Goal: Task Accomplishment & Management: Use online tool/utility

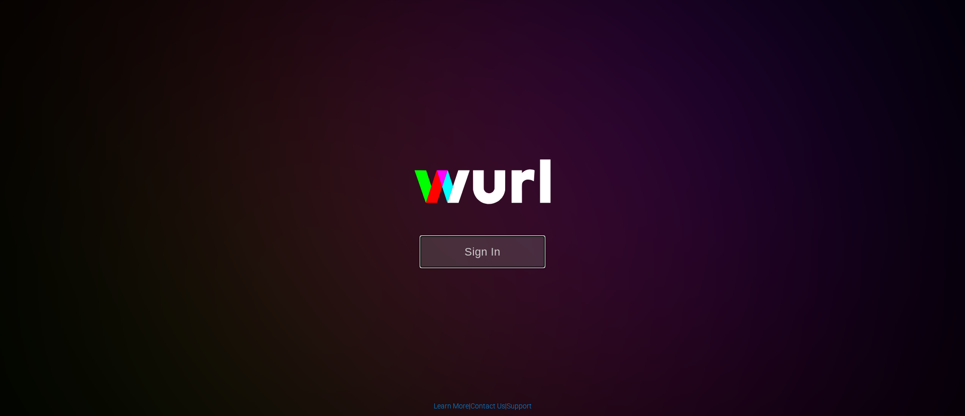
click at [465, 248] on button "Sign In" at bounding box center [483, 251] width 126 height 33
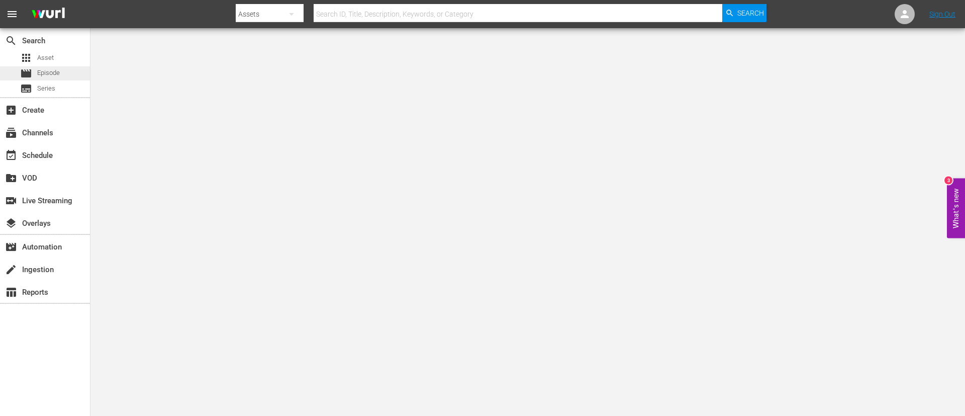
click at [59, 72] on span "Episode" at bounding box center [48, 73] width 23 height 10
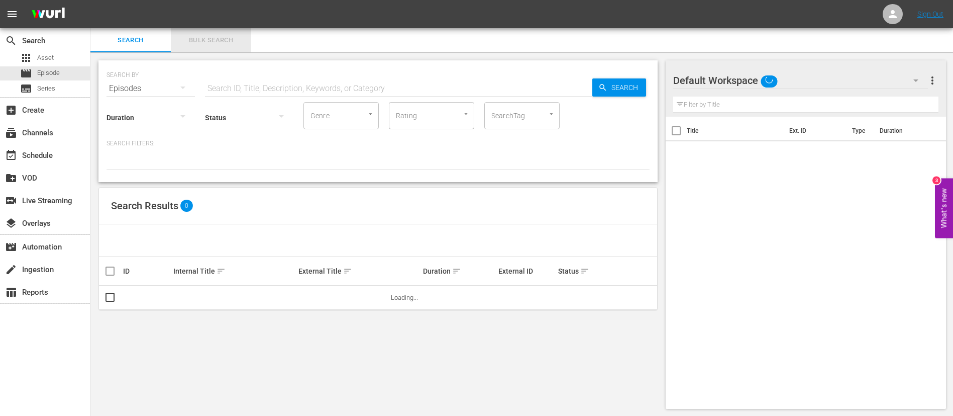
click at [198, 40] on span "Bulk Search" at bounding box center [211, 41] width 68 height 12
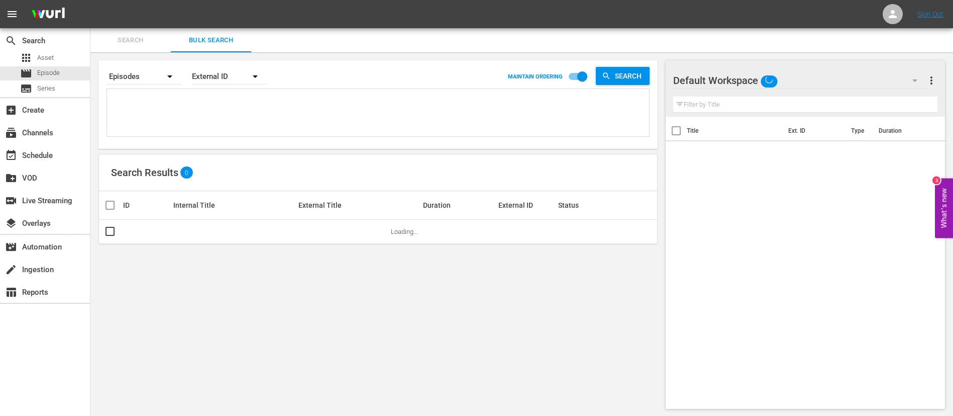
click at [188, 106] on textarea at bounding box center [380, 114] width 540 height 46
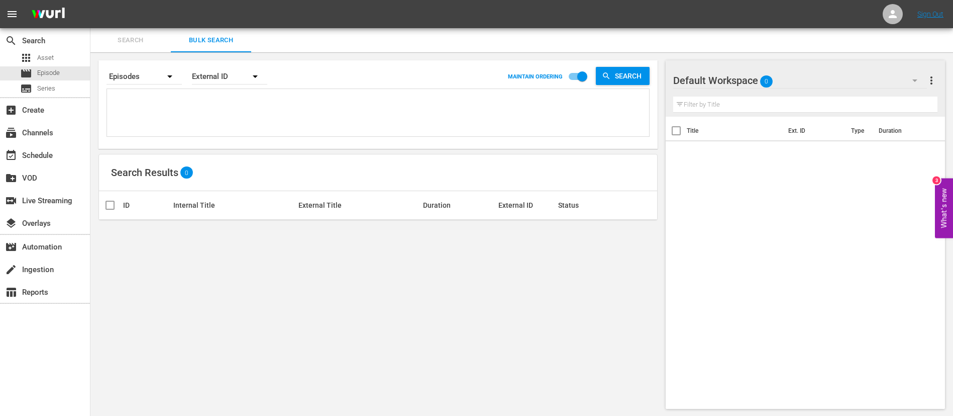
paste textarea "2VMgMK10wSPVNbkSbwKuOr_ENG 7EHrmMBlG7zt4ycAYCVy4d_ENG f3e32430-fbe9-45d7-84f2-b…"
type textarea "2VMgMK10wSPVNbkSbwKuOr_ENG 7EHrmMBlG7zt4ycAYCVy4d_ENG f3e32430-fbe9-45d7-84f2-b…"
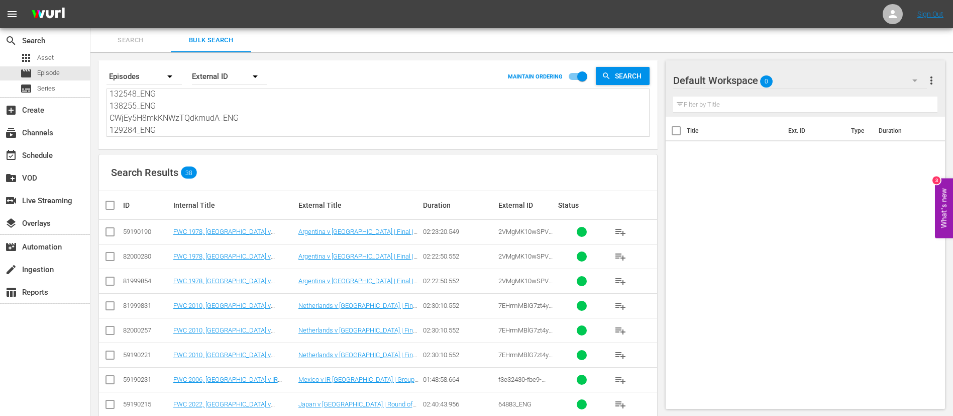
type textarea "2VMgMK10wSPVNbkSbwKuOr_ENG 7EHrmMBlG7zt4ycAYCVy4d_ENG f3e32430-fbe9-45d7-84f2-b…"
click at [115, 228] on input "checkbox" at bounding box center [110, 234] width 12 height 12
checkbox input "true"
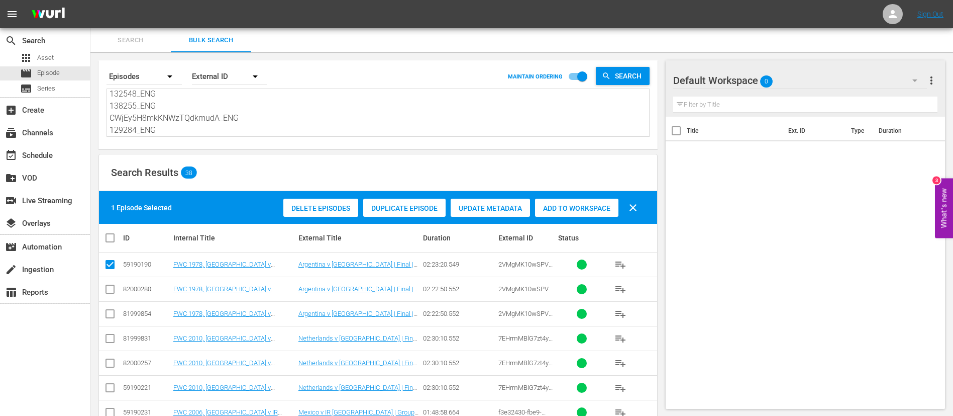
click at [107, 337] on input "checkbox" at bounding box center [110, 340] width 12 height 12
checkbox input "true"
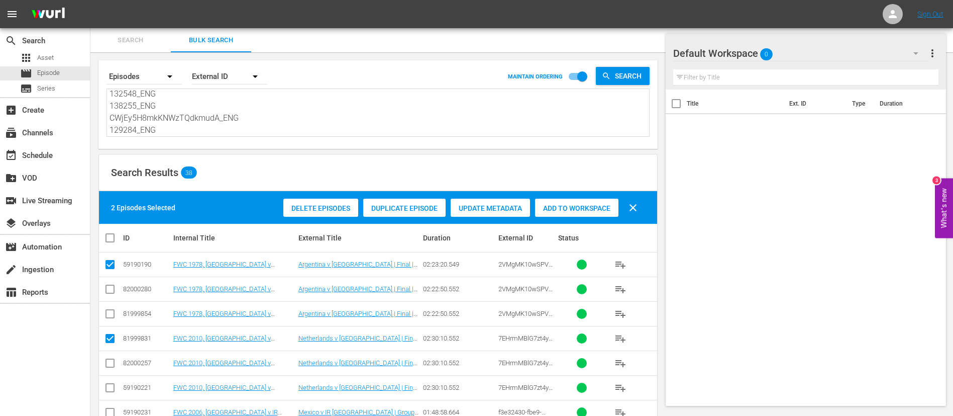
scroll to position [75, 0]
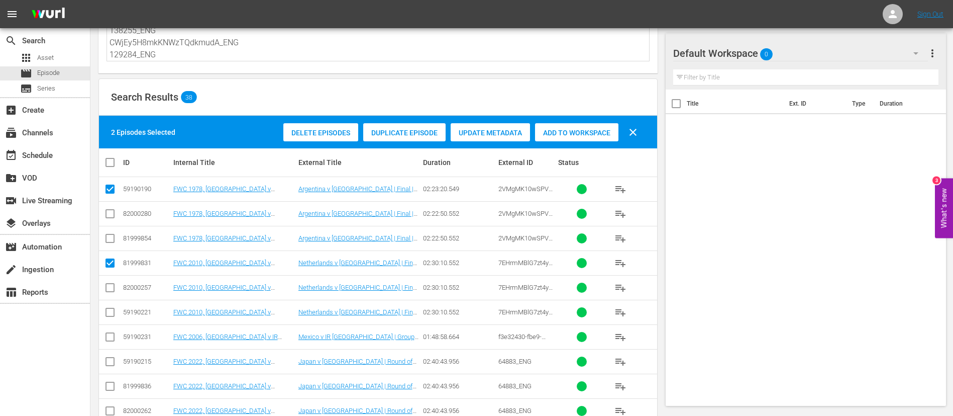
click at [107, 333] on input "checkbox" at bounding box center [110, 339] width 12 height 12
checkbox input "true"
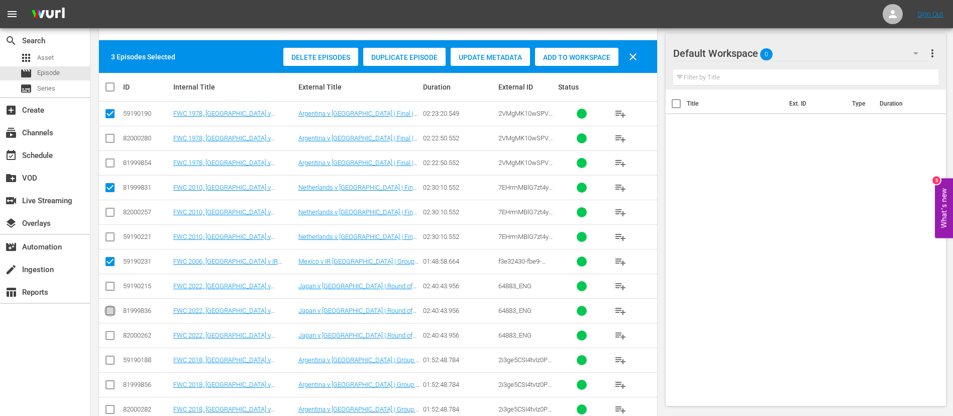
click at [112, 312] on input "checkbox" at bounding box center [110, 313] width 12 height 12
checkbox input "true"
click at [112, 356] on input "checkbox" at bounding box center [110, 362] width 12 height 12
checkbox input "true"
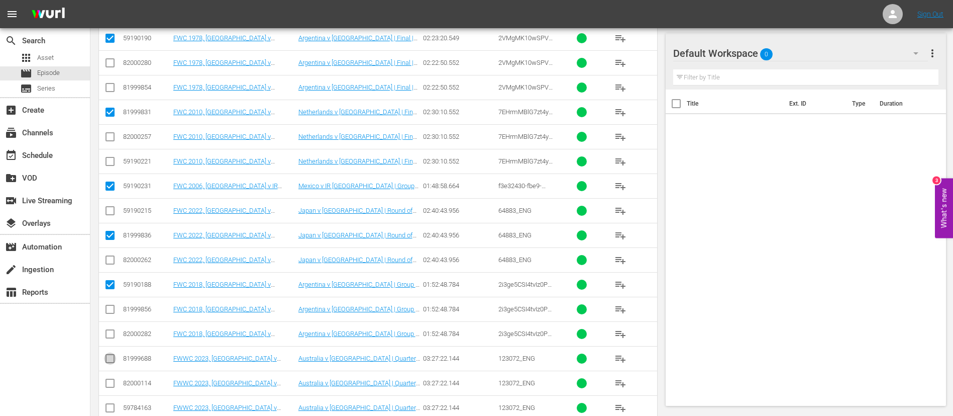
click at [112, 355] on input "checkbox" at bounding box center [110, 360] width 12 height 12
checkbox input "true"
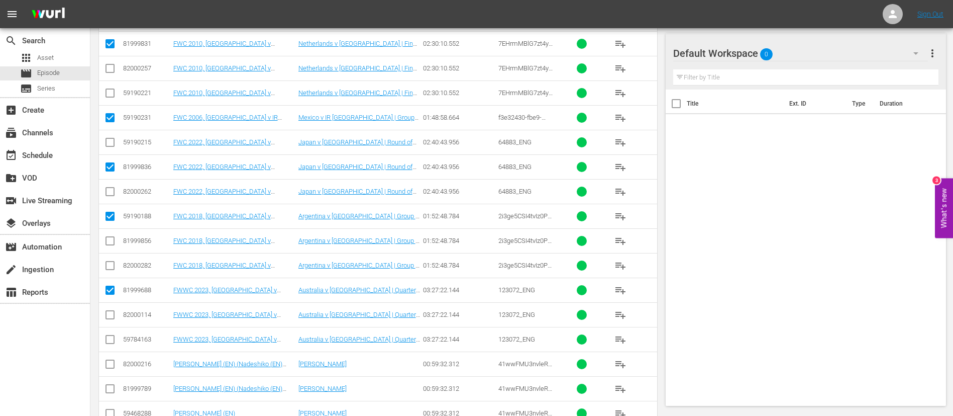
scroll to position [302, 0]
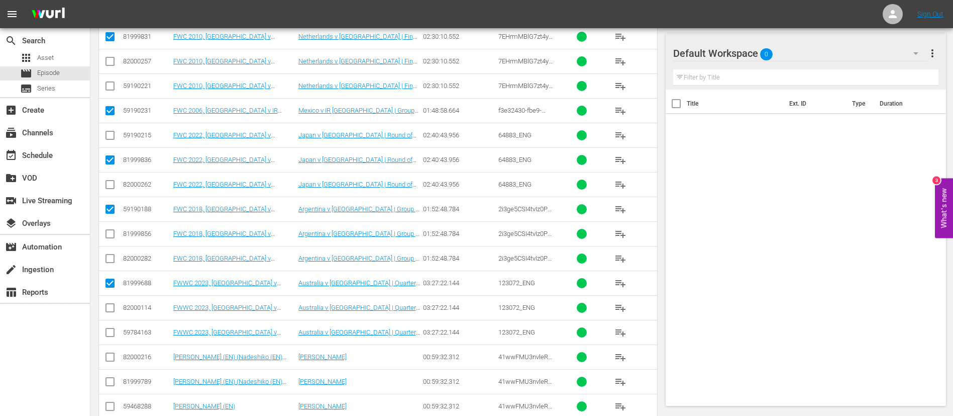
click at [112, 355] on input "checkbox" at bounding box center [110, 359] width 12 height 12
checkbox input "true"
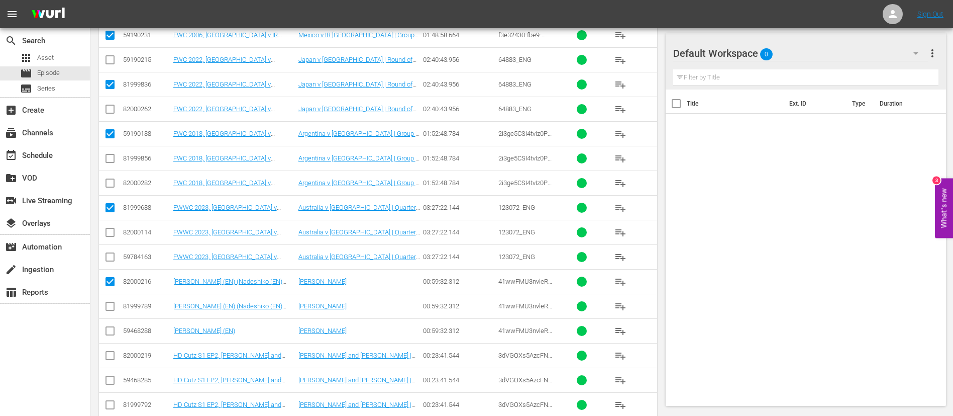
click at [112, 355] on input "checkbox" at bounding box center [110, 357] width 12 height 12
checkbox input "true"
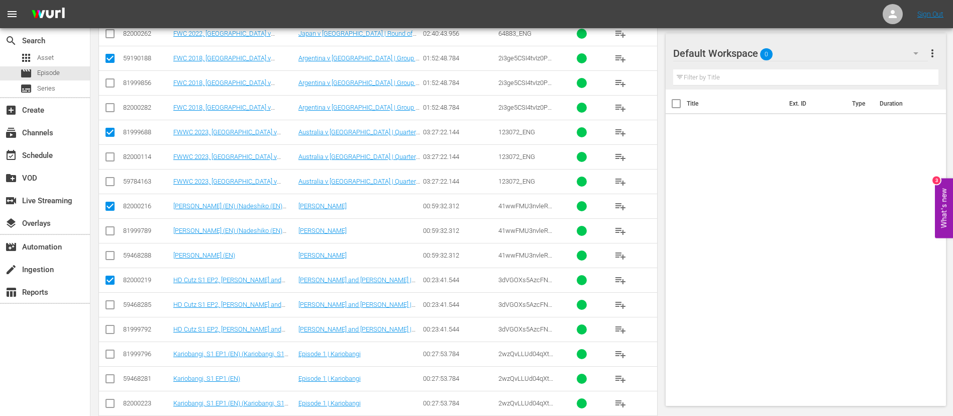
click at [112, 355] on input "checkbox" at bounding box center [110, 356] width 12 height 12
checkbox input "true"
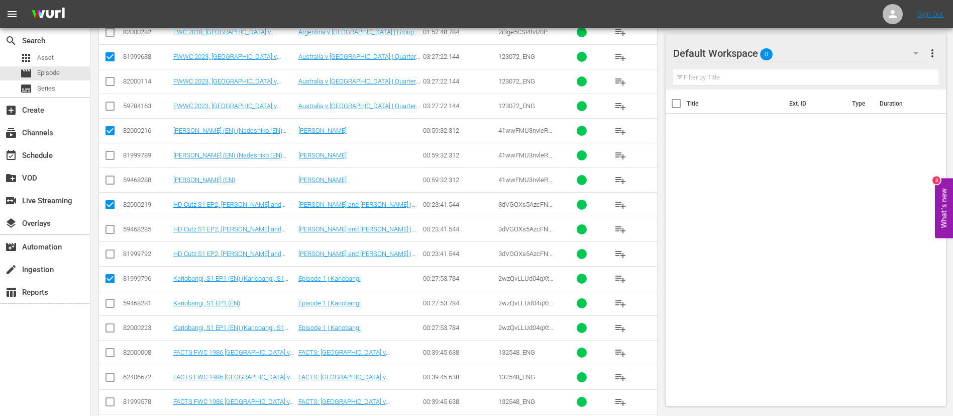
click at [112, 355] on input "checkbox" at bounding box center [110, 354] width 12 height 12
checkbox input "true"
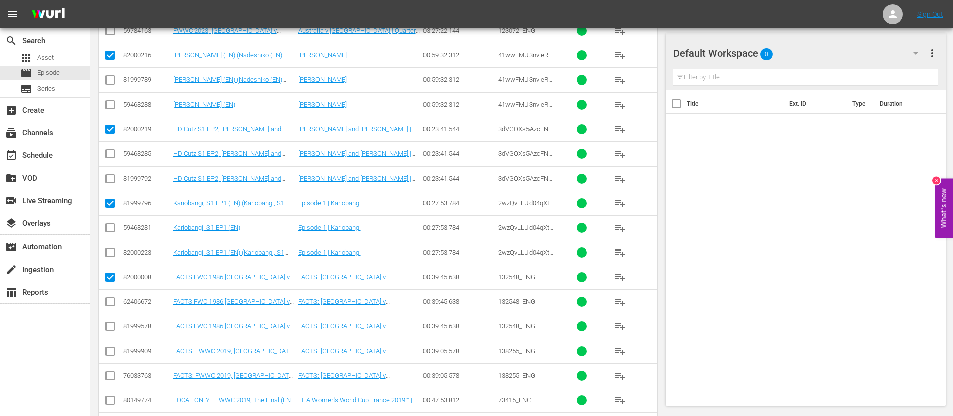
click at [107, 350] on input "checkbox" at bounding box center [110, 353] width 12 height 12
checkbox input "true"
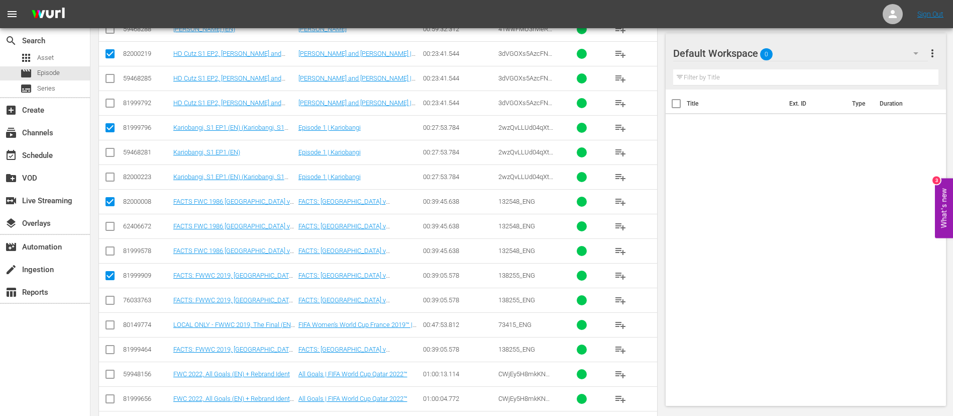
click at [103, 377] on td at bounding box center [110, 373] width 23 height 25
click at [106, 375] on input "checkbox" at bounding box center [110, 376] width 12 height 12
checkbox input "true"
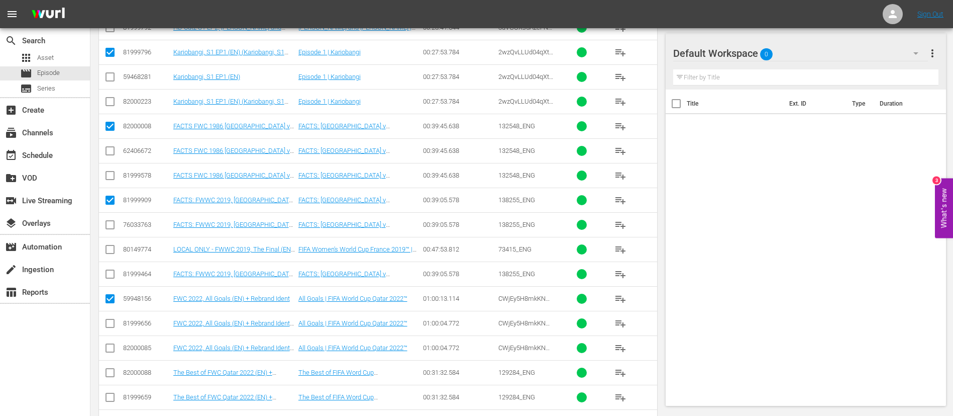
click at [106, 375] on input "checkbox" at bounding box center [110, 374] width 12 height 12
checkbox input "true"
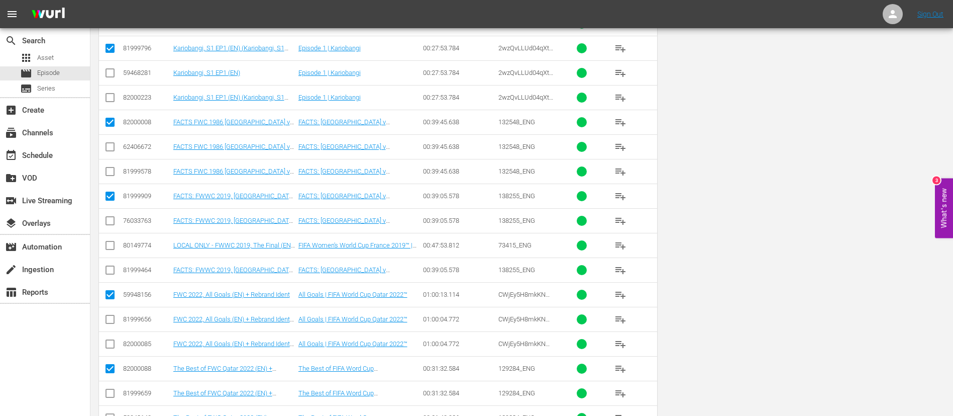
scroll to position [0, 0]
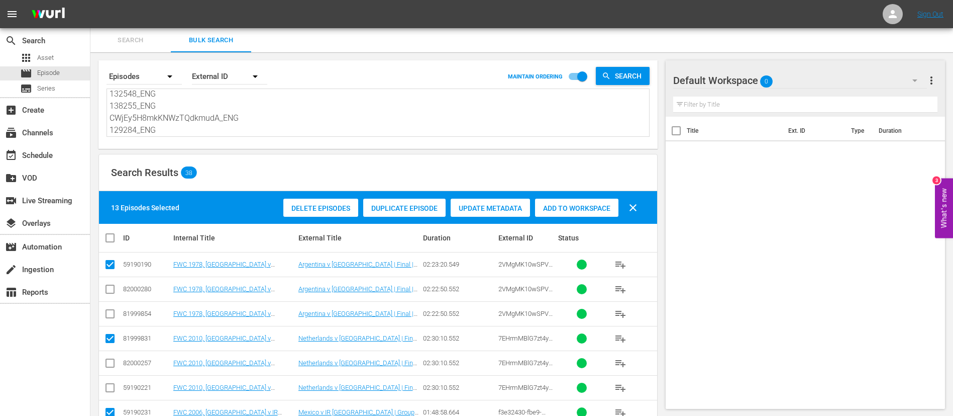
click at [545, 199] on div "Add to Workspace" at bounding box center [576, 208] width 83 height 19
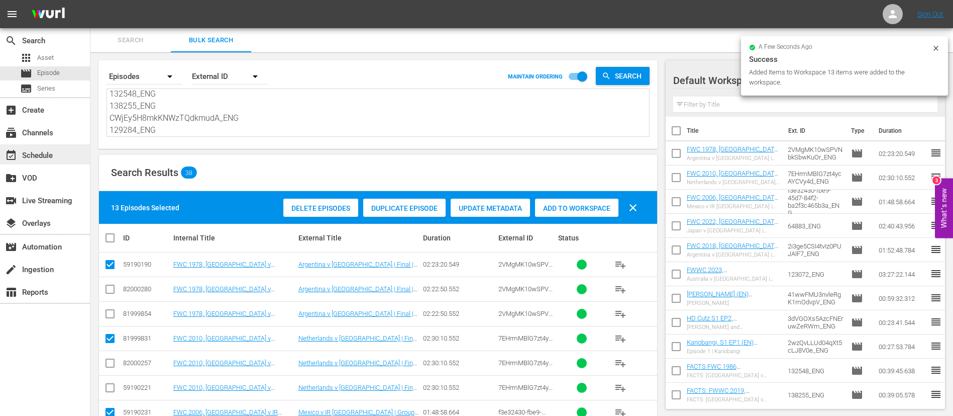
click at [19, 155] on div "event_available Schedule" at bounding box center [28, 153] width 56 height 9
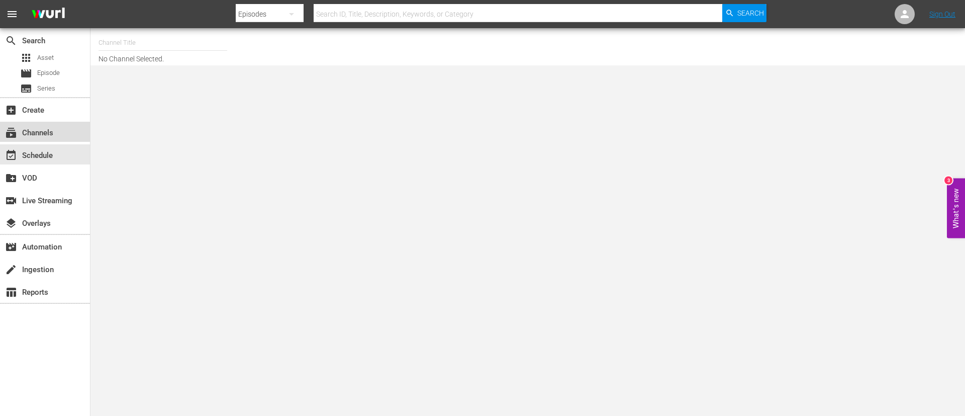
click at [40, 136] on div "subscriptions Channels" at bounding box center [28, 131] width 56 height 9
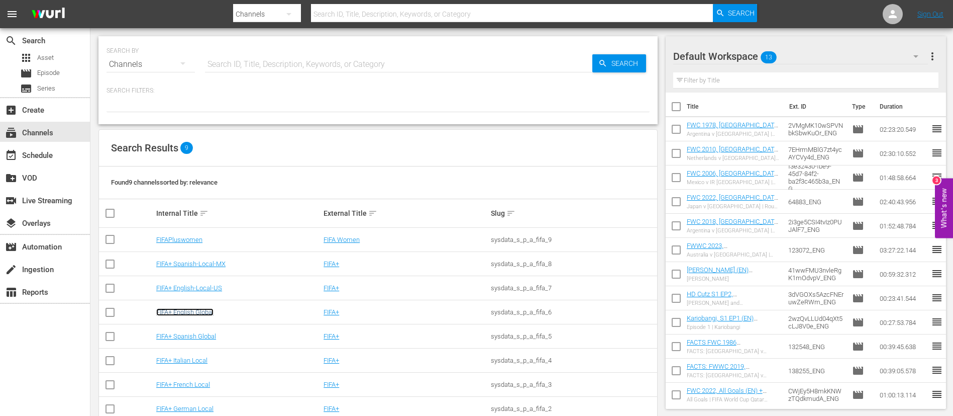
click at [194, 313] on link "FIFA+ English Global" at bounding box center [184, 312] width 57 height 8
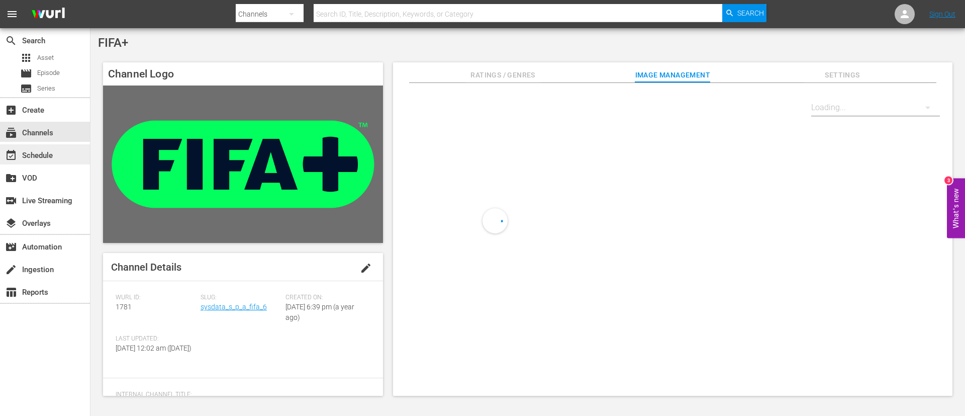
click at [54, 159] on div "event_available Schedule" at bounding box center [45, 154] width 90 height 20
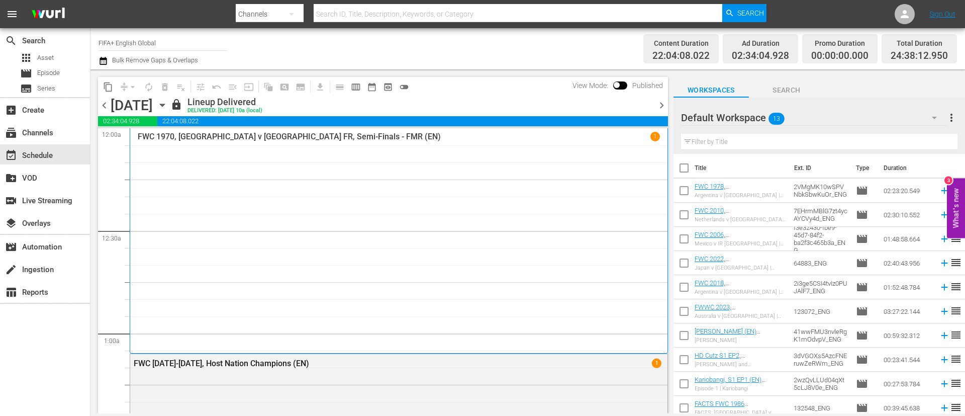
click at [659, 101] on span "chevron_right" at bounding box center [661, 105] width 13 height 13
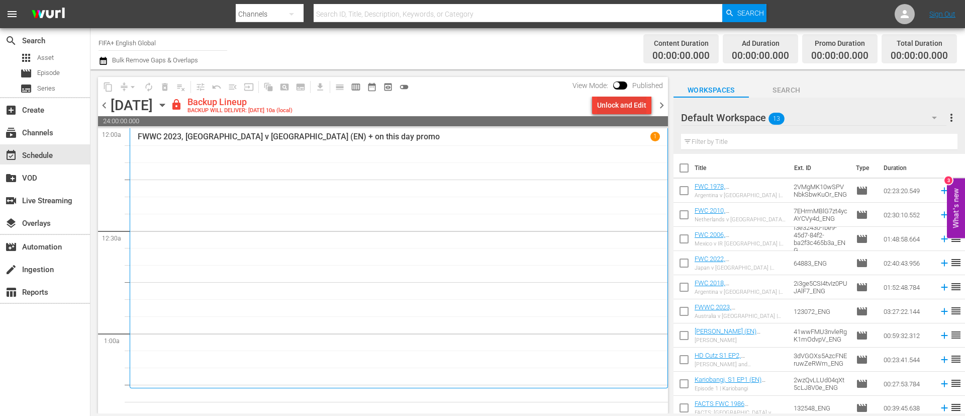
click at [624, 103] on div "Unlock and Edit" at bounding box center [621, 105] width 49 height 18
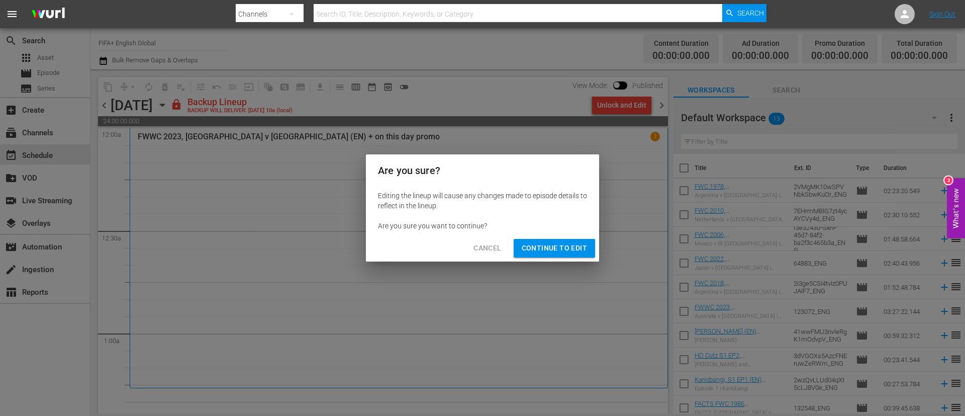
click at [569, 249] on span "Continue to Edit" at bounding box center [554, 248] width 65 height 13
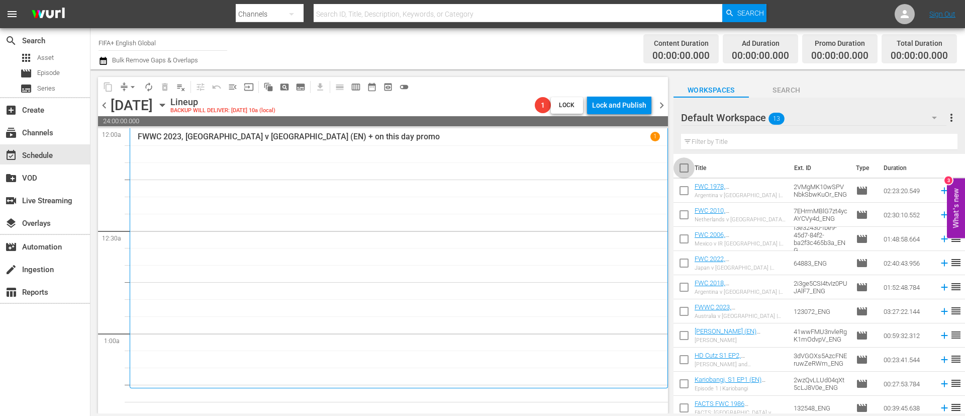
click at [683, 165] on input "checkbox" at bounding box center [683, 169] width 21 height 21
checkbox input "true"
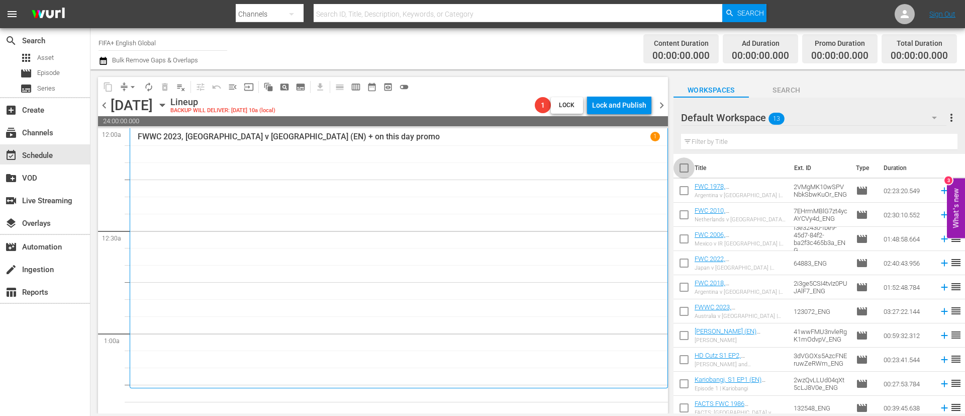
checkbox input "true"
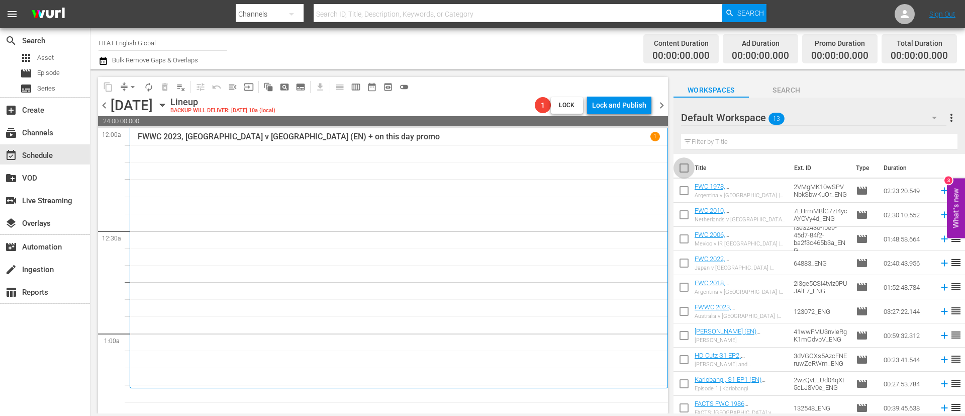
checkbox input "true"
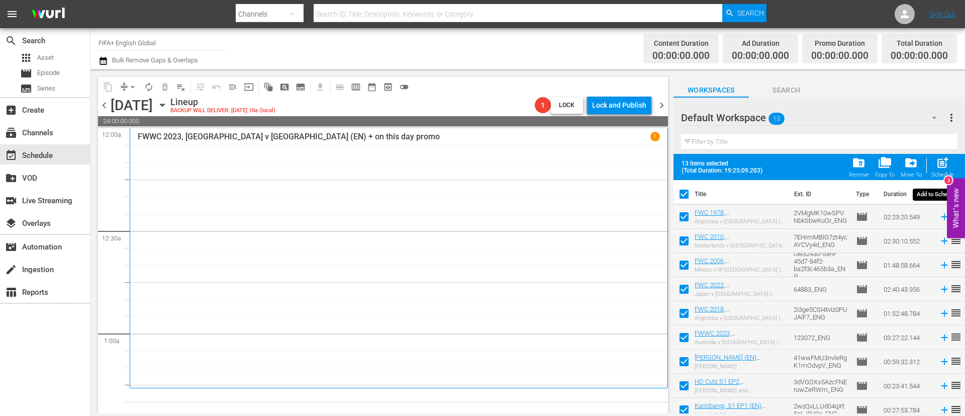
click at [938, 162] on span "post_add" at bounding box center [943, 163] width 14 height 14
checkbox input "false"
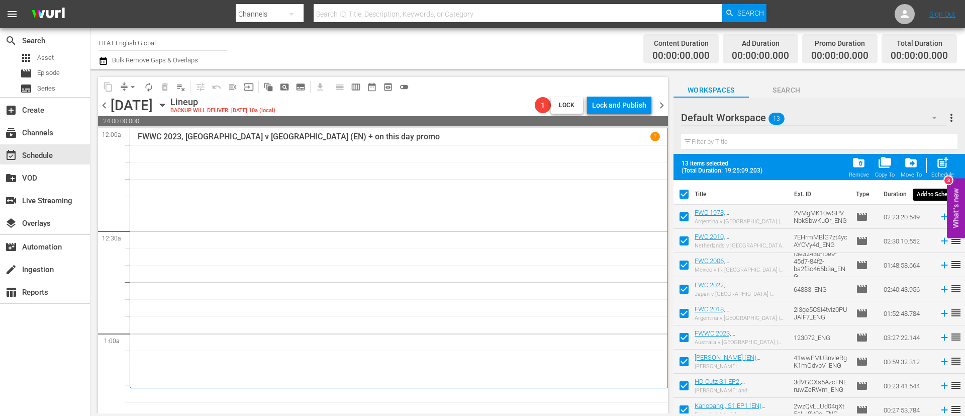
checkbox input "false"
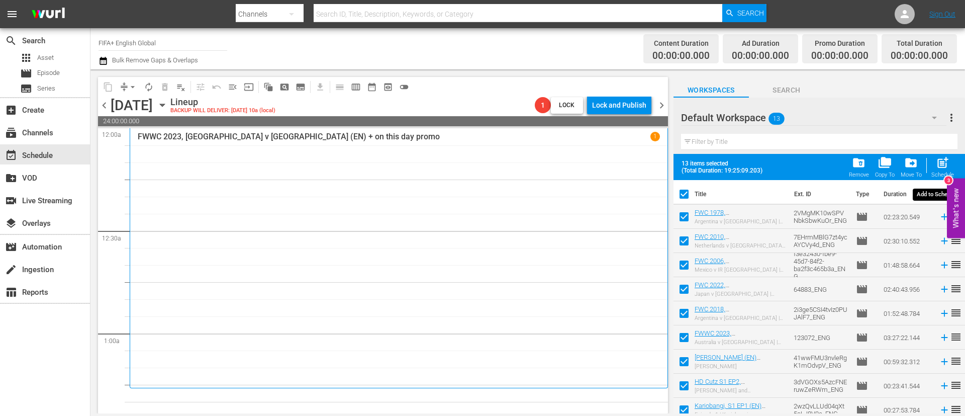
checkbox input "false"
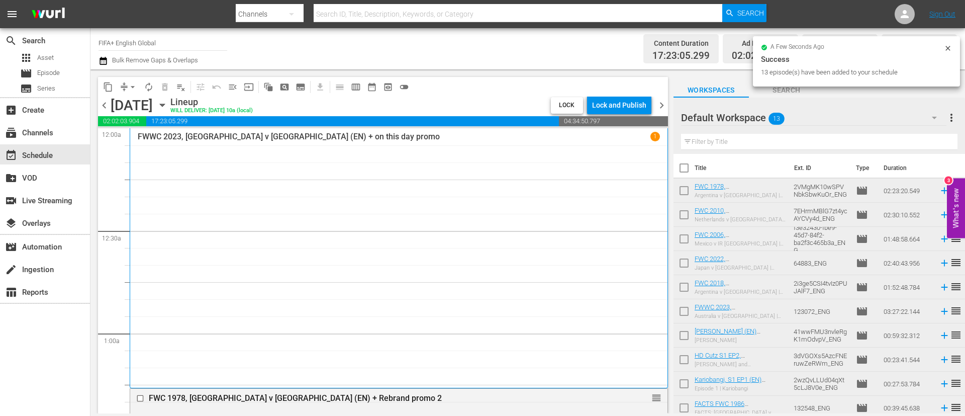
click at [690, 164] on input "checkbox" at bounding box center [683, 169] width 21 height 21
checkbox input "true"
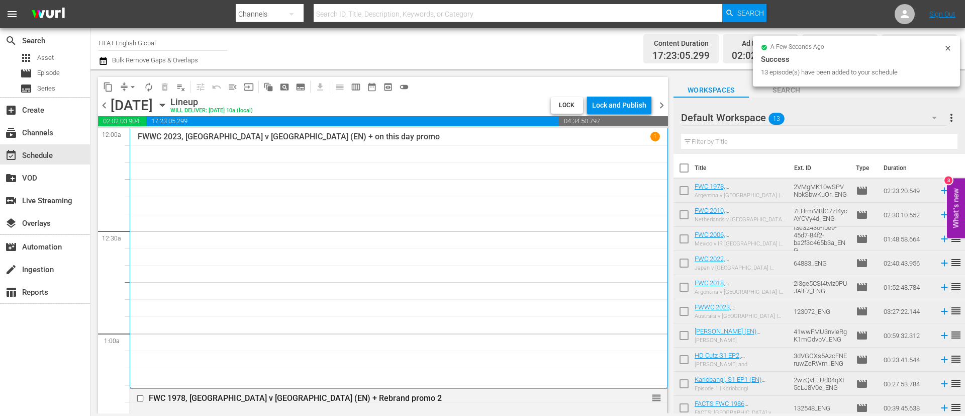
checkbox input "true"
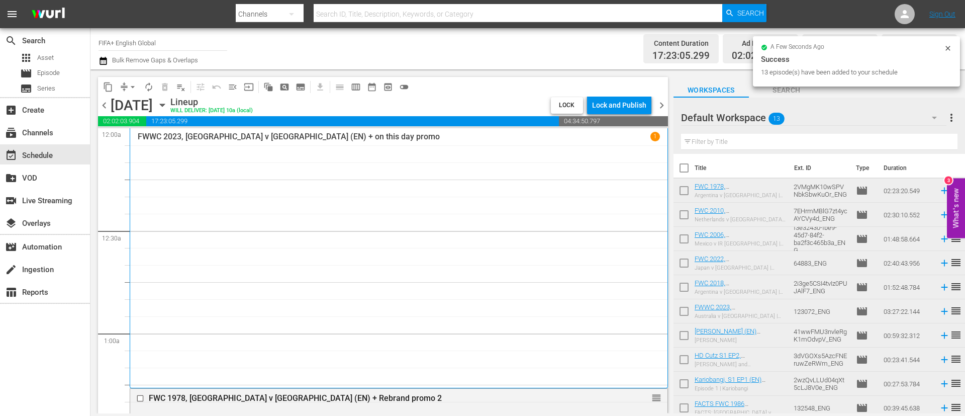
checkbox input "true"
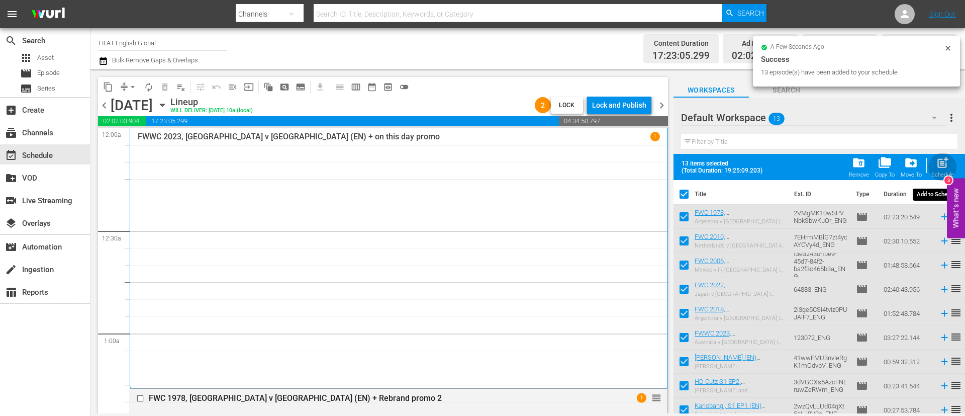
click at [943, 162] on span "post_add" at bounding box center [943, 163] width 14 height 14
checkbox input "false"
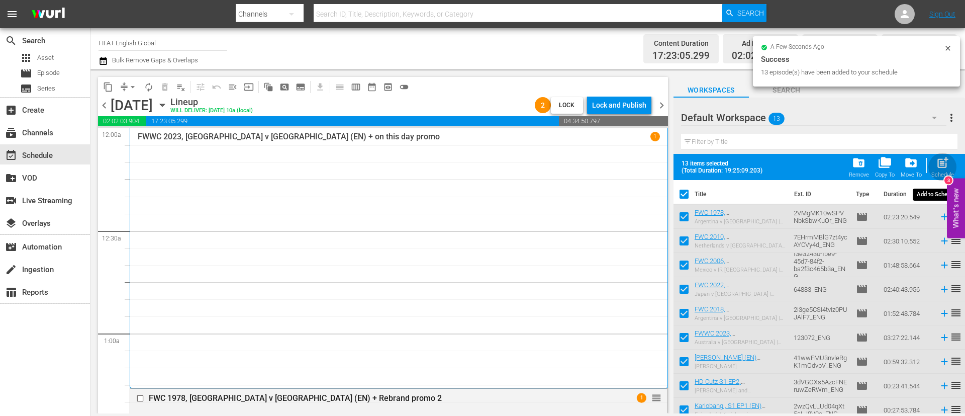
checkbox input "false"
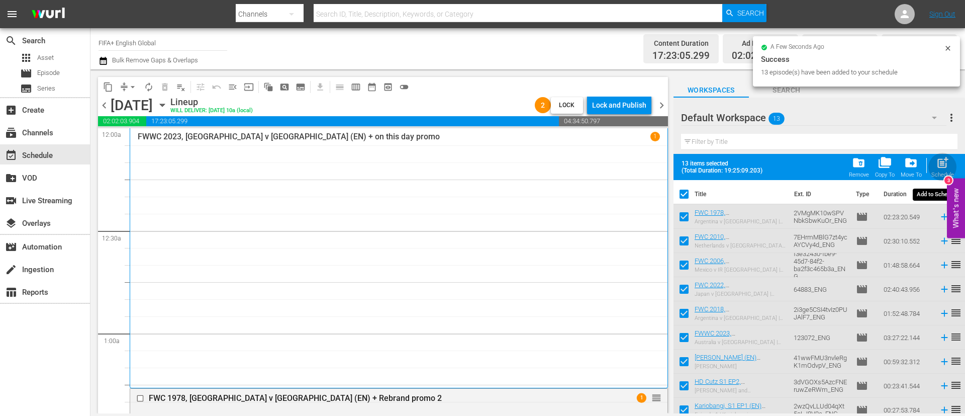
checkbox input "false"
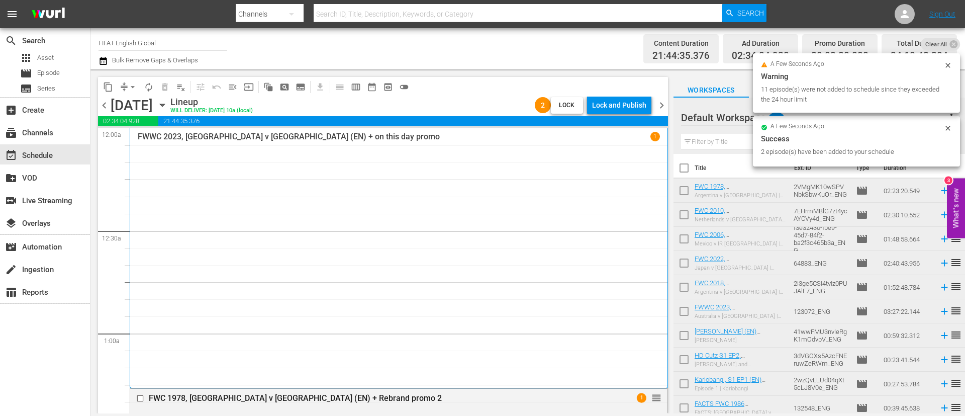
click at [633, 94] on div "content_copy compress arrow_drop_down autorenew_outlined delete_forever_outline…" at bounding box center [383, 87] width 570 height 20
click at [634, 106] on div "Lock and Publish" at bounding box center [619, 105] width 54 height 18
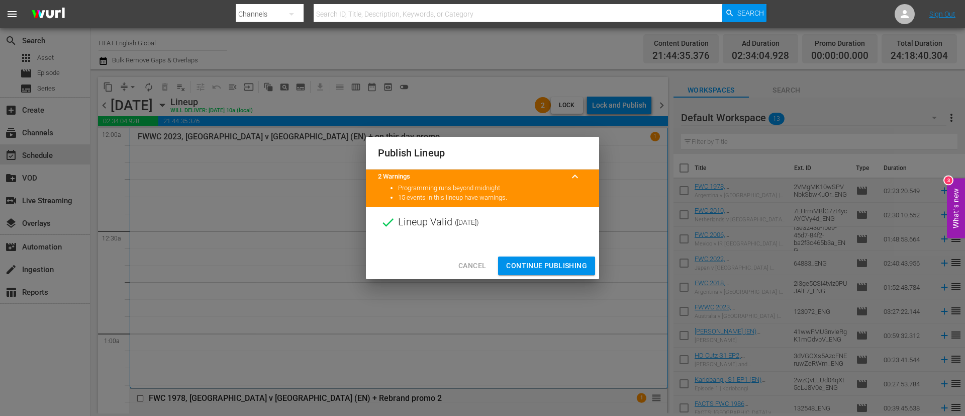
click at [562, 261] on span "Continue Publishing" at bounding box center [546, 265] width 81 height 13
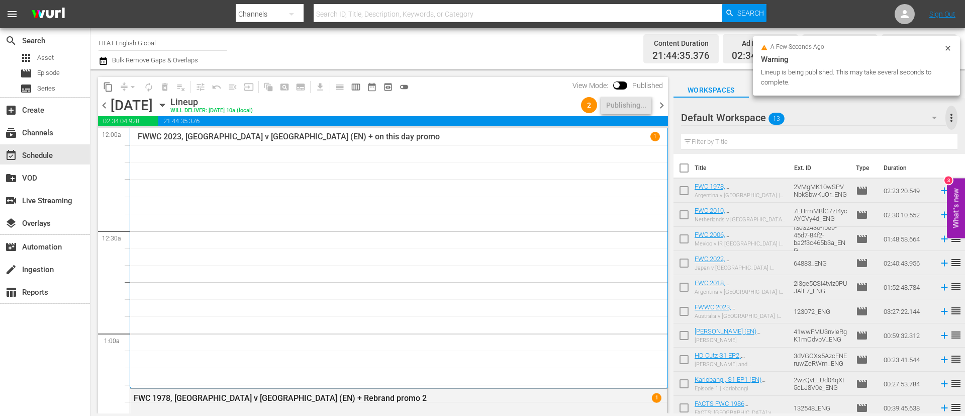
click at [955, 115] on span "more_vert" at bounding box center [951, 118] width 12 height 12
click at [890, 132] on div "Clear All Workspace Items" at bounding box center [886, 137] width 118 height 18
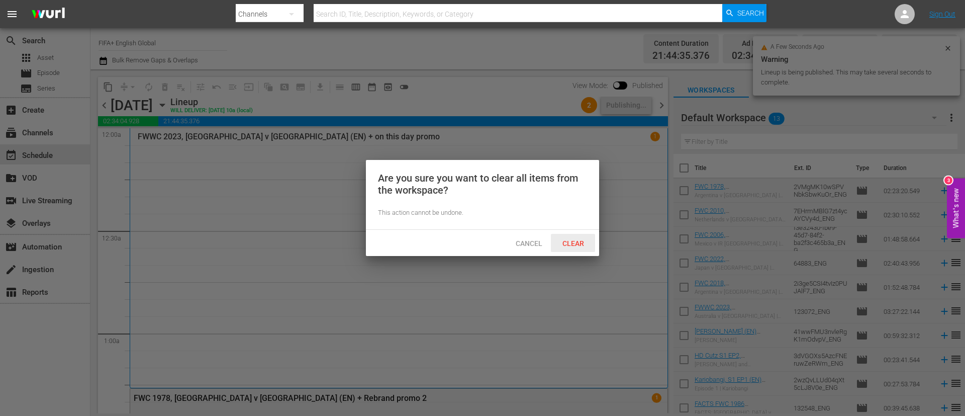
click at [561, 244] on span "Clear" at bounding box center [573, 243] width 38 height 8
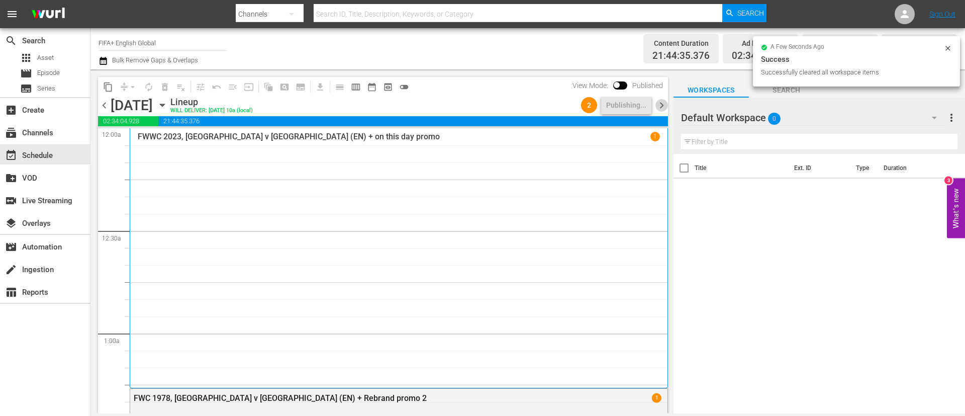
click at [663, 103] on span "chevron_right" at bounding box center [661, 105] width 13 height 13
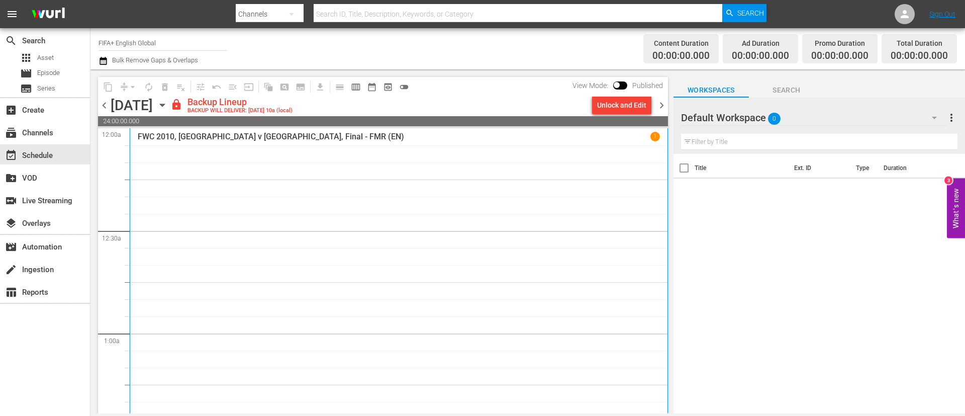
click at [642, 98] on div "Unlock and Edit" at bounding box center [621, 105] width 49 height 18
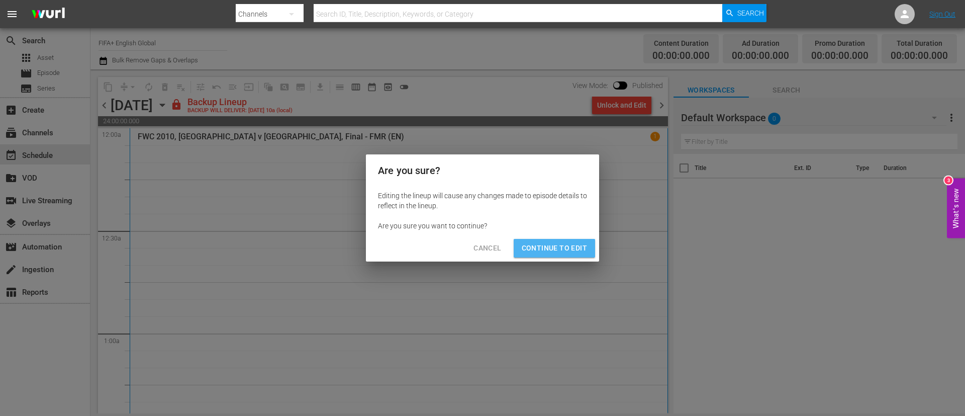
click at [565, 248] on span "Continue to Edit" at bounding box center [554, 248] width 65 height 13
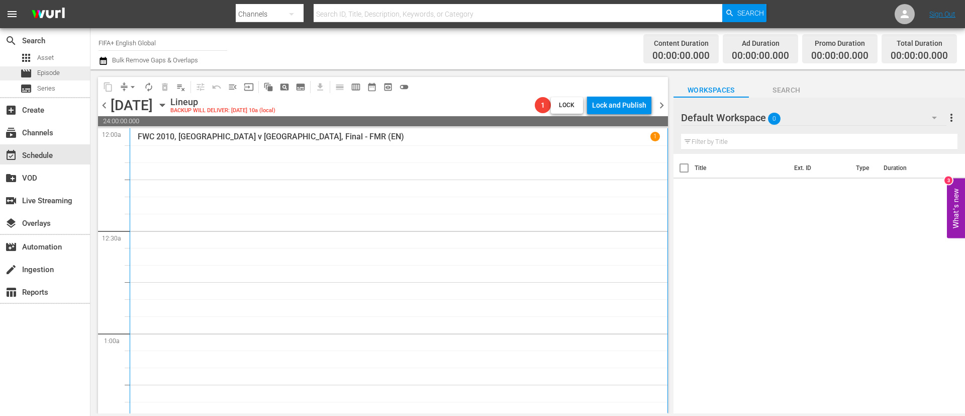
click at [43, 69] on span "Episode" at bounding box center [48, 73] width 23 height 10
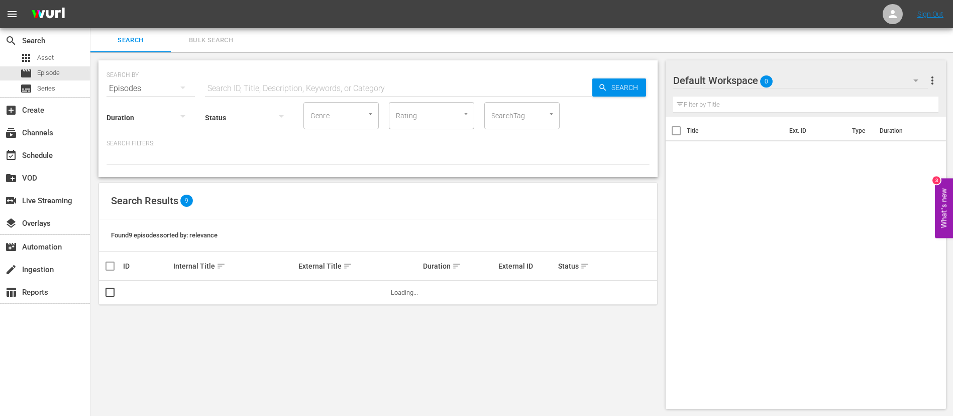
click at [204, 39] on span "Bulk Search" at bounding box center [211, 41] width 68 height 12
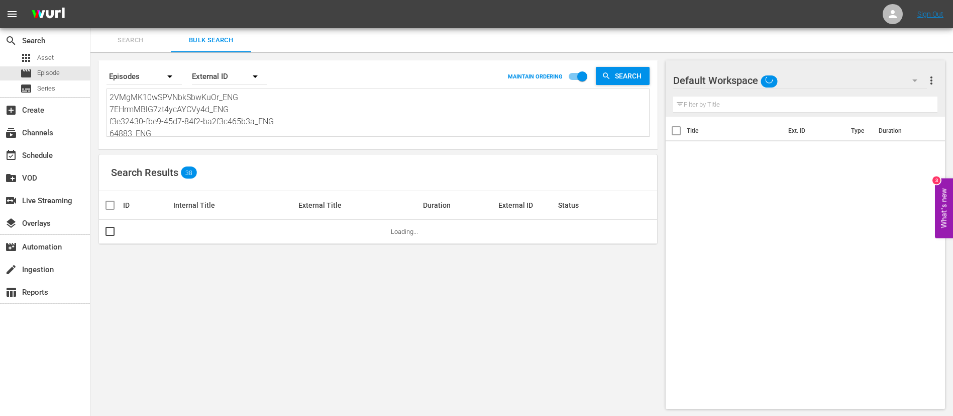
click at [227, 113] on textarea "2VMgMK10wSPVNbkSbwKuOr_ENG 7EHrmMBlG7zt4ycAYCVy4d_ENG f3e32430-fbe9-45d7-84f2-b…" at bounding box center [380, 114] width 540 height 46
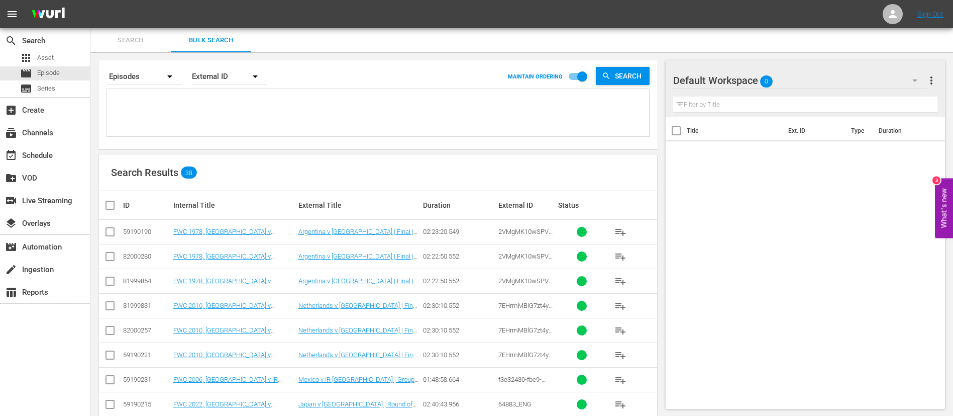
paste textarea "1mTRUzxa860cV3SUfs2xXC_ENG 1RVVOGHQmVA8puXQU33tCZ_ENG #N/D 46561_ENG ZvVGsdluM0…"
type textarea "1mTRUzxa860cV3SUfs2xXC_ENG 1RVVOGHQmVA8puXQU33tCZ_ENG #N/D 46561_ENG ZvVGsdluM0…"
drag, startPoint x: 108, startPoint y: 229, endPoint x: 101, endPoint y: 240, distance: 12.7
click at [108, 229] on input "checkbox" at bounding box center [110, 234] width 12 height 12
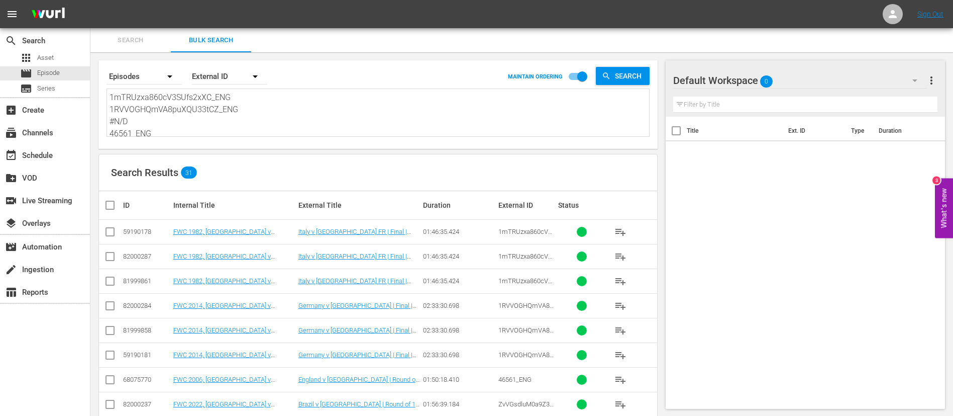
checkbox input "true"
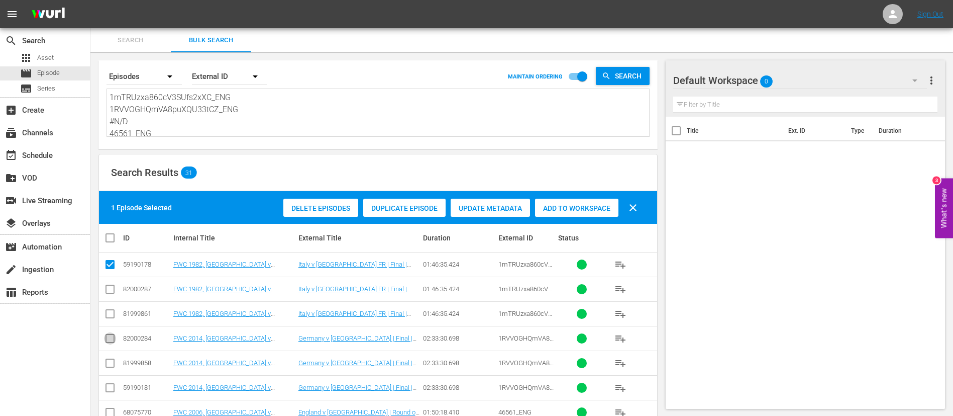
click at [112, 336] on input "checkbox" at bounding box center [110, 340] width 12 height 12
checkbox input "true"
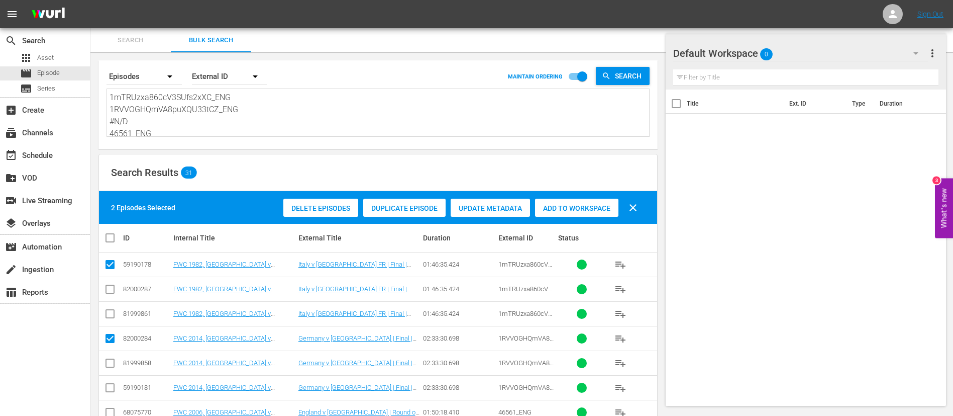
scroll to position [75, 0]
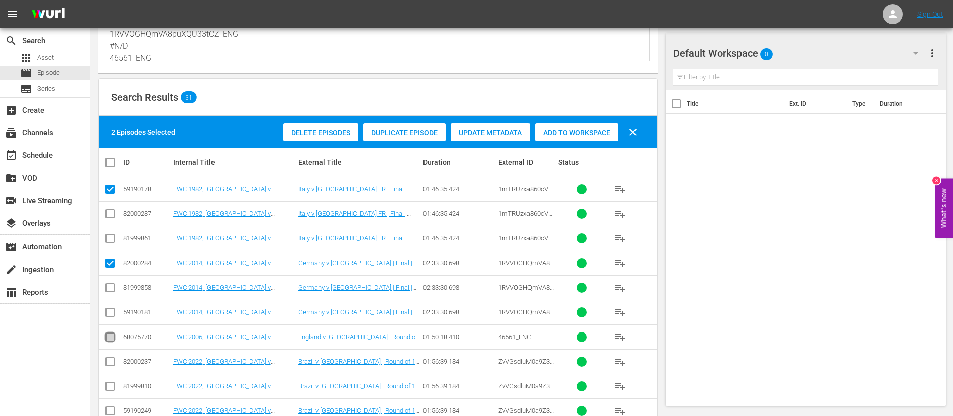
click at [112, 336] on input "checkbox" at bounding box center [110, 339] width 12 height 12
checkbox input "true"
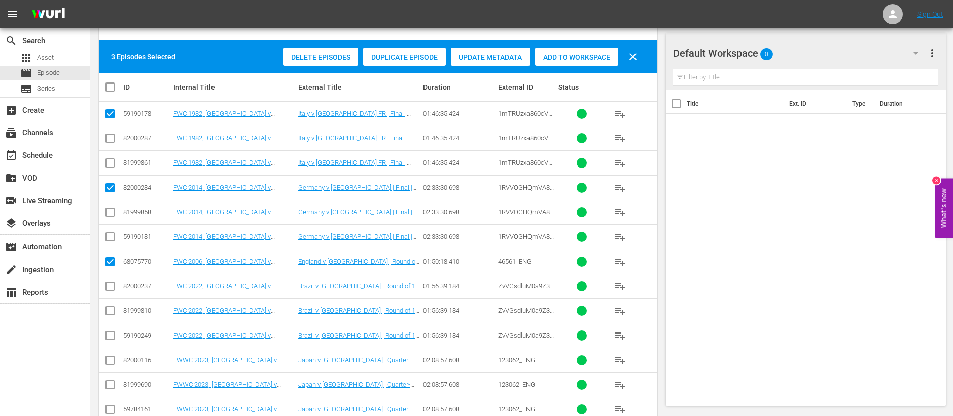
click at [110, 288] on input "checkbox" at bounding box center [110, 288] width 12 height 12
checkbox input "true"
click at [107, 358] on input "checkbox" at bounding box center [110, 362] width 12 height 12
checkbox input "true"
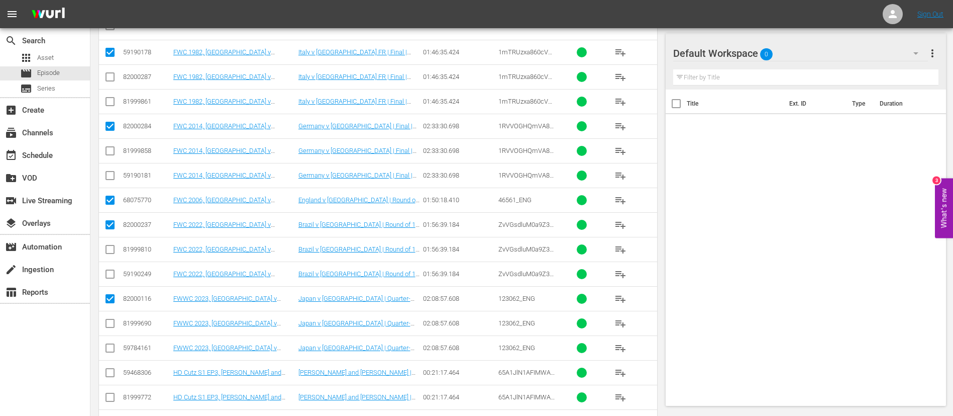
scroll to position [226, 0]
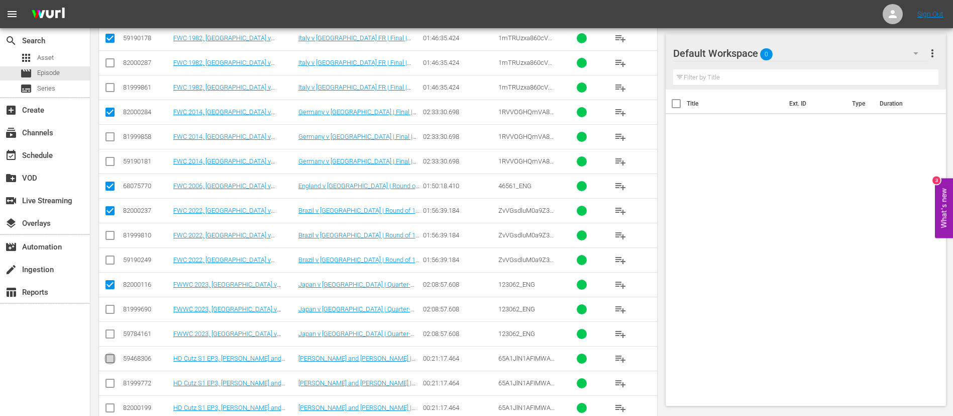
click at [113, 362] on input "checkbox" at bounding box center [110, 360] width 12 height 12
checkbox input "true"
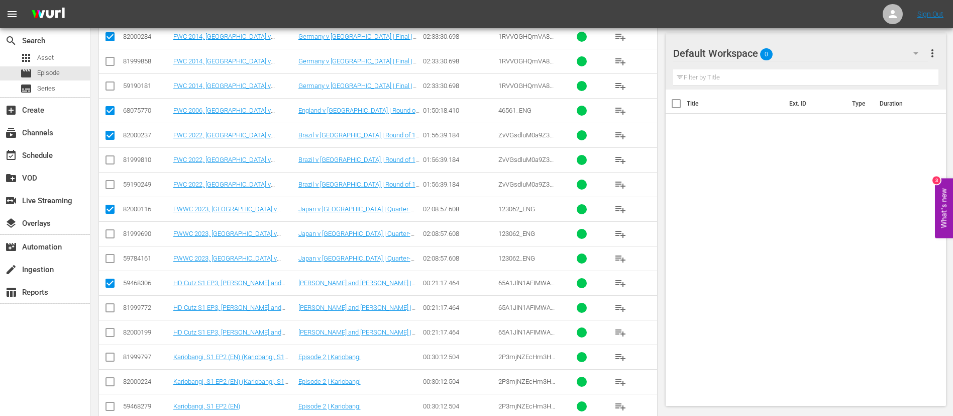
click at [113, 362] on input "checkbox" at bounding box center [110, 359] width 12 height 12
checkbox input "true"
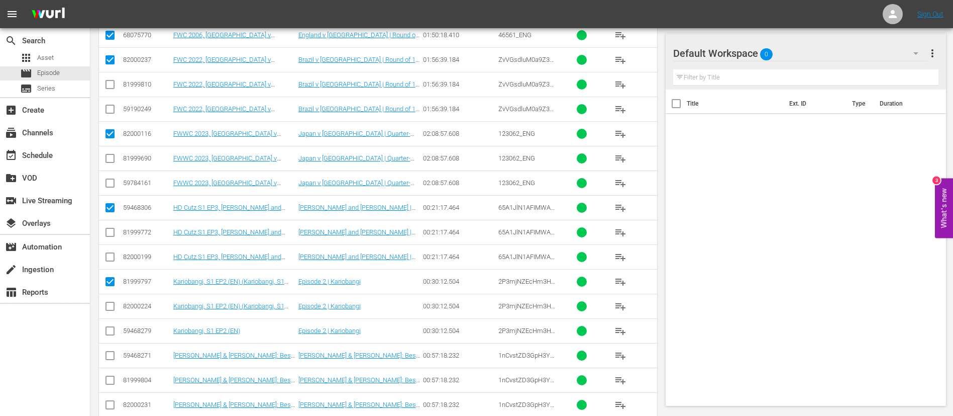
click at [113, 362] on input "checkbox" at bounding box center [110, 357] width 12 height 12
checkbox input "true"
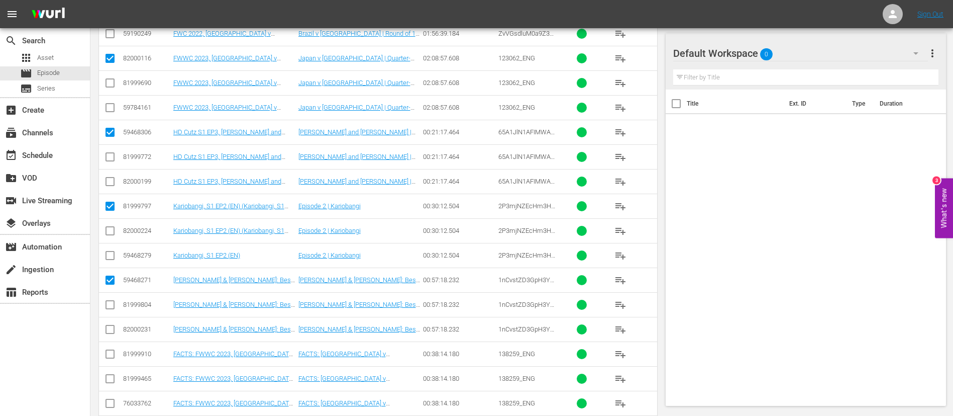
click at [113, 362] on td at bounding box center [110, 353] width 23 height 25
click at [112, 352] on input "checkbox" at bounding box center [110, 356] width 12 height 12
checkbox input "true"
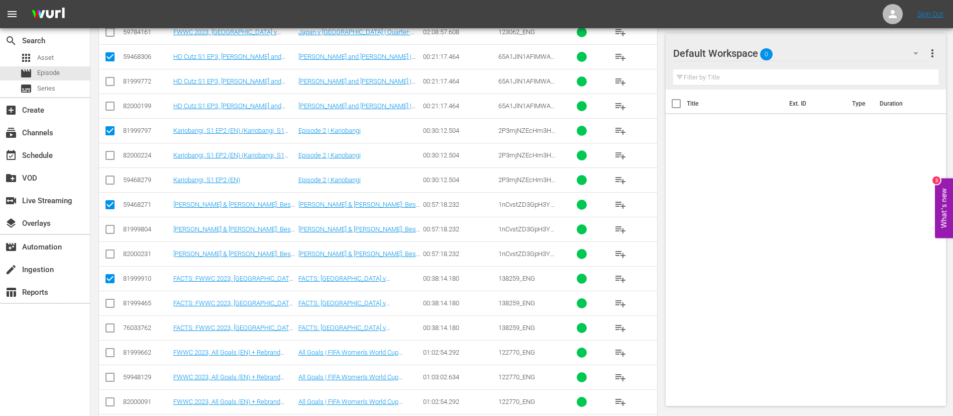
click at [112, 350] on input "checkbox" at bounding box center [110, 354] width 12 height 12
checkbox input "true"
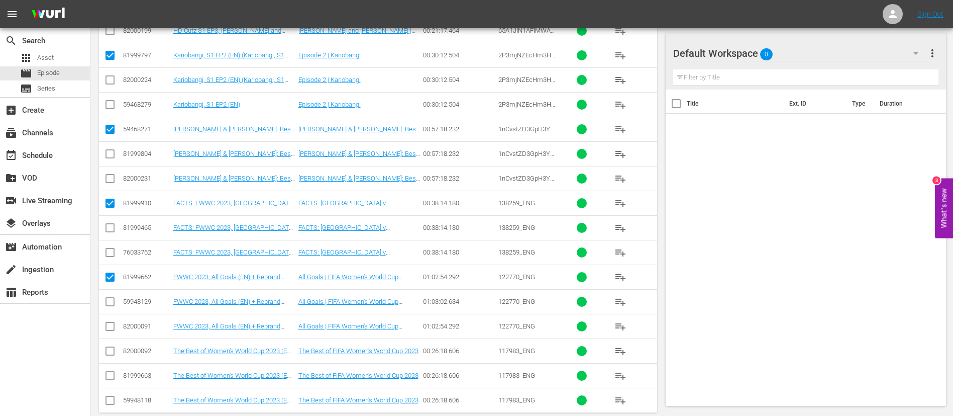
click at [112, 350] on input "checkbox" at bounding box center [110, 353] width 12 height 12
checkbox input "true"
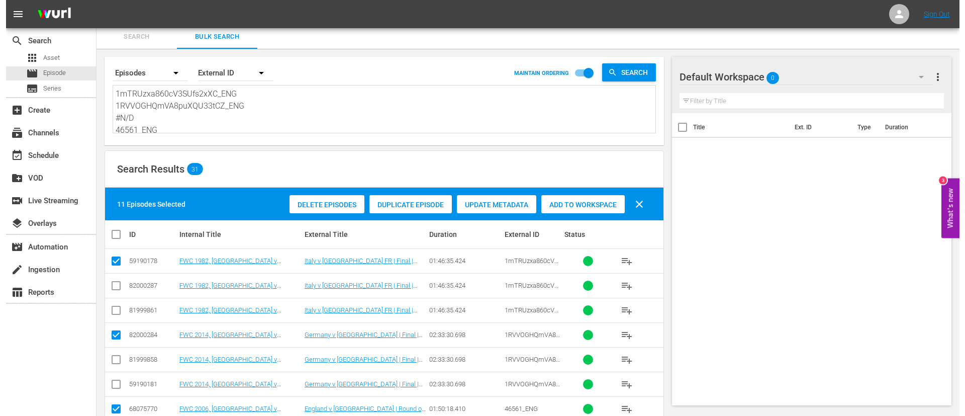
scroll to position [0, 0]
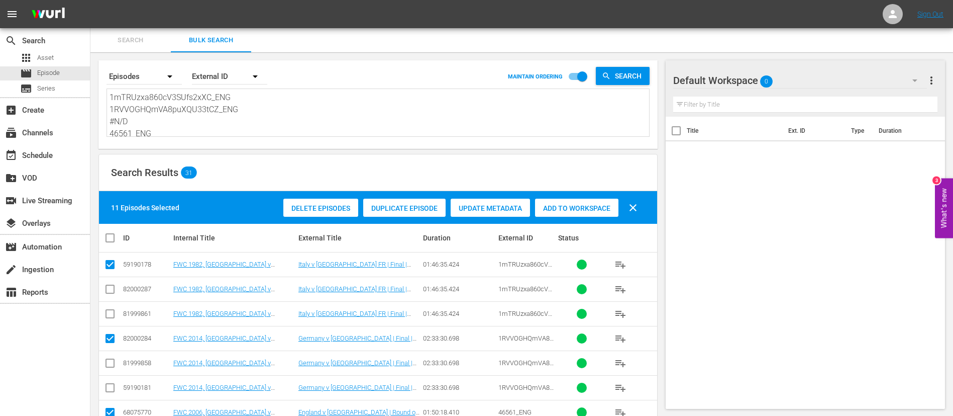
click at [604, 205] on span "Add to Workspace" at bounding box center [576, 208] width 83 height 8
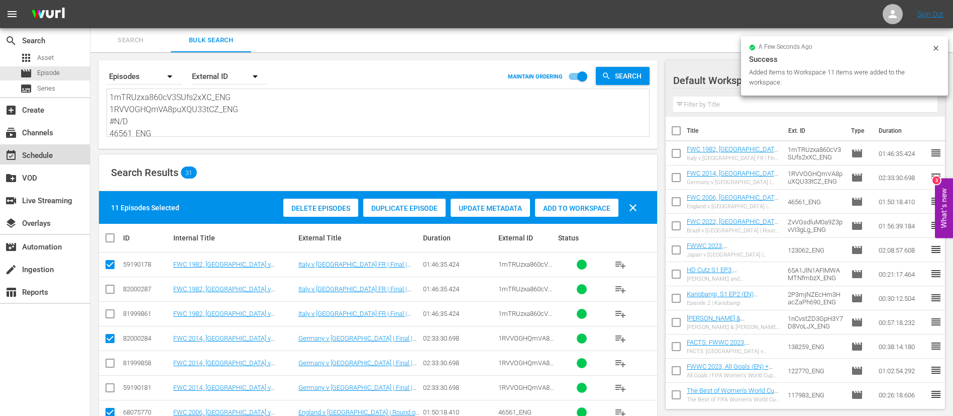
click at [50, 152] on div "event_available Schedule" at bounding box center [28, 153] width 56 height 9
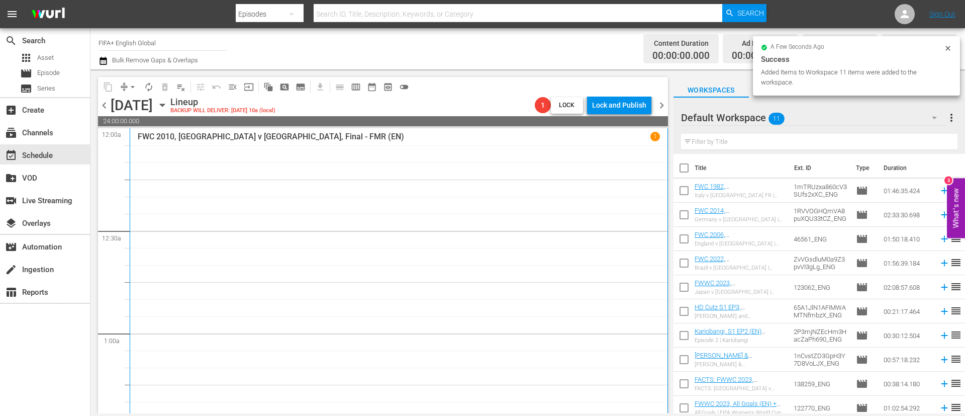
click at [679, 173] on input "checkbox" at bounding box center [683, 169] width 21 height 21
checkbox input "true"
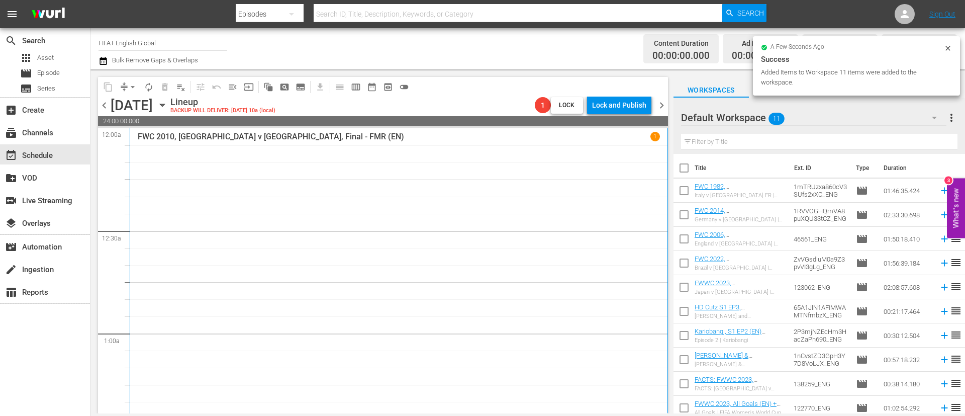
checkbox input "true"
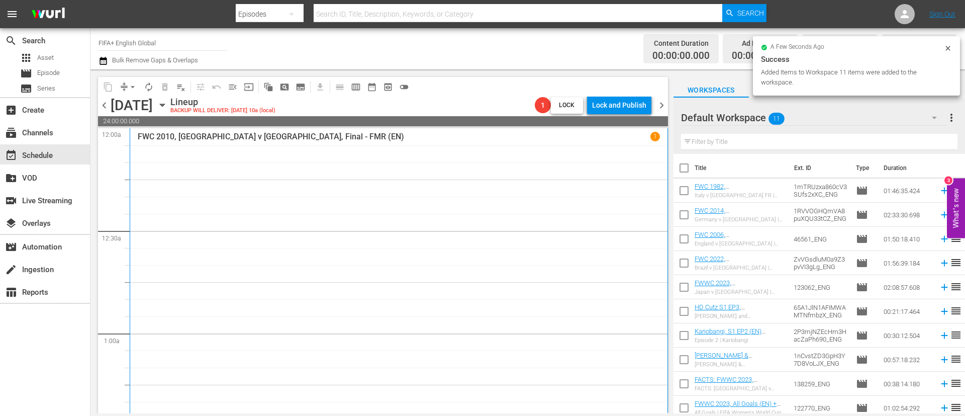
checkbox input "true"
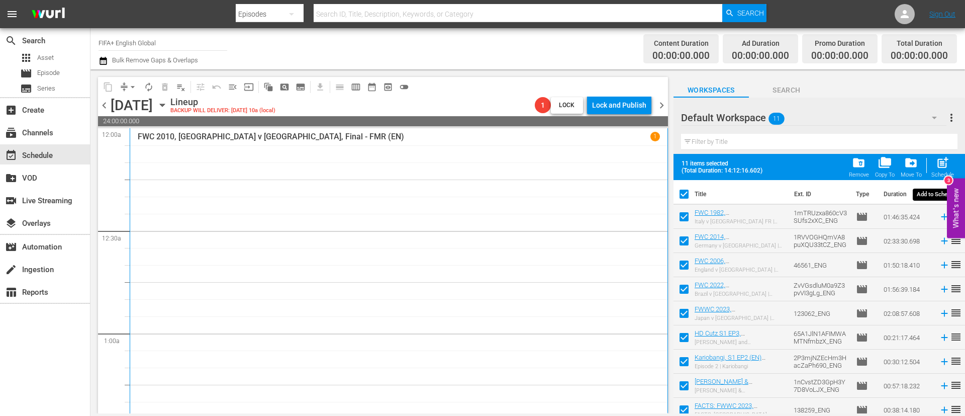
click at [944, 161] on span "post_add" at bounding box center [943, 163] width 14 height 14
checkbox input "false"
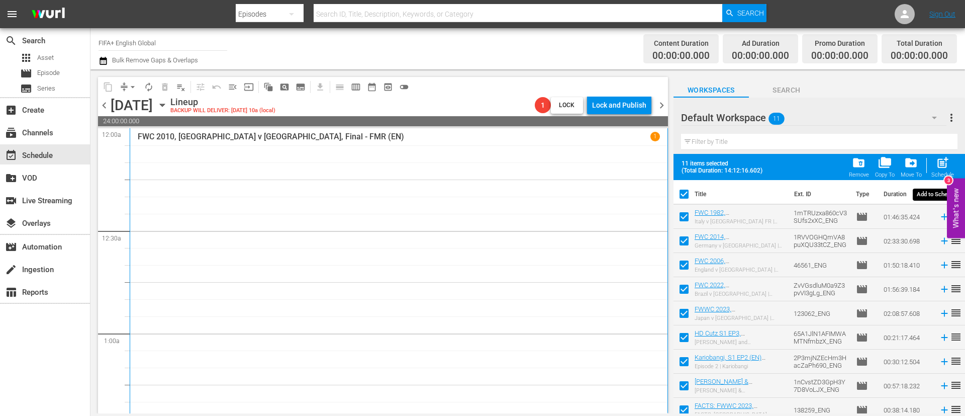
checkbox input "false"
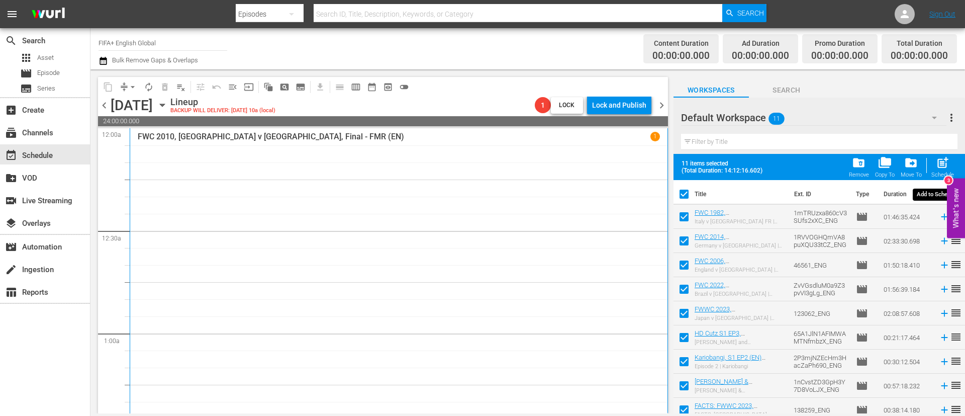
checkbox input "false"
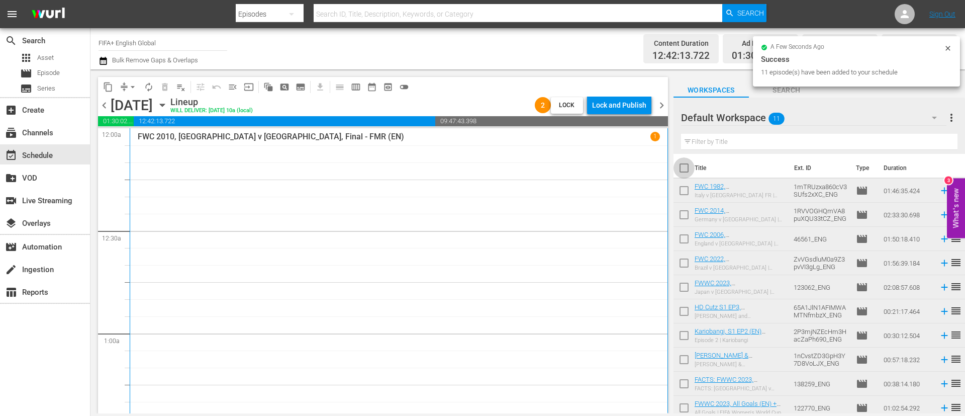
click at [684, 165] on input "checkbox" at bounding box center [683, 169] width 21 height 21
checkbox input "true"
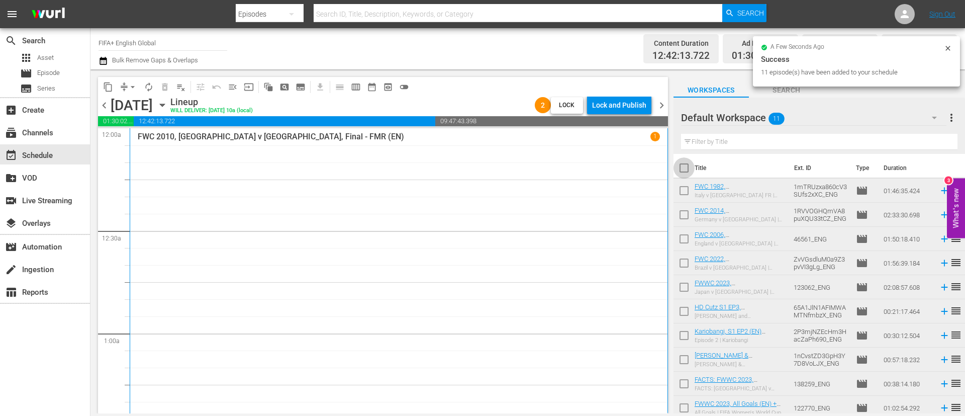
checkbox input "true"
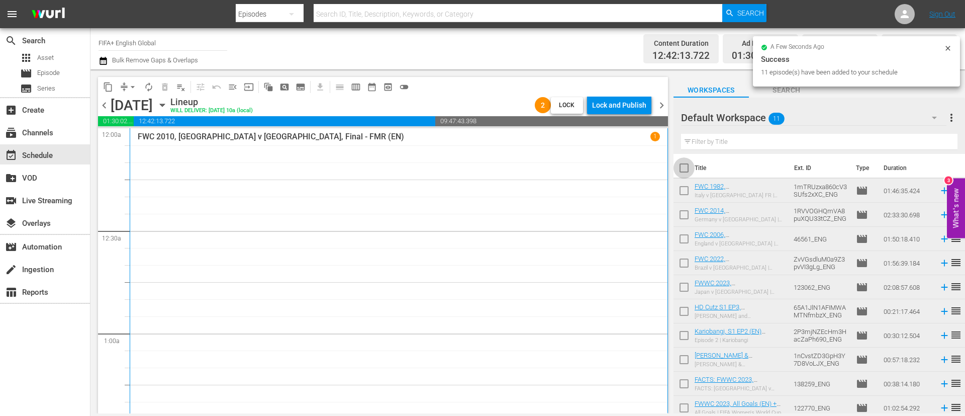
checkbox input "true"
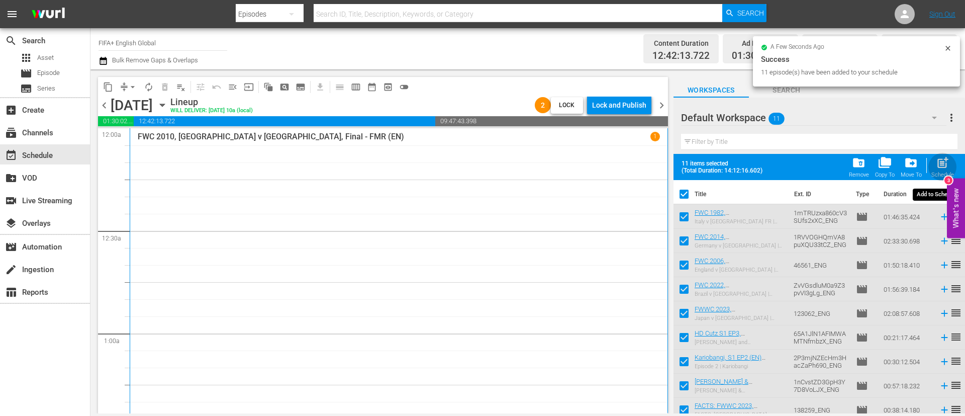
click at [943, 172] on div "Schedule" at bounding box center [942, 174] width 23 height 7
checkbox input "false"
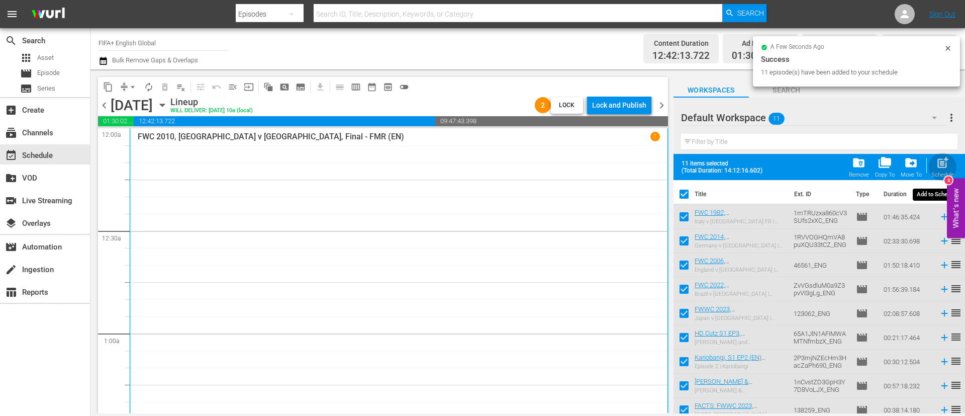
checkbox input "false"
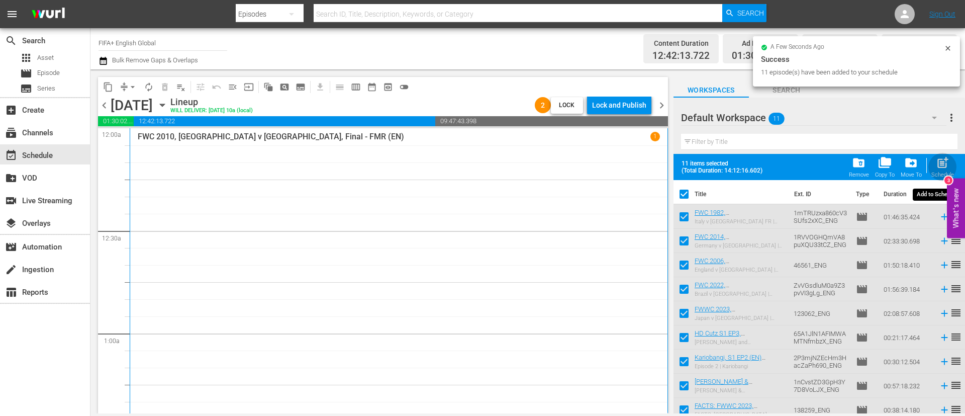
checkbox input "false"
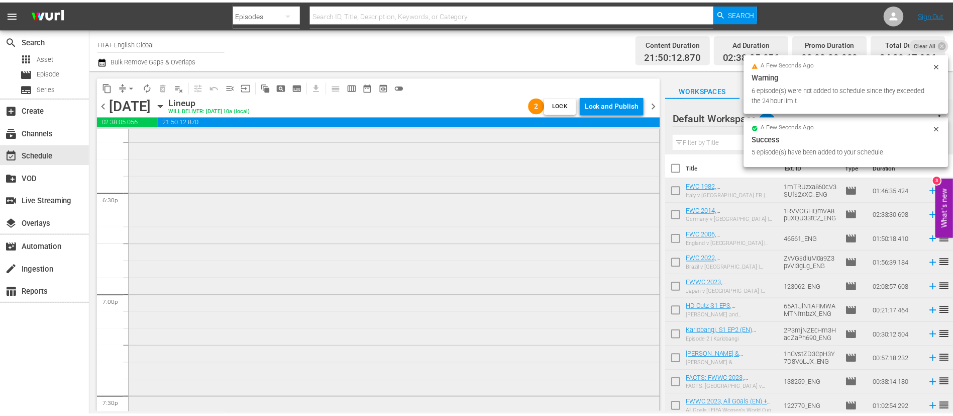
scroll to position [3920, 0]
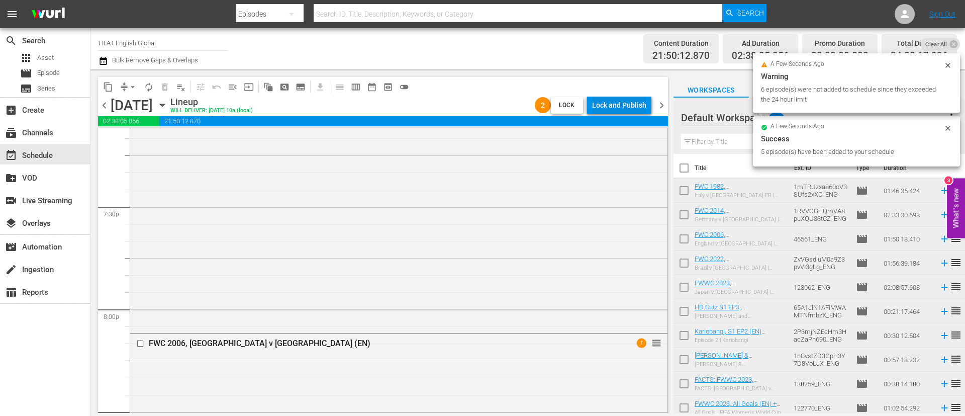
click at [627, 102] on div "Lock and Publish" at bounding box center [619, 105] width 54 height 18
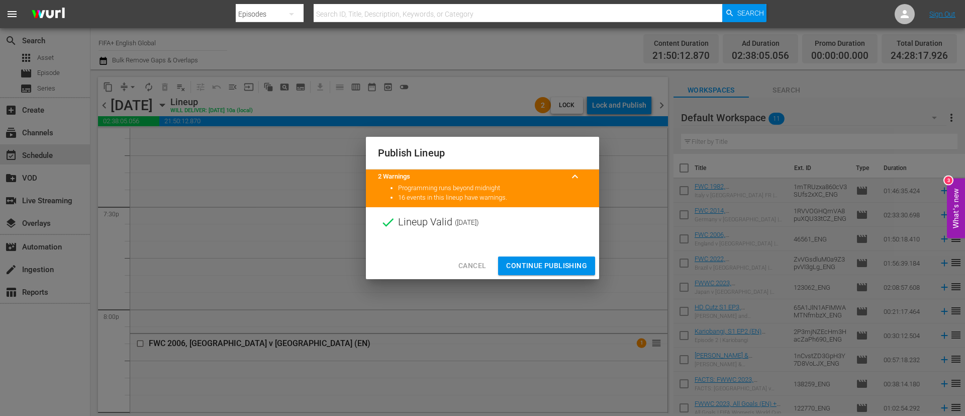
click at [565, 272] on button "Continue Publishing" at bounding box center [546, 265] width 97 height 19
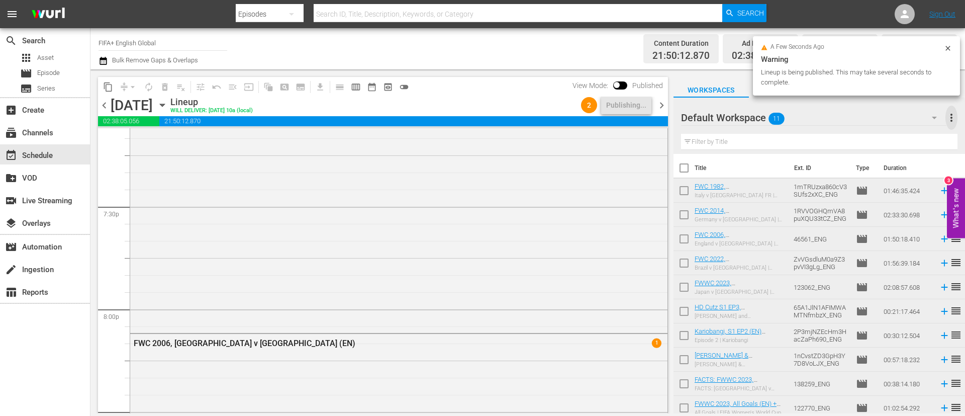
click at [953, 117] on span "more_vert" at bounding box center [951, 118] width 12 height 12
click at [877, 136] on div "Clear All Workspace Items" at bounding box center [886, 137] width 118 height 18
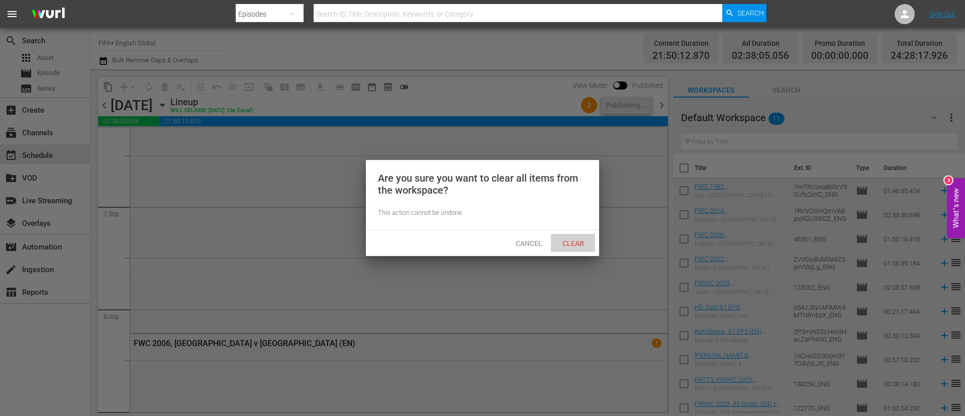
click at [579, 246] on span "Clear" at bounding box center [573, 243] width 38 height 8
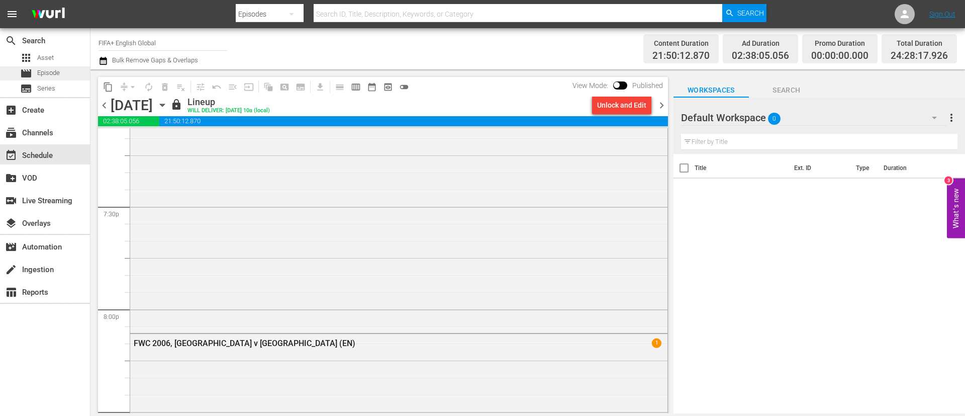
click at [51, 69] on span "Episode" at bounding box center [48, 73] width 23 height 10
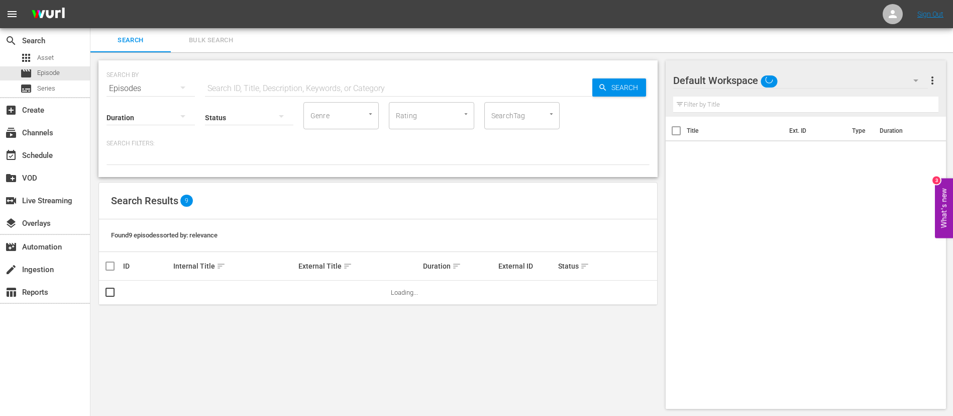
click at [222, 35] on span "Bulk Search" at bounding box center [211, 41] width 68 height 12
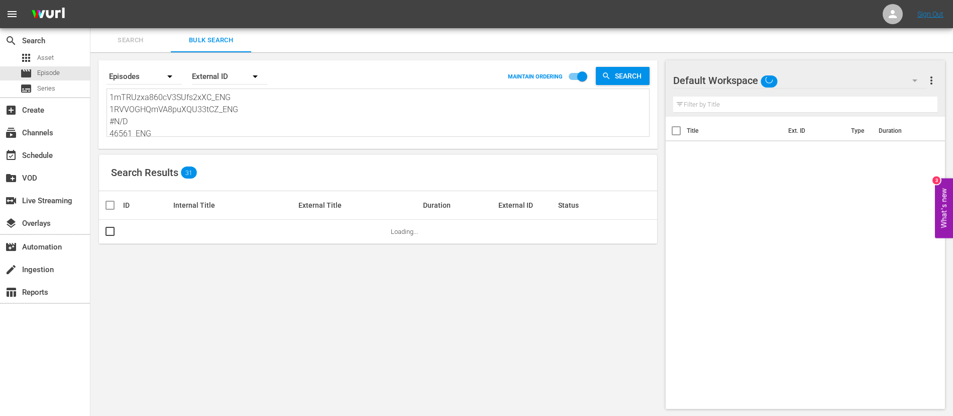
click at [190, 126] on textarea "1mTRUzxa860cV3SUfs2xXC_ENG 1RVVOGHQmVA8puXQU33tCZ_ENG #N/D 46561_ENG ZvVGsdluM0…" at bounding box center [380, 114] width 540 height 46
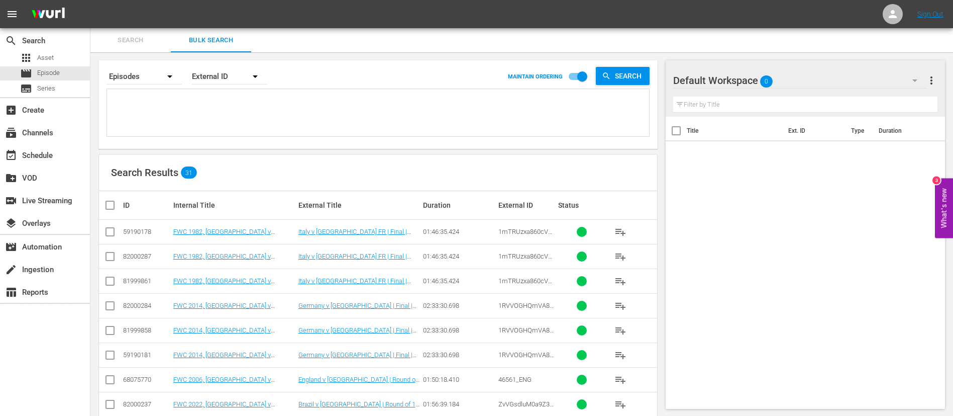
paste textarea "116394_ENG 4ZO0kWDCvfiqnVubAyGjfR_ENG 7on10qPcnyLajDDU3ntg6y_ENG #N/D 22760_ENG…"
type textarea "116394_ENG 4ZO0kWDCvfiqnVubAyGjfR_ENG 7on10qPcnyLajDDU3ntg6y_ENG #N/D 22760_ENG…"
click at [112, 230] on input "checkbox" at bounding box center [110, 234] width 12 height 12
checkbox input "true"
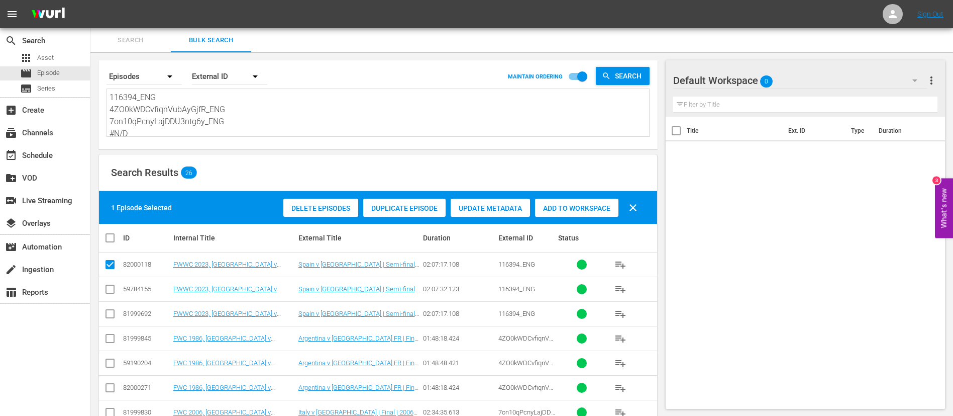
click at [109, 337] on input "checkbox" at bounding box center [110, 340] width 12 height 12
checkbox input "true"
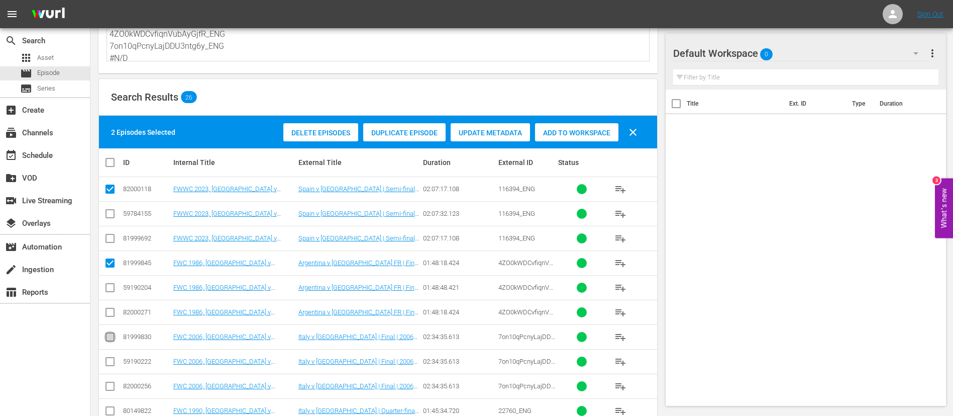
click at [109, 337] on input "checkbox" at bounding box center [110, 339] width 12 height 12
checkbox input "true"
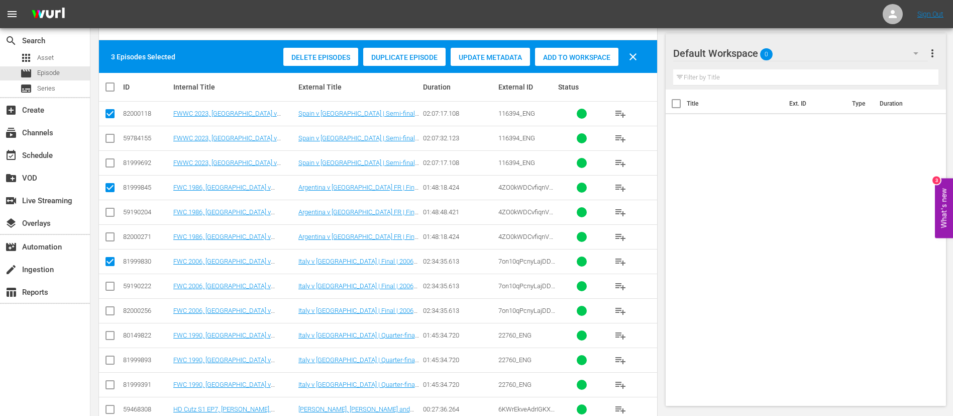
click at [110, 332] on input "checkbox" at bounding box center [110, 337] width 12 height 12
checkbox input "true"
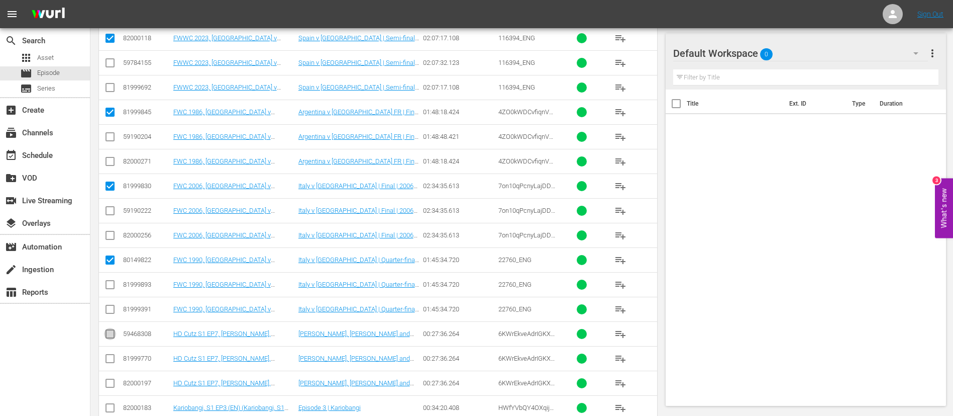
click at [110, 333] on input "checkbox" at bounding box center [110, 336] width 12 height 12
checkbox input "true"
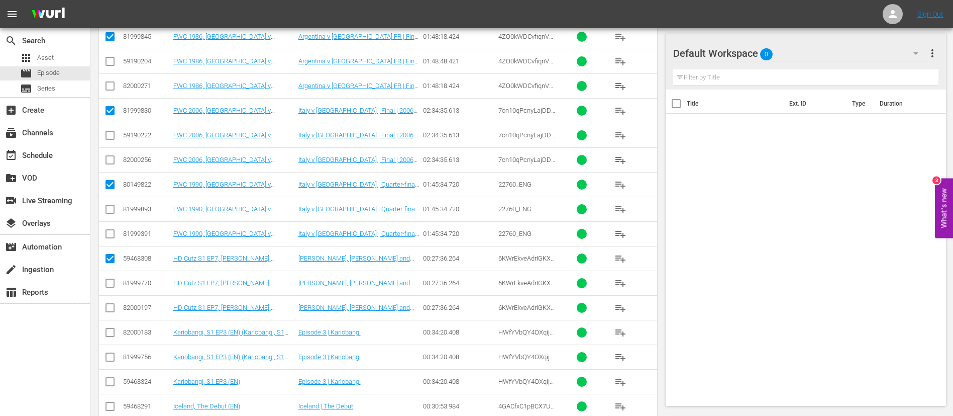
click at [110, 333] on input "checkbox" at bounding box center [110, 334] width 12 height 12
checkbox input "true"
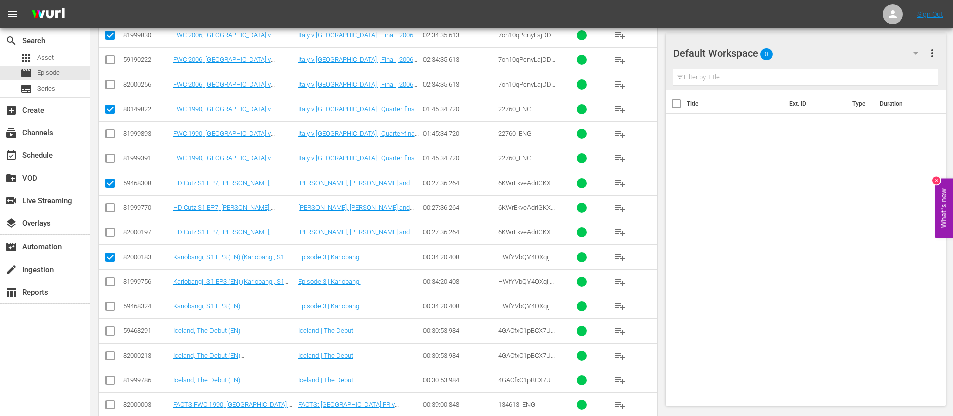
click at [110, 333] on input "checkbox" at bounding box center [110, 333] width 12 height 12
checkbox input "true"
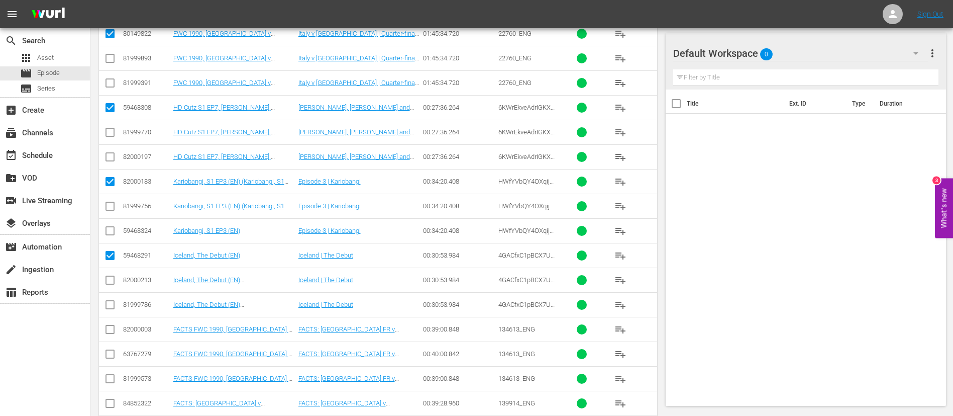
click at [110, 333] on input "checkbox" at bounding box center [110, 331] width 12 height 12
checkbox input "true"
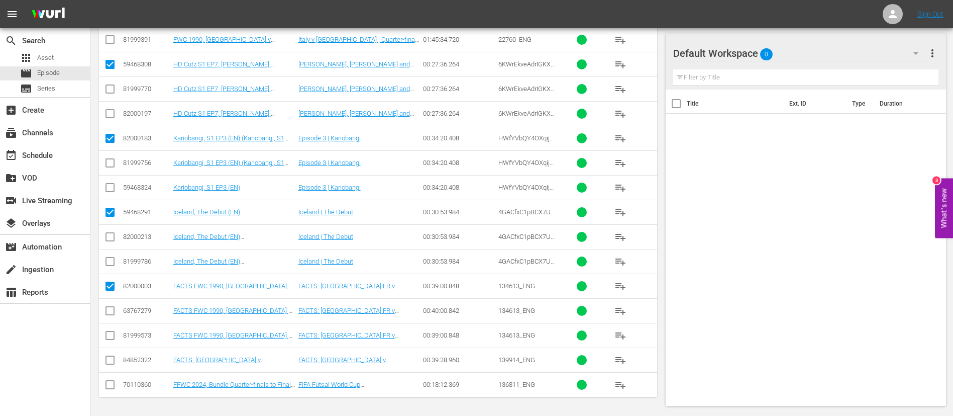
click at [111, 386] on input "checkbox" at bounding box center [110, 386] width 12 height 12
checkbox input "true"
click at [106, 360] on input "checkbox" at bounding box center [110, 362] width 12 height 12
checkbox input "true"
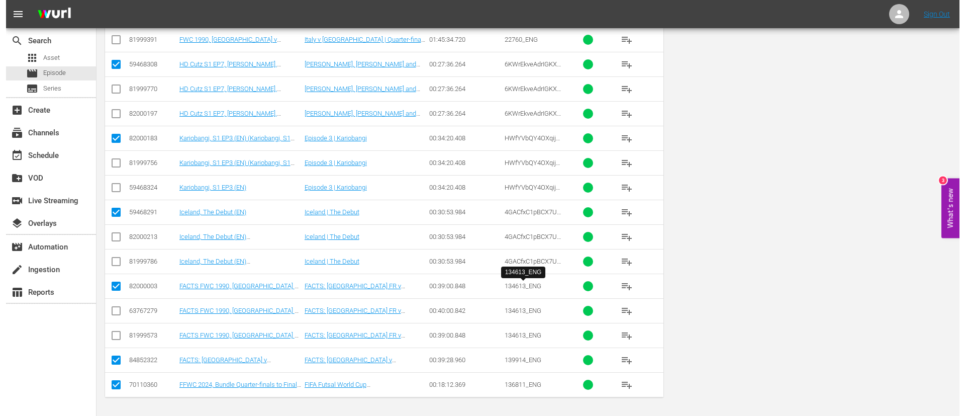
scroll to position [0, 0]
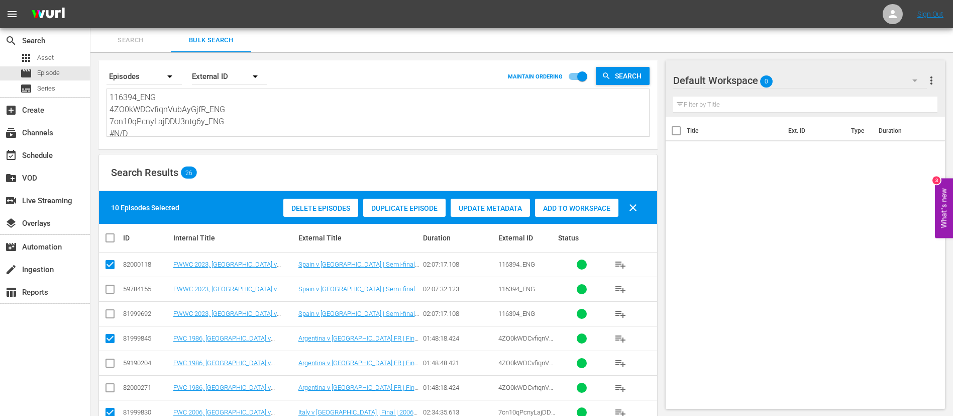
click at [580, 207] on span "Add to Workspace" at bounding box center [576, 208] width 83 height 8
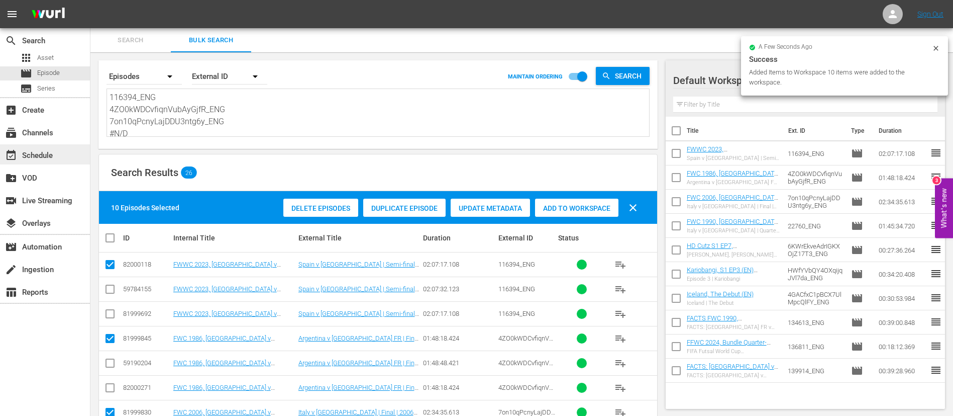
click at [66, 158] on div "event_available Schedule" at bounding box center [45, 154] width 90 height 20
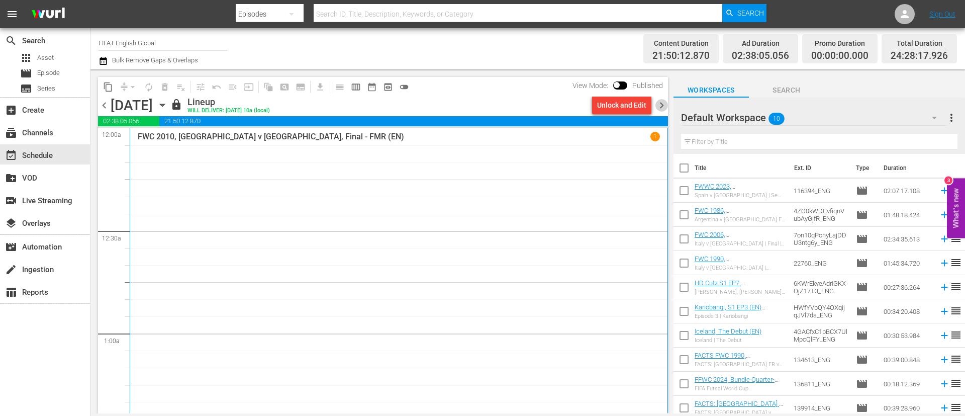
click at [663, 105] on span "chevron_right" at bounding box center [661, 105] width 13 height 13
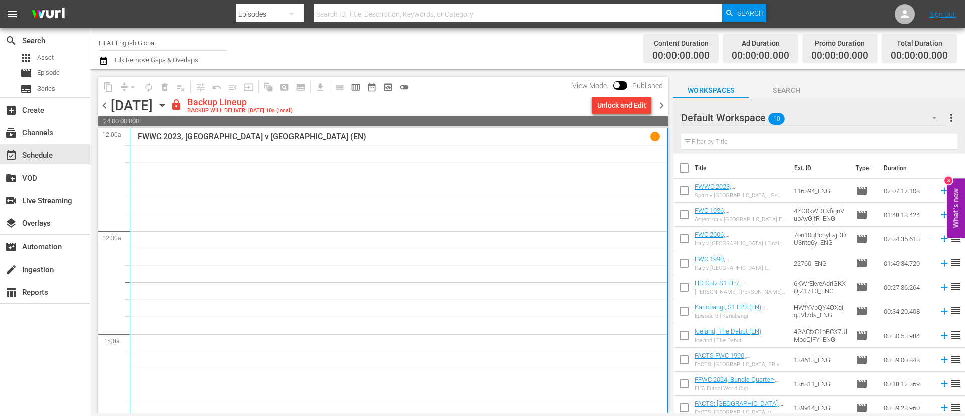
click at [618, 105] on div "Unlock and Edit" at bounding box center [621, 105] width 49 height 18
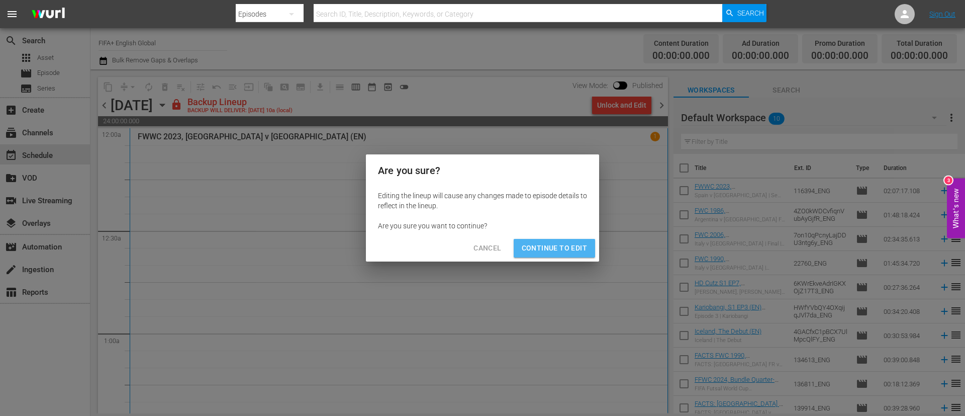
click at [571, 247] on span "Continue to Edit" at bounding box center [554, 248] width 65 height 13
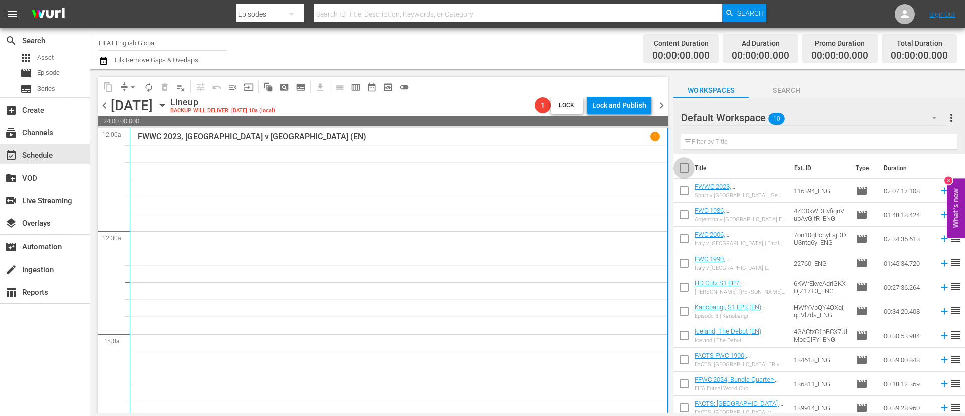
click at [683, 167] on input "checkbox" at bounding box center [683, 169] width 21 height 21
checkbox input "true"
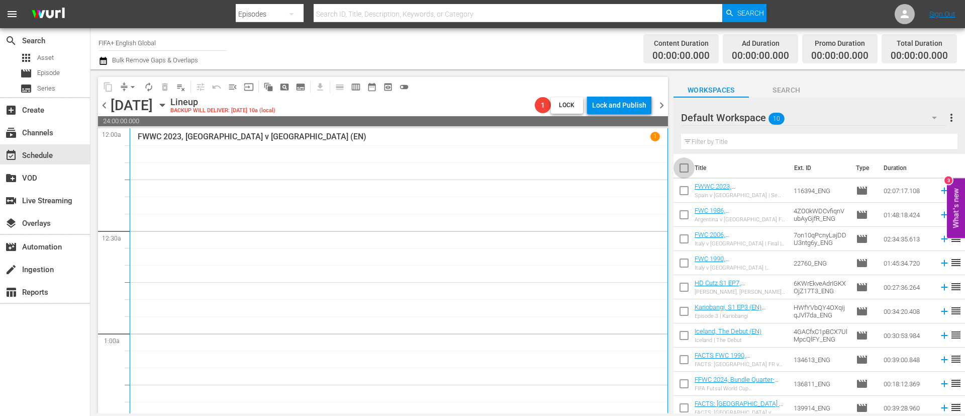
checkbox input "true"
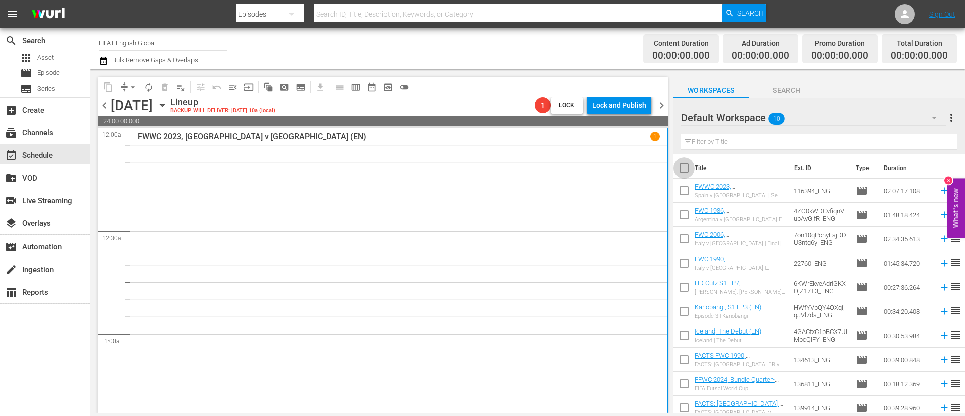
checkbox input "true"
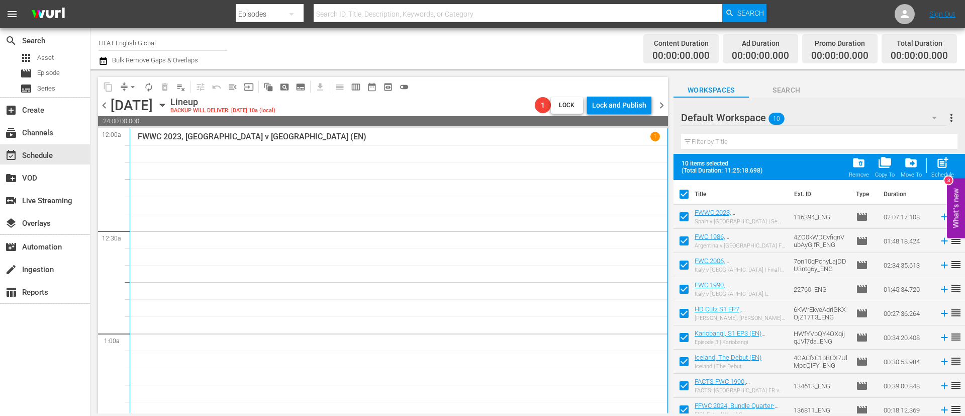
click at [941, 162] on span "post_add" at bounding box center [943, 163] width 14 height 14
checkbox input "false"
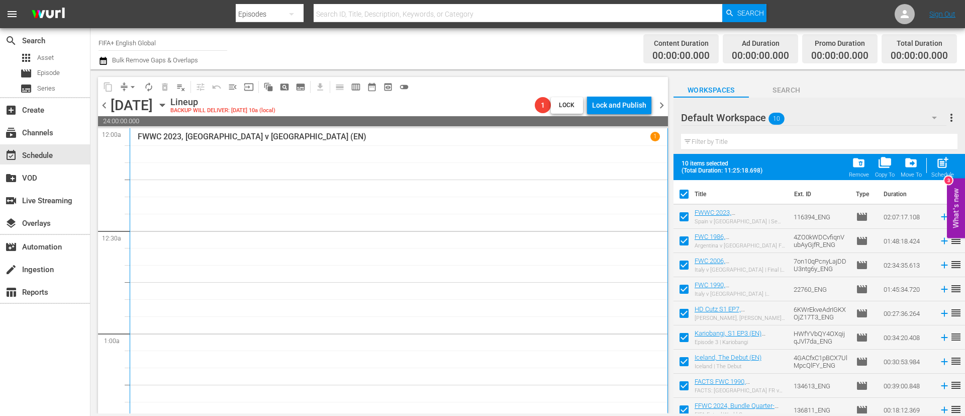
checkbox input "false"
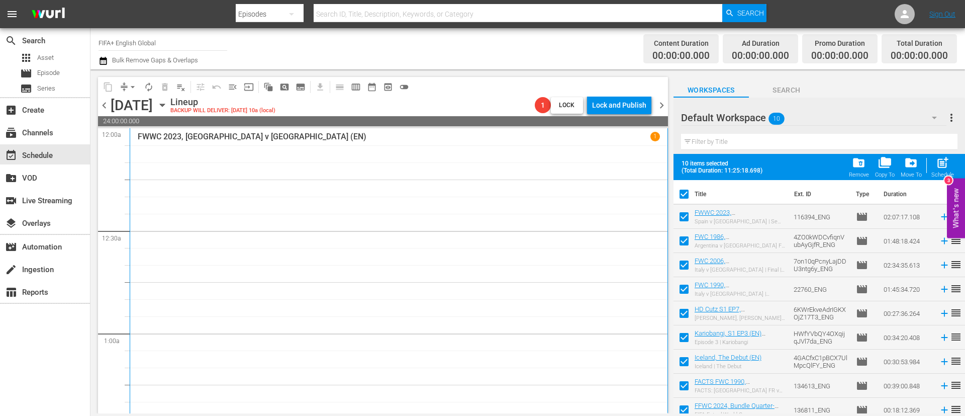
checkbox input "false"
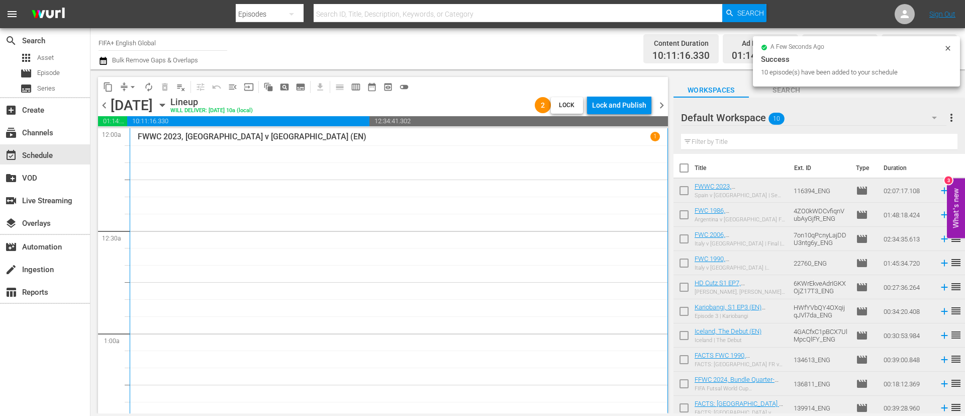
click at [687, 165] on input "checkbox" at bounding box center [683, 169] width 21 height 21
checkbox input "true"
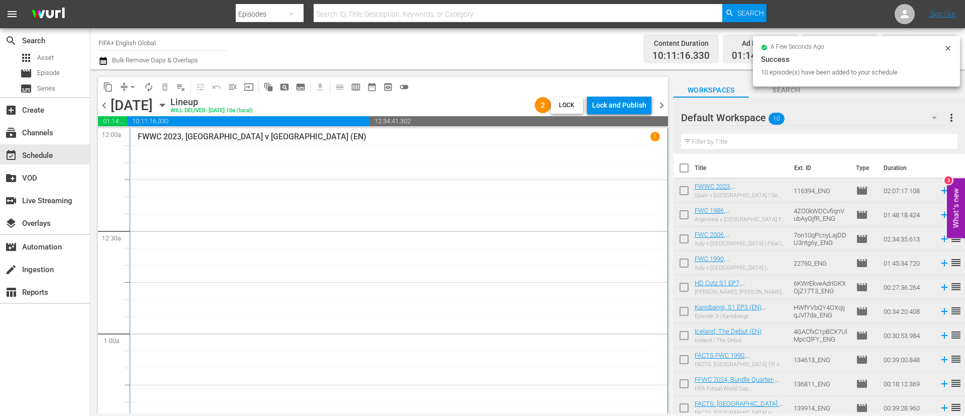
checkbox input "true"
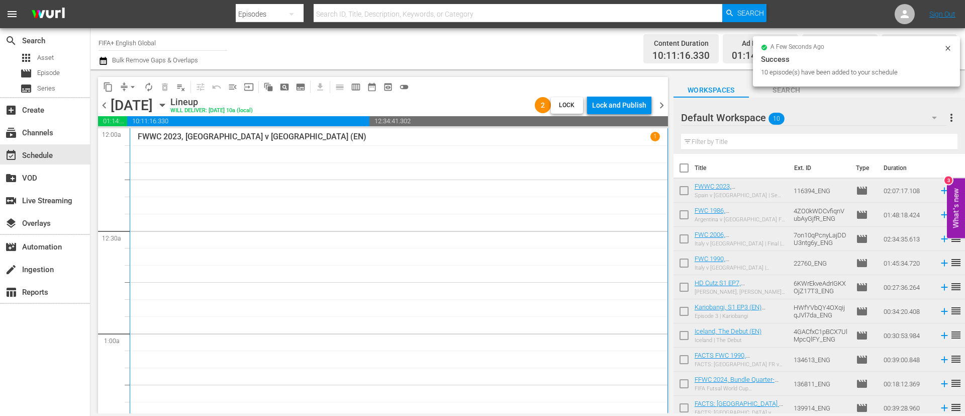
checkbox input "true"
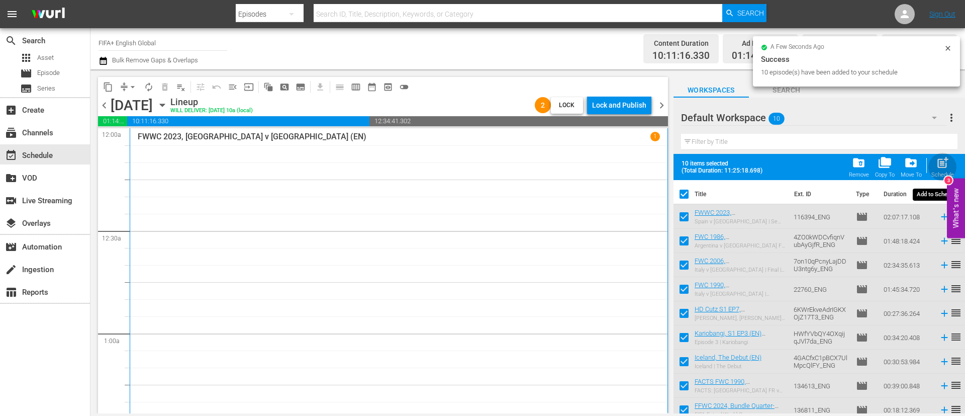
click at [943, 165] on span "post_add" at bounding box center [943, 163] width 14 height 14
checkbox input "false"
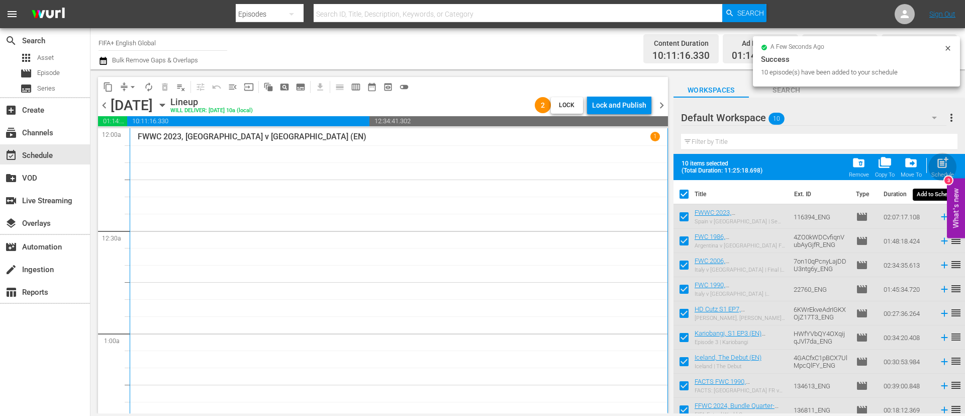
checkbox input "false"
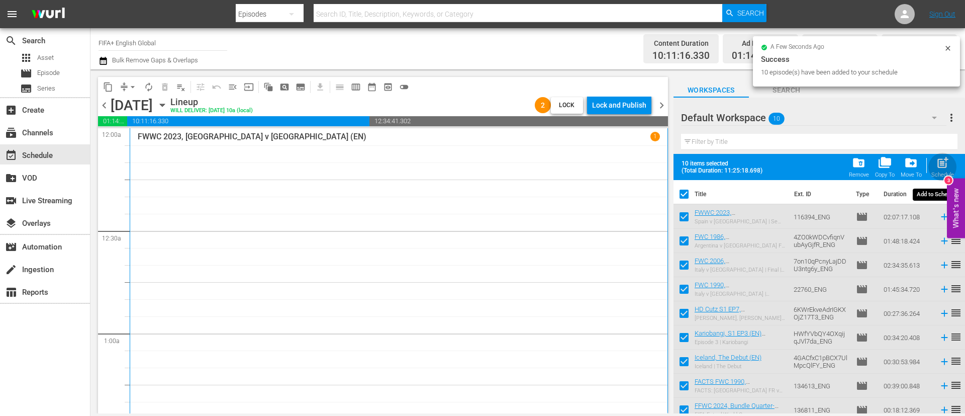
checkbox input "false"
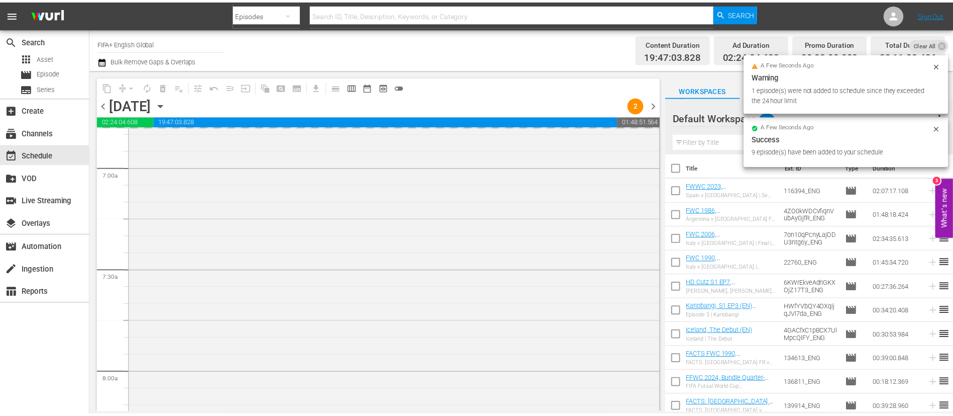
scroll to position [1432, 0]
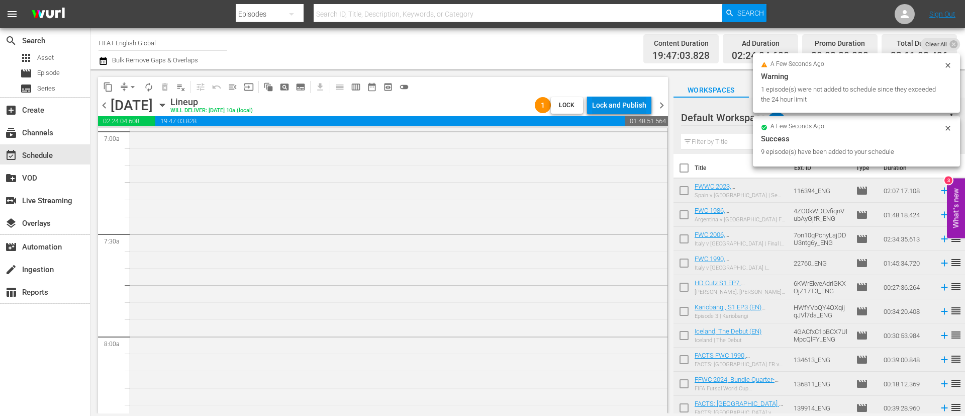
click at [627, 105] on div "Lock and Publish" at bounding box center [619, 105] width 54 height 18
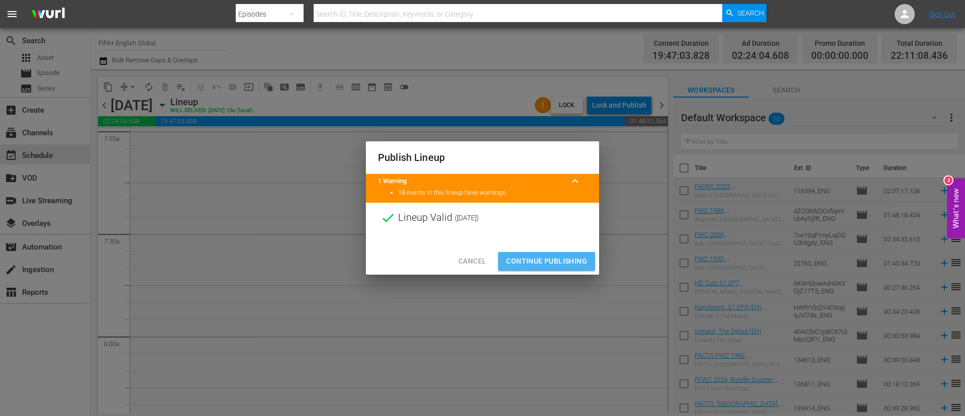
click at [555, 259] on span "Continue Publishing" at bounding box center [546, 261] width 81 height 13
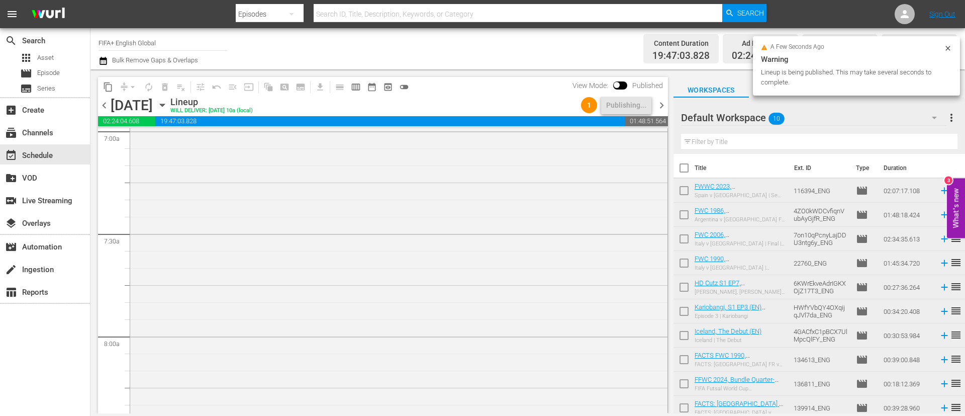
click at [950, 114] on span "more_vert" at bounding box center [951, 118] width 12 height 12
click at [878, 135] on div "Clear All Workspace Items" at bounding box center [886, 137] width 118 height 18
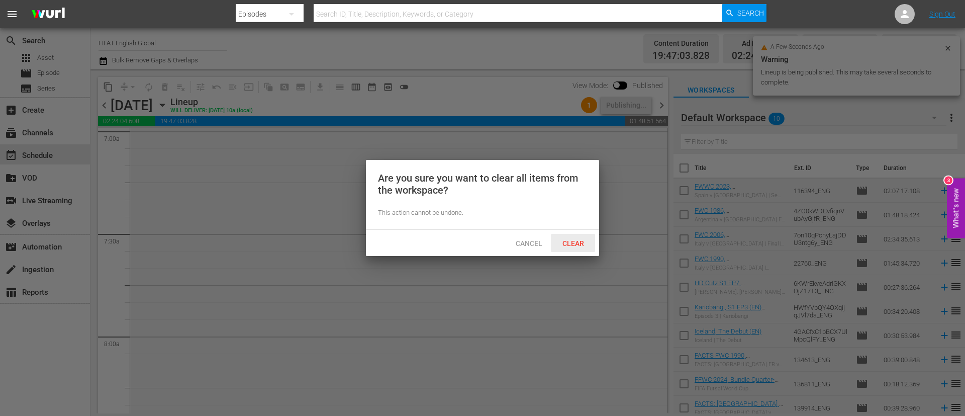
click at [577, 245] on span "Clear" at bounding box center [573, 243] width 38 height 8
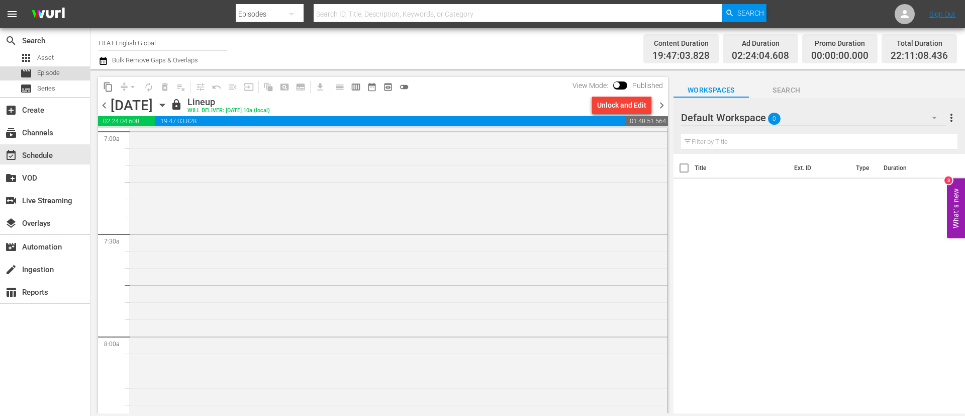
click at [50, 73] on span "Episode" at bounding box center [48, 73] width 23 height 10
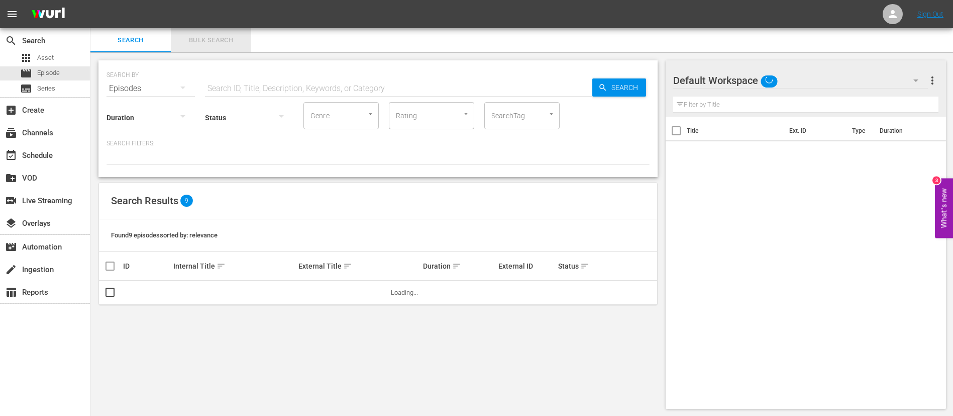
click at [222, 43] on span "Bulk Search" at bounding box center [211, 41] width 68 height 12
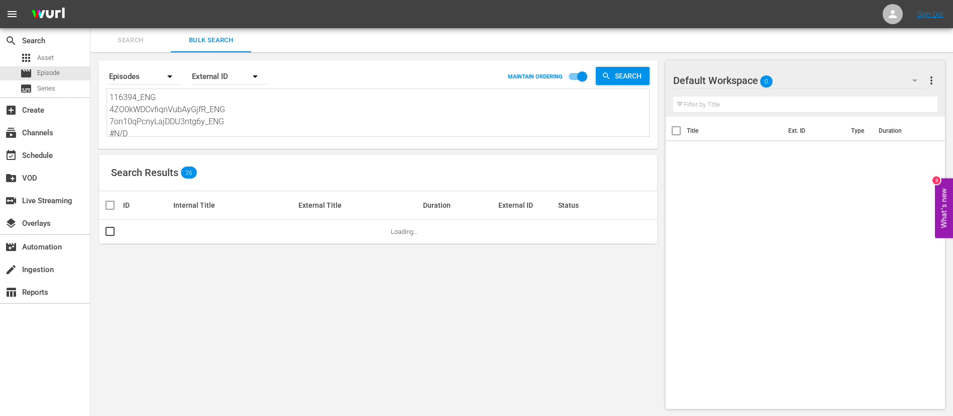
click at [234, 116] on textarea "116394_ENG 4ZO0kWDCvfiqnVubAyGjfR_ENG 7on10qPcnyLajDDU3ntg6y_ENG #N/D 22760_ENG…" at bounding box center [380, 114] width 540 height 46
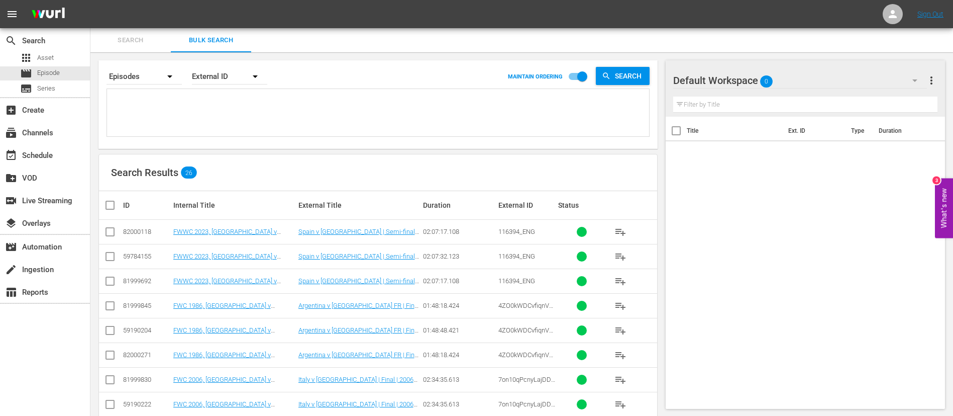
paste textarea "116369_ENG 6efX1alNuW5Bv6U5Ddd9R6_ENG FIM101244-M00_ENG 26510_ENG 133709_ENG UF…"
type textarea "116369_ENG 6efX1alNuW5Bv6U5Ddd9R6_ENG FIM101244-M00_ENG 26510_ENG 133709_ENG UF…"
click at [106, 230] on input "checkbox" at bounding box center [110, 234] width 12 height 12
checkbox input "true"
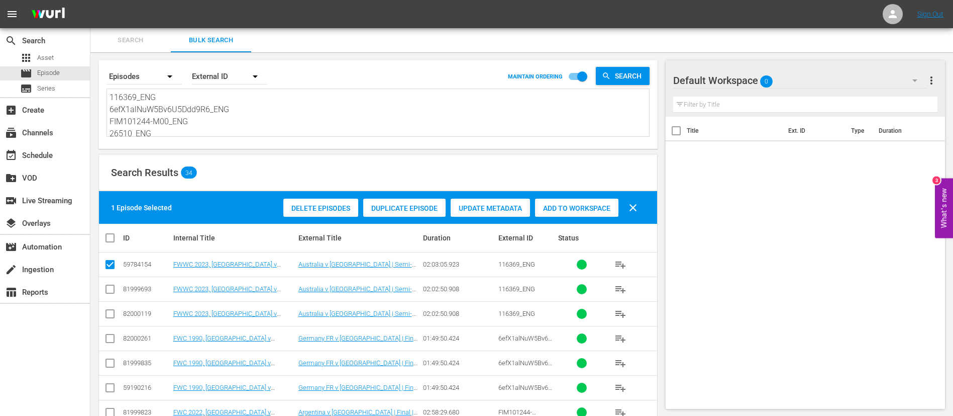
click at [108, 338] on input "checkbox" at bounding box center [110, 340] width 12 height 12
checkbox input "true"
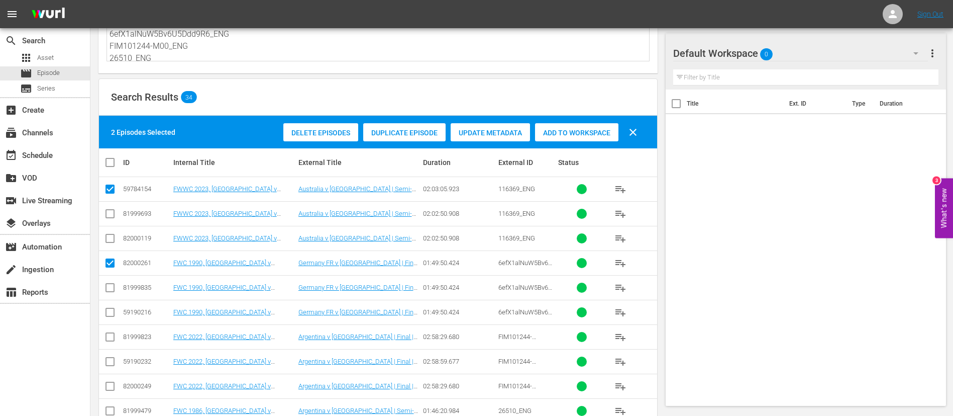
click at [109, 338] on input "checkbox" at bounding box center [110, 339] width 12 height 12
checkbox input "true"
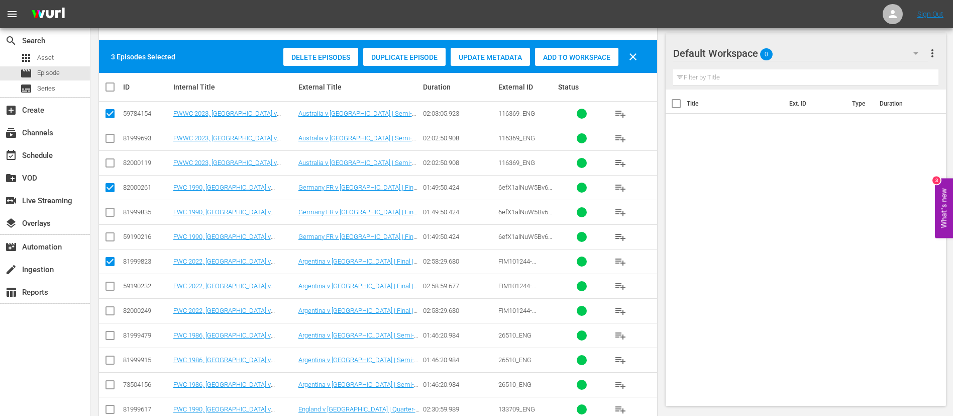
click at [109, 338] on input "checkbox" at bounding box center [110, 337] width 12 height 12
checkbox input "true"
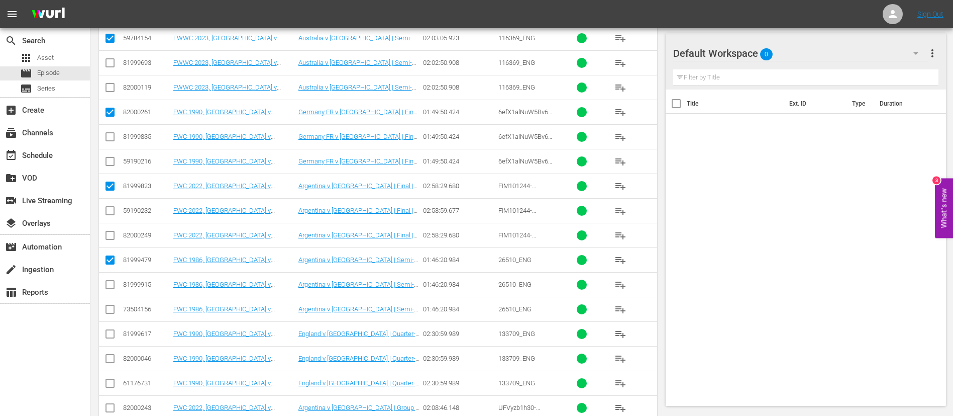
click at [111, 336] on input "checkbox" at bounding box center [110, 336] width 12 height 12
checkbox input "true"
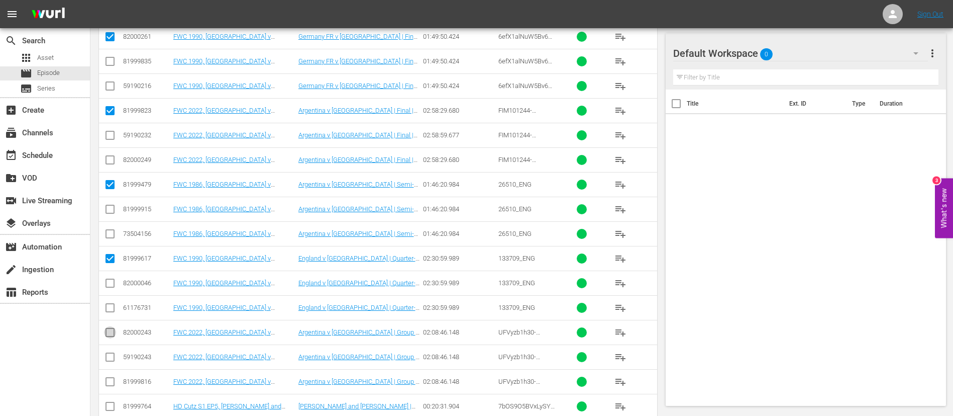
click at [111, 336] on input "checkbox" at bounding box center [110, 334] width 12 height 12
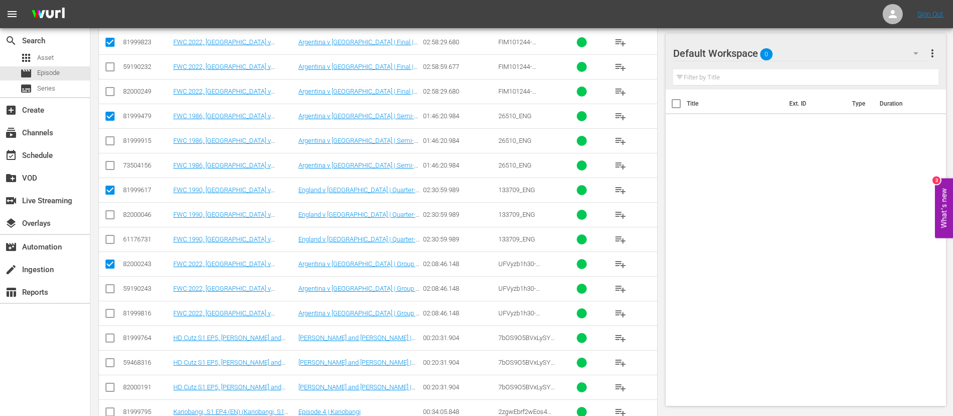
scroll to position [377, 0]
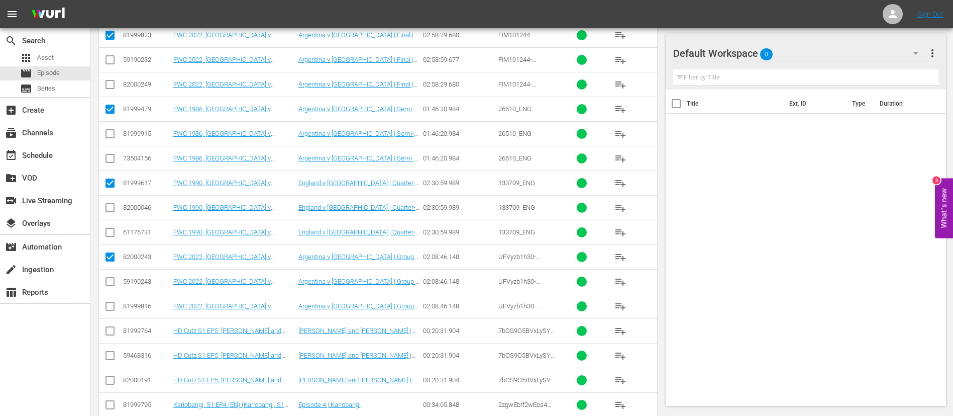
click at [111, 336] on input "checkbox" at bounding box center [110, 333] width 12 height 12
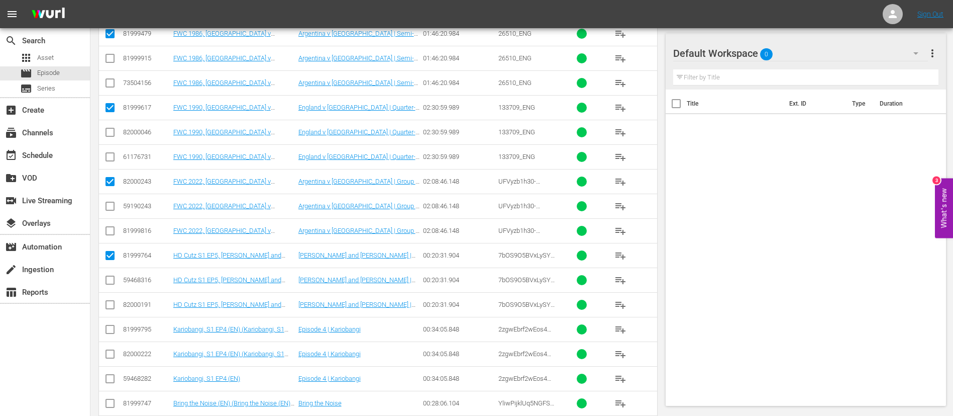
click at [111, 336] on input "checkbox" at bounding box center [110, 331] width 12 height 12
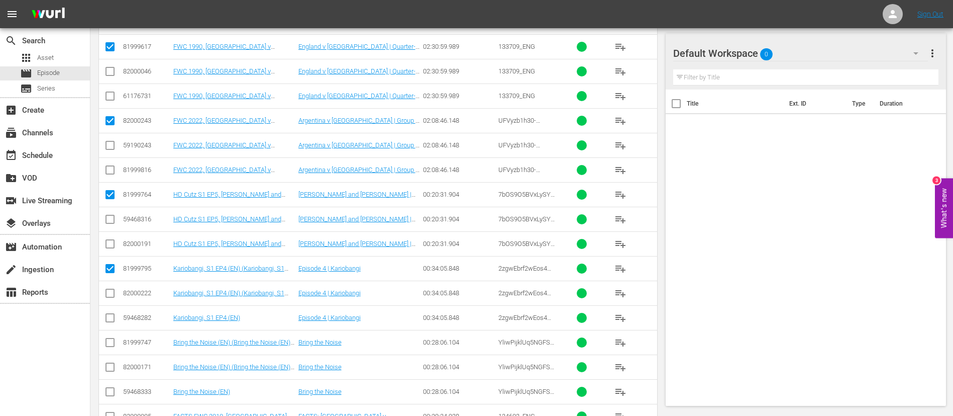
scroll to position [528, 0]
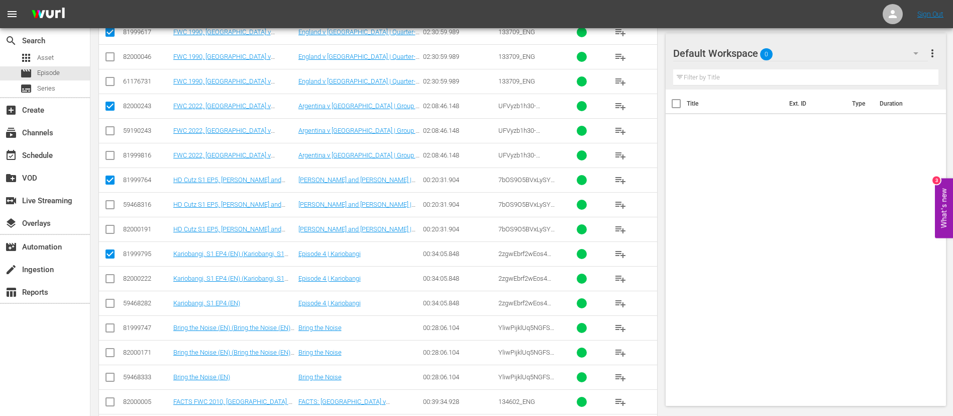
click at [110, 332] on input "checkbox" at bounding box center [110, 330] width 12 height 12
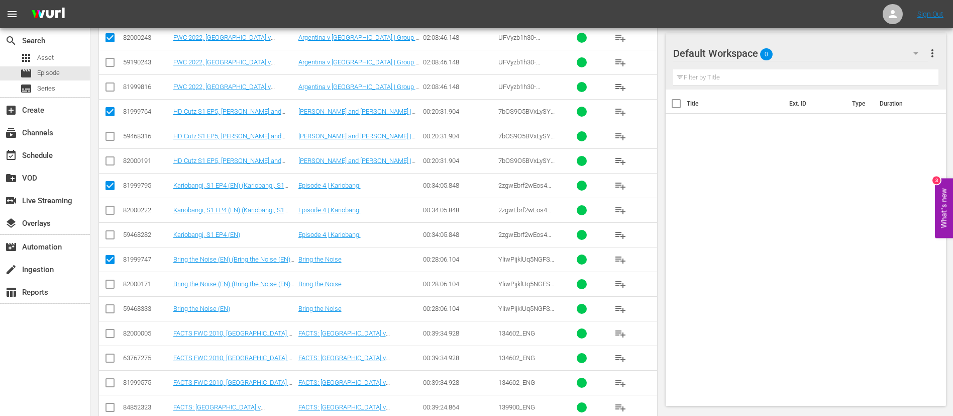
scroll to position [603, 0]
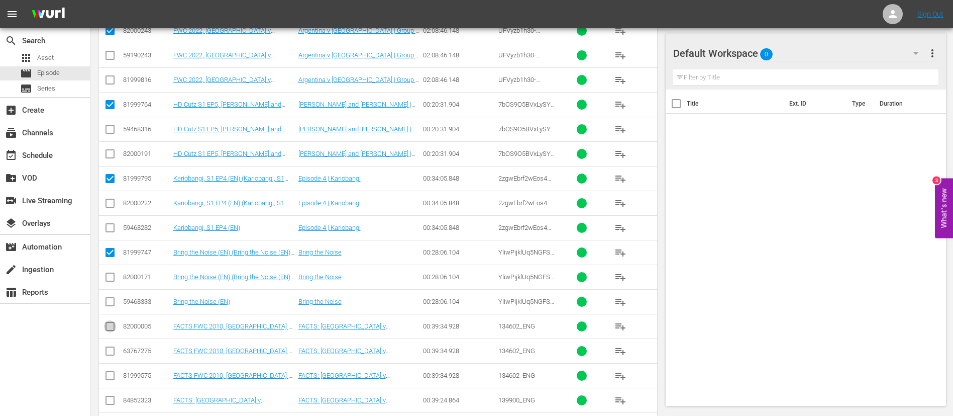
click at [110, 328] on input "checkbox" at bounding box center [110, 328] width 12 height 12
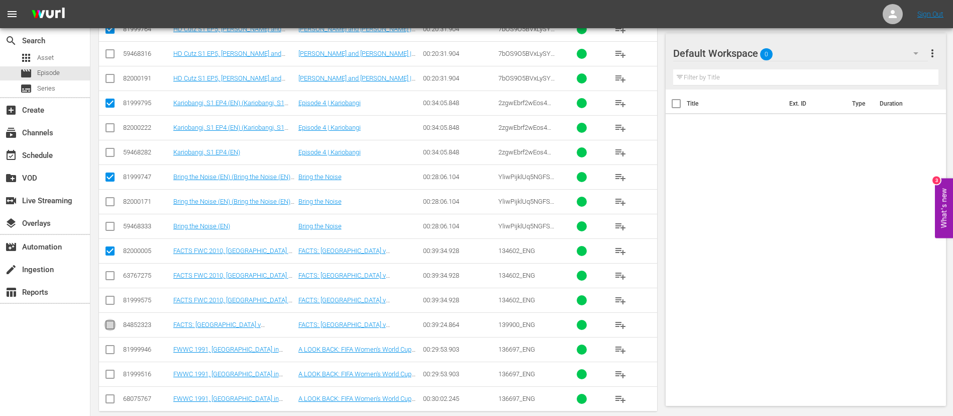
click at [111, 324] on input "checkbox" at bounding box center [110, 327] width 12 height 12
click at [111, 350] on input "checkbox" at bounding box center [110, 351] width 12 height 12
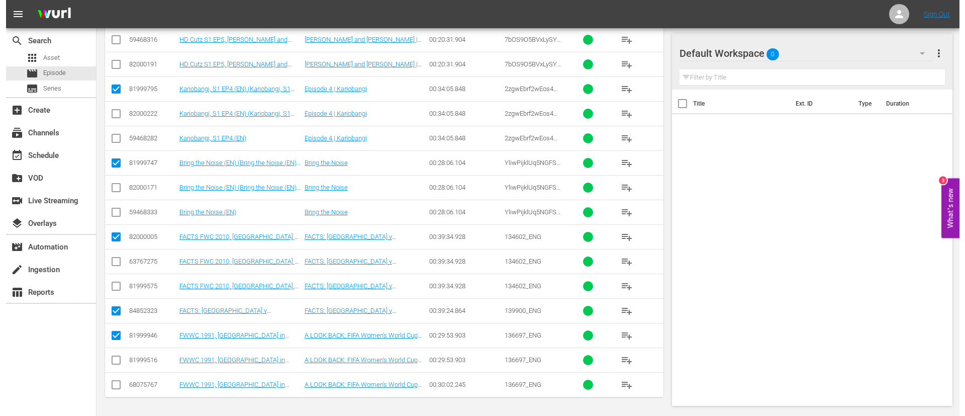
scroll to position [0, 0]
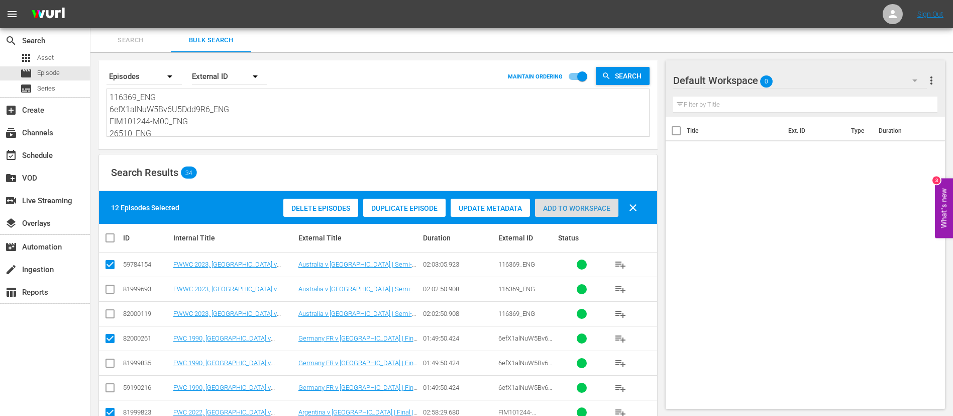
drag, startPoint x: 567, startPoint y: 212, endPoint x: 420, endPoint y: 217, distance: 147.4
click at [567, 212] on span "Add to Workspace" at bounding box center [576, 208] width 83 height 8
click at [52, 153] on div "event_available Schedule" at bounding box center [28, 153] width 56 height 9
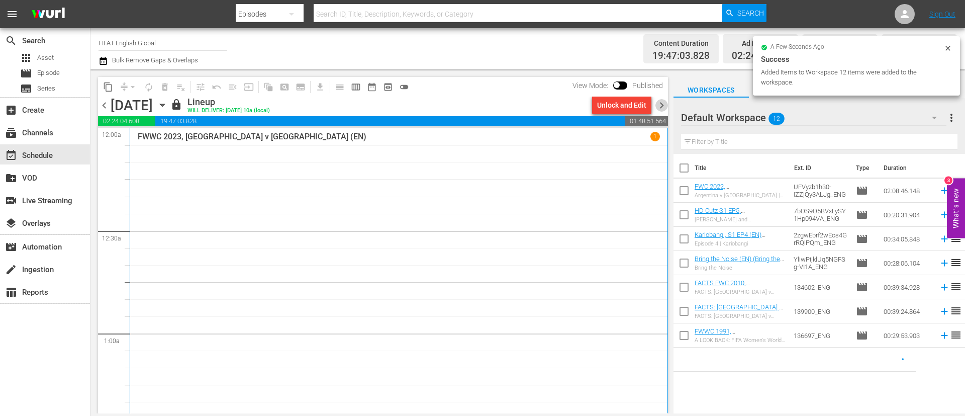
click at [662, 105] on span "chevron_right" at bounding box center [661, 105] width 13 height 13
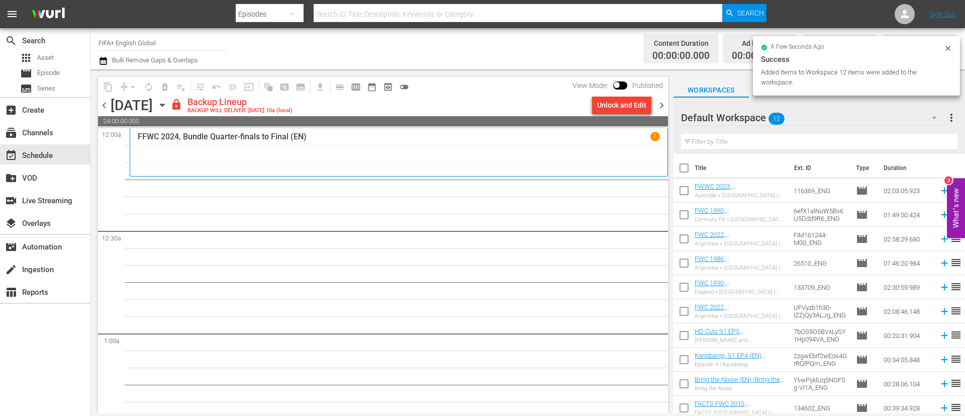
click at [639, 105] on div "Unlock and Edit" at bounding box center [621, 105] width 49 height 18
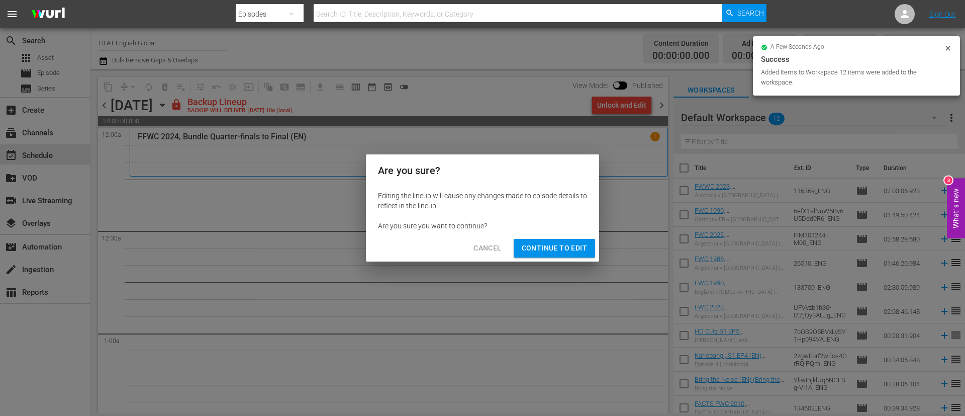
click at [570, 244] on span "Continue to Edit" at bounding box center [554, 248] width 65 height 13
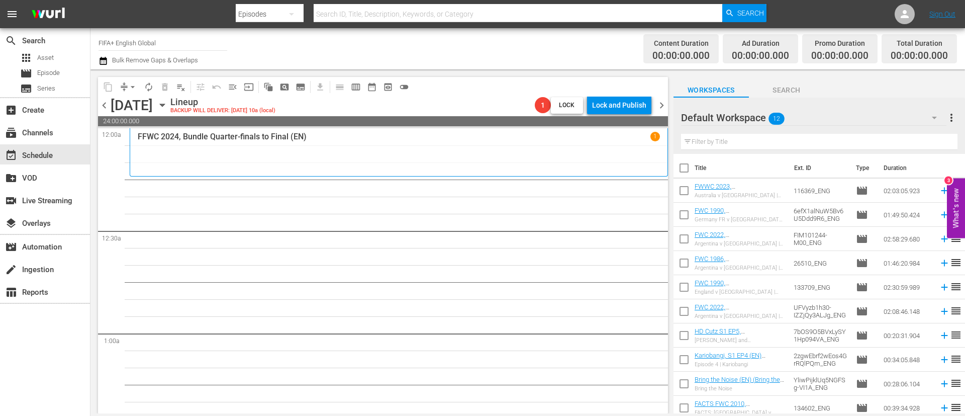
click at [688, 167] on input "checkbox" at bounding box center [683, 169] width 21 height 21
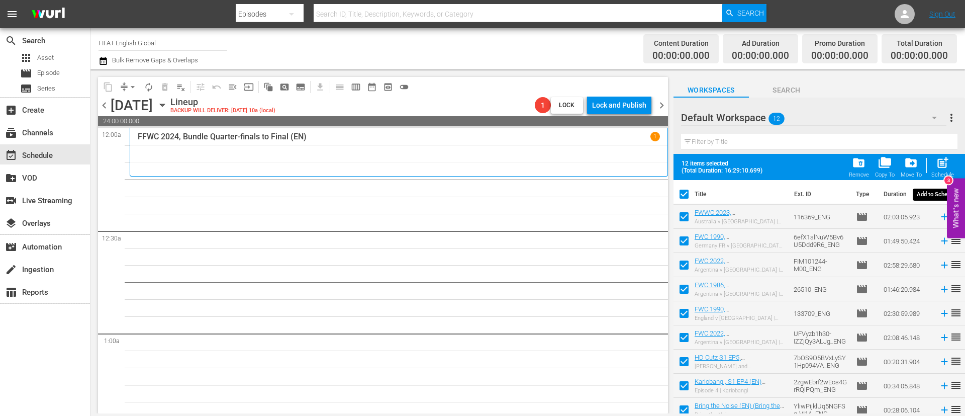
click at [938, 172] on div "Schedule" at bounding box center [942, 174] width 23 height 7
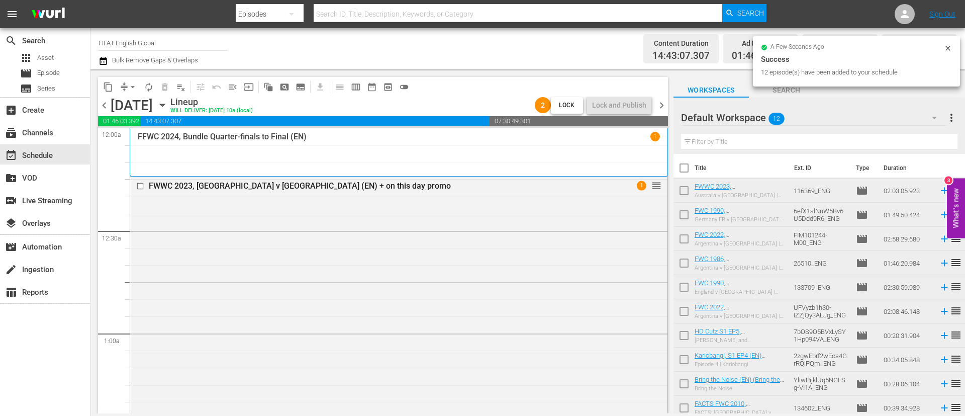
click at [677, 173] on input "checkbox" at bounding box center [683, 169] width 21 height 21
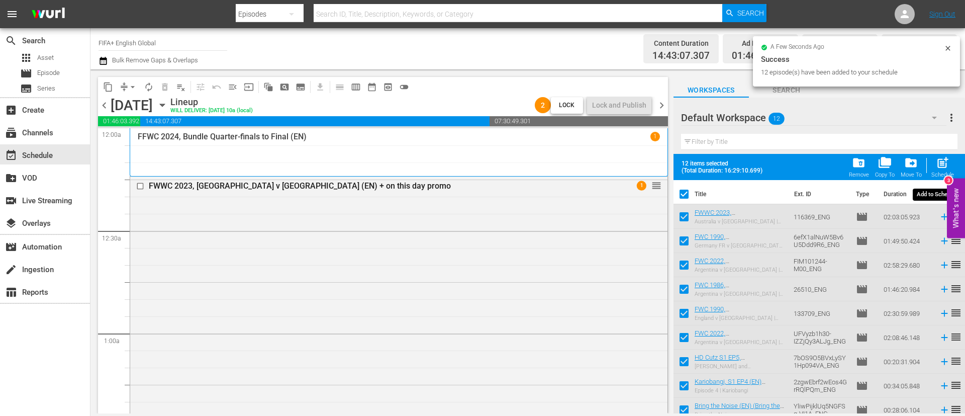
click at [944, 166] on span "post_add" at bounding box center [943, 163] width 14 height 14
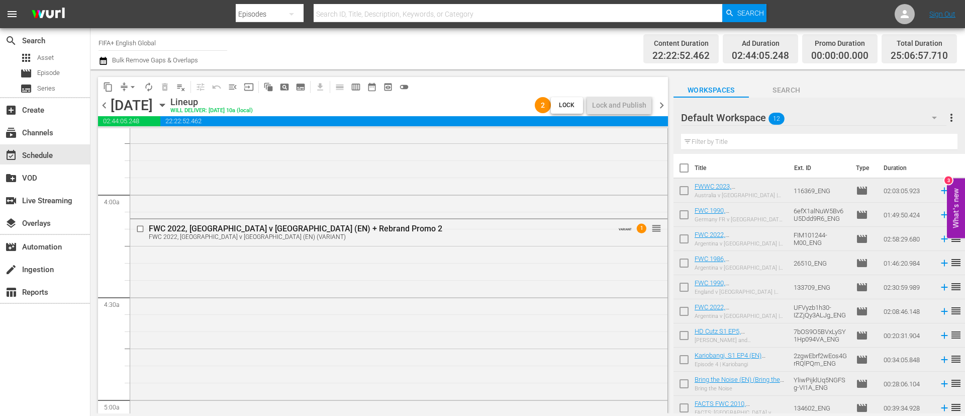
scroll to position [1357, 0]
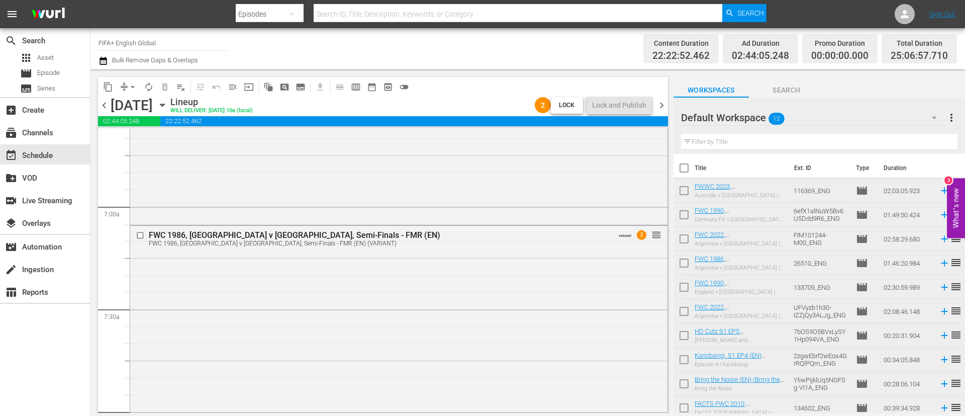
click at [954, 115] on button "more_vert" at bounding box center [951, 118] width 12 height 24
click at [852, 138] on div "Clear All Workspace Items" at bounding box center [886, 137] width 118 height 18
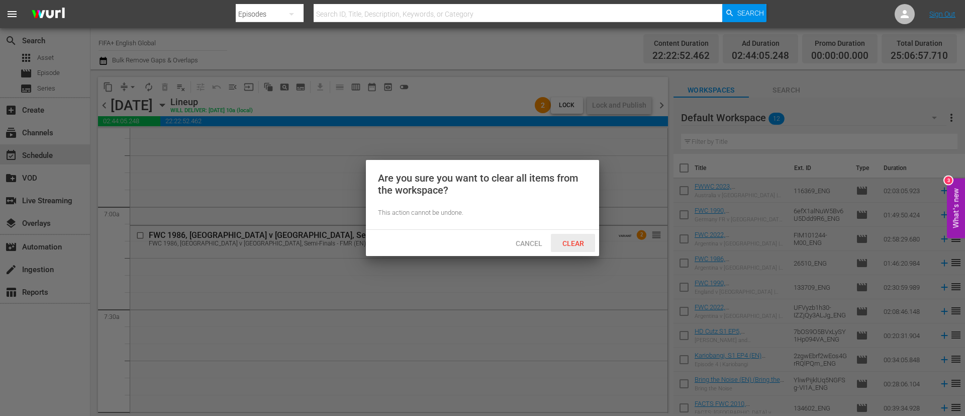
click at [576, 242] on span "Clear" at bounding box center [573, 243] width 38 height 8
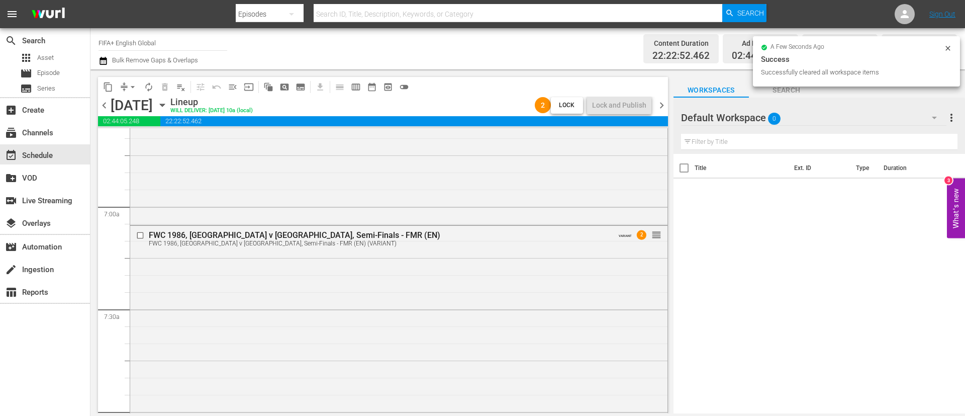
click at [666, 111] on span "chevron_right" at bounding box center [661, 105] width 13 height 13
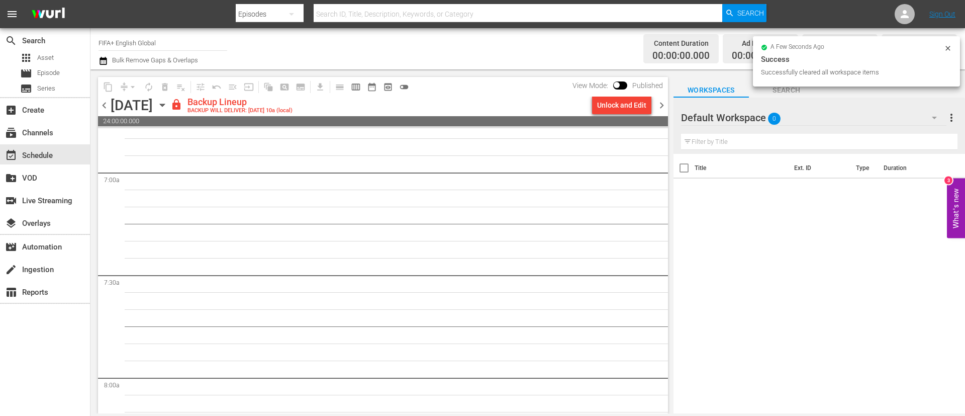
scroll to position [1374, 0]
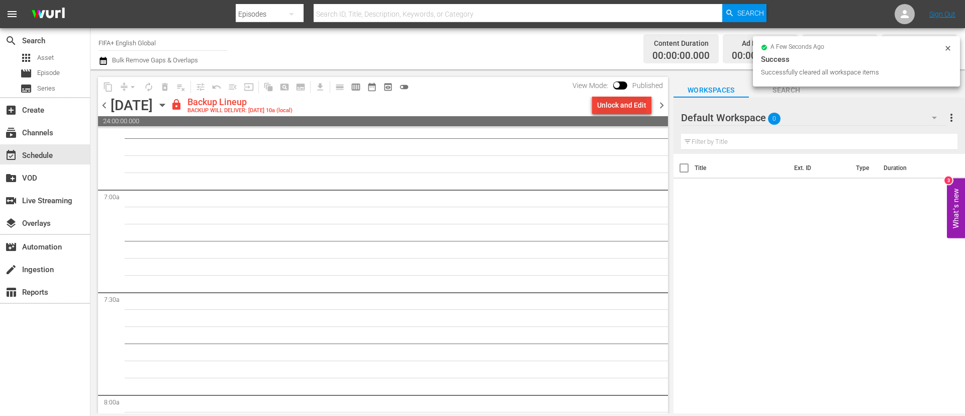
click at [610, 109] on div "Unlock and Edit" at bounding box center [621, 105] width 49 height 18
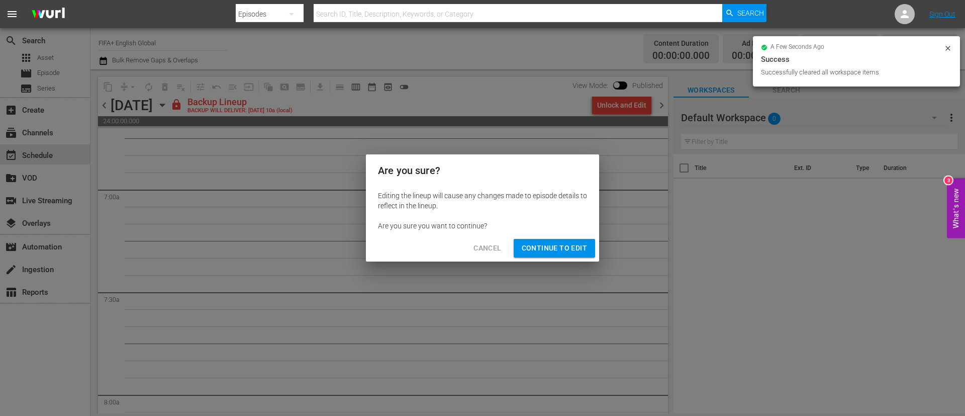
click at [555, 246] on span "Continue to Edit" at bounding box center [554, 248] width 65 height 13
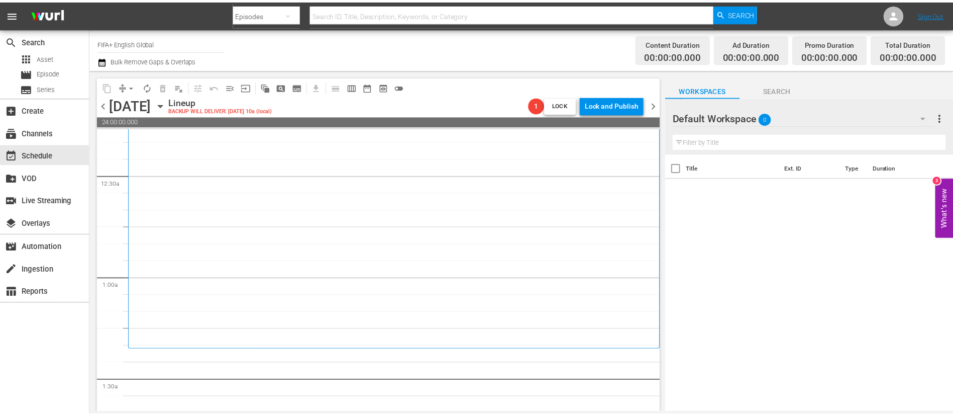
scroll to position [75, 0]
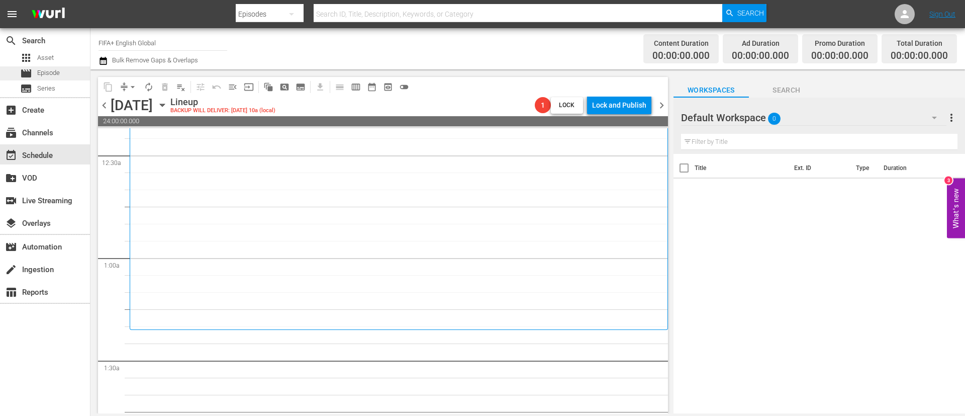
click at [69, 75] on div "movie Episode" at bounding box center [45, 73] width 90 height 14
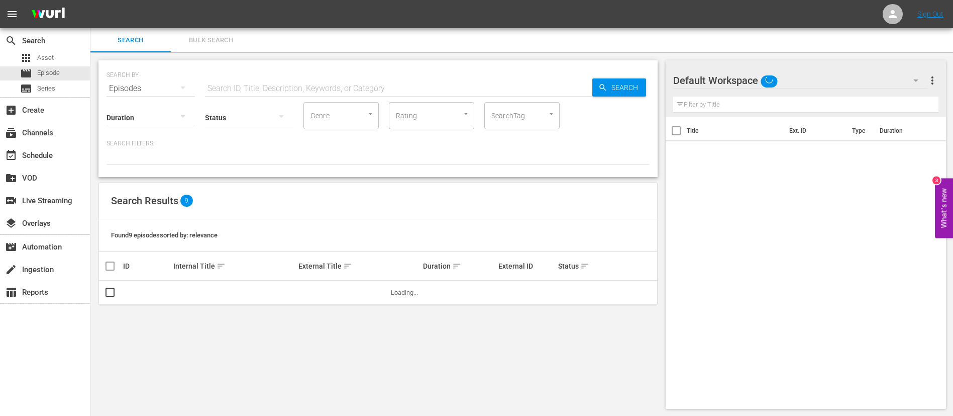
click at [220, 46] on button "Bulk Search" at bounding box center [211, 40] width 80 height 24
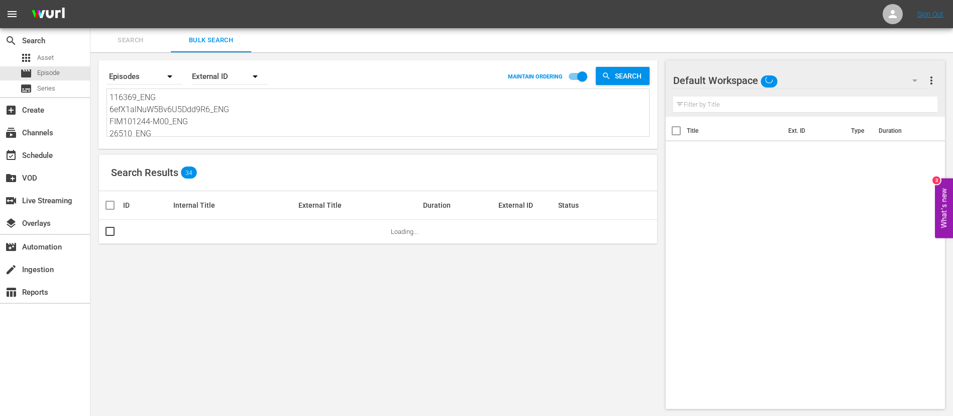
click at [225, 110] on textarea "116369_ENG 6efX1alNuW5Bv6U5Ddd9R6_ENG FIM101244-M00_ENG 26510_ENG 133709_ENG UF…" at bounding box center [380, 114] width 540 height 46
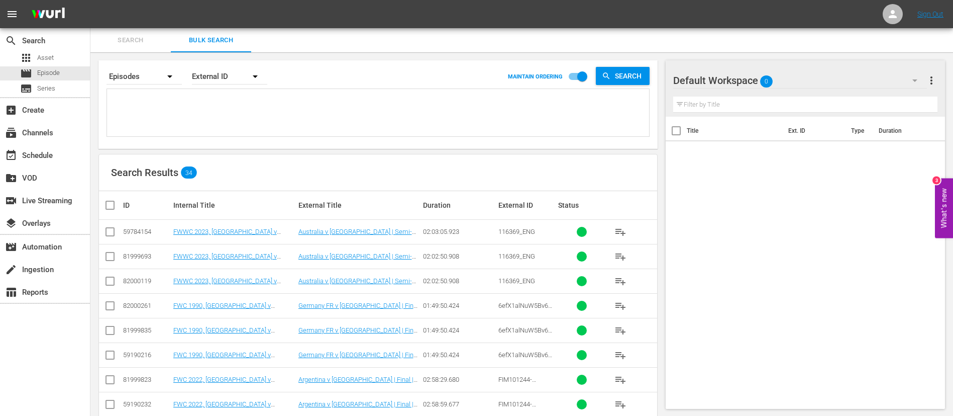
paste textarea "FWC 1998, [GEOGRAPHIC_DATA] v [GEOGRAPHIC_DATA], Final - FMR FWC 2002, [GEOGRAP…"
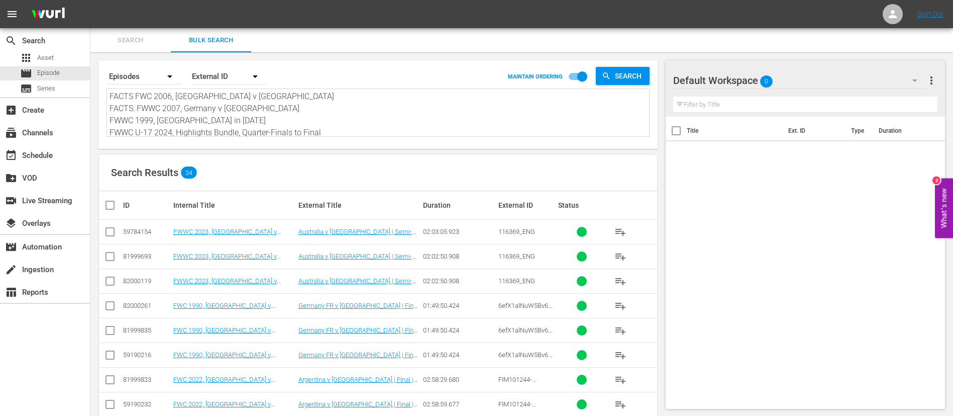
scroll to position [1, 0]
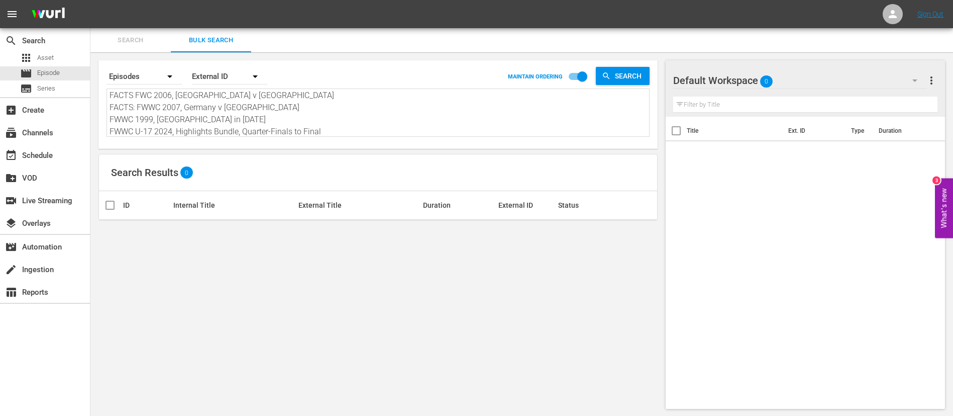
click at [241, 114] on textarea "FWC 1998, [GEOGRAPHIC_DATA] v [GEOGRAPHIC_DATA], Final - FMR FWC 2002, [GEOGRAP…" at bounding box center [380, 113] width 540 height 46
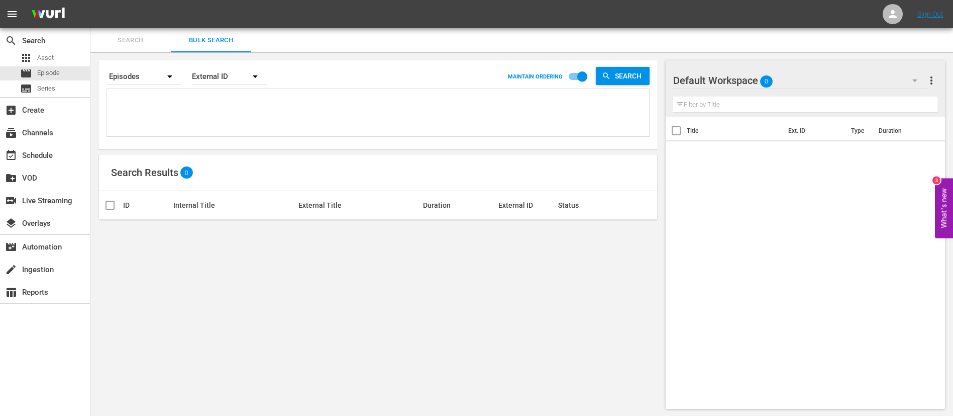
scroll to position [0, 0]
paste textarea "8ZvjzOYODw13FFUp0D4Gv_ENG ktLWtLQTqnIfzU2unVBsx_ENG 131799_ENG 0ce40c9f-047c-4e…"
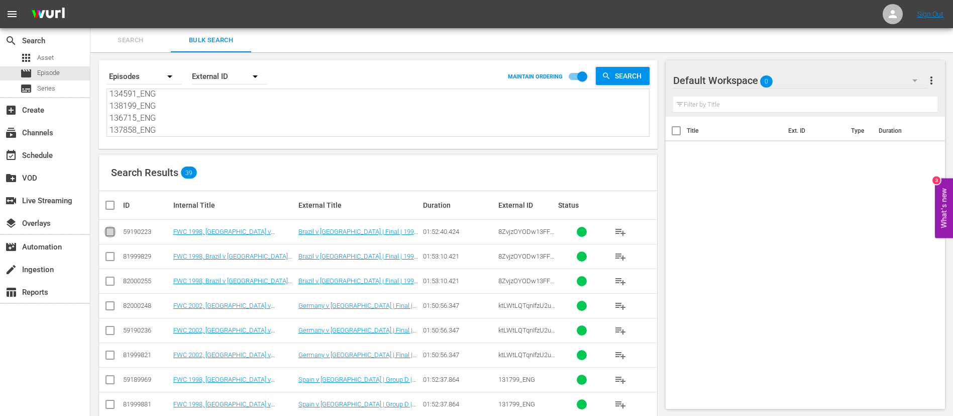
click at [112, 233] on input "checkbox" at bounding box center [110, 234] width 12 height 12
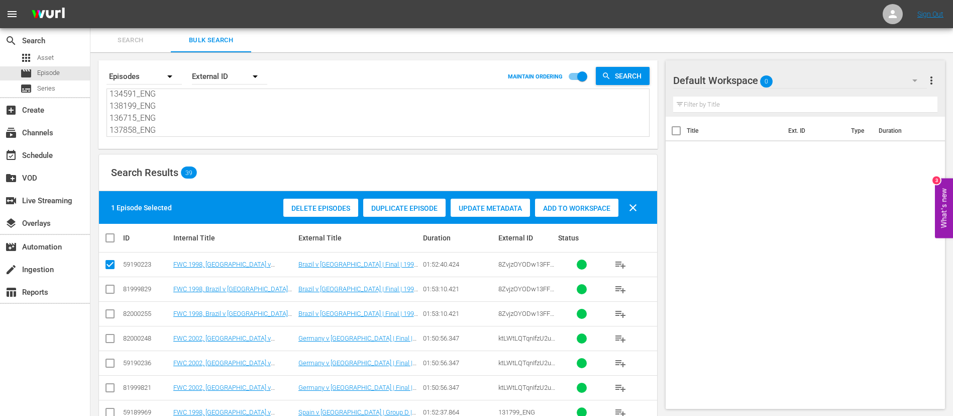
click at [112, 339] on input "checkbox" at bounding box center [110, 340] width 12 height 12
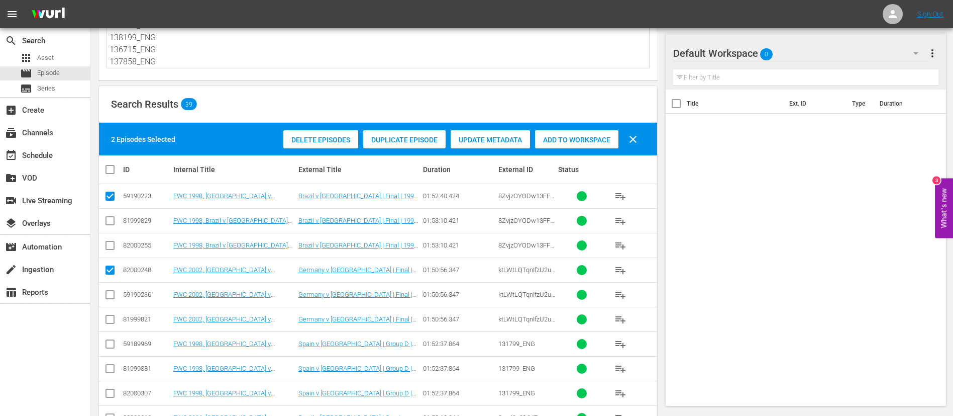
scroll to position [75, 0]
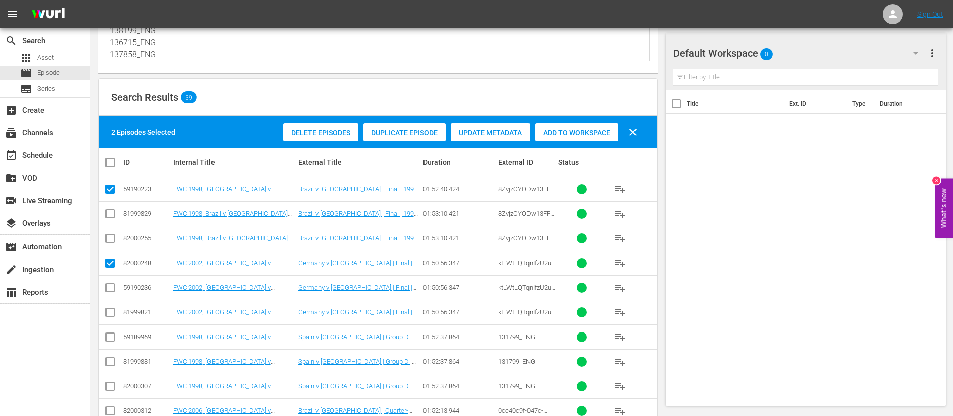
click at [114, 334] on input "checkbox" at bounding box center [110, 339] width 12 height 12
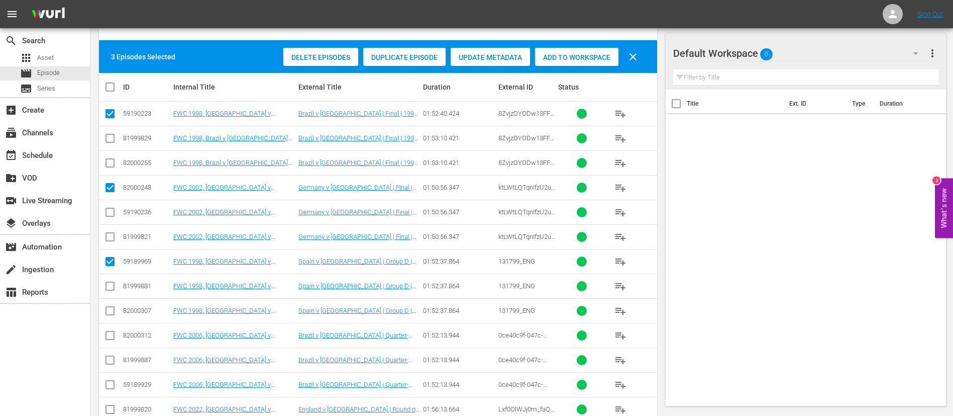
click at [113, 337] on input "checkbox" at bounding box center [110, 337] width 12 height 12
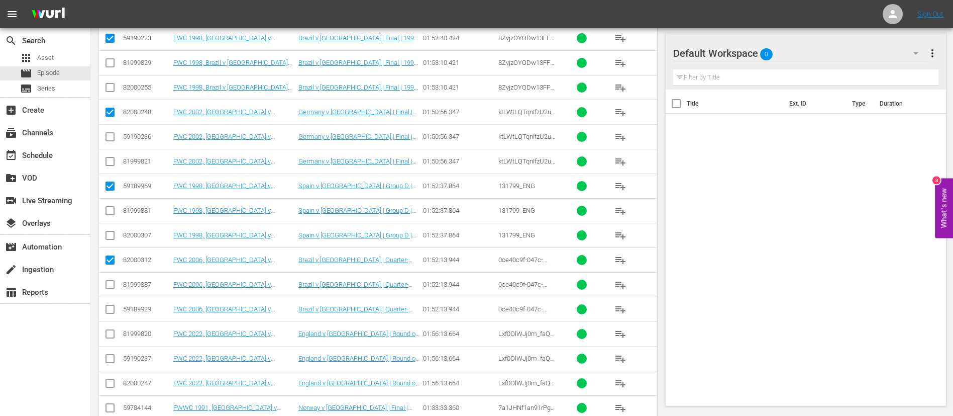
click at [112, 338] on input "checkbox" at bounding box center [110, 336] width 12 height 12
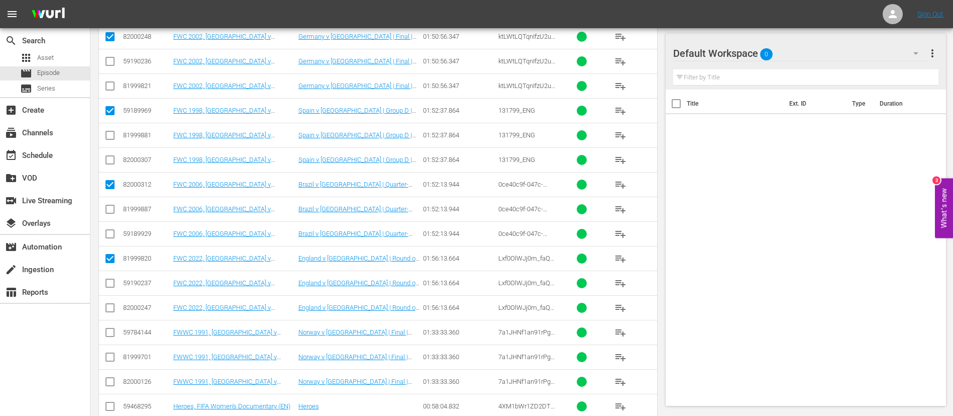
click at [112, 337] on input "checkbox" at bounding box center [110, 334] width 12 height 12
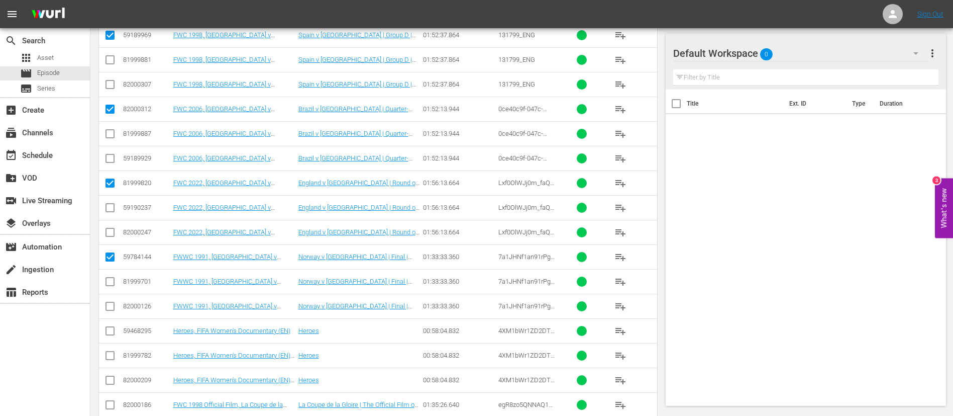
click at [112, 329] on input "checkbox" at bounding box center [110, 333] width 12 height 12
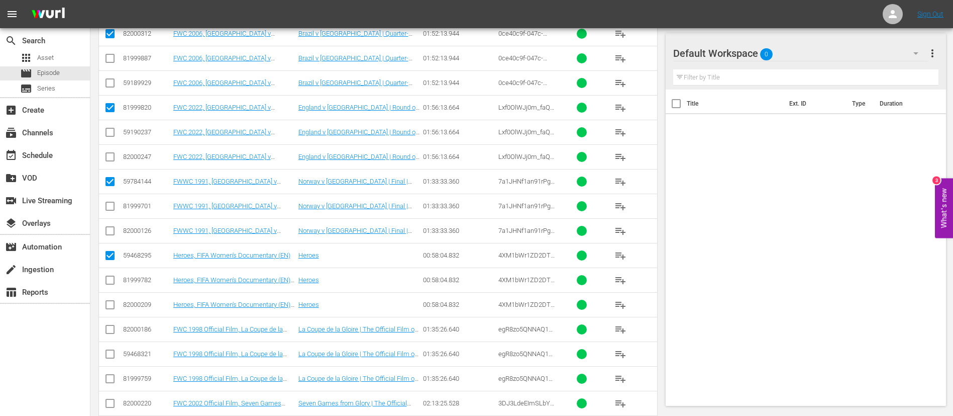
click at [112, 327] on input "checkbox" at bounding box center [110, 331] width 12 height 12
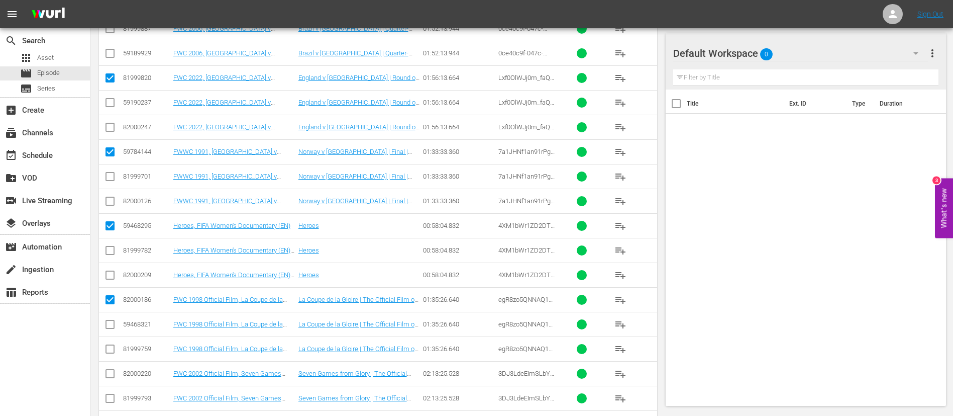
scroll to position [528, 0]
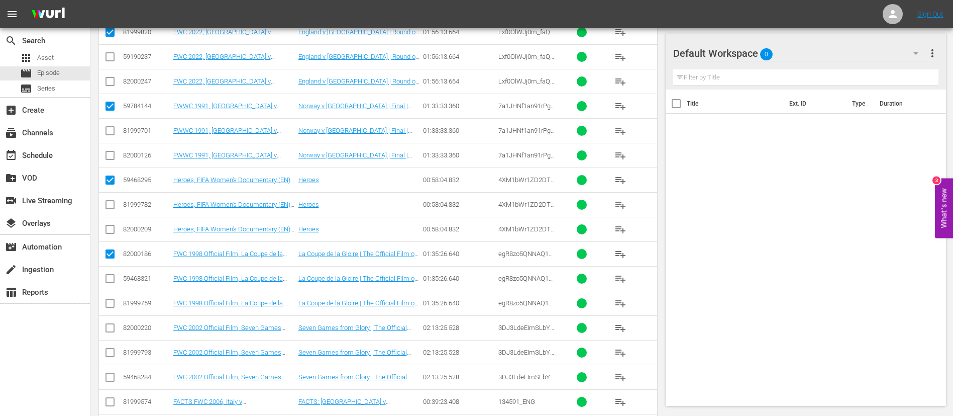
click at [112, 327] on input "checkbox" at bounding box center [110, 330] width 12 height 12
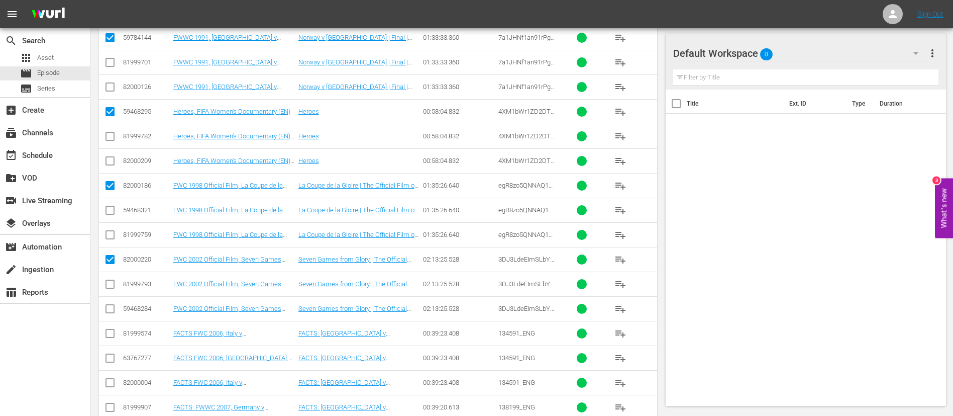
scroll to position [603, 0]
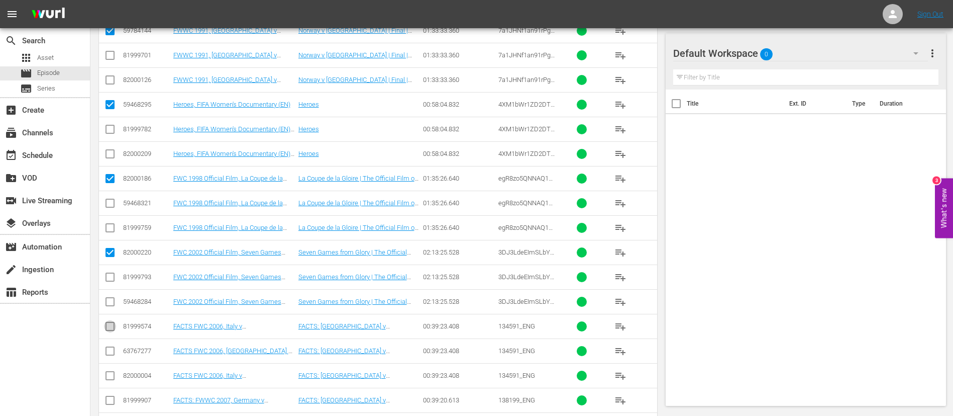
click at [112, 327] on input "checkbox" at bounding box center [110, 328] width 12 height 12
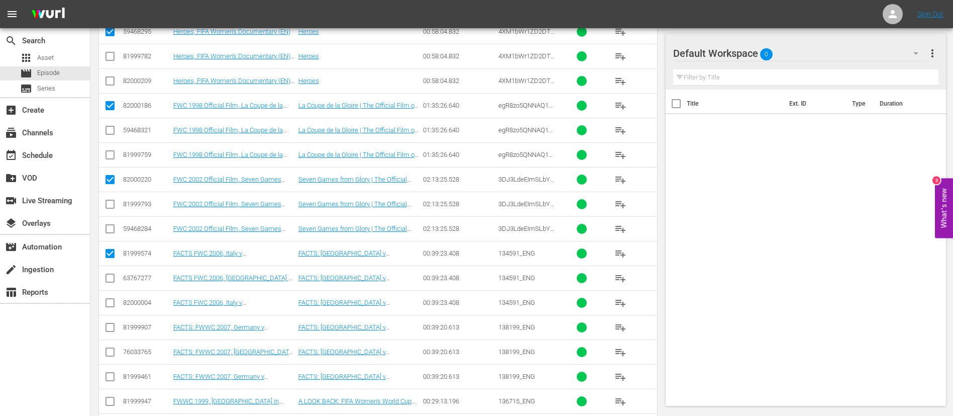
scroll to position [678, 0]
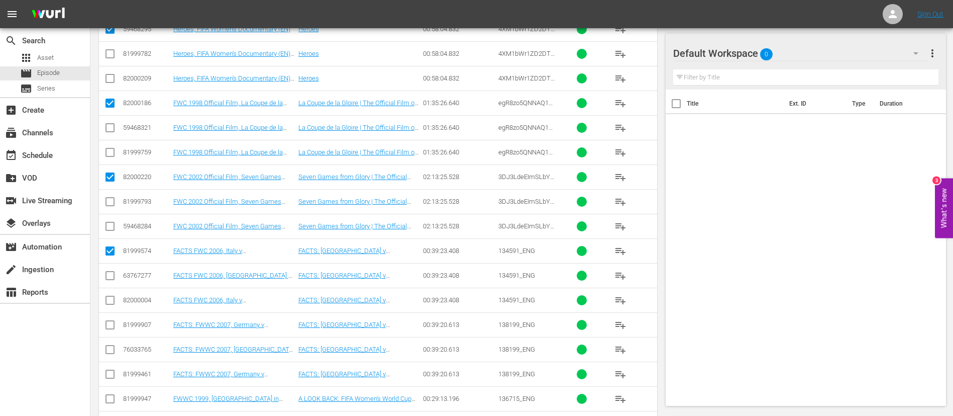
click at [112, 327] on input "checkbox" at bounding box center [110, 327] width 12 height 12
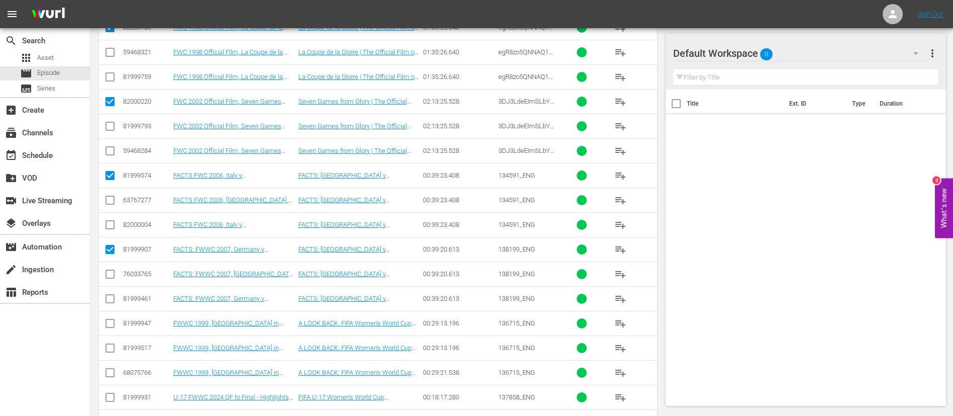
click at [112, 327] on input "checkbox" at bounding box center [110, 325] width 12 height 12
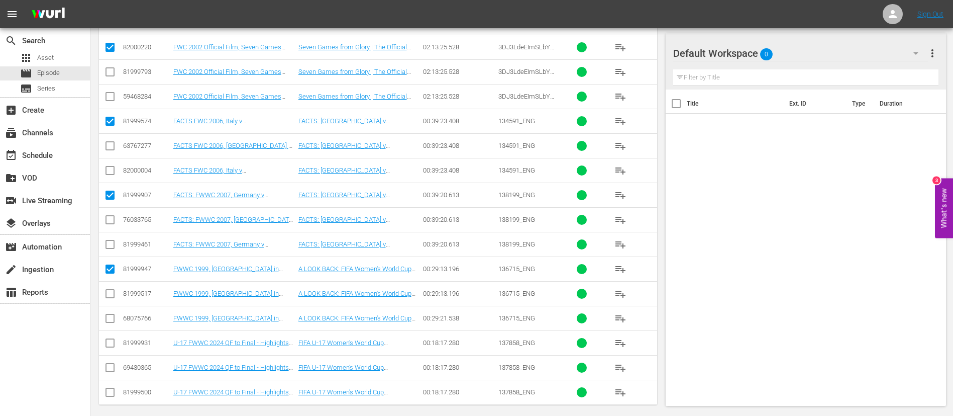
scroll to position [816, 0]
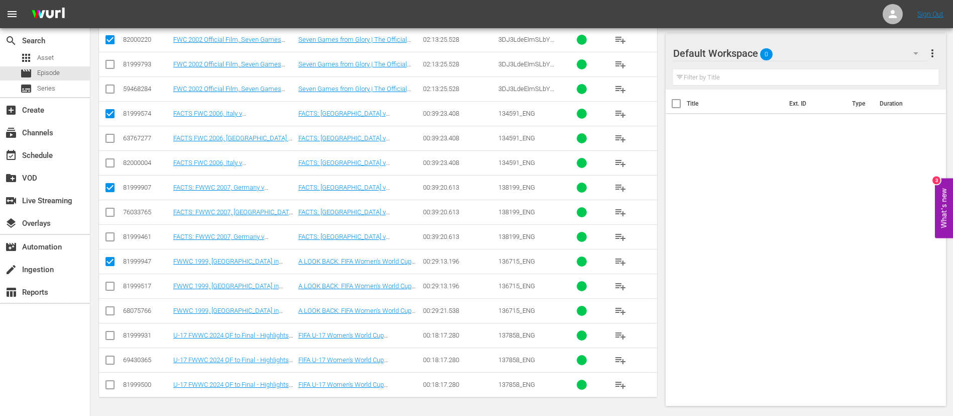
click at [112, 327] on td at bounding box center [110, 335] width 23 height 25
click at [110, 340] on input "checkbox" at bounding box center [110, 337] width 12 height 12
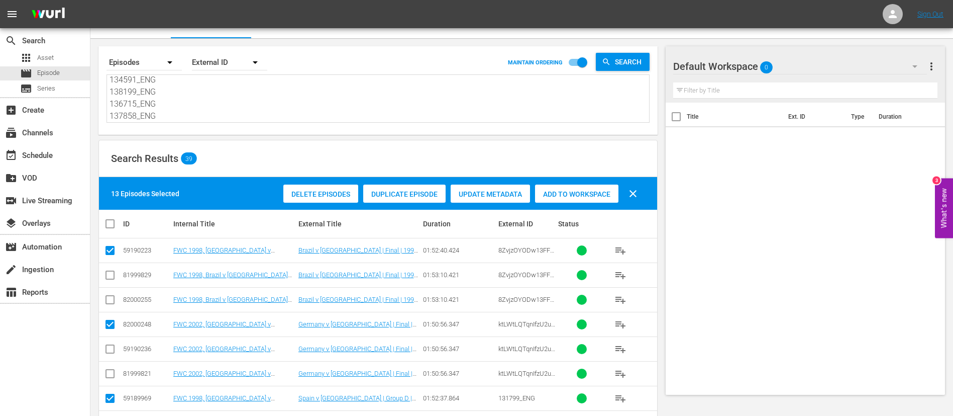
scroll to position [0, 0]
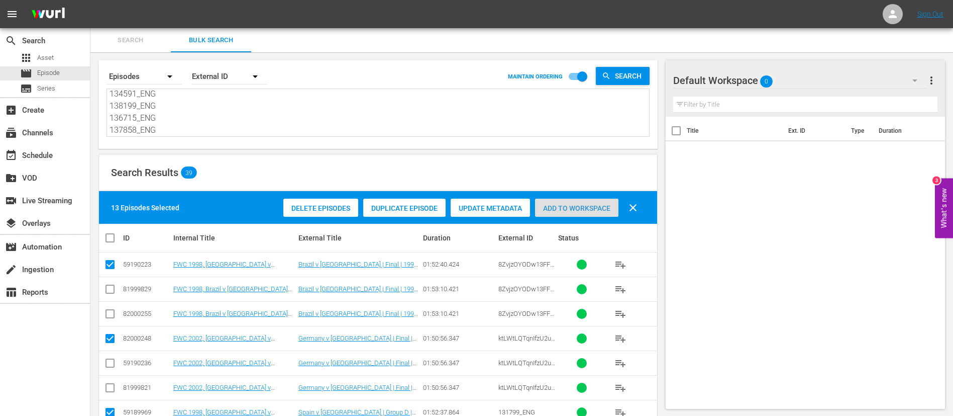
click at [592, 205] on span "Add to Workspace" at bounding box center [576, 208] width 83 height 8
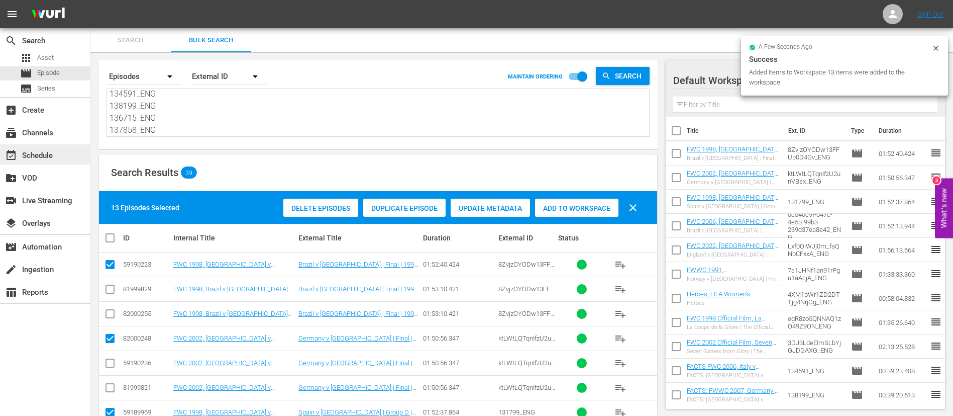
click at [72, 148] on div "event_available Schedule" at bounding box center [45, 154] width 90 height 20
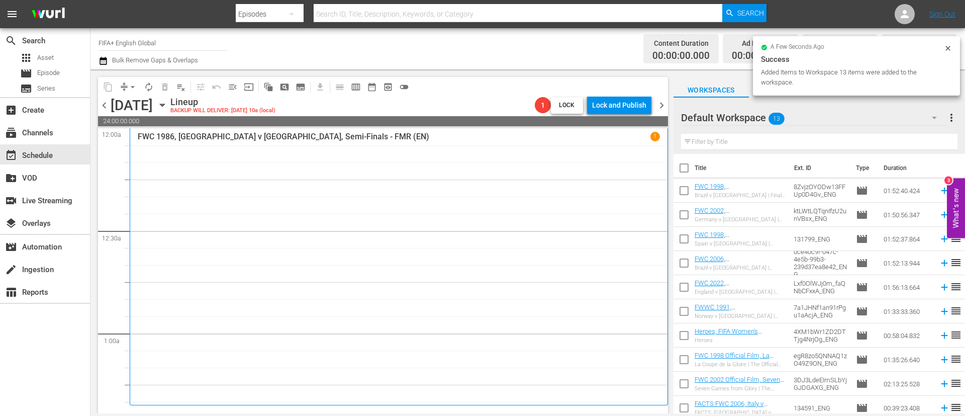
click at [692, 169] on input "checkbox" at bounding box center [683, 169] width 21 height 21
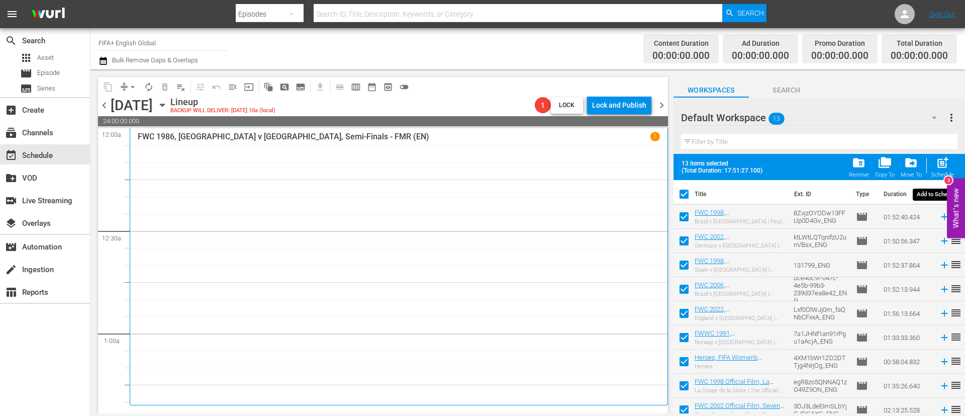
click at [940, 158] on span "post_add" at bounding box center [943, 163] width 14 height 14
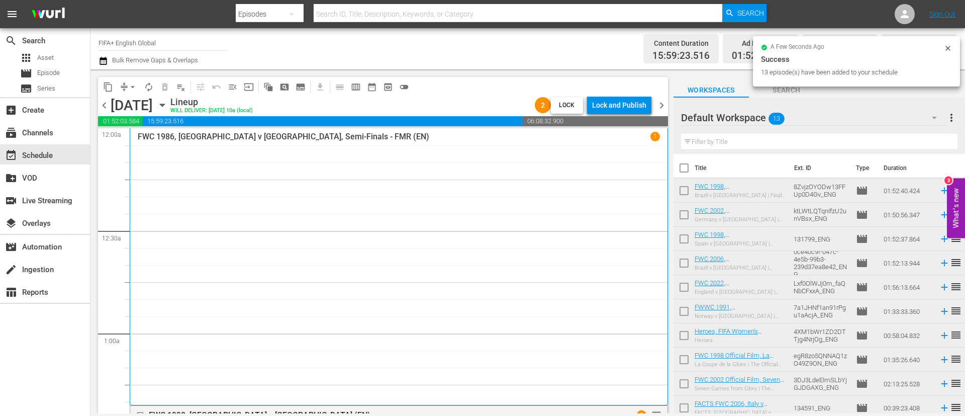
click at [686, 170] on input "checkbox" at bounding box center [683, 169] width 21 height 21
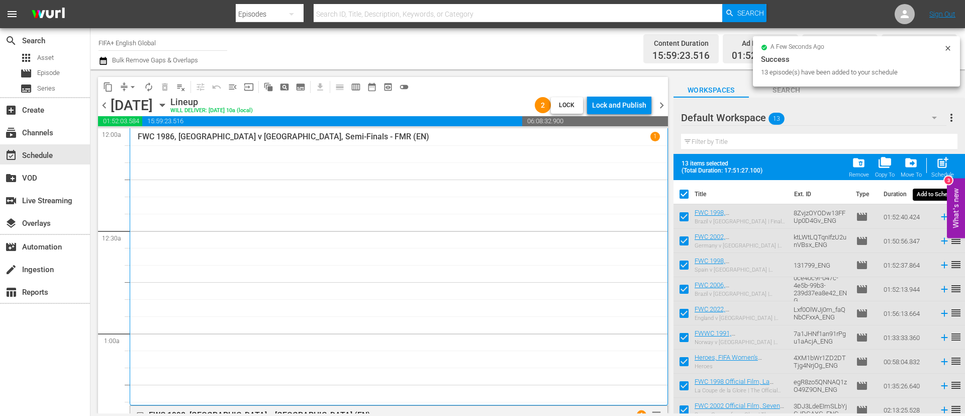
click at [945, 157] on span "post_add" at bounding box center [943, 163] width 14 height 14
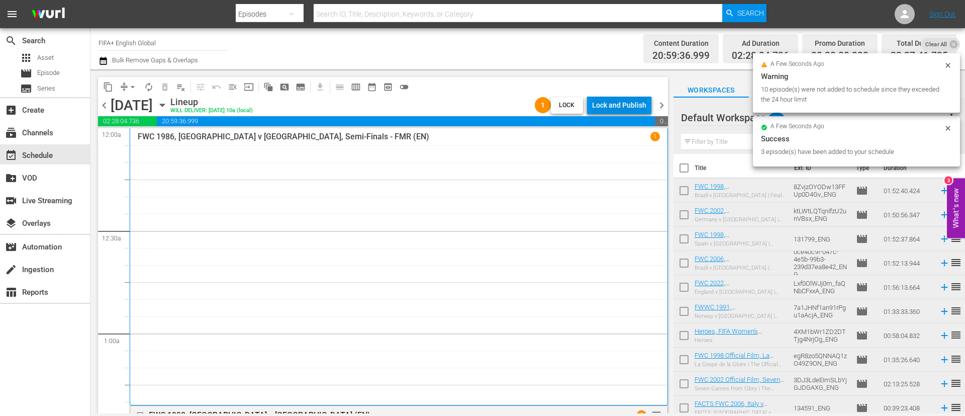
click at [607, 112] on div "Lock and Publish" at bounding box center [619, 105] width 54 height 18
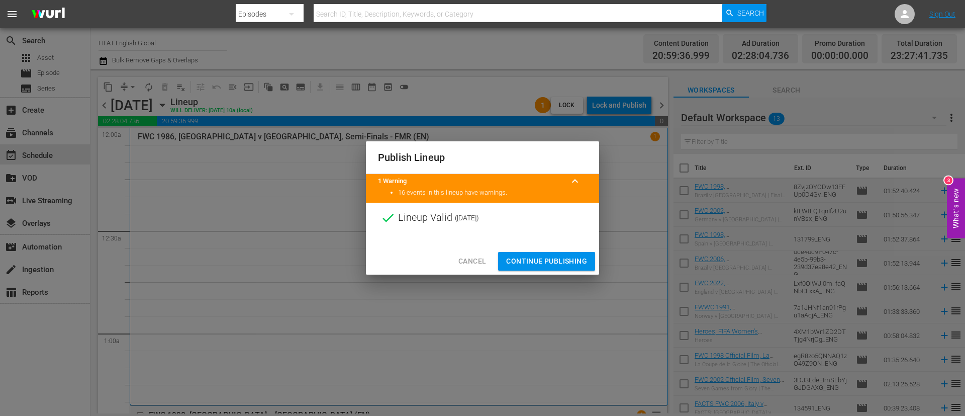
click at [559, 267] on button "Continue Publishing" at bounding box center [546, 261] width 97 height 19
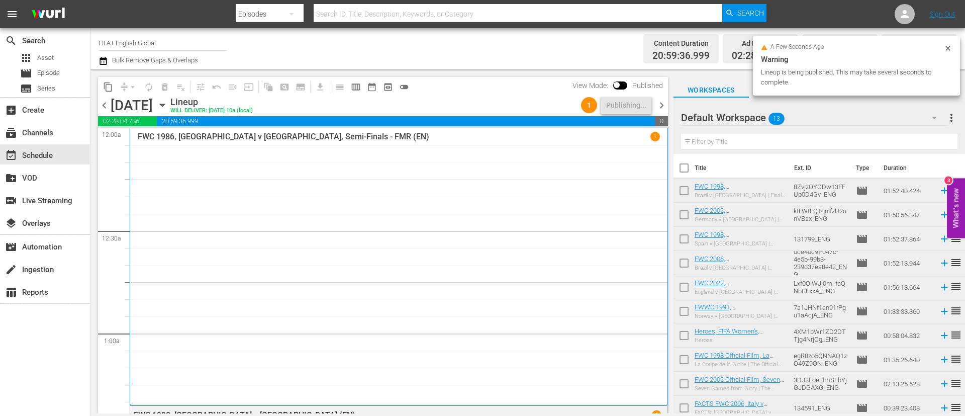
click at [945, 112] on span "more_vert" at bounding box center [951, 118] width 12 height 12
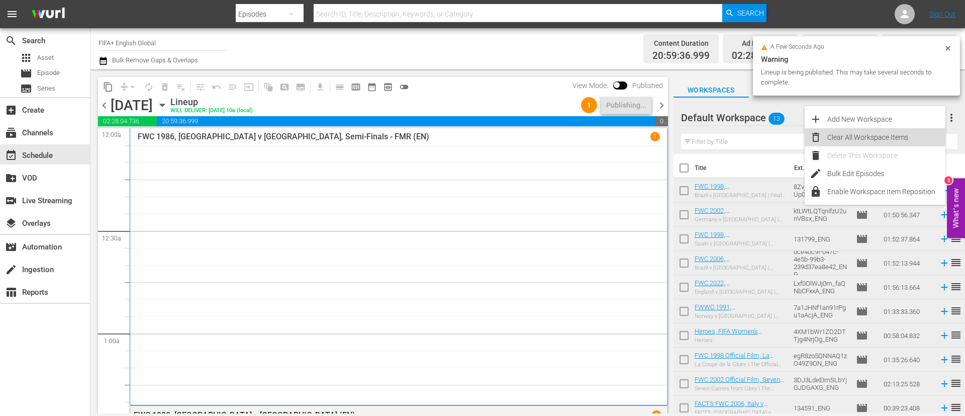
click at [901, 135] on div "Clear All Workspace Items" at bounding box center [886, 137] width 118 height 18
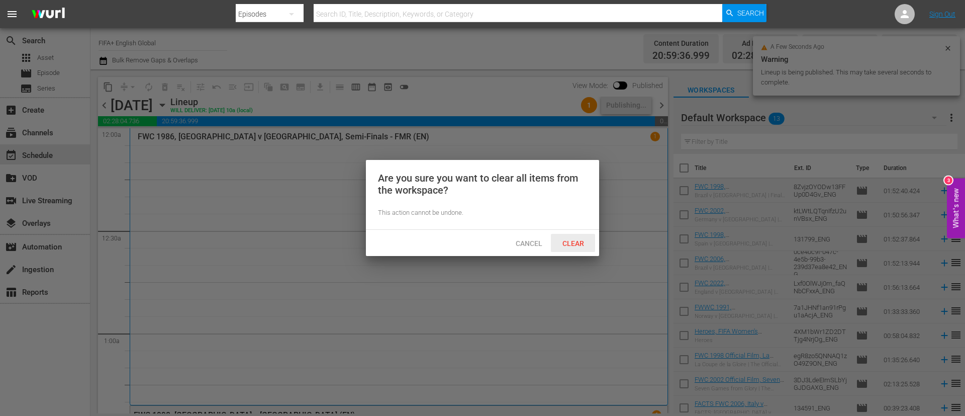
click at [588, 245] on span "Clear" at bounding box center [573, 243] width 38 height 8
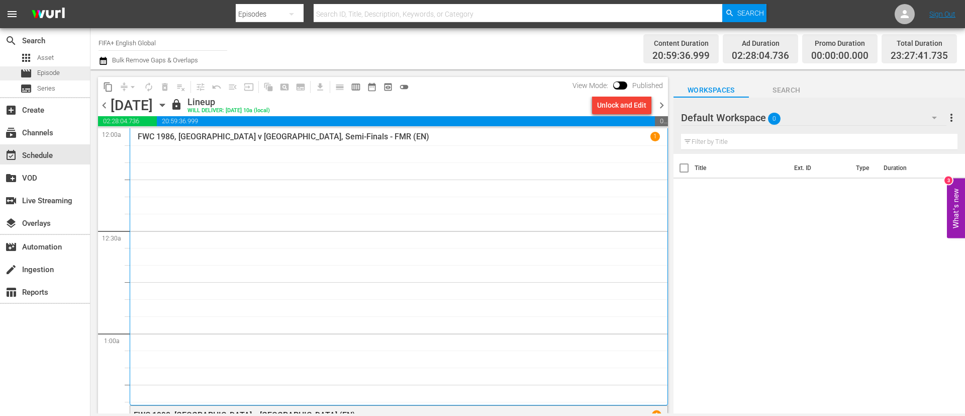
click at [49, 69] on span "Episode" at bounding box center [48, 73] width 23 height 10
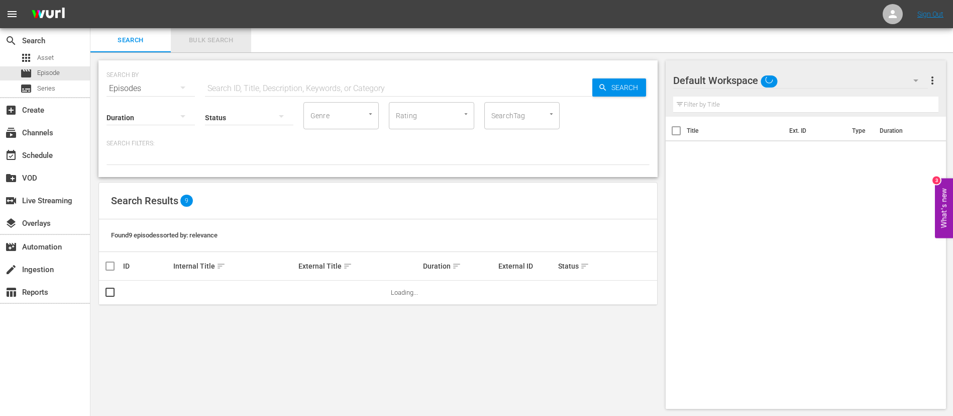
click at [218, 45] on span "Bulk Search" at bounding box center [211, 41] width 68 height 12
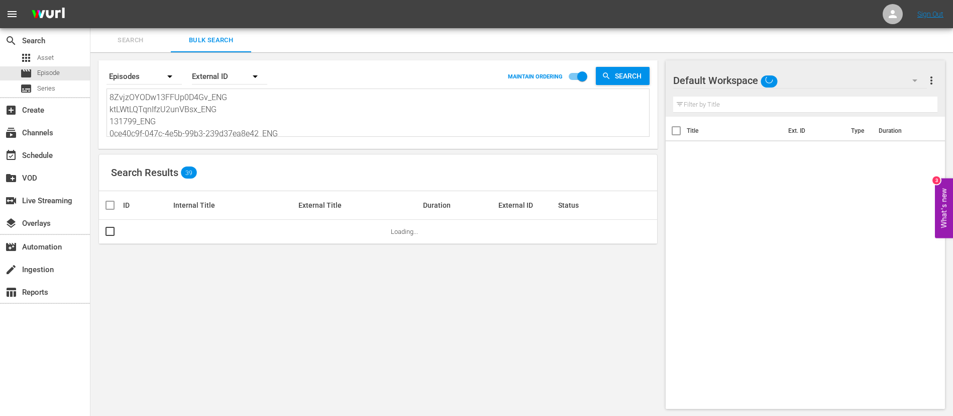
click at [205, 127] on textarea "8ZvjzOYODw13FFUp0D4Gv_ENG ktLWtLQTqnIfzU2unVBsx_ENG 131799_ENG 0ce40c9f-047c-4e…" at bounding box center [380, 114] width 540 height 46
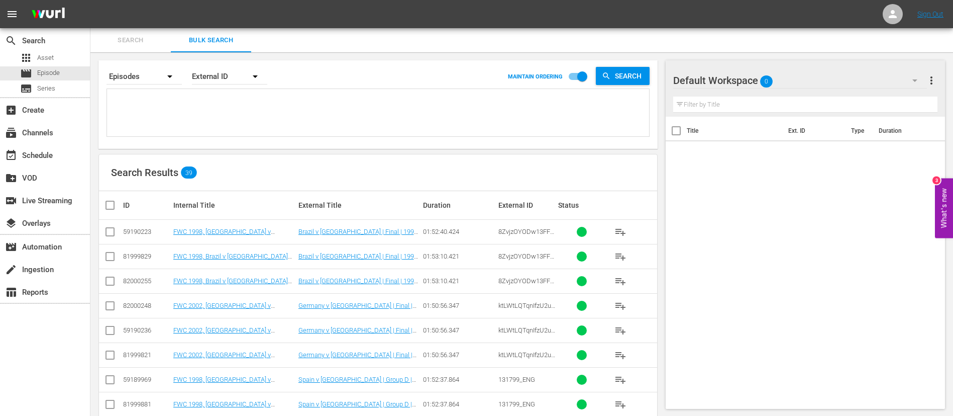
paste textarea "133699_ENG #N/D 134851_ENG 4vTIJhPj6AOttWY0rqVY1L_ENG r5fqv88KOE-Ks7km9yofcw_EN…"
click at [115, 233] on input "checkbox" at bounding box center [110, 234] width 12 height 12
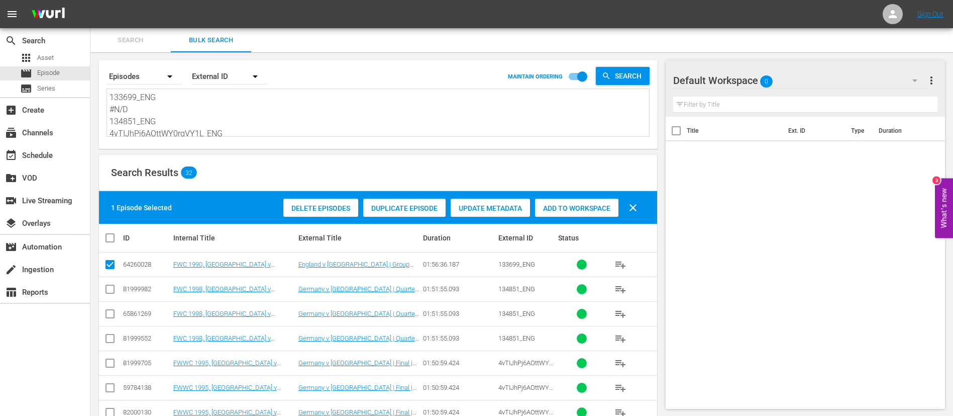
click at [107, 291] on input "checkbox" at bounding box center [110, 291] width 12 height 12
click at [108, 362] on input "checkbox" at bounding box center [110, 365] width 12 height 12
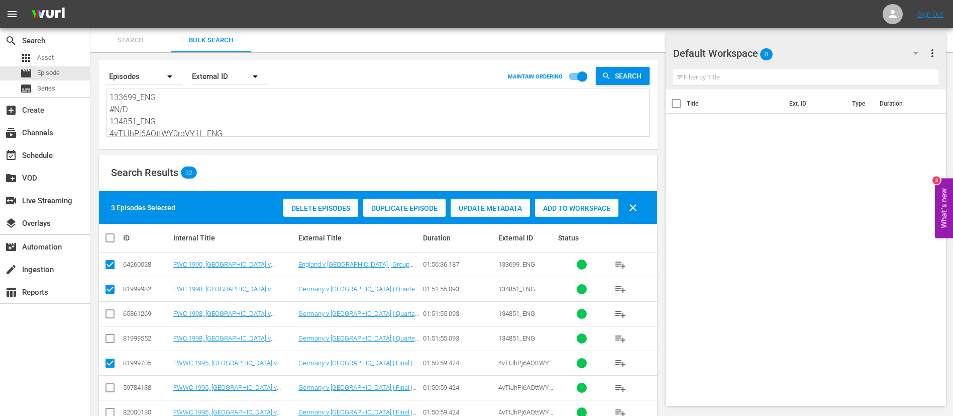
scroll to position [151, 0]
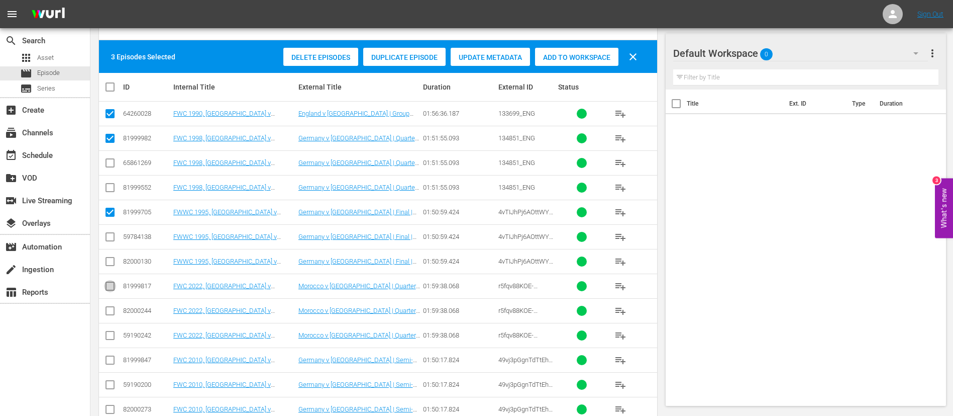
click at [109, 286] on input "checkbox" at bounding box center [110, 288] width 12 height 12
click at [110, 358] on input "checkbox" at bounding box center [110, 362] width 12 height 12
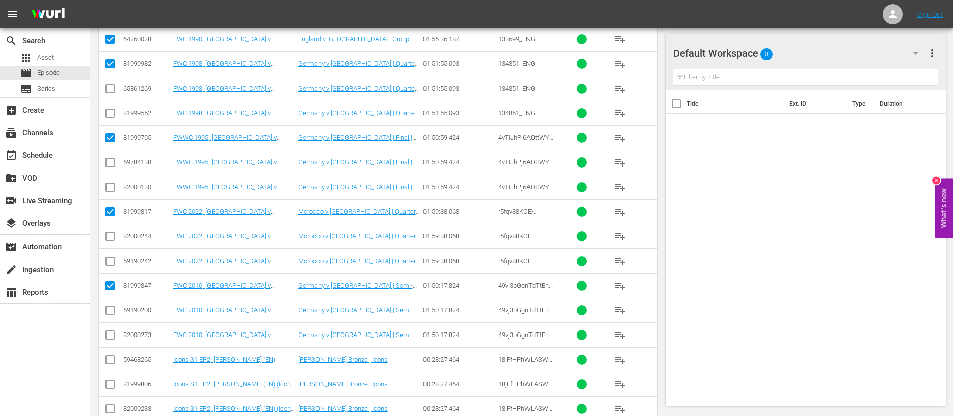
scroll to position [226, 0]
click at [109, 358] on input "checkbox" at bounding box center [110, 360] width 12 height 12
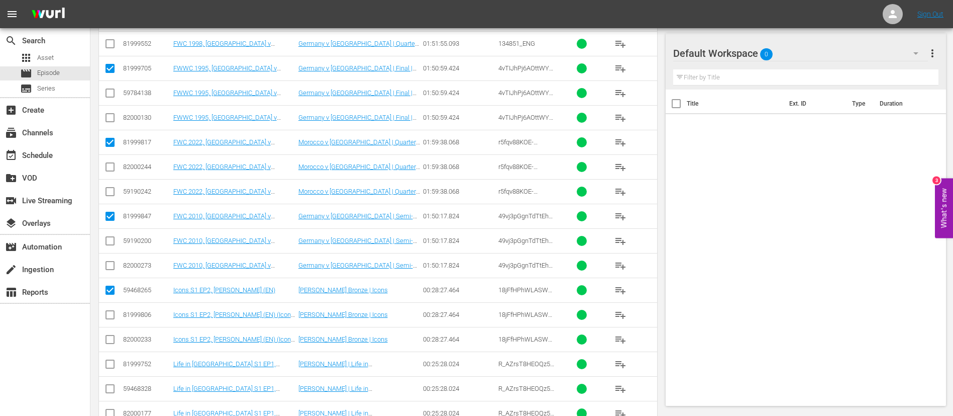
scroll to position [302, 0]
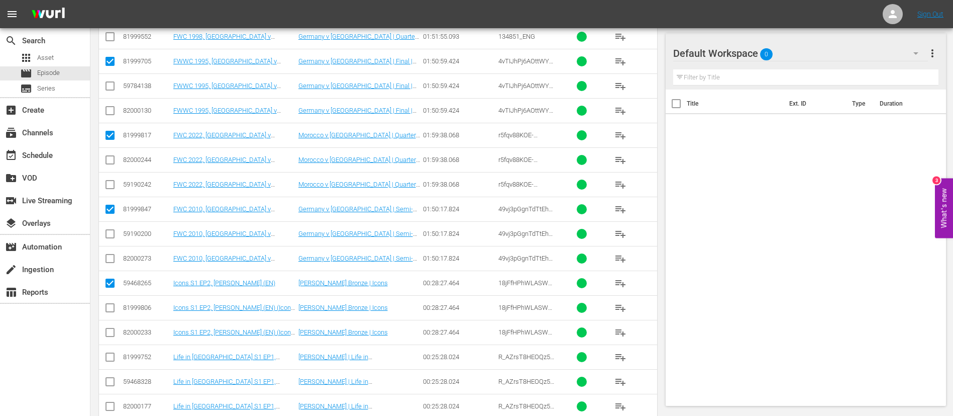
click at [112, 360] on input "checkbox" at bounding box center [110, 359] width 12 height 12
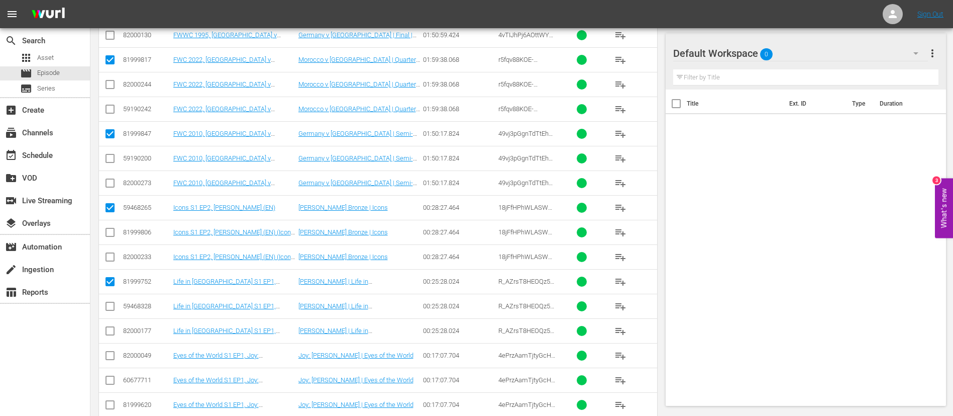
click at [112, 361] on input "checkbox" at bounding box center [110, 357] width 12 height 12
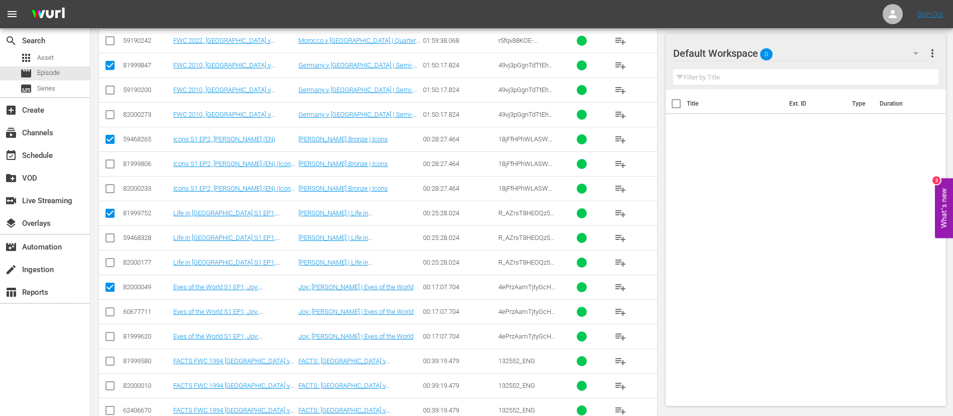
scroll to position [452, 0]
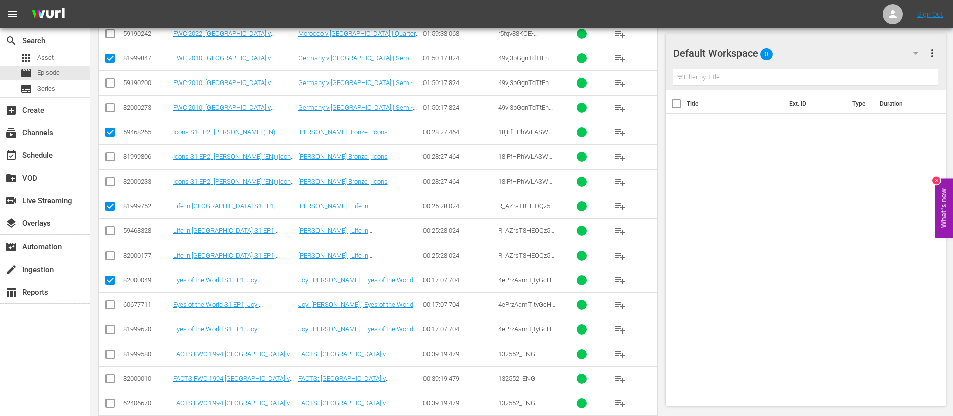
click at [112, 361] on input "checkbox" at bounding box center [110, 356] width 12 height 12
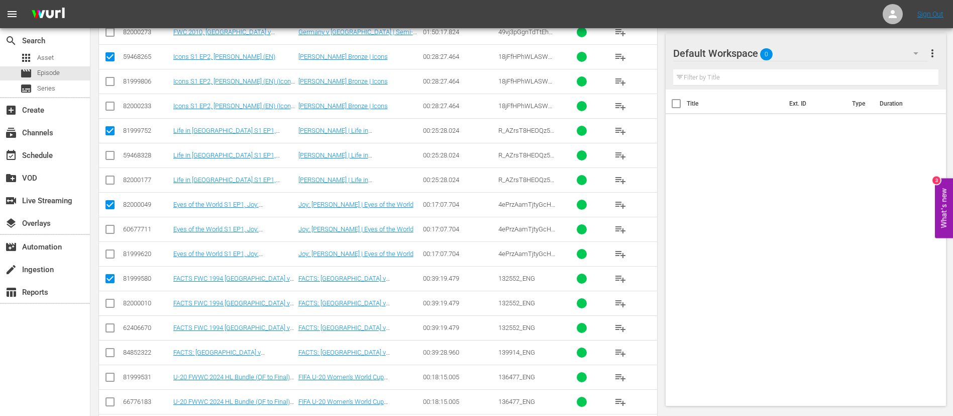
click at [113, 356] on input "checkbox" at bounding box center [110, 354] width 12 height 12
click at [114, 378] on input "checkbox" at bounding box center [110, 379] width 12 height 12
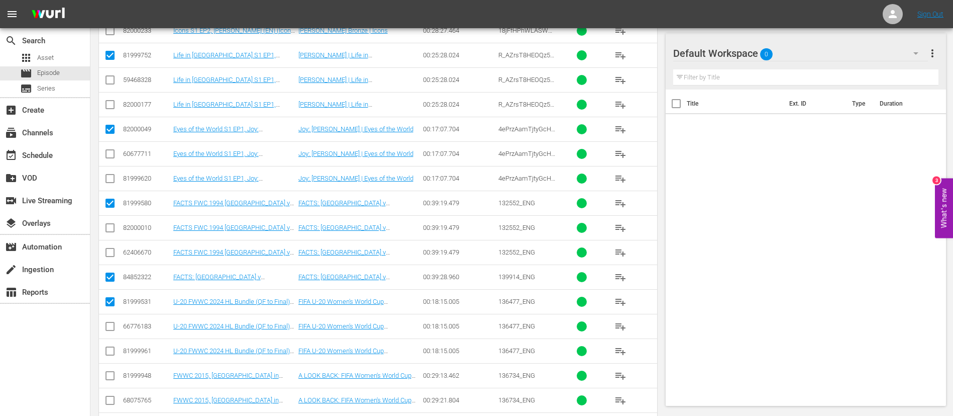
scroll to position [643, 0]
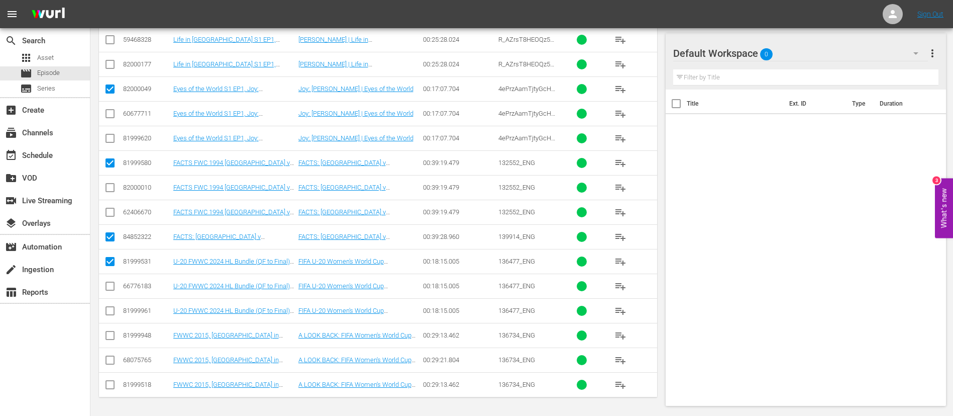
click at [108, 333] on input "checkbox" at bounding box center [110, 337] width 12 height 12
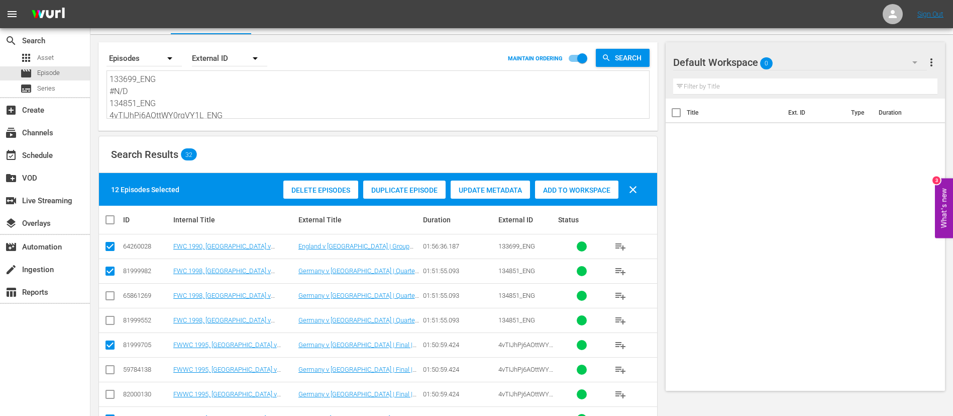
scroll to position [0, 0]
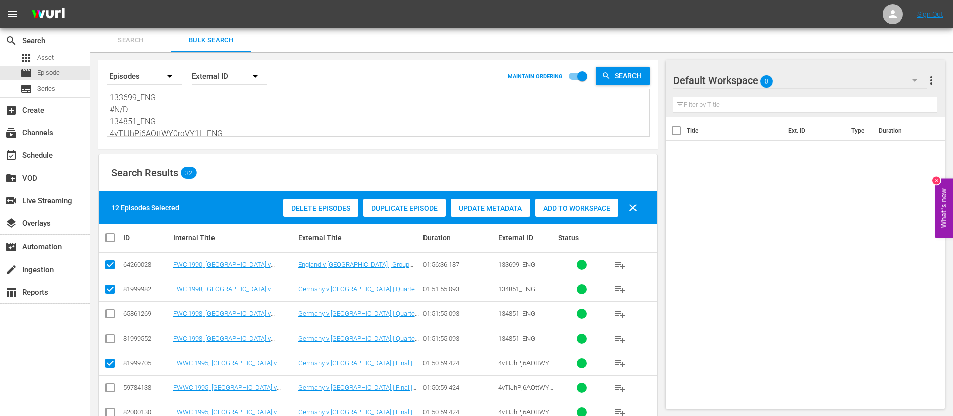
click at [575, 203] on div "Add to Workspace" at bounding box center [576, 208] width 83 height 19
click at [40, 151] on div "event_available Schedule" at bounding box center [28, 153] width 56 height 9
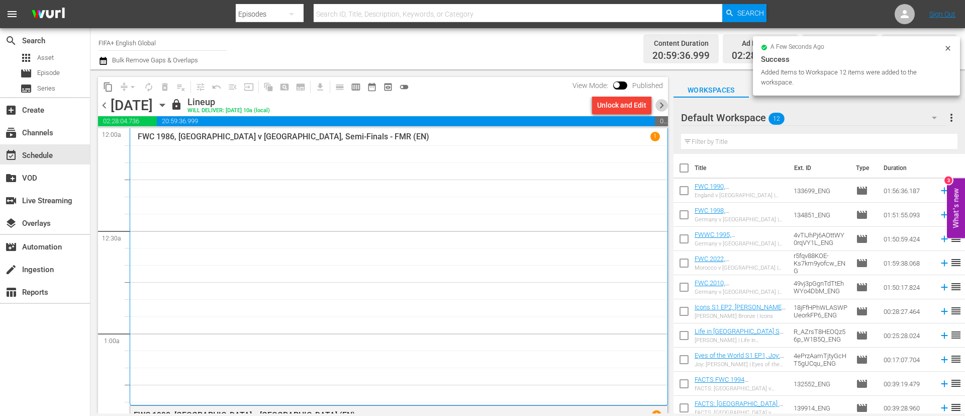
click at [657, 103] on span "chevron_right" at bounding box center [661, 105] width 13 height 13
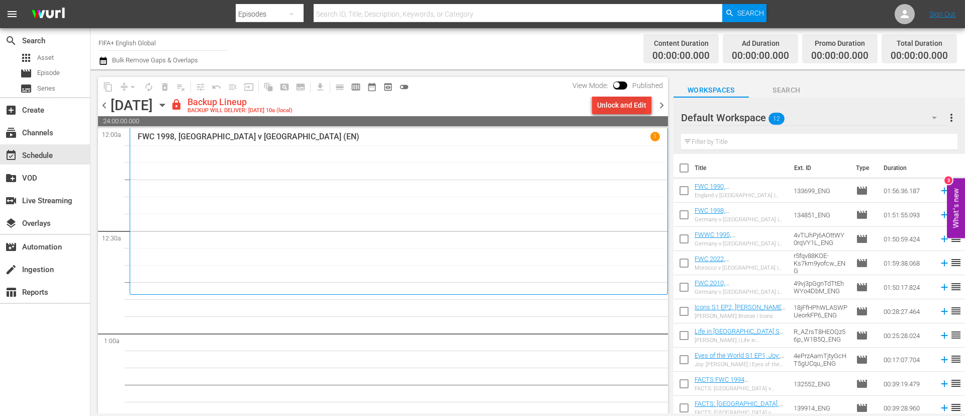
click at [639, 103] on div "Unlock and Edit" at bounding box center [621, 105] width 49 height 18
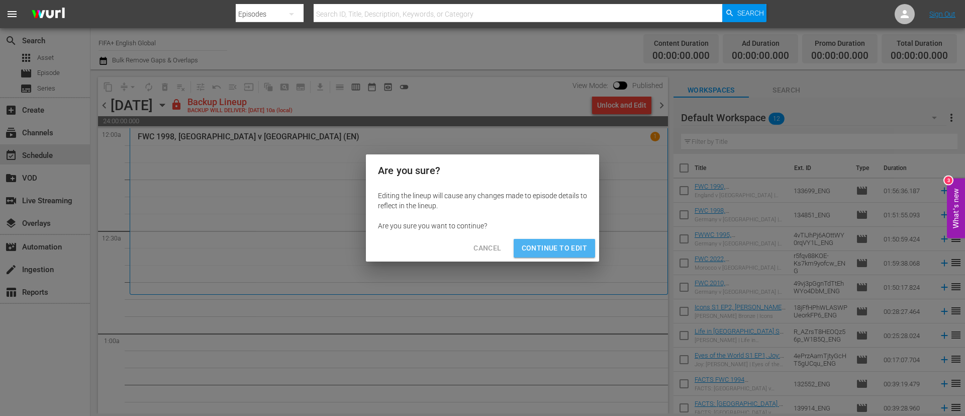
click at [575, 248] on span "Continue to Edit" at bounding box center [554, 248] width 65 height 13
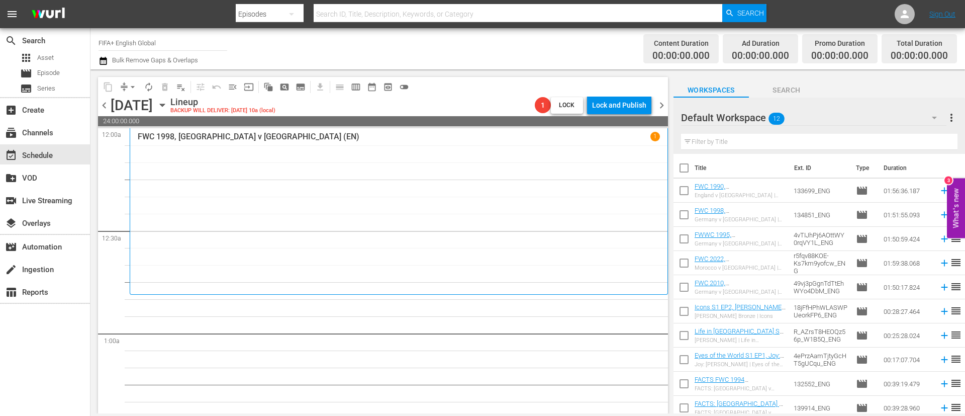
click at [684, 171] on input "checkbox" at bounding box center [683, 169] width 21 height 21
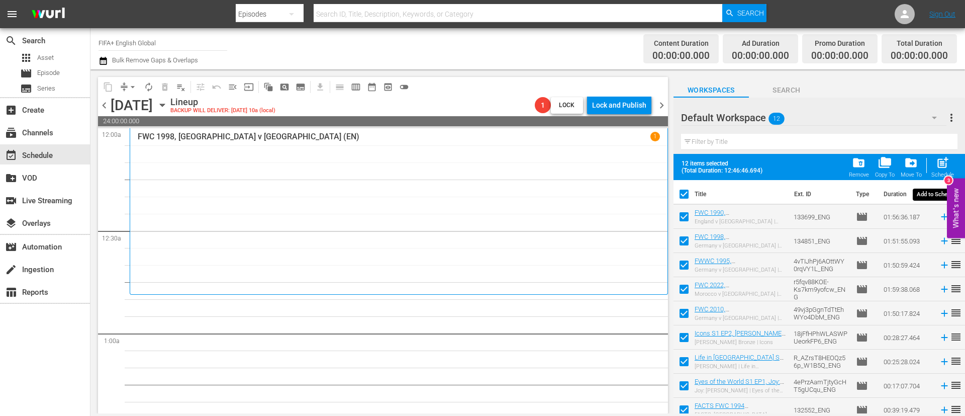
click at [938, 163] on span "post_add" at bounding box center [943, 163] width 14 height 14
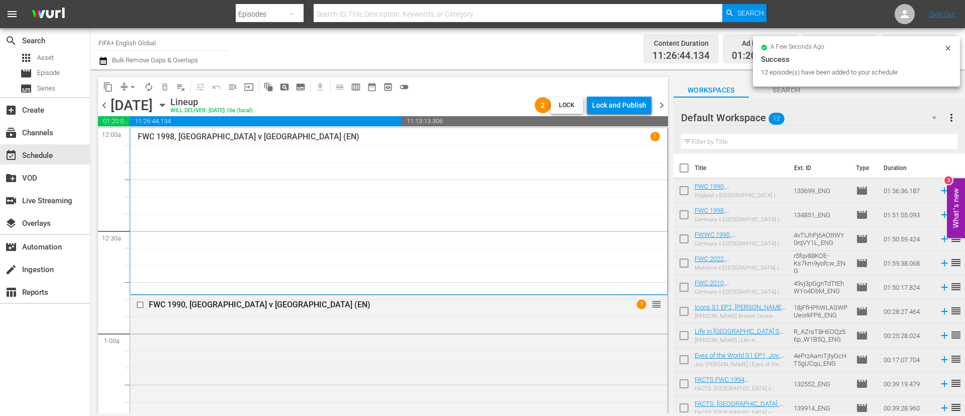
click at [687, 172] on input "checkbox" at bounding box center [683, 169] width 21 height 21
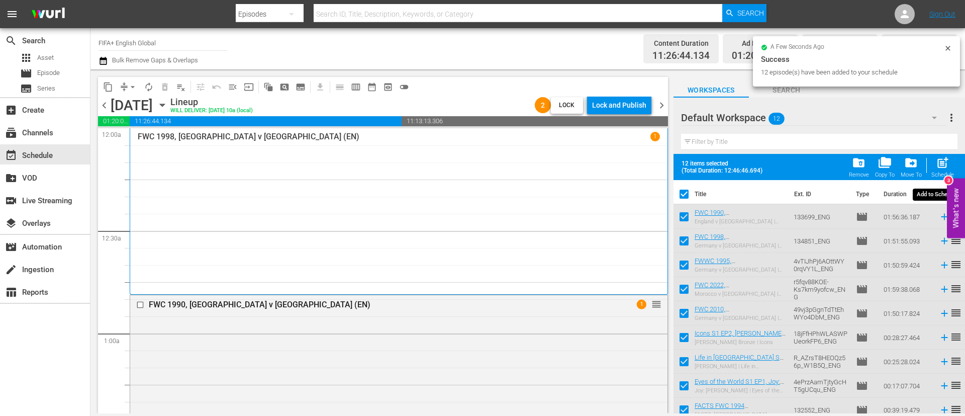
click at [946, 157] on span "post_add" at bounding box center [943, 163] width 14 height 14
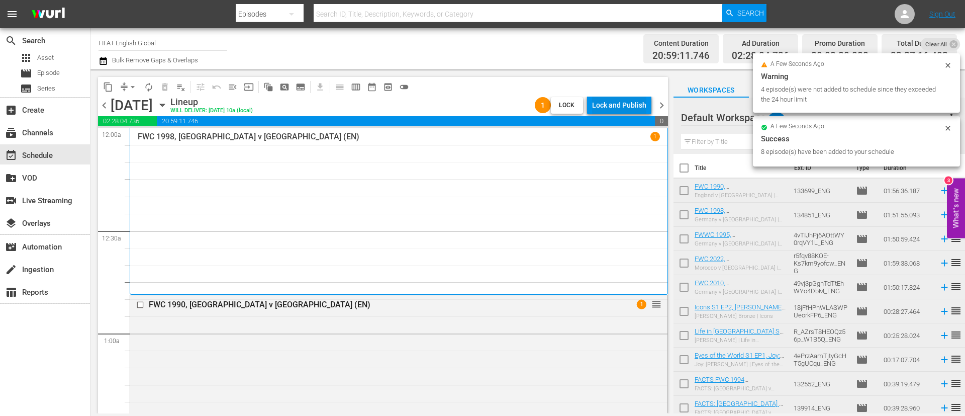
click at [644, 102] on div "Lock and Publish" at bounding box center [619, 105] width 54 height 18
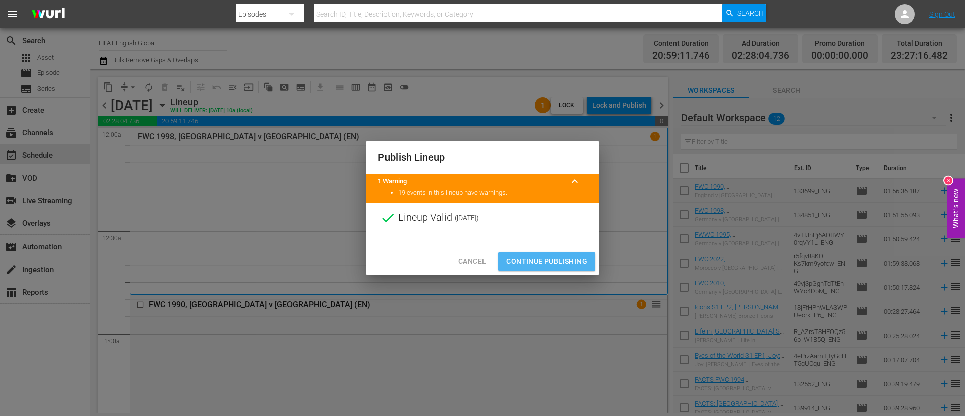
click at [550, 259] on span "Continue Publishing" at bounding box center [546, 261] width 81 height 13
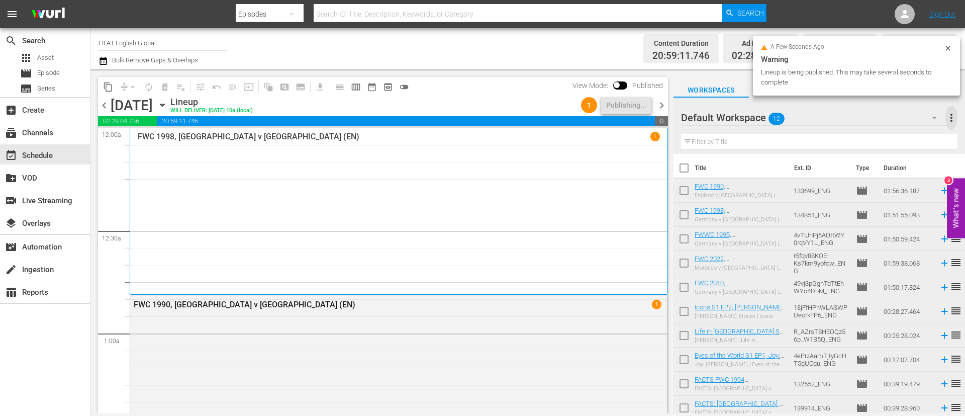
click at [950, 118] on span "more_vert" at bounding box center [951, 118] width 12 height 12
click at [895, 131] on div "Clear All Workspace Items" at bounding box center [886, 137] width 118 height 18
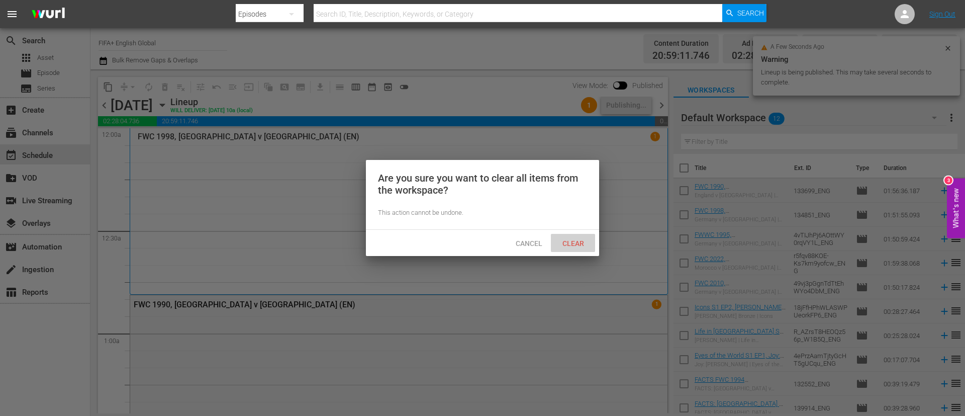
click at [565, 239] on span "Clear" at bounding box center [573, 243] width 38 height 8
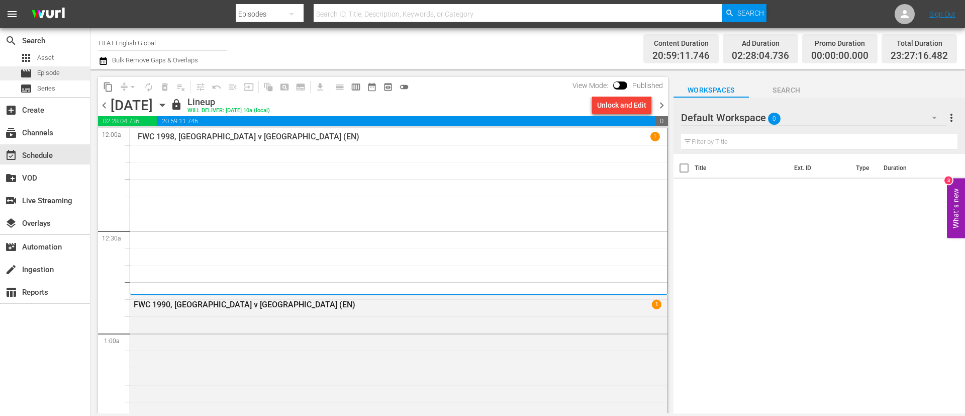
click at [42, 77] on span "Episode" at bounding box center [48, 73] width 23 height 10
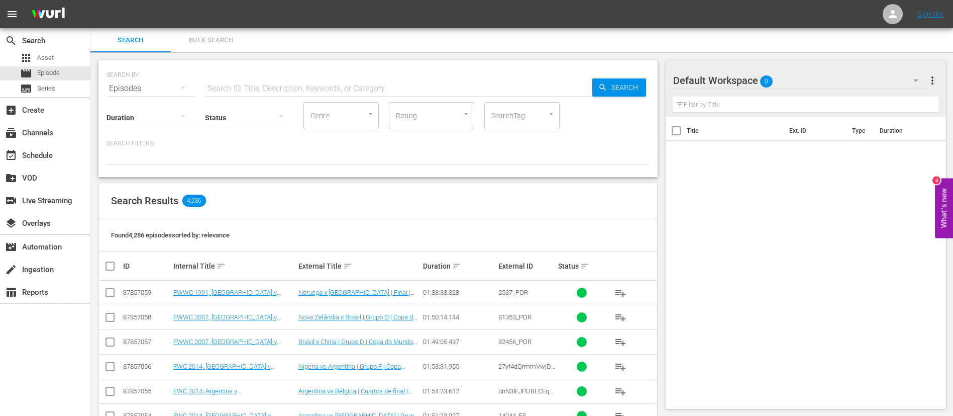
click at [217, 41] on span "Bulk Search" at bounding box center [211, 41] width 68 height 12
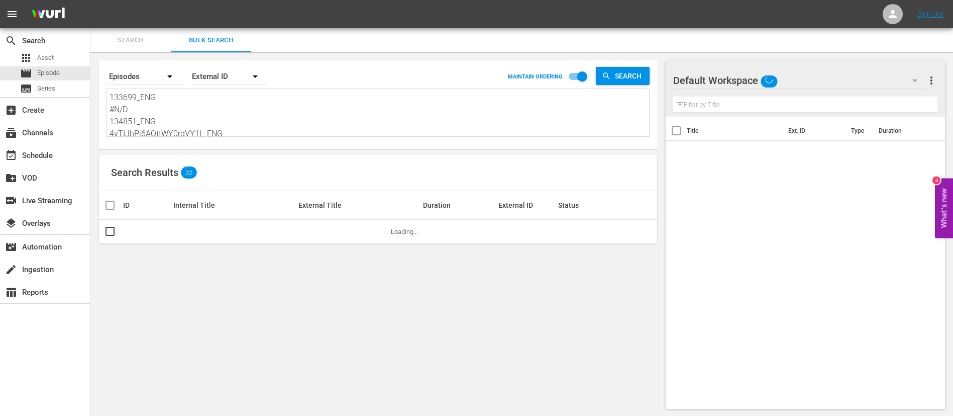
click at [213, 108] on textarea "133699_ENG #N/D 134851_ENG 4vTIJhPj6AOttWY0rqVY1L_ENG r5fqv88KOE-Ks7km9yofcw_EN…" at bounding box center [380, 114] width 540 height 46
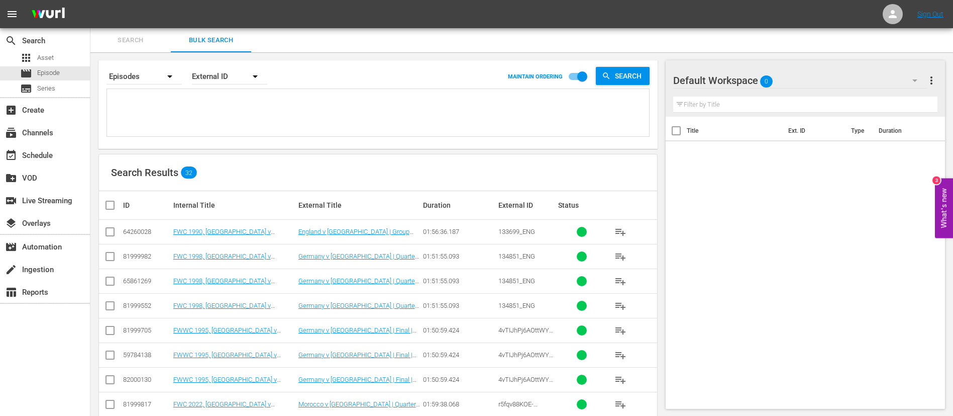
paste textarea "FWWC 2023, [GEOGRAPHIC_DATA] v [GEOGRAPHIC_DATA], 3rd Place - FMR FWC 2002, [GE…"
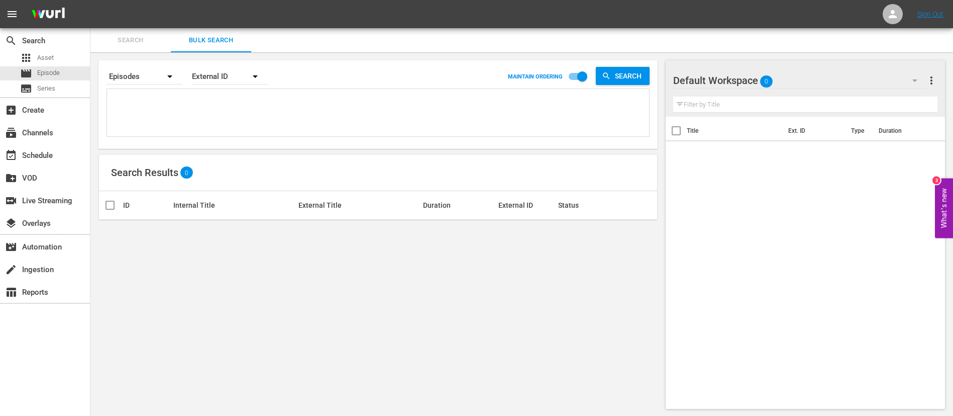
paste textarea "116278_ENG #N/D 749fedad-bd16-46fb-8d37-99b54138d6f9_ENG wUGcn538vEusNwv4vgzUkg…"
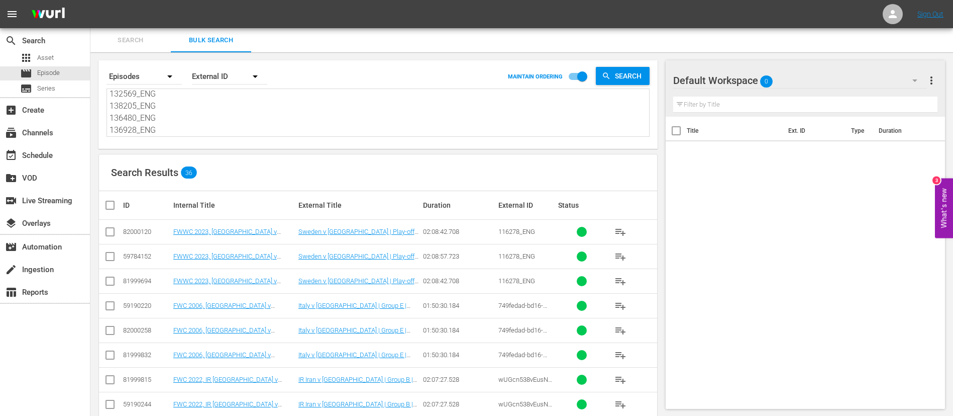
click at [108, 232] on input "checkbox" at bounding box center [110, 234] width 12 height 12
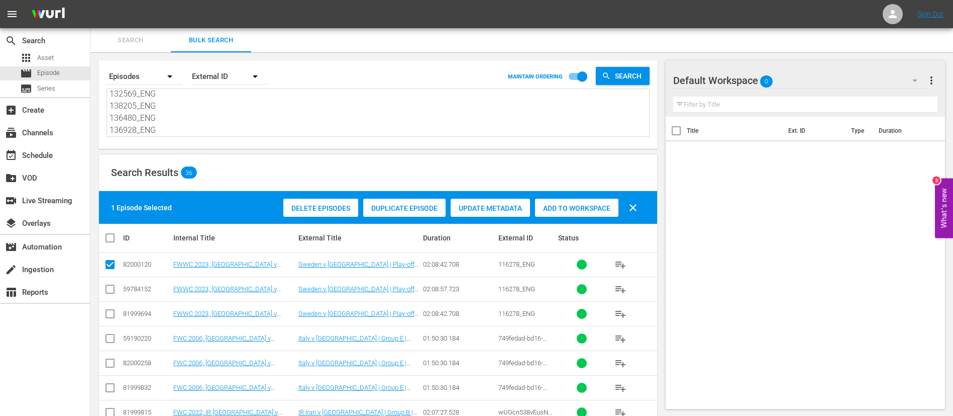
click at [106, 341] on input "checkbox" at bounding box center [110, 340] width 12 height 12
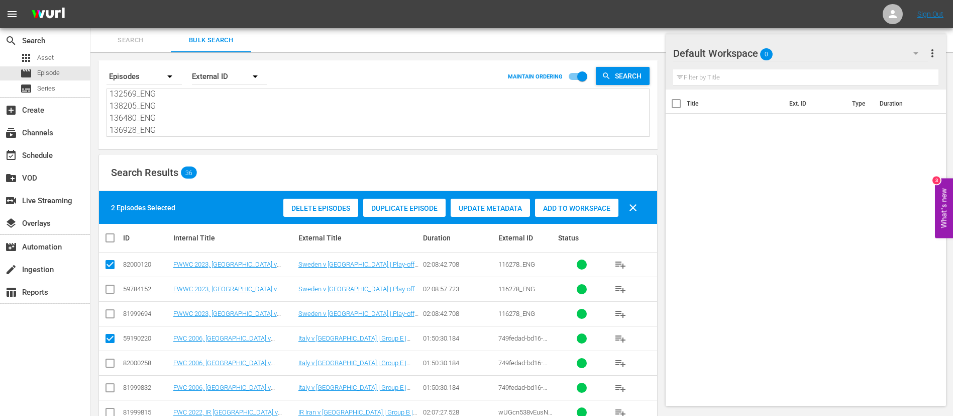
scroll to position [75, 0]
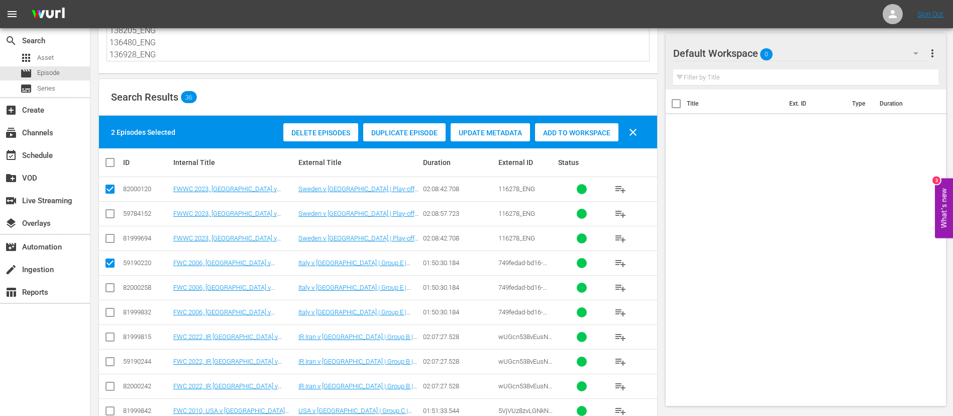
click at [108, 337] on input "checkbox" at bounding box center [110, 339] width 12 height 12
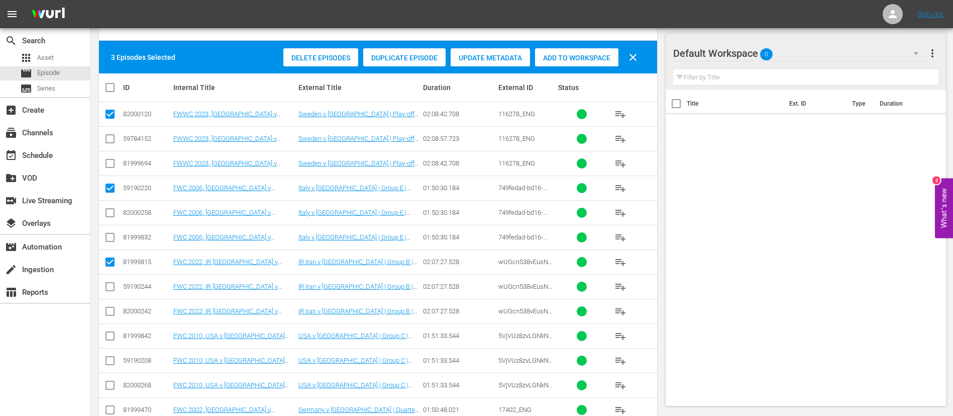
scroll to position [151, 0]
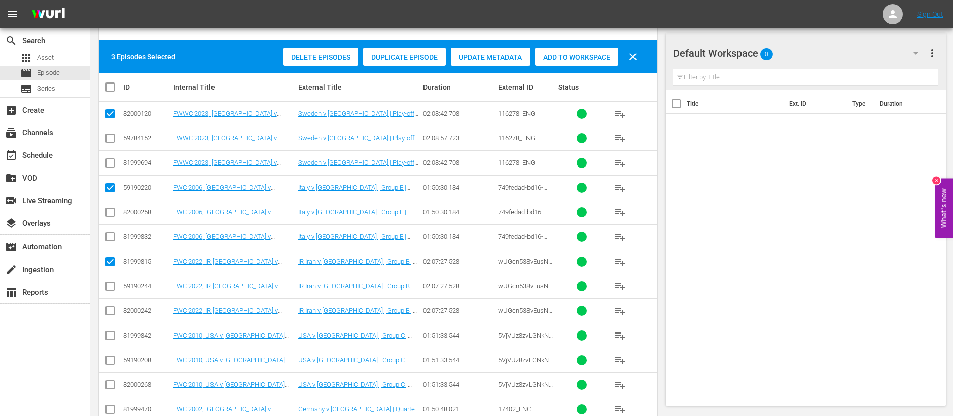
click at [108, 337] on input "checkbox" at bounding box center [110, 337] width 12 height 12
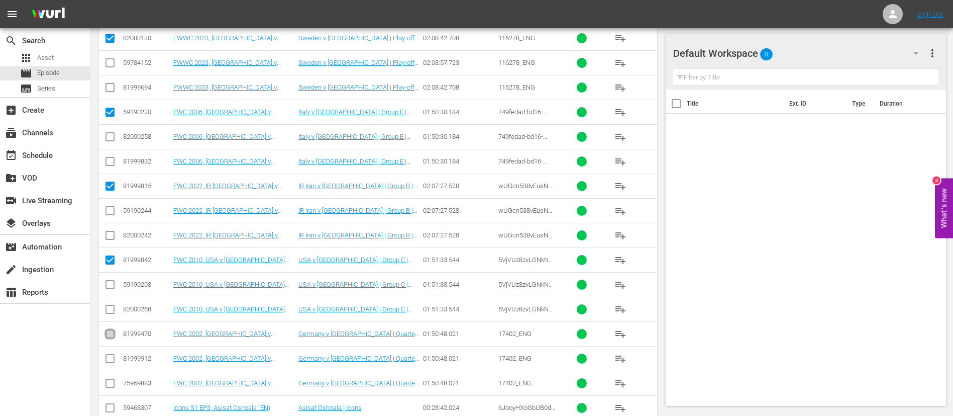
click at [108, 337] on input "checkbox" at bounding box center [110, 336] width 12 height 12
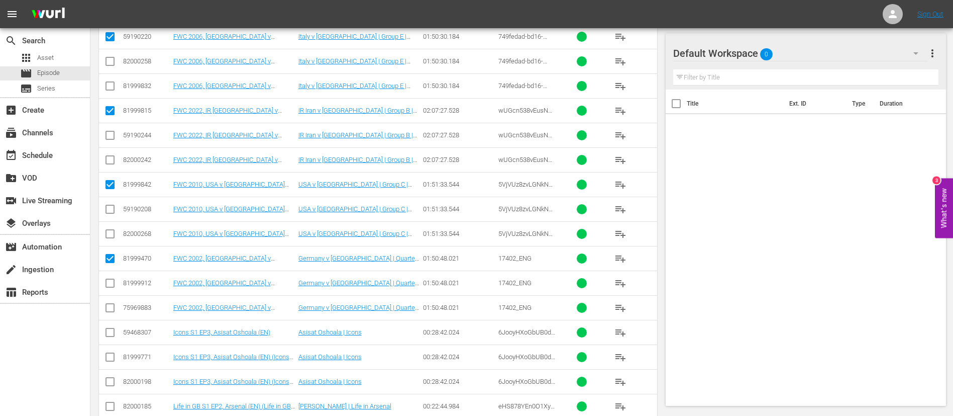
click at [108, 334] on input "checkbox" at bounding box center [110, 334] width 12 height 12
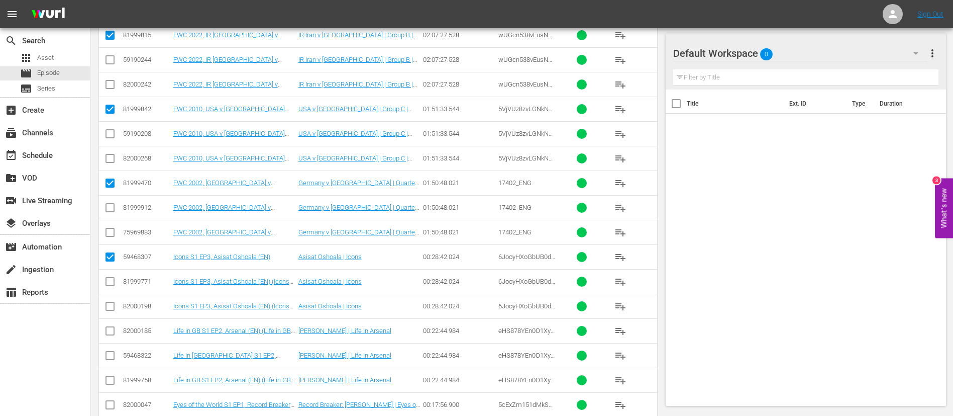
click at [108, 334] on input "checkbox" at bounding box center [110, 333] width 12 height 12
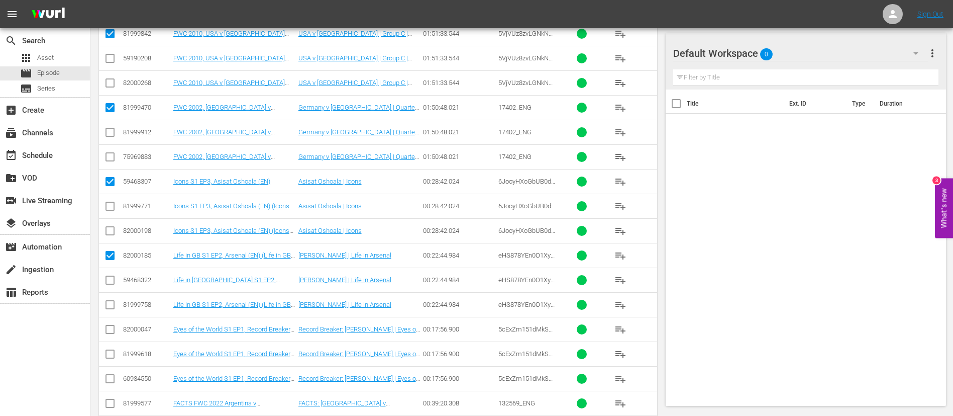
click at [109, 332] on input "checkbox" at bounding box center [110, 331] width 12 height 12
click at [106, 404] on input "checkbox" at bounding box center [110, 405] width 12 height 12
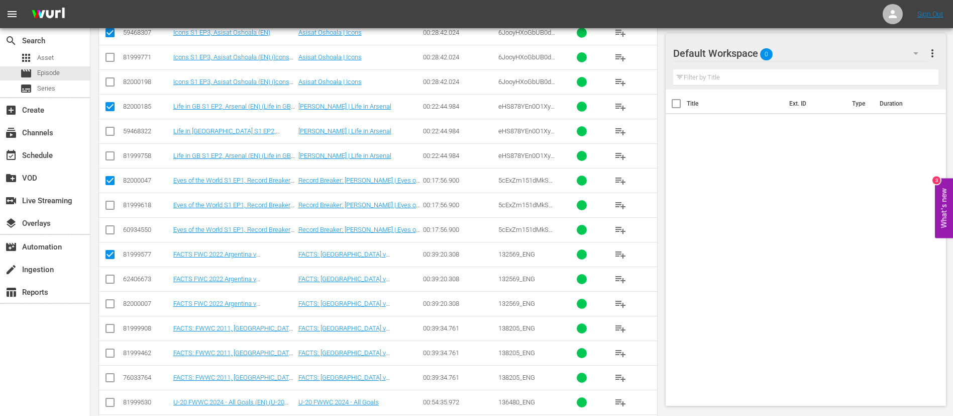
scroll to position [603, 0]
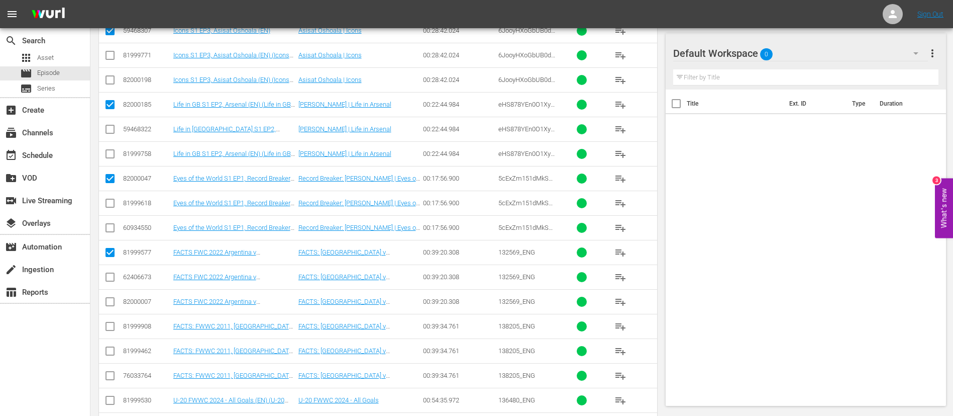
click at [110, 324] on input "checkbox" at bounding box center [110, 328] width 12 height 12
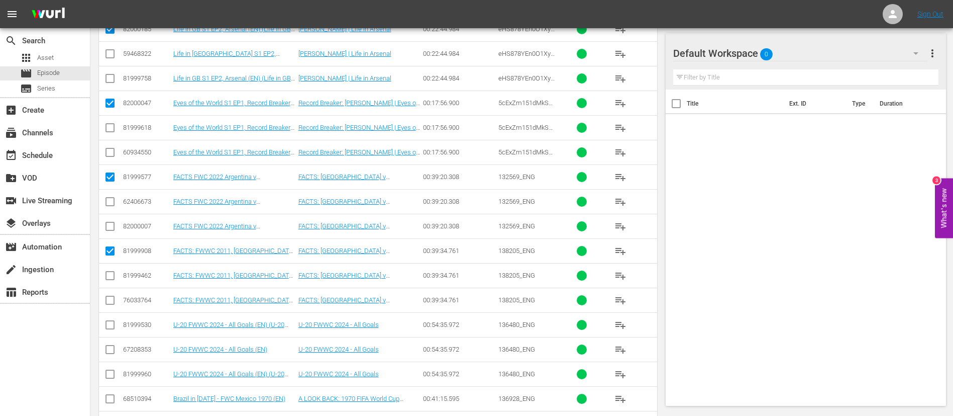
click at [110, 323] on input "checkbox" at bounding box center [110, 327] width 12 height 12
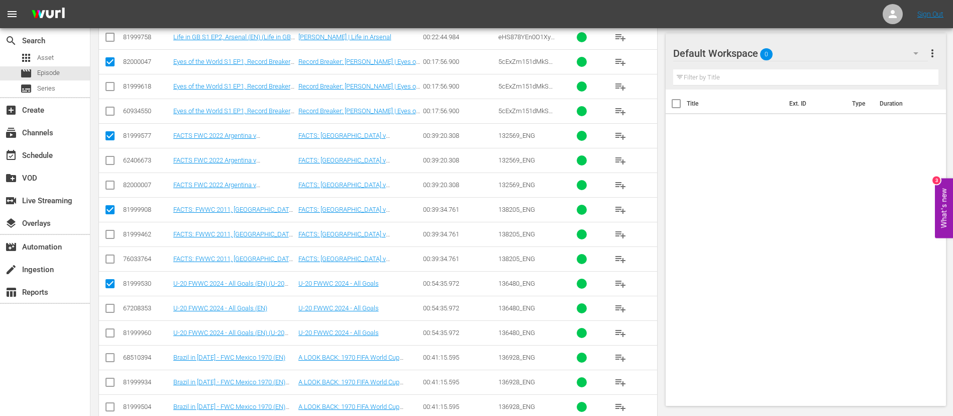
scroll to position [742, 0]
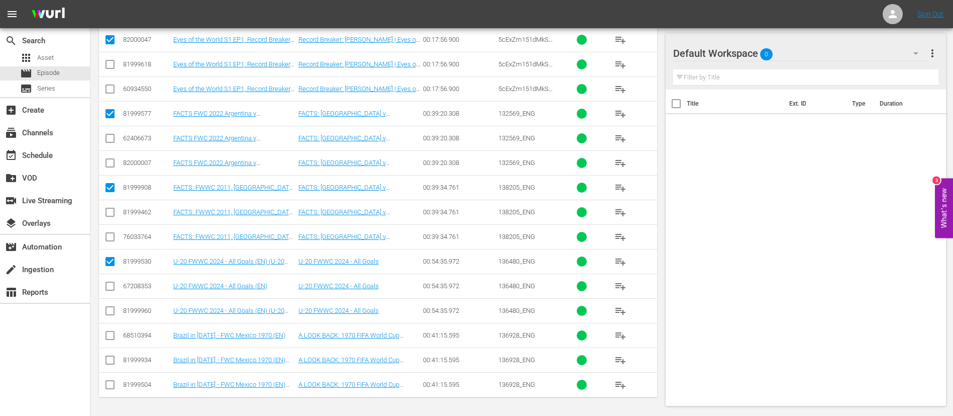
click at [108, 338] on input "checkbox" at bounding box center [110, 337] width 12 height 12
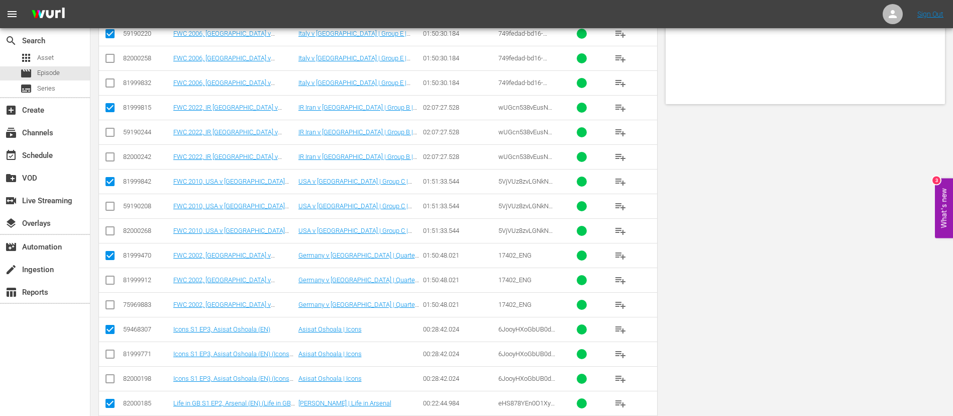
scroll to position [0, 0]
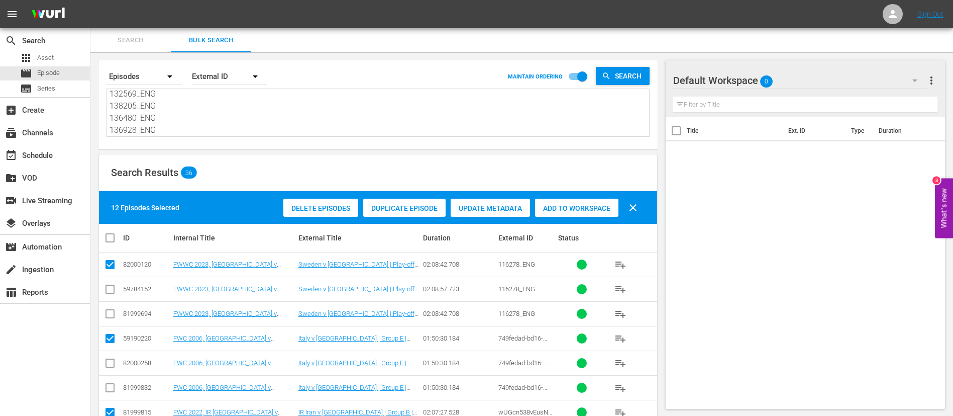
click at [607, 203] on div "Add to Workspace" at bounding box center [576, 208] width 83 height 19
click at [63, 155] on div "event_available Schedule" at bounding box center [45, 154] width 90 height 20
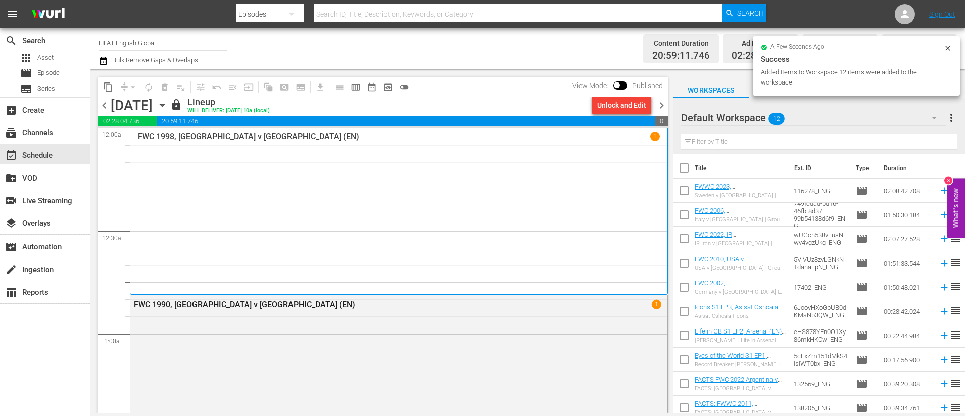
click at [658, 110] on span "chevron_right" at bounding box center [661, 105] width 13 height 13
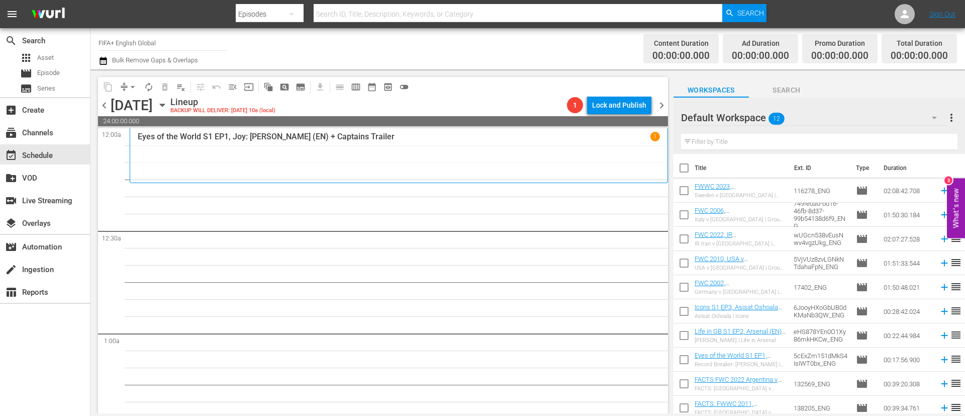
click at [683, 170] on input "checkbox" at bounding box center [683, 169] width 21 height 21
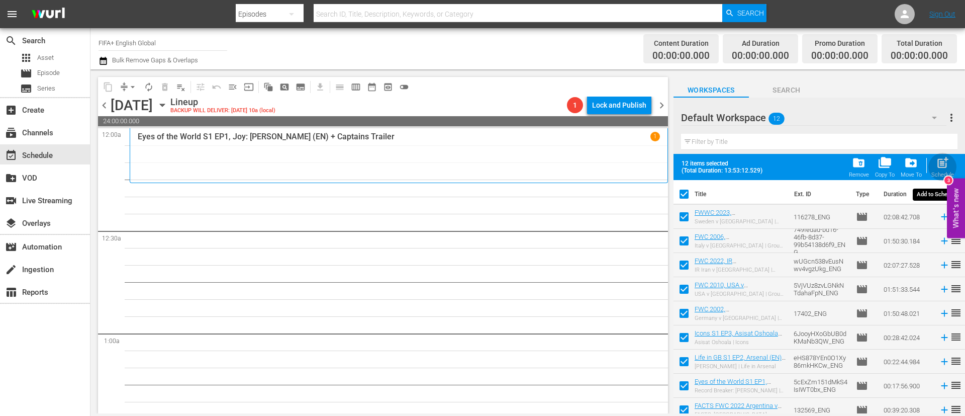
click at [948, 160] on span "post_add" at bounding box center [943, 163] width 14 height 14
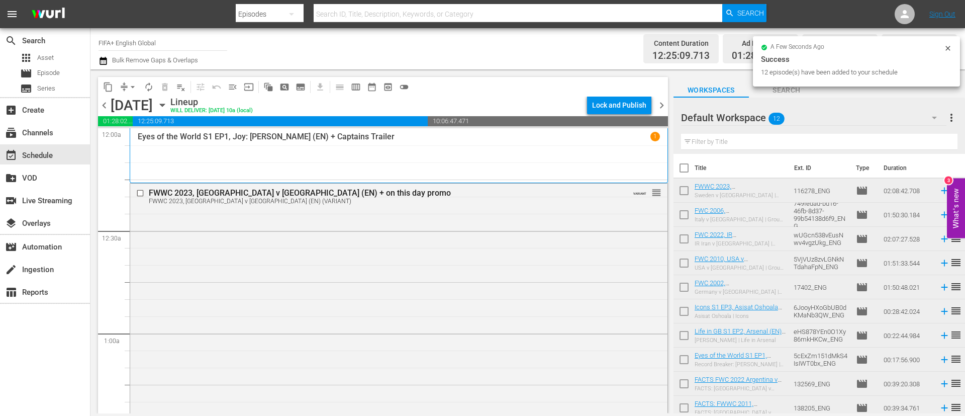
click at [685, 166] on input "checkbox" at bounding box center [683, 169] width 21 height 21
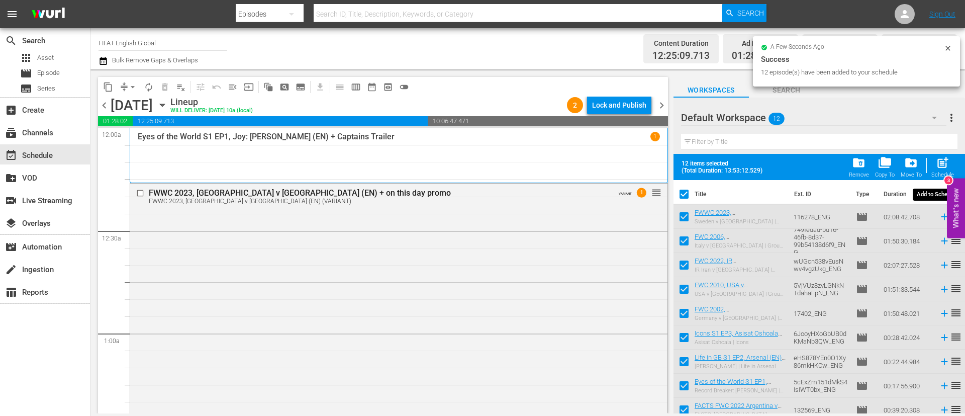
click at [937, 163] on span "post_add" at bounding box center [943, 163] width 14 height 14
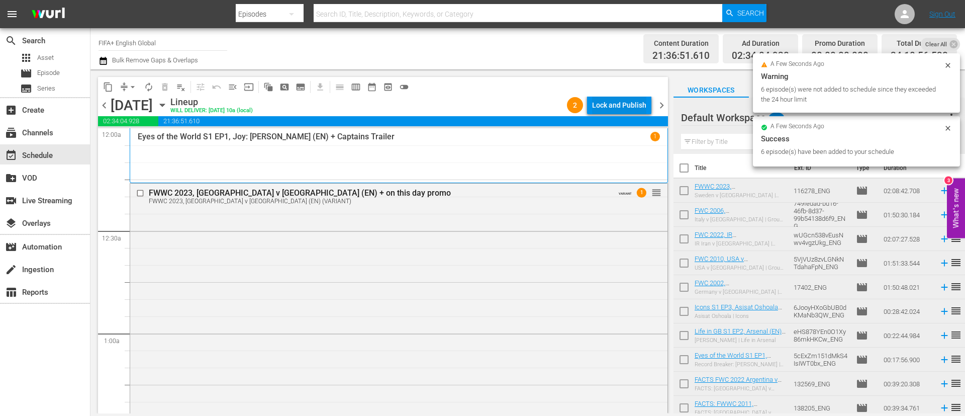
click at [634, 101] on div "Lock and Publish" at bounding box center [619, 105] width 54 height 18
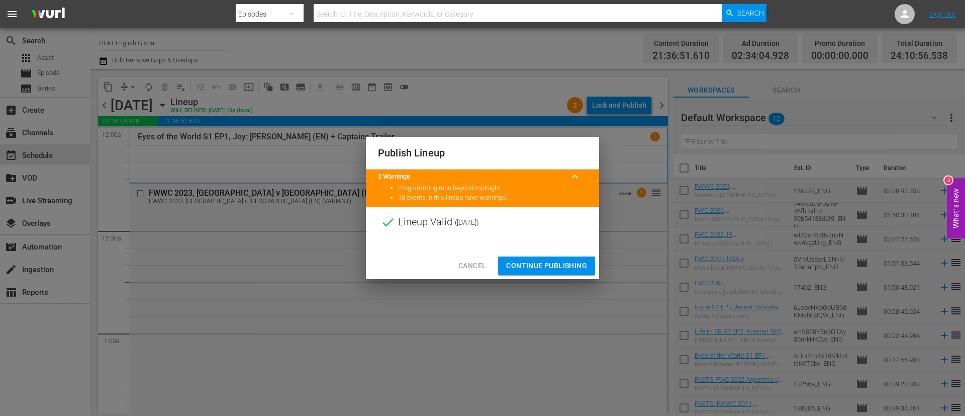
click at [563, 258] on button "Continue Publishing" at bounding box center [546, 265] width 97 height 19
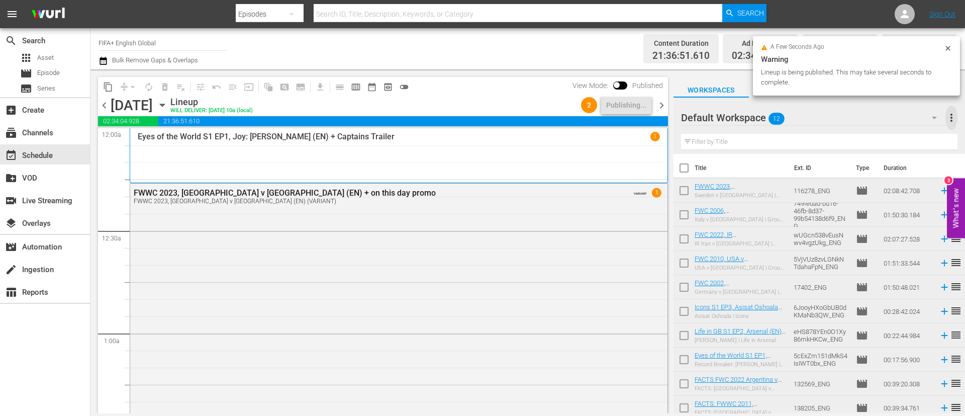
click at [951, 118] on span "more_vert" at bounding box center [951, 118] width 12 height 12
click at [877, 134] on div "Clear All Workspace Items" at bounding box center [886, 137] width 118 height 18
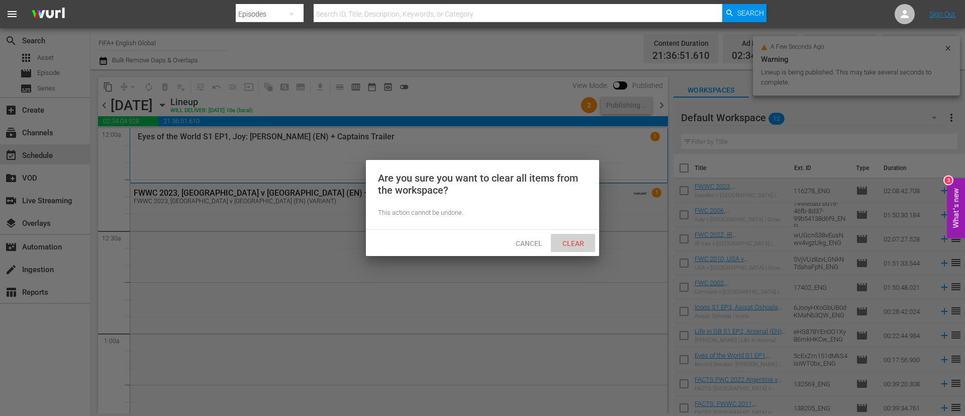
click at [568, 247] on div "Clear" at bounding box center [573, 243] width 44 height 19
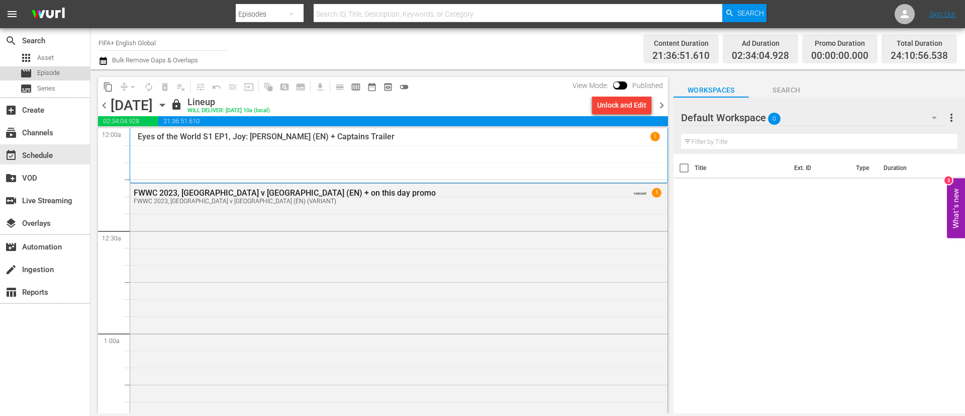
click at [55, 73] on span "Episode" at bounding box center [48, 73] width 23 height 10
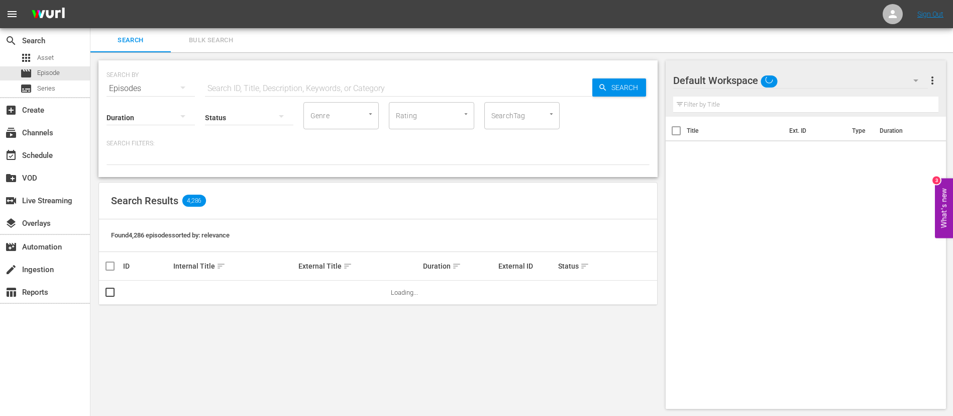
click at [214, 38] on span "Bulk Search" at bounding box center [211, 41] width 68 height 12
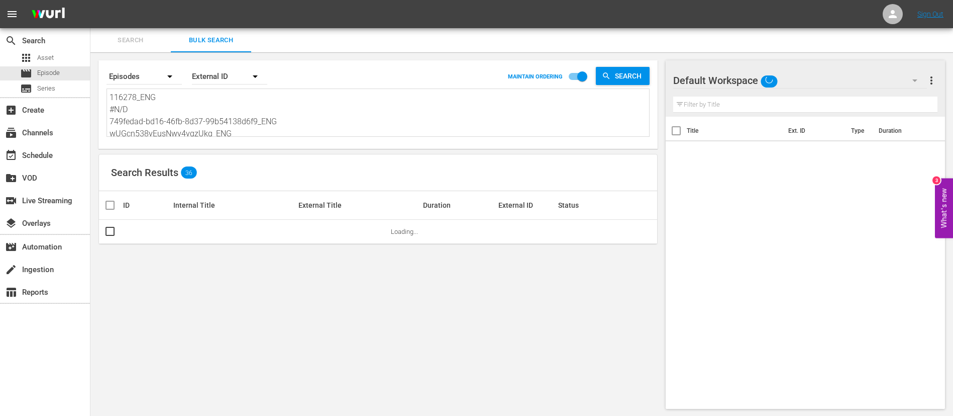
click at [224, 108] on textarea "116278_ENG #N/D 749fedad-bd16-46fb-8d37-99b54138d6f9_ENG wUGcn538vEusNwv4vgzUkg…" at bounding box center [380, 114] width 540 height 46
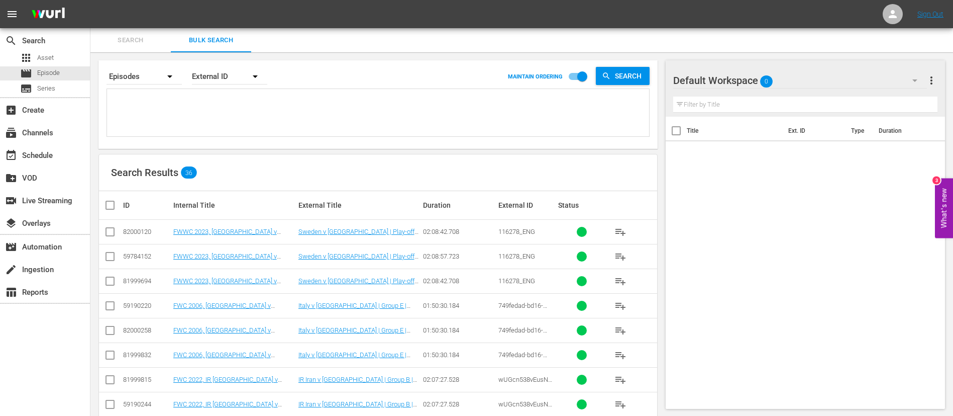
paste textarea "116232_ENG #N/D 6_pbfoHCgkKDwOONgL5s2g_ENG 20263_ENG 19787_ENG 134767_ENG 5L083…"
click at [113, 228] on input "checkbox" at bounding box center [110, 234] width 12 height 12
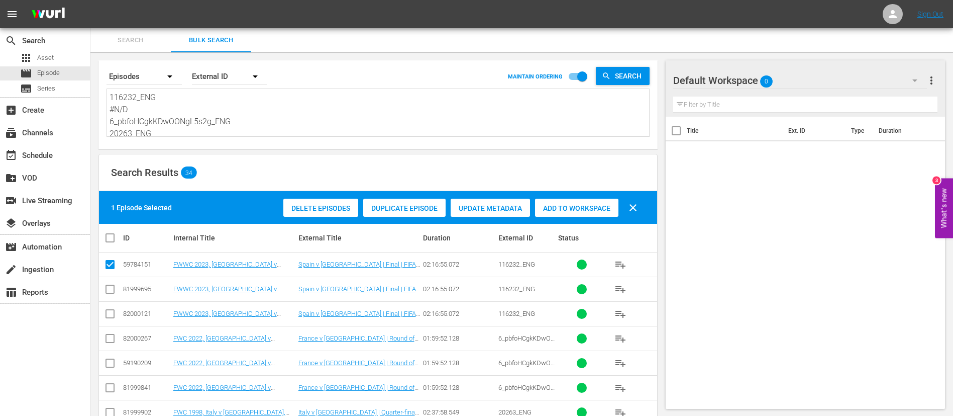
click at [109, 341] on input "checkbox" at bounding box center [110, 340] width 12 height 12
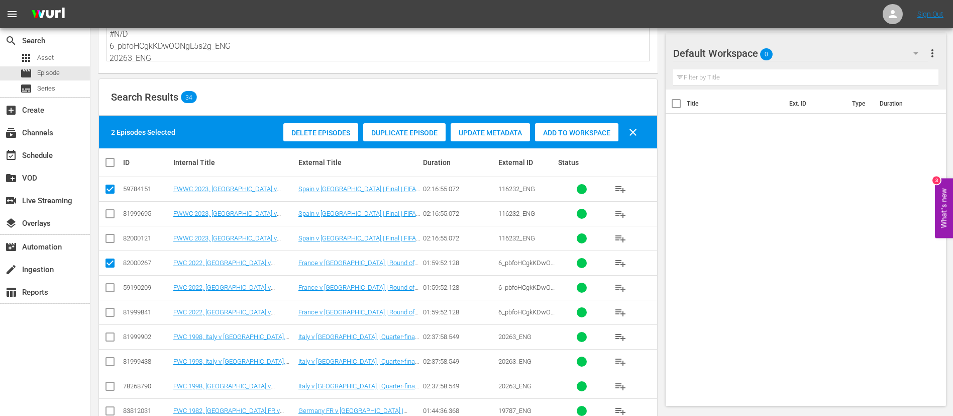
click at [107, 338] on input "checkbox" at bounding box center [110, 339] width 12 height 12
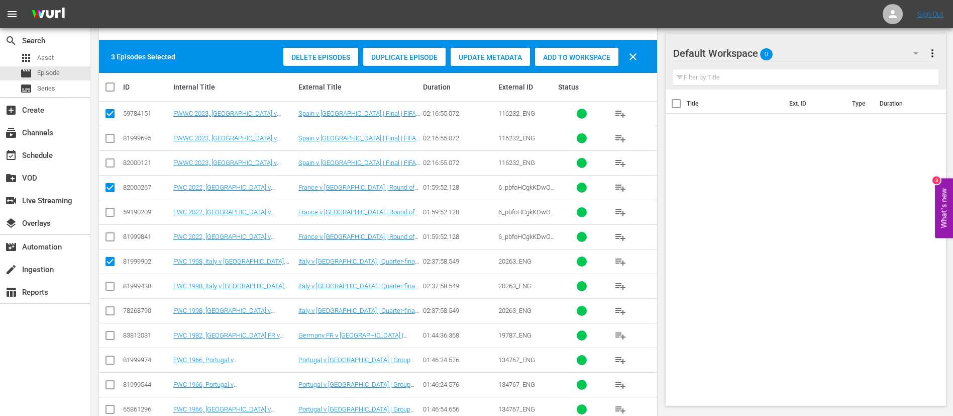
click at [107, 338] on input "checkbox" at bounding box center [110, 337] width 12 height 12
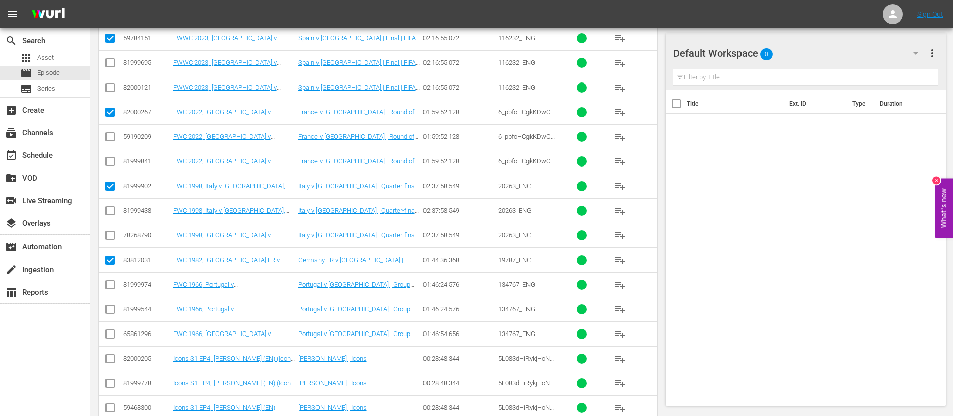
click at [106, 285] on input "checkbox" at bounding box center [110, 286] width 12 height 12
click at [111, 357] on input "checkbox" at bounding box center [110, 360] width 12 height 12
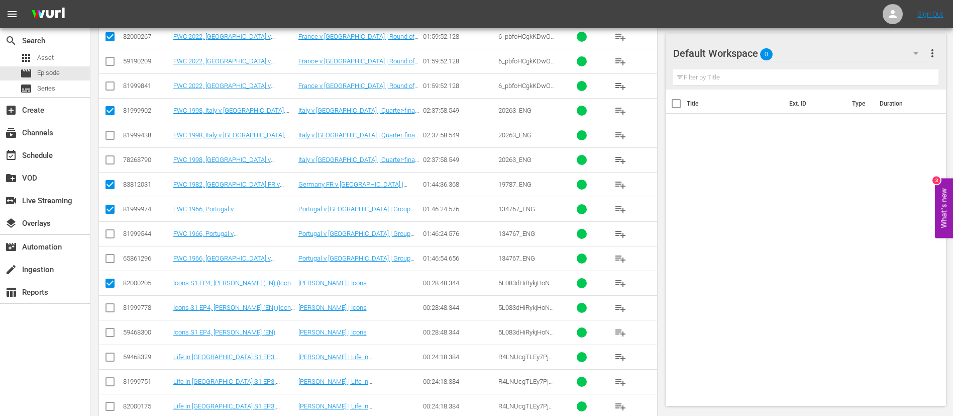
click at [111, 357] on input "checkbox" at bounding box center [110, 359] width 12 height 12
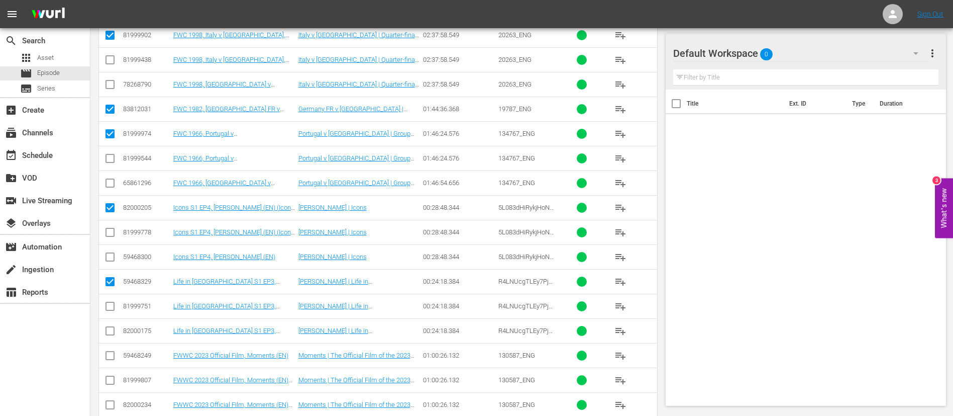
click at [111, 357] on input "checkbox" at bounding box center [110, 357] width 12 height 12
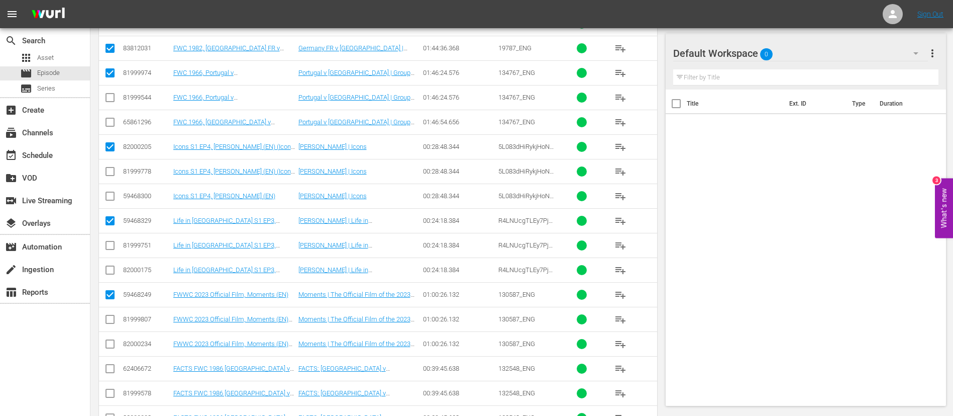
scroll to position [452, 0]
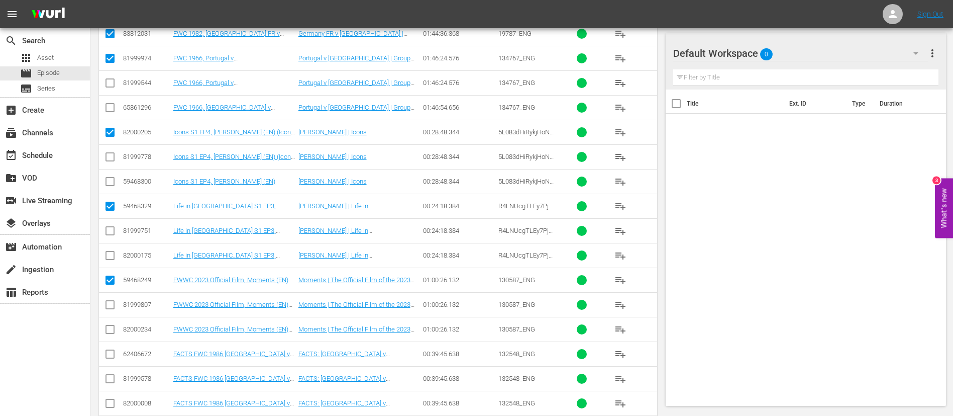
click at [111, 357] on input "checkbox" at bounding box center [110, 356] width 12 height 12
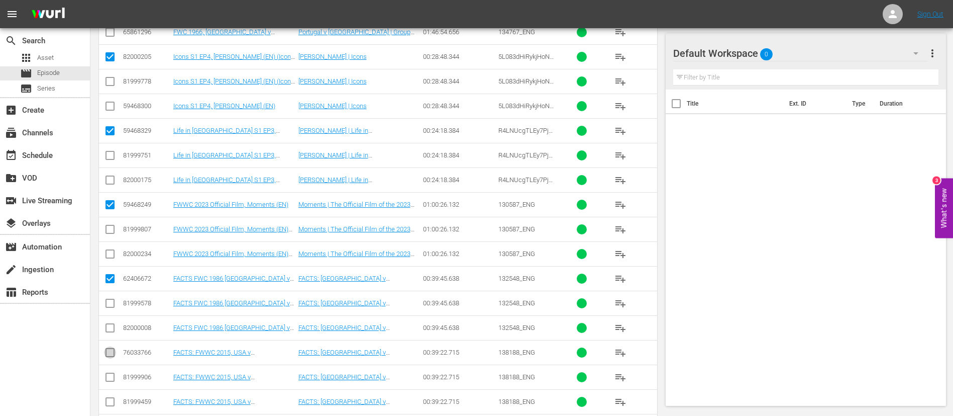
click at [111, 357] on input "checkbox" at bounding box center [110, 354] width 12 height 12
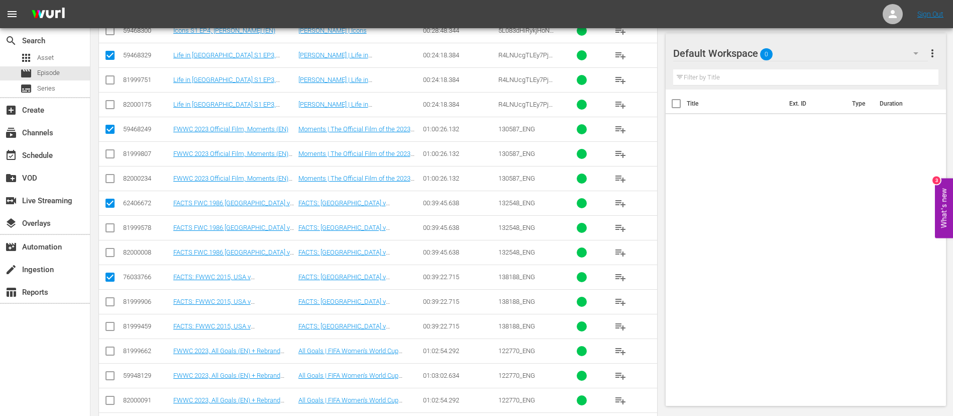
click at [107, 347] on input "checkbox" at bounding box center [110, 353] width 12 height 12
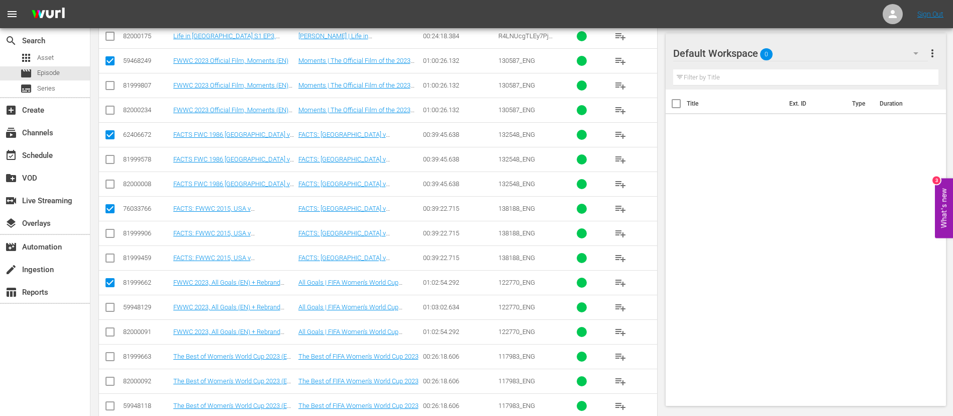
scroll to position [678, 0]
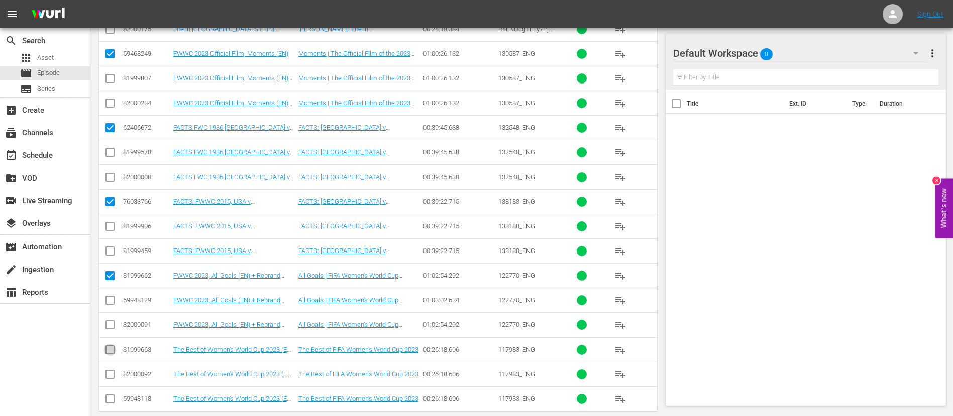
click at [111, 353] on input "checkbox" at bounding box center [110, 351] width 12 height 12
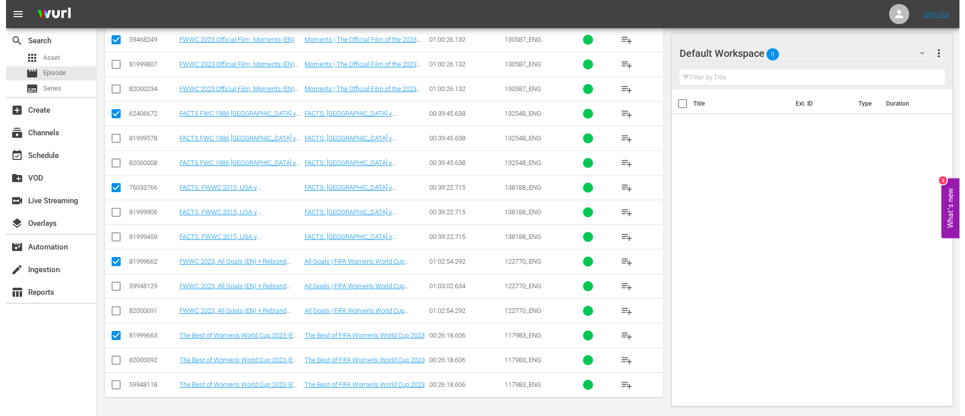
scroll to position [0, 0]
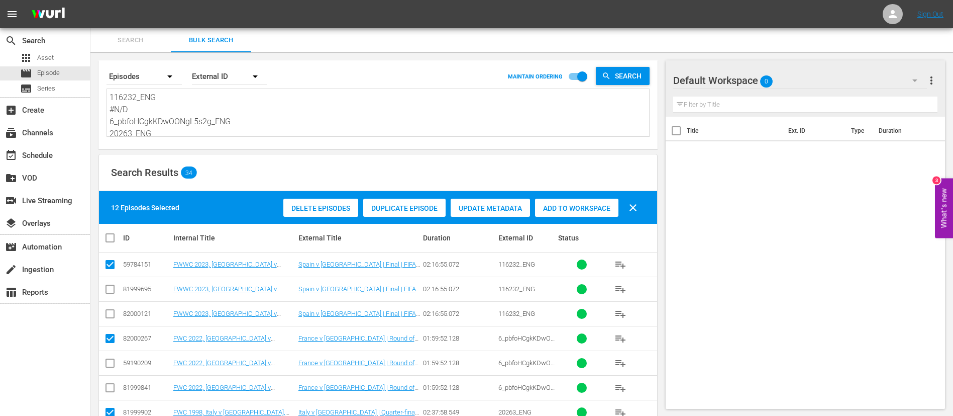
click at [598, 209] on span "Add to Workspace" at bounding box center [576, 208] width 83 height 8
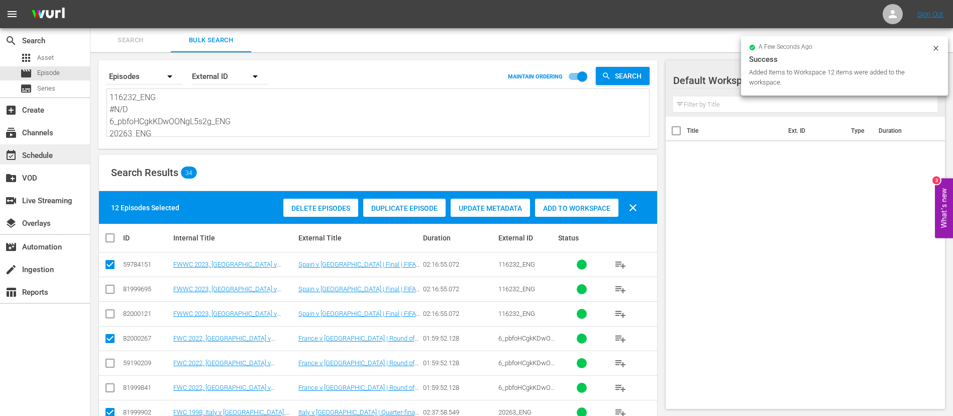
click at [57, 152] on div "event_available Schedule" at bounding box center [45, 154] width 90 height 20
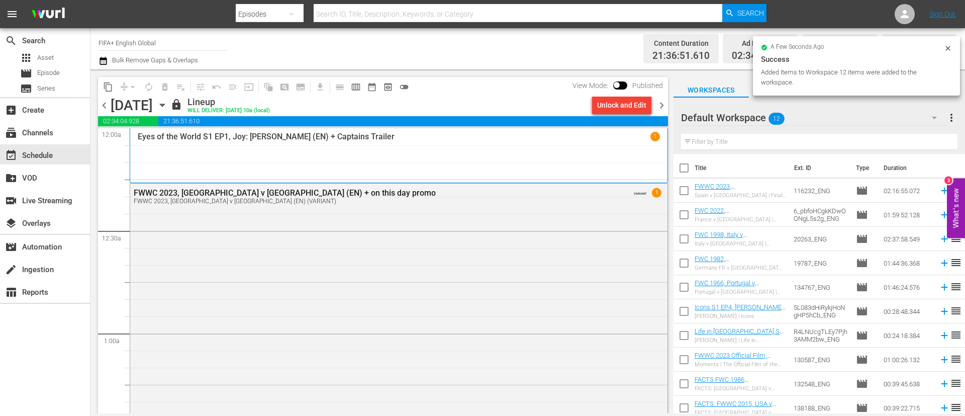
click at [659, 109] on span "chevron_right" at bounding box center [661, 105] width 13 height 13
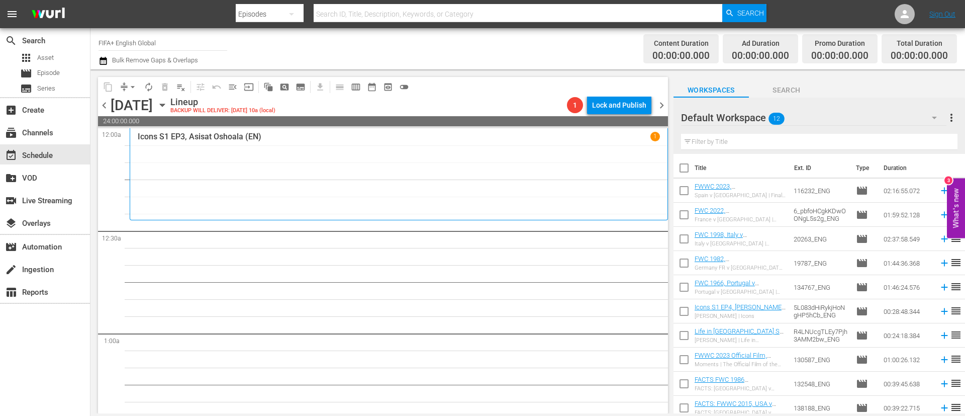
click at [689, 174] on input "checkbox" at bounding box center [683, 169] width 21 height 21
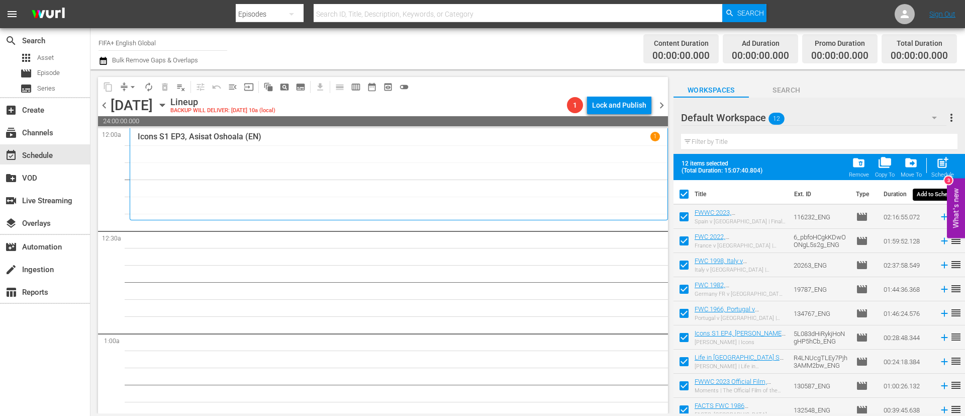
click at [937, 163] on span "post_add" at bounding box center [943, 163] width 14 height 14
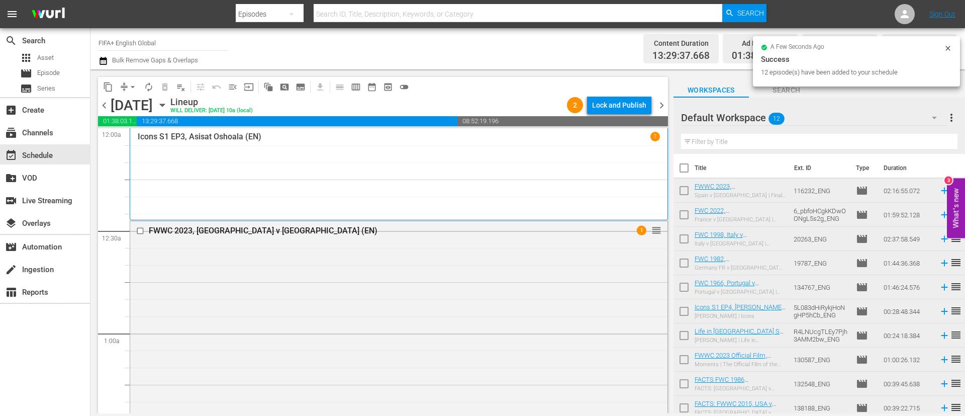
click at [679, 171] on input "checkbox" at bounding box center [683, 169] width 21 height 21
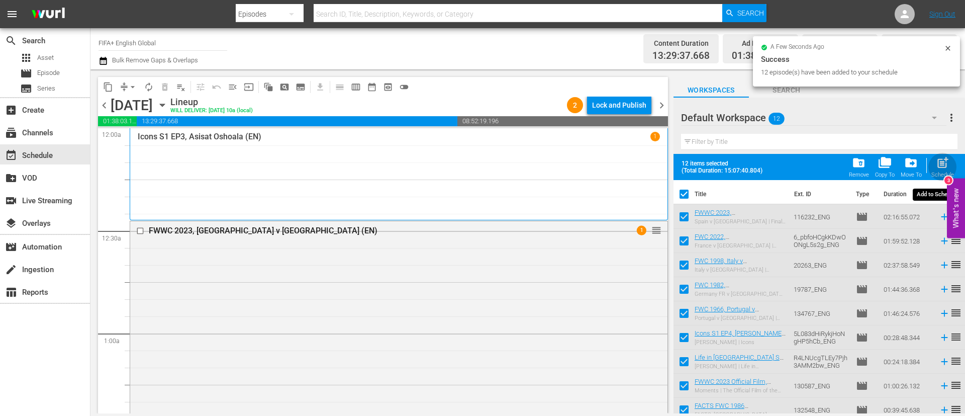
click at [945, 158] on span "post_add" at bounding box center [943, 163] width 14 height 14
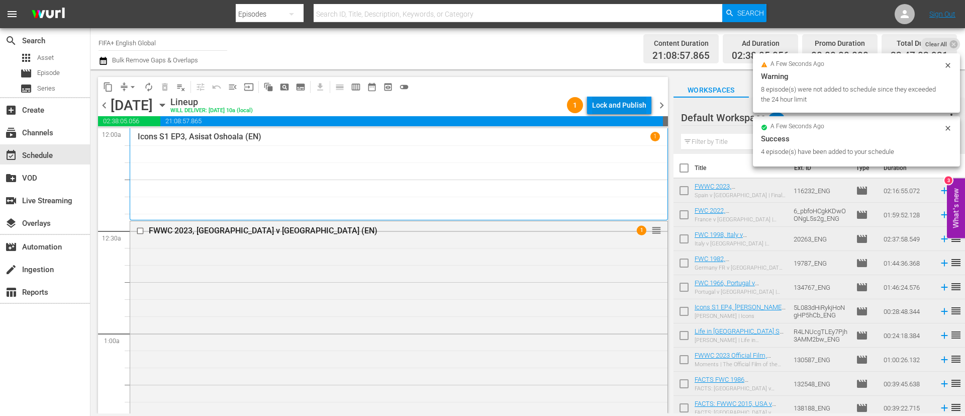
click at [641, 111] on div "Lock and Publish" at bounding box center [619, 105] width 54 height 18
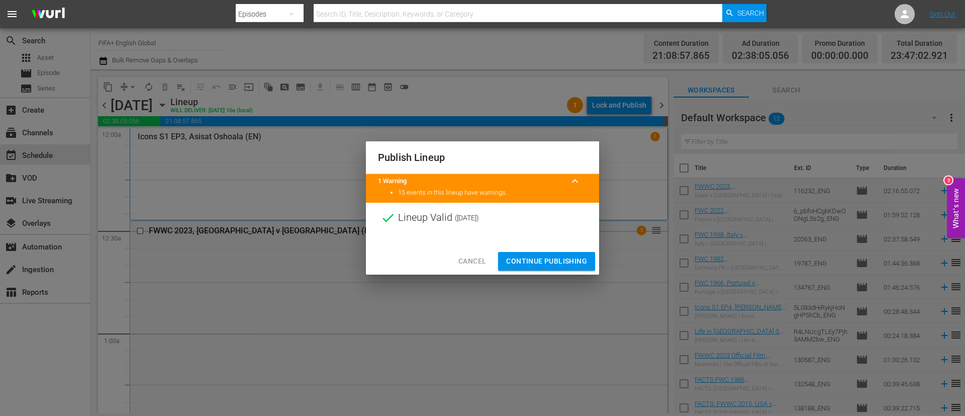
click at [547, 257] on span "Continue Publishing" at bounding box center [546, 261] width 81 height 13
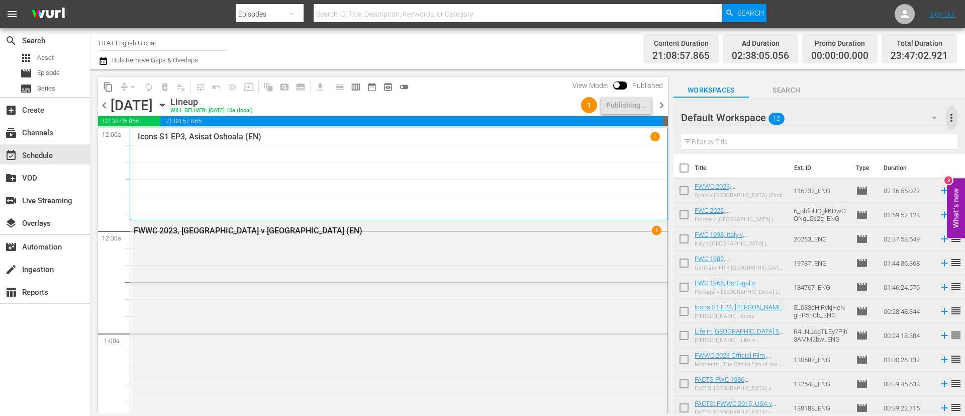
click at [950, 113] on span "more_vert" at bounding box center [951, 118] width 12 height 12
click at [848, 137] on div "Clear All Workspace Items" at bounding box center [886, 137] width 118 height 18
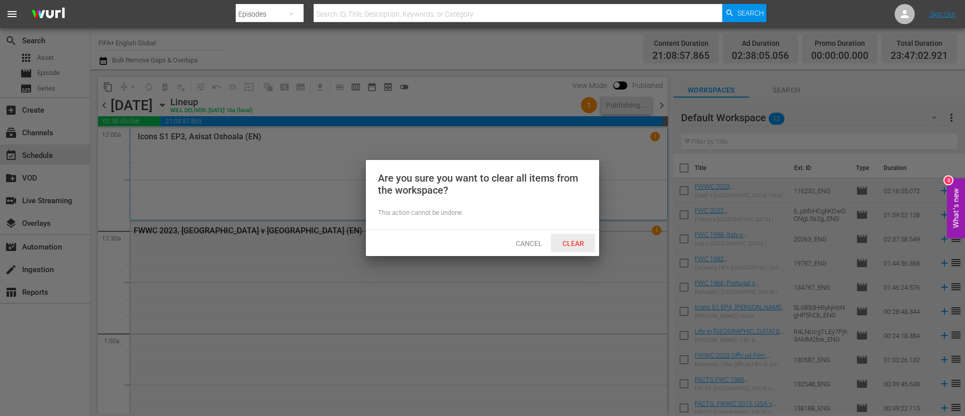
click at [568, 241] on span "Clear" at bounding box center [573, 243] width 38 height 8
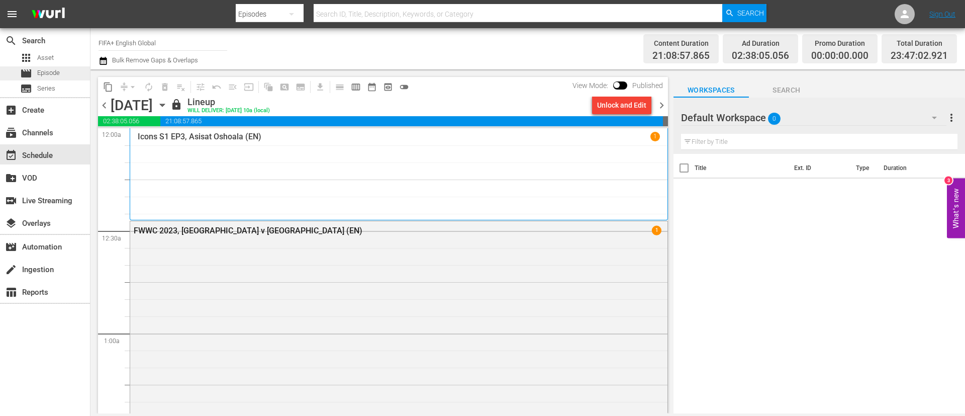
click at [66, 77] on div "movie Episode" at bounding box center [45, 73] width 90 height 14
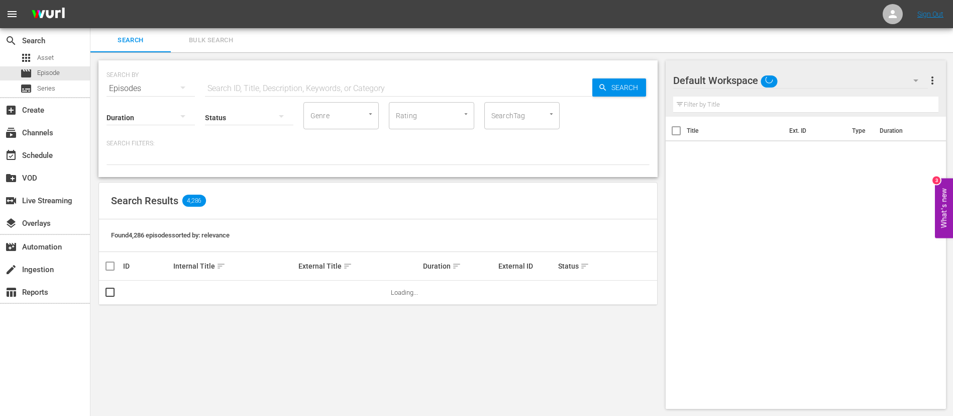
click at [234, 40] on span "Bulk Search" at bounding box center [211, 41] width 68 height 12
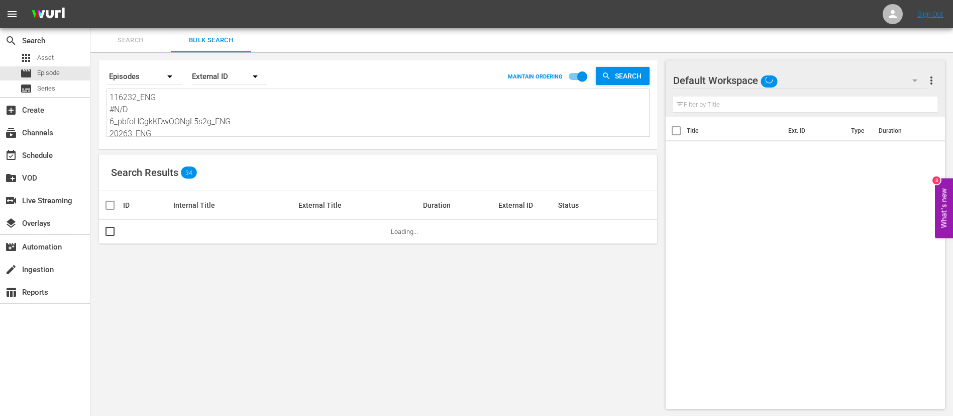
click at [247, 114] on textarea "116232_ENG #N/D 6_pbfoHCgkKDwOONgL5s2g_ENG 20263_ENG 19787_ENG 134767_ENG 5L083…" at bounding box center [380, 114] width 540 height 46
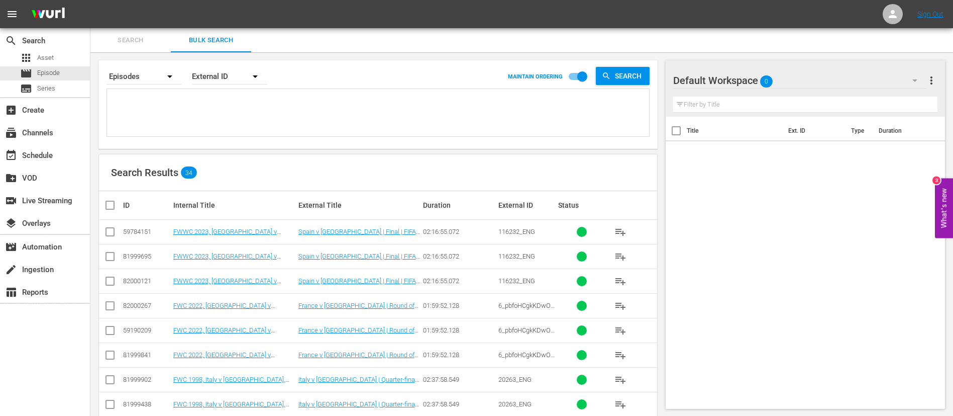
paste textarea "FWC 1974, Netherlands v Brazil, Group Stage - FMR FWC 1990, England v Netherlan…"
type textarea "FWC 1974, Netherlands v Brazil, Group Stage - FMR FWC 1990, England v Netherlan…"
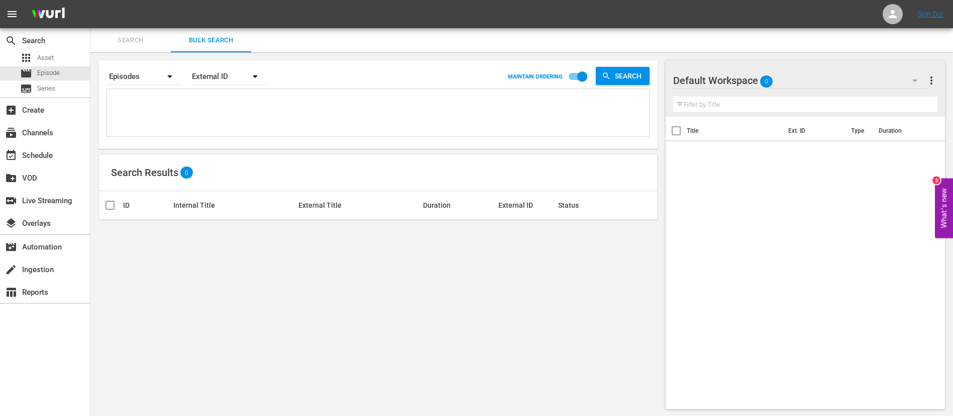
paste textarea "131847_ENG 133703_ENG 134841FWC 1994, Sweden v Bulgaria, Semi-Finals - FMR XCUD…"
type textarea "131847_ENG 133703_ENG 134841FWC 1994, Sweden v Bulgaria, Semi-Finals - FMR XCUD…"
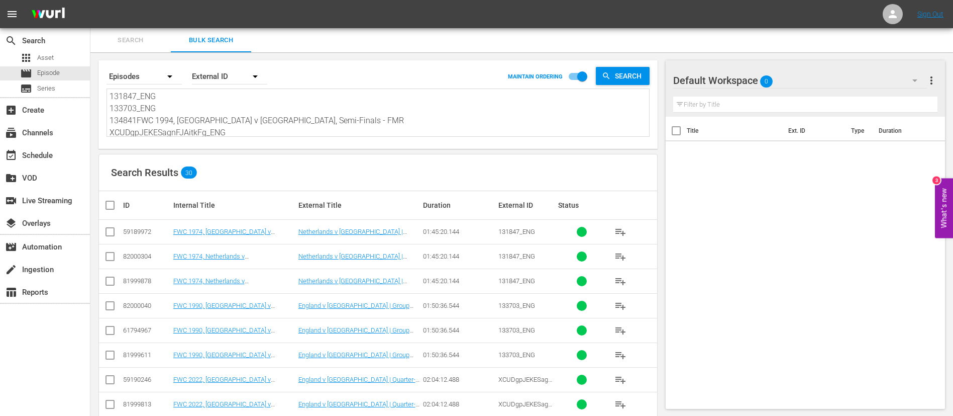
type textarea "131847_ENG 133703_ENG 134841FWC 1994, Sweden v Bulgaria, Semi-Finals - FMR XCUD…"
click at [113, 236] on input "checkbox" at bounding box center [110, 234] width 12 height 12
checkbox input "true"
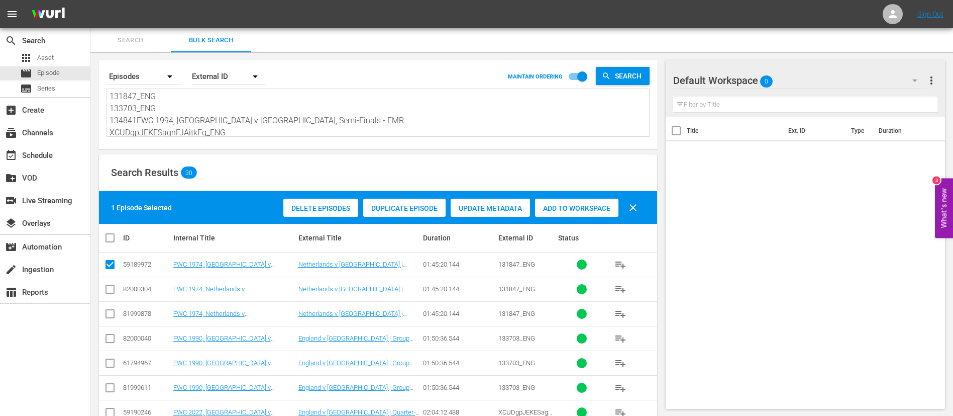
click at [107, 338] on input "checkbox" at bounding box center [110, 340] width 12 height 12
checkbox input "true"
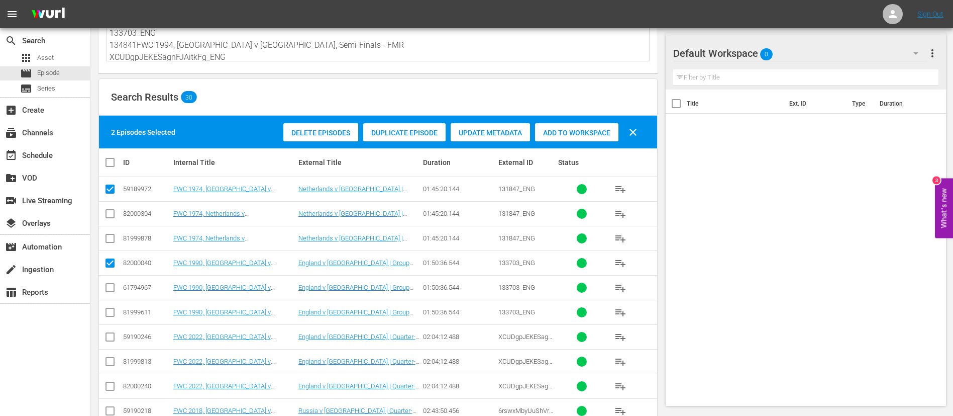
click at [107, 338] on input "checkbox" at bounding box center [110, 339] width 12 height 12
checkbox input "true"
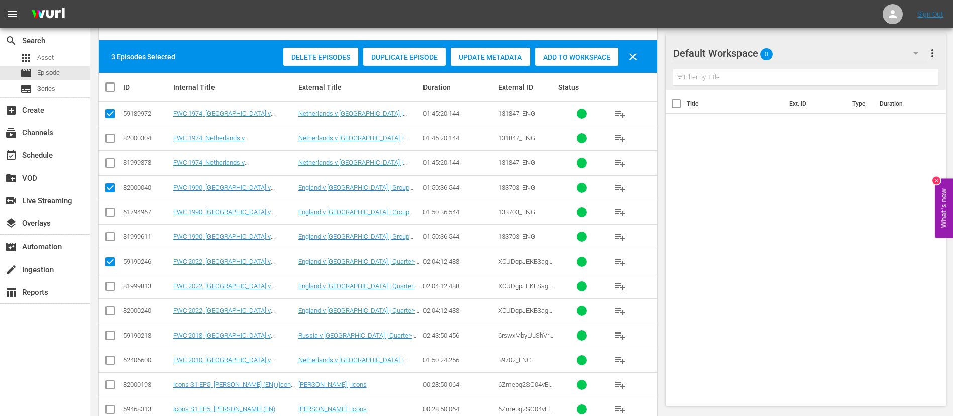
click at [107, 338] on input "checkbox" at bounding box center [110, 337] width 12 height 12
checkbox input "true"
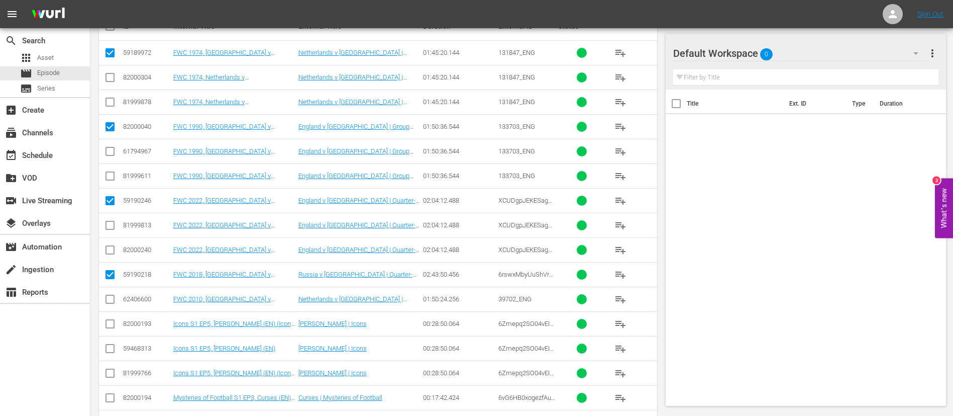
scroll to position [226, 0]
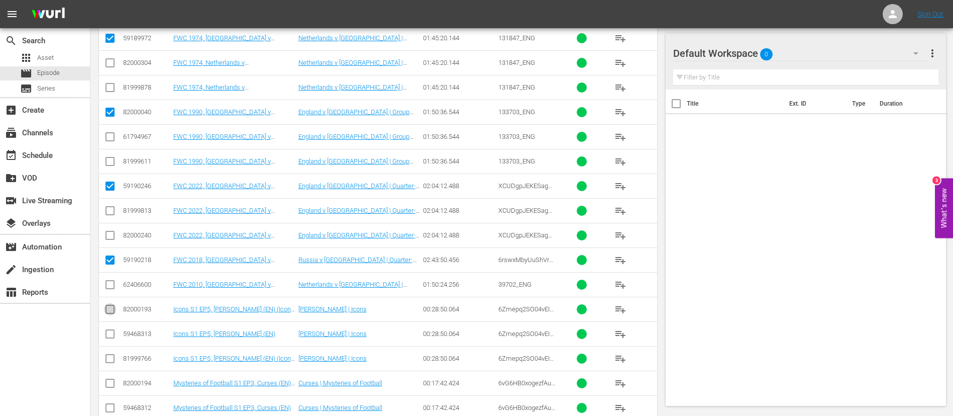
click at [111, 311] on input "checkbox" at bounding box center [110, 311] width 12 height 12
checkbox input "true"
click at [111, 382] on input "checkbox" at bounding box center [110, 385] width 12 height 12
checkbox input "true"
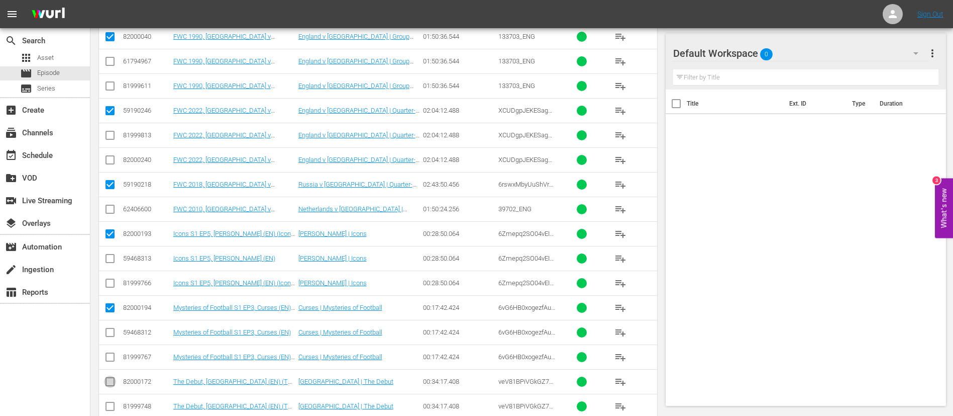
click at [112, 379] on input "checkbox" at bounding box center [110, 383] width 12 height 12
checkbox input "true"
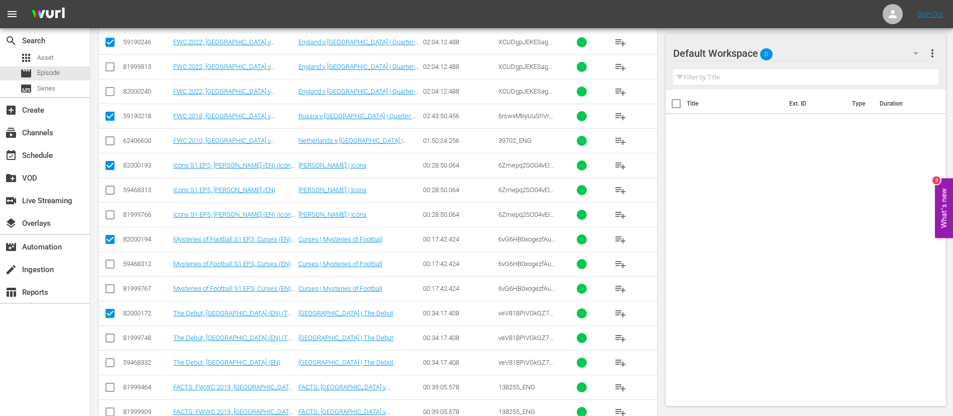
scroll to position [377, 0]
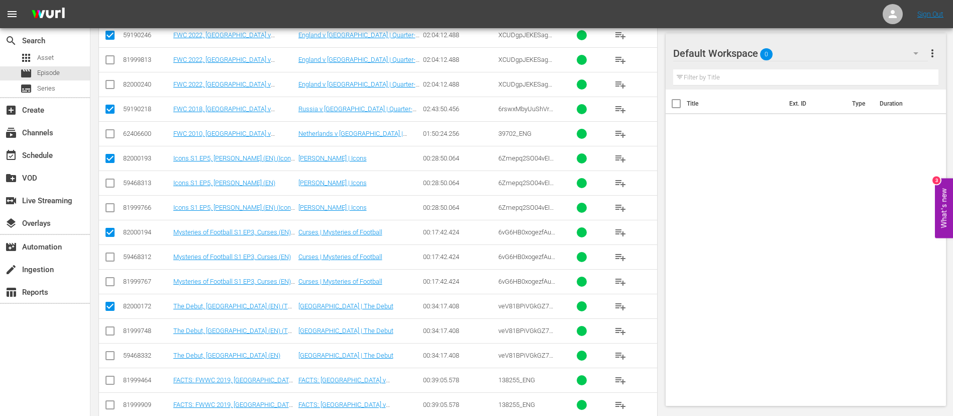
click at [112, 379] on input "checkbox" at bounding box center [110, 382] width 12 height 12
checkbox input "true"
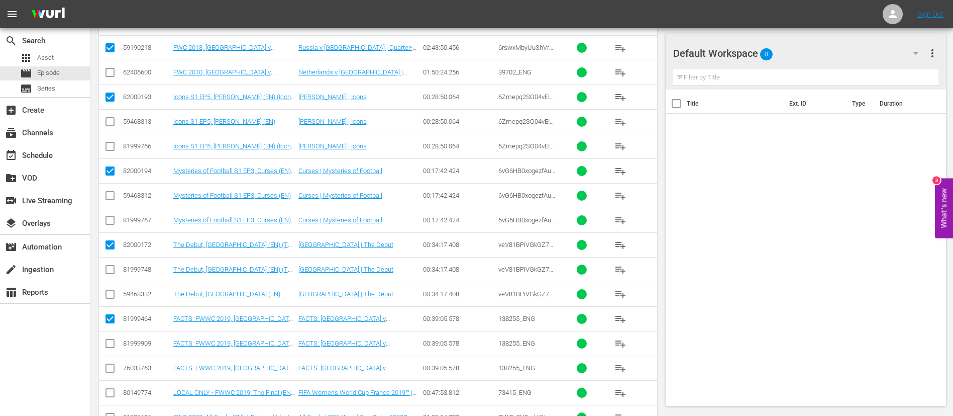
scroll to position [452, 0]
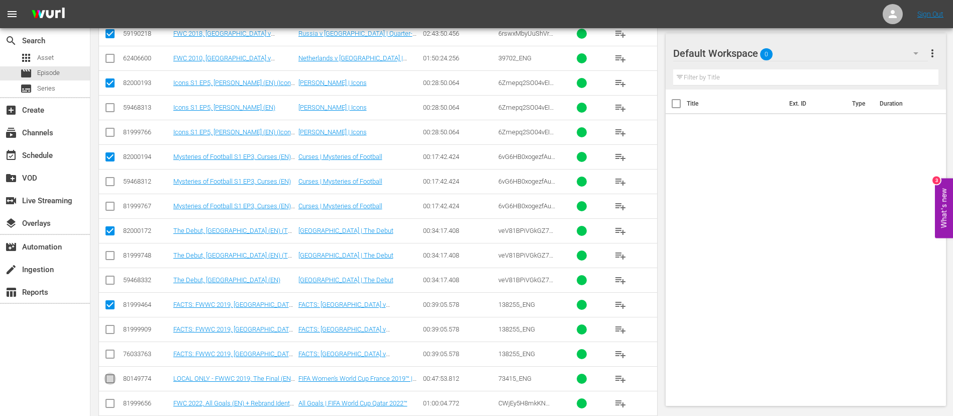
click at [112, 379] on input "checkbox" at bounding box center [110, 380] width 12 height 12
checkbox input "true"
click at [107, 402] on input "checkbox" at bounding box center [110, 405] width 12 height 12
checkbox input "true"
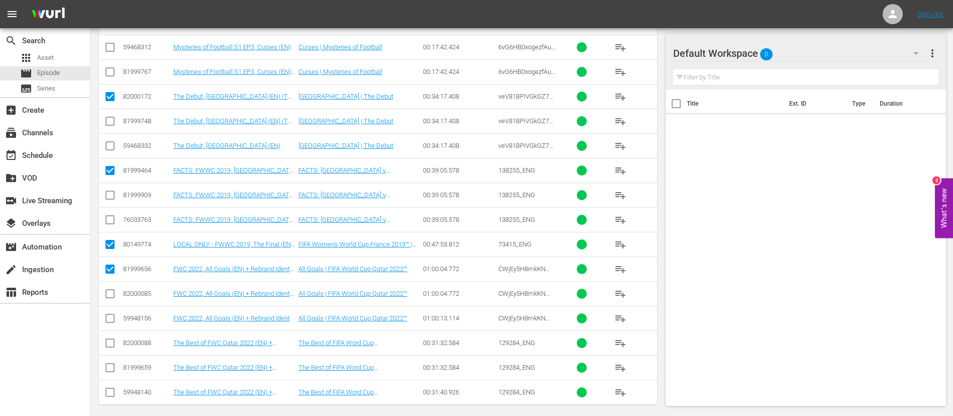
scroll to position [594, 0]
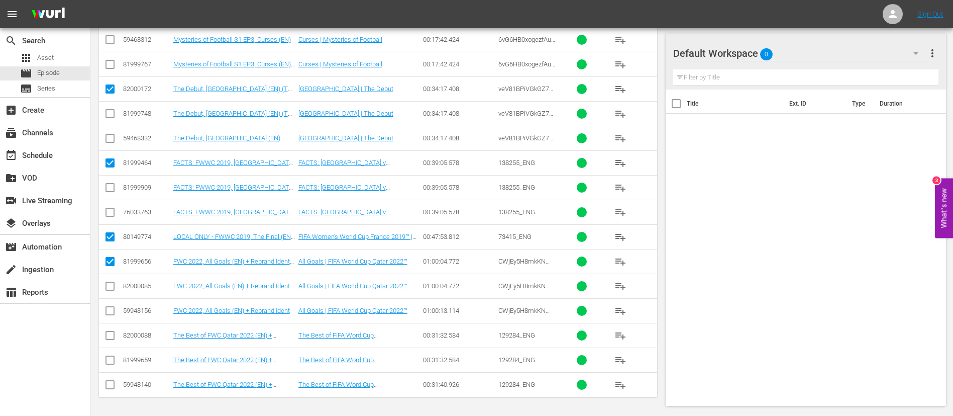
click at [109, 347] on td at bounding box center [110, 359] width 23 height 25
click at [111, 329] on icon at bounding box center [110, 335] width 12 height 12
click at [116, 334] on input "checkbox" at bounding box center [110, 337] width 12 height 12
checkbox input "true"
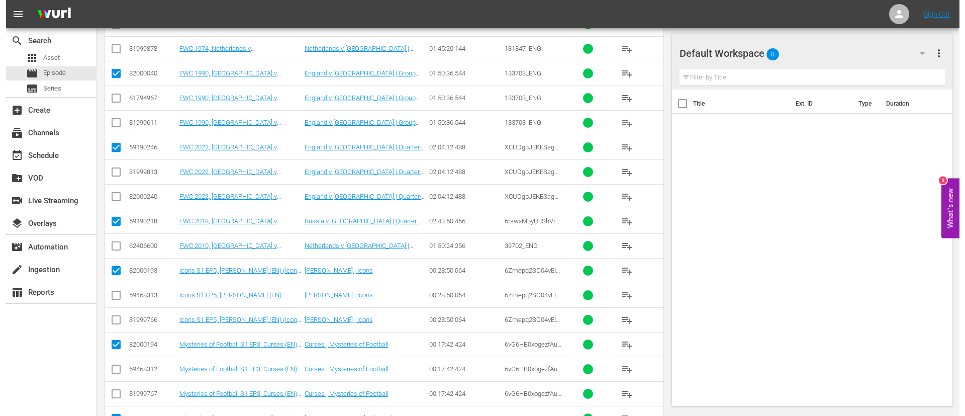
scroll to position [0, 0]
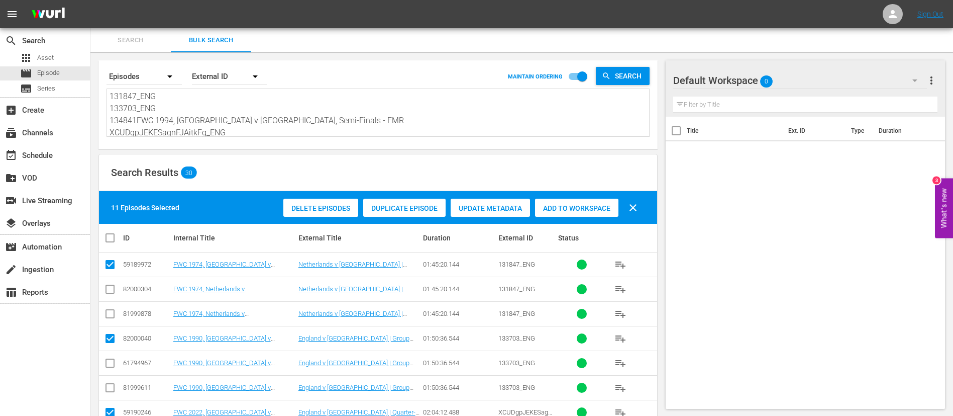
click at [575, 217] on div "Delete Episodes Duplicate Episode Update Metadata Add to Workspace clear" at bounding box center [463, 207] width 364 height 24
click at [575, 216] on div "Delete Episodes Duplicate Episode Update Metadata Add to Workspace clear" at bounding box center [463, 207] width 364 height 24
click at [577, 213] on div "Add to Workspace" at bounding box center [576, 208] width 83 height 19
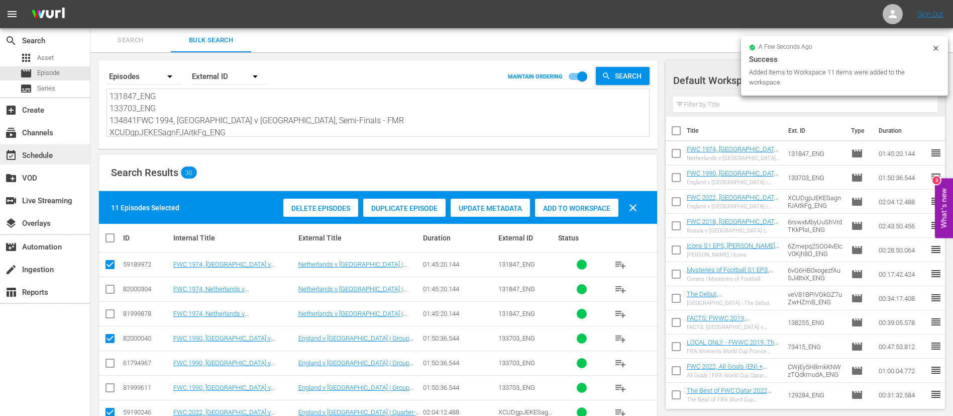
click at [62, 150] on div "event_available Schedule" at bounding box center [45, 154] width 90 height 20
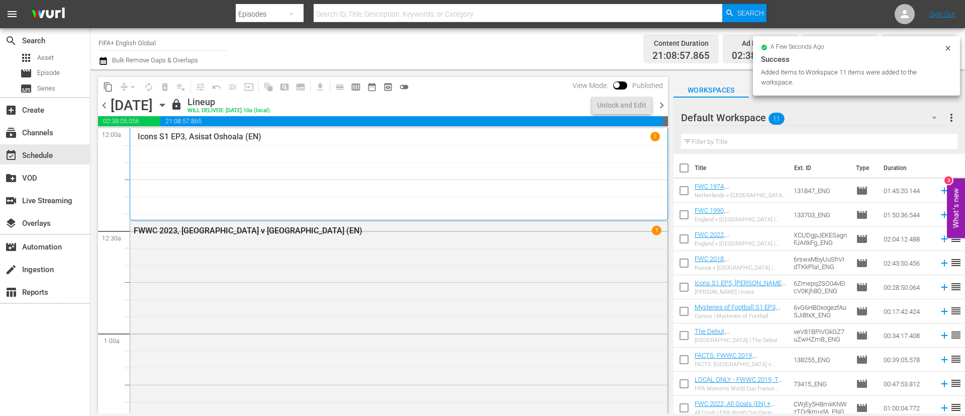
click at [664, 109] on span "chevron_right" at bounding box center [661, 105] width 13 height 13
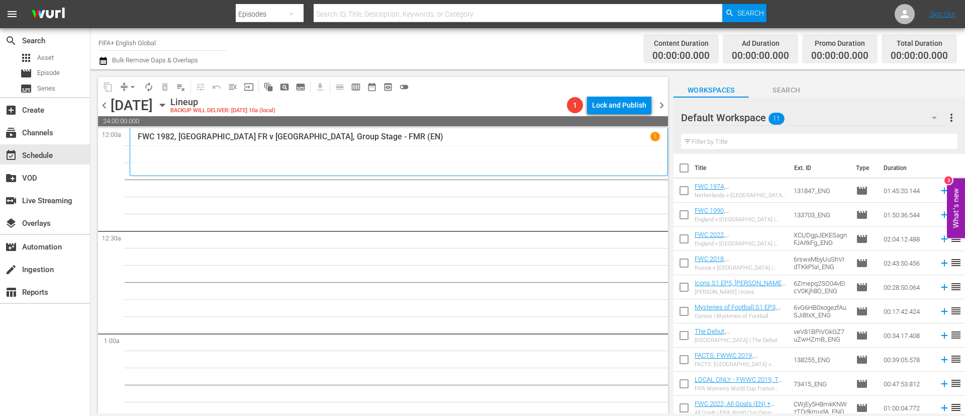
click at [680, 176] on input "checkbox" at bounding box center [683, 169] width 21 height 21
checkbox input "true"
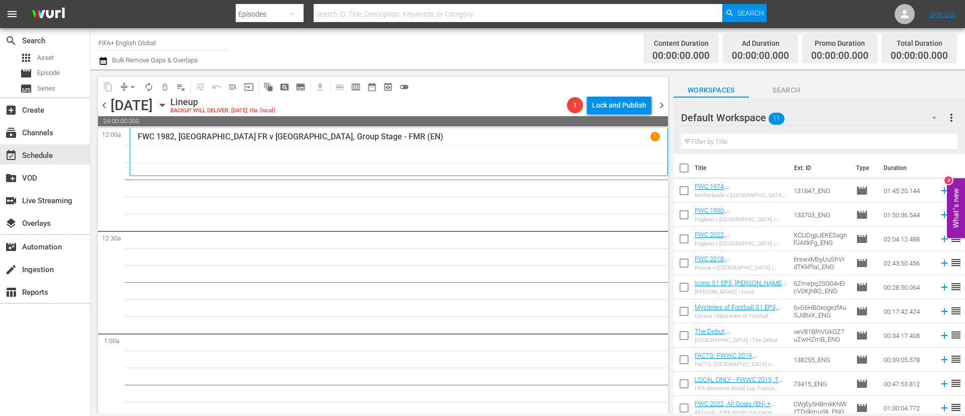
checkbox input "true"
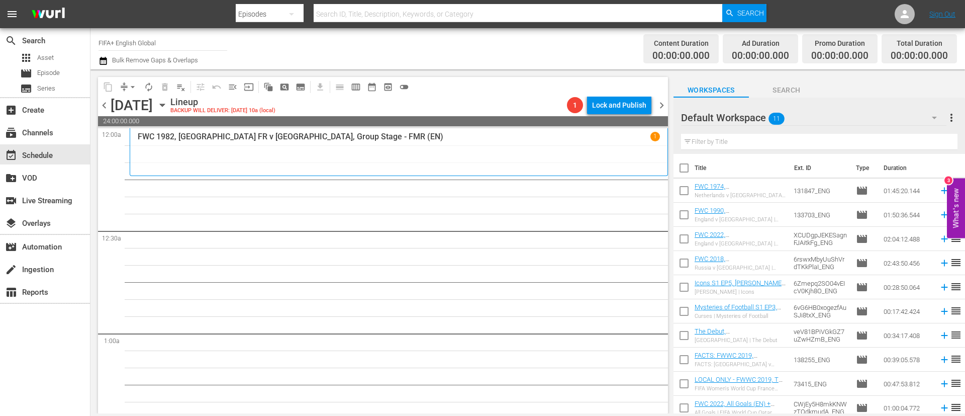
checkbox input "true"
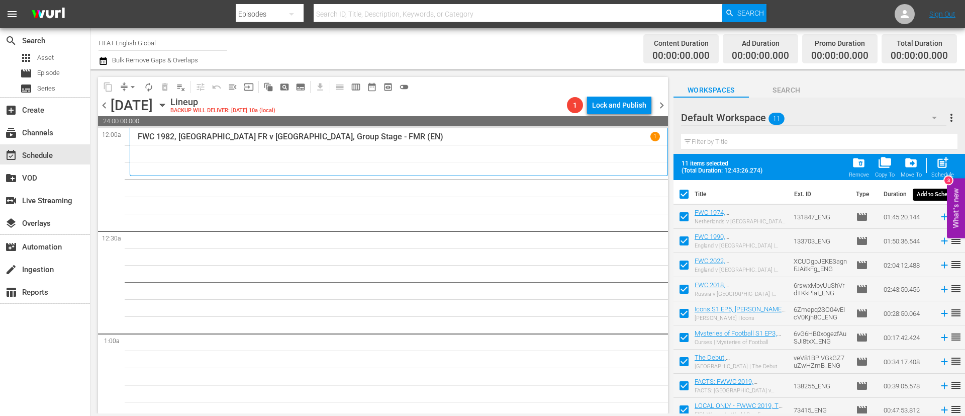
click at [951, 162] on div "post_add Schedule" at bounding box center [942, 167] width 23 height 22
checkbox input "false"
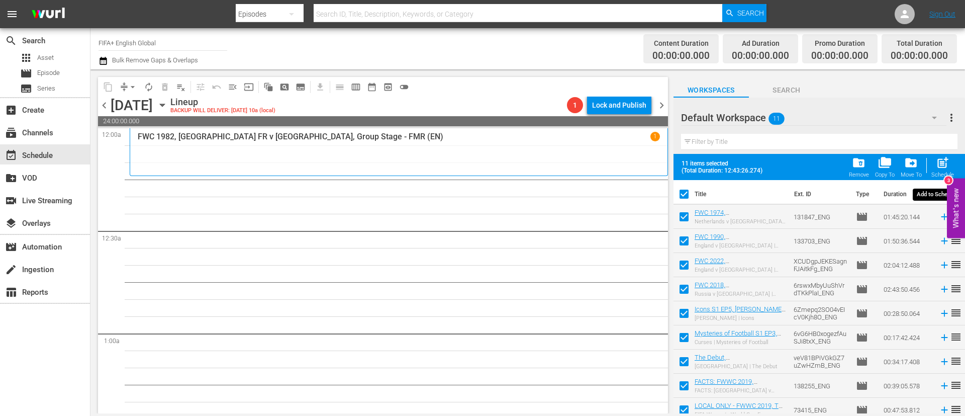
checkbox input "false"
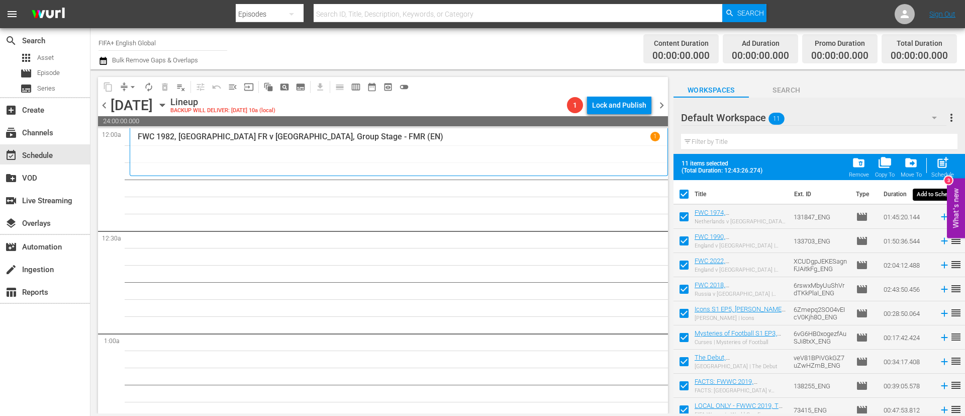
checkbox input "false"
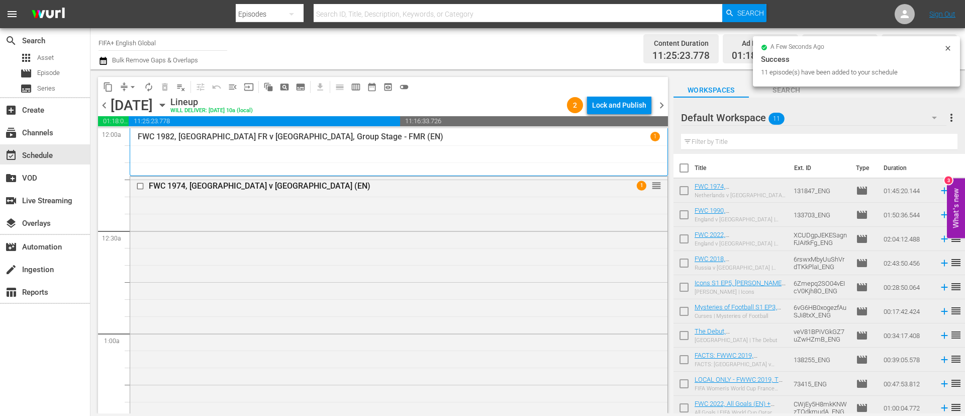
click at [694, 167] on input "checkbox" at bounding box center [683, 169] width 21 height 21
checkbox input "true"
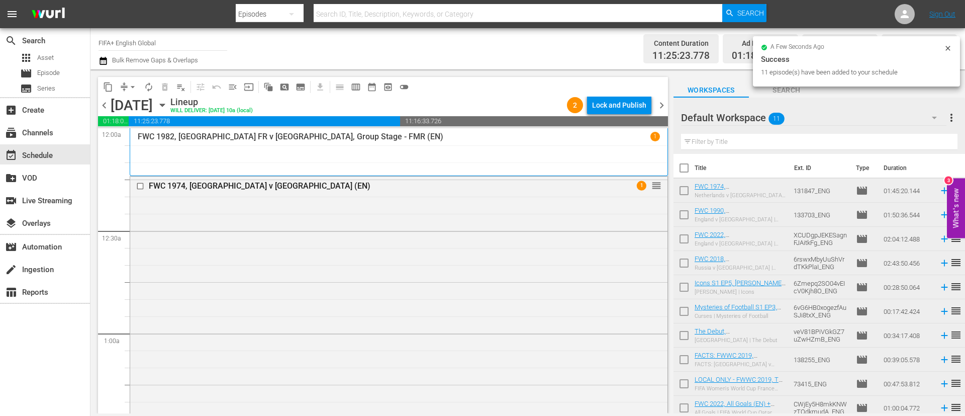
checkbox input "true"
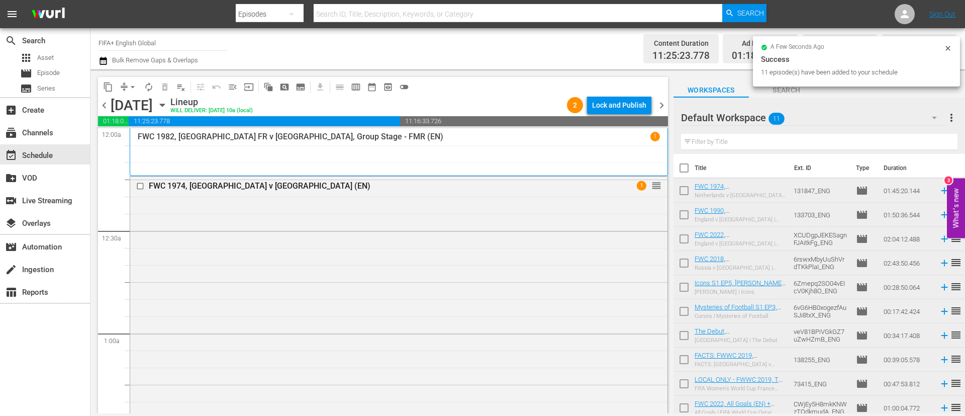
checkbox input "true"
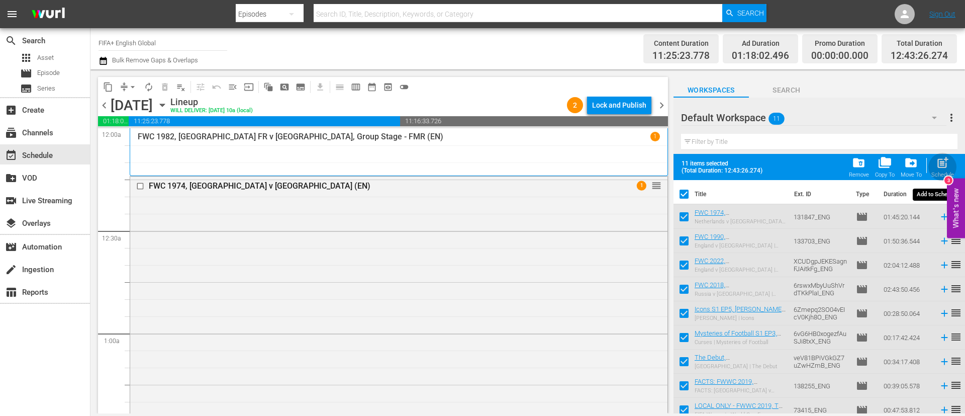
click at [949, 165] on span "post_add" at bounding box center [943, 163] width 14 height 14
checkbox input "false"
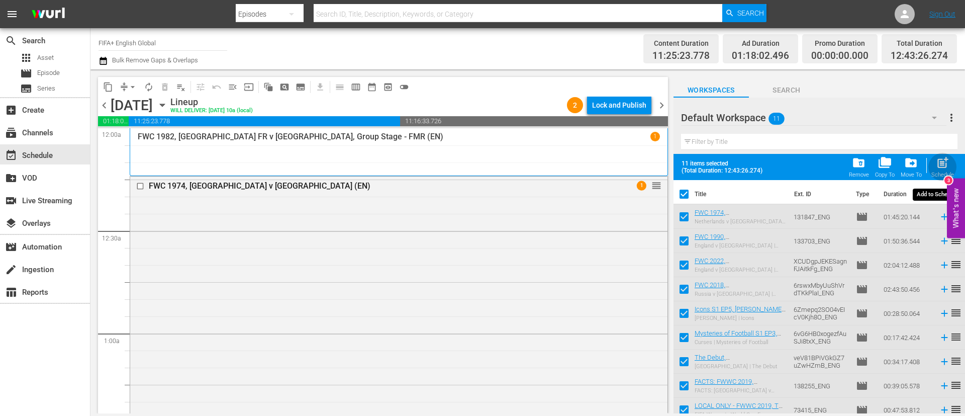
checkbox input "false"
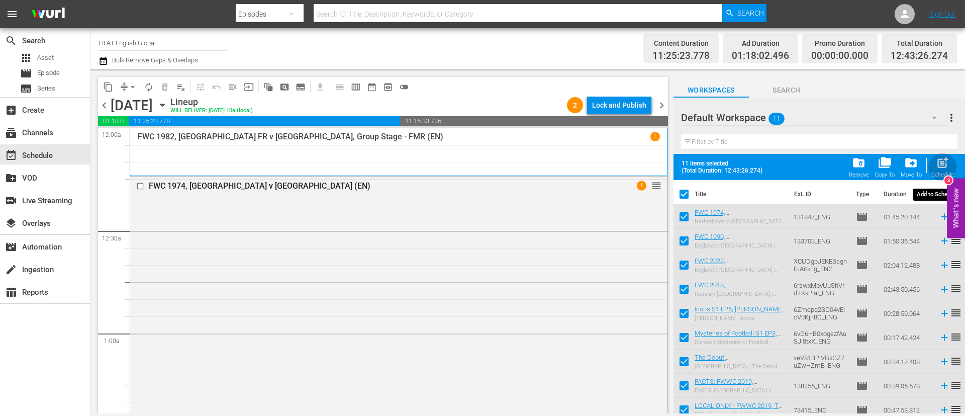
checkbox input "false"
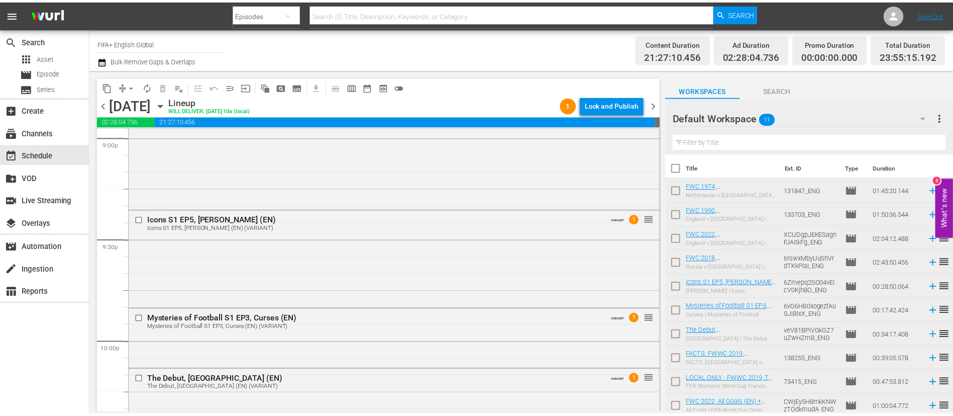
scroll to position [4668, 0]
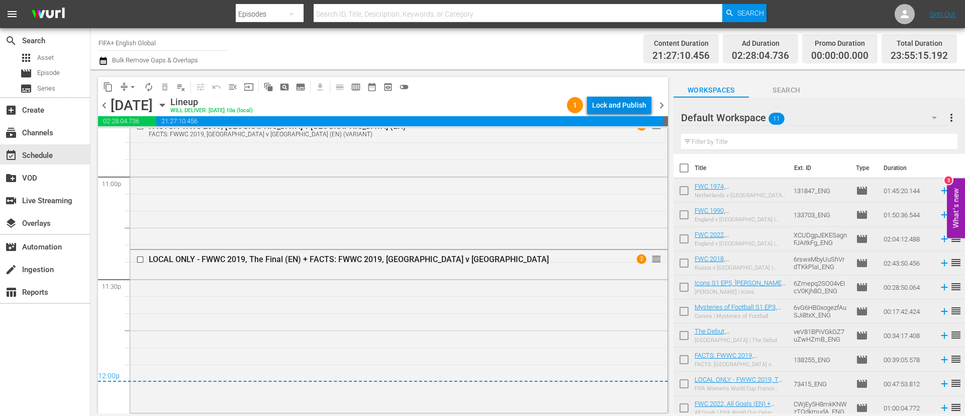
click at [627, 101] on div "Lock and Publish" at bounding box center [619, 105] width 54 height 18
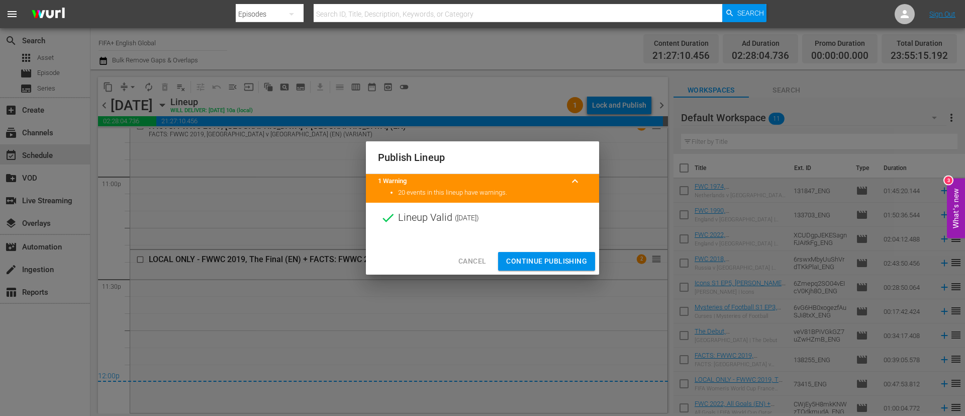
click at [543, 255] on span "Continue Publishing" at bounding box center [546, 261] width 81 height 13
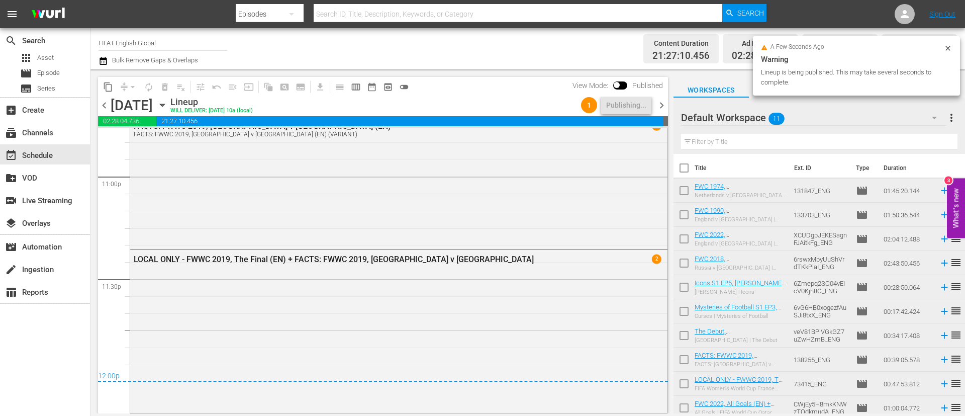
click at [952, 125] on button "more_vert" at bounding box center [951, 118] width 12 height 24
click at [906, 134] on div "Clear All Workspace Items" at bounding box center [886, 137] width 118 height 18
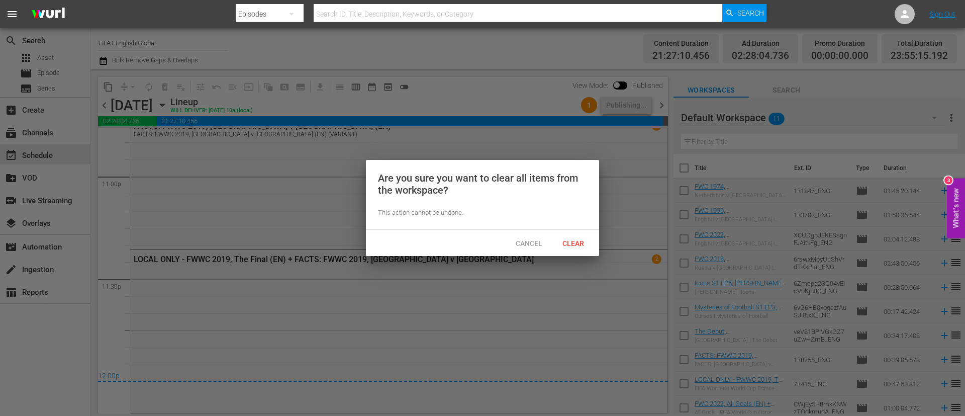
click at [592, 241] on div "Clear" at bounding box center [573, 243] width 44 height 19
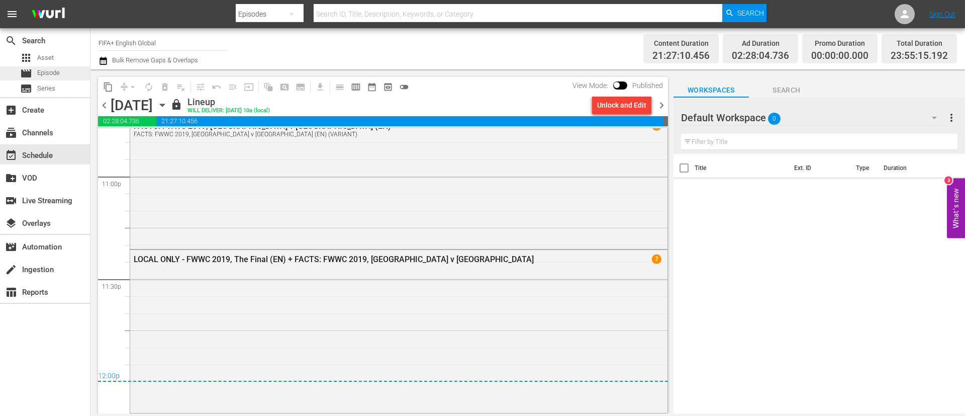
click at [41, 76] on span "Episode" at bounding box center [48, 73] width 23 height 10
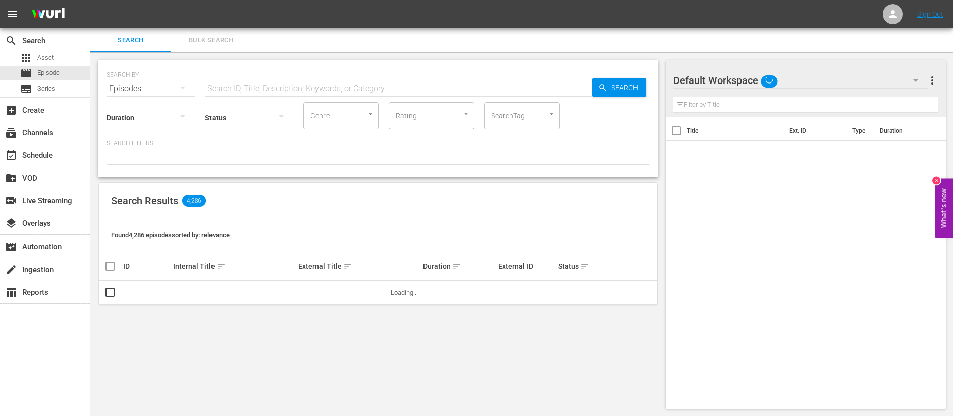
click at [229, 36] on span "Bulk Search" at bounding box center [211, 41] width 68 height 12
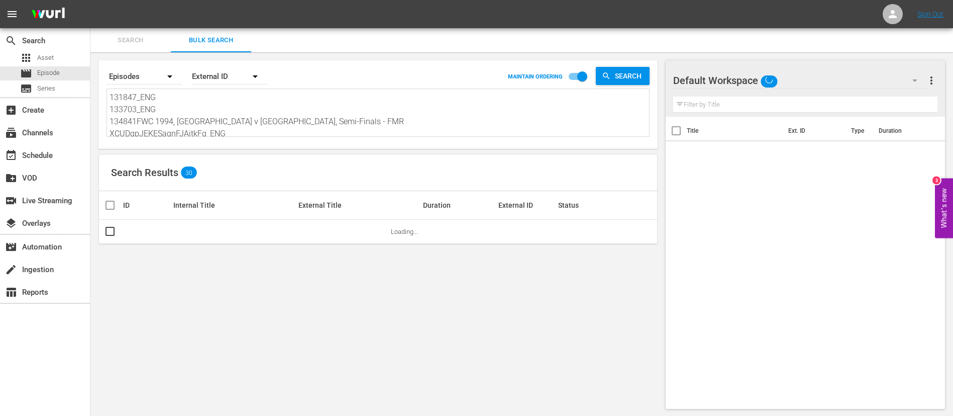
click at [307, 93] on textarea "131847_ENG 133703_ENG 134841FWC 1994, Sweden v Bulgaria, Semi-Finals - FMR XCUD…" at bounding box center [380, 114] width 540 height 46
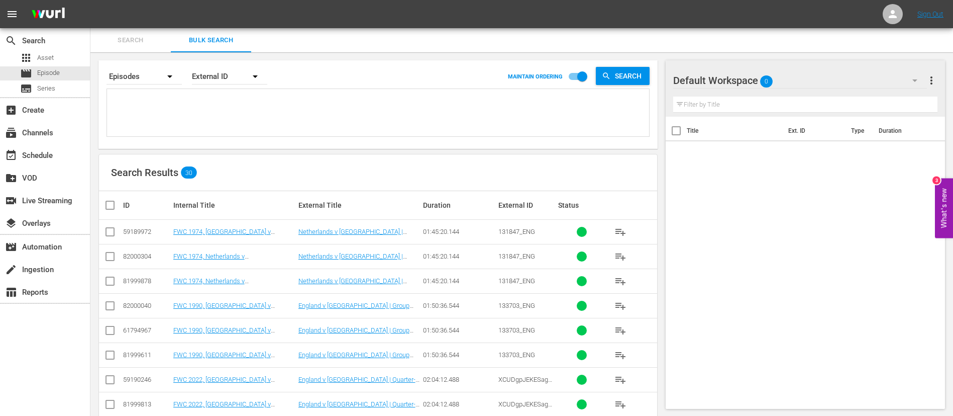
paste textarea "131880_ENG 64555_ENG 14939_ENG 42615_ENG 24491_ENG #N/D 139179_ENG 139896_ENG #…"
type textarea "131880_ENG 64555_ENG 14939_ENG 42615_ENG 24491_ENG #N/D 139179_ENG 139896_ENG #…"
click at [114, 232] on input "checkbox" at bounding box center [110, 234] width 12 height 12
checkbox input "true"
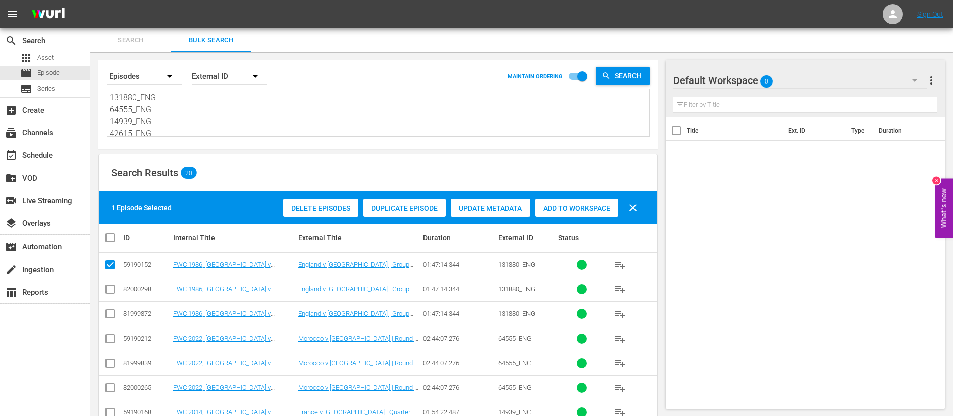
click at [107, 334] on input "checkbox" at bounding box center [110, 340] width 12 height 12
checkbox input "true"
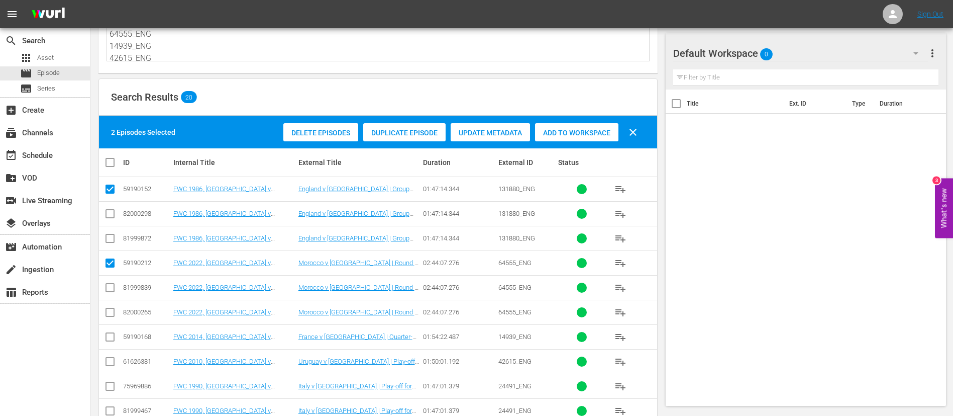
click at [107, 334] on input "checkbox" at bounding box center [110, 339] width 12 height 12
checkbox input "true"
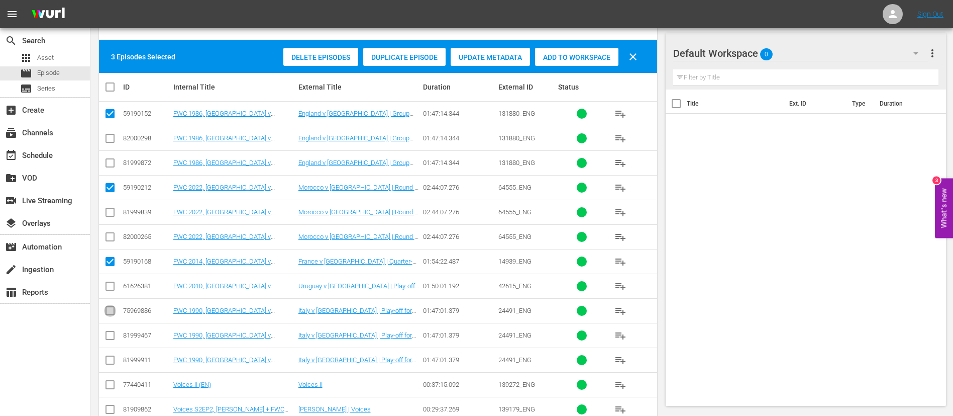
click at [109, 316] on input "checkbox" at bounding box center [110, 313] width 12 height 12
checkbox input "true"
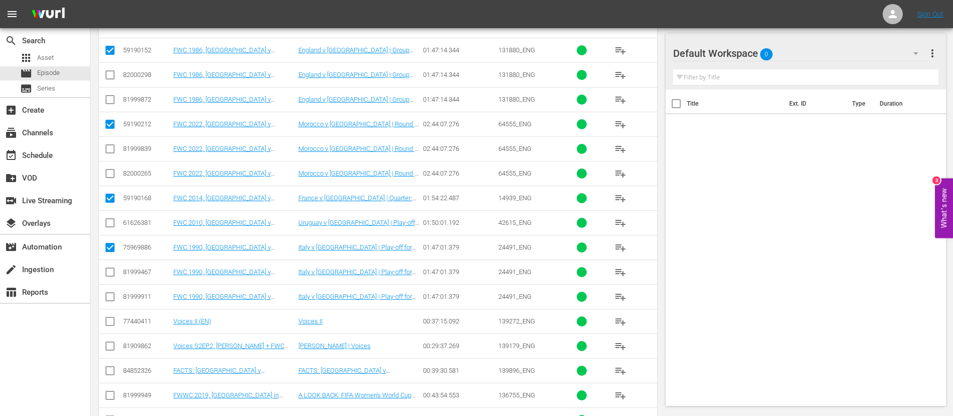
scroll to position [226, 0]
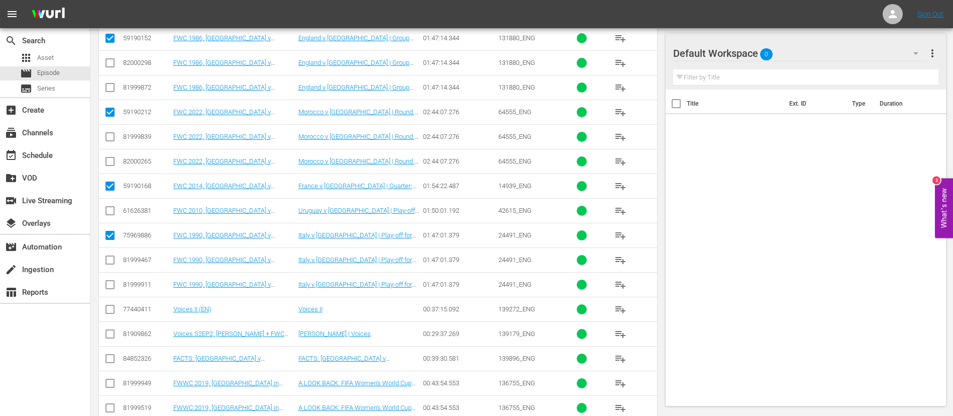
click at [108, 308] on input "checkbox" at bounding box center [110, 311] width 12 height 12
checkbox input "true"
click at [104, 356] on input "checkbox" at bounding box center [110, 360] width 12 height 12
checkbox input "true"
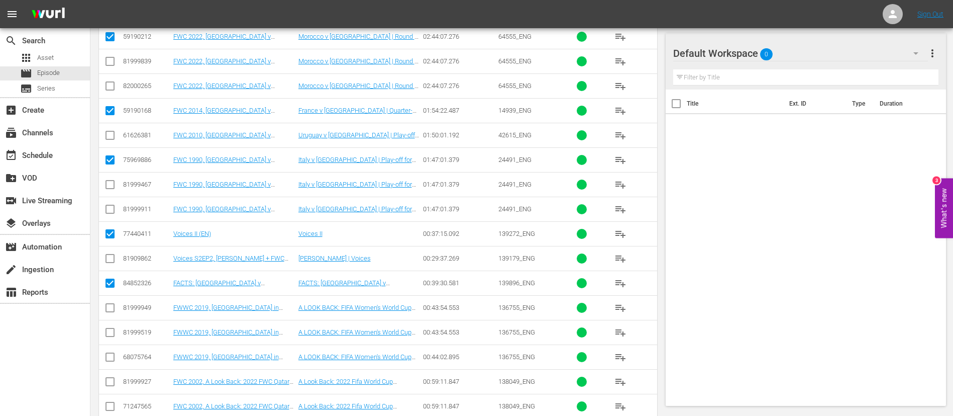
click at [116, 308] on input "checkbox" at bounding box center [110, 310] width 12 height 12
checkbox input "true"
click at [108, 376] on icon at bounding box center [110, 381] width 12 height 12
click at [111, 384] on input "checkbox" at bounding box center [110, 383] width 12 height 12
checkbox input "true"
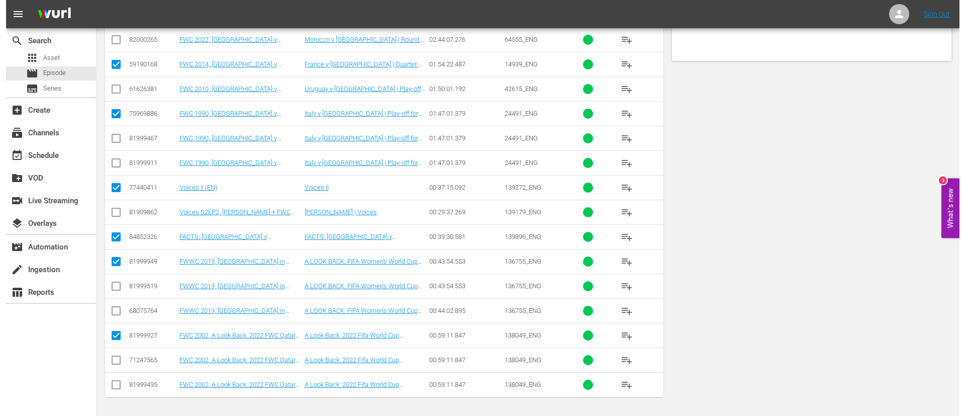
scroll to position [0, 0]
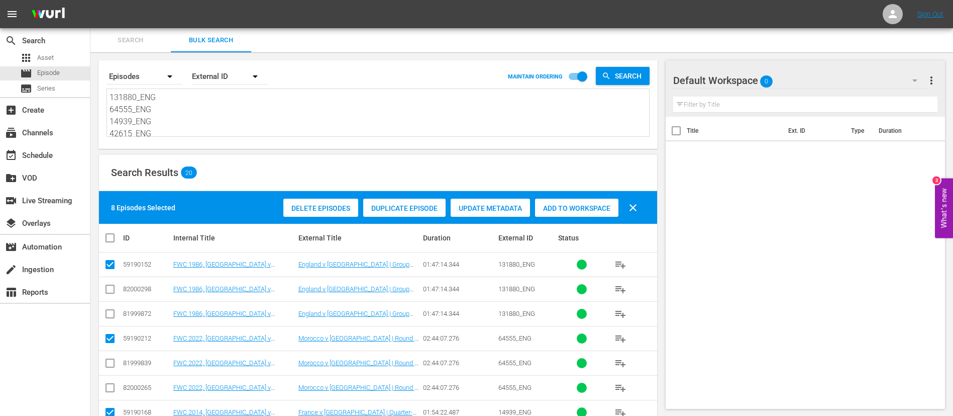
click at [553, 201] on div "Add to Workspace" at bounding box center [576, 208] width 83 height 19
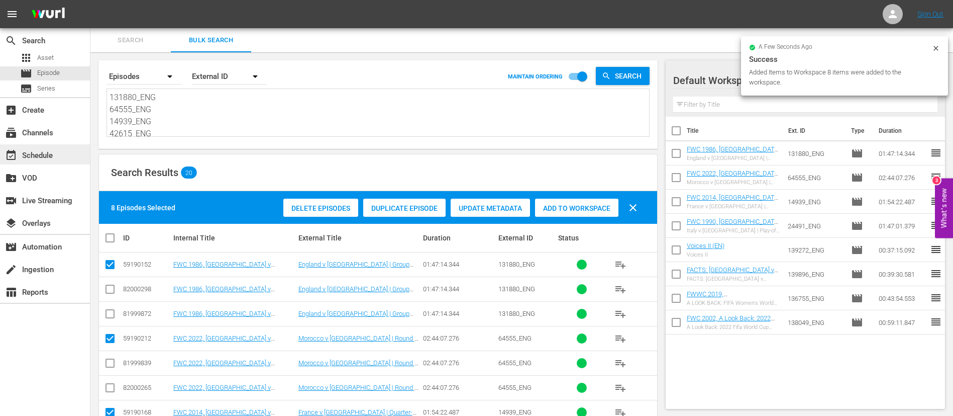
click at [46, 156] on div "event_available Schedule" at bounding box center [28, 153] width 56 height 9
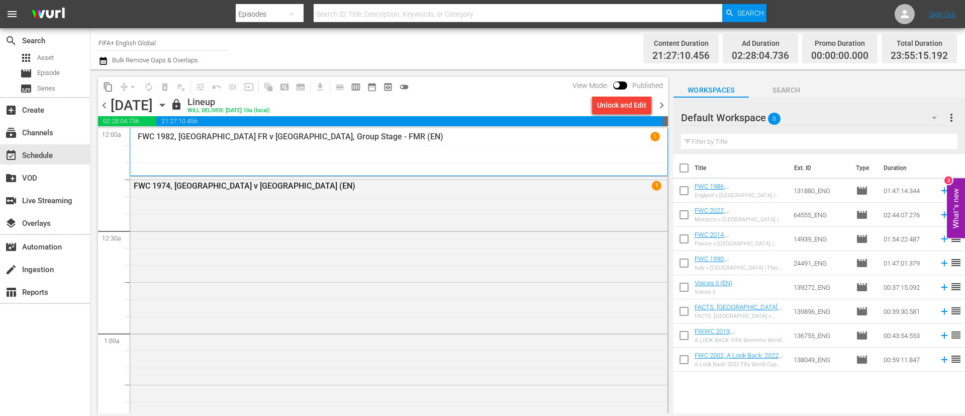
click at [664, 107] on span "chevron_right" at bounding box center [661, 105] width 13 height 13
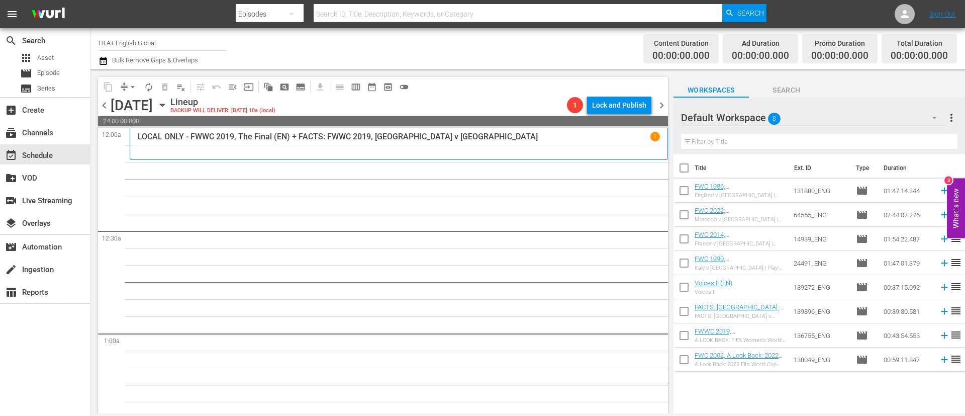
click at [681, 169] on input "checkbox" at bounding box center [683, 169] width 21 height 21
checkbox input "true"
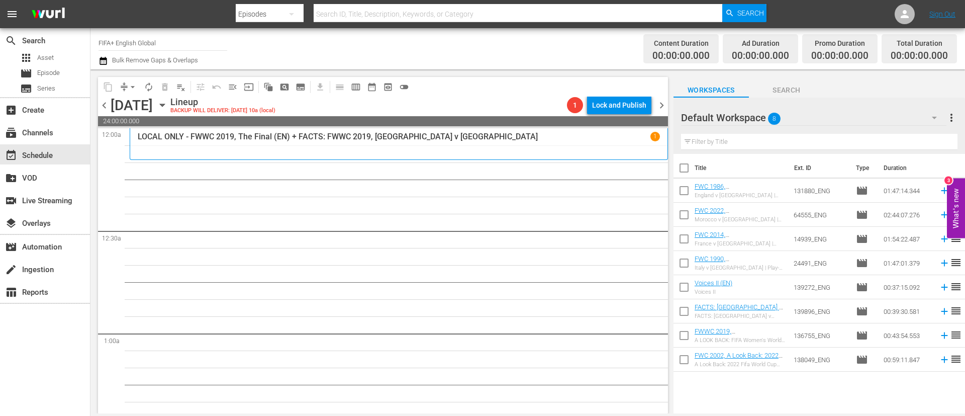
checkbox input "true"
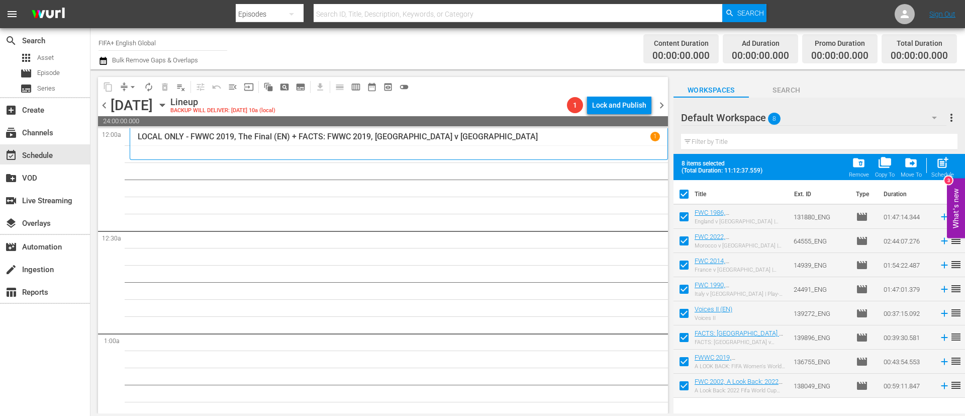
click at [929, 162] on span "post_add Schedule" at bounding box center [942, 167] width 29 height 28
click at [940, 164] on span "post_add" at bounding box center [943, 163] width 14 height 14
checkbox input "false"
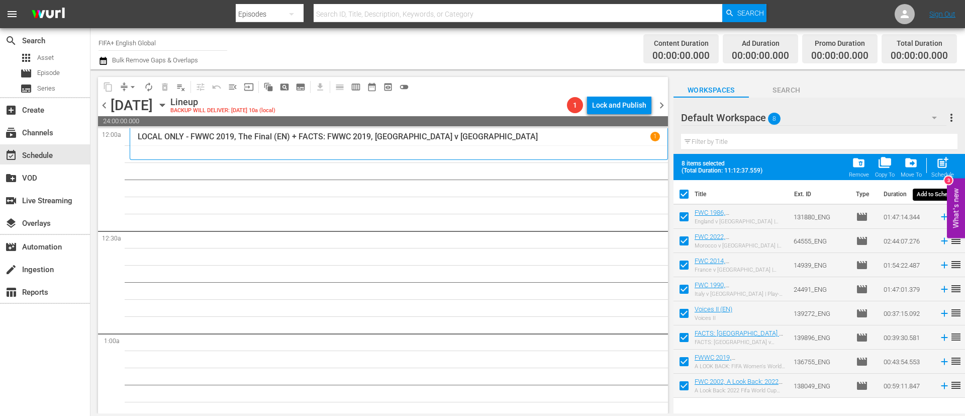
checkbox input "false"
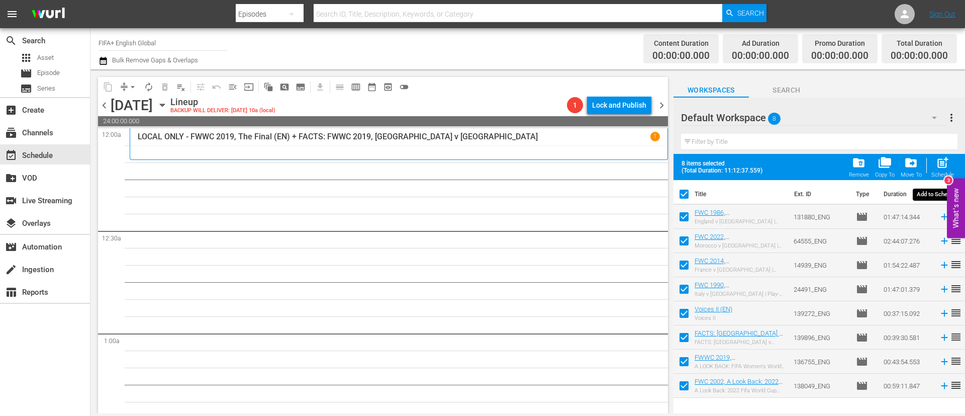
checkbox input "false"
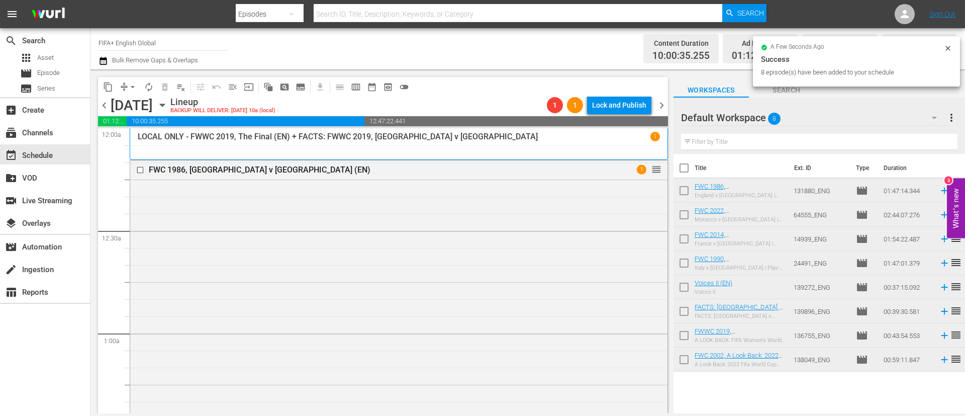
click at [676, 169] on input "checkbox" at bounding box center [683, 169] width 21 height 21
checkbox input "true"
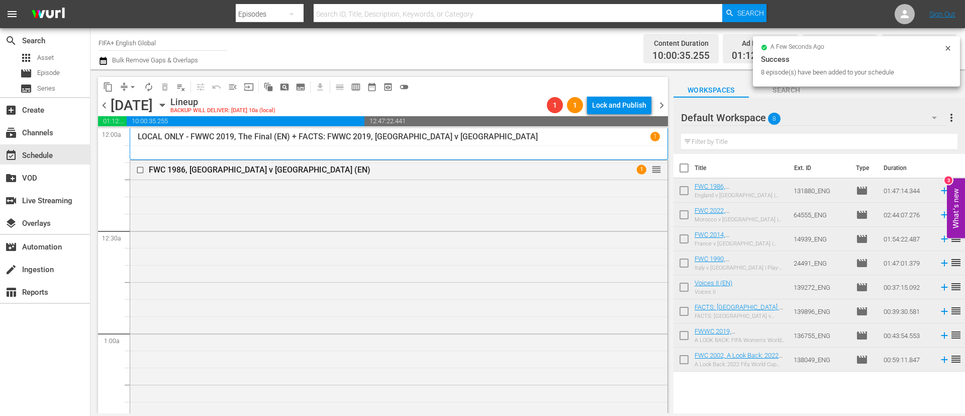
checkbox input "true"
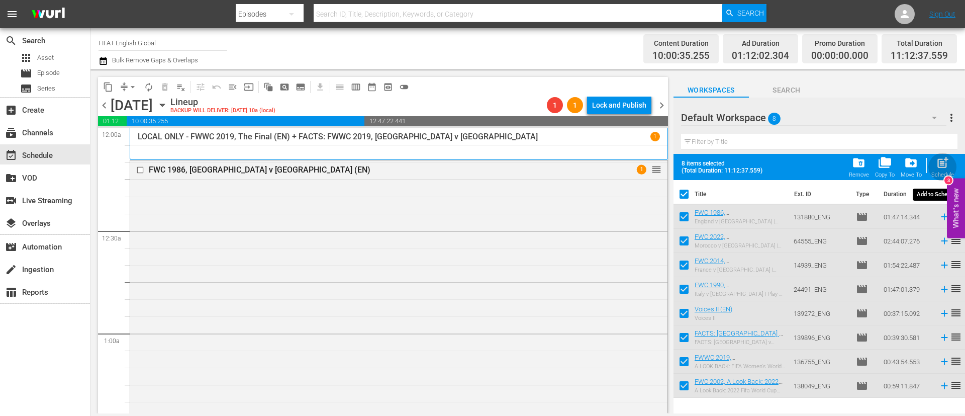
click at [955, 163] on button "post_add Schedule" at bounding box center [942, 167] width 29 height 28
checkbox input "false"
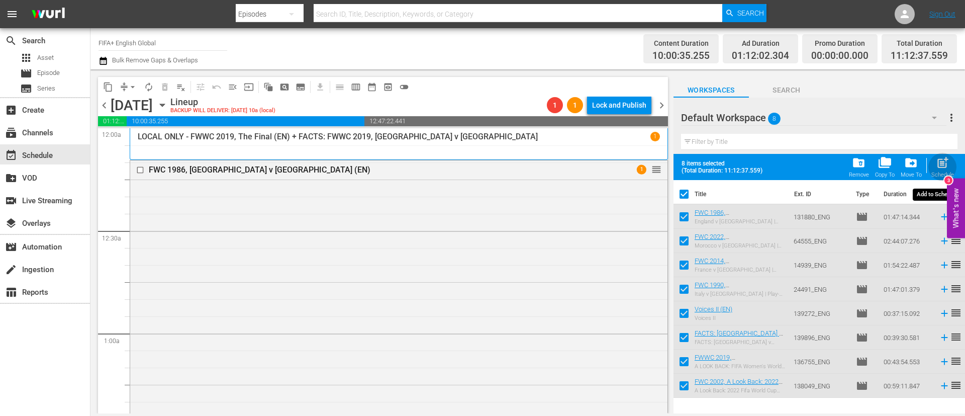
checkbox input "false"
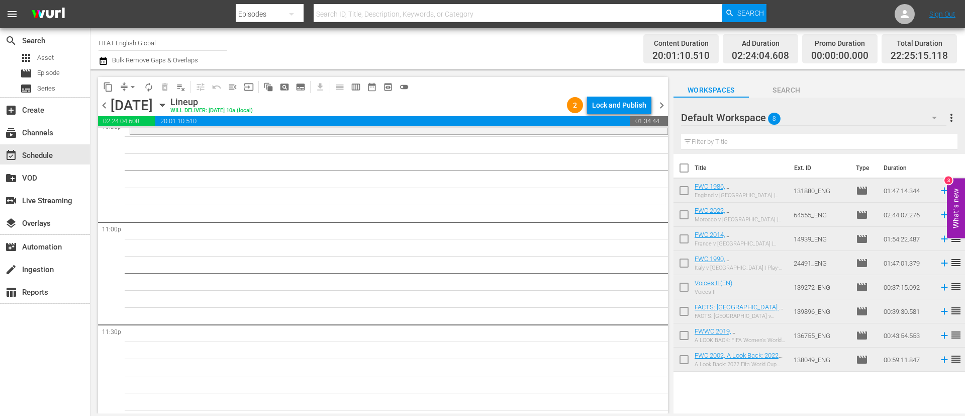
scroll to position [4636, 0]
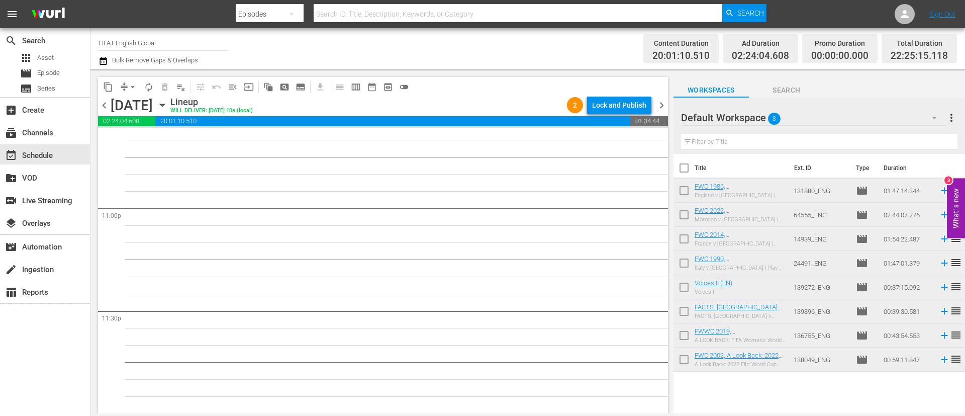
click at [683, 174] on input "checkbox" at bounding box center [683, 169] width 21 height 21
checkbox input "true"
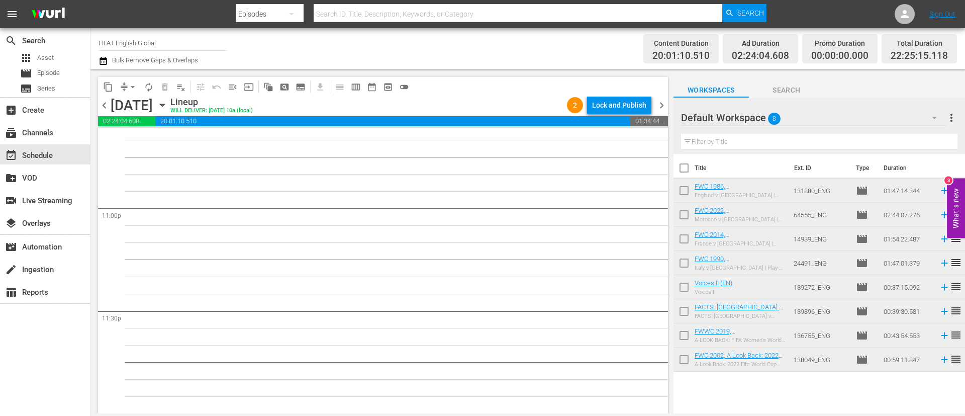
checkbox input "true"
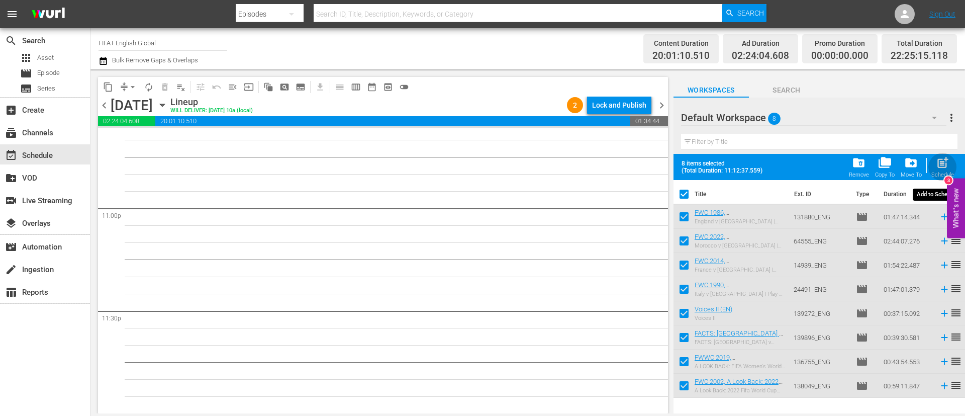
click at [939, 164] on span "post_add" at bounding box center [943, 163] width 14 height 14
checkbox input "false"
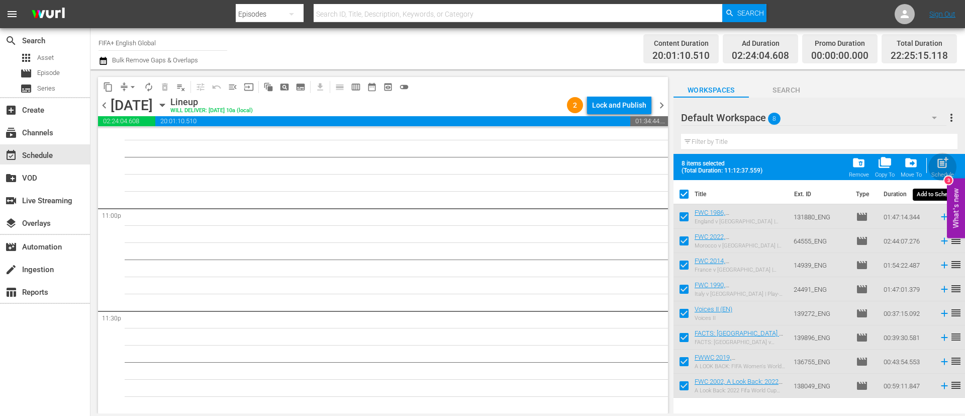
checkbox input "false"
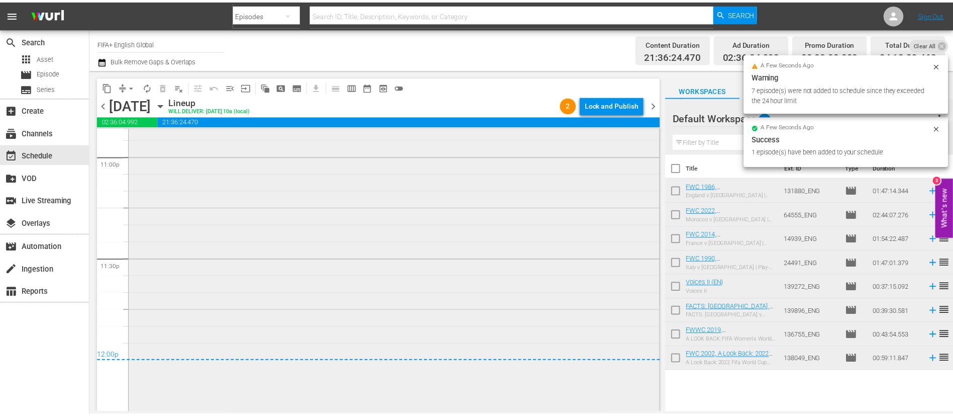
scroll to position [4711, 0]
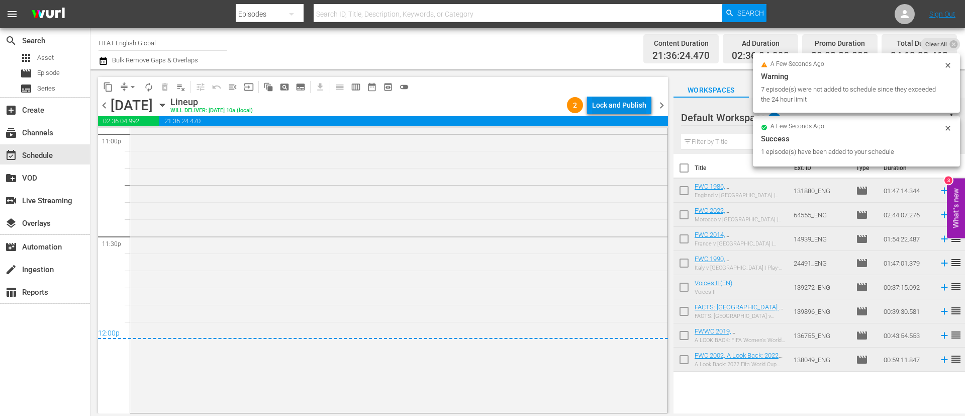
click at [627, 96] on div "Lock and Publish" at bounding box center [619, 105] width 54 height 18
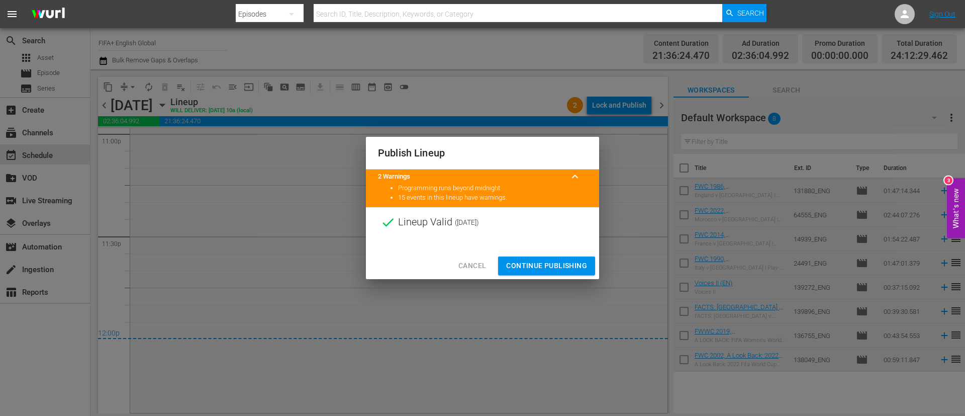
click at [557, 258] on button "Continue Publishing" at bounding box center [546, 265] width 97 height 19
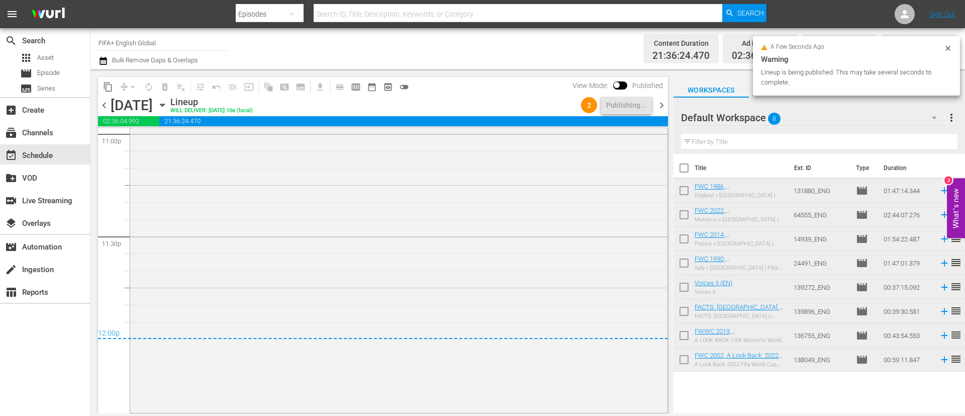
click at [949, 115] on span "more_vert" at bounding box center [951, 118] width 12 height 12
click at [871, 139] on div "Clear All Workspace Items" at bounding box center [886, 137] width 118 height 18
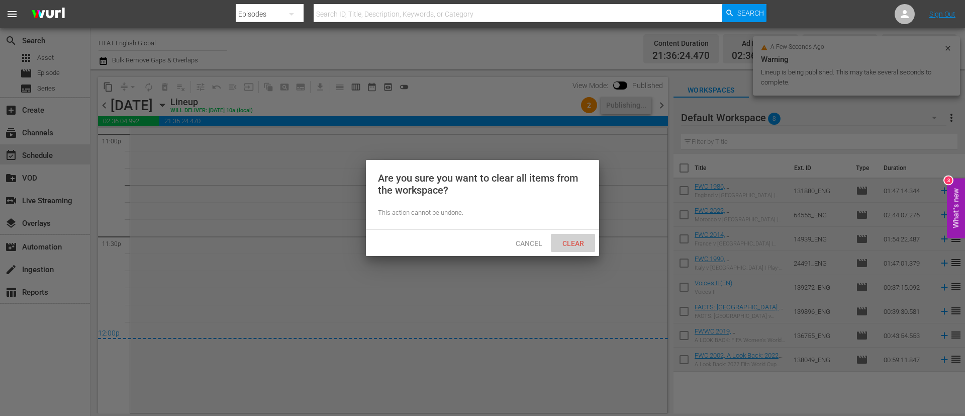
click at [589, 239] on span "Clear" at bounding box center [573, 243] width 38 height 8
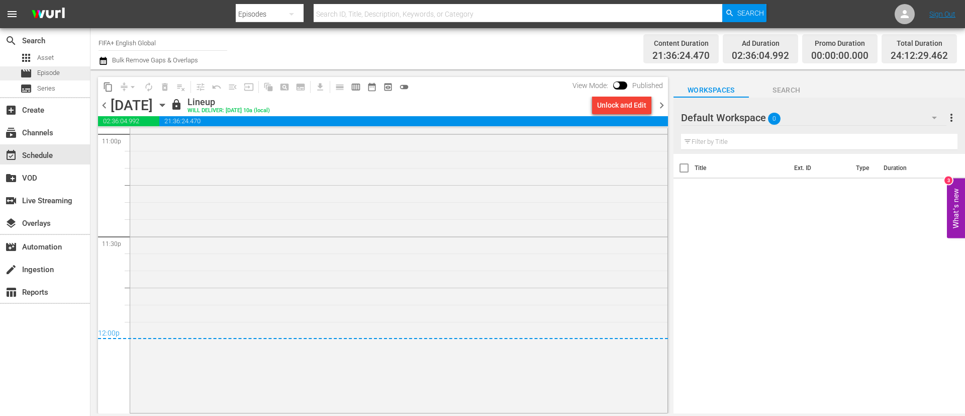
click at [59, 78] on div "movie Episode" at bounding box center [40, 73] width 40 height 14
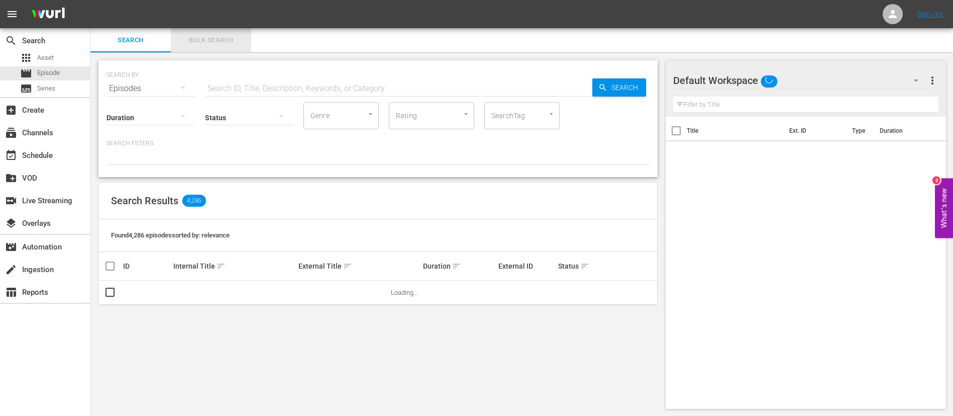
click at [219, 45] on span "Bulk Search" at bounding box center [211, 41] width 68 height 12
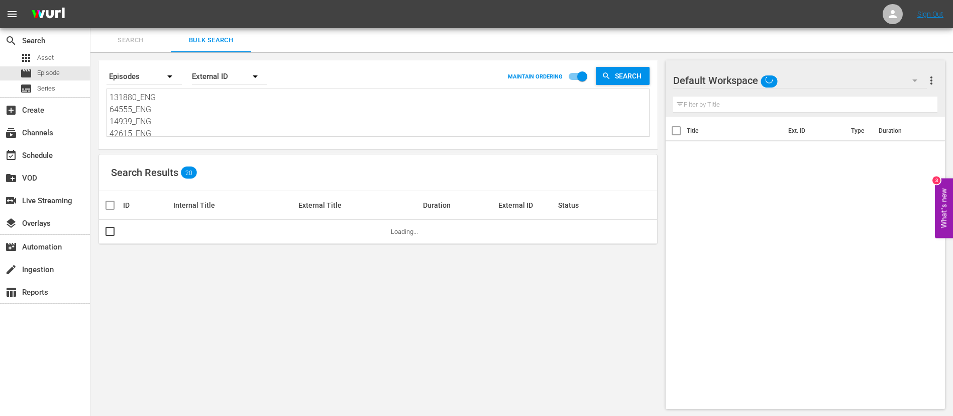
click at [219, 114] on textarea "131880_ENG 64555_ENG 14939_ENG 42615_ENG 24491_ENG #N/D 139179_ENG 139896_ENG #…" at bounding box center [380, 114] width 540 height 46
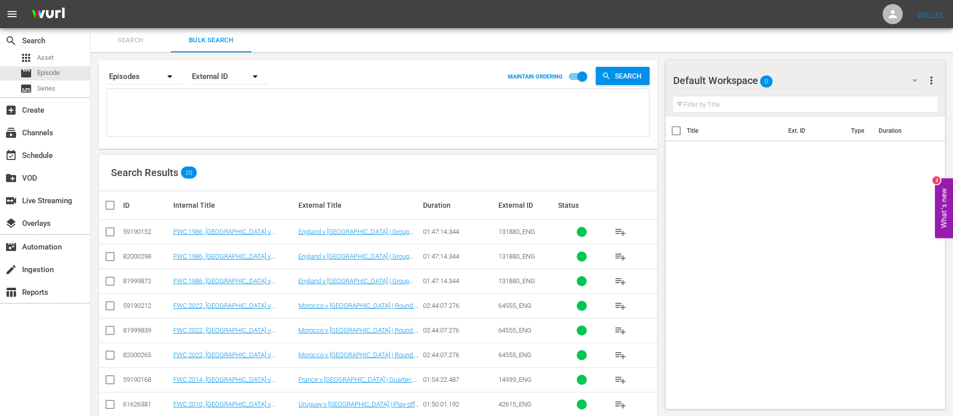
paste textarea "FWC 1970, Brazil v England, Group Stage - FMR FWC 1986, Brazil v France, Quarte…"
type textarea "FWC 1970, Brazil v England, Group Stage - FMR FWC 1986, Brazil v France, Quarte…"
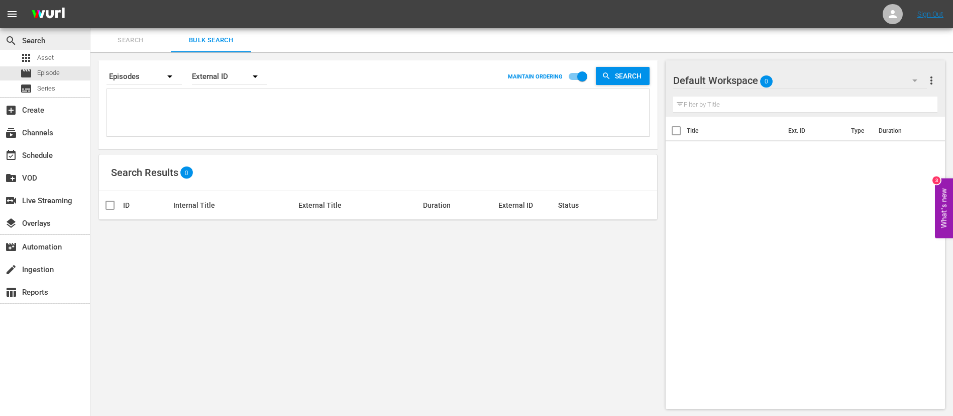
paste textarea "131917_ENG 131883_ENG 134771_ENG b7c35faf-de2c-4944-8883-274e60ffdd0f_ENG mKW6p…"
type textarea "131917_ENG 131883_ENG 134771_ENG b7c35faf-de2c-4944-8883-274e60ffdd0f_ENG mKW6p…"
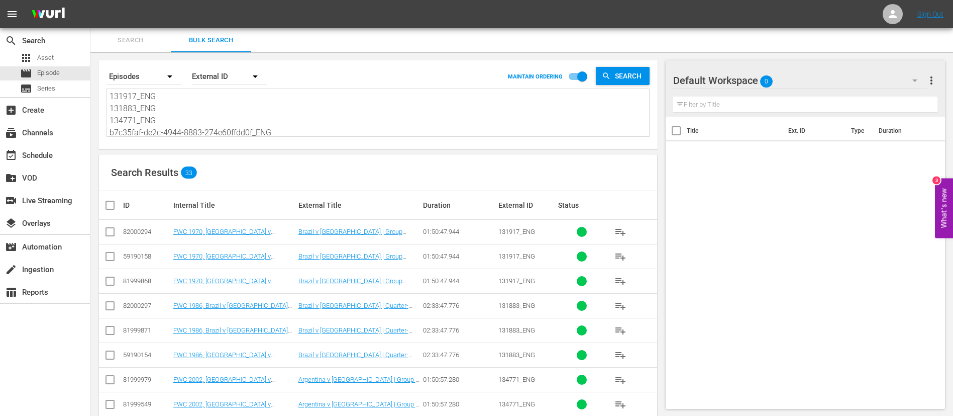
type textarea "131917_ENG 131883_ENG 134771_ENG b7c35faf-de2c-4944-8883-274e60ffdd0f_ENG mKW6p…"
click at [109, 232] on input "checkbox" at bounding box center [110, 234] width 12 height 12
checkbox input "true"
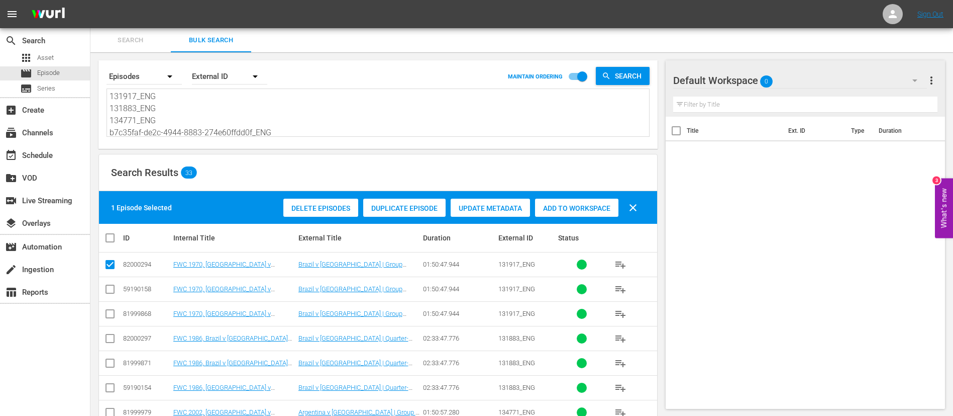
click at [106, 334] on input "checkbox" at bounding box center [110, 340] width 12 height 12
checkbox input "true"
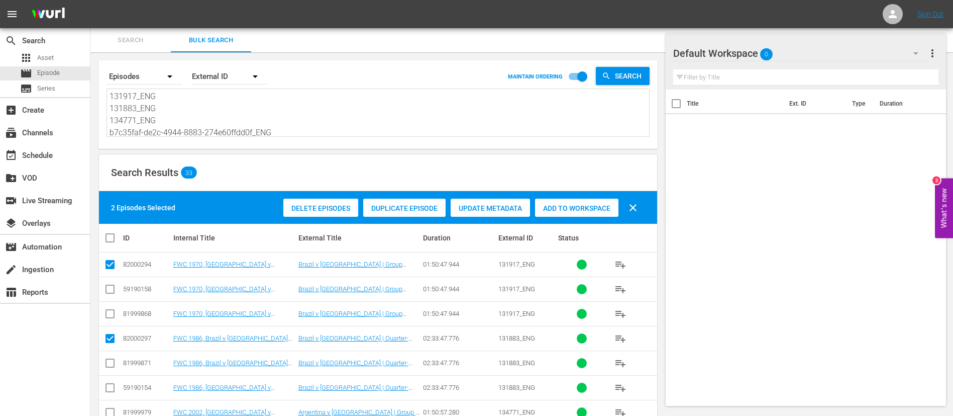
scroll to position [75, 0]
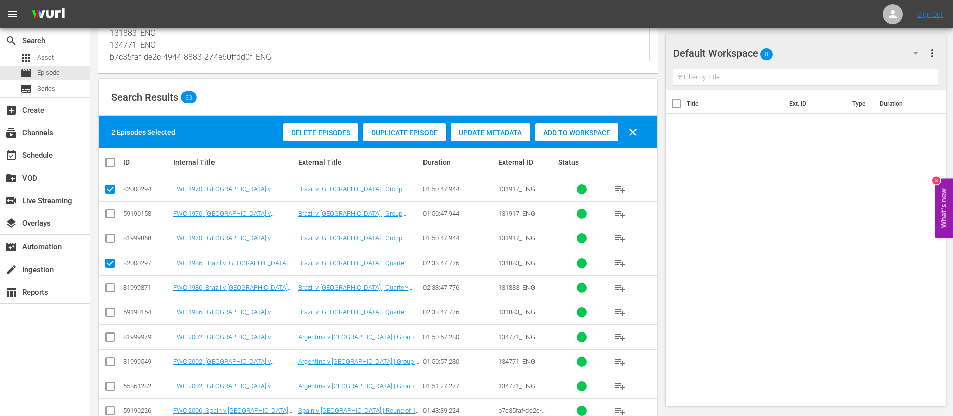
click at [107, 336] on input "checkbox" at bounding box center [110, 339] width 12 height 12
checkbox input "true"
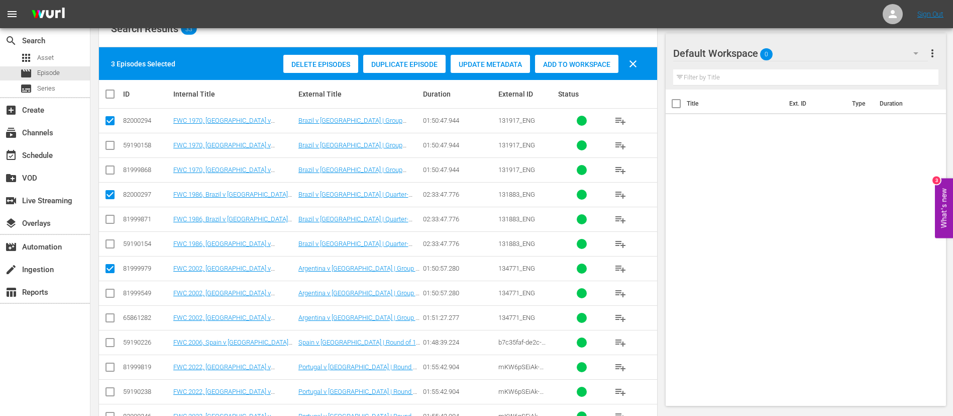
scroll to position [151, 0]
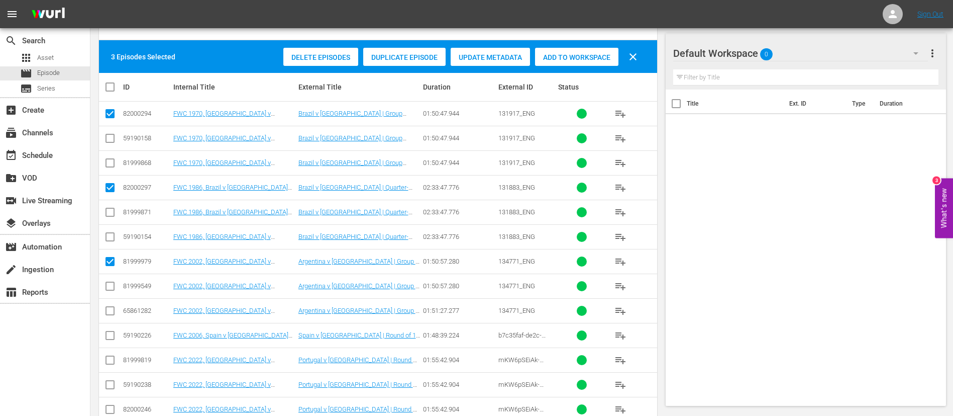
click at [107, 337] on input "checkbox" at bounding box center [110, 337] width 12 height 12
checkbox input "true"
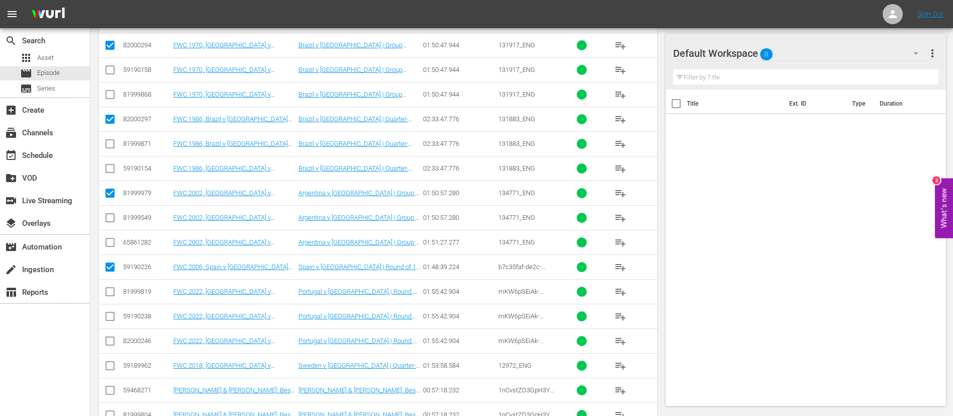
scroll to position [226, 0]
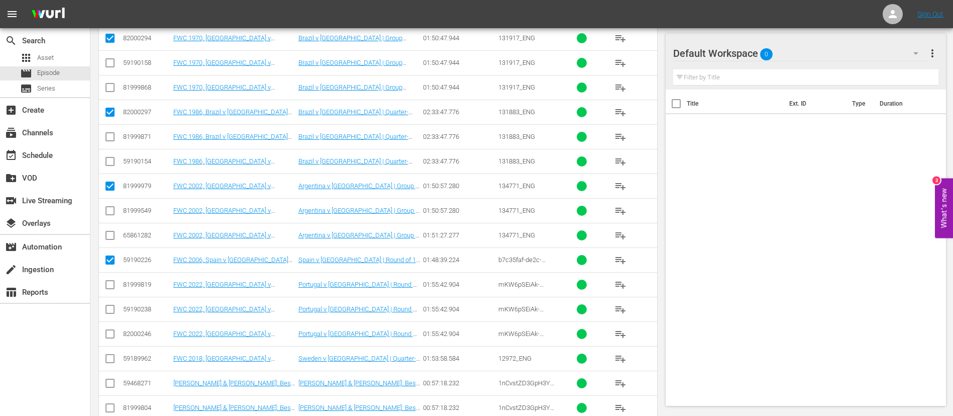
click at [114, 285] on input "checkbox" at bounding box center [110, 286] width 12 height 12
checkbox input "true"
click at [107, 354] on input "checkbox" at bounding box center [110, 360] width 12 height 12
checkbox input "true"
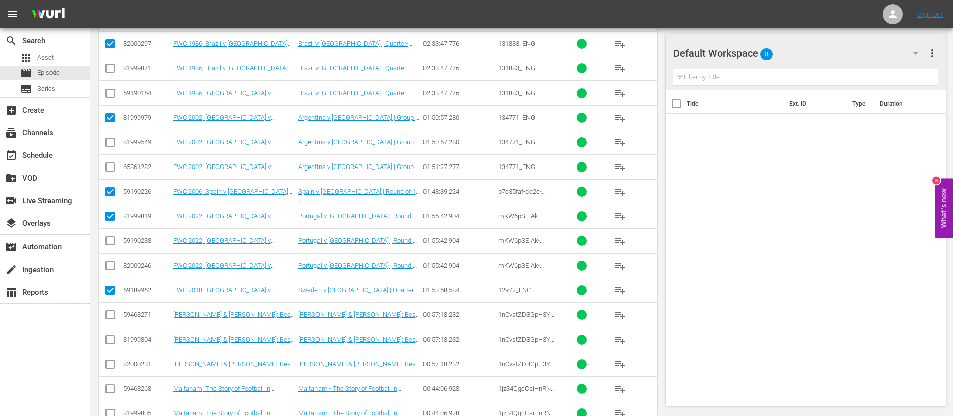
scroll to position [302, 0]
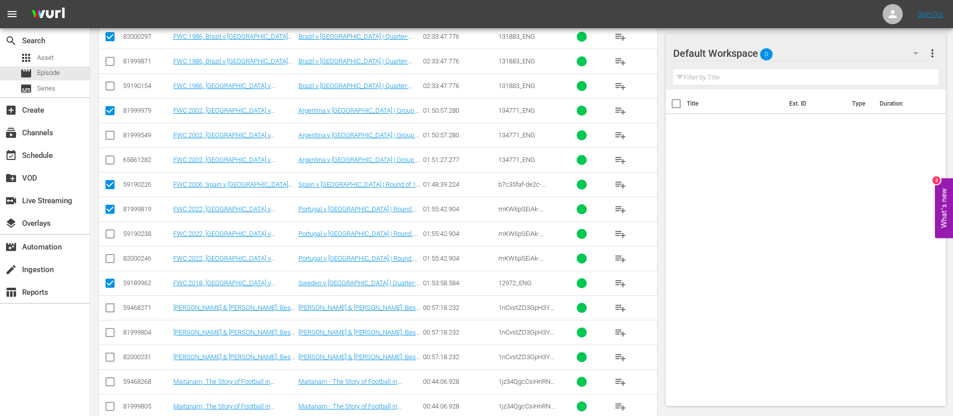
click at [115, 311] on input "checkbox" at bounding box center [110, 310] width 12 height 12
checkbox input "true"
click at [111, 375] on icon at bounding box center [110, 381] width 12 height 12
click at [110, 378] on input "checkbox" at bounding box center [110, 383] width 12 height 12
checkbox input "true"
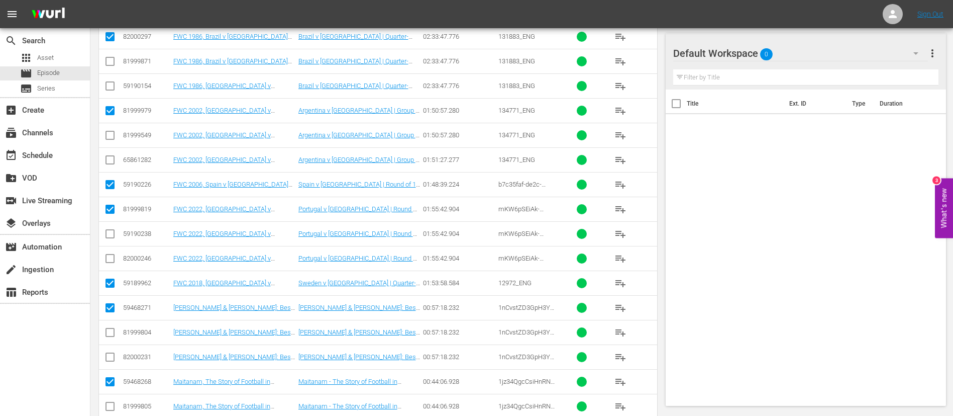
scroll to position [377, 0]
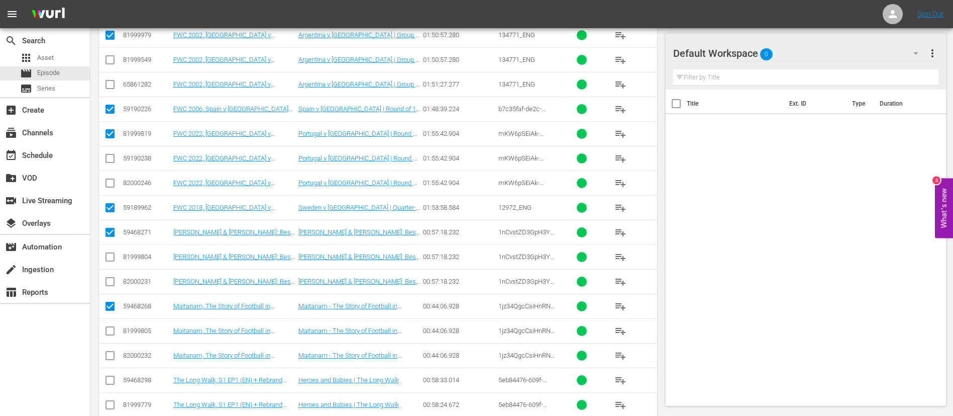
click at [108, 380] on input "checkbox" at bounding box center [110, 382] width 12 height 12
checkbox input "true"
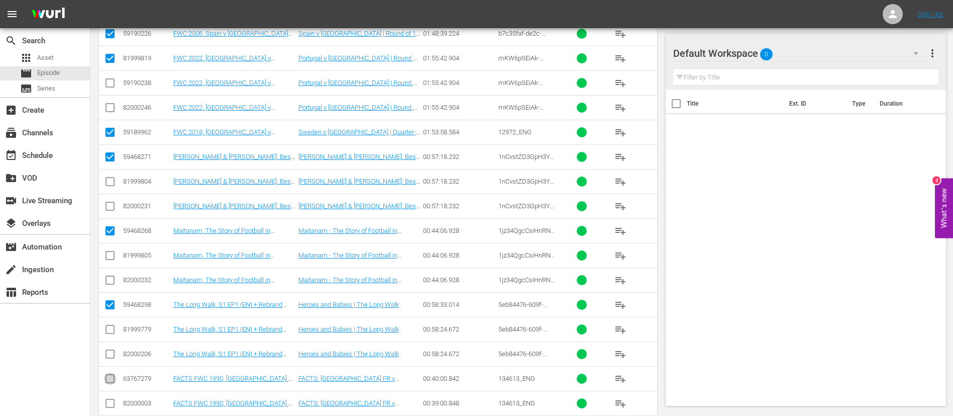
click at [114, 379] on input "checkbox" at bounding box center [110, 380] width 12 height 12
checkbox input "true"
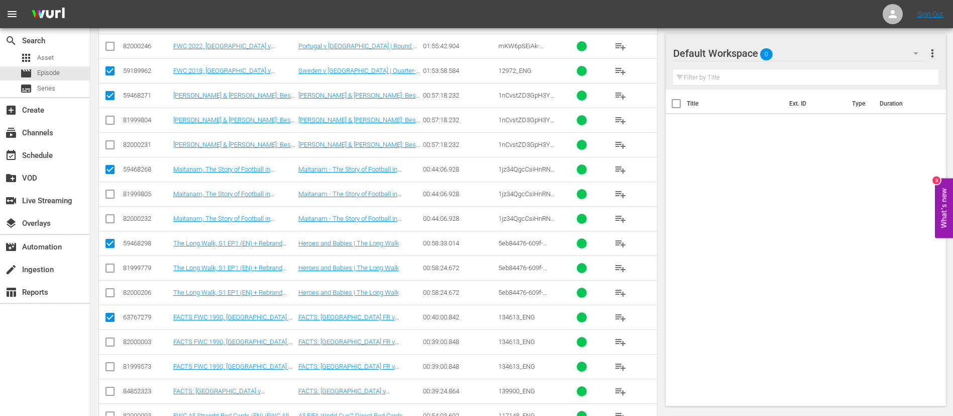
scroll to position [528, 0]
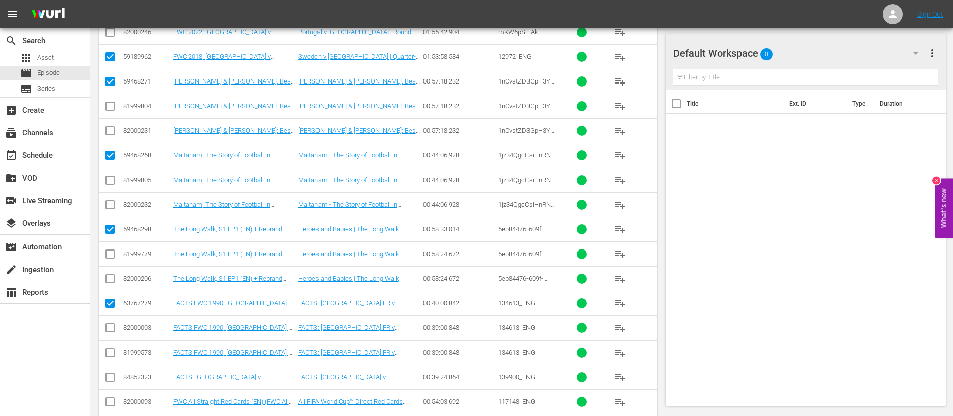
click at [114, 379] on input "checkbox" at bounding box center [110, 379] width 12 height 12
checkbox input "true"
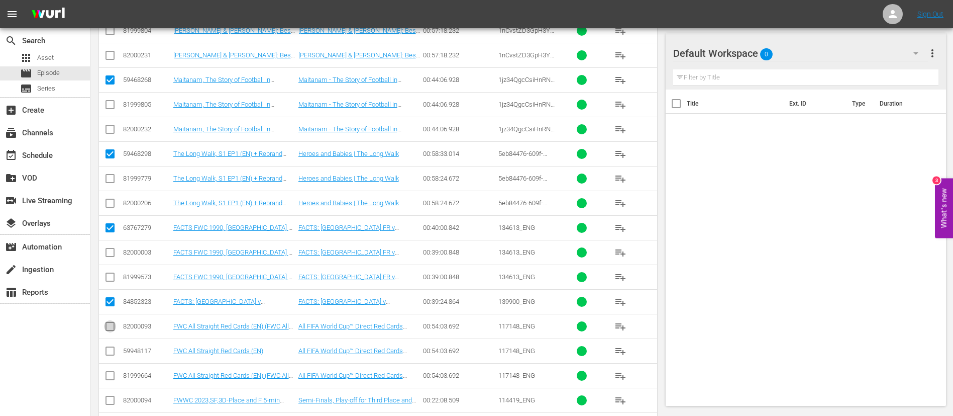
click at [110, 327] on input "checkbox" at bounding box center [110, 328] width 12 height 12
checkbox input "true"
click at [111, 402] on input "checkbox" at bounding box center [110, 402] width 12 height 12
checkbox input "true"
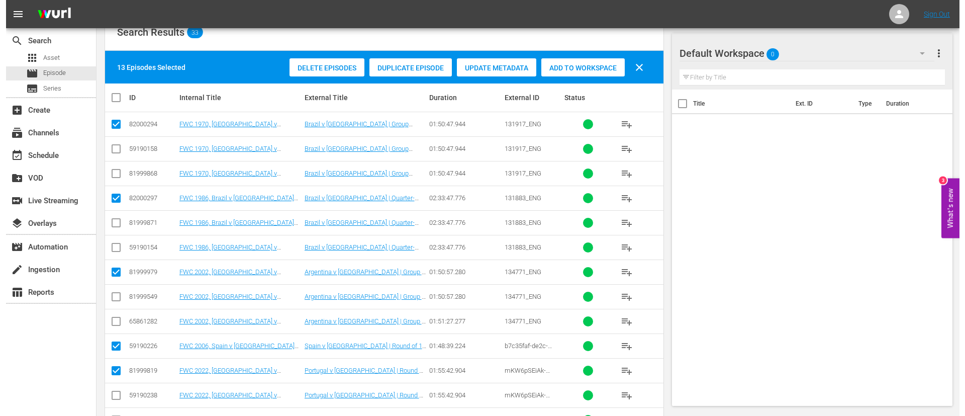
scroll to position [0, 0]
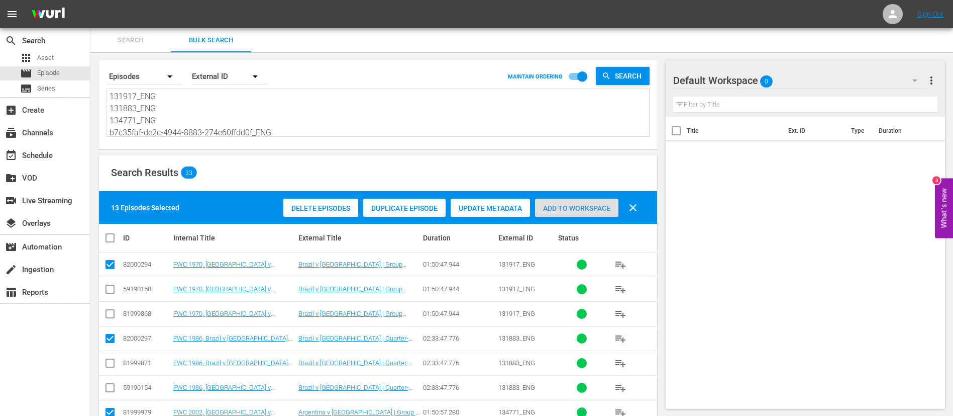
click at [610, 206] on span "Add to Workspace" at bounding box center [576, 208] width 83 height 8
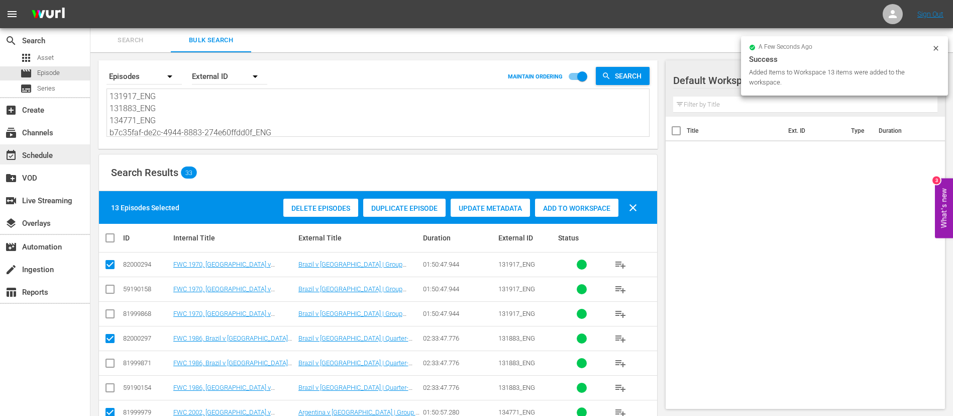
click at [40, 158] on div "event_available Schedule" at bounding box center [28, 153] width 56 height 9
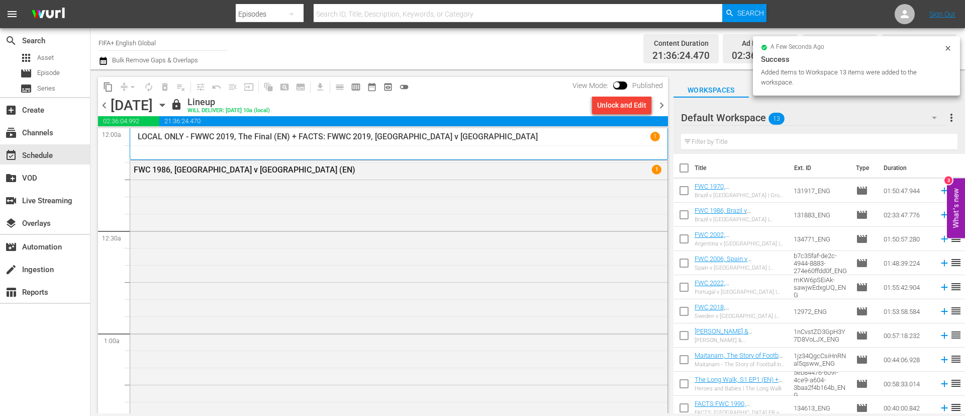
click at [660, 102] on span "chevron_right" at bounding box center [661, 105] width 13 height 13
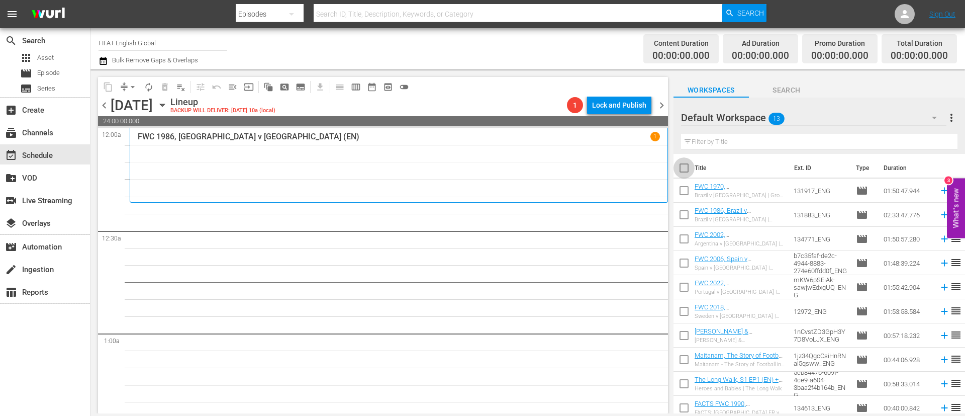
click at [686, 162] on input "checkbox" at bounding box center [683, 169] width 21 height 21
checkbox input "true"
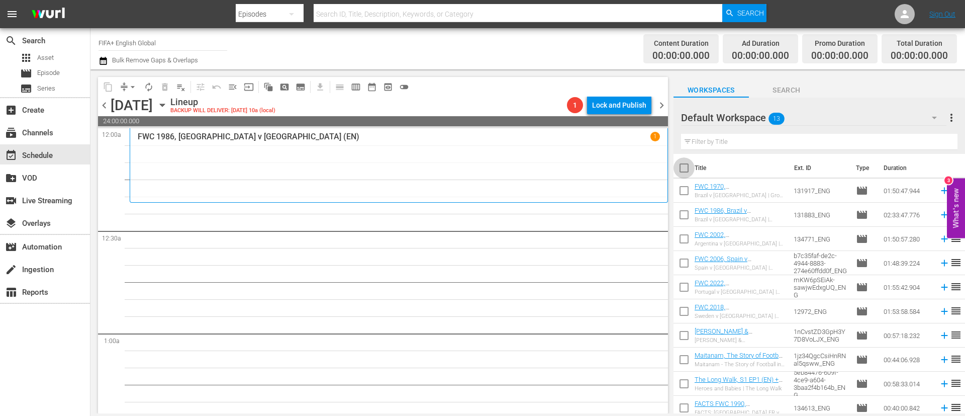
checkbox input "true"
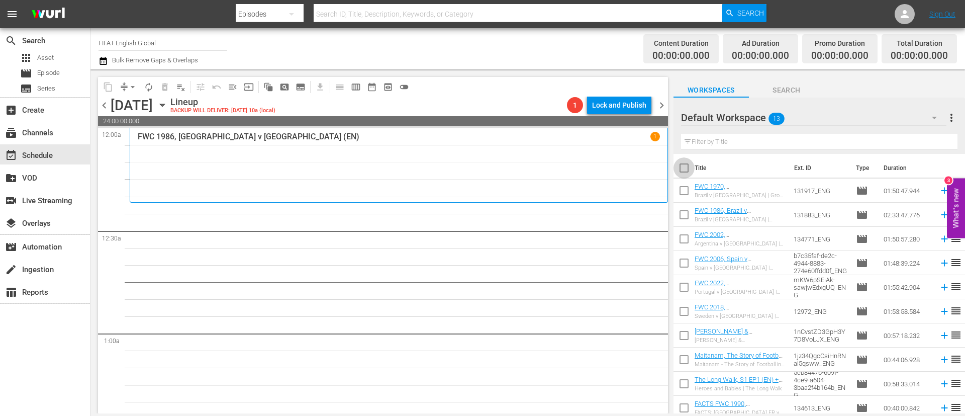
checkbox input "true"
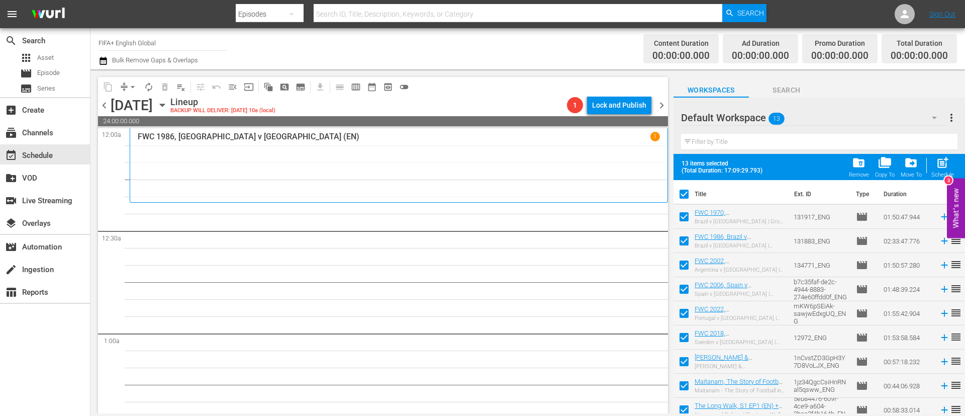
click at [962, 162] on div "13 items selected (Total Duration: 17:09:29.793) folder_delete Remove folder_co…" at bounding box center [818, 167] width 291 height 26
click at [941, 162] on span "post_add" at bounding box center [943, 163] width 14 height 14
checkbox input "false"
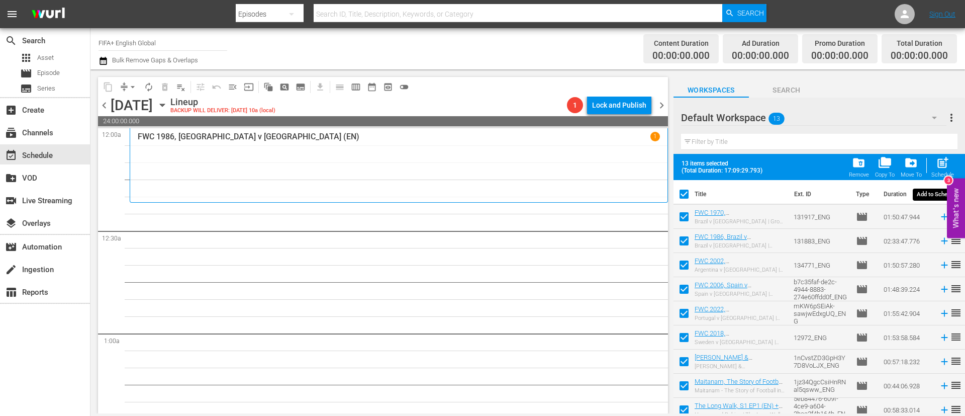
checkbox input "false"
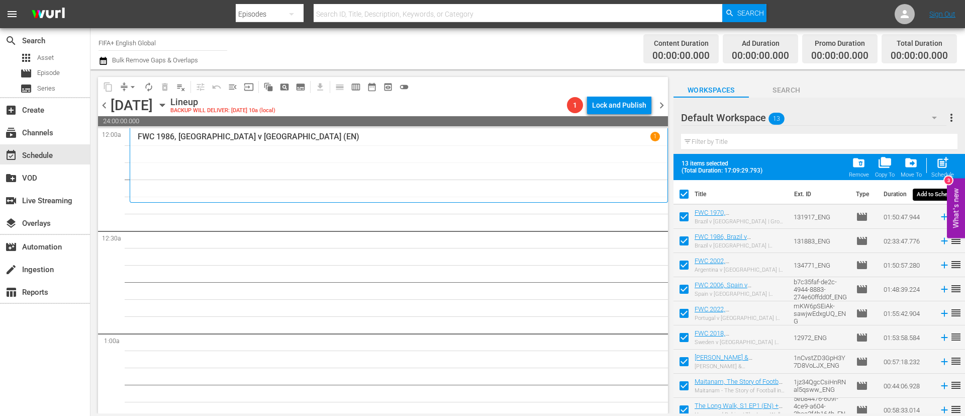
checkbox input "false"
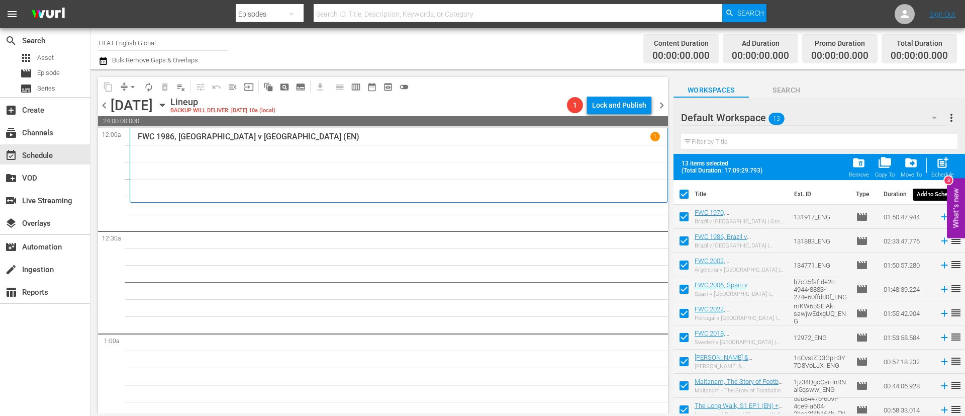
checkbox input "false"
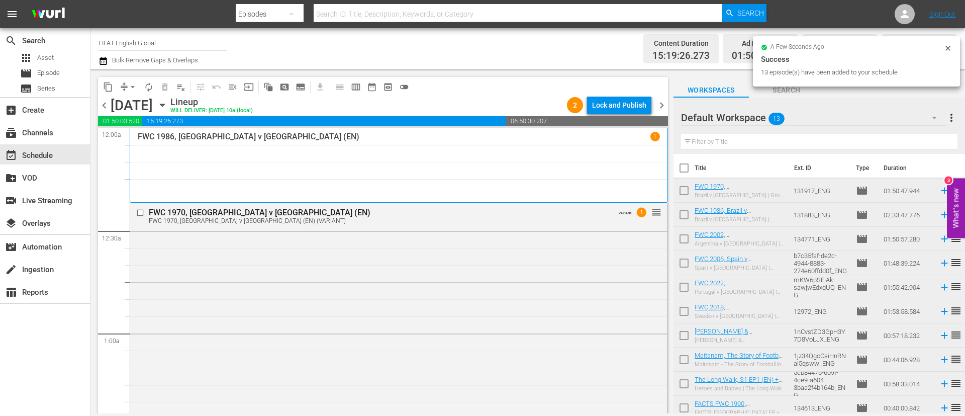
click at [681, 164] on input "checkbox" at bounding box center [683, 169] width 21 height 21
checkbox input "true"
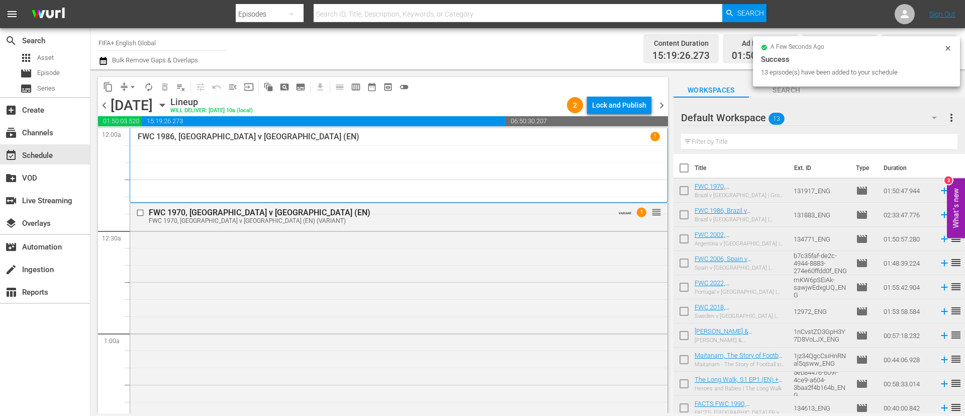
checkbox input "true"
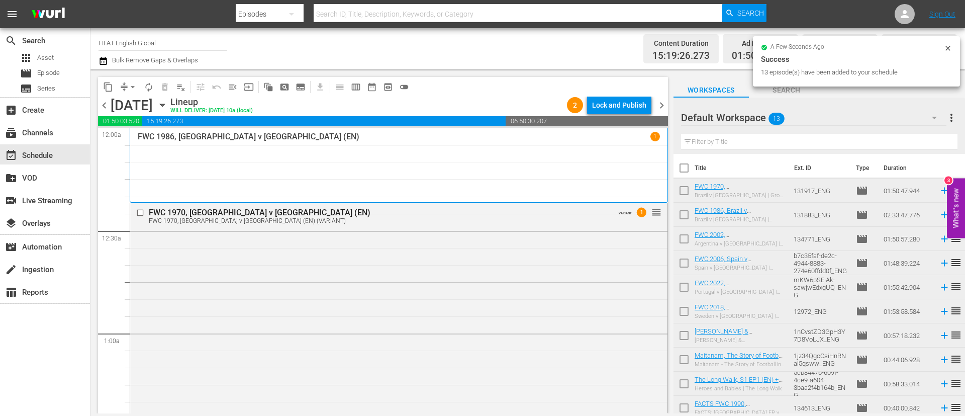
checkbox input "true"
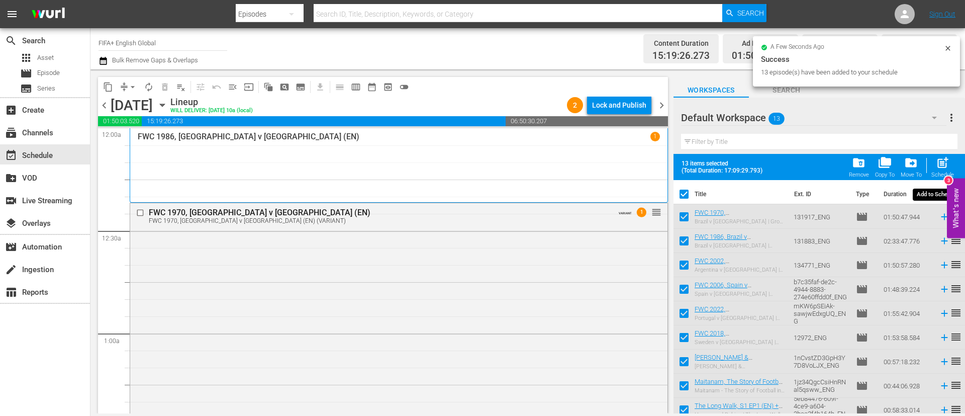
click at [956, 166] on button "post_add Schedule" at bounding box center [942, 167] width 29 height 28
checkbox input "false"
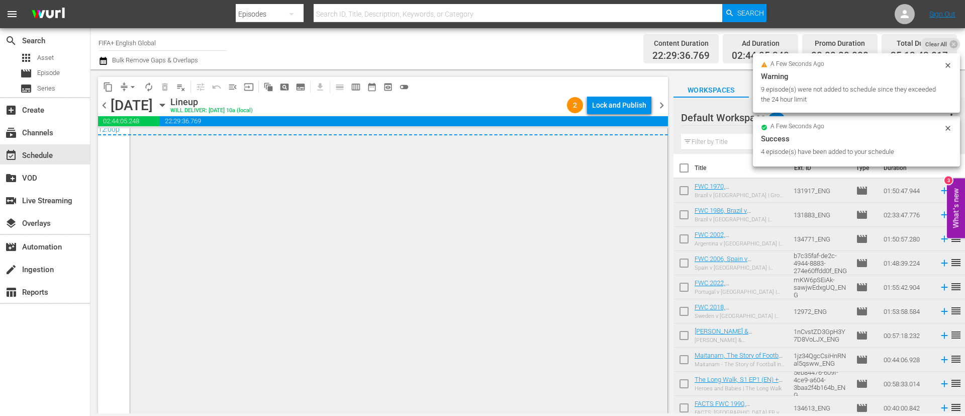
scroll to position [4962, 0]
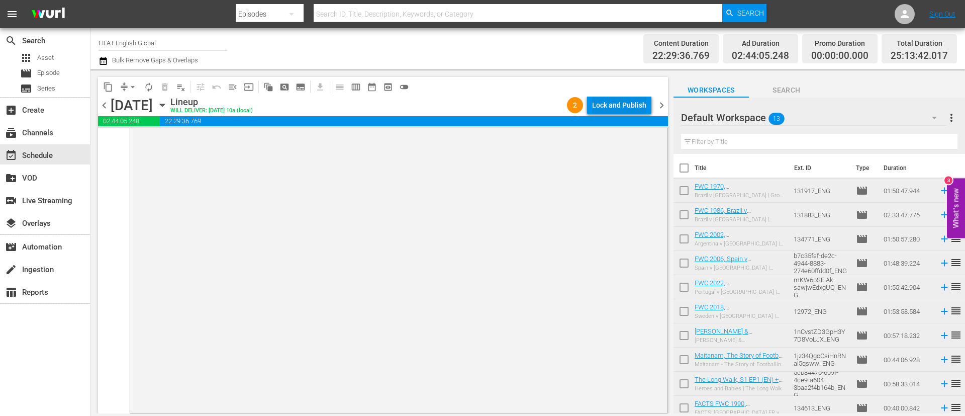
click at [624, 96] on div "Lock and Publish" at bounding box center [619, 105] width 54 height 18
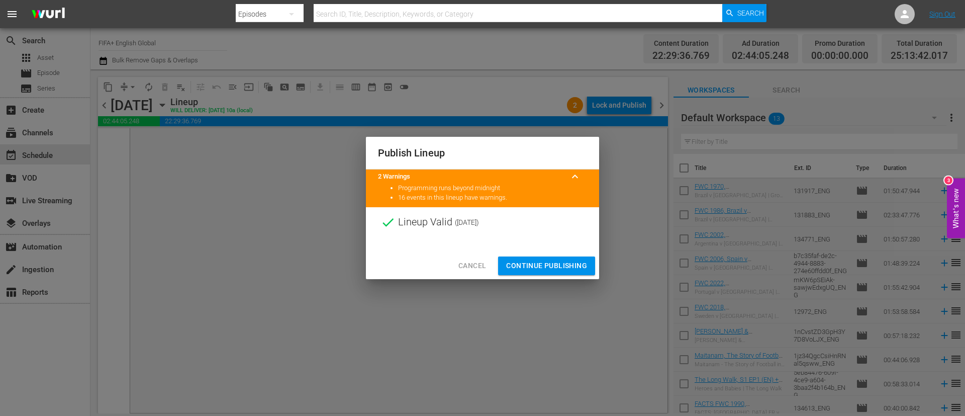
click at [564, 252] on div "Cancel Continue Publishing" at bounding box center [482, 265] width 233 height 27
click at [564, 266] on span "Continue Publishing" at bounding box center [546, 265] width 81 height 13
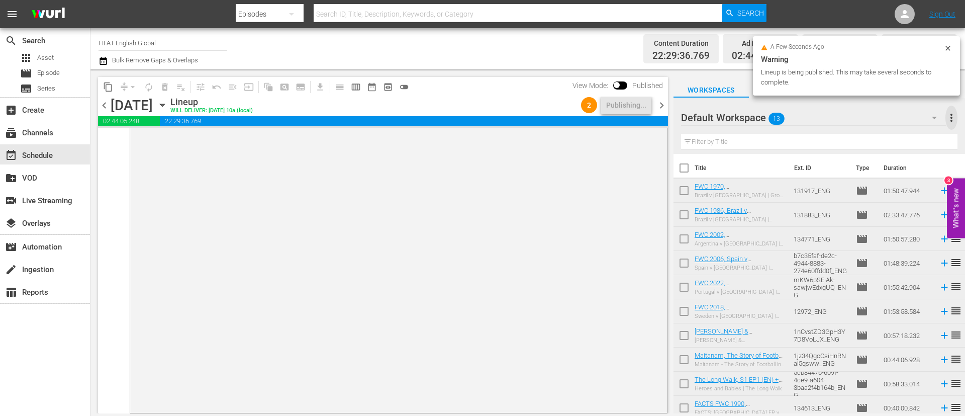
click at [949, 118] on span "more_vert" at bounding box center [951, 118] width 12 height 12
click at [907, 134] on div "Clear All Workspace Items" at bounding box center [886, 137] width 118 height 18
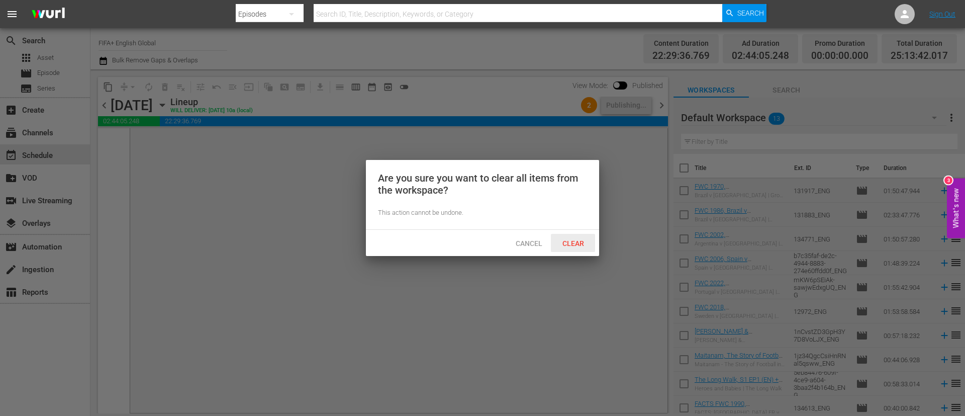
click at [586, 240] on span "Clear" at bounding box center [573, 243] width 38 height 8
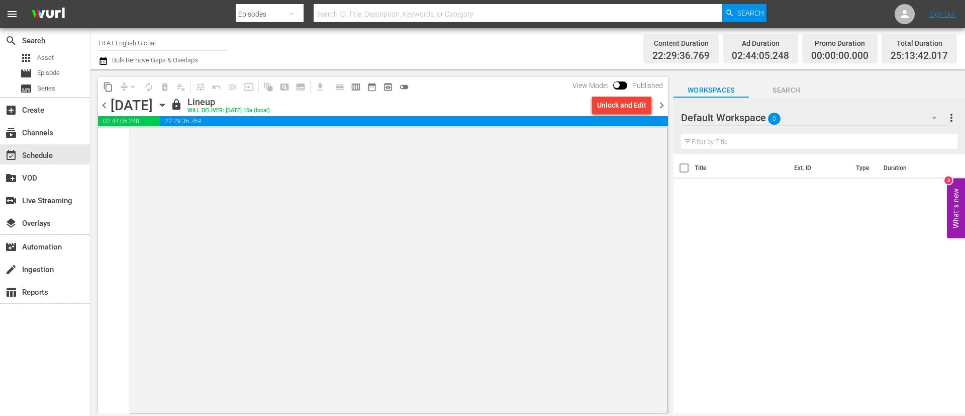
click at [665, 107] on span "chevron_right" at bounding box center [661, 105] width 13 height 13
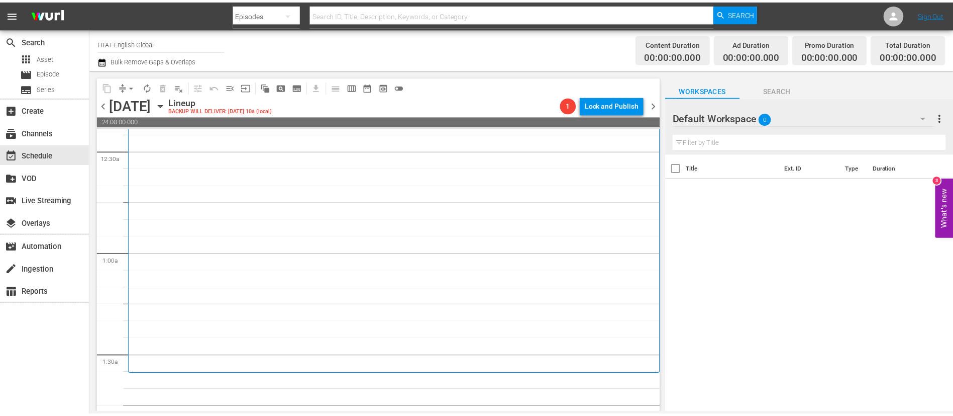
scroll to position [226, 0]
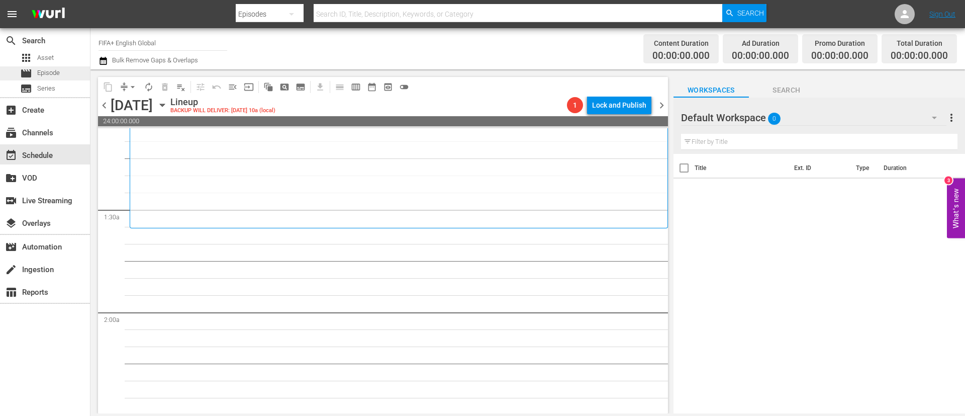
click at [23, 66] on div "movie Episode" at bounding box center [40, 73] width 40 height 14
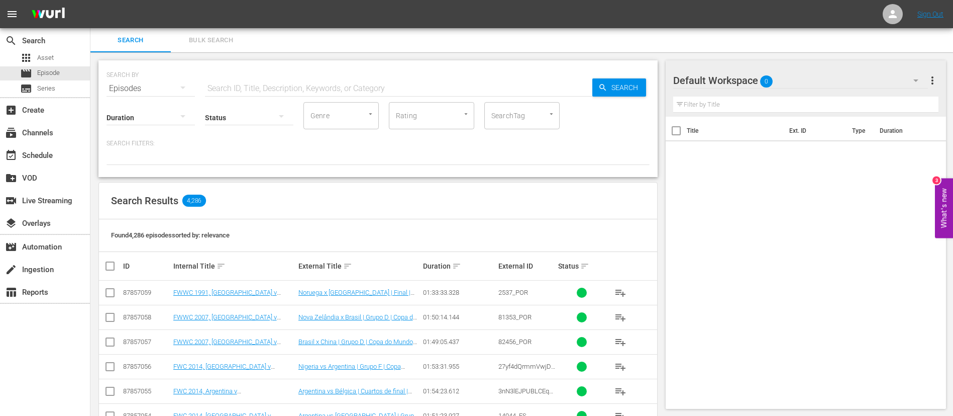
click at [213, 38] on span "Bulk Search" at bounding box center [211, 41] width 68 height 12
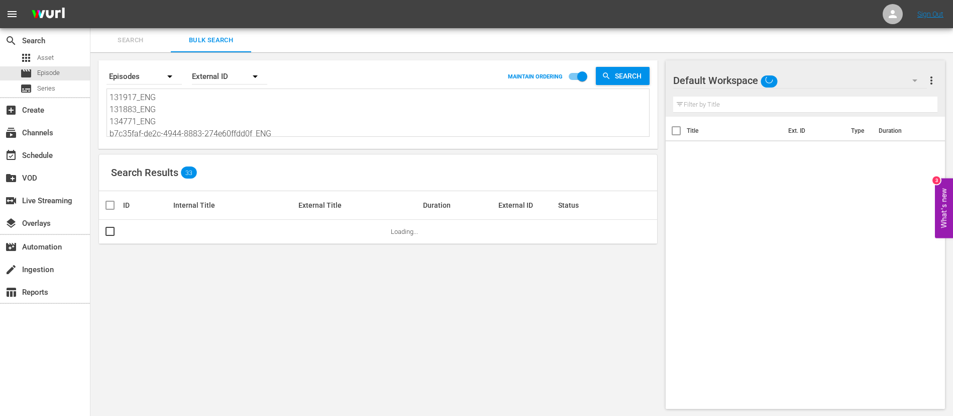
click at [187, 128] on textarea "131917_ENG 131883_ENG 134771_ENG b7c35faf-de2c-4944-8883-274e60ffdd0f_ENG mKW6p…" at bounding box center [380, 114] width 540 height 46
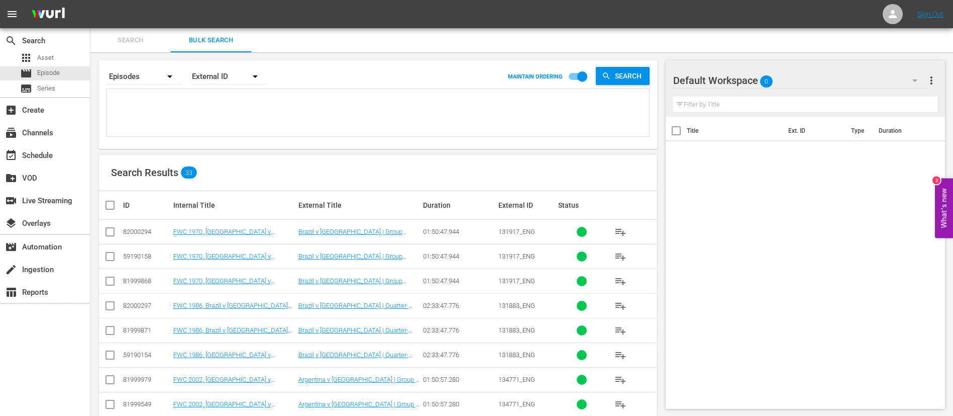
paste textarea "21637_ENG 135173_ENG DLyoBew2y0qHB629tGeNPw_ENG asz7dgUgSYMjjiYJIwLeT_ENG 24449…"
click at [113, 234] on input "checkbox" at bounding box center [110, 234] width 12 height 12
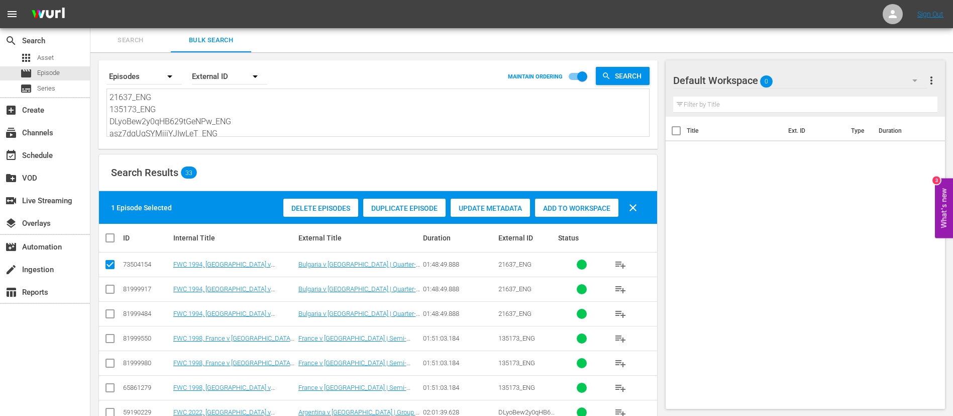
click at [109, 336] on input "checkbox" at bounding box center [110, 340] width 12 height 12
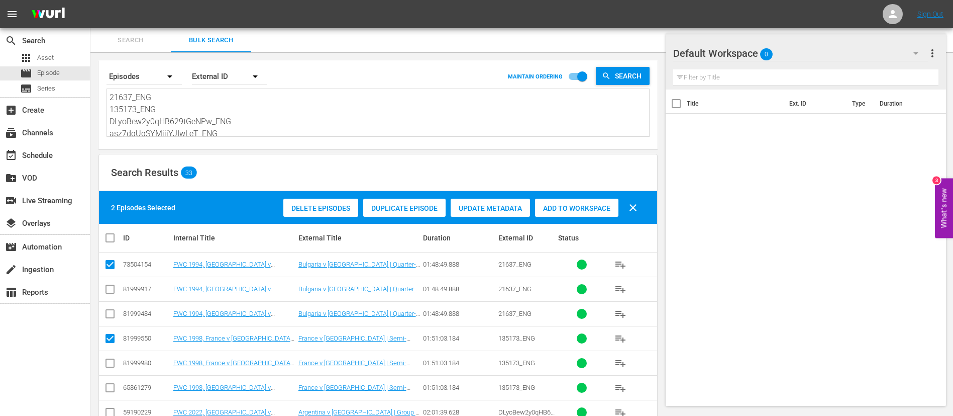
scroll to position [75, 0]
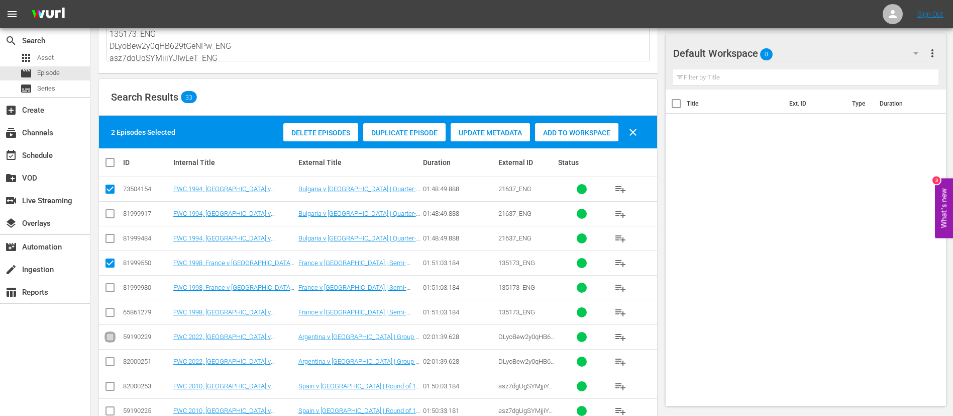
click at [109, 336] on input "checkbox" at bounding box center [110, 339] width 12 height 12
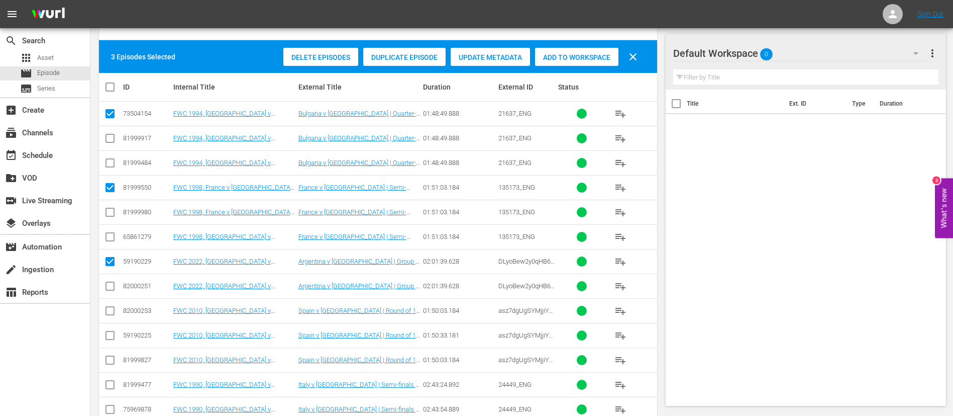
click at [108, 308] on input "checkbox" at bounding box center [110, 313] width 12 height 12
click at [114, 378] on icon at bounding box center [110, 384] width 12 height 12
click at [110, 385] on input "checkbox" at bounding box center [110, 386] width 12 height 12
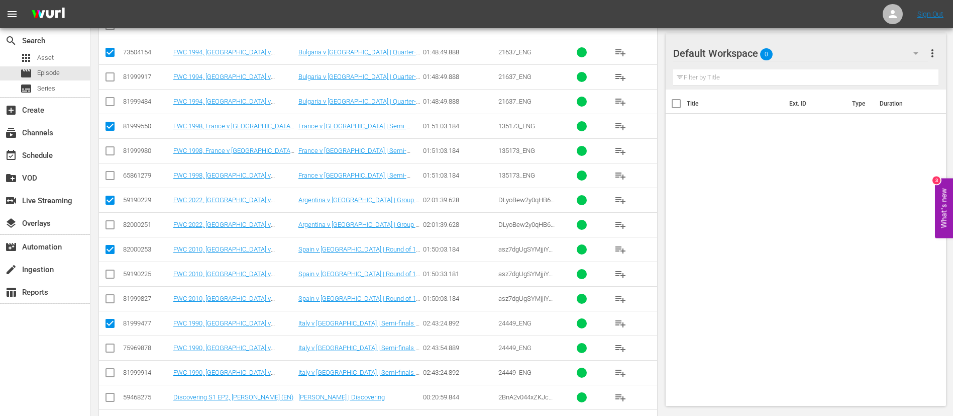
scroll to position [226, 0]
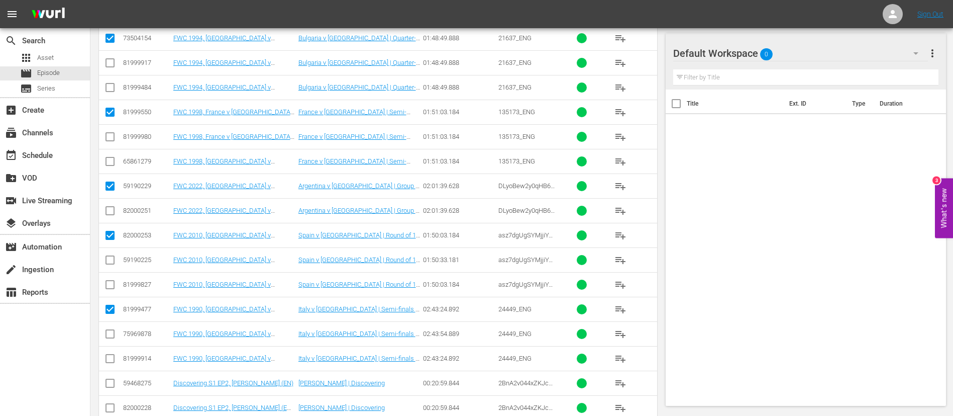
click at [109, 385] on input "checkbox" at bounding box center [110, 385] width 12 height 12
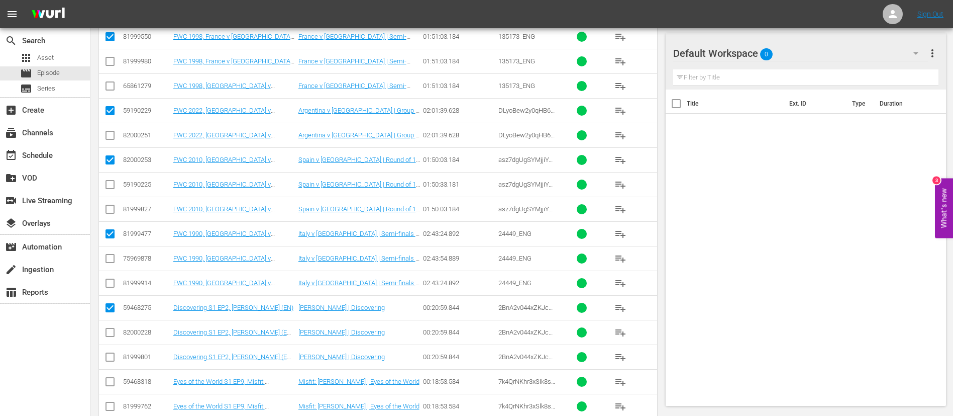
click at [109, 385] on input "checkbox" at bounding box center [110, 383] width 12 height 12
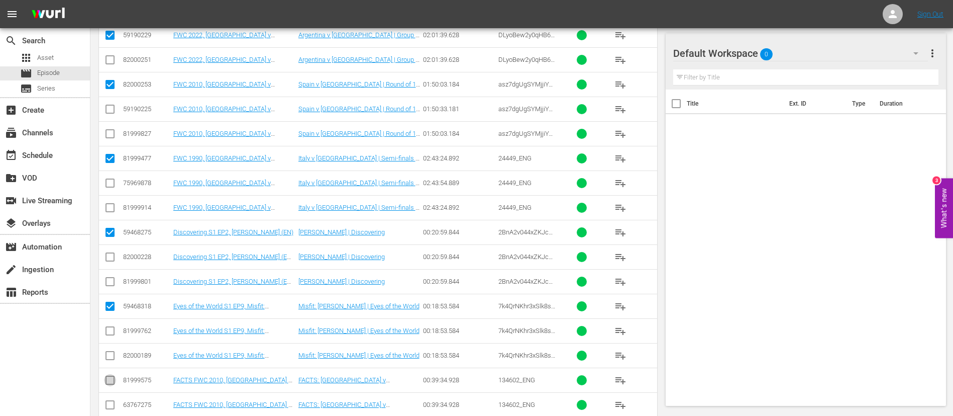
click at [109, 385] on input "checkbox" at bounding box center [110, 382] width 12 height 12
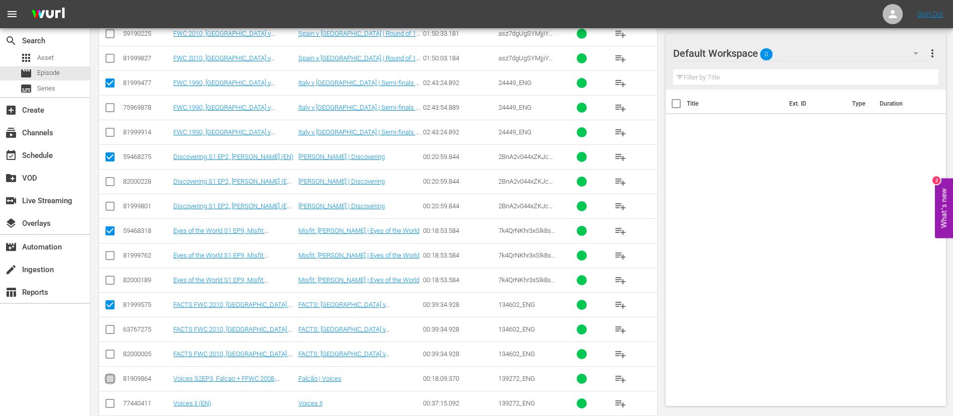
click at [108, 378] on input "checkbox" at bounding box center [110, 380] width 12 height 12
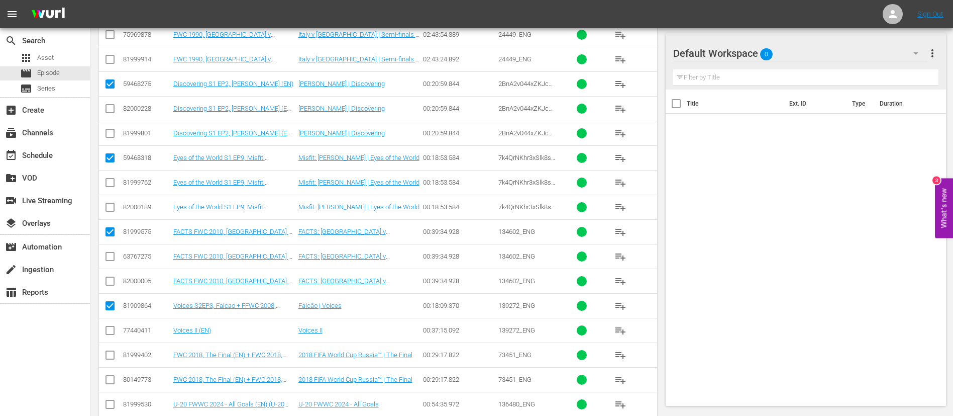
scroll to position [528, 0]
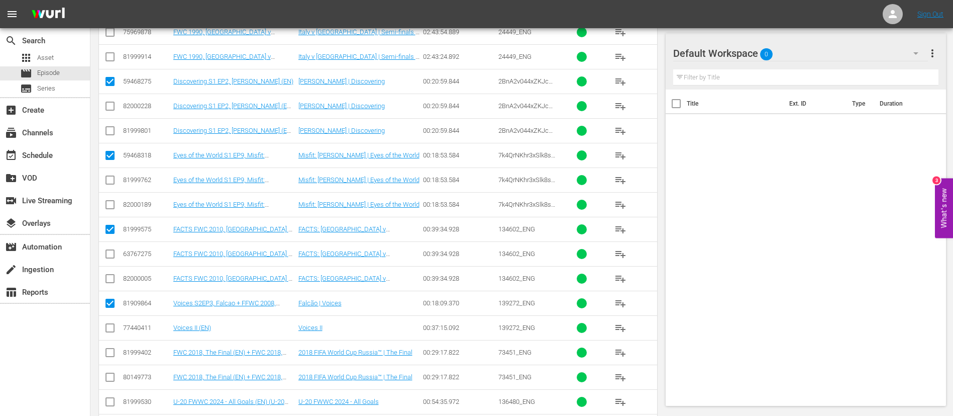
click at [107, 352] on input "checkbox" at bounding box center [110, 354] width 12 height 12
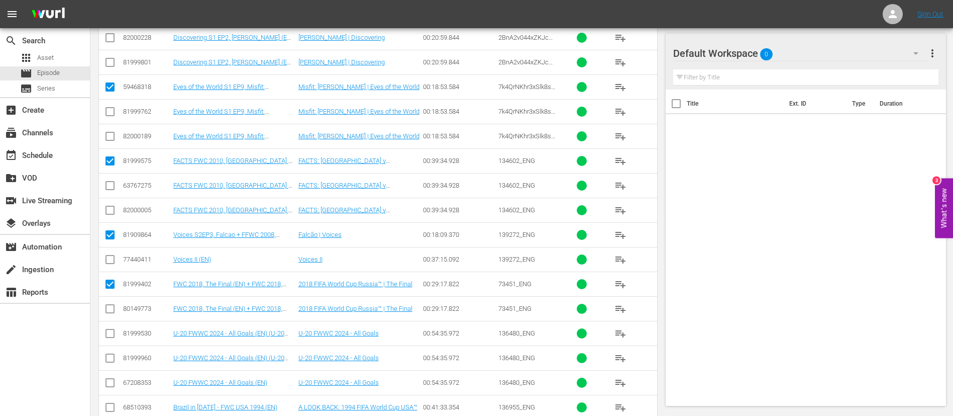
scroll to position [603, 0]
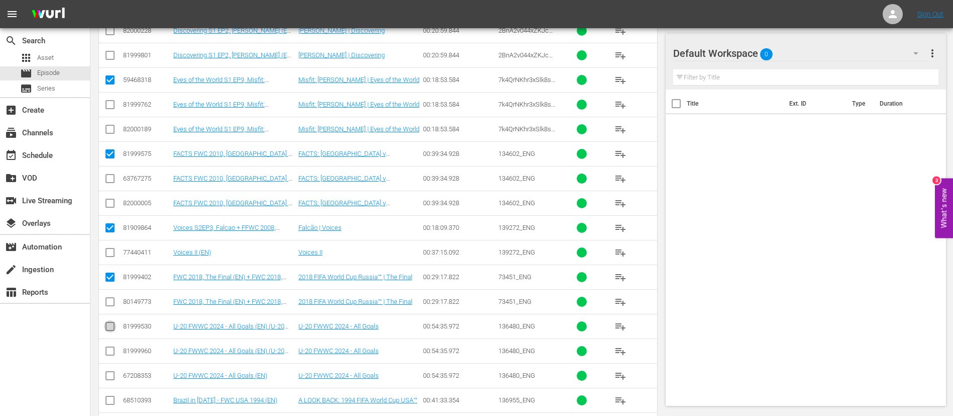
click at [110, 330] on input "checkbox" at bounding box center [110, 328] width 12 height 12
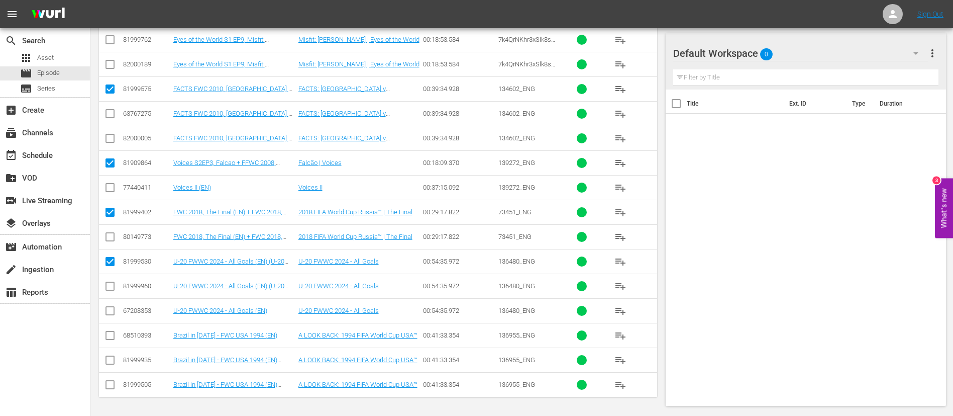
click at [114, 339] on input "checkbox" at bounding box center [110, 337] width 12 height 12
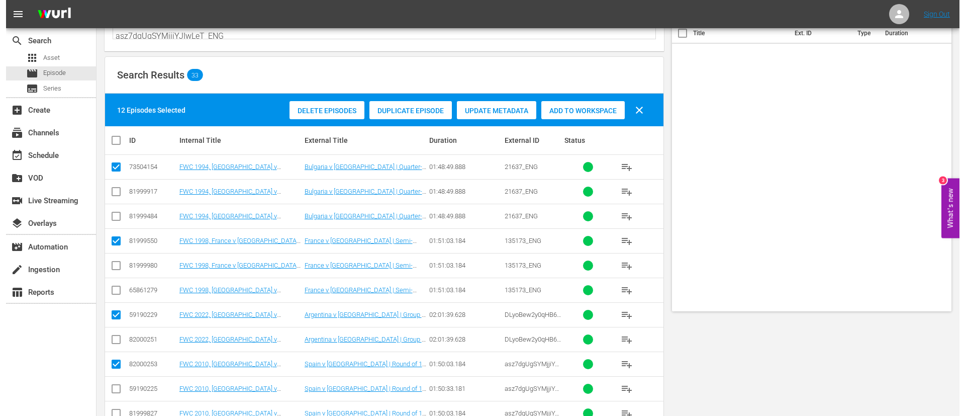
scroll to position [0, 0]
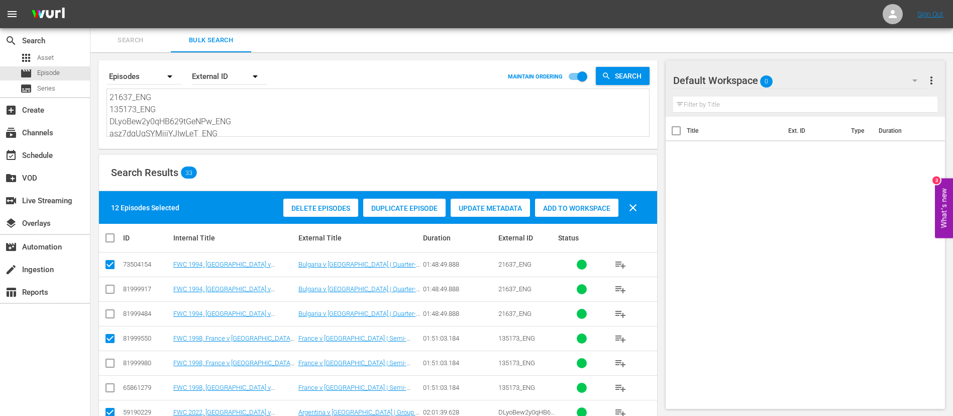
click at [586, 204] on span "Add to Workspace" at bounding box center [576, 208] width 83 height 8
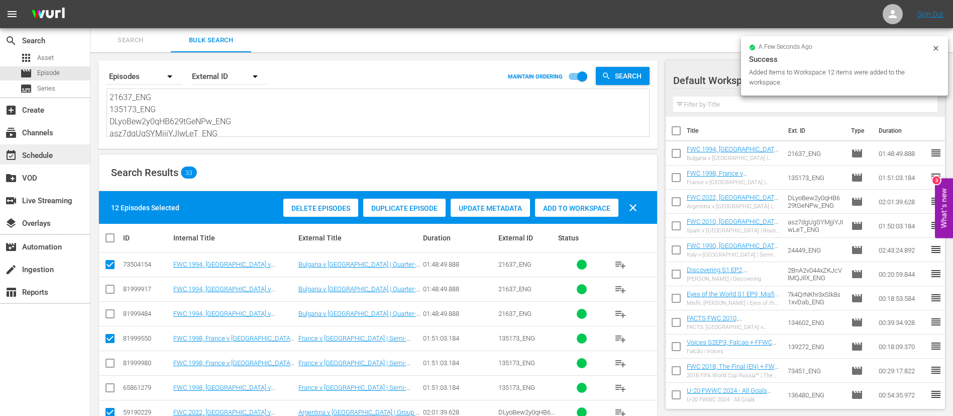
click at [51, 152] on div "event_available Schedule" at bounding box center [28, 153] width 56 height 9
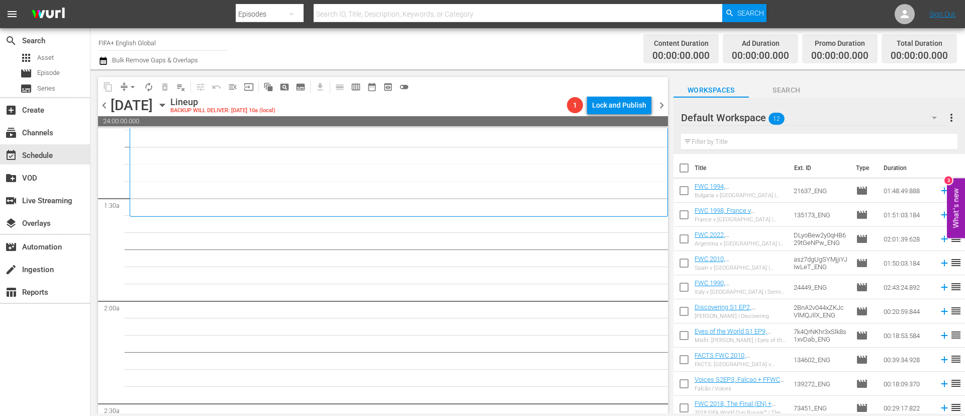
scroll to position [226, 0]
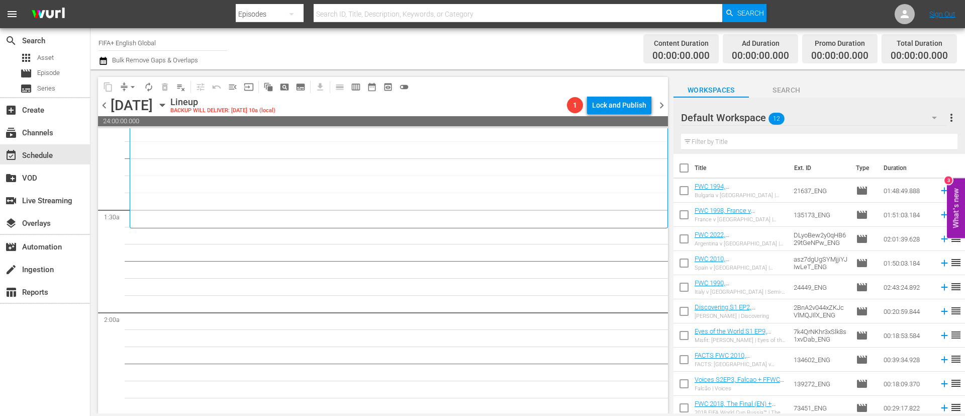
click at [682, 171] on input "checkbox" at bounding box center [683, 169] width 21 height 21
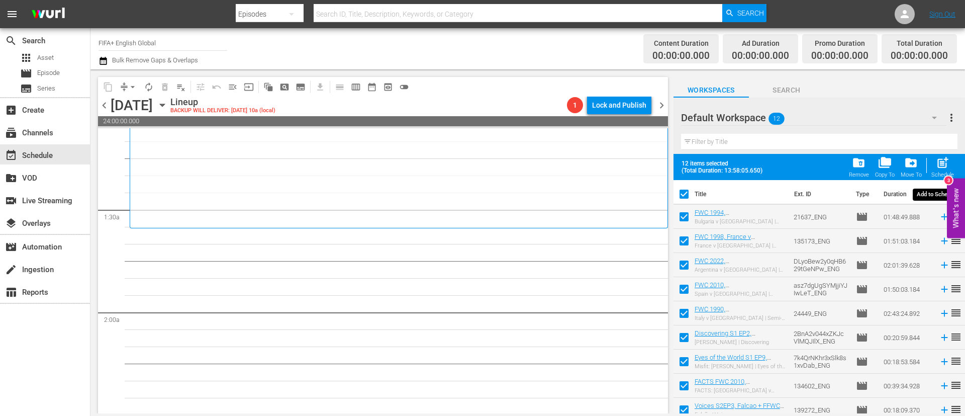
click at [933, 161] on div "post_add Schedule" at bounding box center [942, 167] width 23 height 22
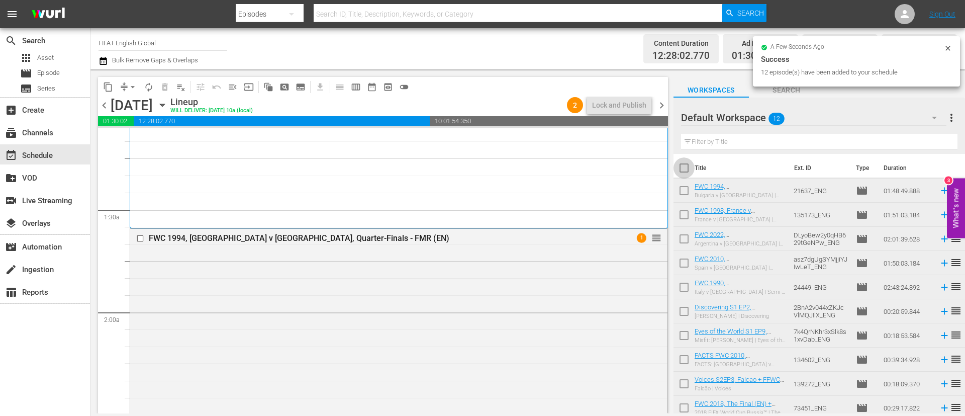
click at [683, 163] on input "checkbox" at bounding box center [683, 169] width 21 height 21
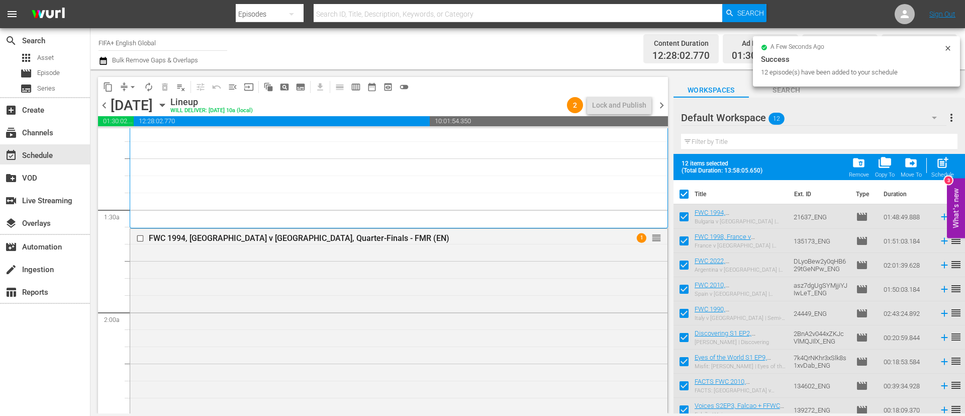
click at [953, 163] on div "post_add Schedule" at bounding box center [942, 167] width 23 height 22
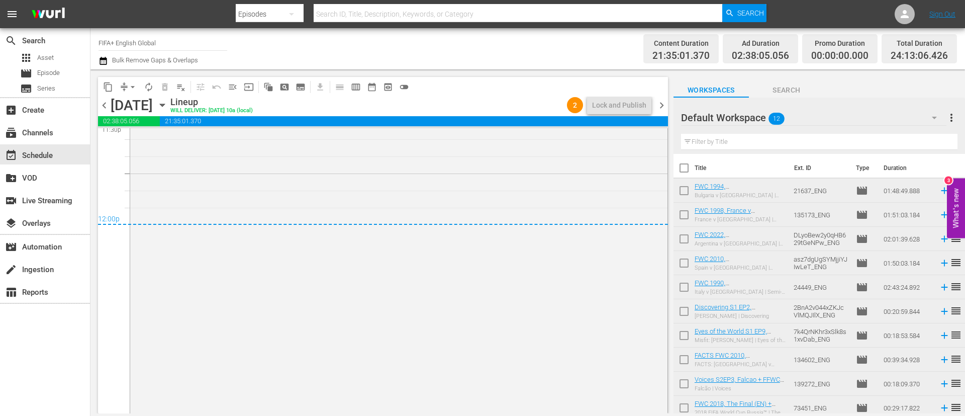
scroll to position [5007, 0]
click at [955, 118] on span "more_vert" at bounding box center [951, 118] width 12 height 12
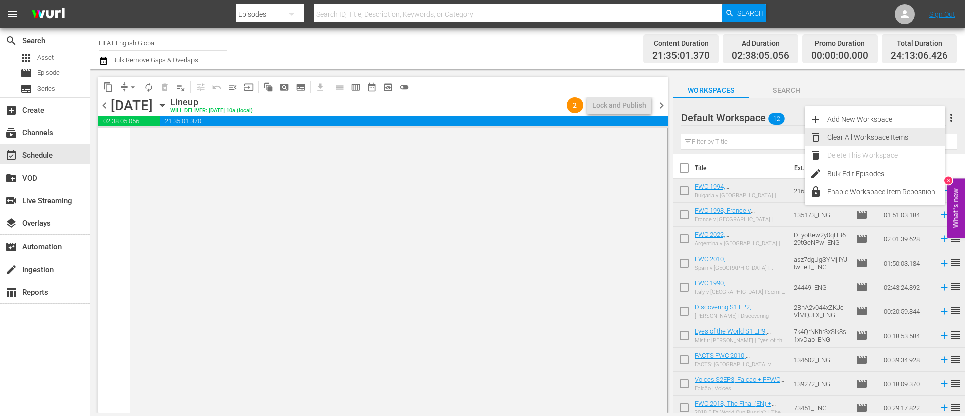
click at [899, 142] on div "Clear All Workspace Items" at bounding box center [886, 137] width 118 height 18
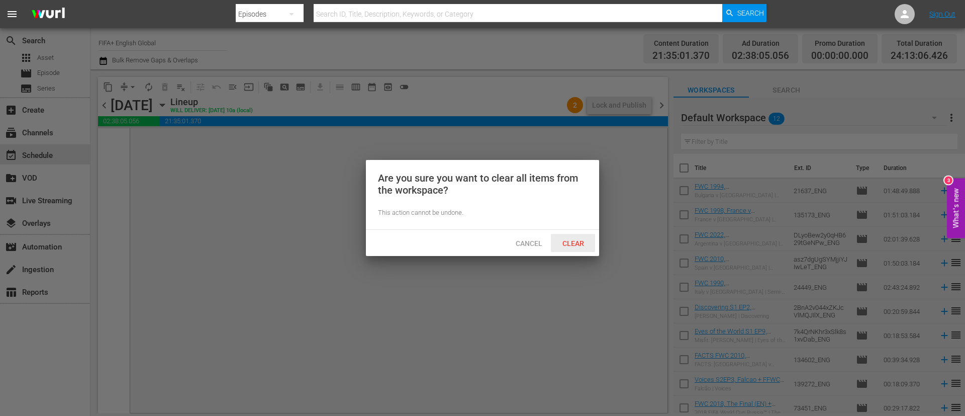
click at [565, 239] on span "Clear" at bounding box center [573, 243] width 38 height 8
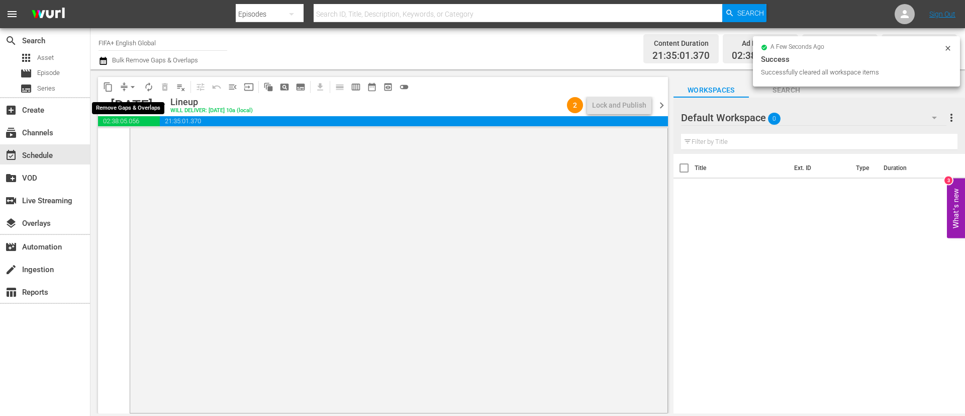
click at [134, 82] on span "arrow_drop_down" at bounding box center [133, 87] width 10 height 10
click at [250, 56] on div "Channel Title FIFA+ English Global Bulk Remove Gaps & Overlaps" at bounding box center [333, 49] width 468 height 36
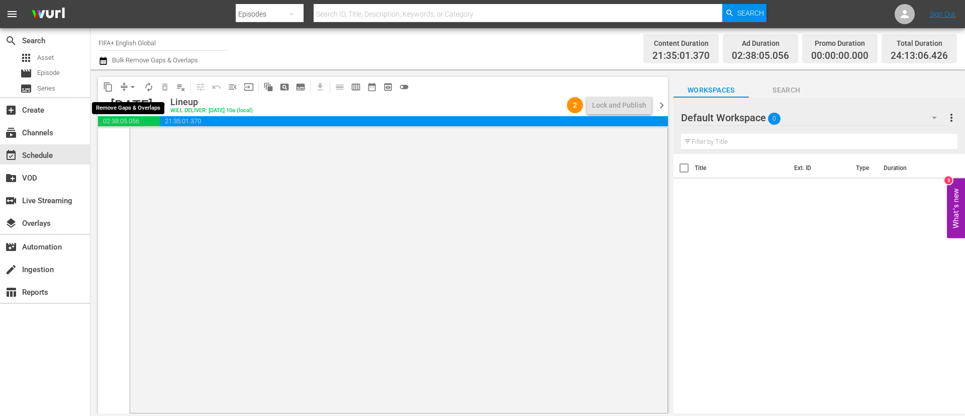
click at [123, 89] on span "compress" at bounding box center [124, 87] width 10 height 10
click at [123, 85] on span "compress" at bounding box center [124, 87] width 10 height 10
click at [132, 86] on span "arrow_drop_down" at bounding box center [133, 87] width 10 height 10
click at [254, 69] on div "content_copy compress arrow_drop_down autorenew_outlined delete_forever_outline…" at bounding box center [380, 241] width 580 height 344
click at [104, 61] on icon "button" at bounding box center [104, 61] width 10 height 12
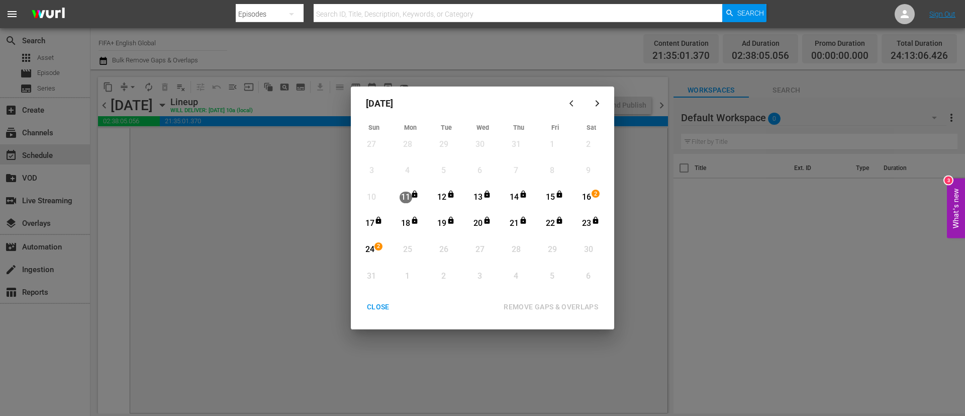
click at [587, 201] on div "16" at bounding box center [586, 197] width 13 height 12
click at [337, 74] on div "August 2025 Sun Mon Tue Wed Thu Fri Sat 27 View Lineup 28 View Lineup 29 View L…" at bounding box center [482, 208] width 965 height 416
click at [374, 295] on div "August 2025 Sun Mon Tue Wed Thu Fri Sat 27 View Lineup 28 View Lineup 29 View L…" at bounding box center [482, 207] width 263 height 243
click at [375, 305] on div "CLOSE" at bounding box center [378, 307] width 39 height 13
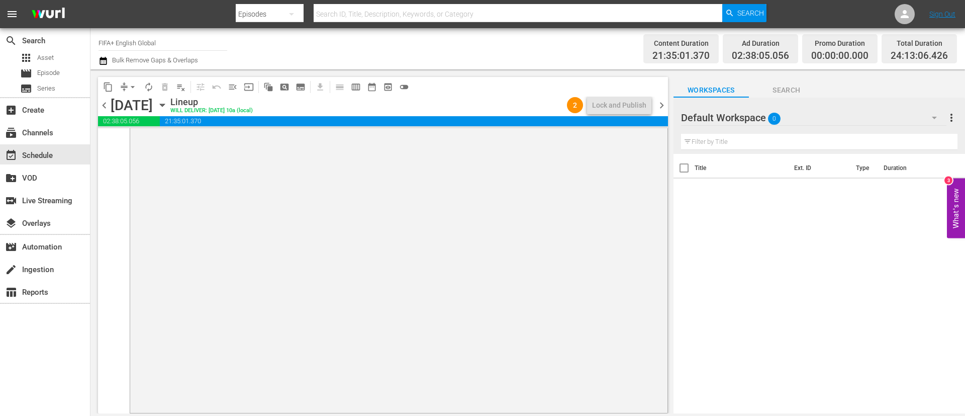
click at [253, 101] on div "Lineup" at bounding box center [211, 101] width 82 height 11
click at [168, 107] on icon "button" at bounding box center [162, 105] width 11 height 11
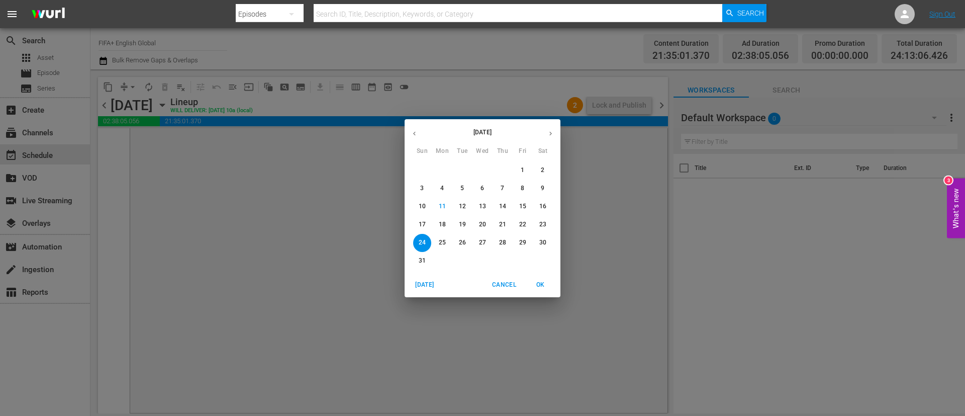
click at [541, 207] on p "16" at bounding box center [542, 206] width 7 height 9
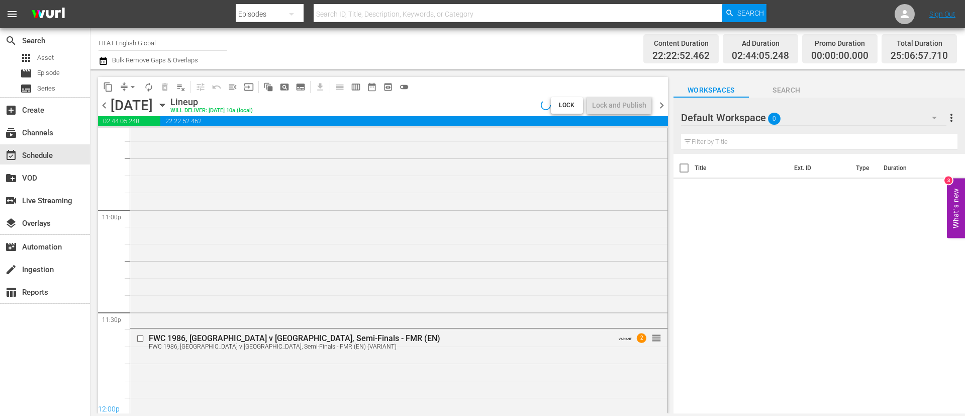
scroll to position [4913, 0]
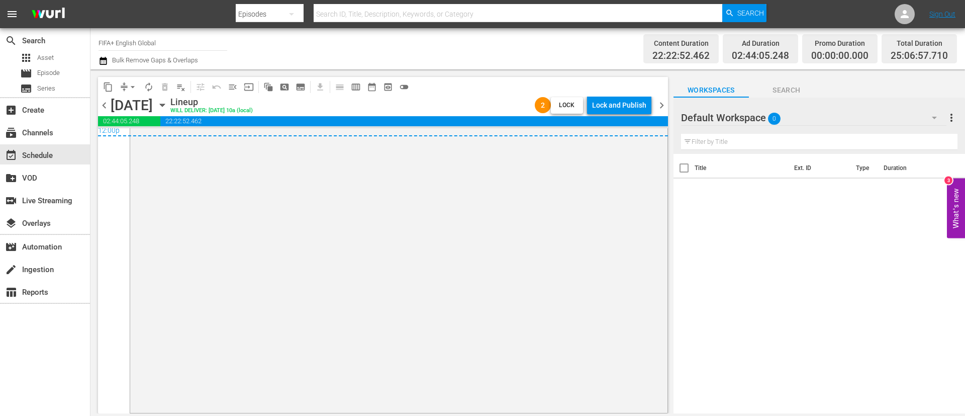
click at [612, 103] on div "Lock and Publish" at bounding box center [619, 105] width 54 height 18
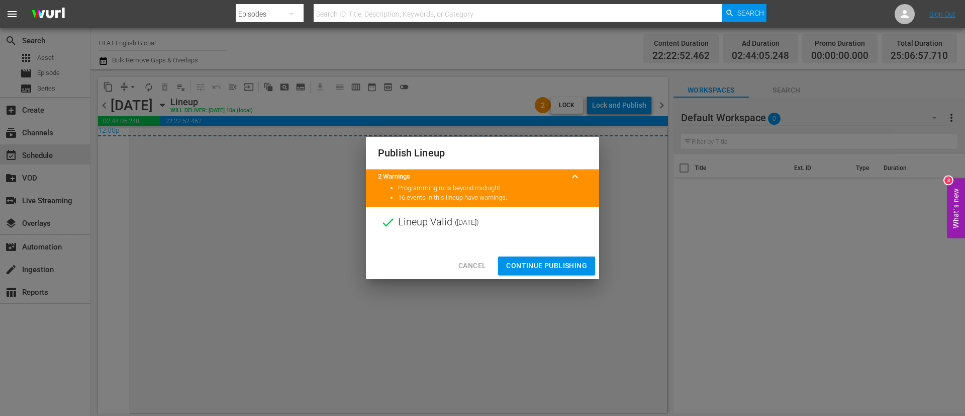
click at [537, 262] on span "Continue Publishing" at bounding box center [546, 265] width 81 height 13
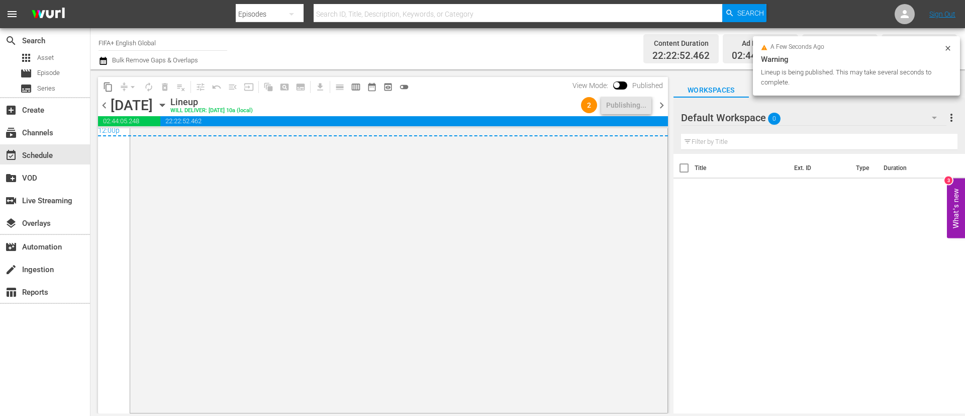
click at [168, 102] on icon "button" at bounding box center [162, 105] width 11 height 11
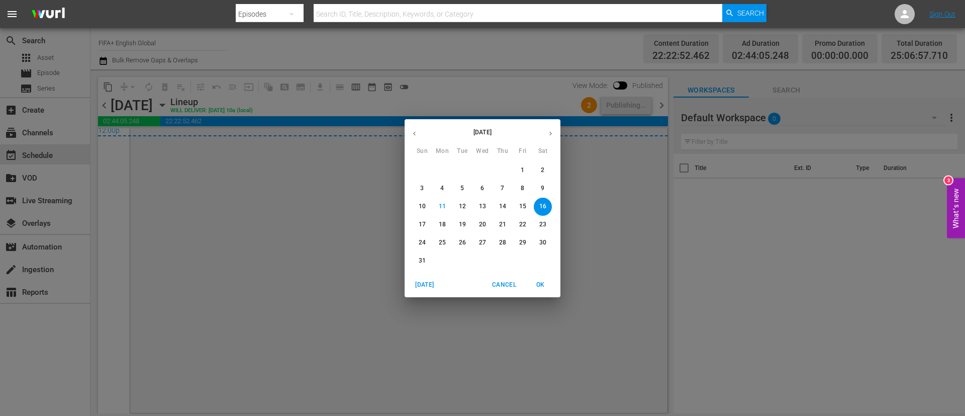
click at [425, 243] on p "24" at bounding box center [422, 242] width 7 height 9
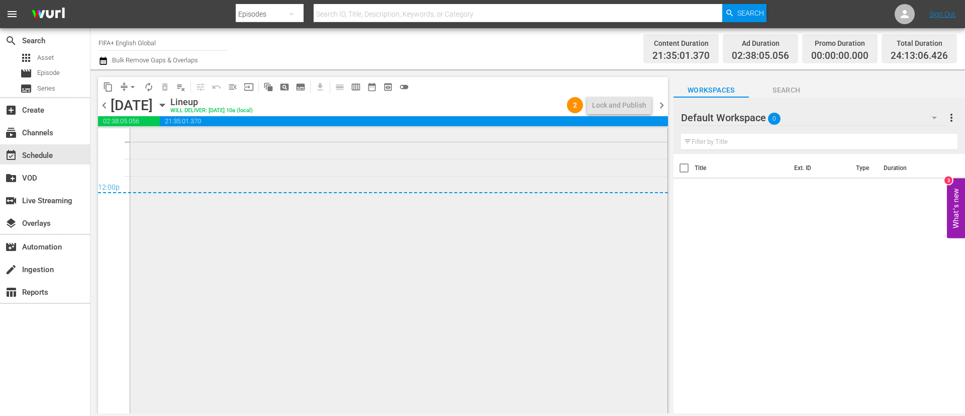
scroll to position [4479, 0]
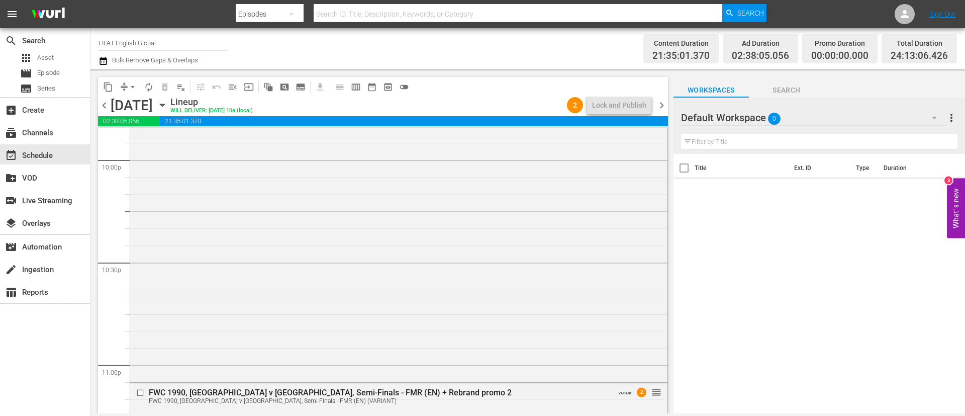
click at [665, 108] on span "chevron_right" at bounding box center [661, 105] width 13 height 13
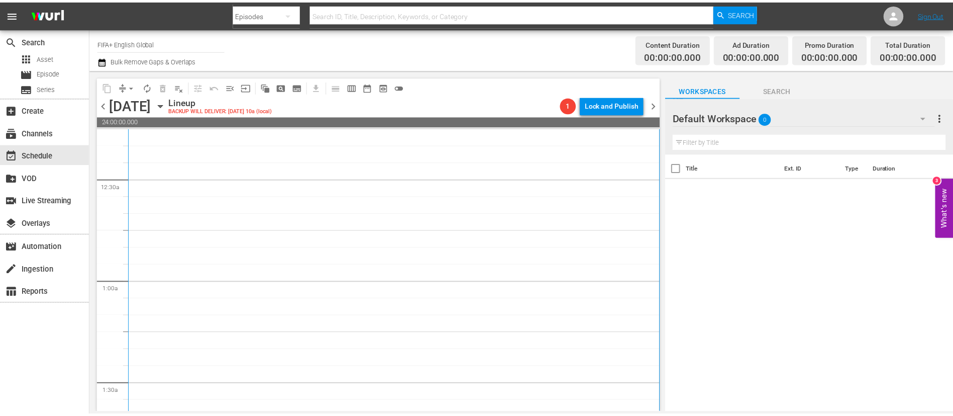
scroll to position [75, 0]
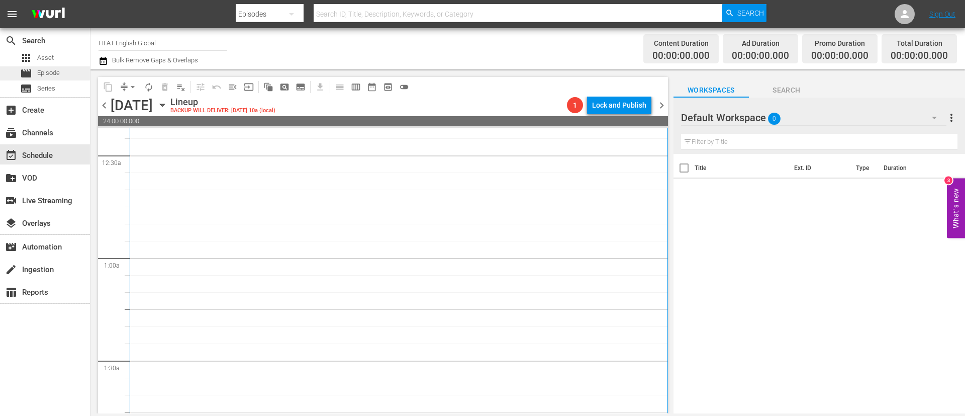
click at [62, 75] on div "movie Episode" at bounding box center [45, 73] width 90 height 14
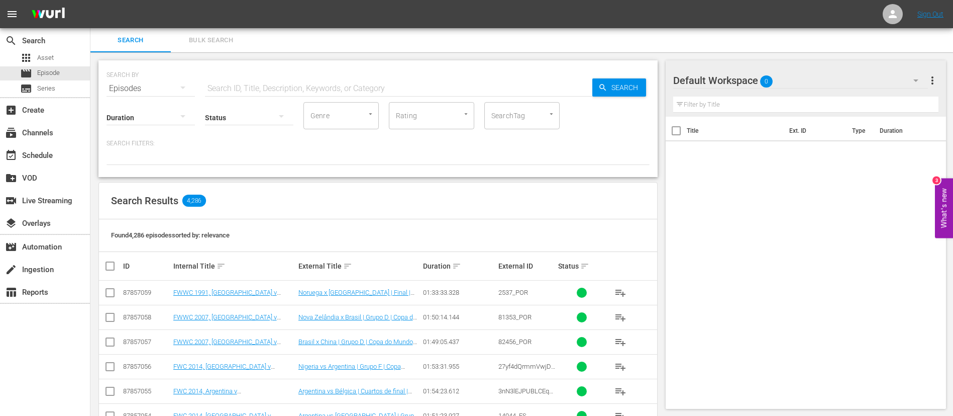
click at [253, 43] on div "Search Bulk Search" at bounding box center [521, 40] width 863 height 24
click at [235, 41] on span "Bulk Search" at bounding box center [211, 41] width 68 height 12
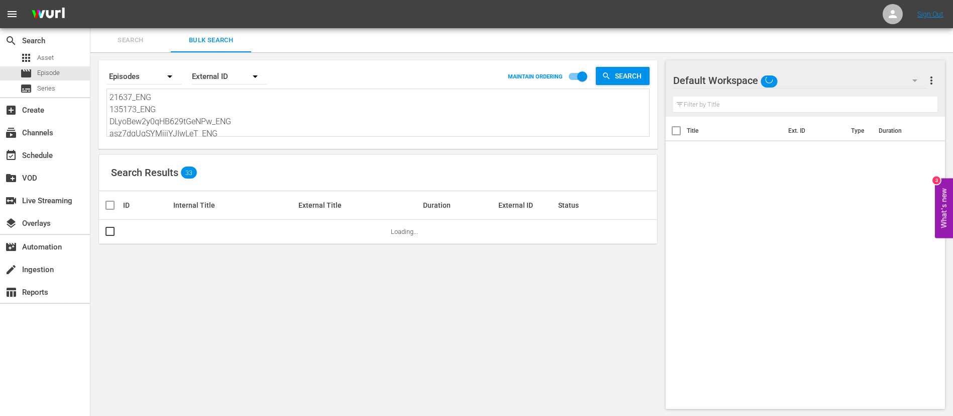
click at [250, 108] on textarea "21637_ENG 135173_ENG DLyoBew2y0qHB629tGeNPw_ENG asz7dgUgSYMjjiYJIwLeT_ENG 24449…" at bounding box center [380, 114] width 540 height 46
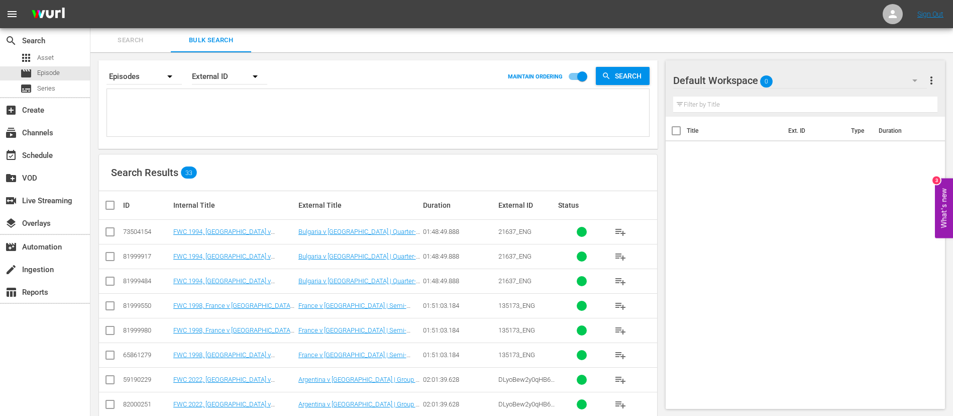
paste textarea "131846_ENG 133691_ENG 131792_ENG 135174_ENG 04f04940-6e8d-4370-a30d-cf10d5347f9…"
click at [112, 231] on input "checkbox" at bounding box center [110, 234] width 12 height 12
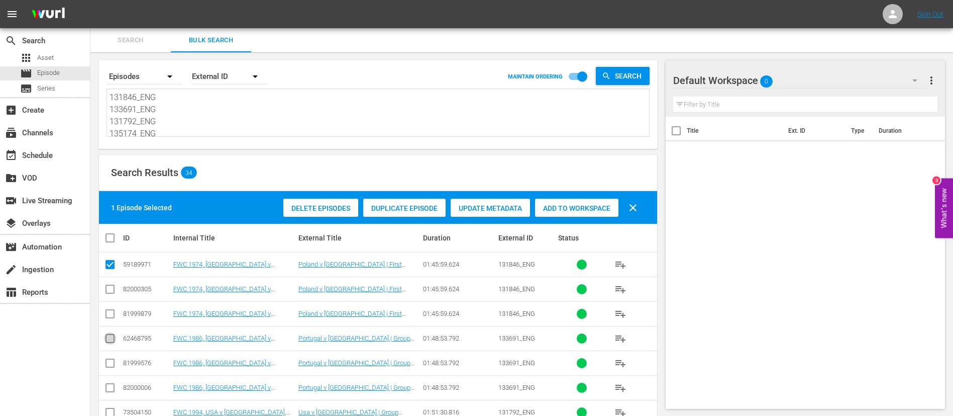
click at [114, 333] on icon at bounding box center [110, 338] width 12 height 12
click at [111, 338] on input "checkbox" at bounding box center [110, 340] width 12 height 12
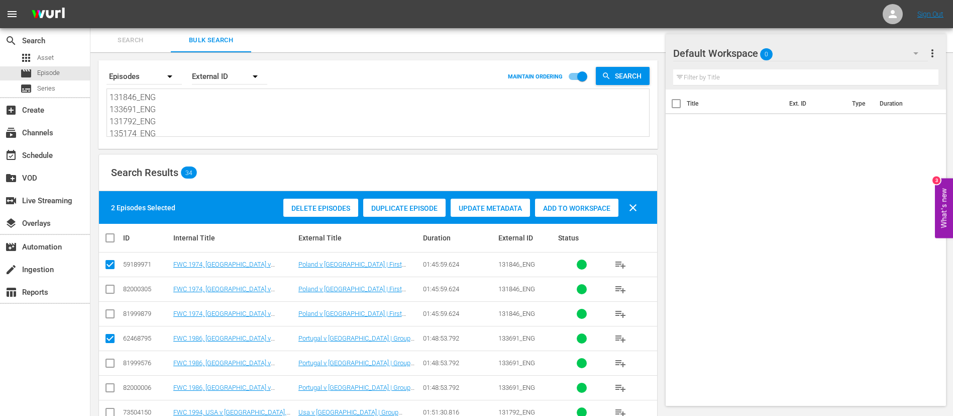
scroll to position [75, 0]
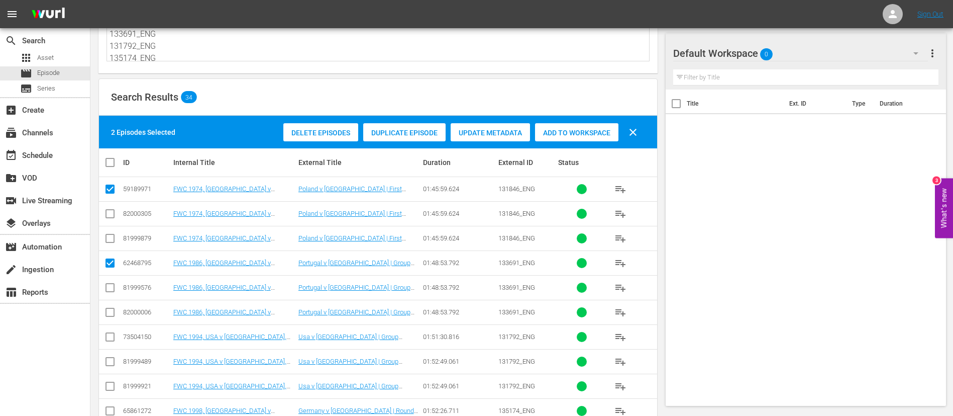
click at [111, 338] on input "checkbox" at bounding box center [110, 339] width 12 height 12
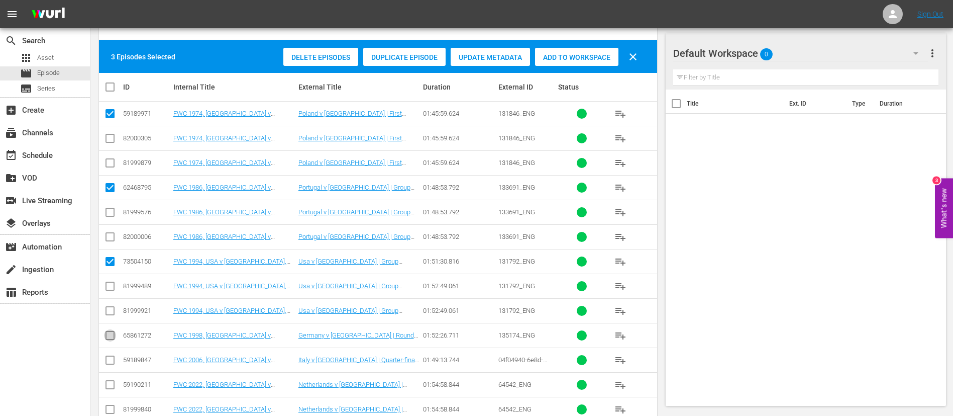
click at [111, 338] on input "checkbox" at bounding box center [110, 337] width 12 height 12
click at [112, 360] on input "checkbox" at bounding box center [110, 362] width 12 height 12
click at [110, 389] on input "checkbox" at bounding box center [110, 386] width 12 height 12
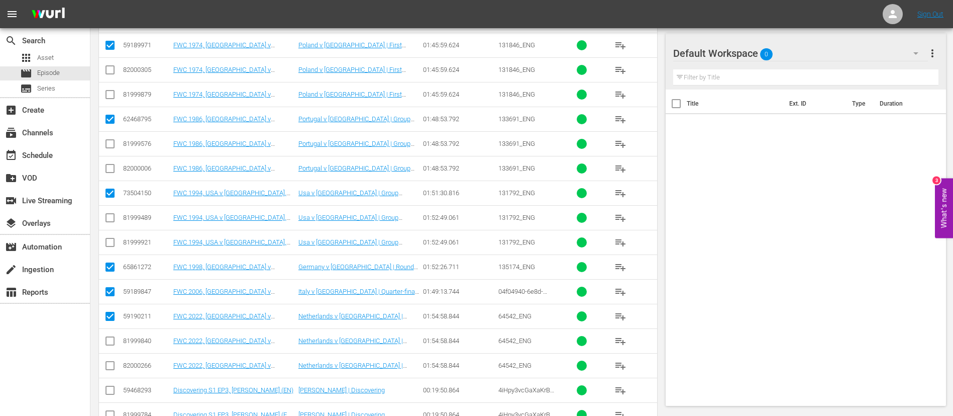
scroll to position [226, 0]
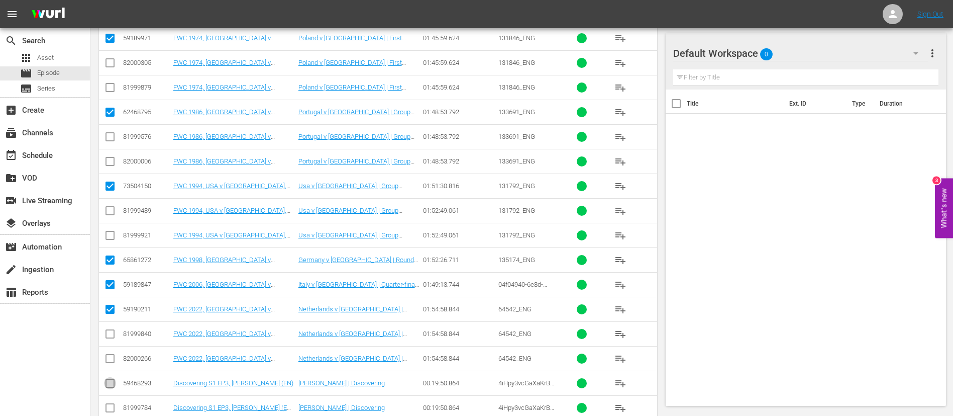
click at [112, 379] on input "checkbox" at bounding box center [110, 385] width 12 height 12
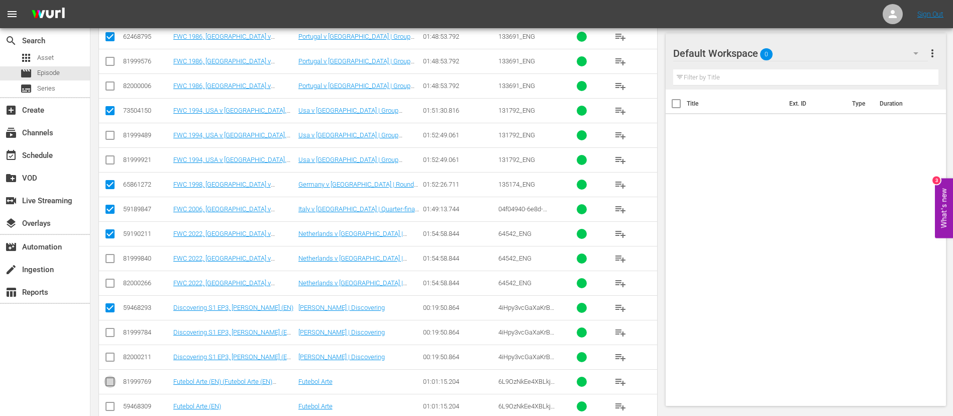
click at [112, 379] on input "checkbox" at bounding box center [110, 383] width 12 height 12
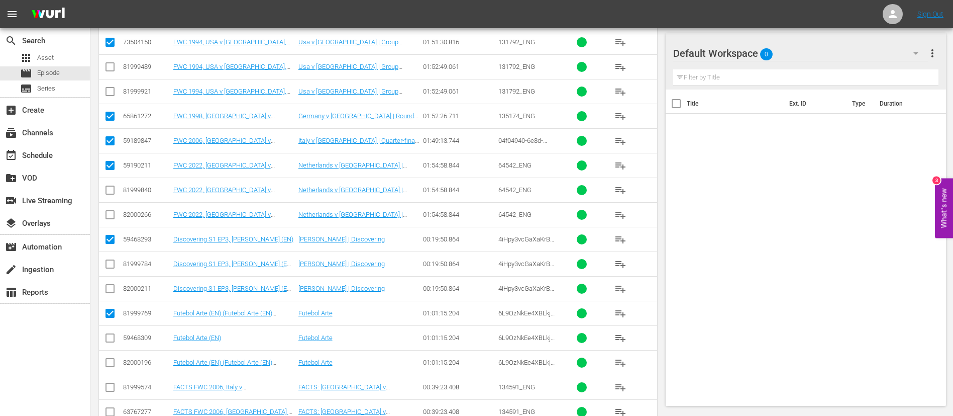
scroll to position [377, 0]
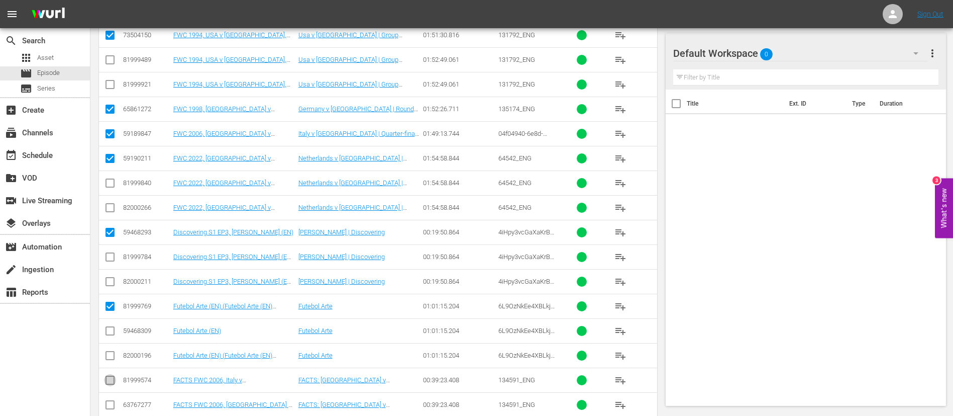
click at [112, 379] on input "checkbox" at bounding box center [110, 382] width 12 height 12
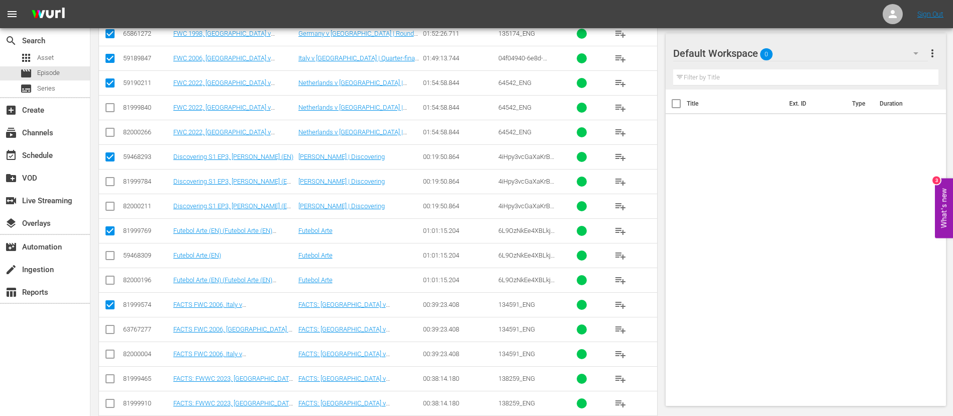
click at [112, 379] on input "checkbox" at bounding box center [110, 380] width 12 height 12
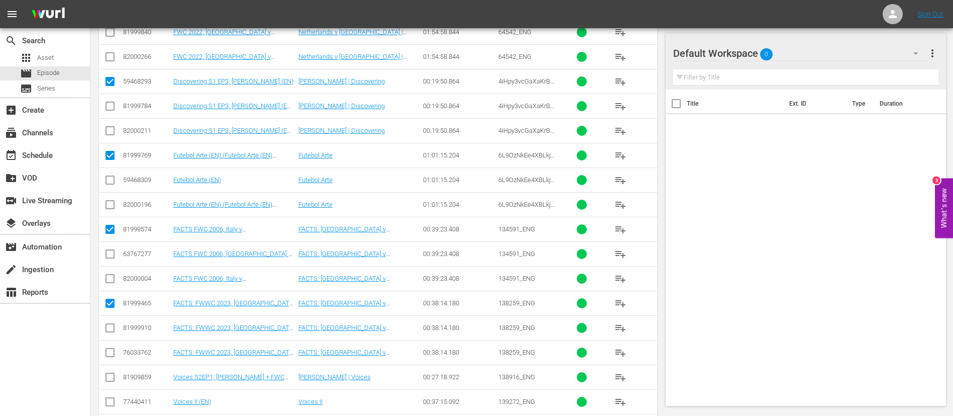
click at [112, 379] on input "checkbox" at bounding box center [110, 379] width 12 height 12
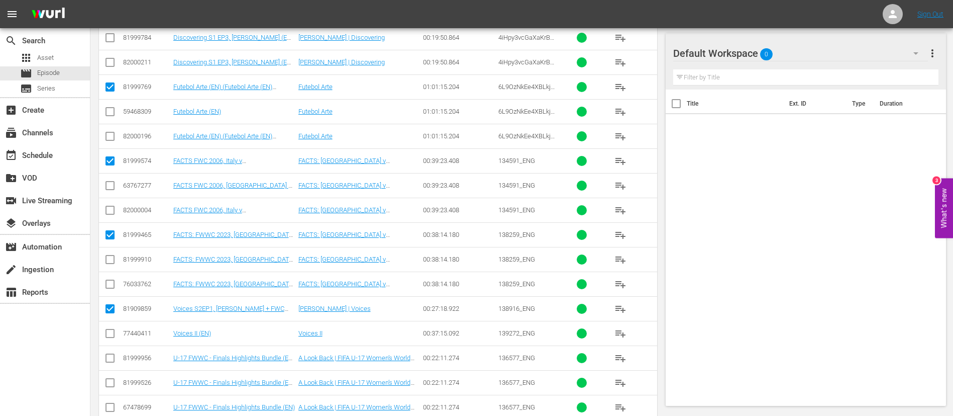
scroll to position [603, 0]
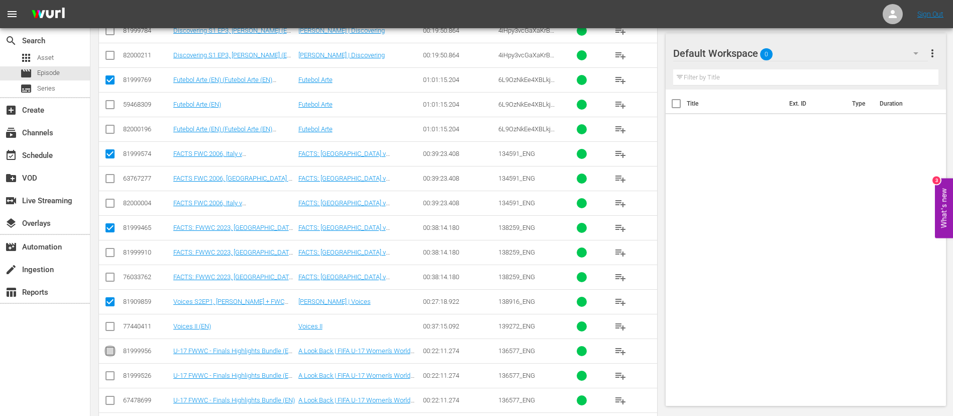
click at [110, 345] on icon at bounding box center [110, 351] width 12 height 12
click at [108, 352] on input "checkbox" at bounding box center [110, 353] width 12 height 12
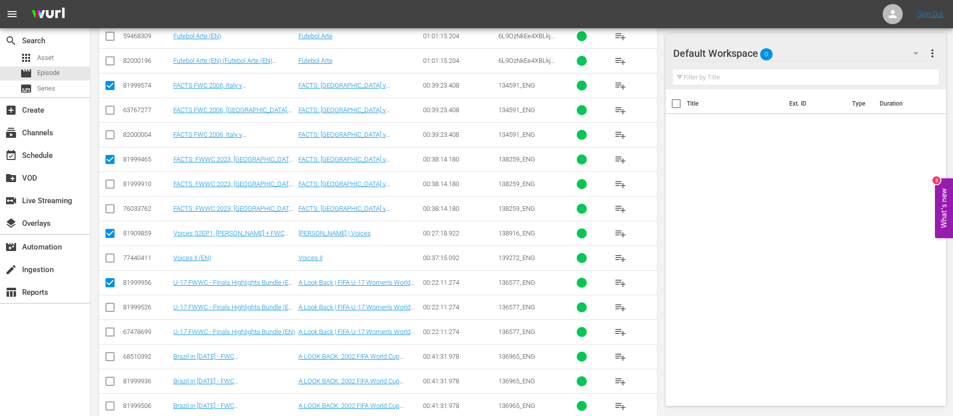
scroll to position [678, 0]
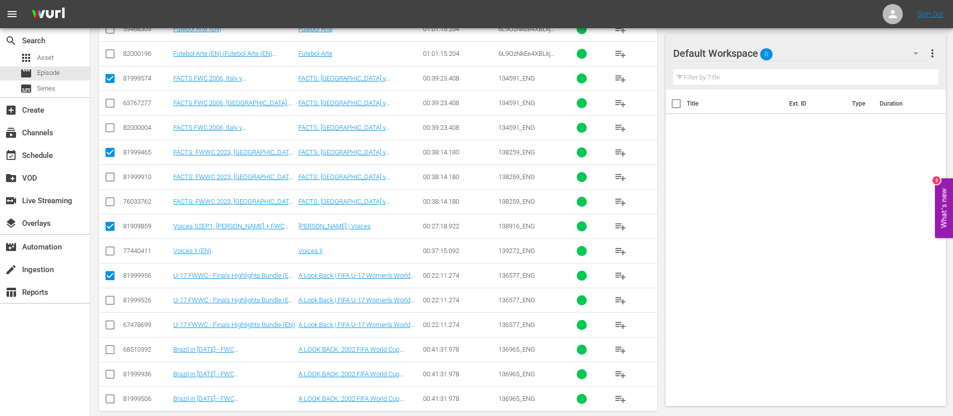
click at [108, 352] on input "checkbox" at bounding box center [110, 351] width 12 height 12
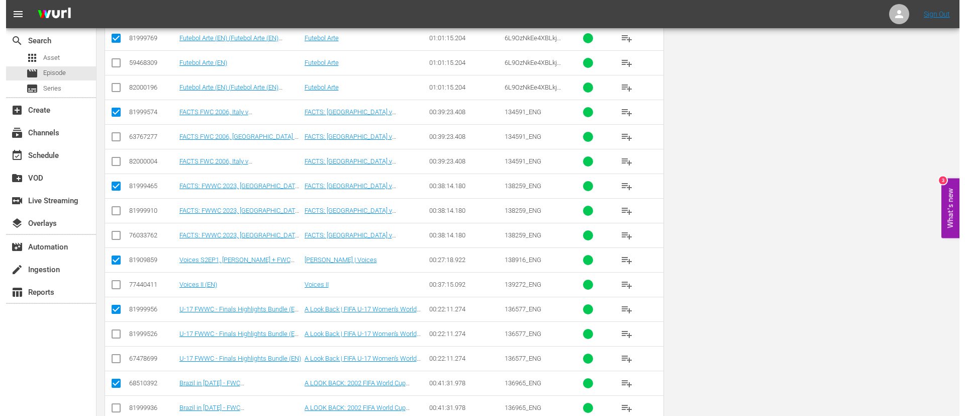
scroll to position [0, 0]
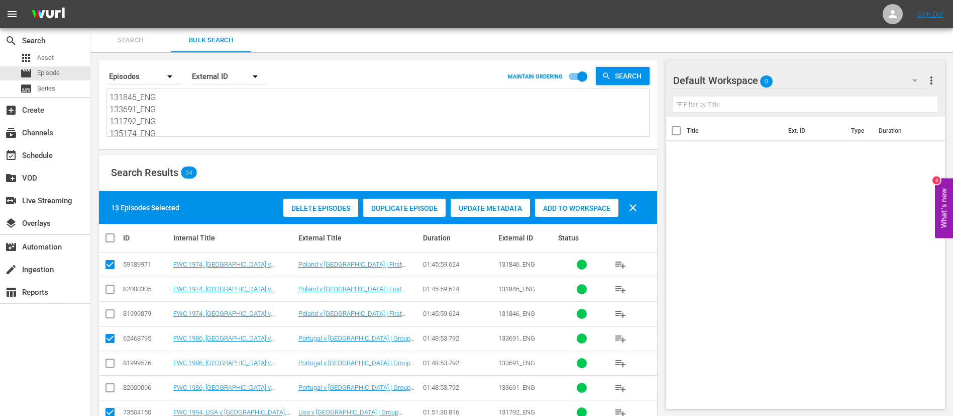
click at [585, 213] on div "Add to Workspace" at bounding box center [576, 208] width 83 height 19
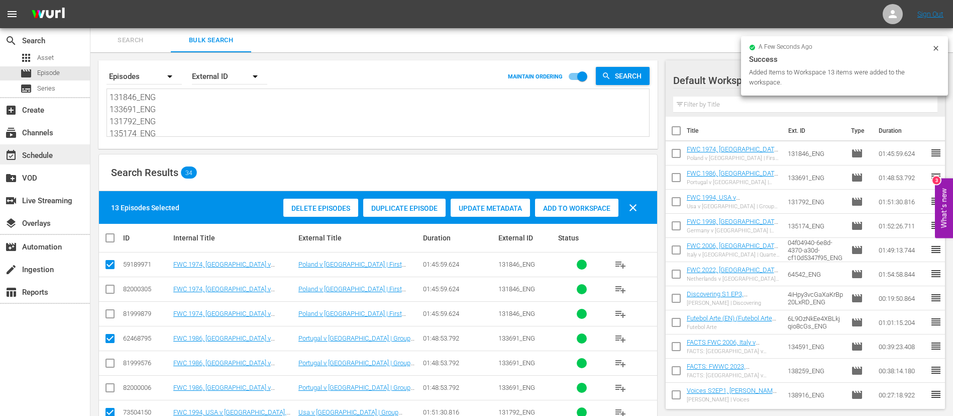
click at [44, 158] on div "event_available Schedule" at bounding box center [28, 153] width 56 height 9
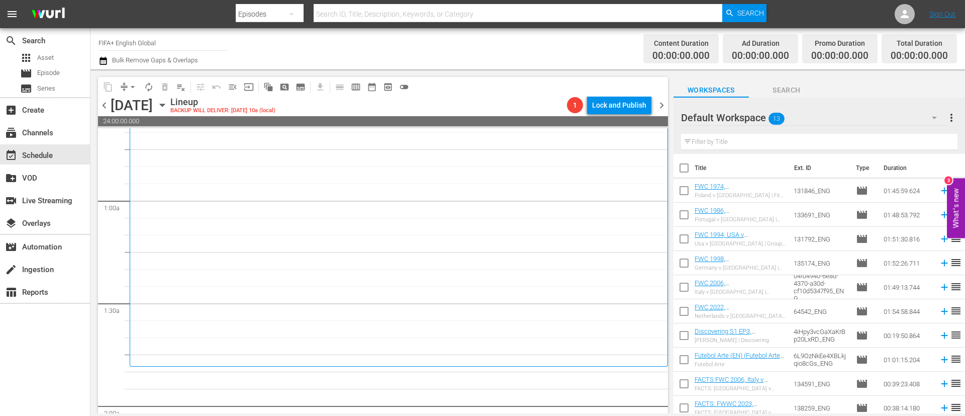
scroll to position [226, 0]
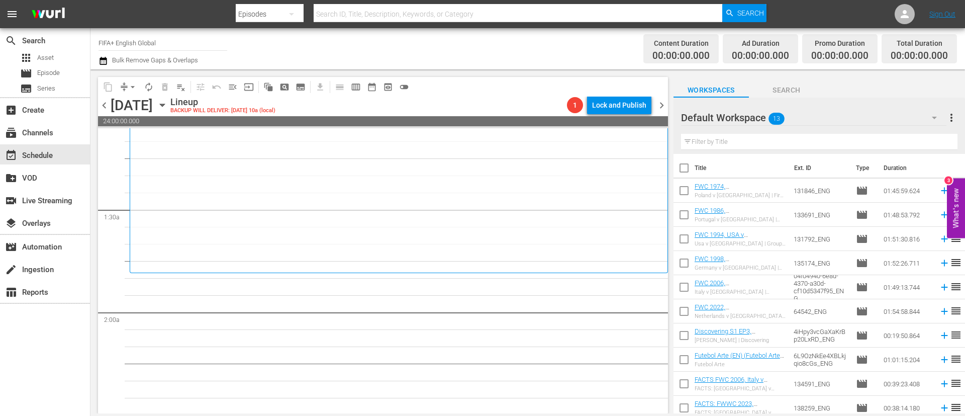
click at [689, 169] on input "checkbox" at bounding box center [683, 169] width 21 height 21
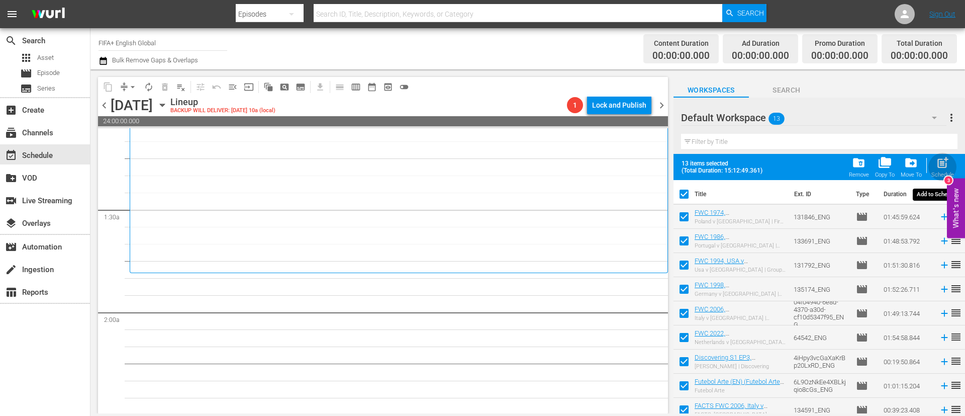
click at [949, 158] on span "post_add" at bounding box center [943, 163] width 14 height 14
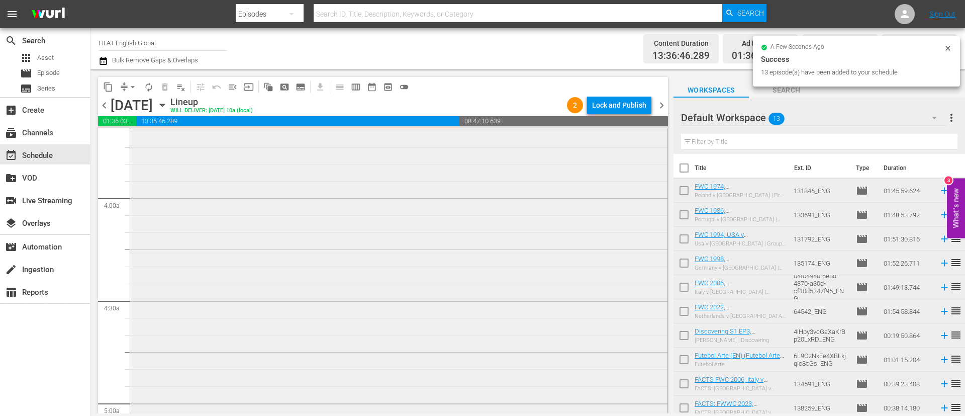
scroll to position [754, 0]
click at [682, 168] on input "checkbox" at bounding box center [683, 169] width 21 height 21
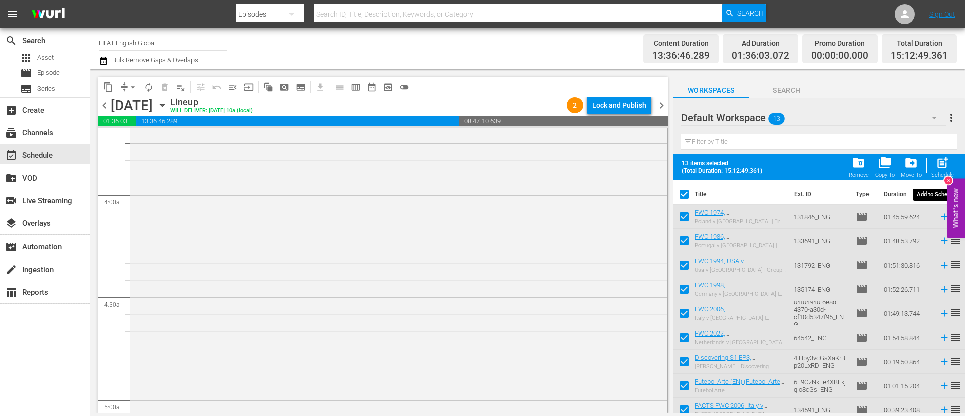
click at [936, 166] on span "post_add" at bounding box center [943, 163] width 14 height 14
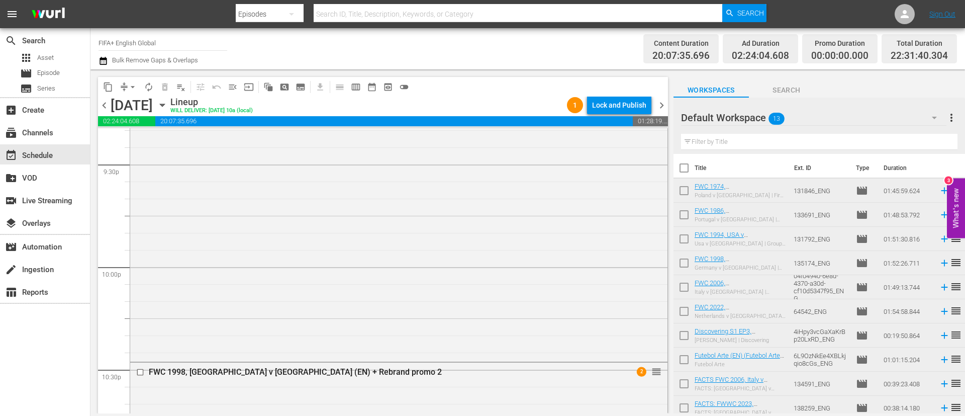
scroll to position [4706, 0]
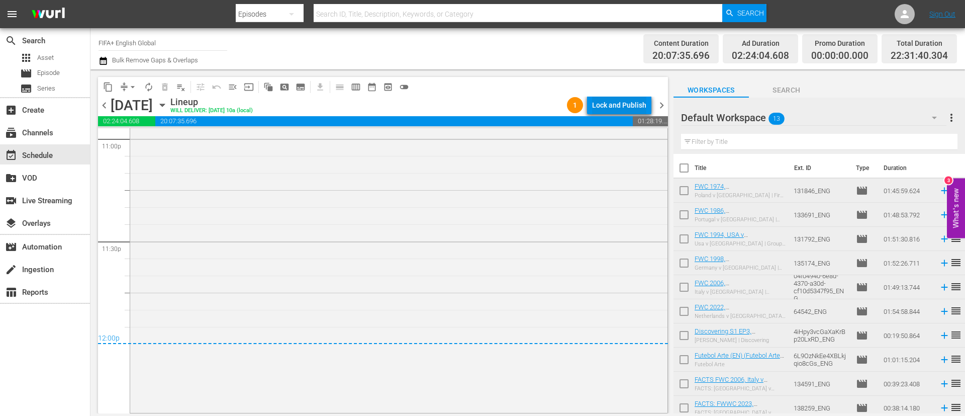
click at [632, 100] on div "Lock and Publish" at bounding box center [619, 105] width 54 height 18
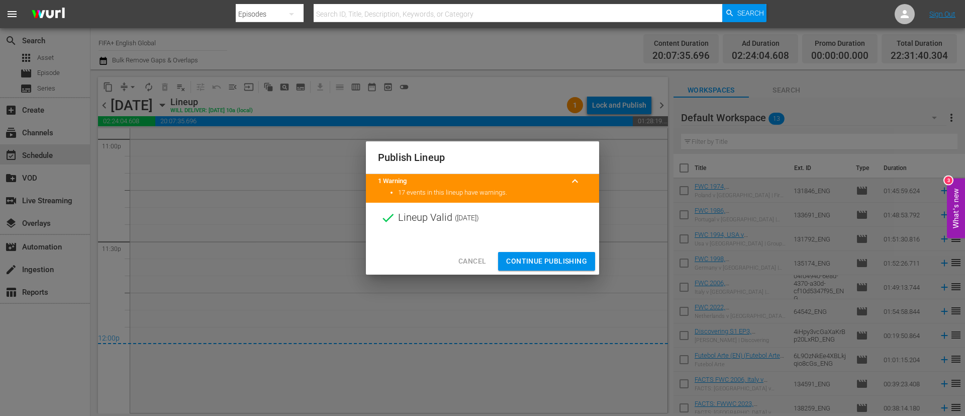
click at [533, 267] on button "Continue Publishing" at bounding box center [546, 261] width 97 height 19
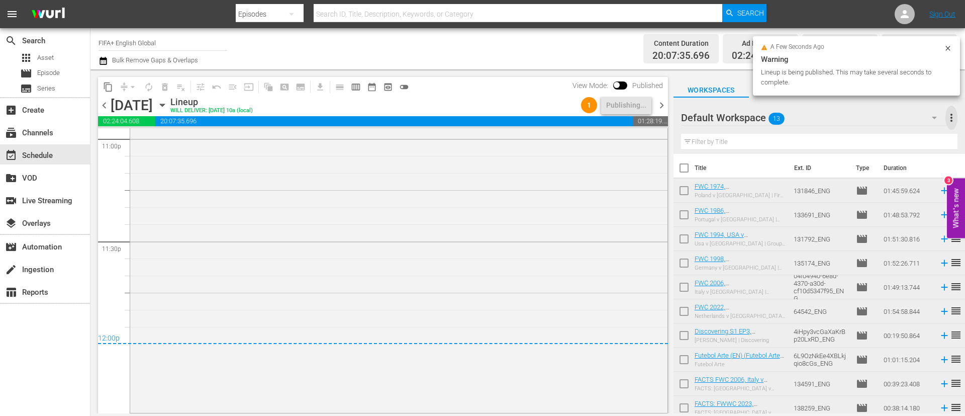
click at [951, 115] on span "more_vert" at bounding box center [951, 118] width 12 height 12
click at [888, 129] on div "Clear All Workspace Items" at bounding box center [886, 137] width 118 height 18
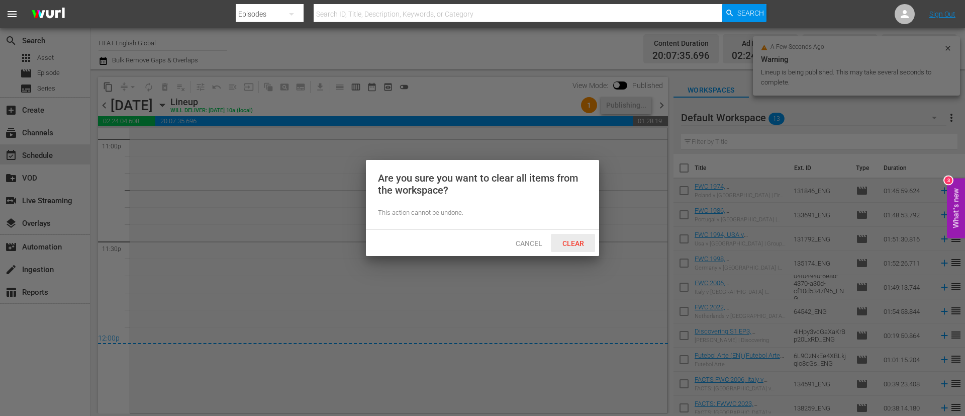
click at [566, 243] on span "Clear" at bounding box center [573, 243] width 38 height 8
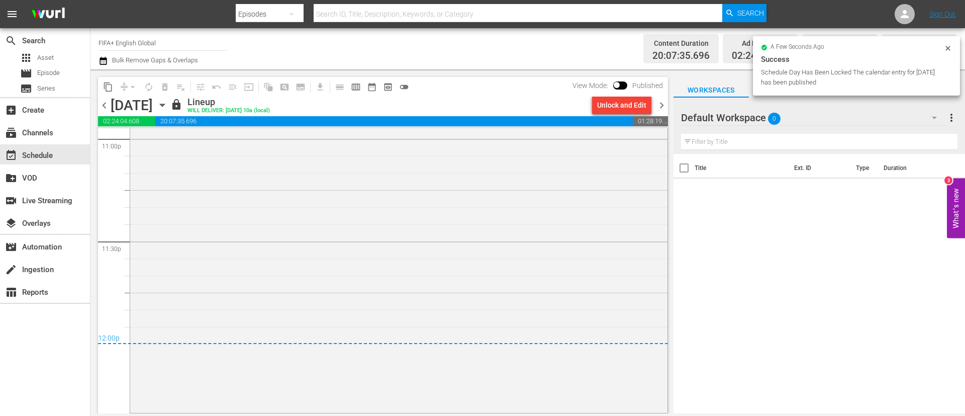
click at [659, 110] on span "chevron_right" at bounding box center [661, 105] width 13 height 13
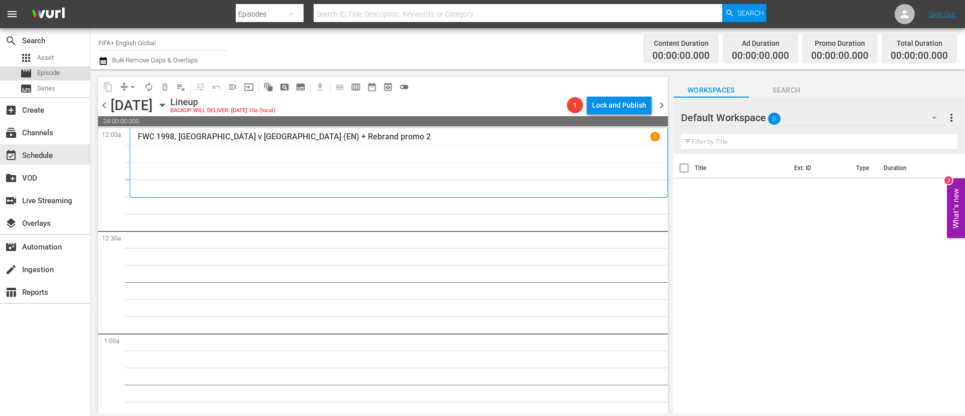
click at [75, 75] on div "movie Episode" at bounding box center [45, 73] width 90 height 14
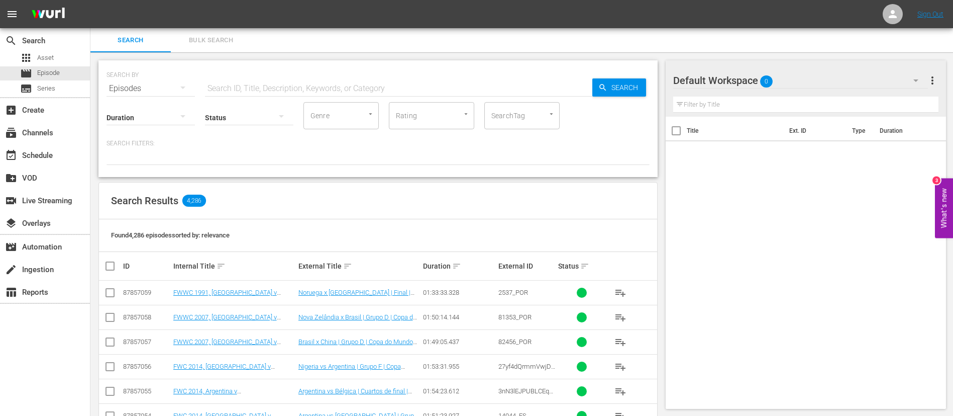
click at [219, 49] on button "Bulk Search" at bounding box center [211, 40] width 80 height 24
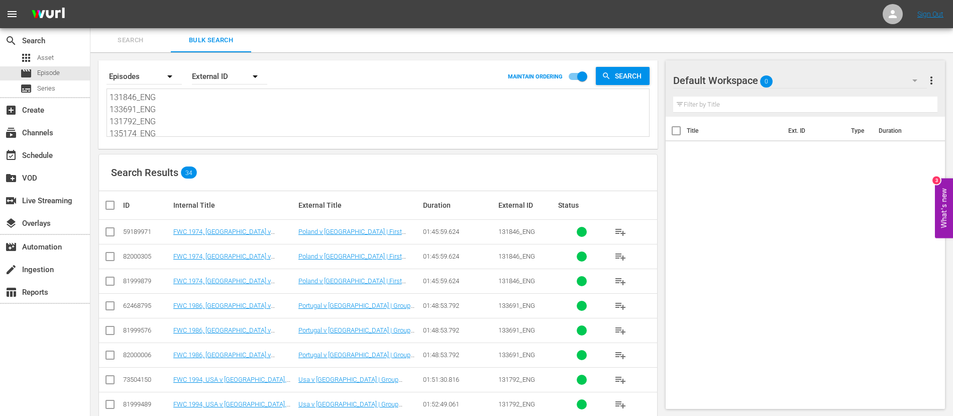
click at [248, 132] on textarea "131846_ENG 133691_ENG 131792_ENG 135174_ENG 04f04940-6e8d-4370-a30d-cf10d5347f9…" at bounding box center [380, 114] width 540 height 46
paste textarea "4760_ENG 131851FWC 1978, Poland v Mexico, Group Stage - FMR 135175_ENG 47138_EN…"
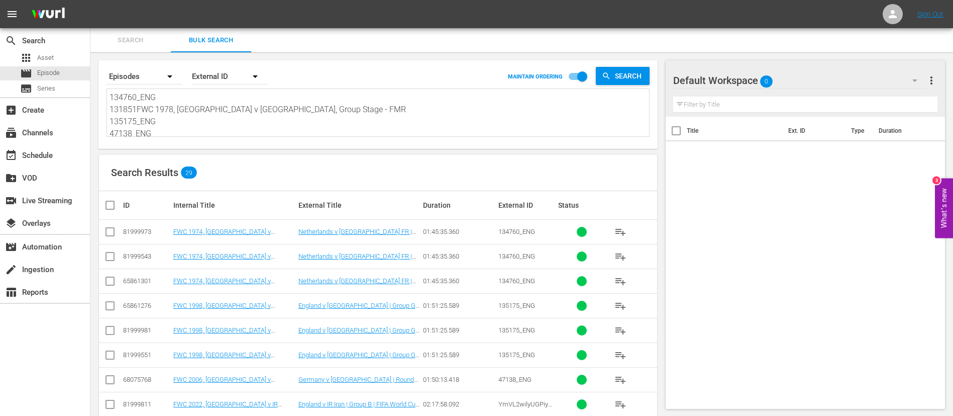
click at [105, 235] on input "checkbox" at bounding box center [110, 234] width 12 height 12
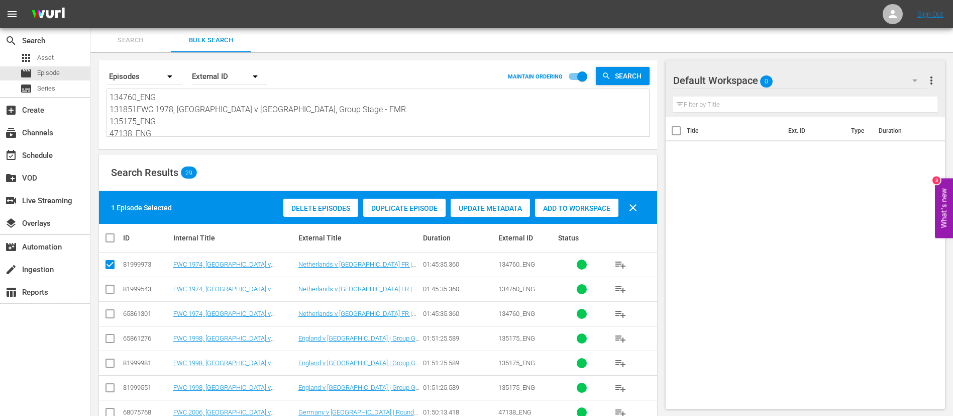
click at [112, 335] on input "checkbox" at bounding box center [110, 340] width 12 height 12
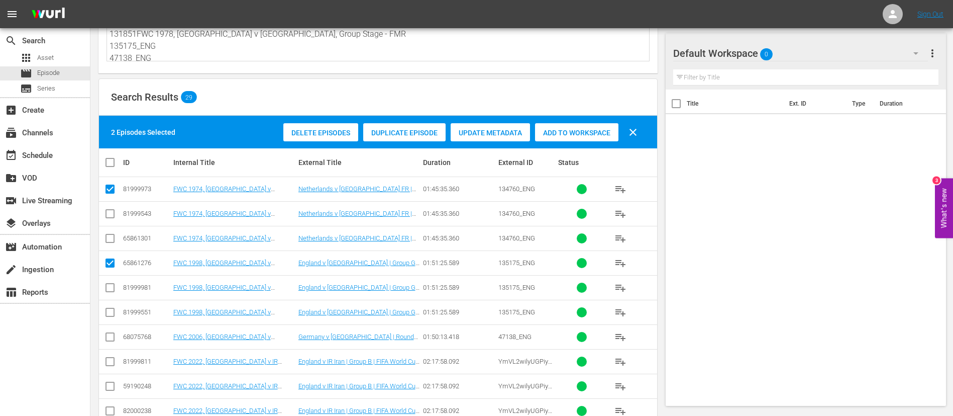
click at [108, 341] on input "checkbox" at bounding box center [110, 339] width 12 height 12
click at [104, 387] on input "checkbox" at bounding box center [110, 388] width 12 height 12
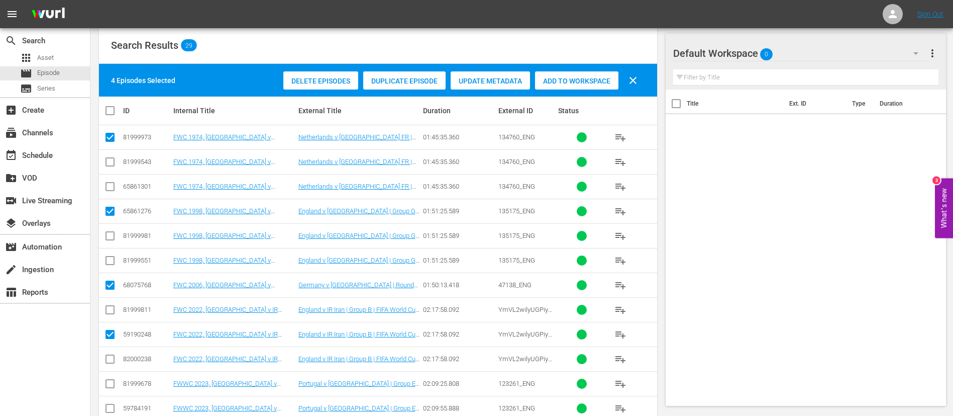
scroll to position [151, 0]
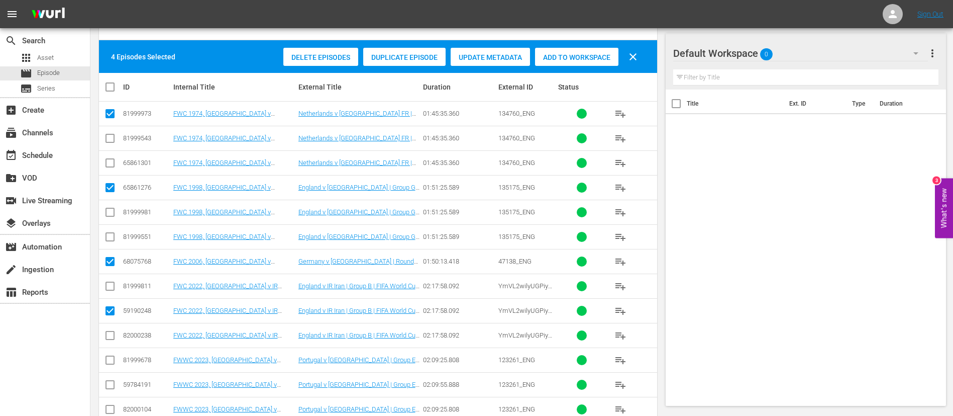
click at [109, 358] on input "checkbox" at bounding box center [110, 362] width 12 height 12
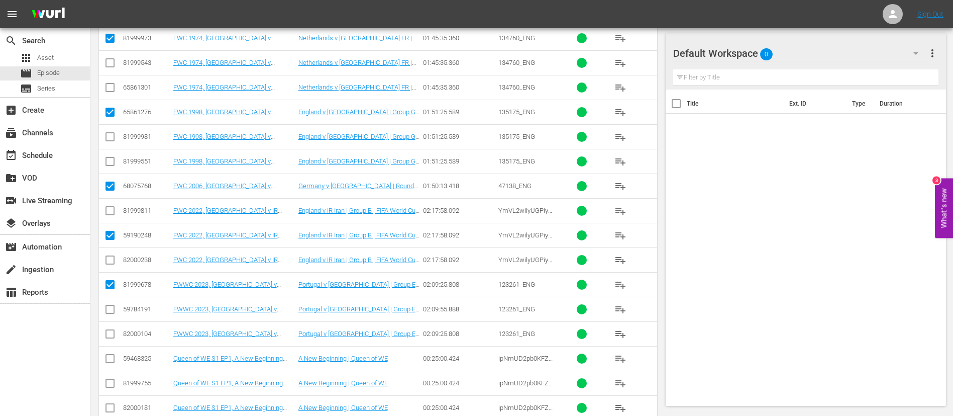
click at [109, 358] on input "checkbox" at bounding box center [110, 360] width 12 height 12
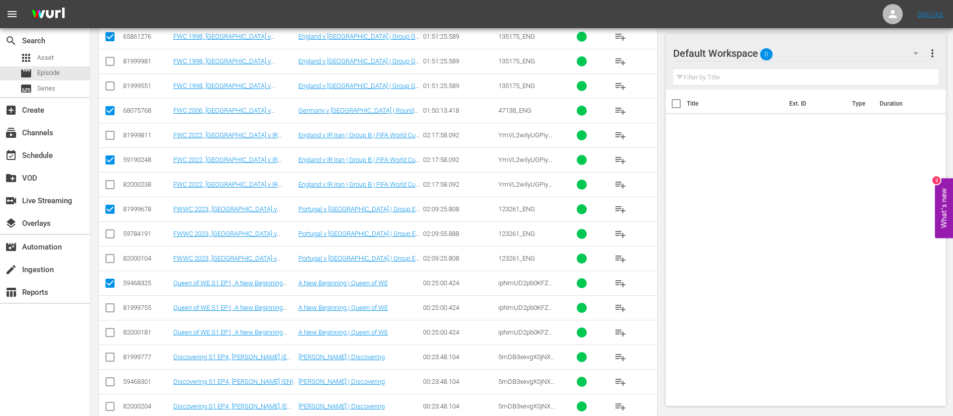
click at [107, 361] on input "checkbox" at bounding box center [110, 359] width 12 height 12
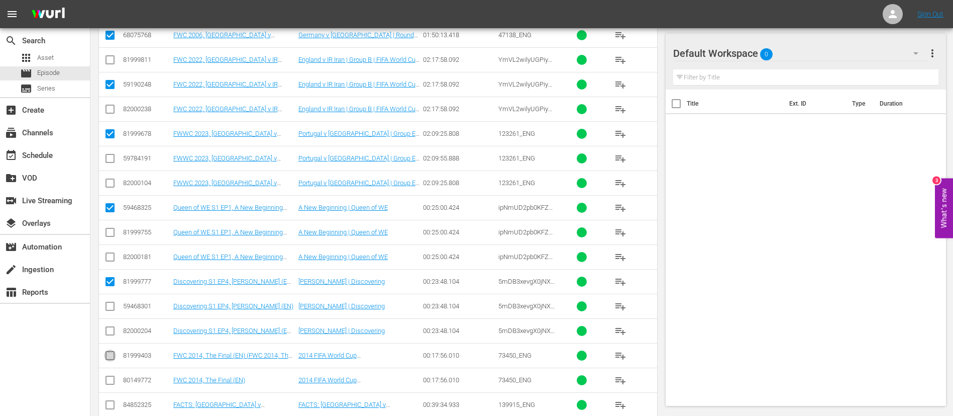
click at [107, 361] on input "checkbox" at bounding box center [110, 357] width 12 height 12
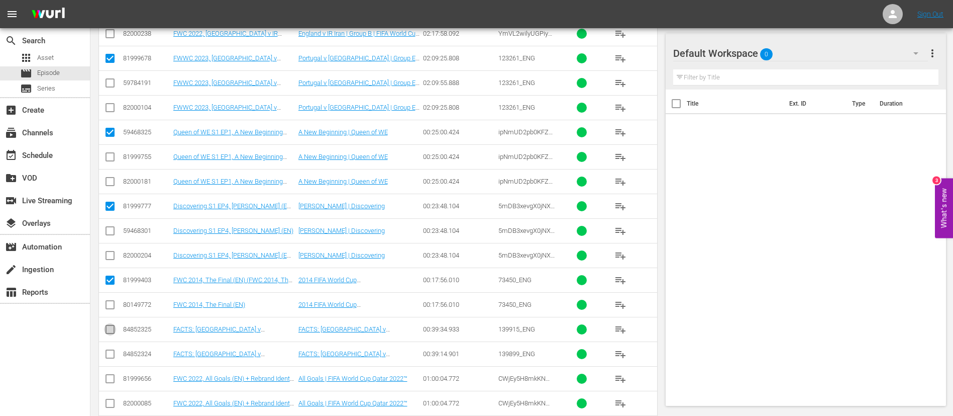
click at [108, 332] on input "checkbox" at bounding box center [110, 331] width 12 height 12
click at [110, 356] on input "checkbox" at bounding box center [110, 356] width 12 height 12
click at [111, 374] on input "checkbox" at bounding box center [110, 380] width 12 height 12
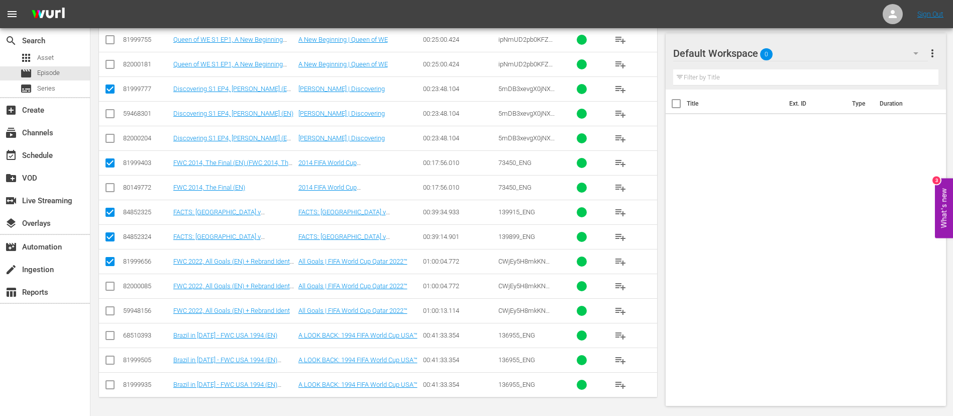
click at [111, 340] on input "checkbox" at bounding box center [110, 337] width 12 height 12
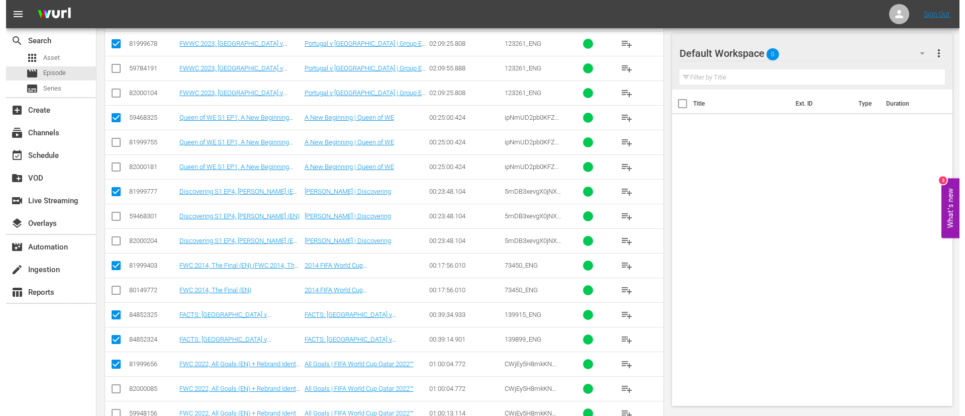
scroll to position [0, 0]
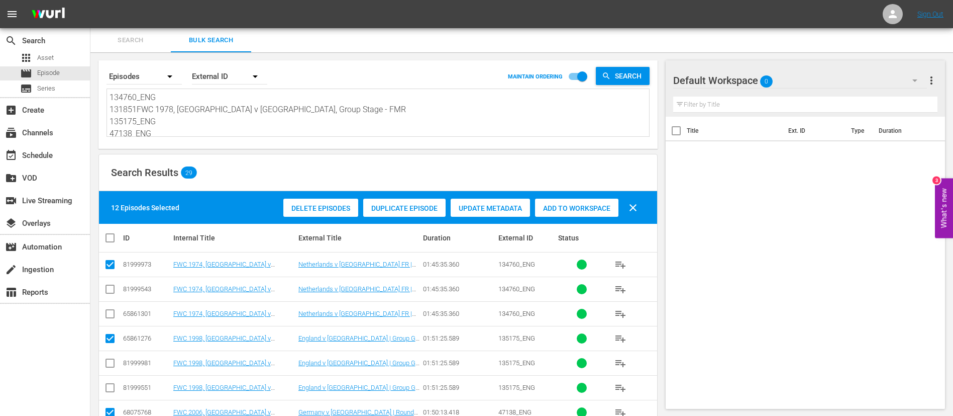
click at [586, 208] on span "Add to Workspace" at bounding box center [576, 208] width 83 height 8
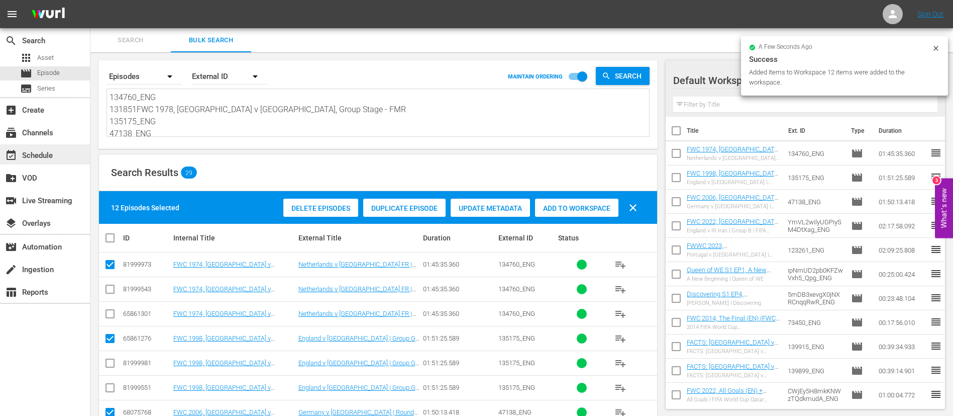
click at [54, 151] on div "event_available Schedule" at bounding box center [28, 153] width 56 height 9
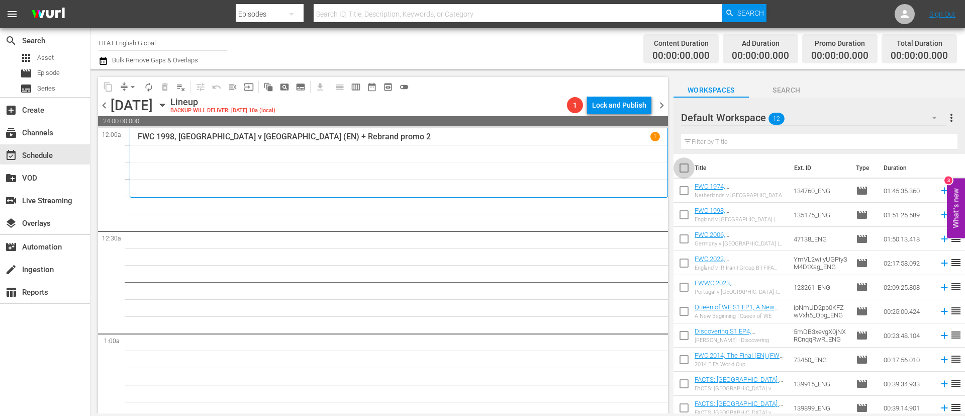
click at [690, 168] on input "checkbox" at bounding box center [683, 169] width 21 height 21
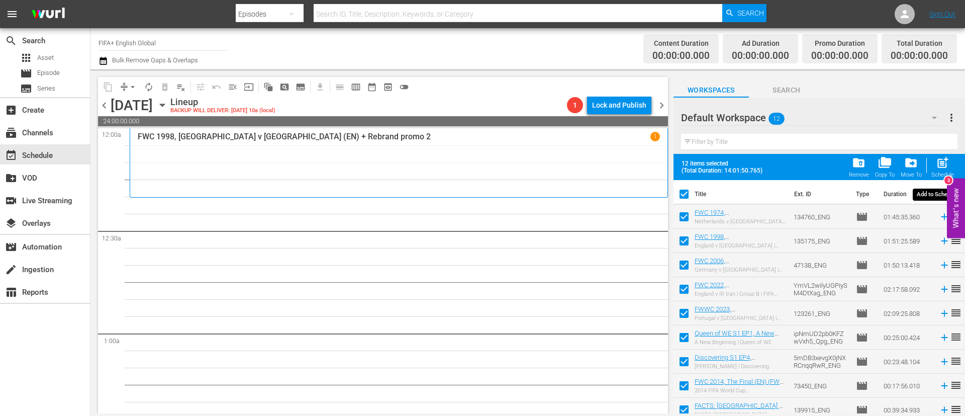
click at [953, 157] on div "post_add Schedule" at bounding box center [942, 167] width 23 height 22
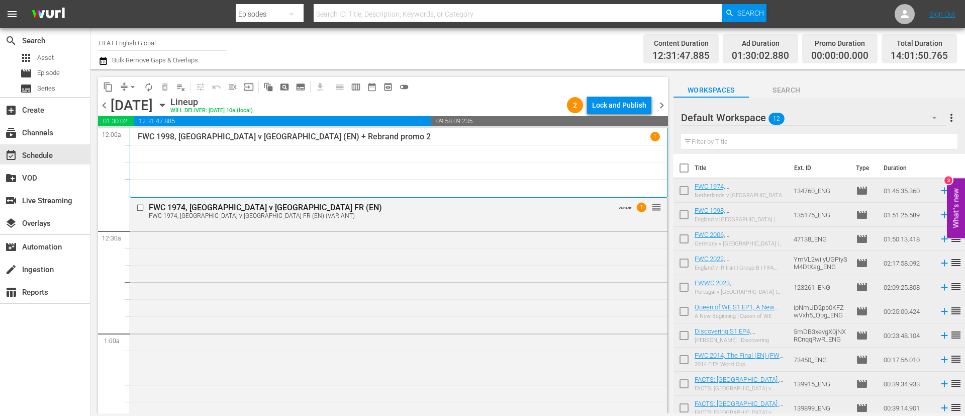
click at [690, 161] on input "checkbox" at bounding box center [683, 169] width 21 height 21
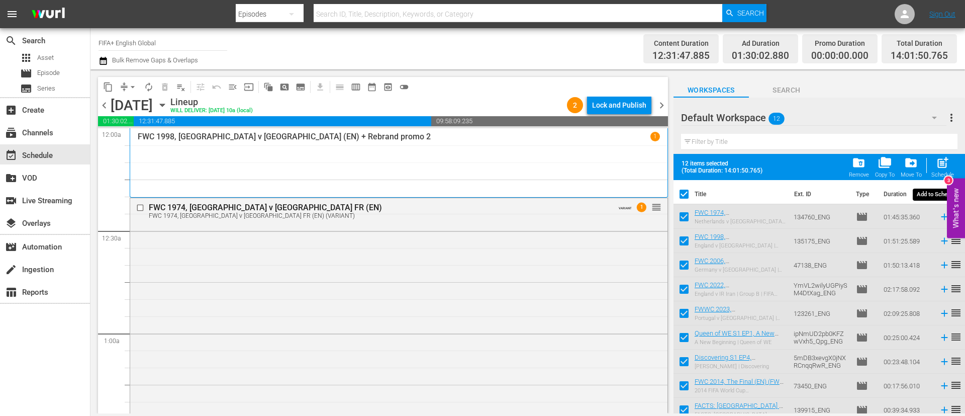
click at [948, 160] on span "post_add" at bounding box center [943, 163] width 14 height 14
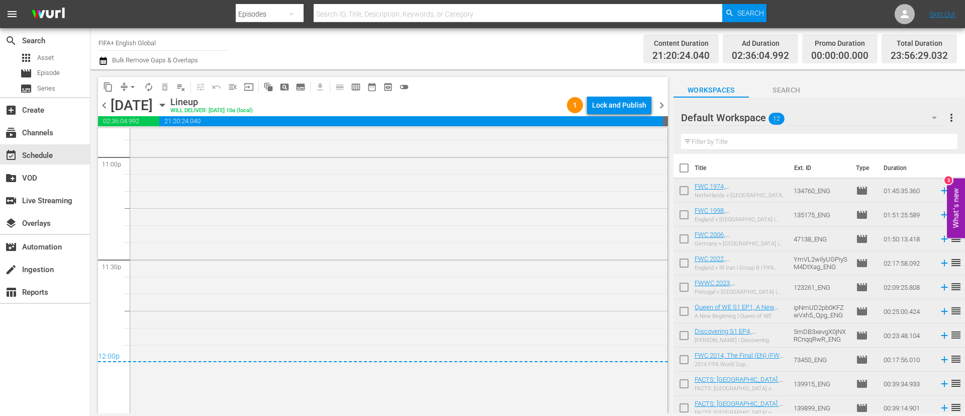
scroll to position [4693, 0]
click at [626, 107] on div "Lock and Publish" at bounding box center [619, 105] width 54 height 18
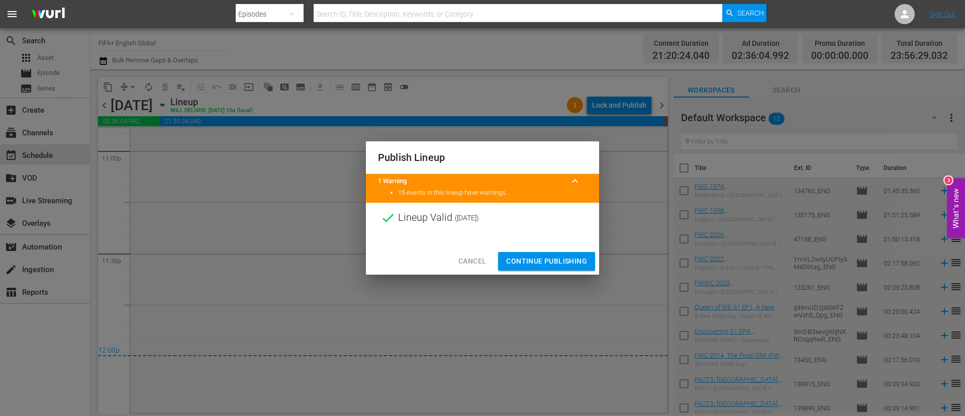
click at [579, 258] on span "Continue Publishing" at bounding box center [546, 261] width 81 height 13
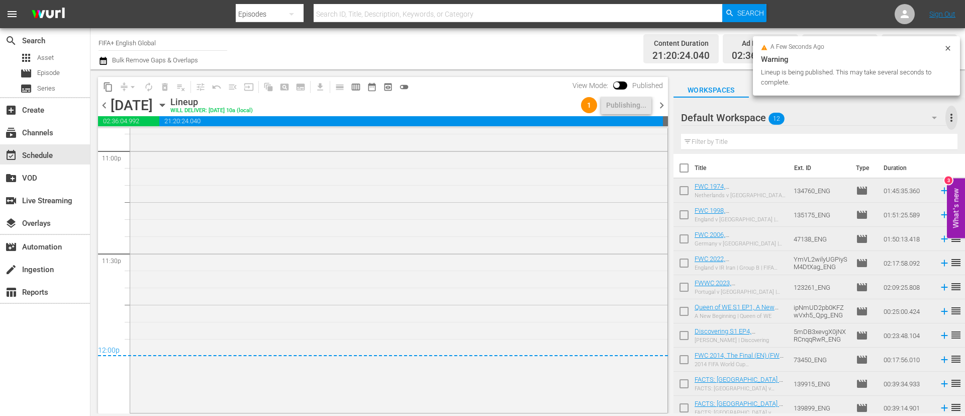
click at [952, 123] on span "more_vert" at bounding box center [951, 118] width 12 height 12
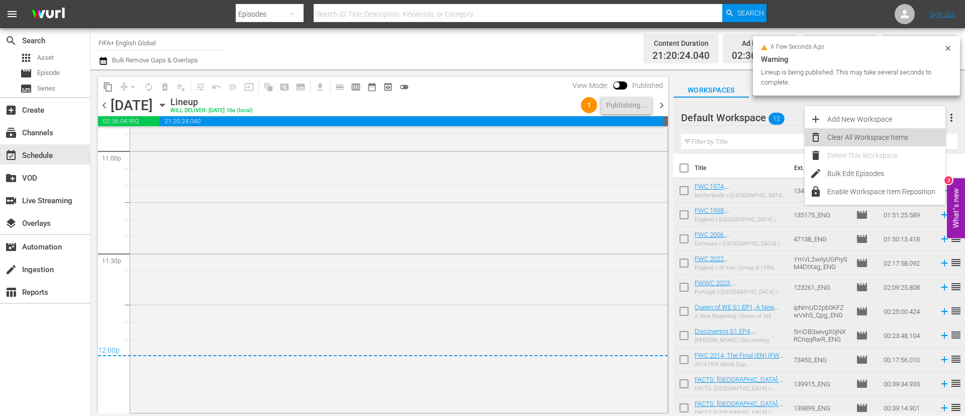
click at [839, 138] on div "Clear All Workspace Items" at bounding box center [886, 137] width 118 height 18
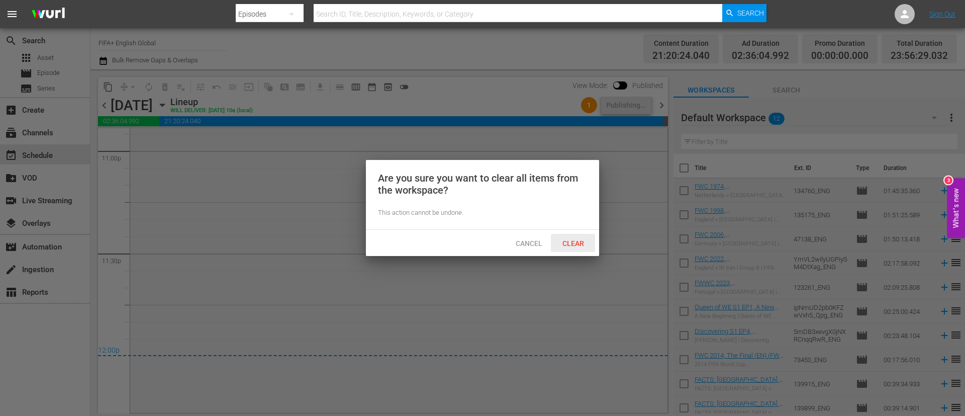
click at [571, 244] on span "Clear" at bounding box center [573, 243] width 38 height 8
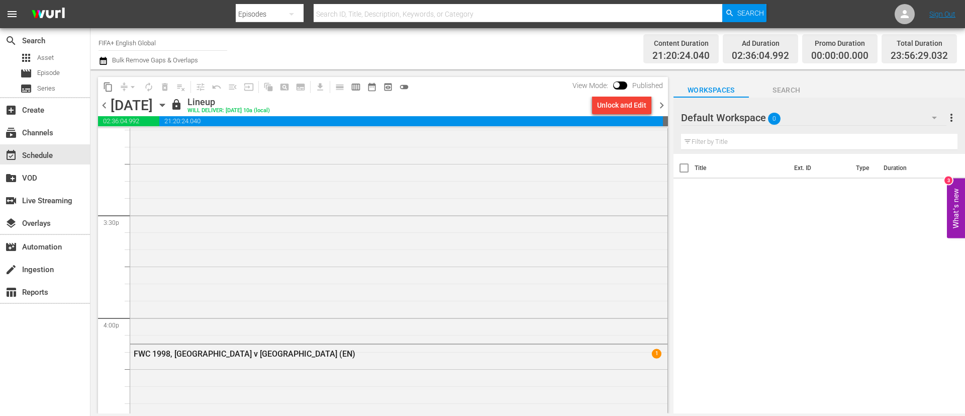
scroll to position [2960, 0]
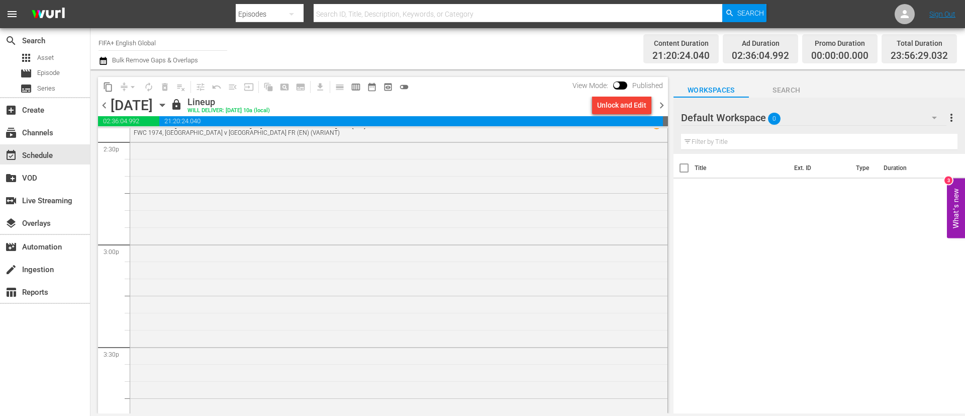
click at [667, 108] on span "chevron_right" at bounding box center [661, 105] width 13 height 13
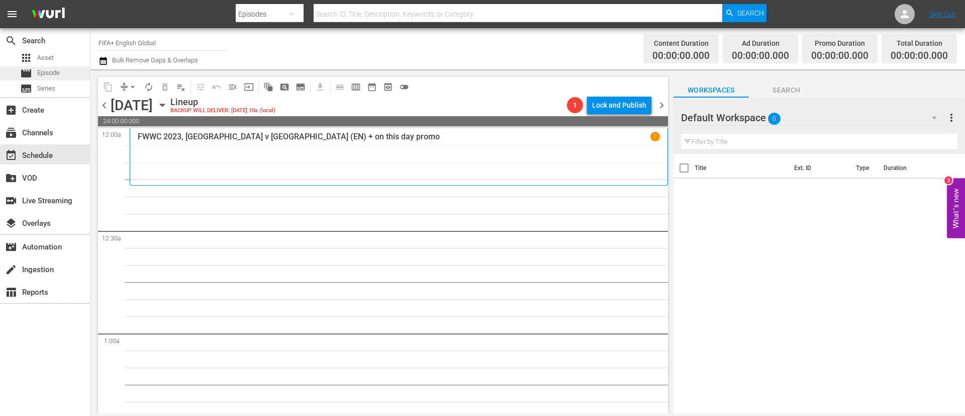
click at [41, 73] on span "Episode" at bounding box center [48, 73] width 23 height 10
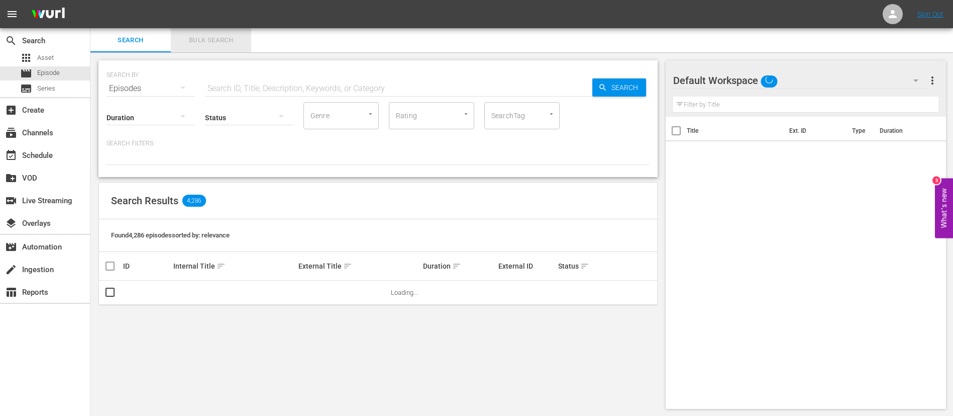
click at [230, 33] on button "Bulk Search" at bounding box center [211, 40] width 80 height 24
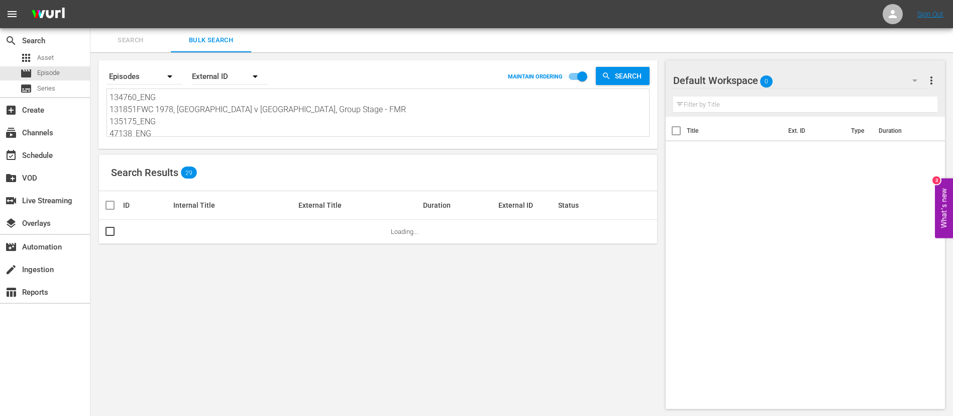
click at [221, 112] on textarea "134760_ENG 131851FWC 1978, Poland v Mexico, Group Stage - FMR 135175_ENG 47138_…" at bounding box center [380, 114] width 540 height 46
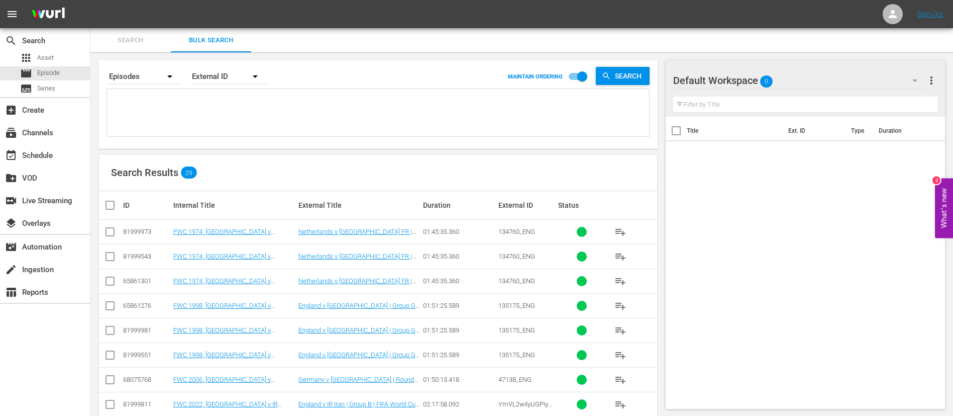
paste textarea "133708_ENG 319fa8e7-6ca4-465d-9c7d-64a43d85a721_ENG 4WzPDoqR7O4yx2vrBr53n_ENG h…"
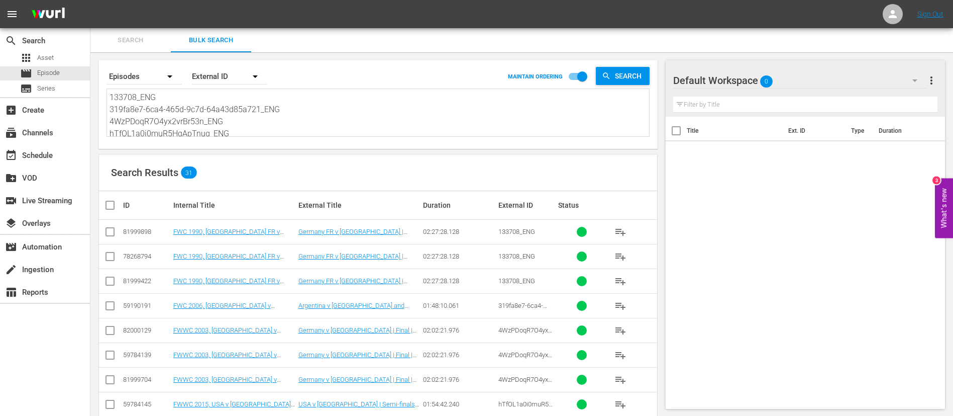
click at [114, 231] on input "checkbox" at bounding box center [110, 234] width 12 height 12
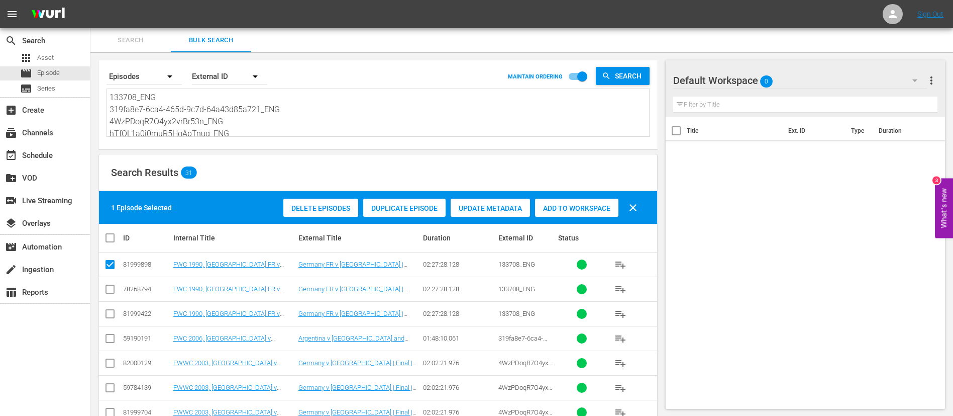
click at [107, 339] on input "checkbox" at bounding box center [110, 340] width 12 height 12
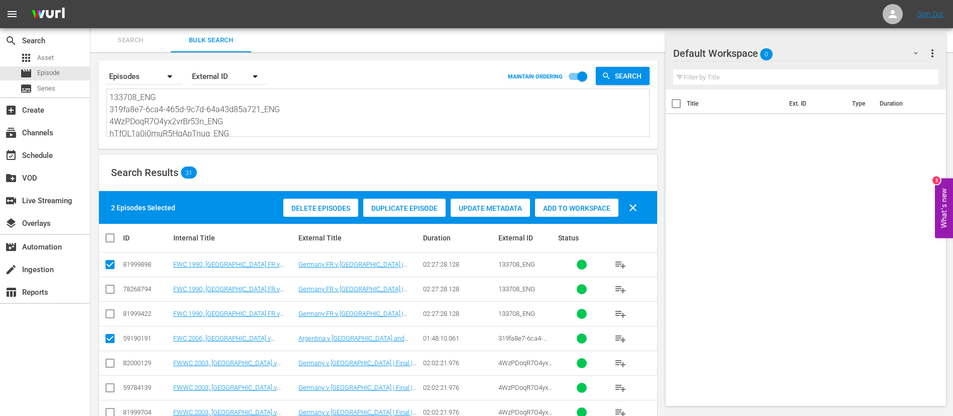
scroll to position [75, 0]
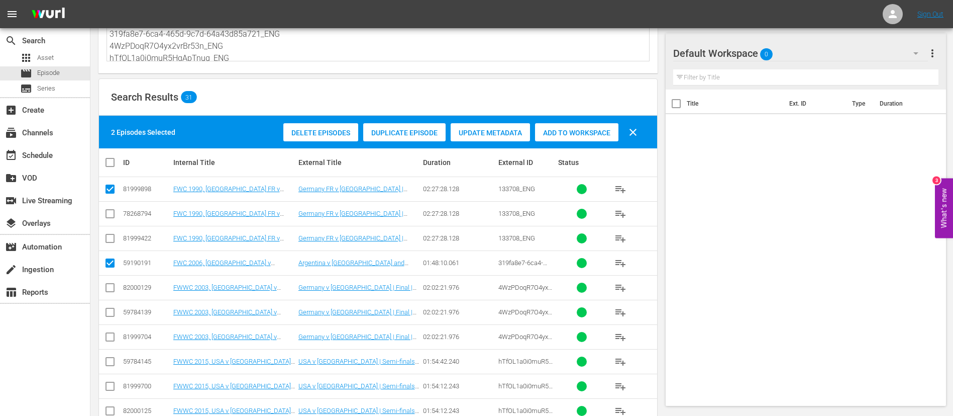
click at [107, 292] on input "checkbox" at bounding box center [110, 289] width 12 height 12
click at [106, 356] on icon at bounding box center [110, 361] width 12 height 12
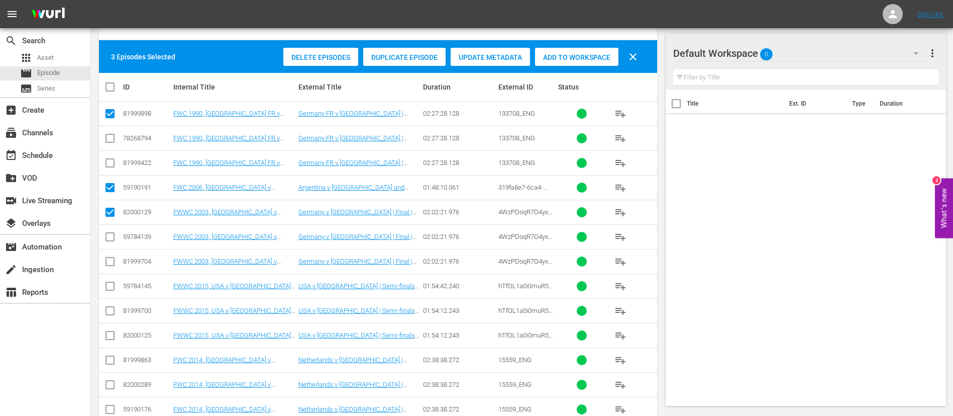
click at [113, 283] on input "checkbox" at bounding box center [110, 288] width 12 height 12
click at [109, 361] on input "checkbox" at bounding box center [110, 362] width 12 height 12
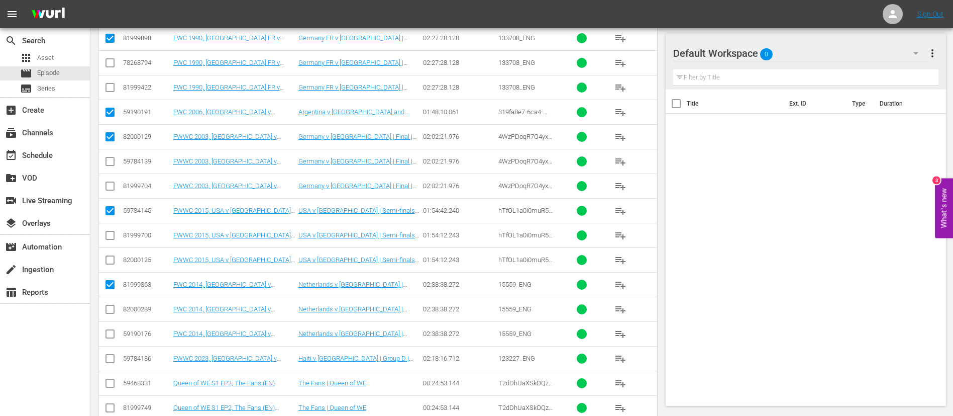
click at [111, 360] on input "checkbox" at bounding box center [110, 360] width 12 height 12
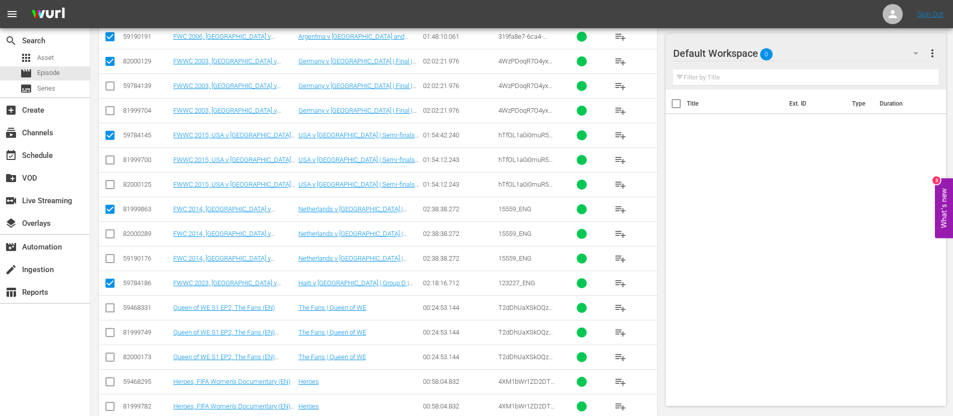
click at [109, 309] on input "checkbox" at bounding box center [110, 310] width 12 height 12
click at [107, 380] on input "checkbox" at bounding box center [110, 383] width 12 height 12
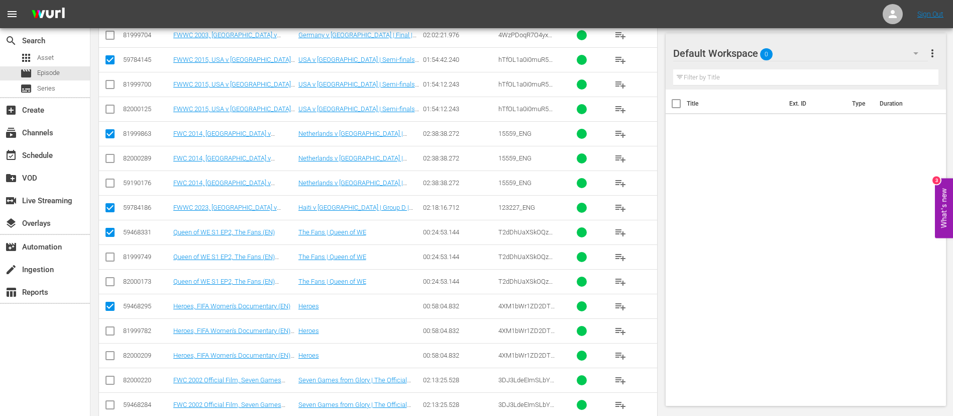
click at [111, 379] on input "checkbox" at bounding box center [110, 382] width 12 height 12
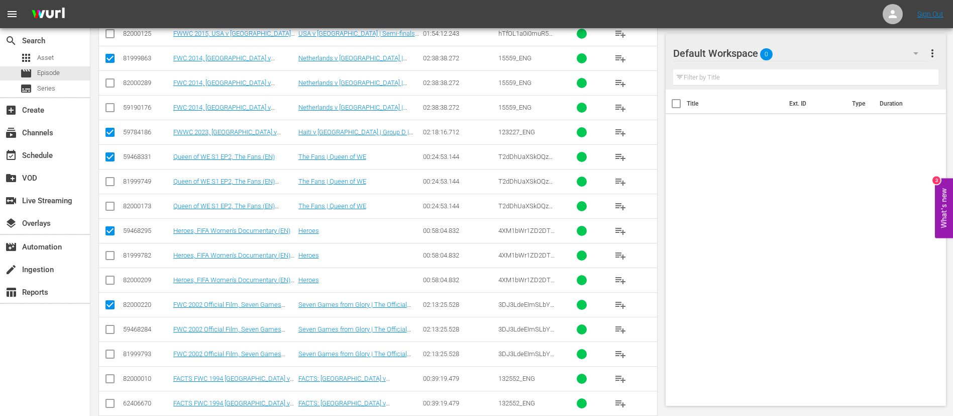
click at [111, 379] on input "checkbox" at bounding box center [110, 380] width 12 height 12
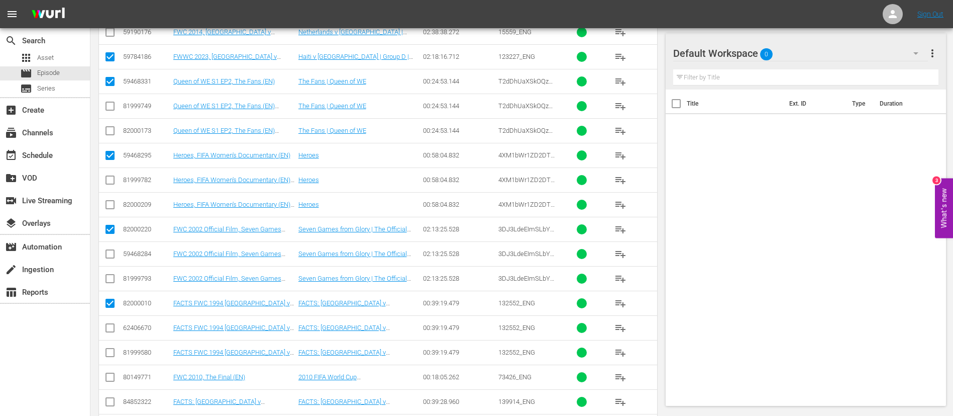
click at [111, 379] on input "checkbox" at bounding box center [110, 379] width 12 height 12
click at [110, 349] on input "checkbox" at bounding box center [110, 354] width 12 height 12
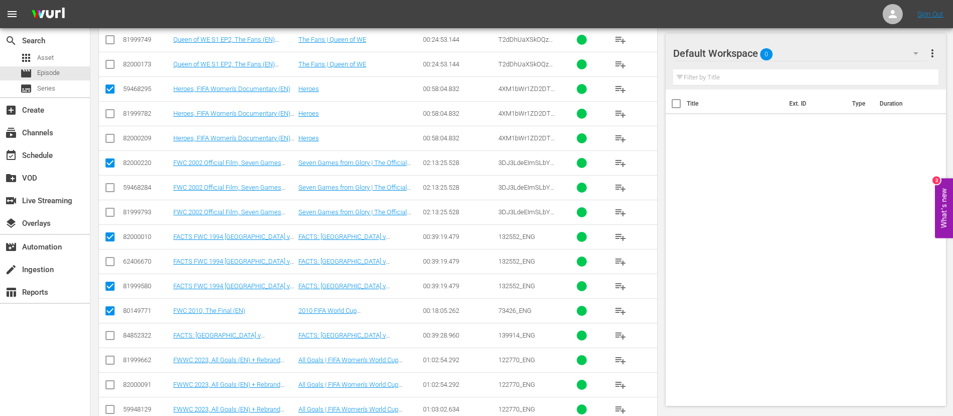
scroll to position [619, 0]
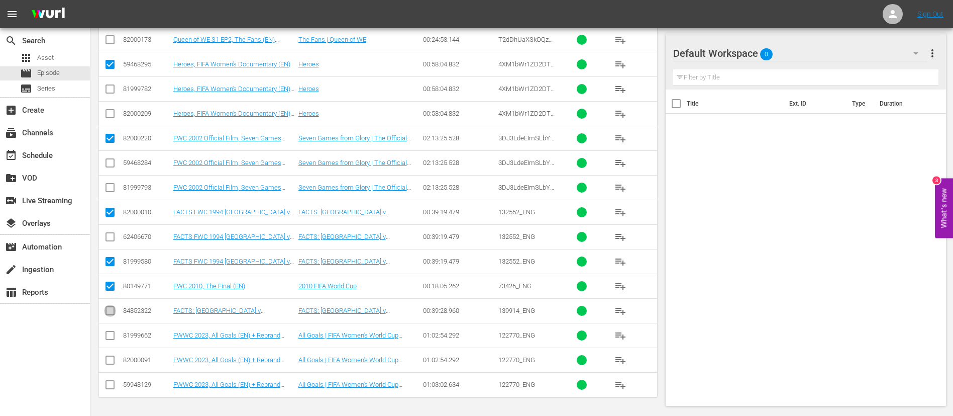
click at [111, 311] on input "checkbox" at bounding box center [110, 313] width 12 height 12
click at [114, 339] on input "checkbox" at bounding box center [110, 337] width 12 height 12
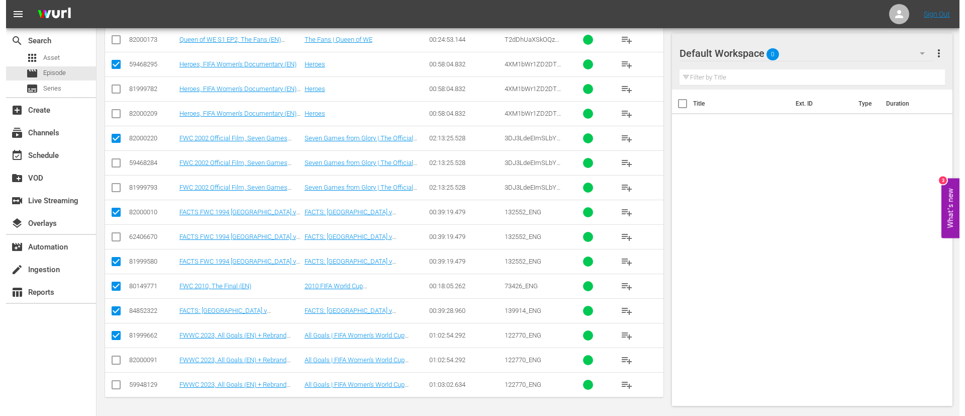
scroll to position [0, 0]
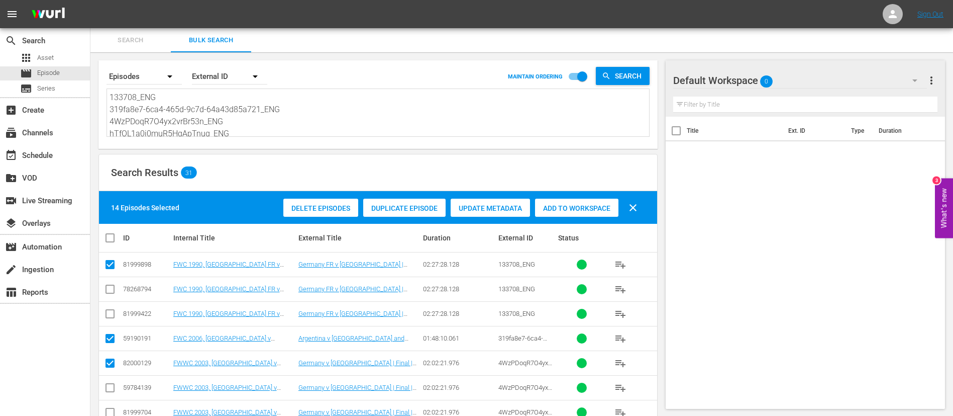
click at [585, 204] on span "Add to Workspace" at bounding box center [576, 208] width 83 height 8
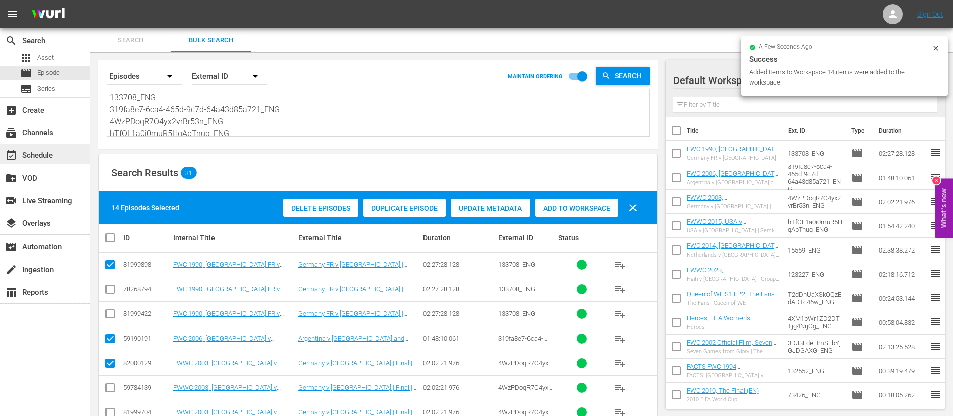
click at [35, 155] on div "event_available Schedule" at bounding box center [28, 153] width 56 height 9
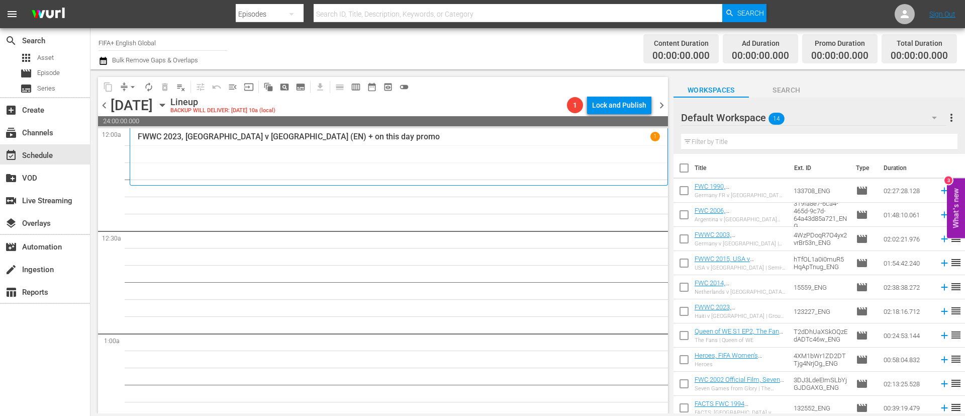
click at [677, 171] on input "checkbox" at bounding box center [683, 169] width 21 height 21
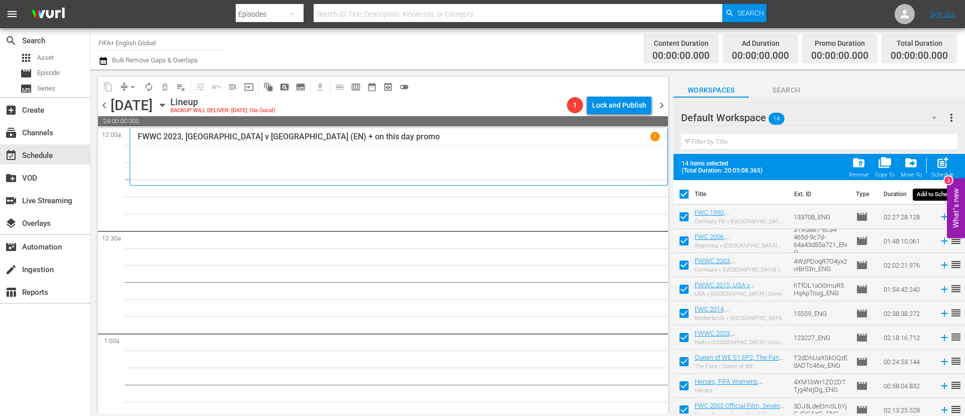
click at [949, 163] on span "post_add" at bounding box center [943, 163] width 14 height 14
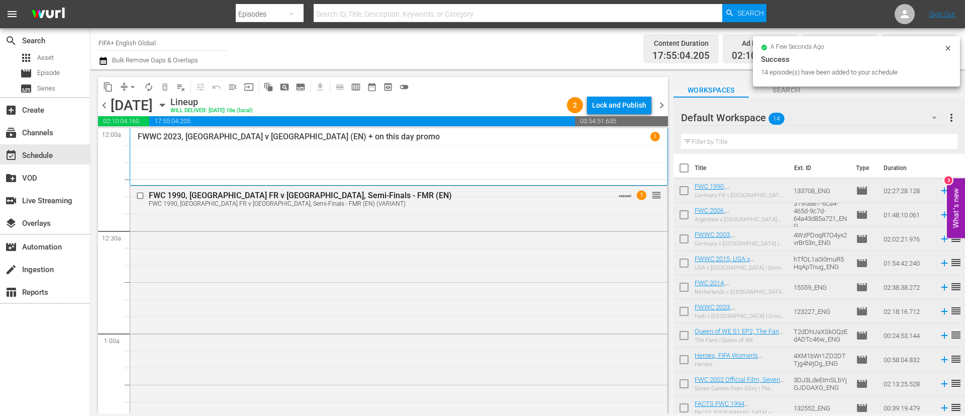
click at [688, 169] on input "checkbox" at bounding box center [683, 169] width 21 height 21
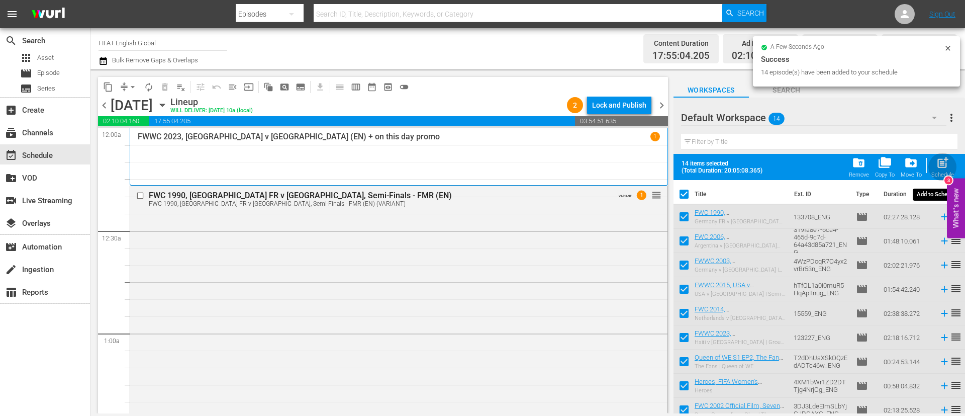
click at [944, 159] on span "post_add" at bounding box center [943, 163] width 14 height 14
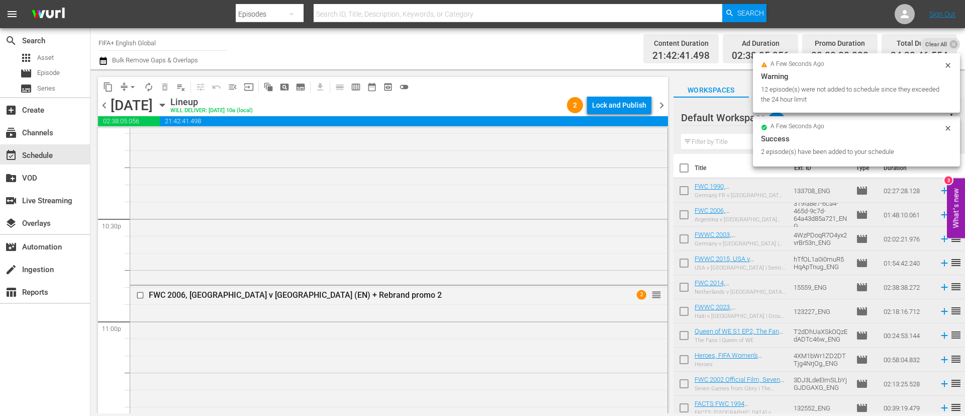
scroll to position [4764, 0]
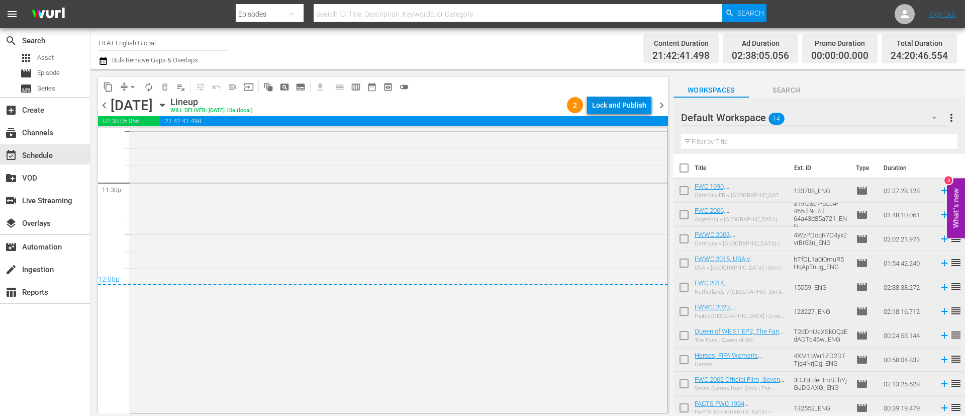
click at [624, 93] on div "content_copy compress arrow_drop_down autorenew_outlined delete_forever_outline…" at bounding box center [383, 87] width 570 height 20
click at [624, 99] on div "Lock and Publish" at bounding box center [619, 105] width 54 height 18
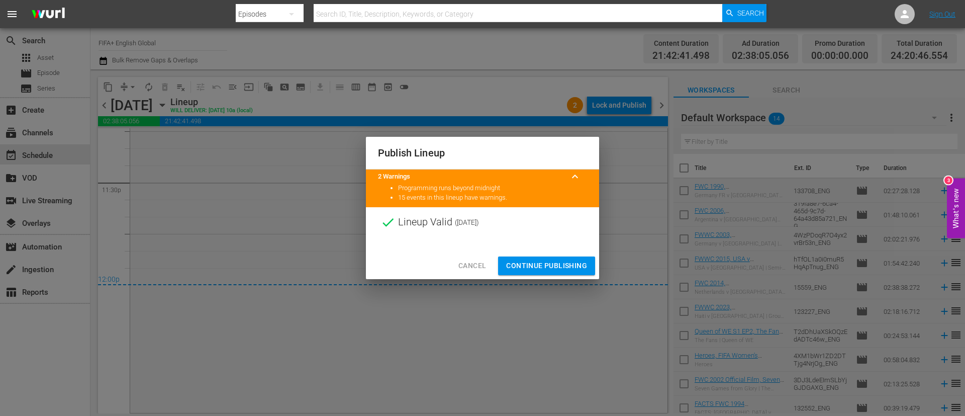
click at [556, 268] on span "Continue Publishing" at bounding box center [546, 265] width 81 height 13
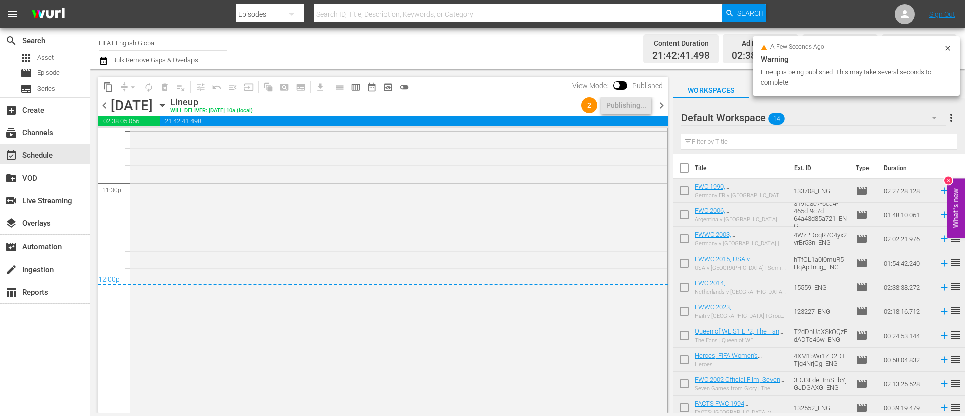
click at [957, 116] on span "more_vert" at bounding box center [951, 118] width 12 height 12
click at [893, 136] on div "Clear All Workspace Items" at bounding box center [886, 137] width 118 height 18
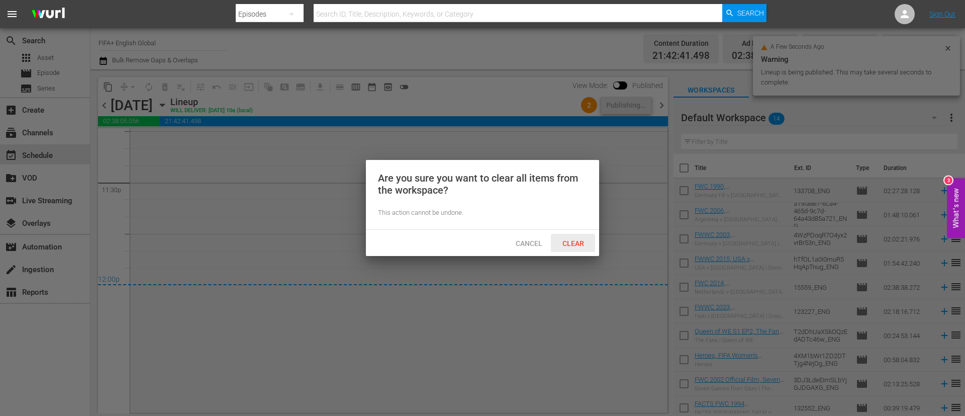
click at [569, 244] on span "Clear" at bounding box center [573, 243] width 38 height 8
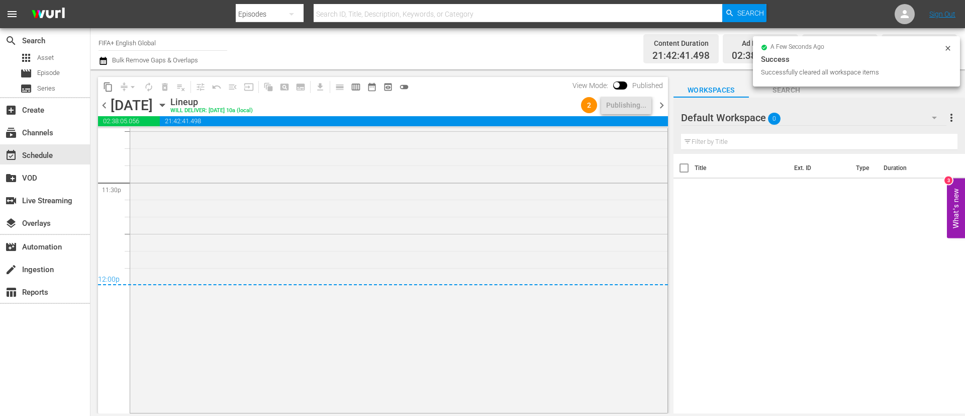
click at [667, 103] on span "chevron_right" at bounding box center [661, 105] width 13 height 13
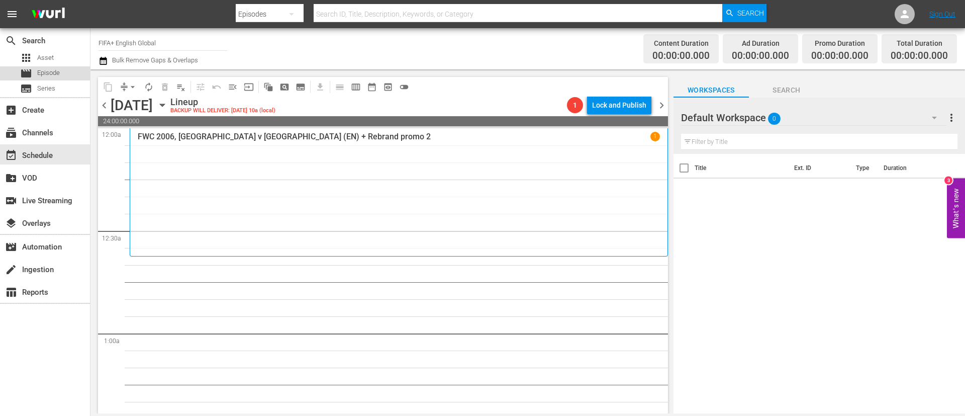
click at [77, 79] on div "movie Episode" at bounding box center [45, 73] width 90 height 14
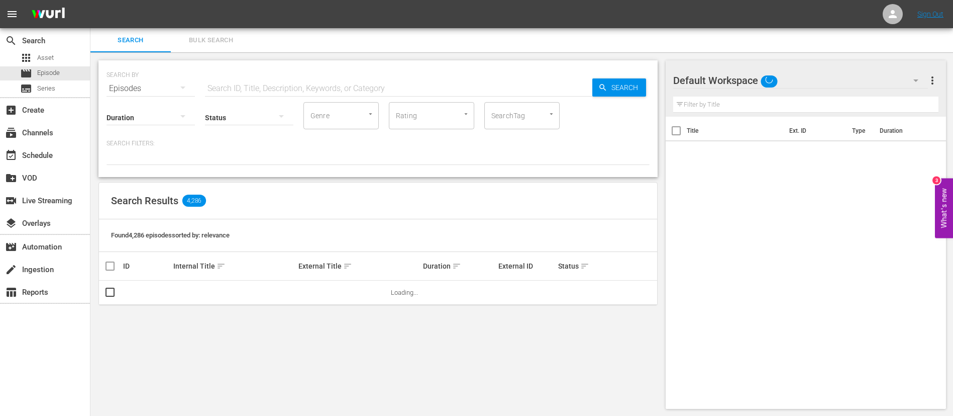
click at [225, 38] on span "Bulk Search" at bounding box center [211, 41] width 68 height 12
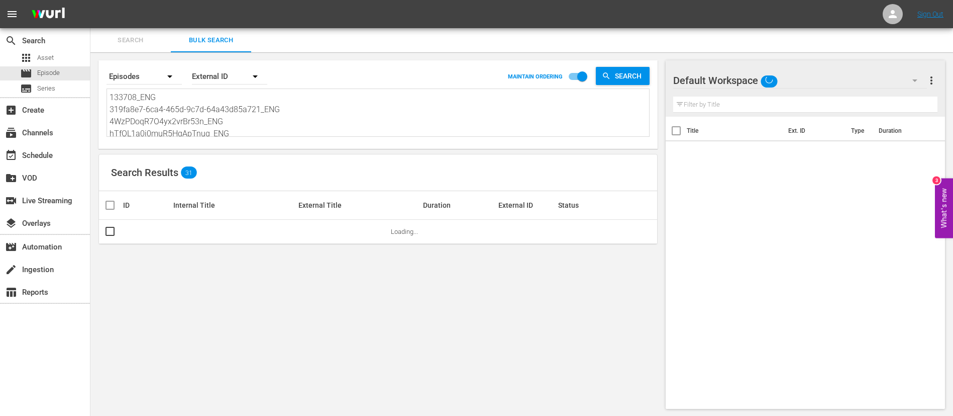
click at [222, 114] on textarea "133708_ENG 319fa8e7-6ca4-465d-9c7d-64a43d85a721_ENG 4WzPDoqR7O4yx2vrBr53n_ENG h…" at bounding box center [380, 114] width 540 height 46
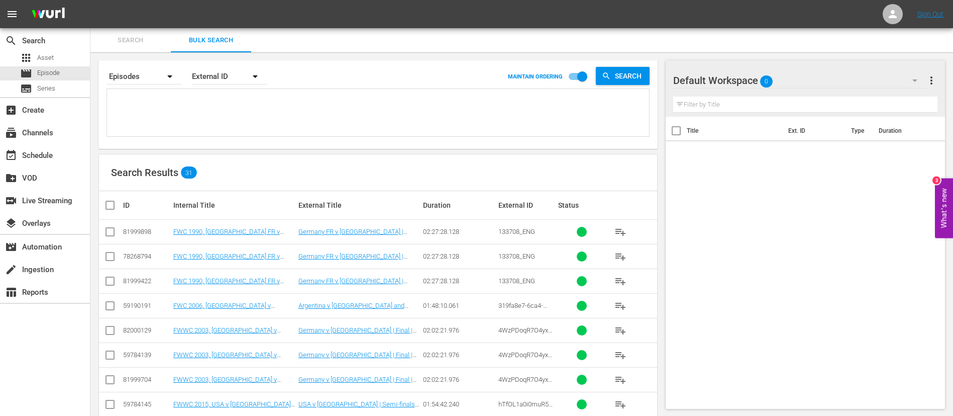
paste textarea "3nN3lEJPUBLCEq7yUt9GKs_ENG 40979_ENG 20214_ENG 21622_ENG 20213_ENG 123238_ENG f…"
click at [106, 234] on input "checkbox" at bounding box center [110, 234] width 12 height 12
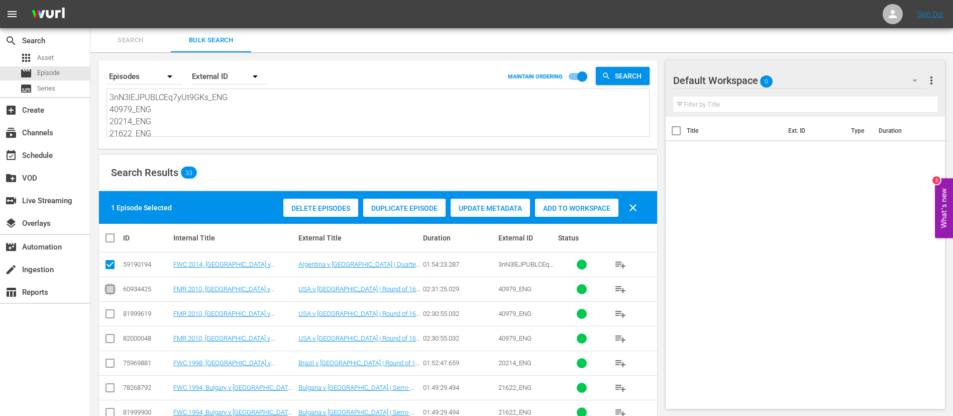
click at [106, 288] on input "checkbox" at bounding box center [110, 291] width 12 height 12
click at [116, 362] on input "checkbox" at bounding box center [110, 365] width 12 height 12
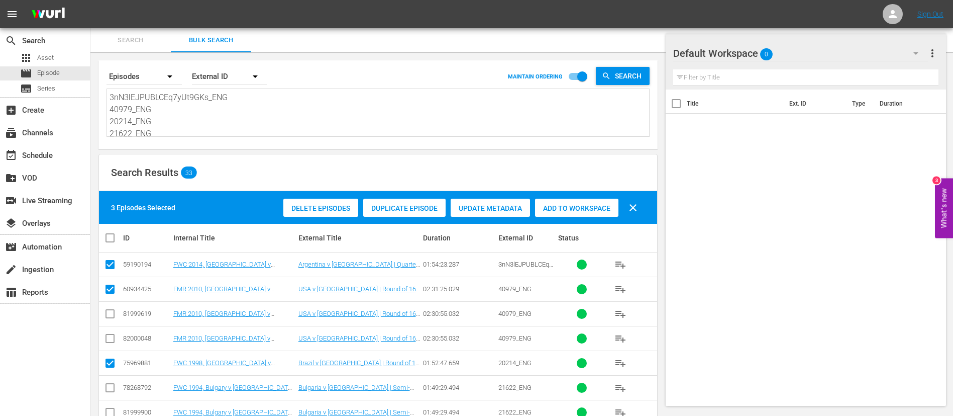
scroll to position [75, 0]
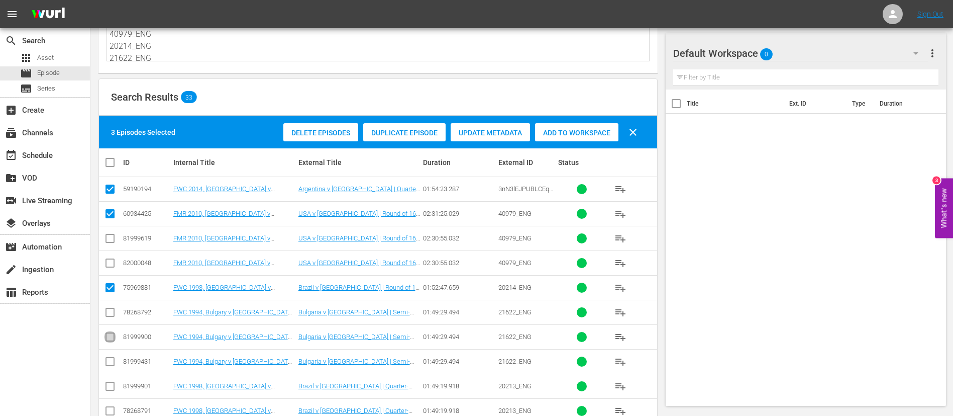
click at [114, 336] on input "checkbox" at bounding box center [110, 339] width 12 height 12
click at [105, 385] on input "checkbox" at bounding box center [110, 388] width 12 height 12
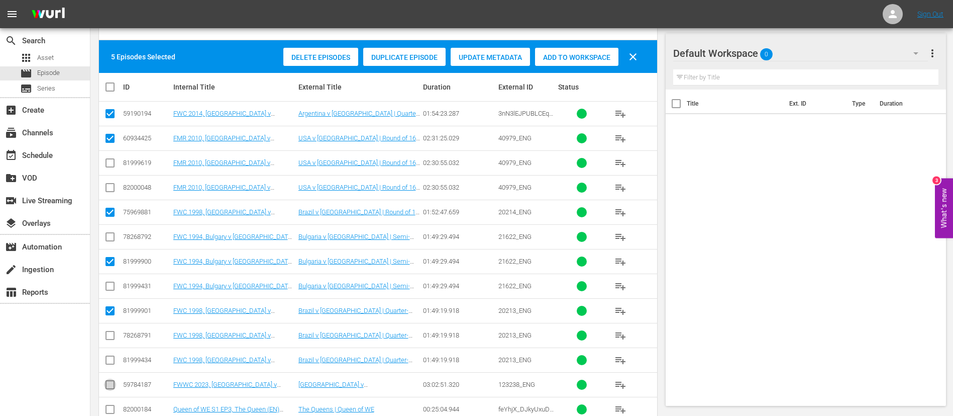
click at [107, 379] on icon at bounding box center [110, 384] width 12 height 12
click at [109, 388] on input "checkbox" at bounding box center [110, 386] width 12 height 12
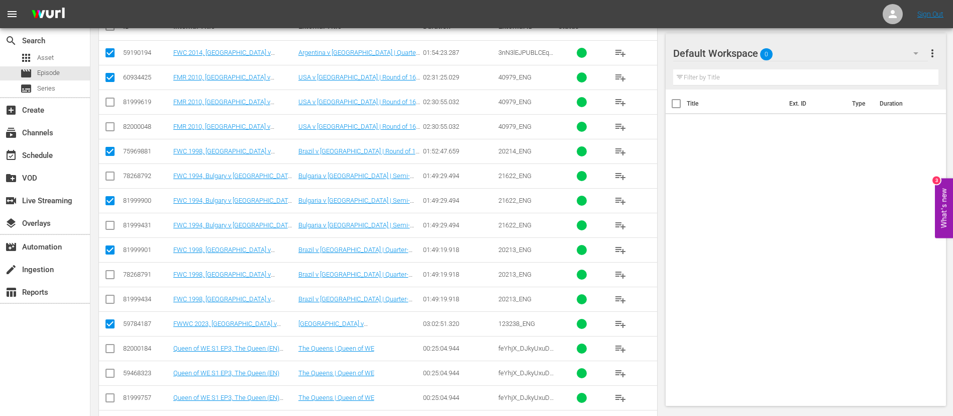
scroll to position [226, 0]
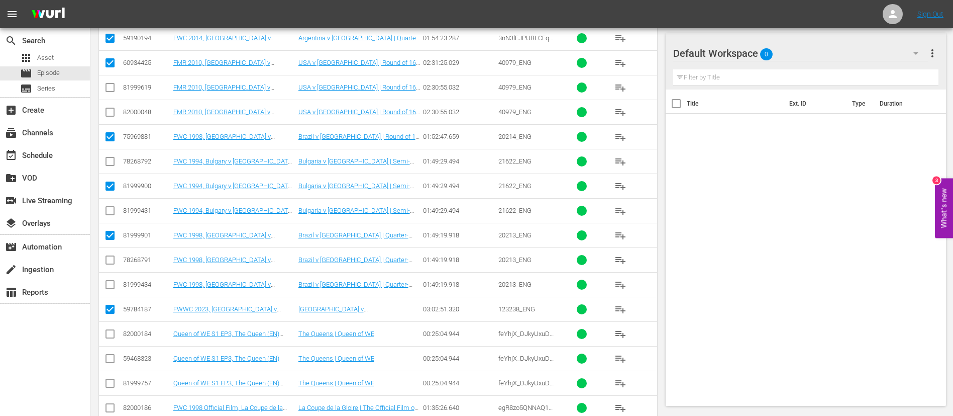
click at [110, 334] on input "checkbox" at bounding box center [110, 336] width 12 height 12
click at [111, 406] on input "checkbox" at bounding box center [110, 410] width 12 height 12
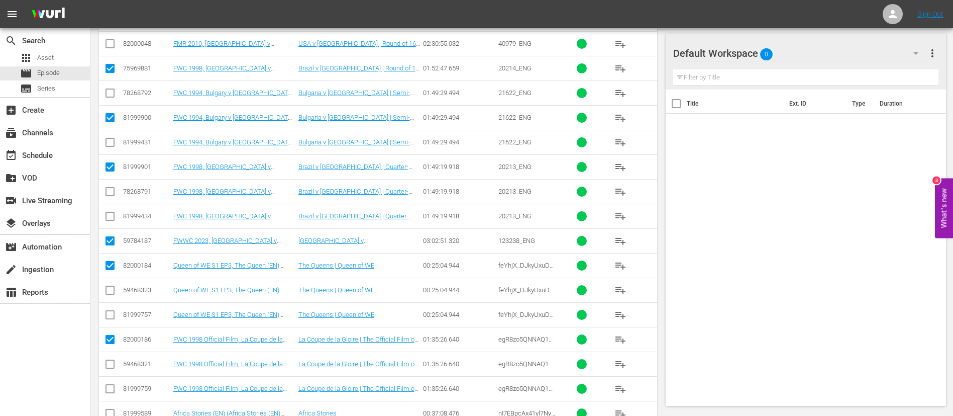
scroll to position [302, 0]
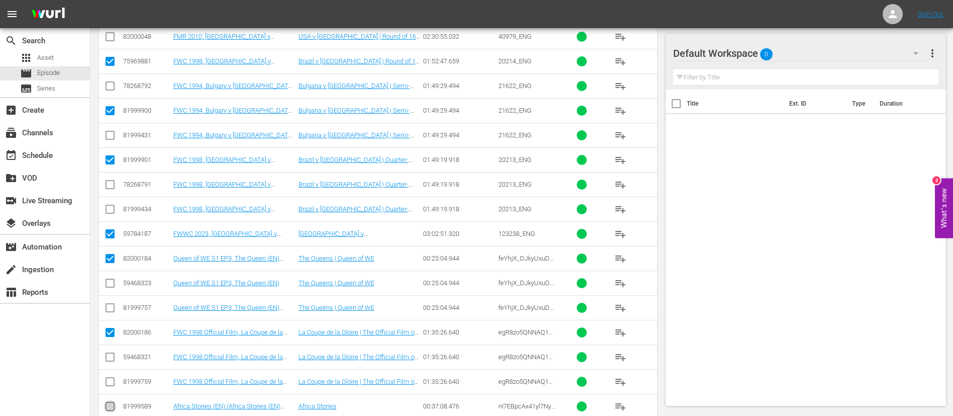
click at [110, 405] on input "checkbox" at bounding box center [110, 408] width 12 height 12
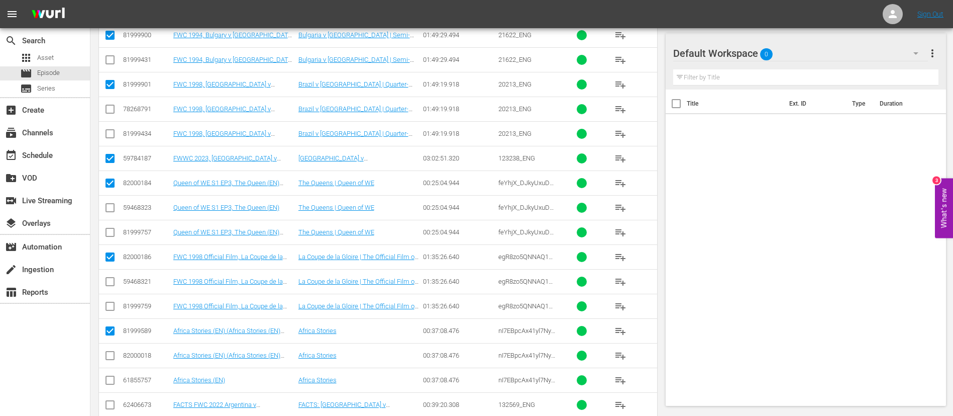
click at [109, 409] on input "checkbox" at bounding box center [110, 407] width 12 height 12
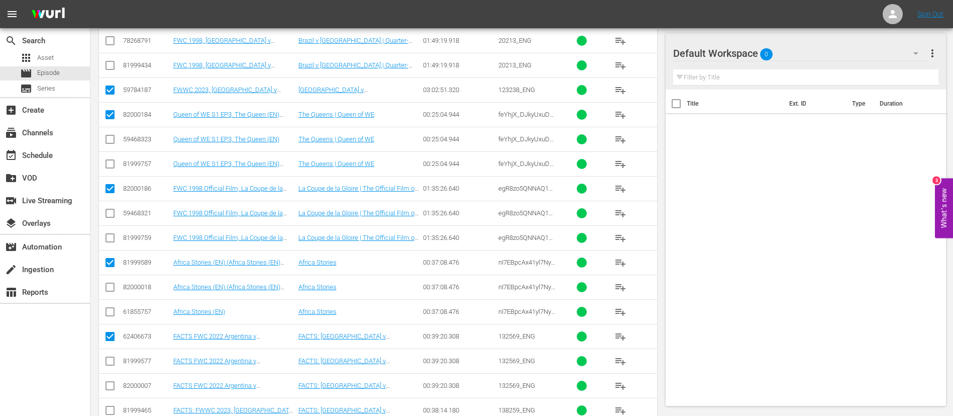
scroll to position [452, 0]
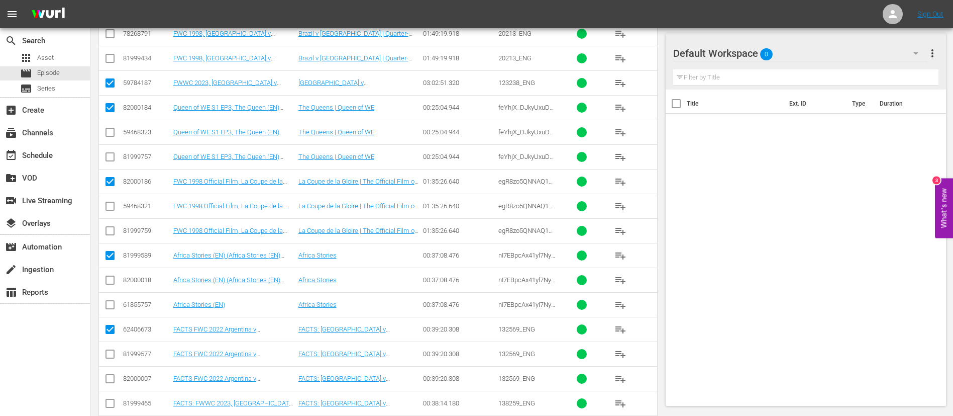
click at [110, 402] on input "checkbox" at bounding box center [110, 405] width 12 height 12
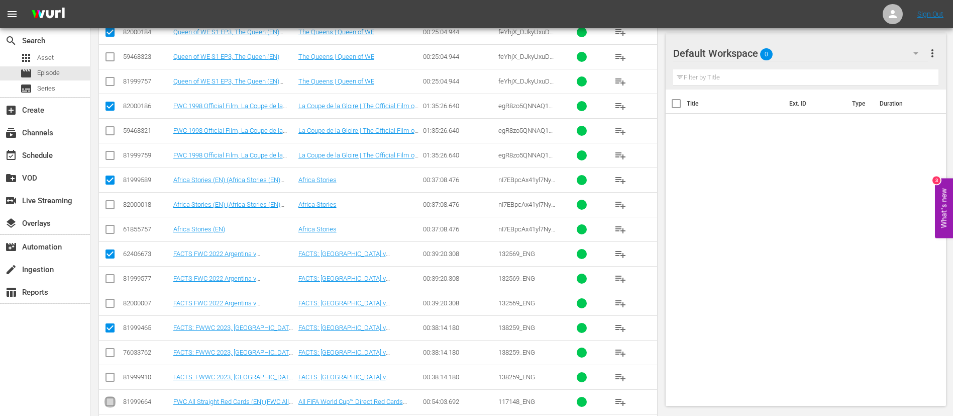
click at [110, 402] on input "checkbox" at bounding box center [110, 404] width 12 height 12
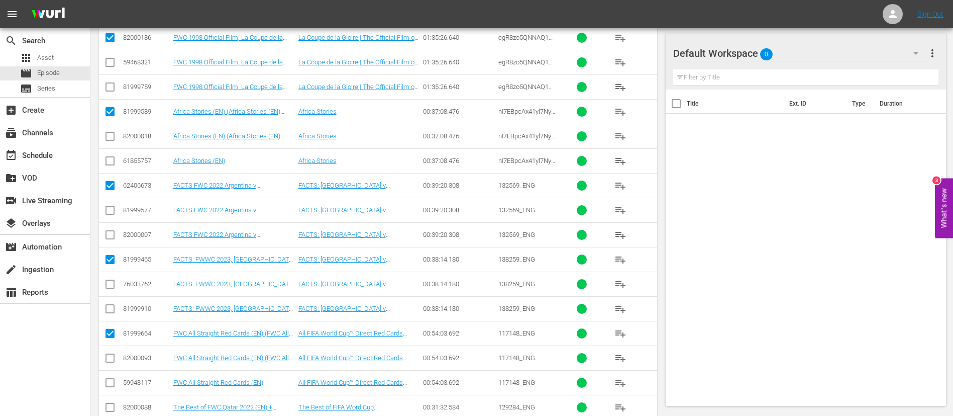
scroll to position [603, 0]
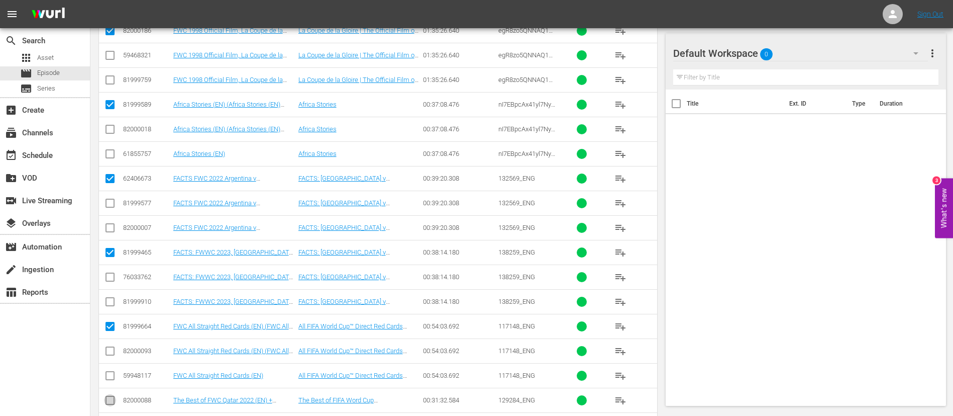
click at [110, 402] on input "checkbox" at bounding box center [110, 402] width 12 height 12
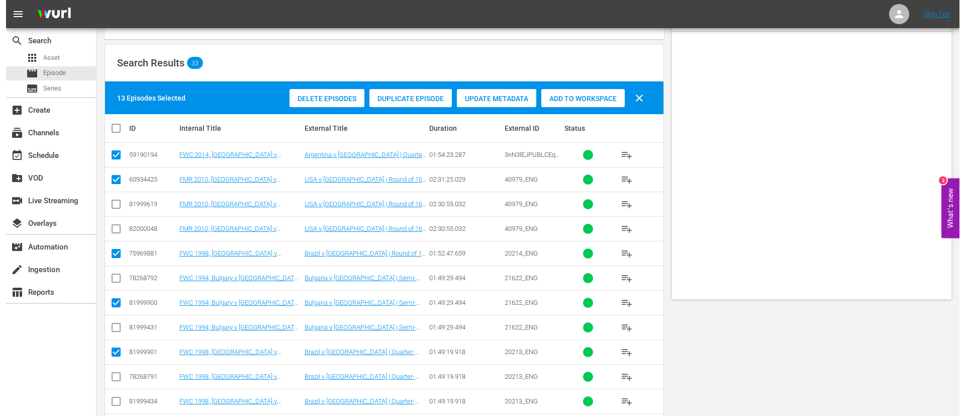
scroll to position [0, 0]
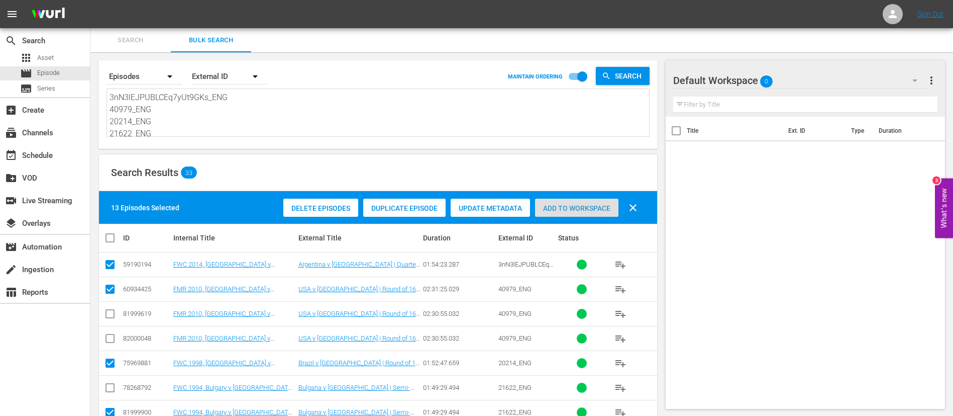
drag, startPoint x: 564, startPoint y: 205, endPoint x: 503, endPoint y: 213, distance: 61.8
click at [564, 205] on span "Add to Workspace" at bounding box center [576, 208] width 83 height 8
click at [62, 157] on div "event_available Schedule" at bounding box center [45, 154] width 90 height 20
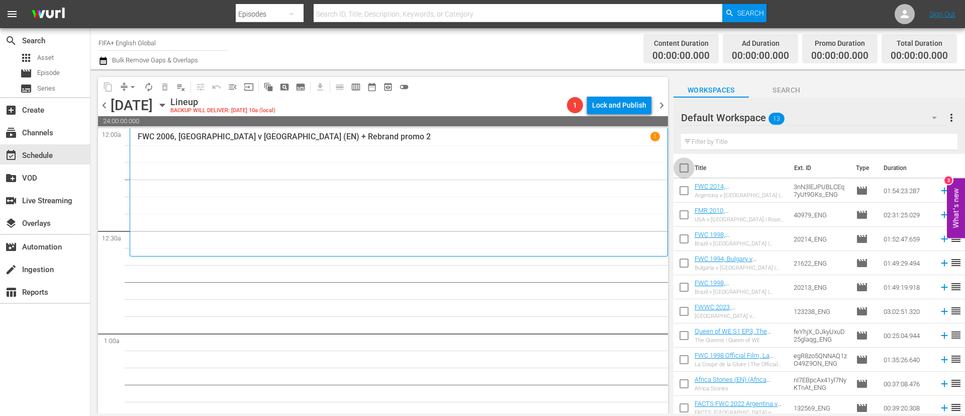
click at [681, 170] on input "checkbox" at bounding box center [683, 169] width 21 height 21
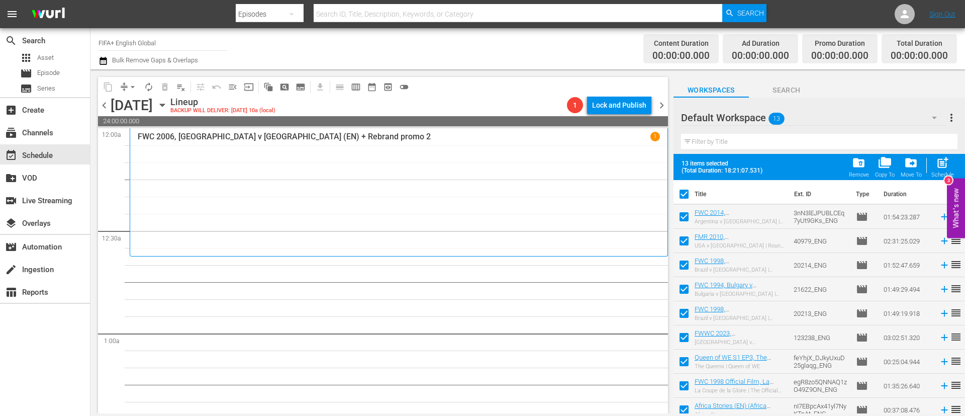
click at [942, 165] on span "post_add" at bounding box center [943, 163] width 14 height 14
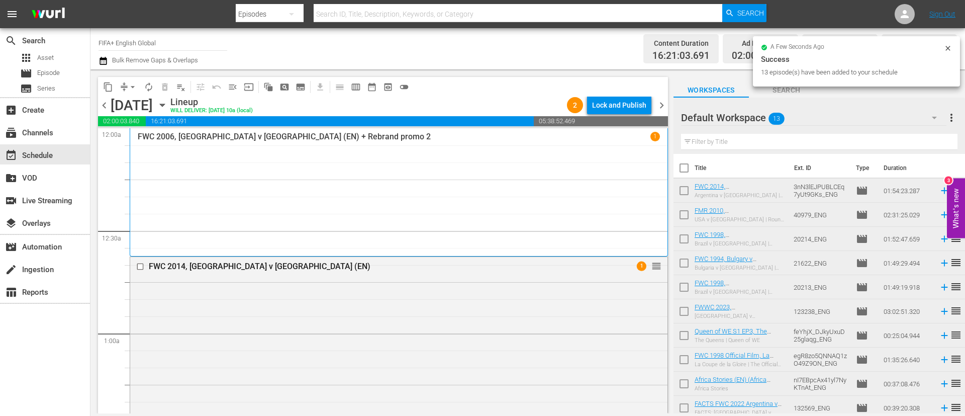
click at [682, 169] on input "checkbox" at bounding box center [683, 169] width 21 height 21
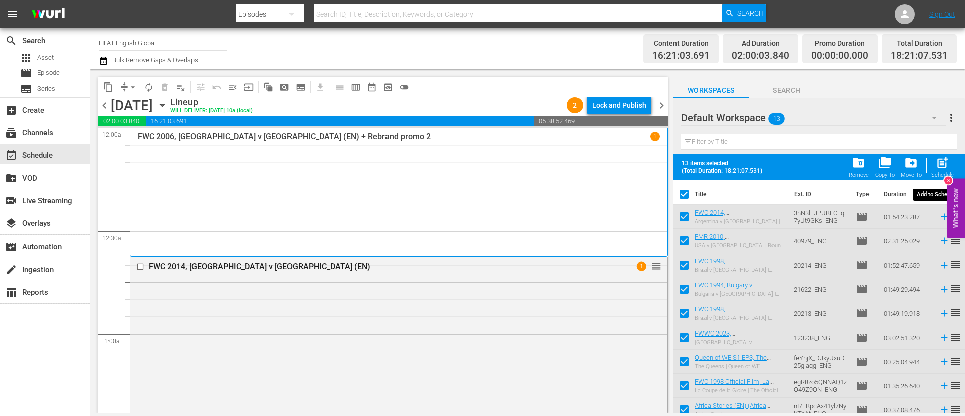
click at [943, 174] on div "Schedule" at bounding box center [942, 174] width 23 height 7
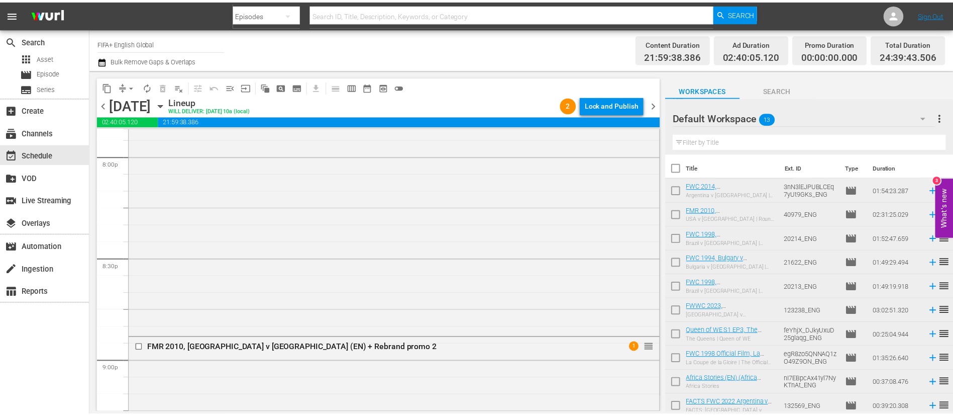
scroll to position [4071, 0]
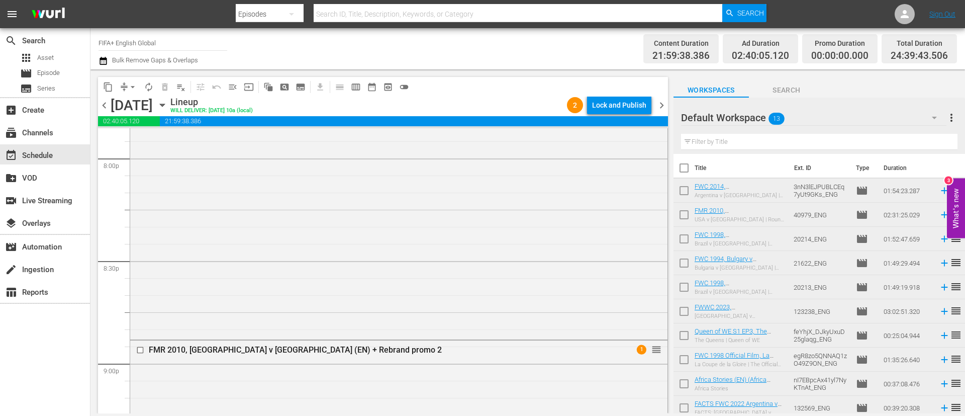
click at [951, 121] on span "more_vert" at bounding box center [951, 118] width 12 height 12
click at [908, 131] on div "Clear All Workspace Items" at bounding box center [886, 137] width 118 height 18
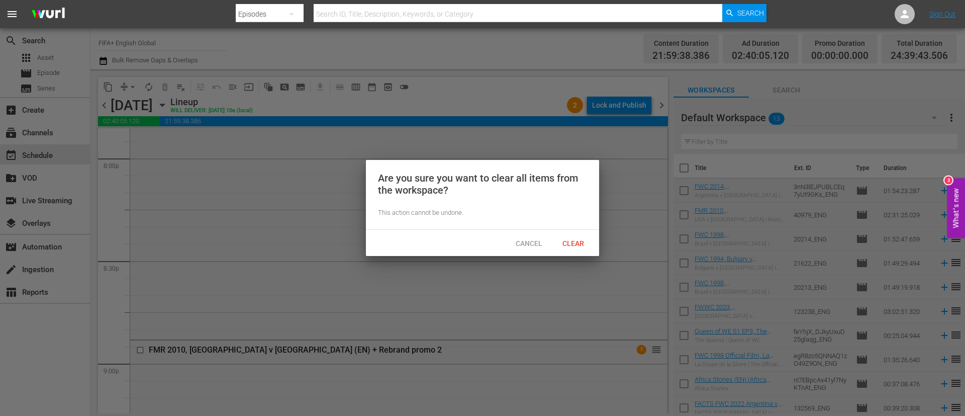
click at [575, 246] on span "Clear" at bounding box center [573, 243] width 38 height 8
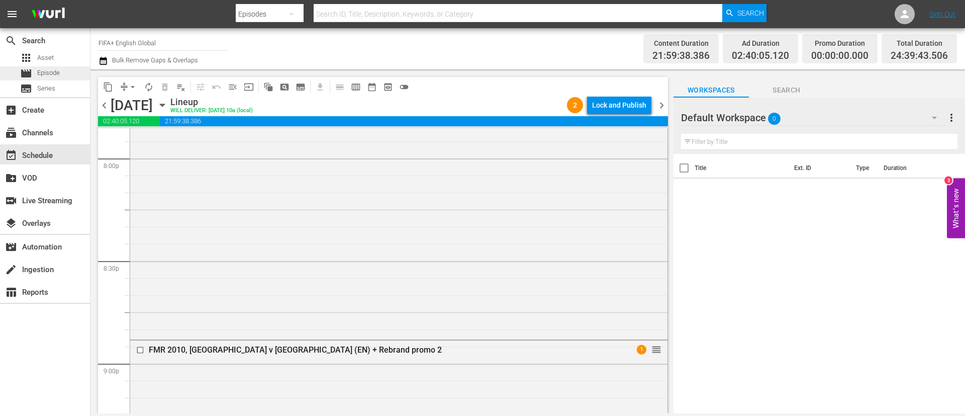
click at [43, 77] on span "Episode" at bounding box center [48, 73] width 23 height 10
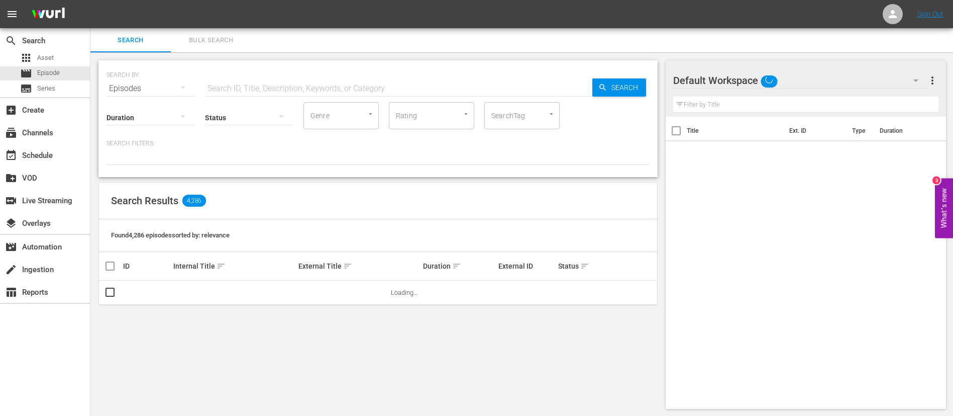
click at [219, 44] on span "Bulk Search" at bounding box center [211, 41] width 68 height 12
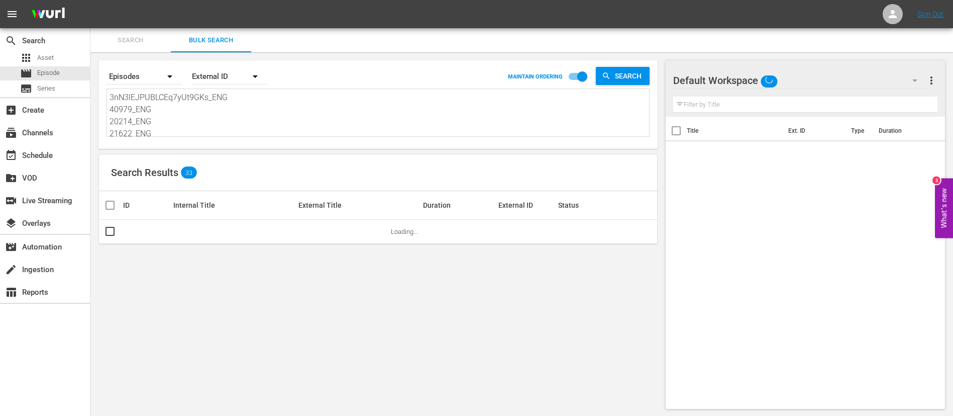
click at [208, 107] on textarea "3nN3lEJPUBLCEq7yUt9GKs_ENG 40979_ENG 20214_ENG 21622_ENG 20213_ENG 123238_ENG f…" at bounding box center [380, 114] width 540 height 46
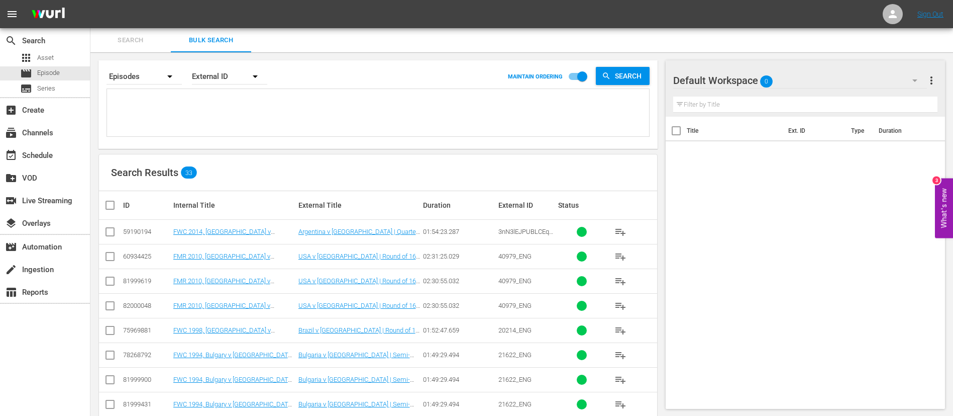
paste textarea "64606_ENG 13256_ENG 2gggt1QusIDWD60CInCNst_ENG 45QmW4tnKLVSc73MjlMSsc_ENG FIM10…"
click at [114, 230] on input "checkbox" at bounding box center [110, 234] width 12 height 12
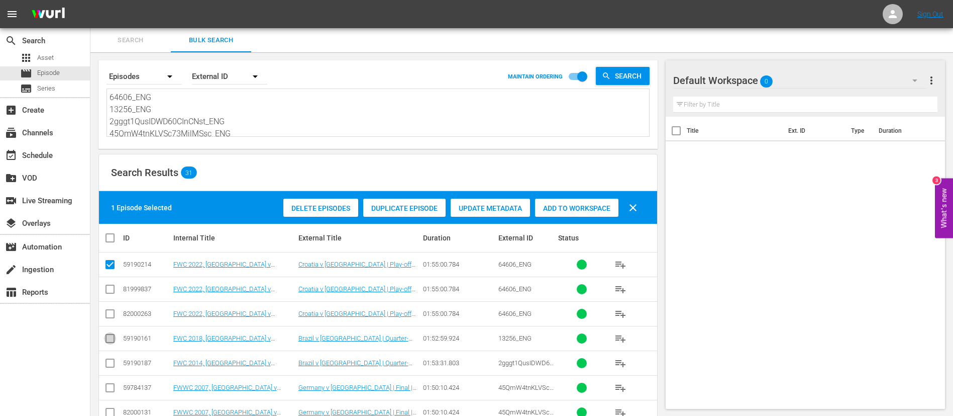
click at [114, 338] on input "checkbox" at bounding box center [110, 340] width 12 height 12
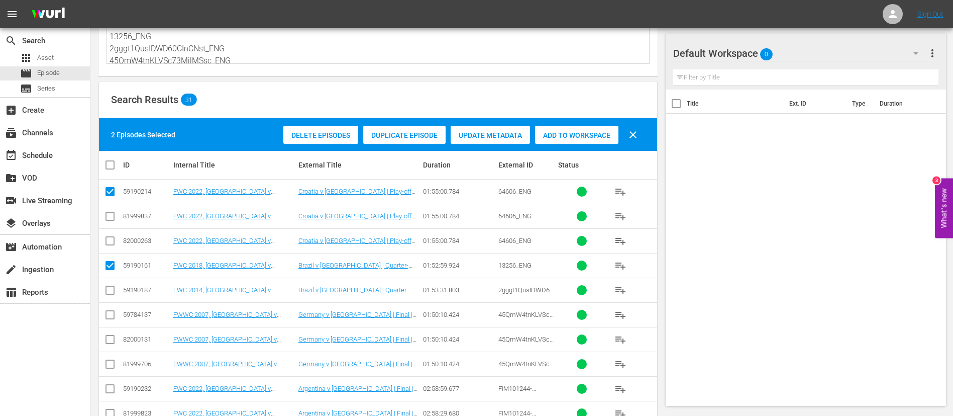
scroll to position [75, 0]
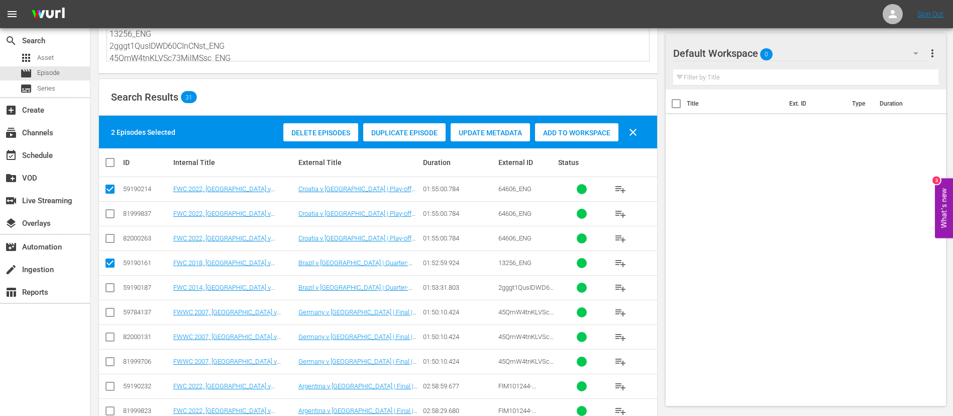
click at [105, 316] on input "checkbox" at bounding box center [110, 314] width 12 height 12
click at [108, 391] on input "checkbox" at bounding box center [110, 388] width 12 height 12
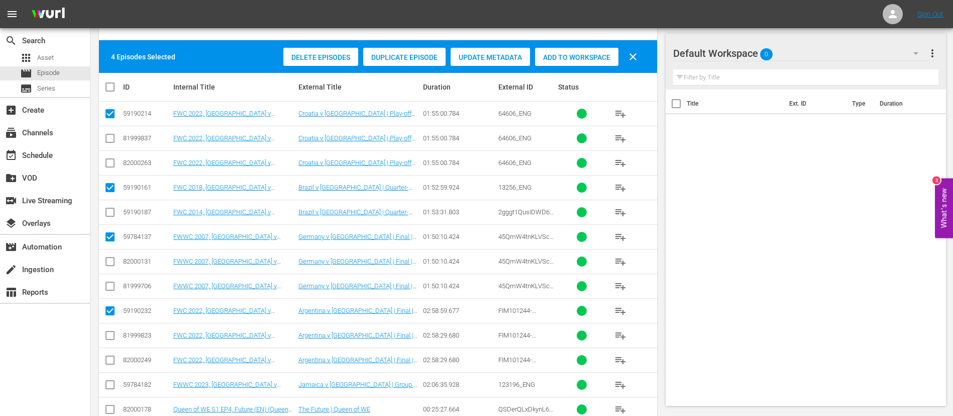
click at [113, 384] on input "checkbox" at bounding box center [110, 386] width 12 height 12
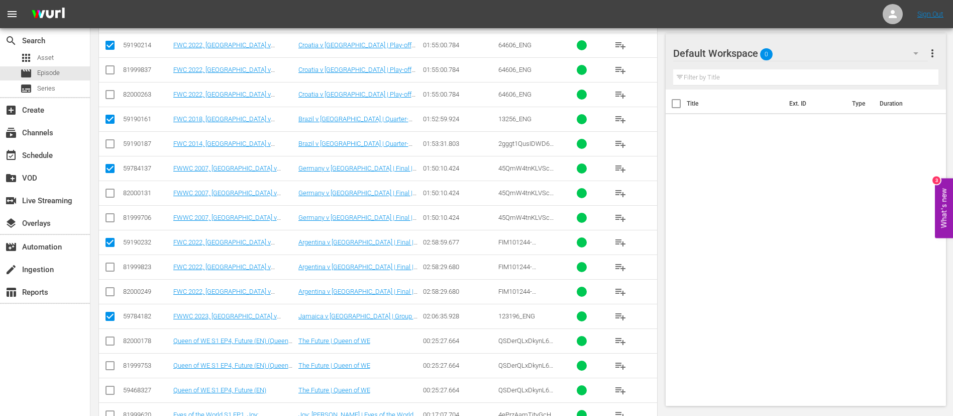
scroll to position [226, 0]
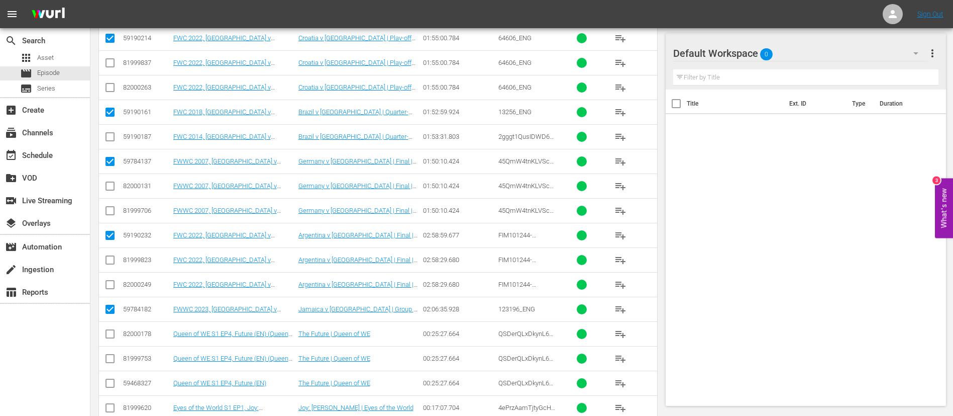
click at [115, 337] on input "checkbox" at bounding box center [110, 336] width 12 height 12
click at [102, 405] on td at bounding box center [110, 407] width 23 height 25
click at [109, 408] on input "checkbox" at bounding box center [110, 410] width 12 height 12
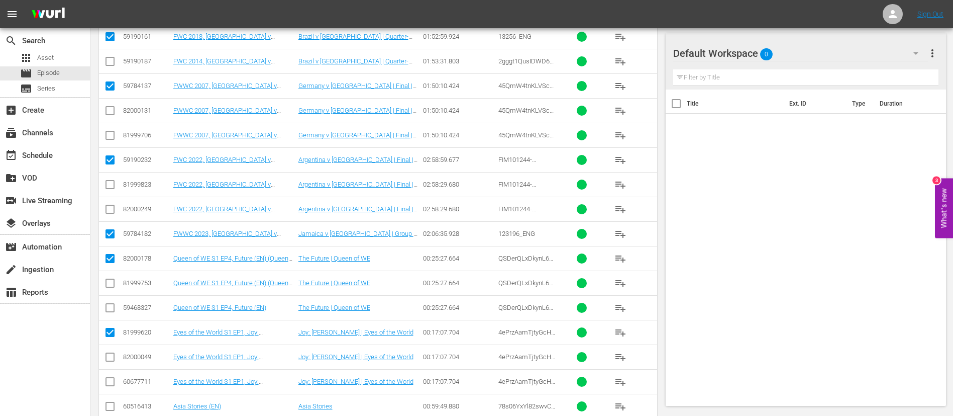
click at [112, 404] on input "checkbox" at bounding box center [110, 408] width 12 height 12
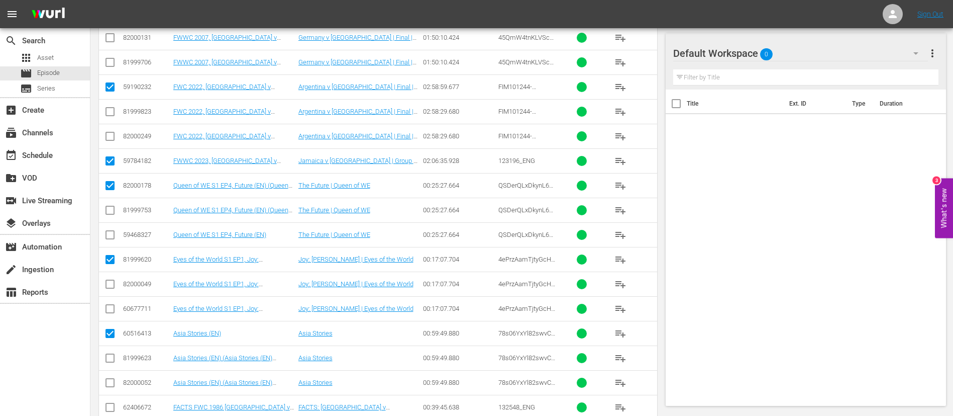
scroll to position [377, 0]
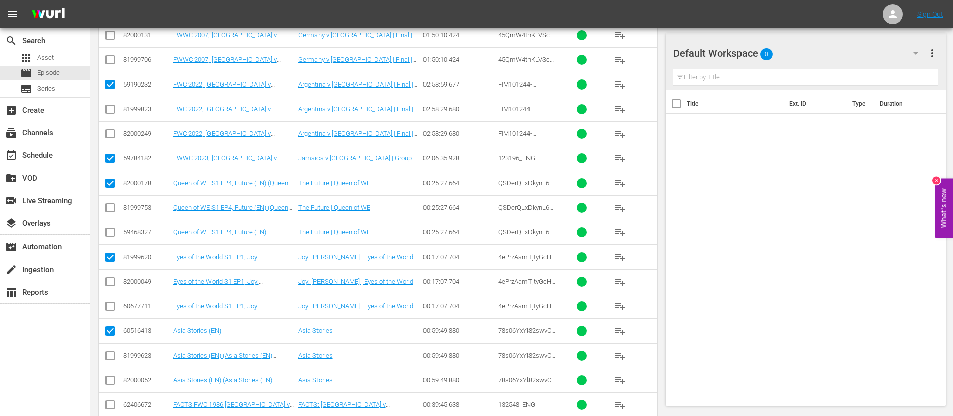
click at [114, 408] on input "checkbox" at bounding box center [110, 407] width 12 height 12
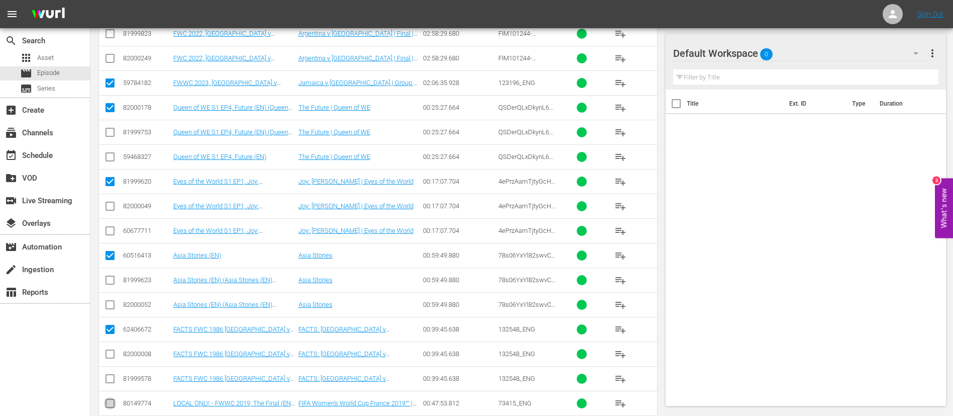
click at [112, 401] on input "checkbox" at bounding box center [110, 405] width 12 height 12
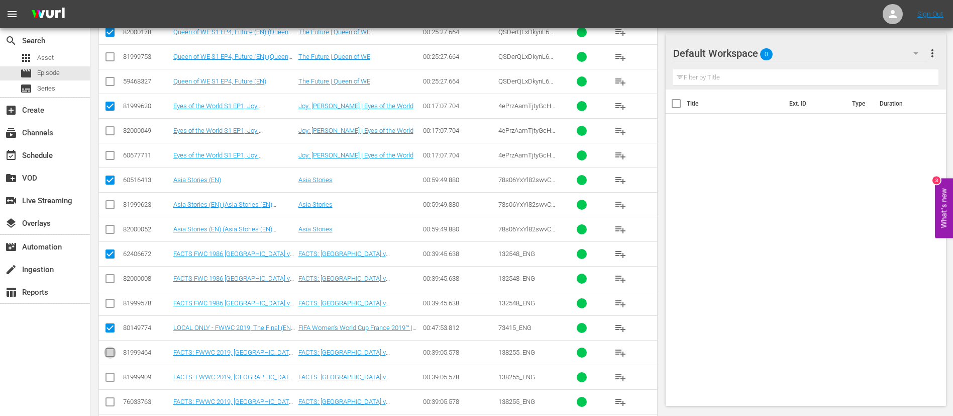
click at [107, 349] on input "checkbox" at bounding box center [110, 354] width 12 height 12
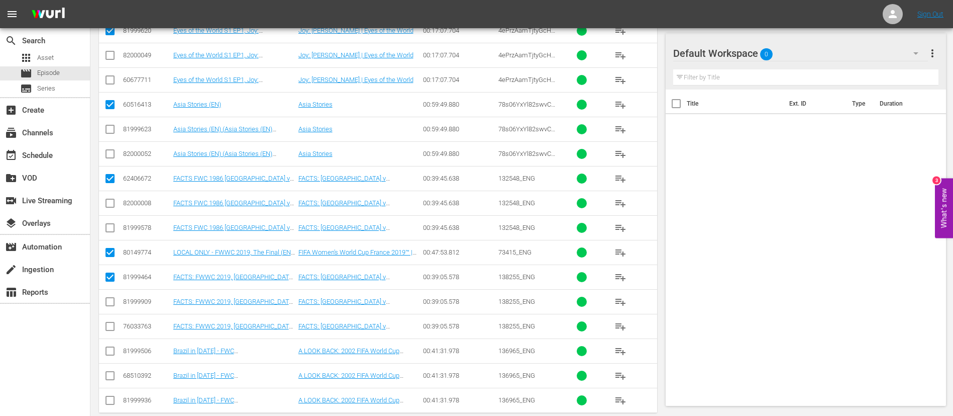
click at [107, 349] on input "checkbox" at bounding box center [110, 353] width 12 height 12
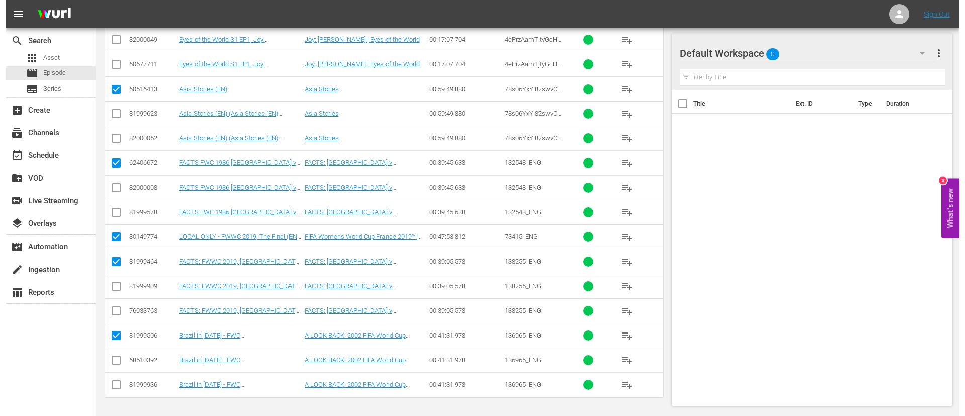
scroll to position [0, 0]
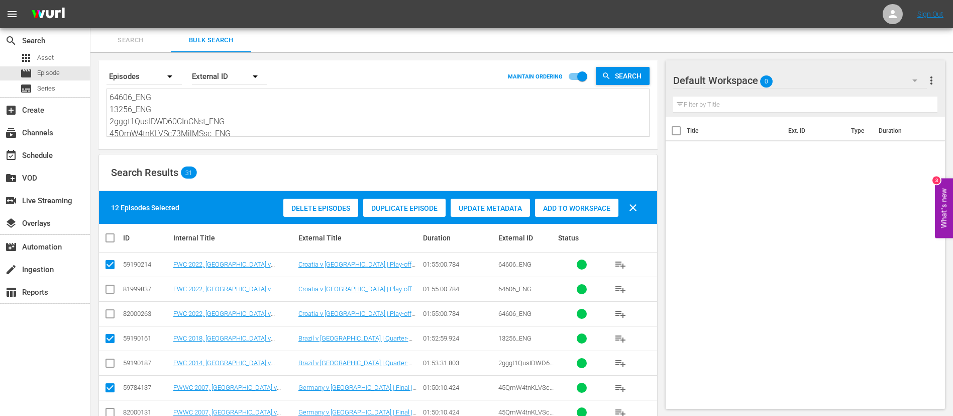
click at [592, 205] on span "Add to Workspace" at bounding box center [576, 208] width 83 height 8
click at [49, 158] on div "event_available Schedule" at bounding box center [28, 153] width 56 height 9
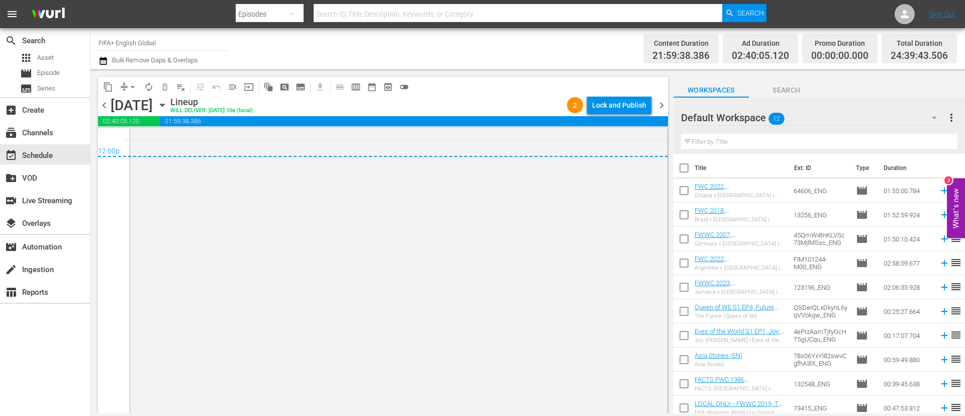
scroll to position [4900, 0]
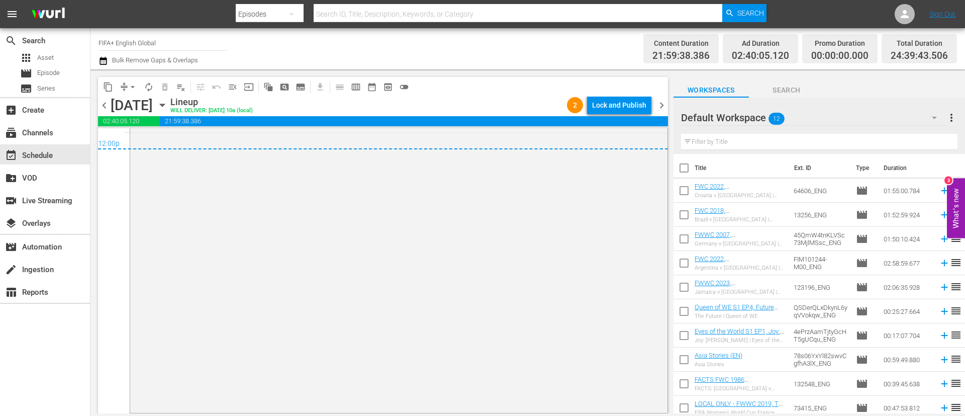
click at [624, 103] on div "Lock and Publish" at bounding box center [619, 105] width 54 height 18
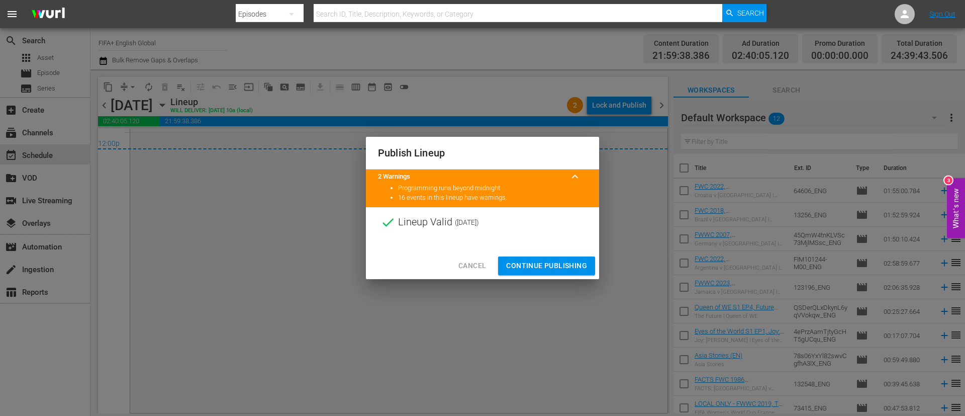
click at [547, 260] on span "Continue Publishing" at bounding box center [546, 265] width 81 height 13
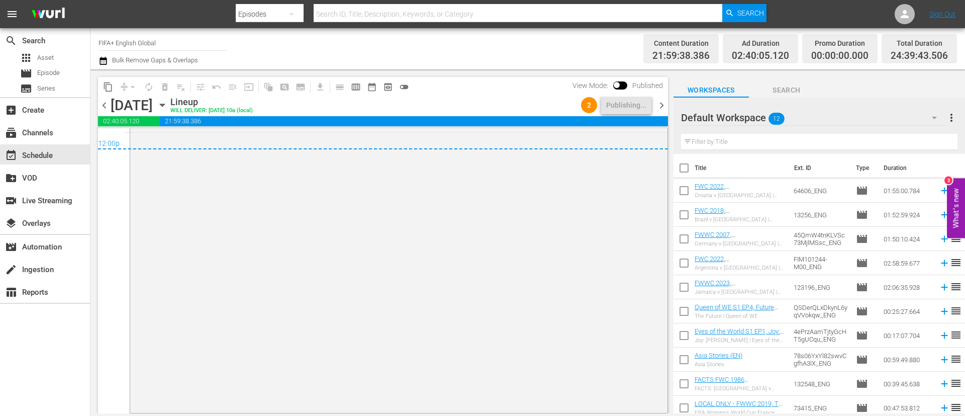
click at [663, 107] on span "chevron_right" at bounding box center [661, 105] width 13 height 13
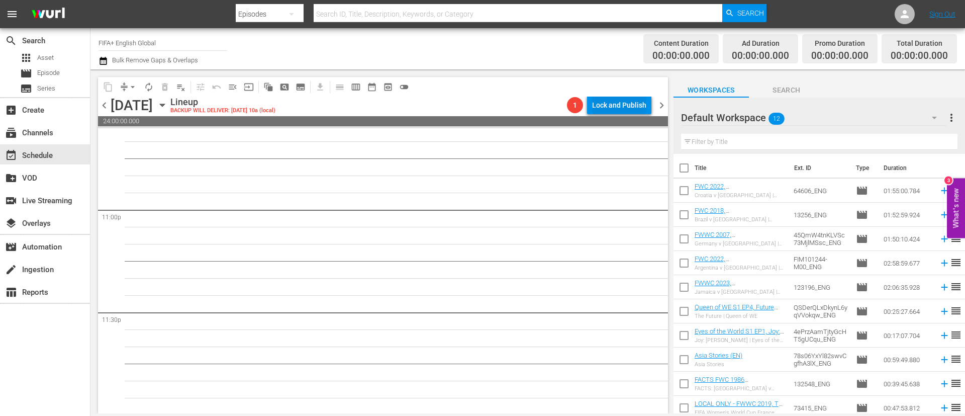
scroll to position [4636, 0]
click at [690, 161] on input "checkbox" at bounding box center [683, 169] width 21 height 21
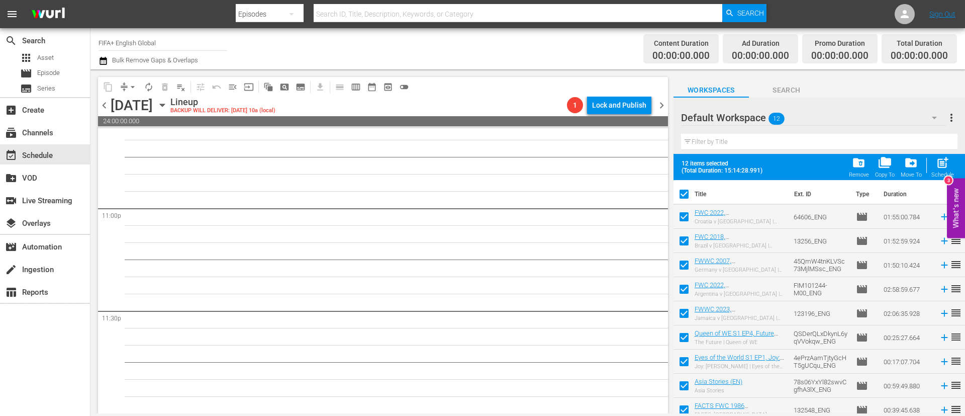
click at [948, 162] on span "post_add" at bounding box center [943, 163] width 14 height 14
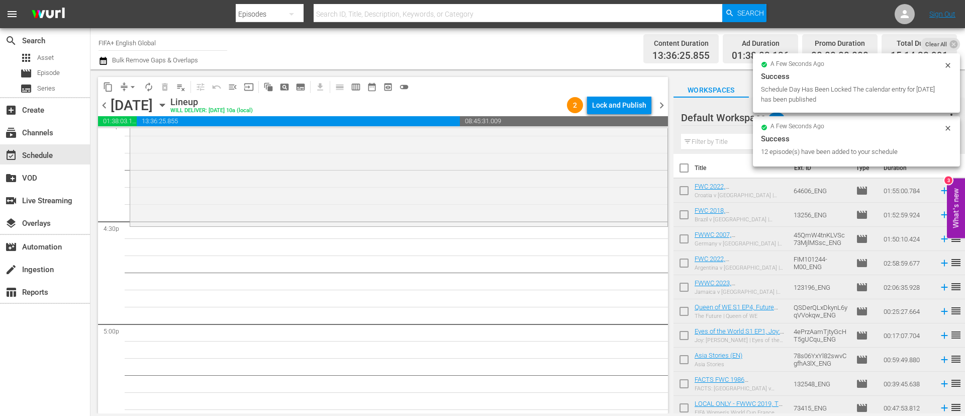
scroll to position [3320, 0]
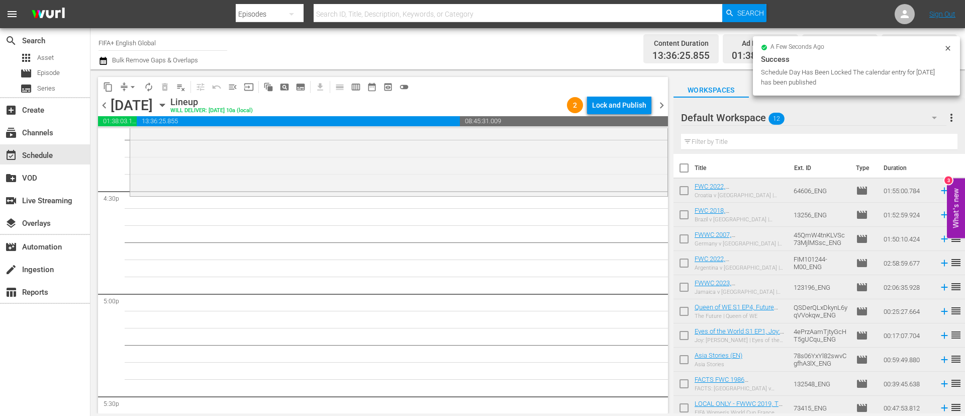
click at [689, 171] on input "checkbox" at bounding box center [683, 169] width 21 height 21
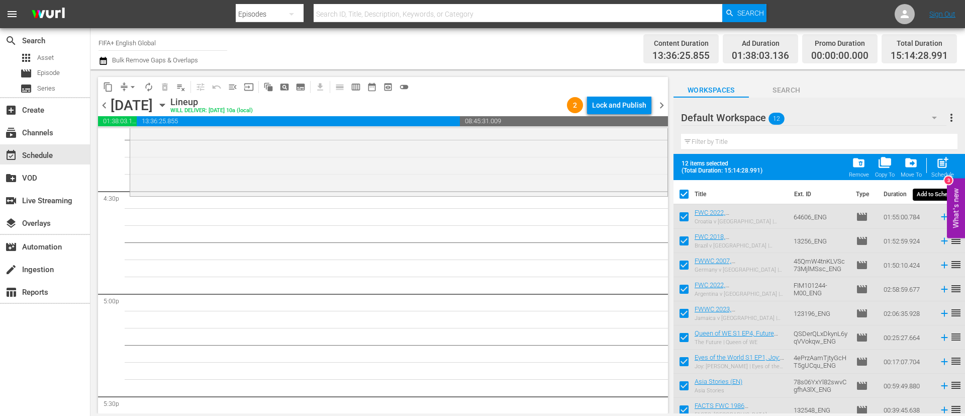
click at [937, 166] on span "post_add" at bounding box center [943, 163] width 14 height 14
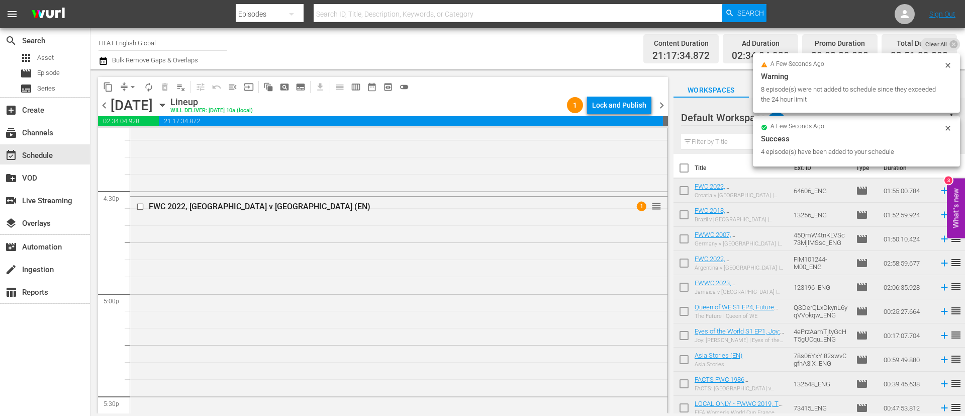
scroll to position [3773, 0]
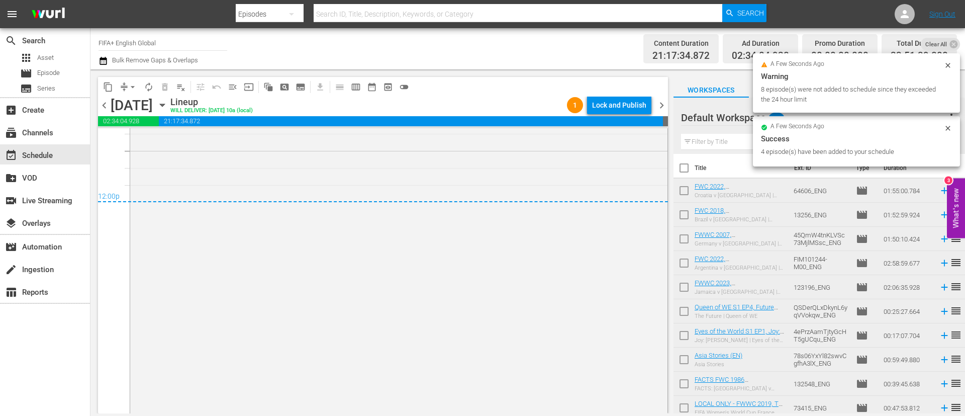
scroll to position [4872, 0]
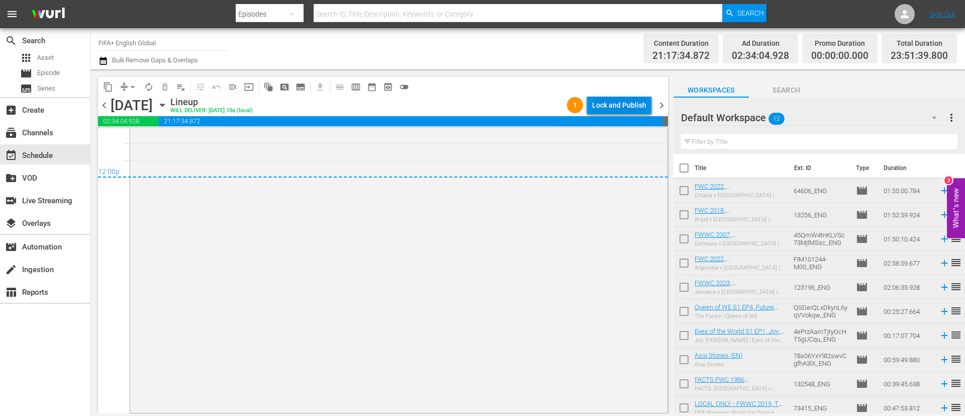
click at [615, 107] on div "Lock and Publish" at bounding box center [619, 105] width 54 height 18
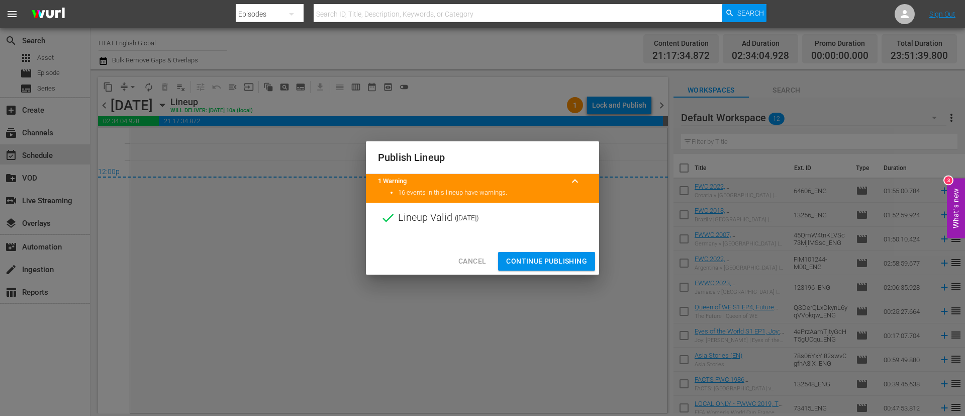
click at [564, 259] on span "Continue Publishing" at bounding box center [546, 261] width 81 height 13
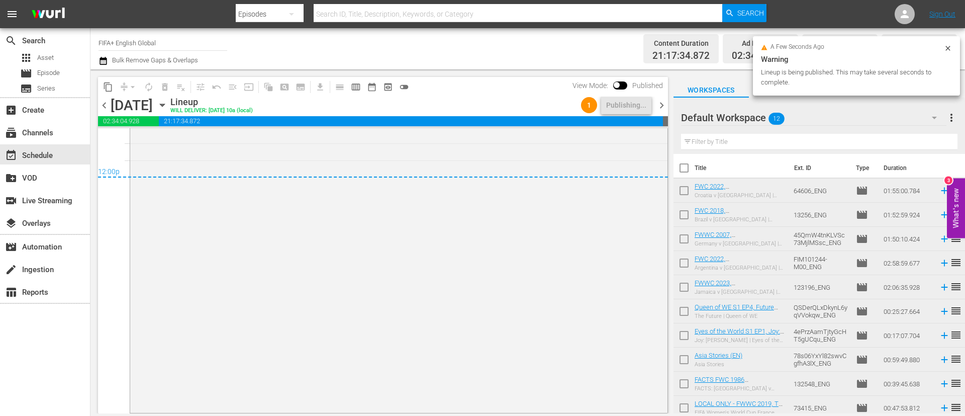
click at [96, 62] on div "Channel Title FIFA+ English Global Bulk Remove Gaps & Overlaps Content Duration…" at bounding box center [527, 48] width 874 height 41
click at [100, 61] on icon "button" at bounding box center [104, 61] width 10 height 12
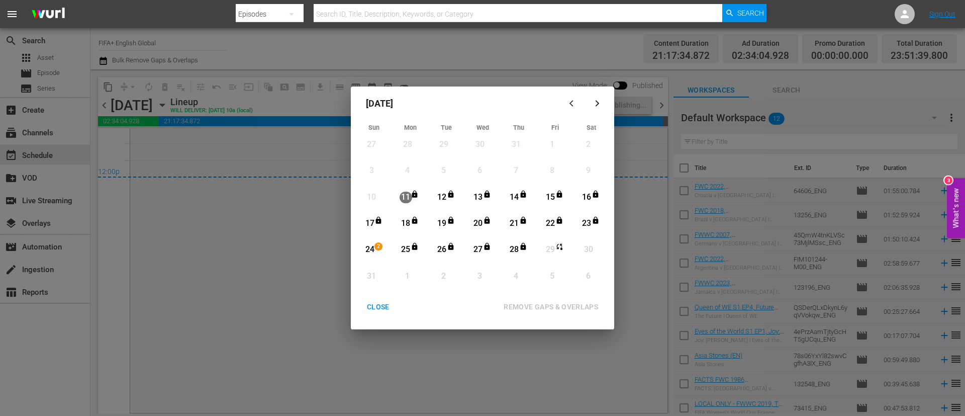
click at [385, 302] on div "CLOSE" at bounding box center [378, 307] width 39 height 13
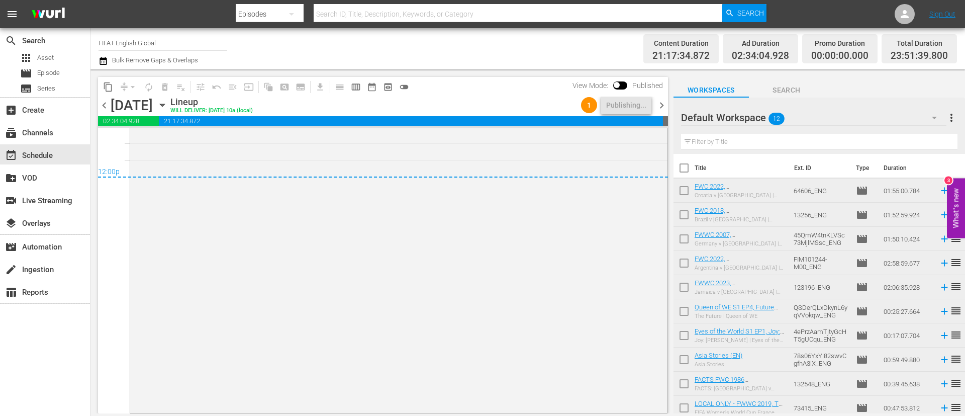
click at [168, 103] on icon "button" at bounding box center [162, 105] width 11 height 11
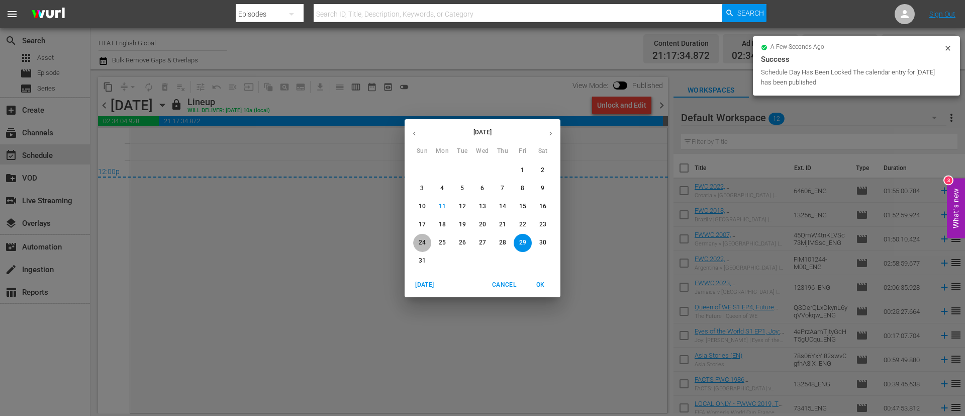
click at [422, 235] on button "24" at bounding box center [422, 243] width 18 height 18
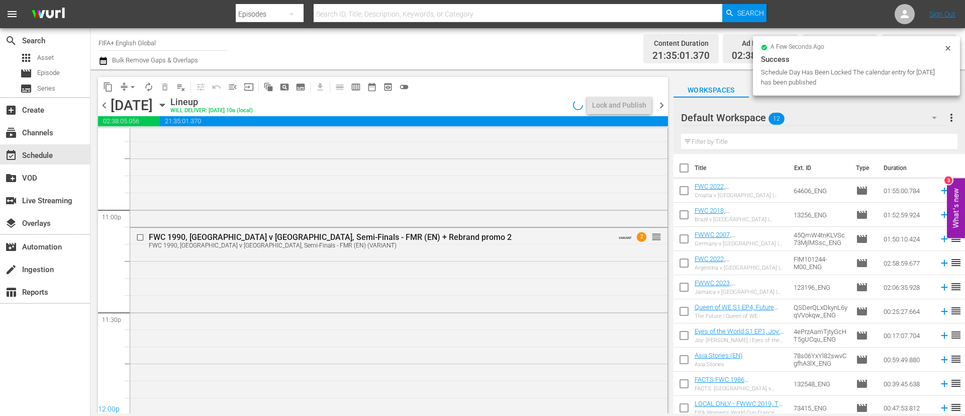
scroll to position [4872, 0]
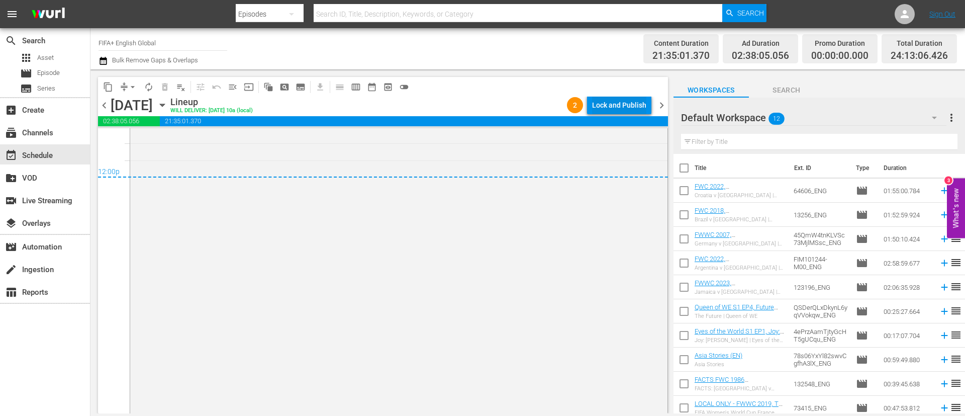
click at [633, 102] on div "Lock and Publish" at bounding box center [619, 105] width 54 height 18
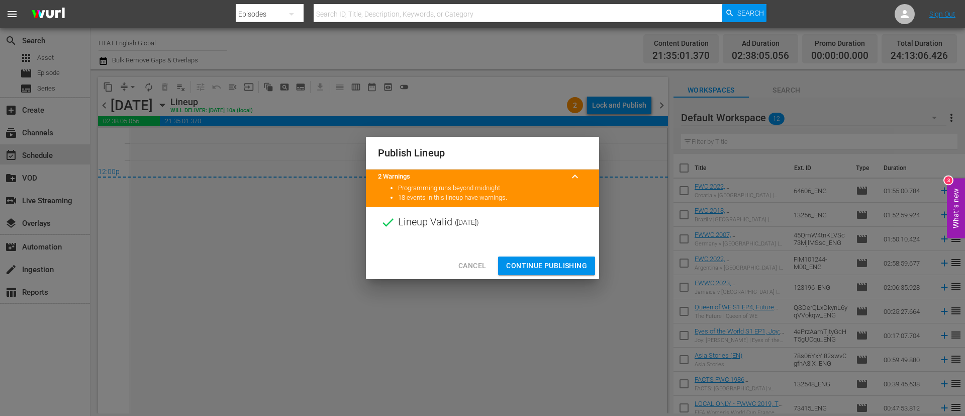
click at [555, 261] on span "Continue Publishing" at bounding box center [546, 265] width 81 height 13
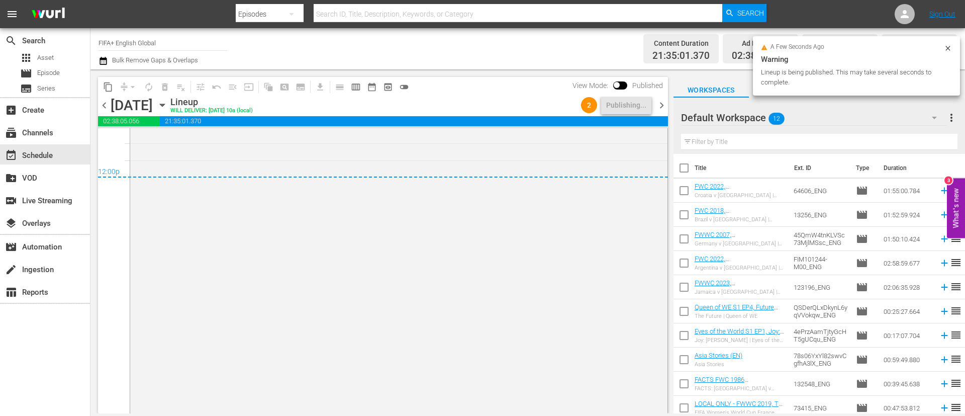
click at [168, 109] on icon "button" at bounding box center [162, 105] width 11 height 11
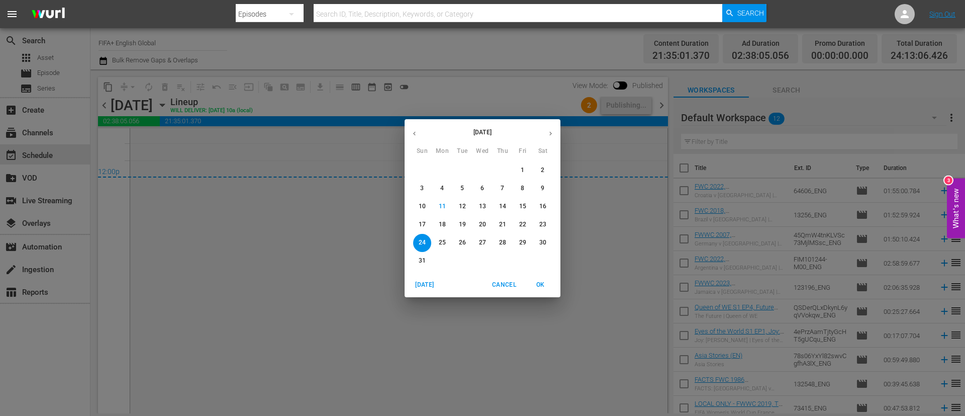
click at [508, 238] on span "28" at bounding box center [503, 242] width 18 height 9
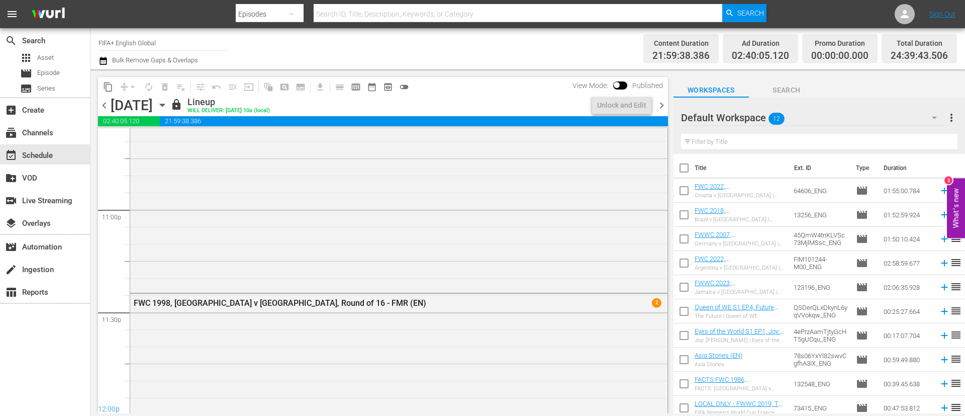
scroll to position [4872, 0]
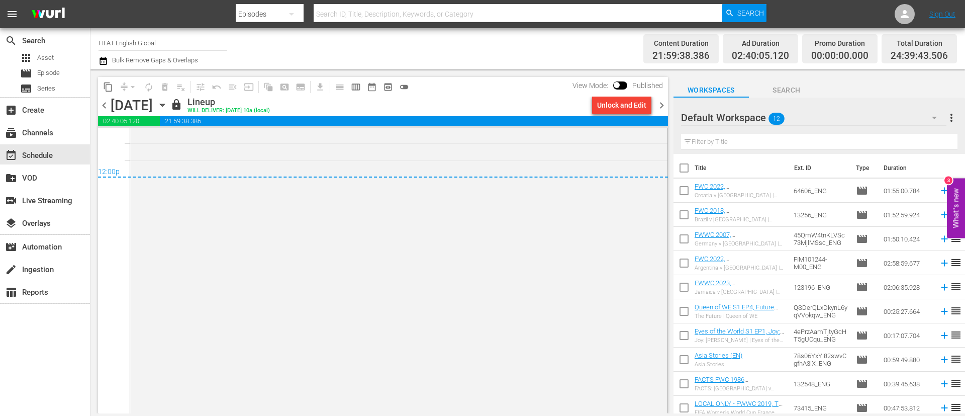
click at [666, 103] on span "chevron_right" at bounding box center [661, 105] width 13 height 13
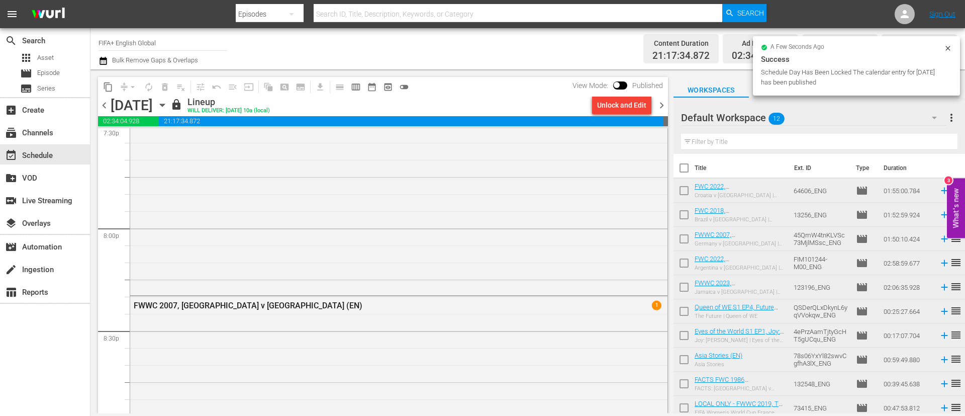
scroll to position [3967, 0]
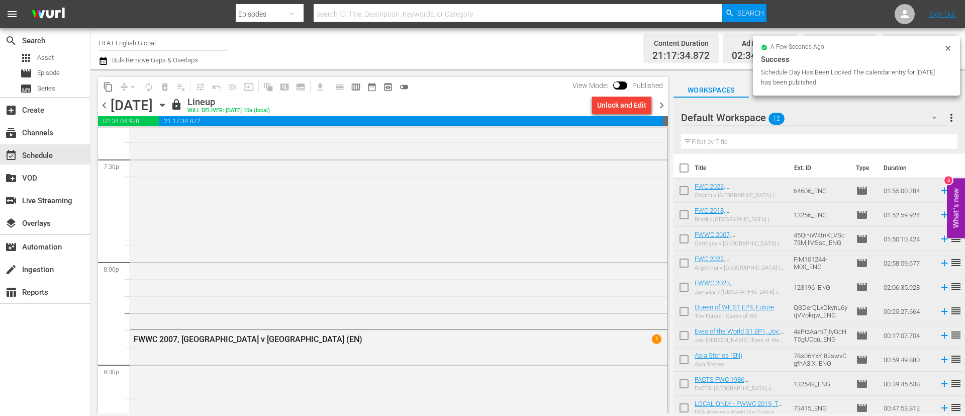
click at [655, 108] on span "chevron_right" at bounding box center [661, 105] width 13 height 13
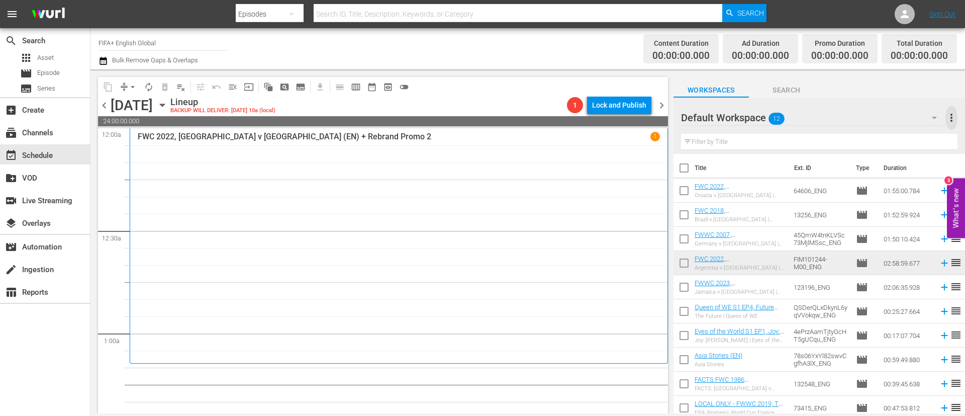
click at [954, 116] on span "more_vert" at bounding box center [951, 118] width 12 height 12
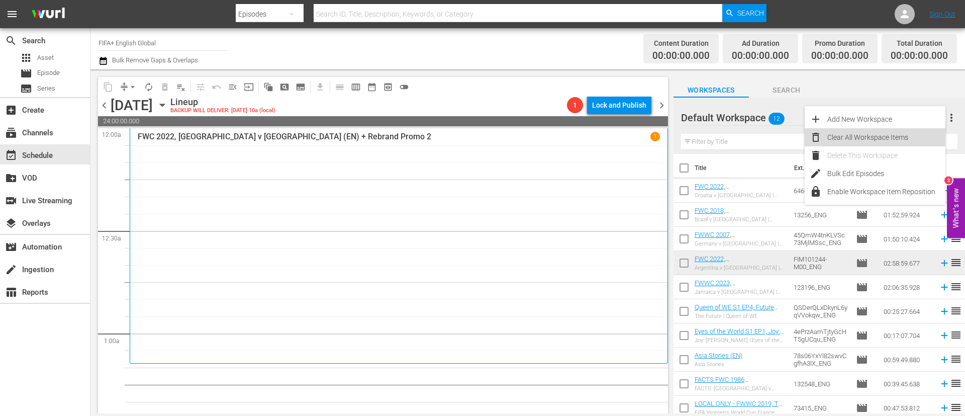
click at [864, 137] on div "Clear All Workspace Items" at bounding box center [886, 137] width 118 height 18
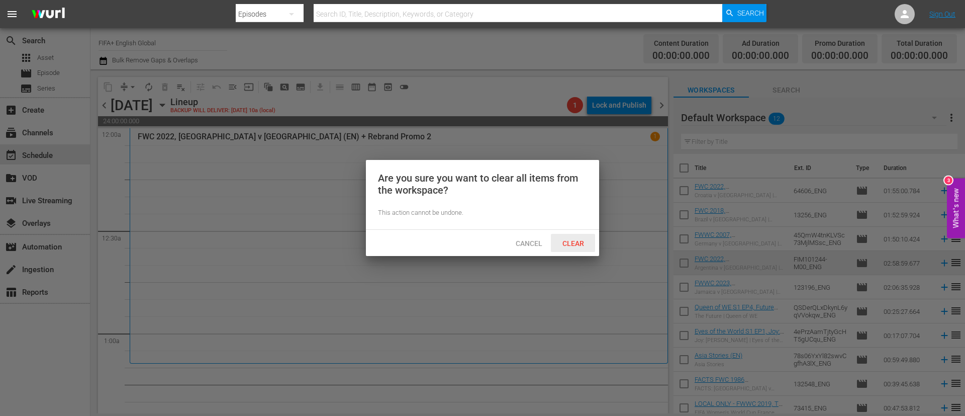
click at [572, 239] on span "Clear" at bounding box center [573, 243] width 38 height 8
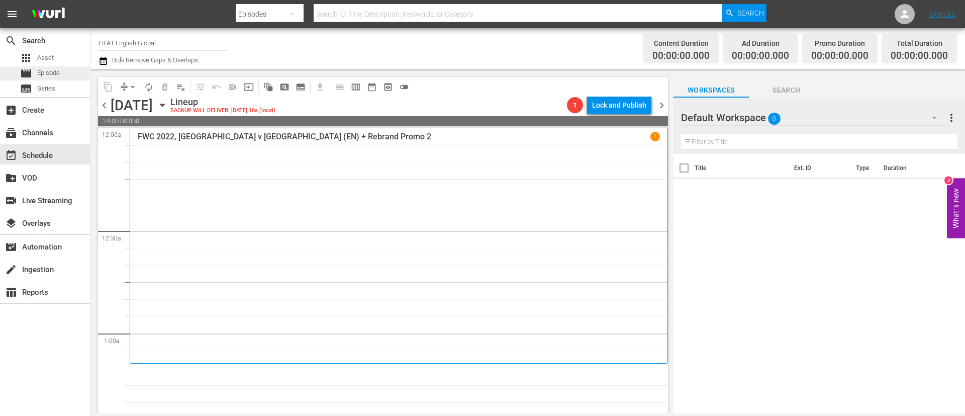
click at [56, 74] on span "Episode" at bounding box center [48, 73] width 23 height 10
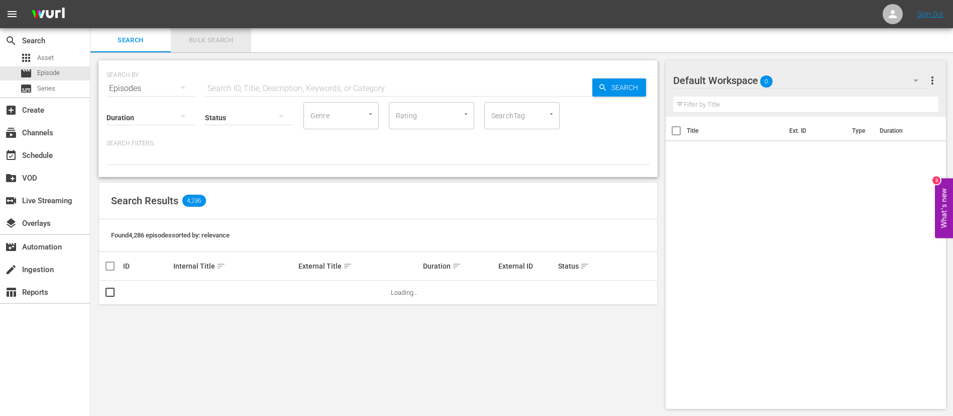
click at [238, 39] on span "Bulk Search" at bounding box center [211, 41] width 68 height 12
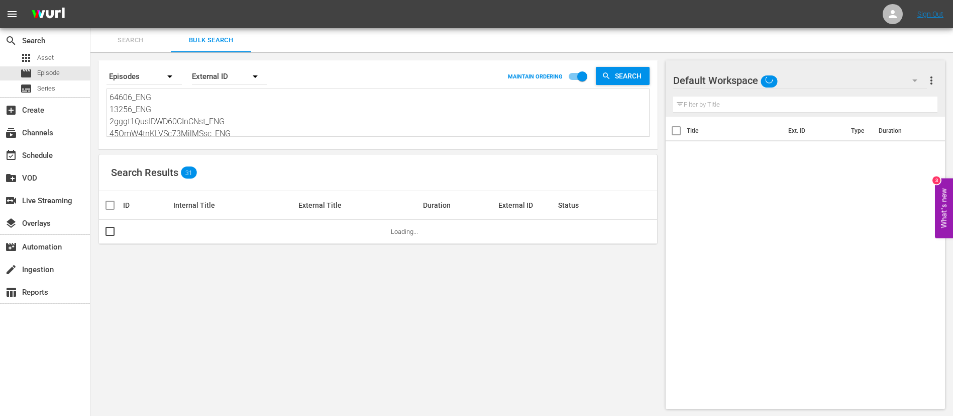
click at [207, 121] on textarea "64606_ENG 13256_ENG 2gggt1QusIDWD60CInCNst_ENG 45QmW4tnKLVSc73MjlMSsc_ENG FIM10…" at bounding box center [380, 114] width 540 height 46
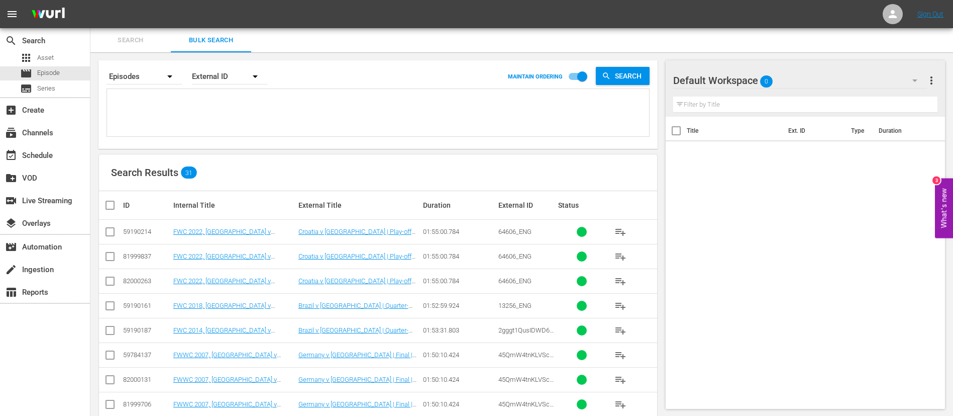
paste textarea "4ZO0kWDCvfiqnVubAyGjfR_ENG 7on10qPcnyLajDDU3ntg6y_ENG 36uLZBBvQ8nn0glRon7LZb_EN…"
type textarea "4ZO0kWDCvfiqnVubAyGjfR_ENG 7on10qPcnyLajDDU3ntg6y_ENG 36uLZBBvQ8nn0glRon7LZb_EN…"
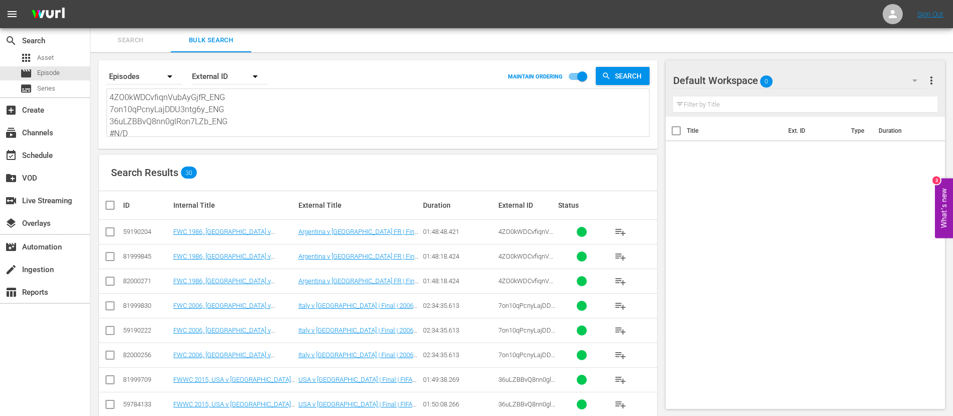
type textarea "4ZO0kWDCvfiqnVubAyGjfR_ENG 7on10qPcnyLajDDU3ntg6y_ENG 36uLZBBvQ8nn0glRon7LZb_EN…"
click at [111, 232] on input "checkbox" at bounding box center [110, 234] width 12 height 12
checkbox input "true"
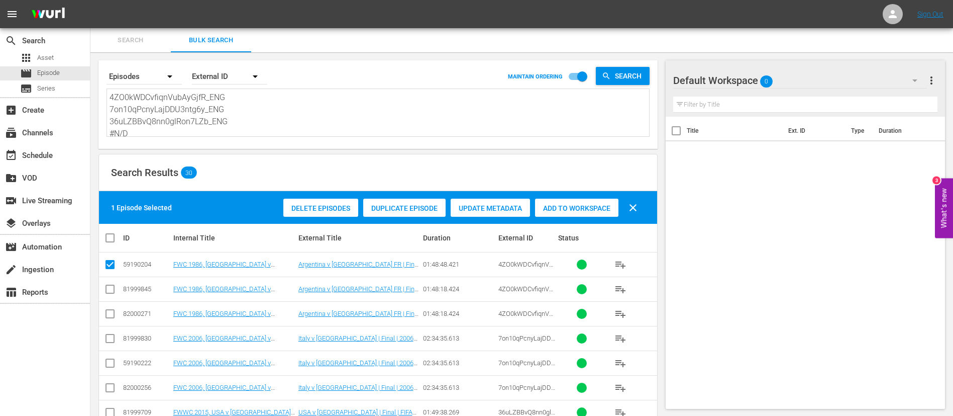
click at [114, 341] on input "checkbox" at bounding box center [110, 340] width 12 height 12
checkbox input "true"
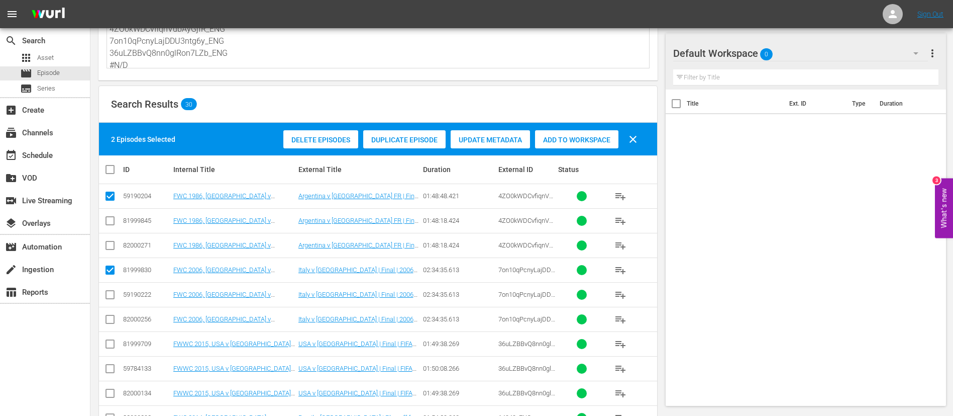
scroll to position [75, 0]
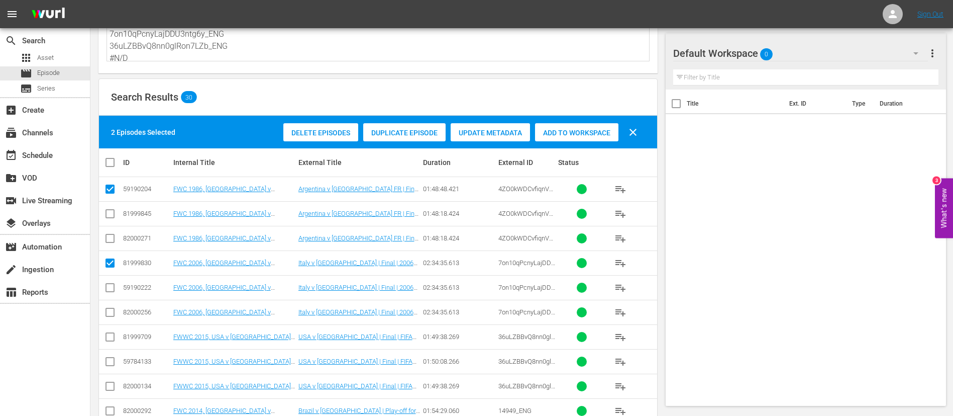
click at [112, 339] on input "checkbox" at bounding box center [110, 339] width 12 height 12
checkbox input "true"
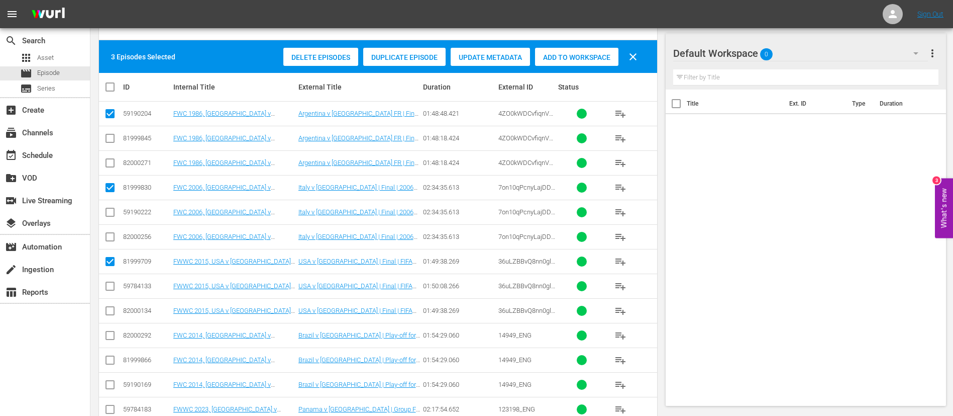
click at [111, 338] on input "checkbox" at bounding box center [110, 337] width 12 height 12
checkbox input "true"
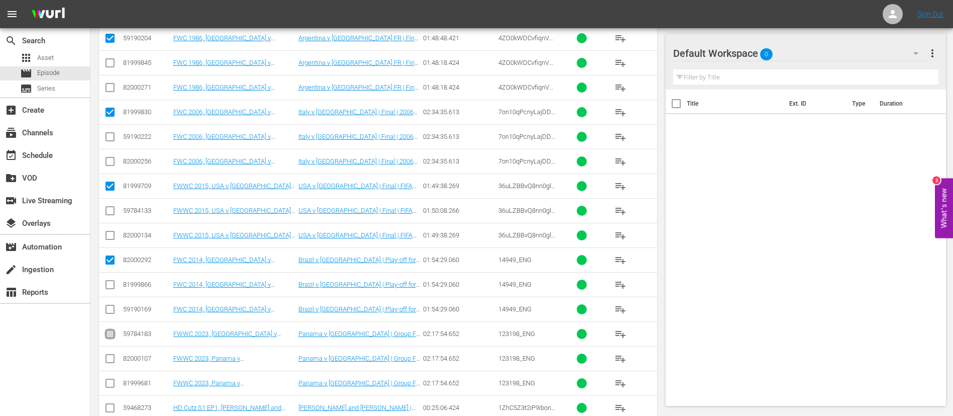
click at [111, 338] on input "checkbox" at bounding box center [110, 336] width 12 height 12
checkbox input "true"
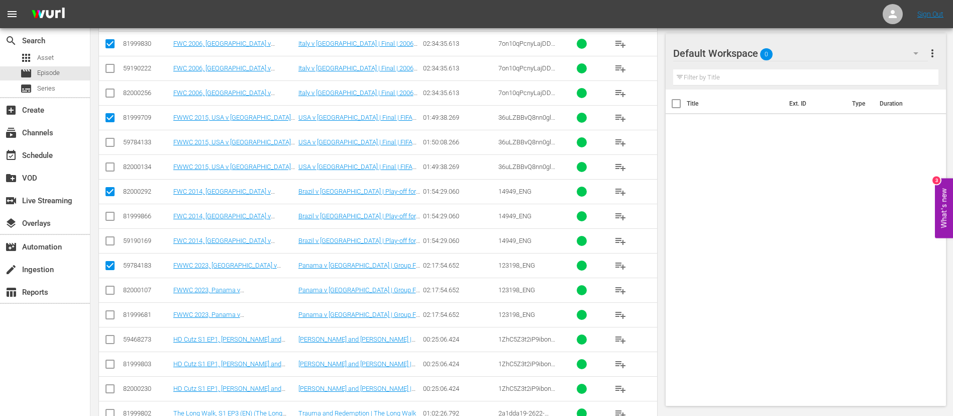
scroll to position [302, 0]
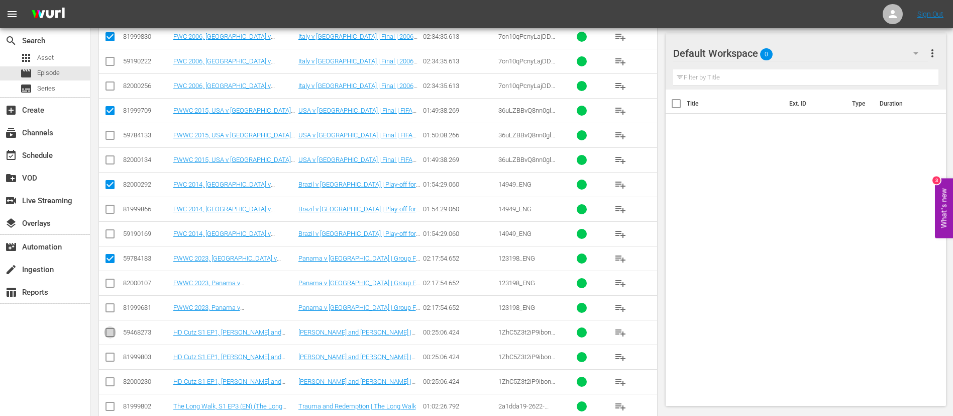
click at [110, 330] on input "checkbox" at bounding box center [110, 334] width 12 height 12
checkbox input "true"
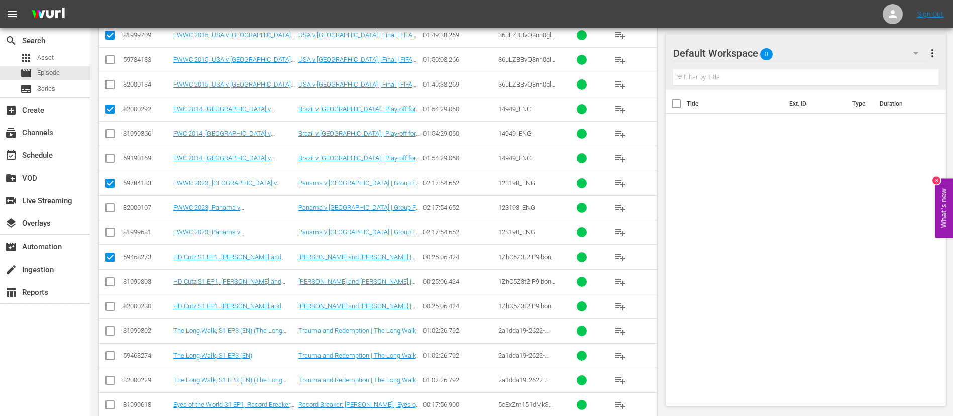
click at [110, 330] on input "checkbox" at bounding box center [110, 333] width 12 height 12
checkbox input "true"
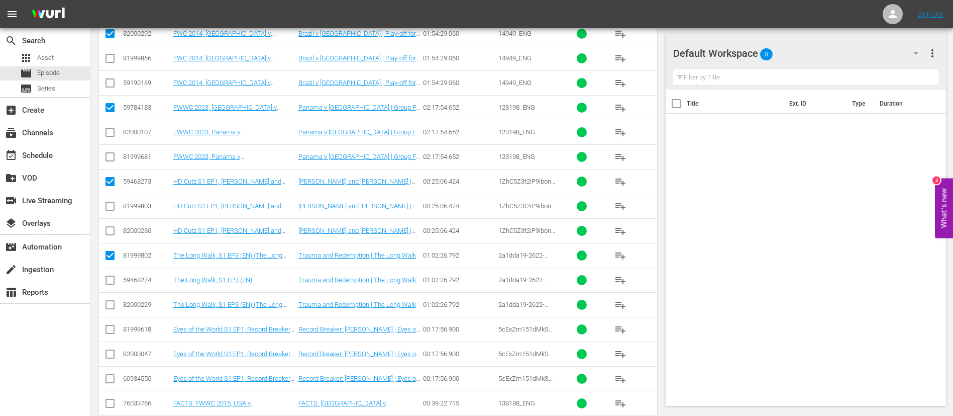
click at [110, 330] on input "checkbox" at bounding box center [110, 331] width 12 height 12
checkbox input "true"
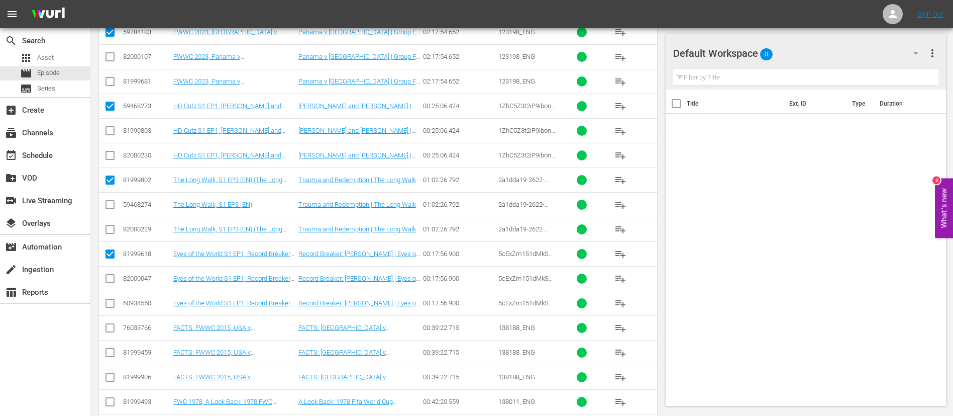
click at [110, 330] on input "checkbox" at bounding box center [110, 330] width 12 height 12
checkbox input "true"
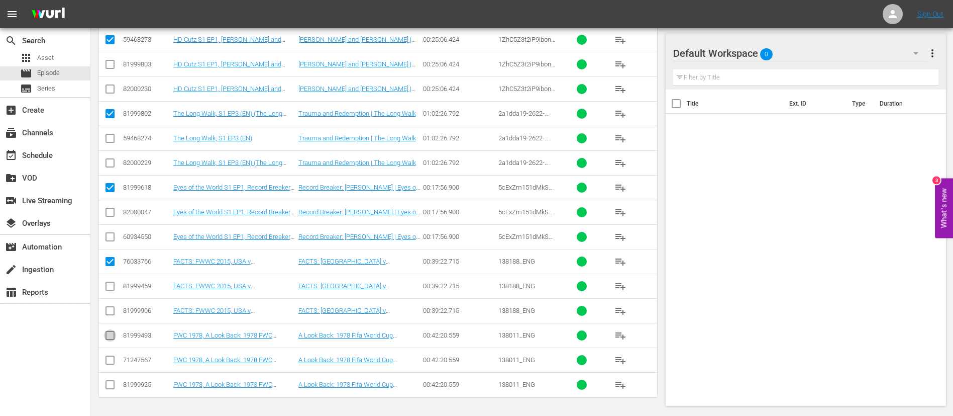
click at [110, 331] on icon at bounding box center [110, 335] width 9 height 9
click at [110, 333] on input "checkbox" at bounding box center [110, 337] width 12 height 12
checkbox input "true"
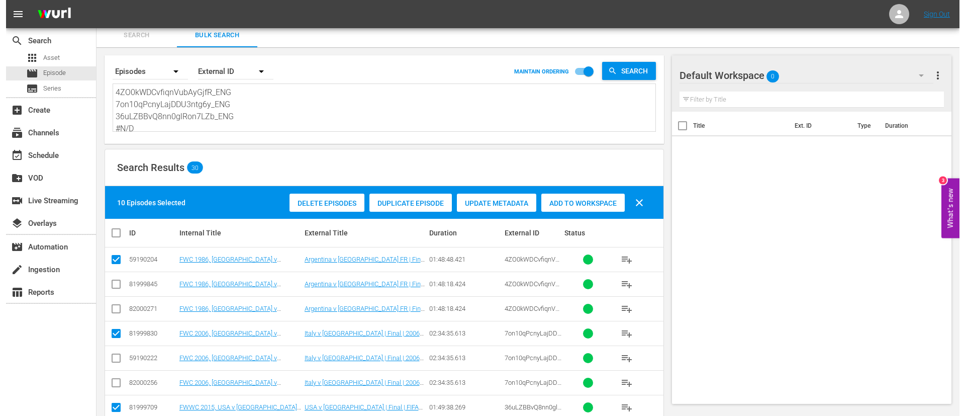
scroll to position [0, 0]
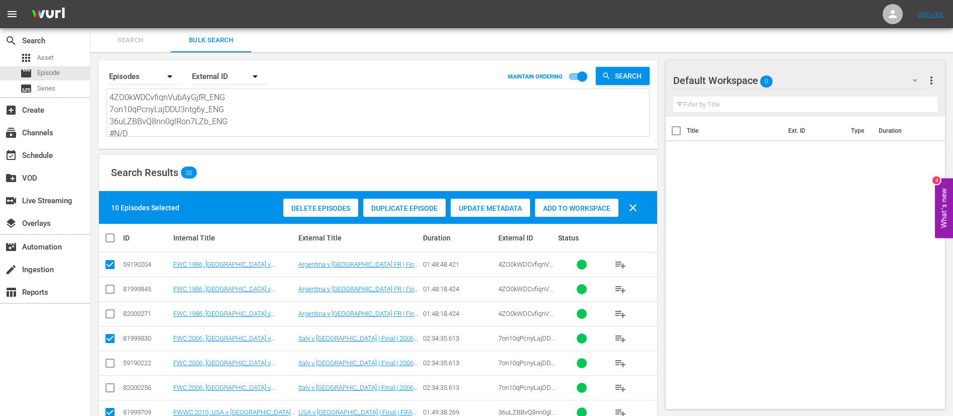
click at [591, 209] on span "Add to Workspace" at bounding box center [576, 208] width 83 height 8
click at [13, 155] on span "event_available" at bounding box center [11, 155] width 12 height 12
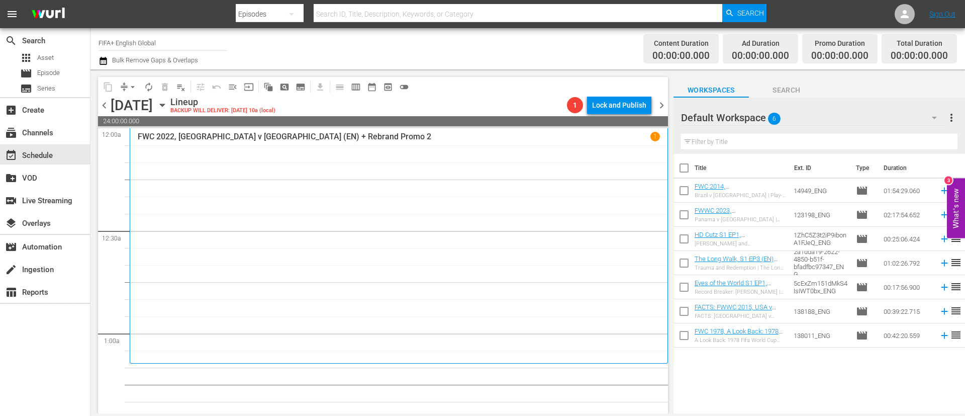
click at [687, 170] on input "checkbox" at bounding box center [683, 169] width 21 height 21
checkbox input "true"
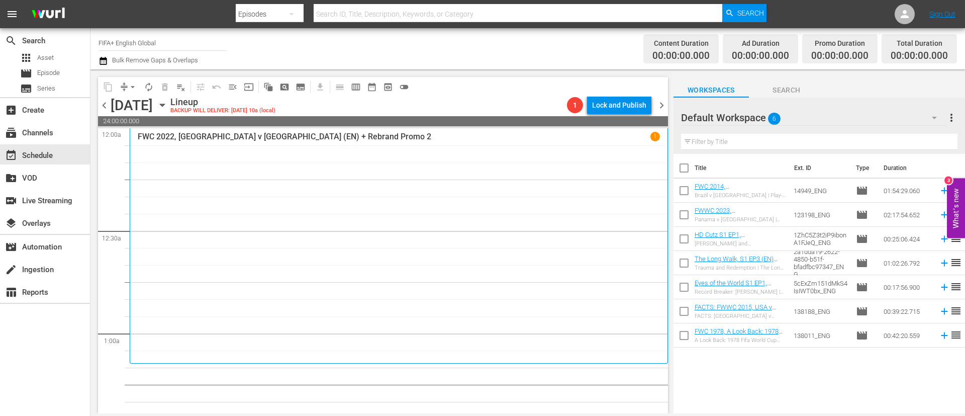
checkbox input "true"
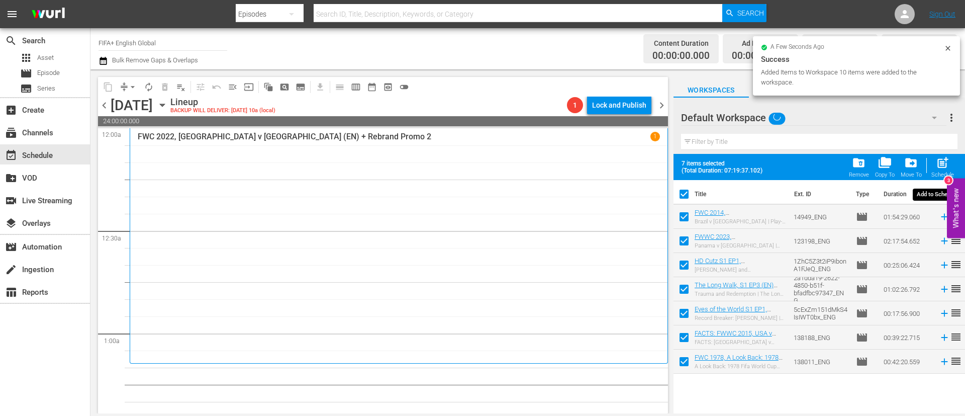
click at [945, 161] on span "post_add" at bounding box center [943, 163] width 14 height 14
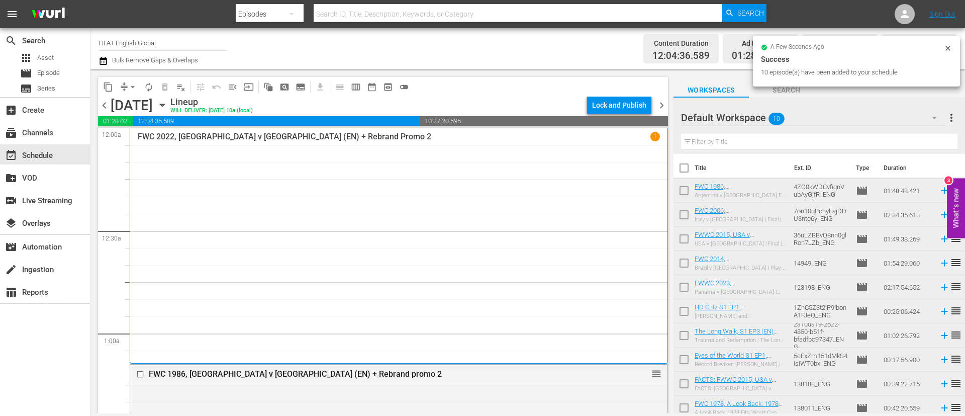
click at [685, 170] on input "checkbox" at bounding box center [683, 169] width 21 height 21
checkbox input "true"
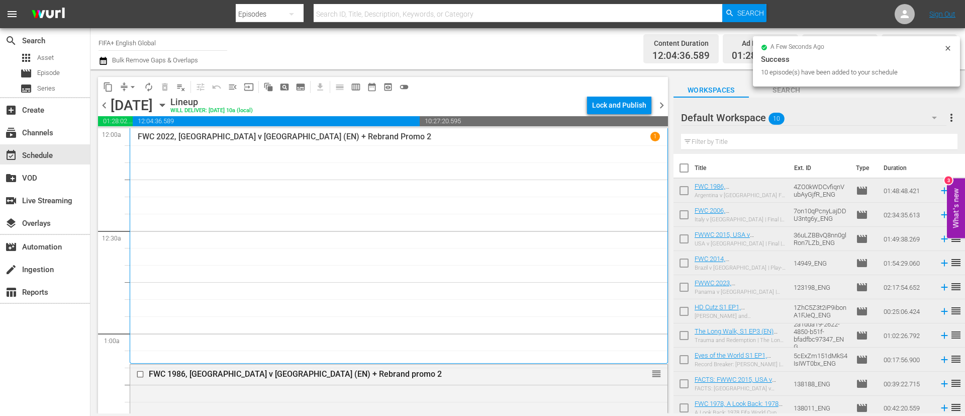
checkbox input "true"
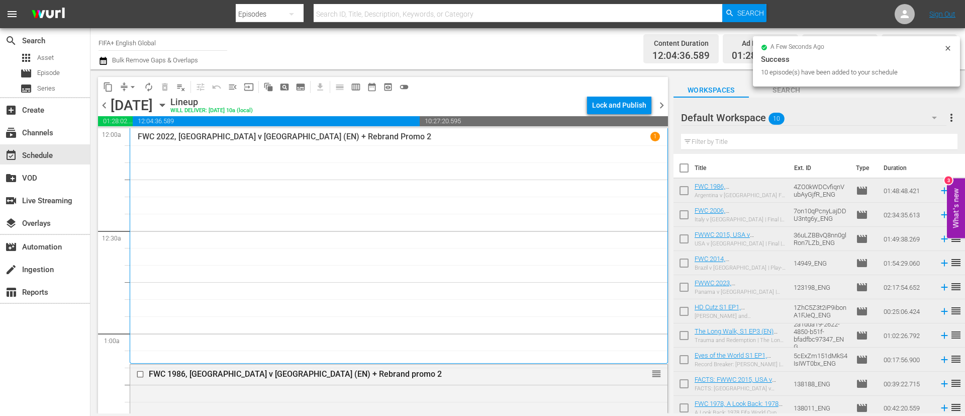
checkbox input "true"
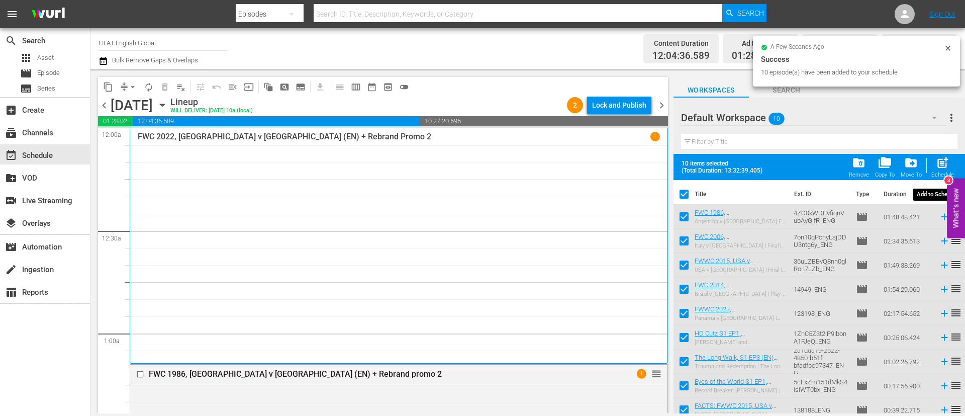
click at [948, 168] on span "post_add" at bounding box center [943, 163] width 14 height 14
checkbox input "false"
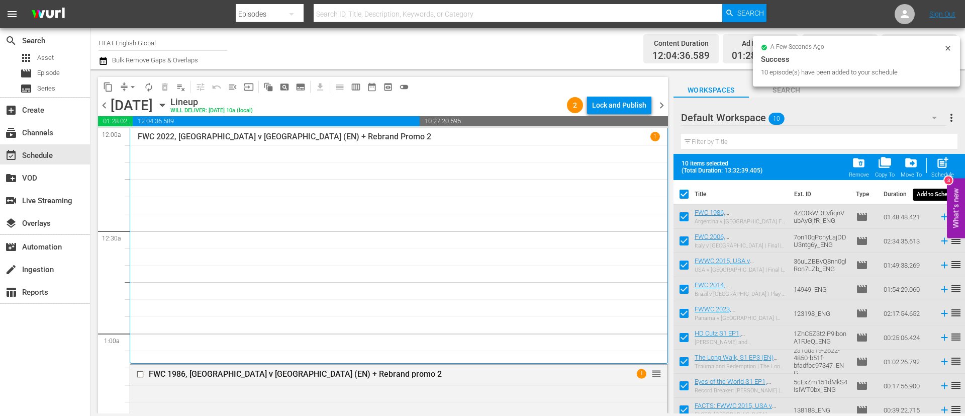
checkbox input "false"
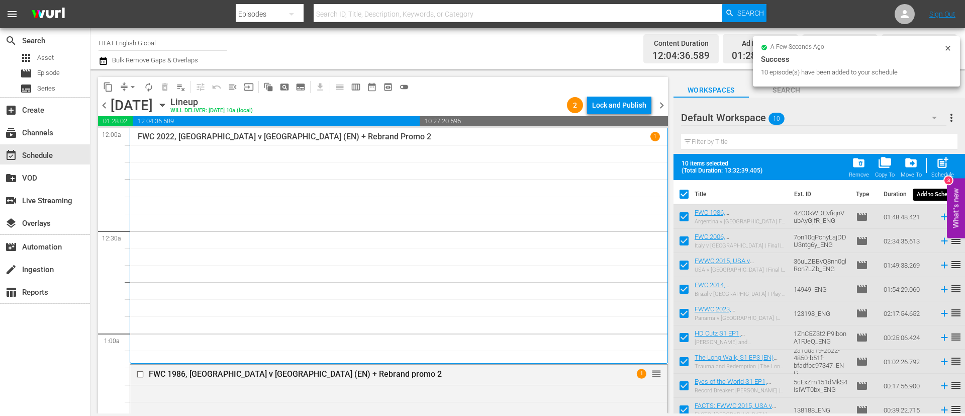
checkbox input "false"
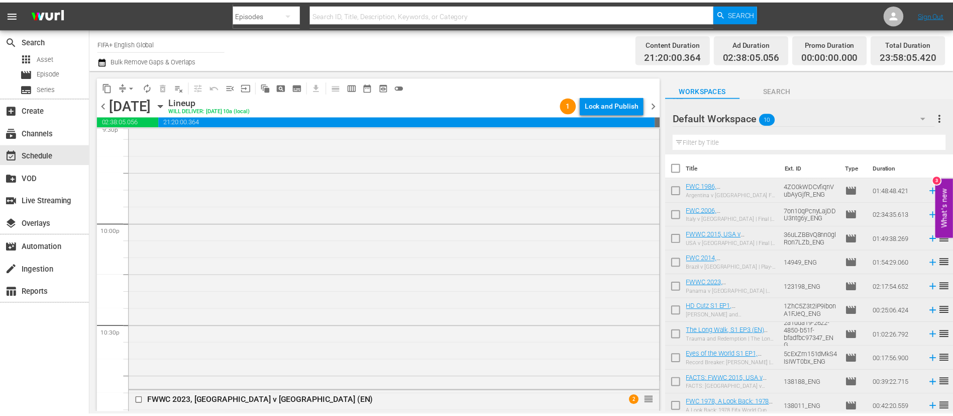
scroll to position [4865, 0]
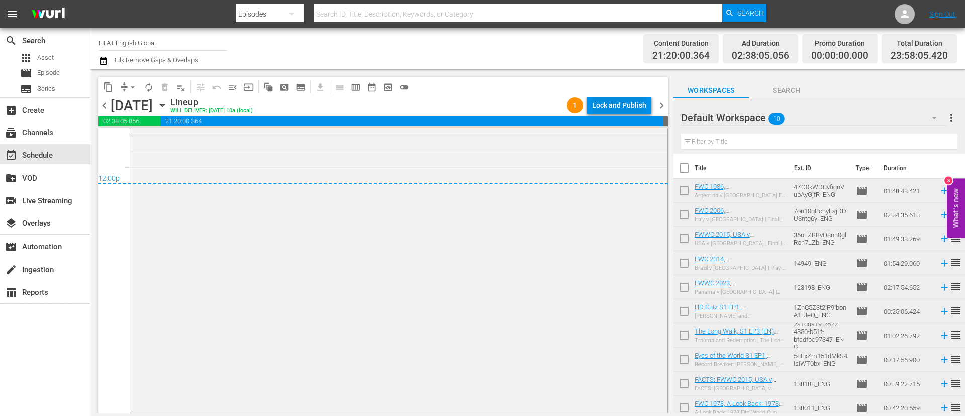
click at [619, 114] on div "Lock and Publish" at bounding box center [619, 105] width 54 height 18
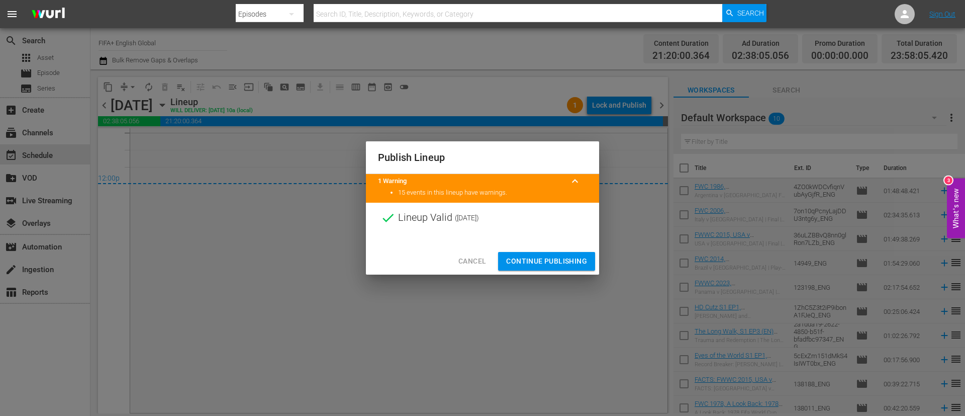
click at [537, 265] on span "Continue Publishing" at bounding box center [546, 261] width 81 height 13
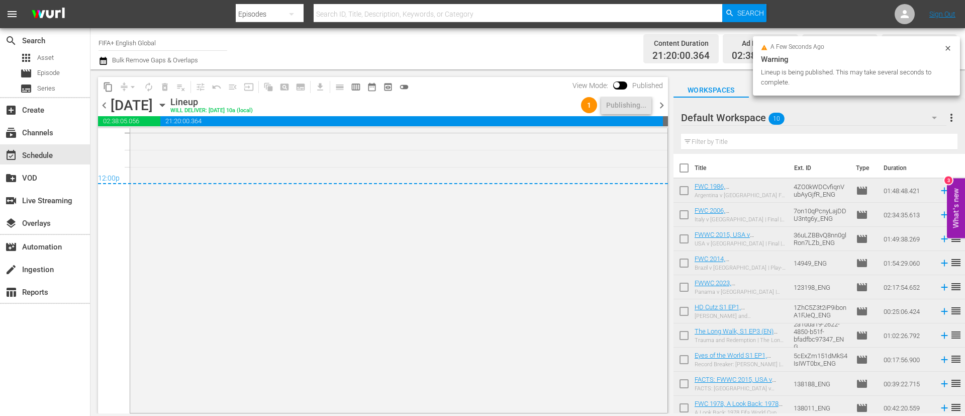
click at [945, 118] on span "more_vert" at bounding box center [951, 118] width 12 height 12
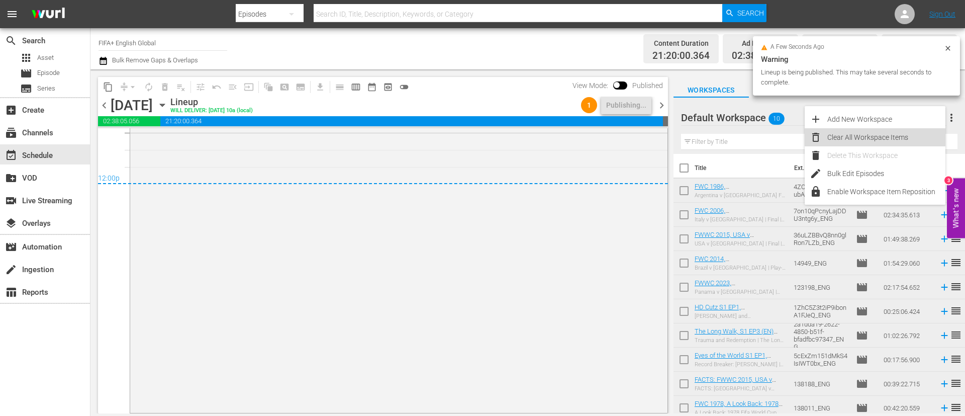
click at [895, 128] on div "Clear All Workspace Items" at bounding box center [886, 137] width 118 height 18
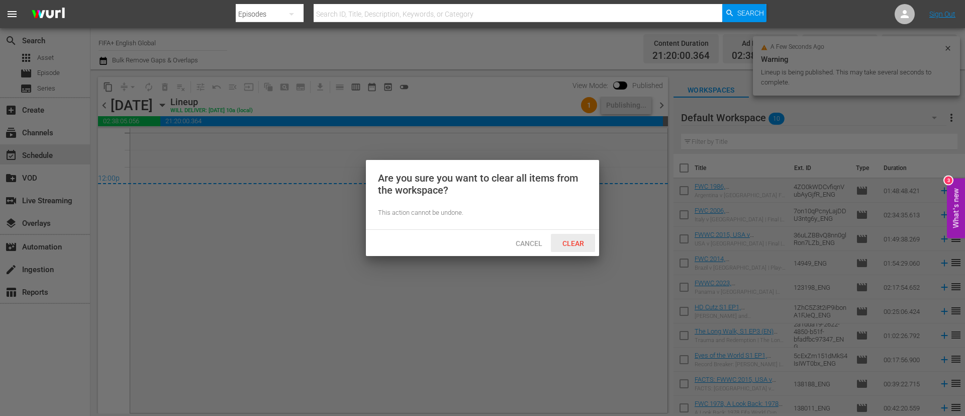
click at [577, 247] on div "Clear" at bounding box center [573, 243] width 44 height 19
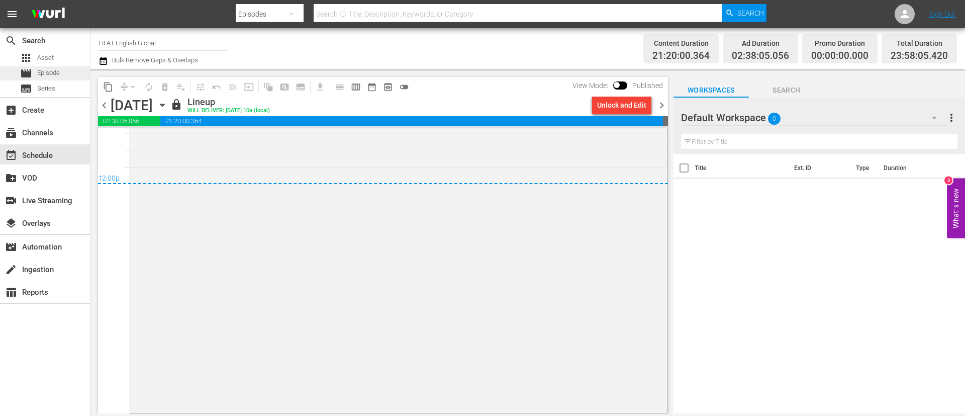
click at [61, 74] on div "movie Episode" at bounding box center [45, 73] width 90 height 14
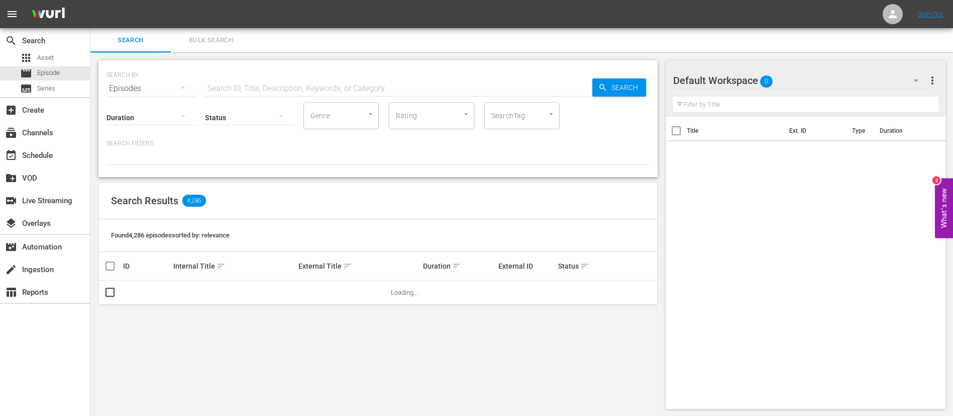
click at [192, 41] on span "Bulk Search" at bounding box center [211, 41] width 68 height 12
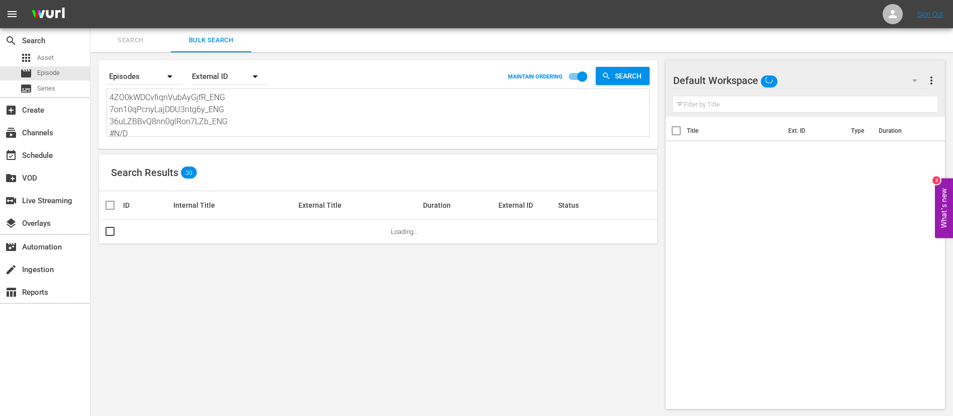
click at [190, 94] on textarea "4ZO0kWDCvfiqnVubAyGjfR_ENG 7on10qPcnyLajDDU3ntg6y_ENG 36uLZBBvQ8nn0glRon7LZb_EN…" at bounding box center [380, 114] width 540 height 46
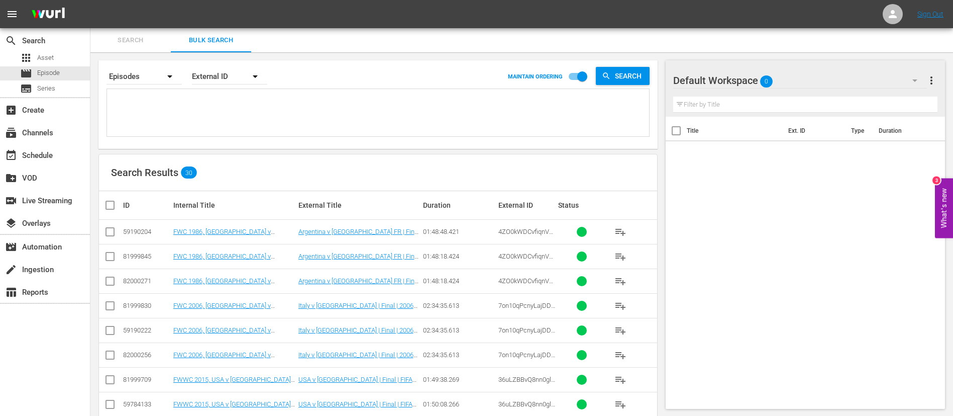
paste textarea "131804_ENG 46564_ENG 3BQrtPUrkXSPDs5n6jgbUG_ENG 13255_ENG 1RVVOGHQmVA8puXQU33tC…"
type textarea "131804_ENG 46564_ENG 3BQrtPUrkXSPDs5n6jgbUG_ENG 13255_ENG 1RVVOGHQmVA8puXQU33tC…"
click at [105, 230] on input "checkbox" at bounding box center [110, 234] width 12 height 12
checkbox input "true"
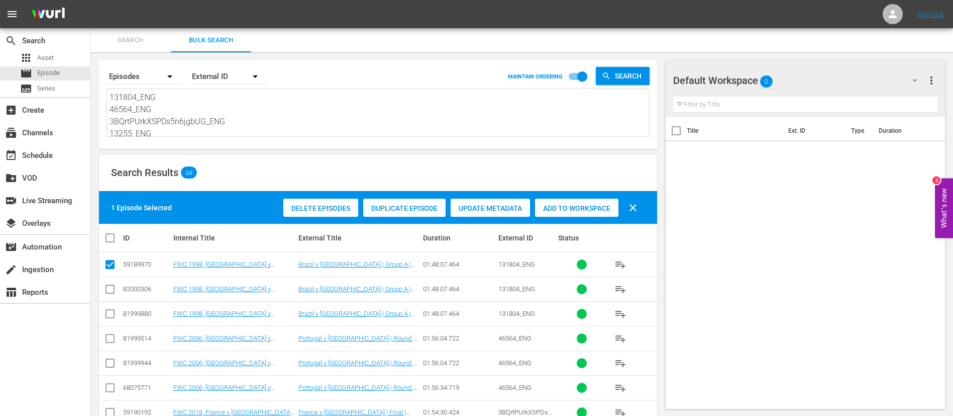
click at [108, 339] on input "checkbox" at bounding box center [110, 340] width 12 height 12
checkbox input "true"
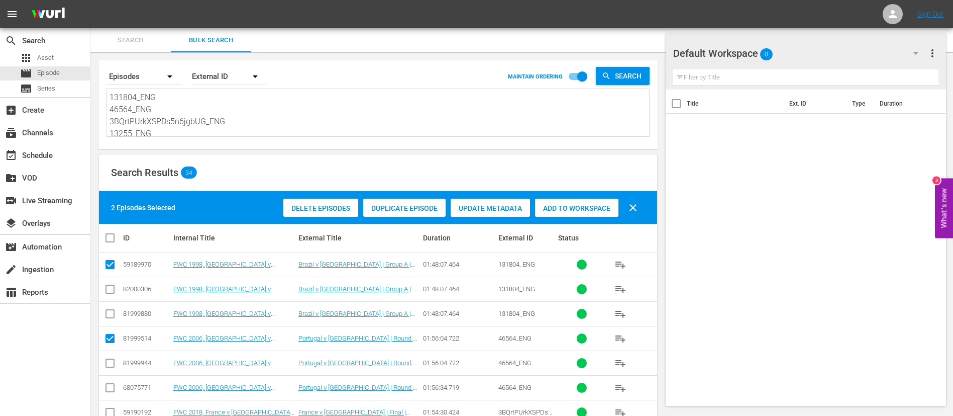
scroll to position [75, 0]
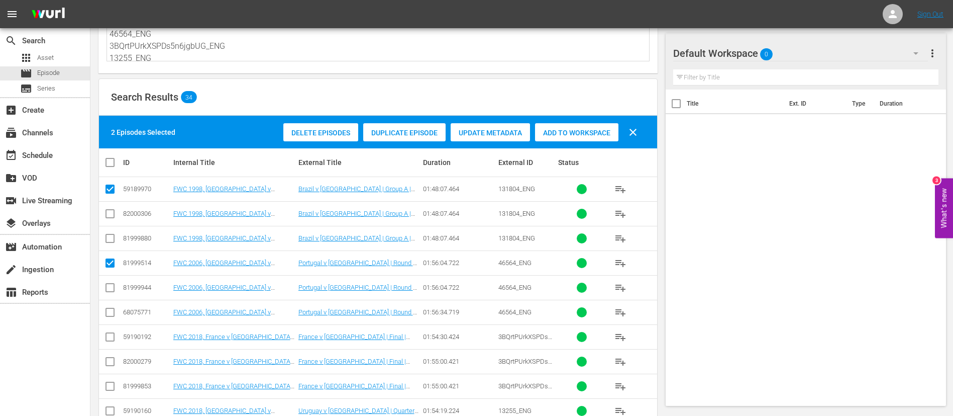
click at [108, 339] on input "checkbox" at bounding box center [110, 339] width 12 height 12
checkbox input "true"
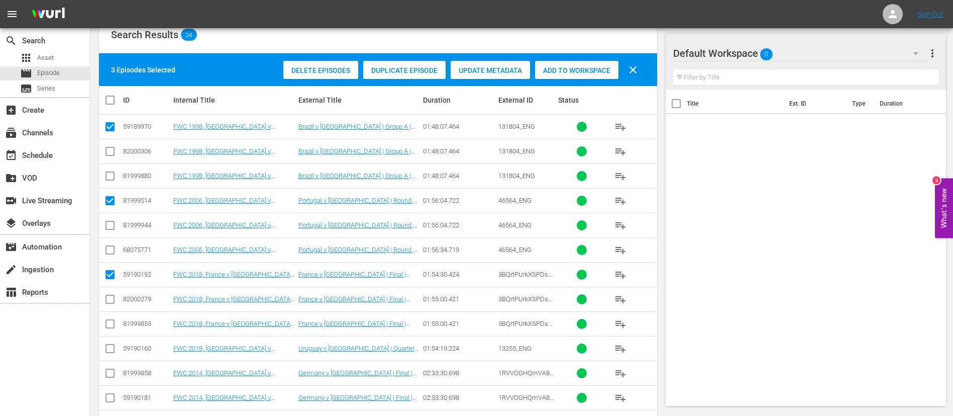
scroll to position [151, 0]
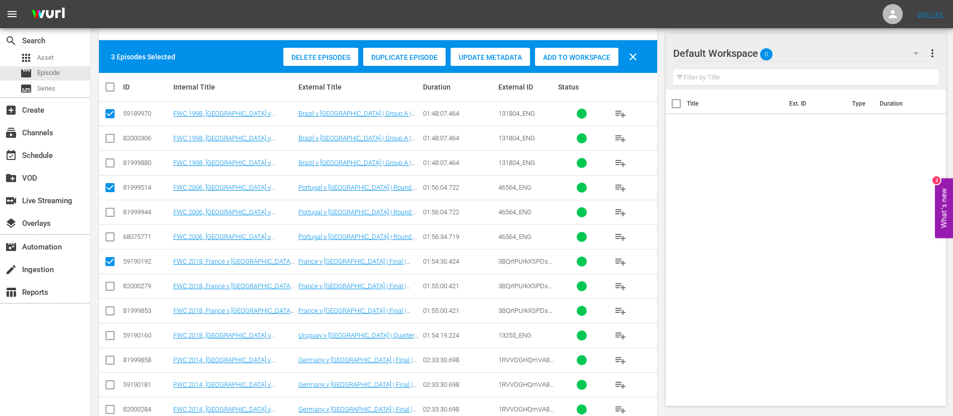
click at [105, 334] on input "checkbox" at bounding box center [110, 337] width 12 height 12
checkbox input "true"
click at [110, 361] on input "checkbox" at bounding box center [110, 362] width 12 height 12
checkbox input "true"
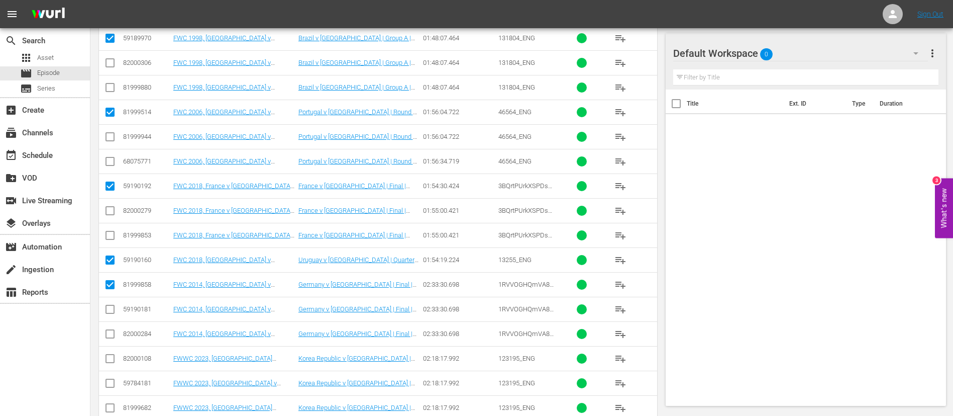
click at [110, 361] on input "checkbox" at bounding box center [110, 360] width 12 height 12
checkbox input "true"
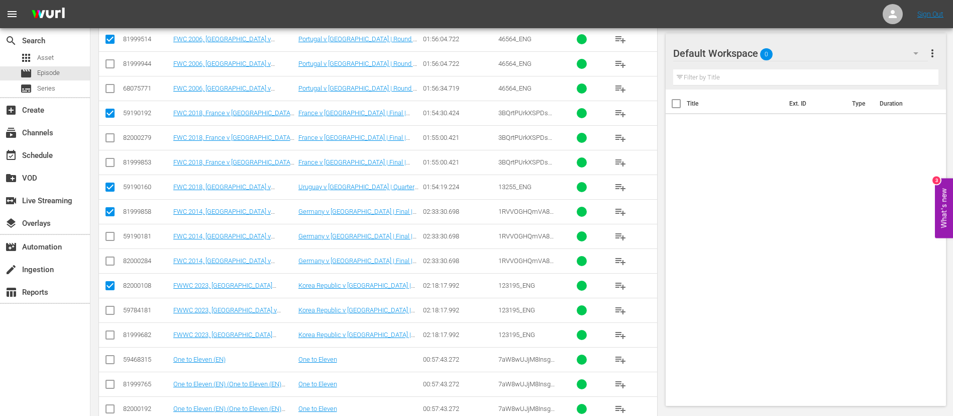
scroll to position [302, 0]
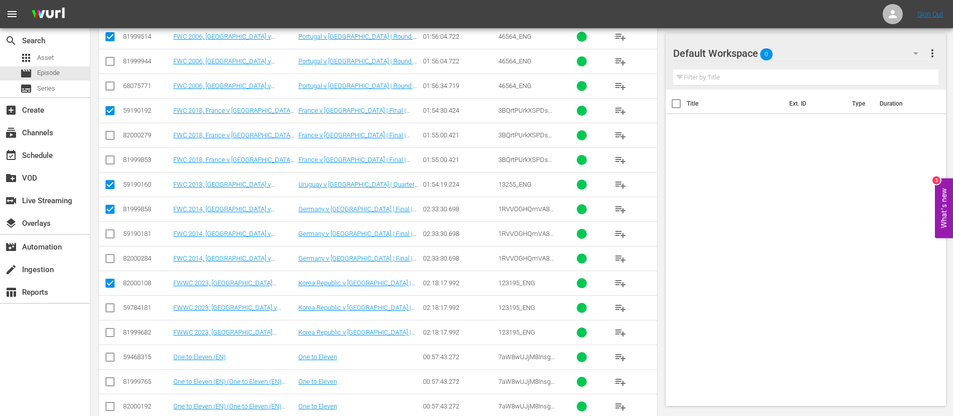
click at [110, 361] on input "checkbox" at bounding box center [110, 359] width 12 height 12
checkbox input "true"
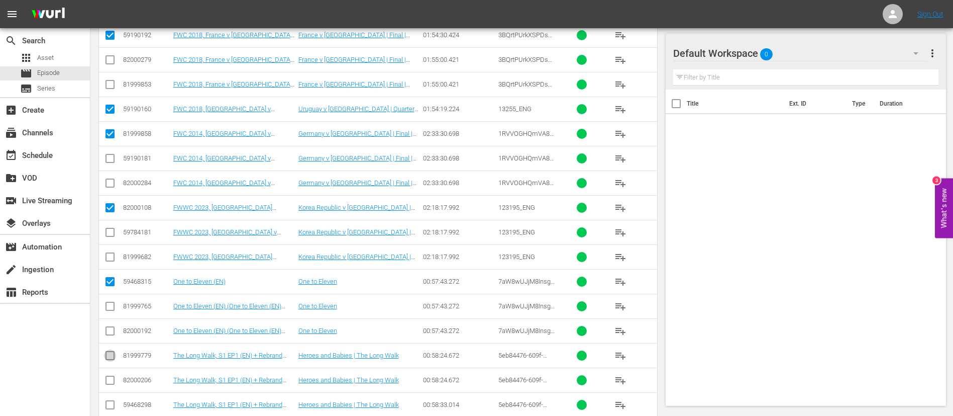
click at [110, 361] on input "checkbox" at bounding box center [110, 357] width 12 height 12
checkbox input "true"
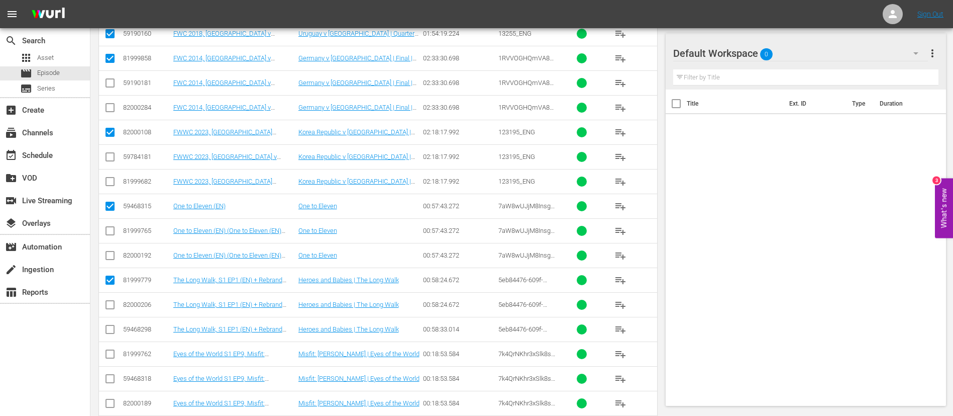
click at [112, 357] on input "checkbox" at bounding box center [110, 356] width 12 height 12
checkbox input "true"
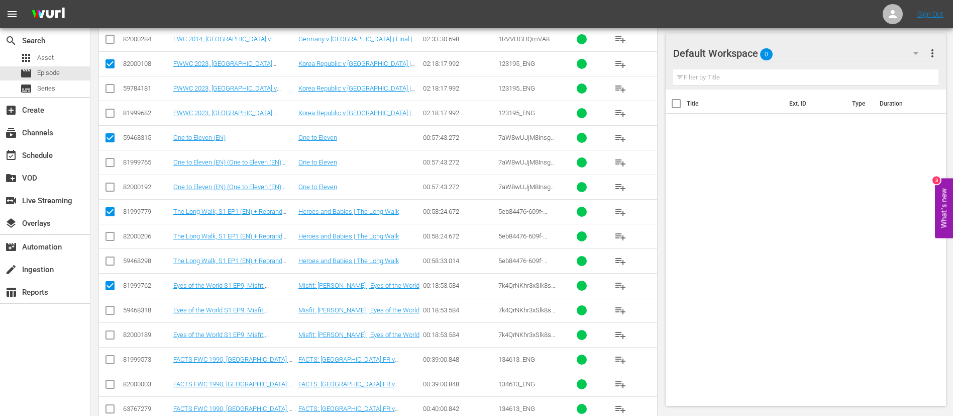
scroll to position [528, 0]
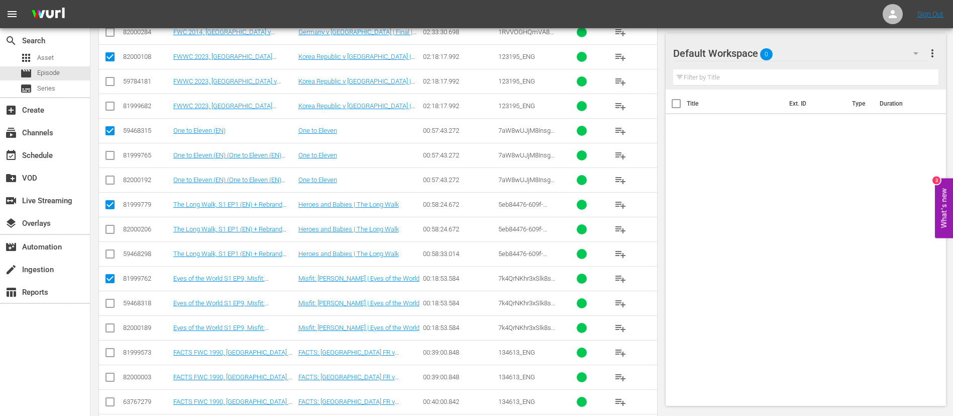
click at [112, 357] on input "checkbox" at bounding box center [110, 354] width 12 height 12
checkbox input "true"
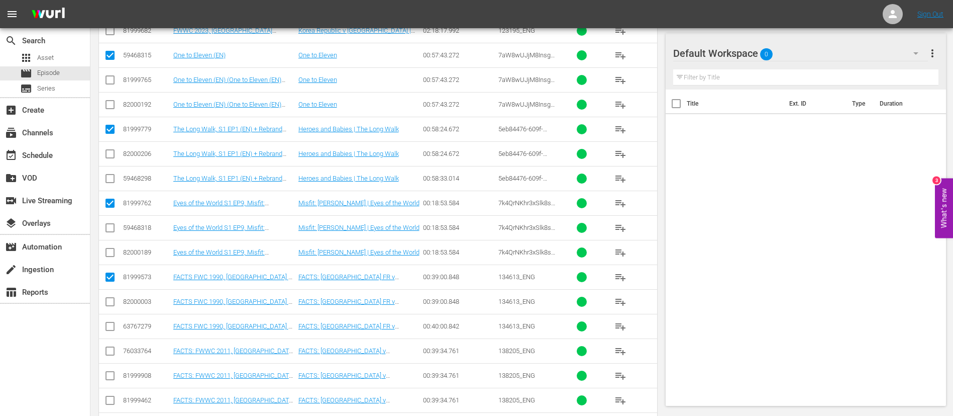
click at [112, 357] on input "checkbox" at bounding box center [110, 353] width 12 height 12
checkbox input "true"
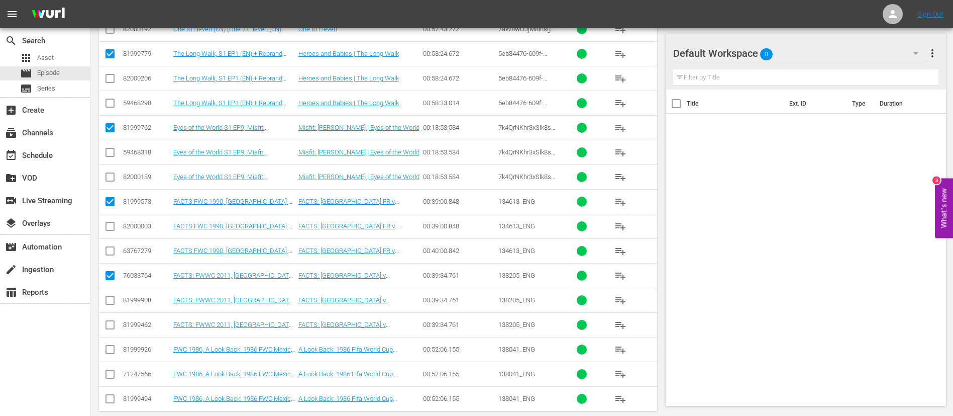
click at [112, 357] on td at bounding box center [110, 349] width 23 height 25
click at [112, 353] on input "checkbox" at bounding box center [110, 351] width 12 height 12
checkbox input "true"
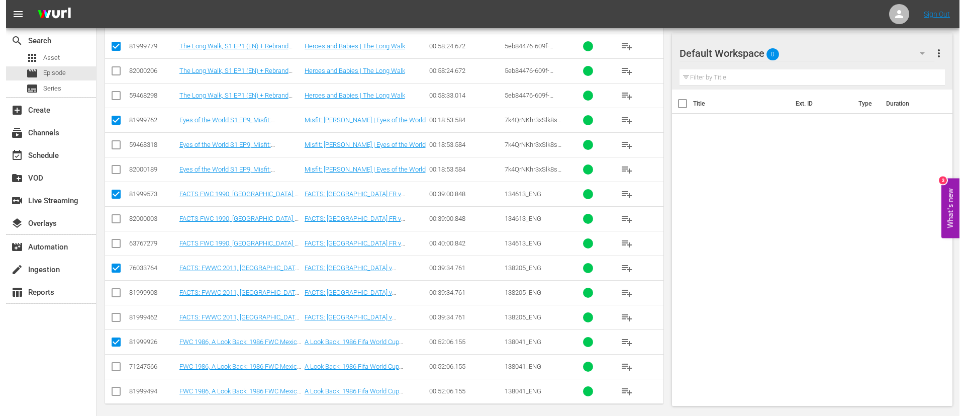
scroll to position [0, 0]
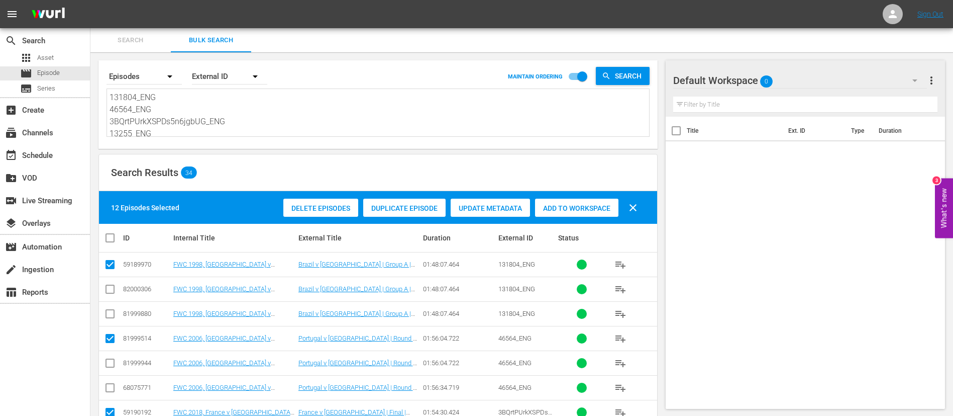
click at [563, 207] on span "Add to Workspace" at bounding box center [576, 208] width 83 height 8
click at [41, 158] on div "event_available Schedule" at bounding box center [28, 153] width 56 height 9
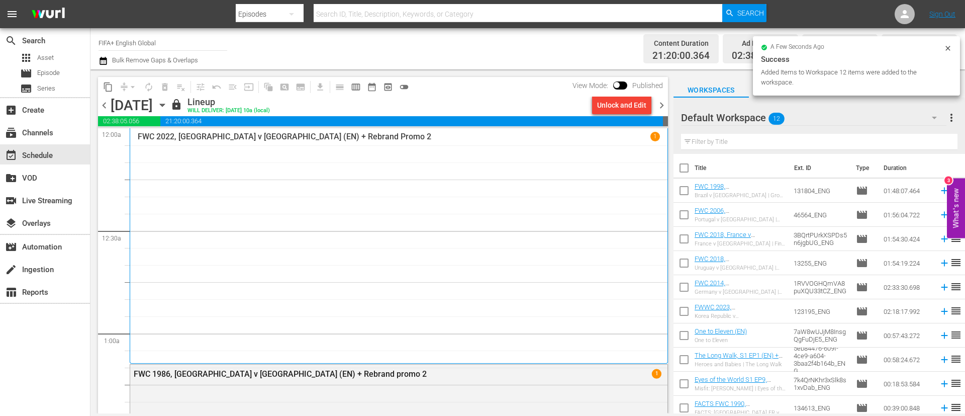
click at [663, 108] on span "chevron_right" at bounding box center [661, 105] width 13 height 13
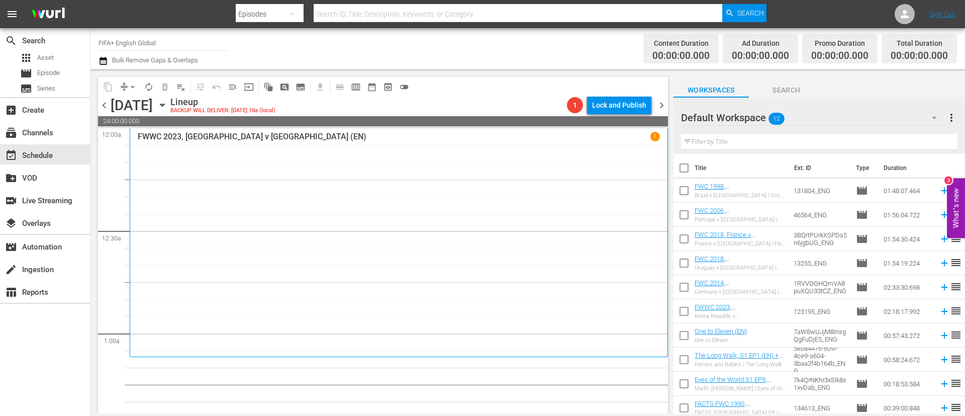
click at [683, 179] on input "checkbox" at bounding box center [683, 169] width 21 height 21
checkbox input "true"
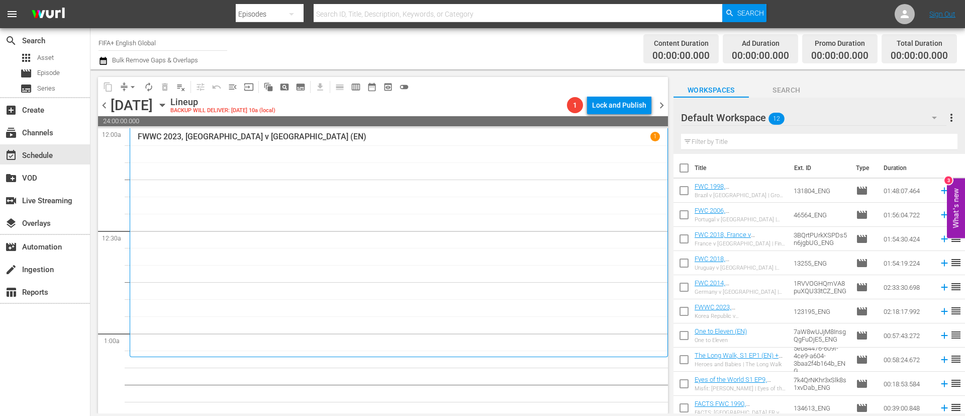
checkbox input "true"
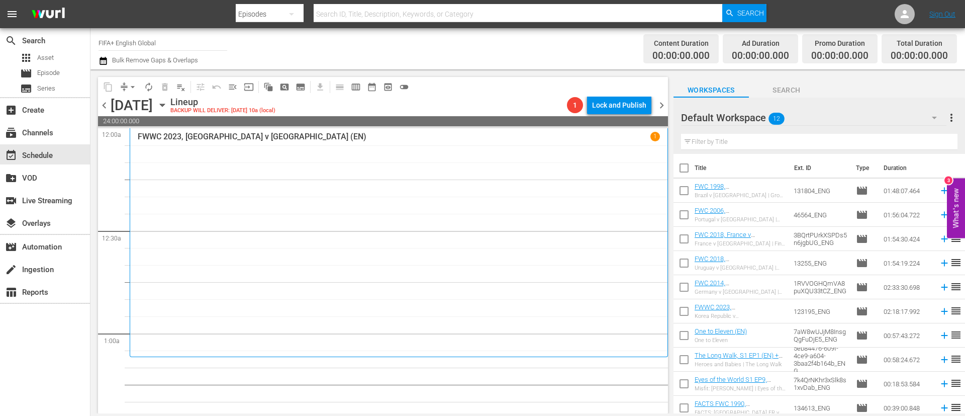
checkbox input "true"
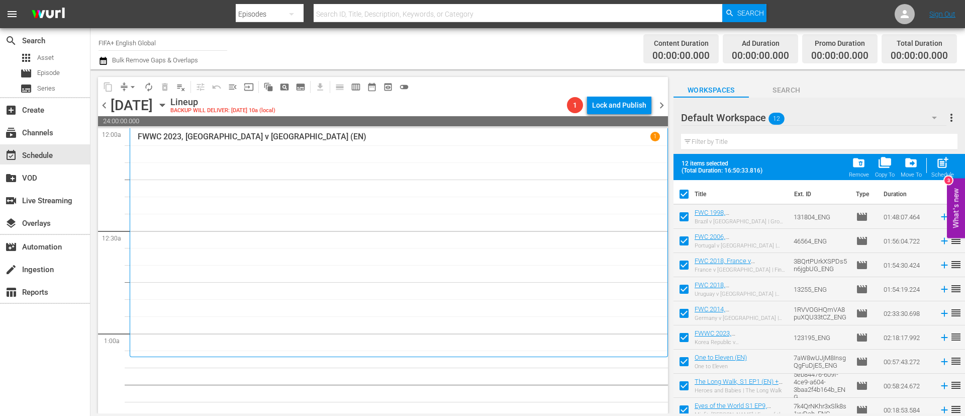
click at [941, 158] on span "post_add" at bounding box center [943, 163] width 14 height 14
checkbox input "false"
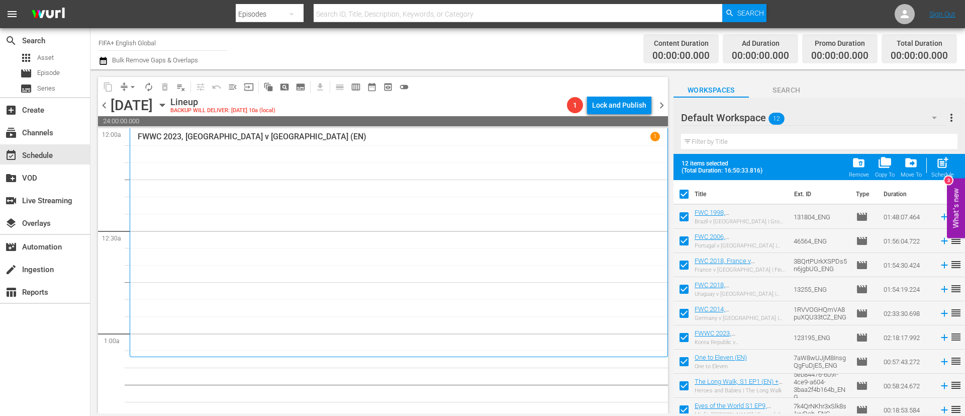
checkbox input "false"
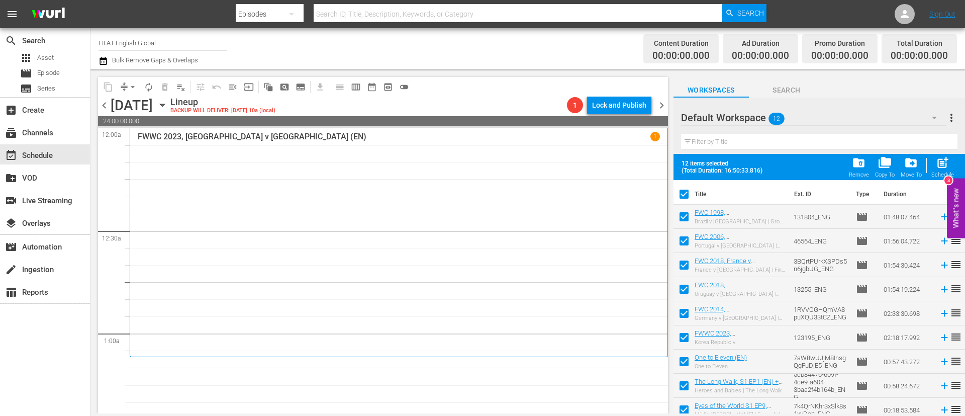
checkbox input "false"
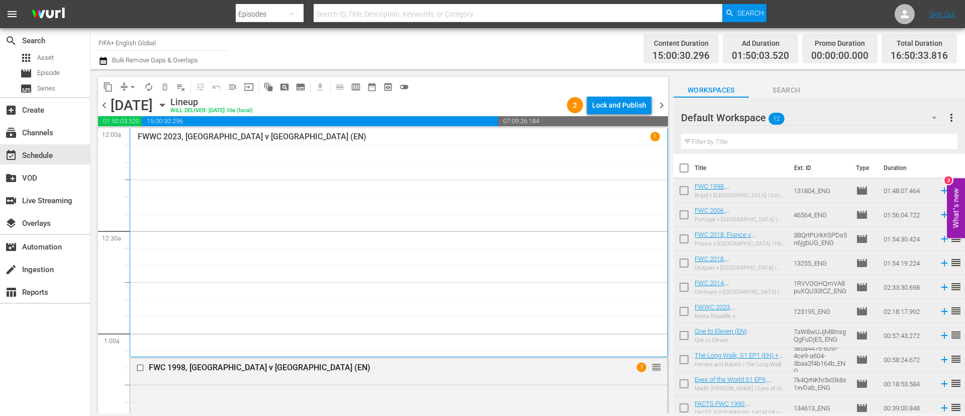
click at [682, 168] on input "checkbox" at bounding box center [683, 169] width 21 height 21
checkbox input "true"
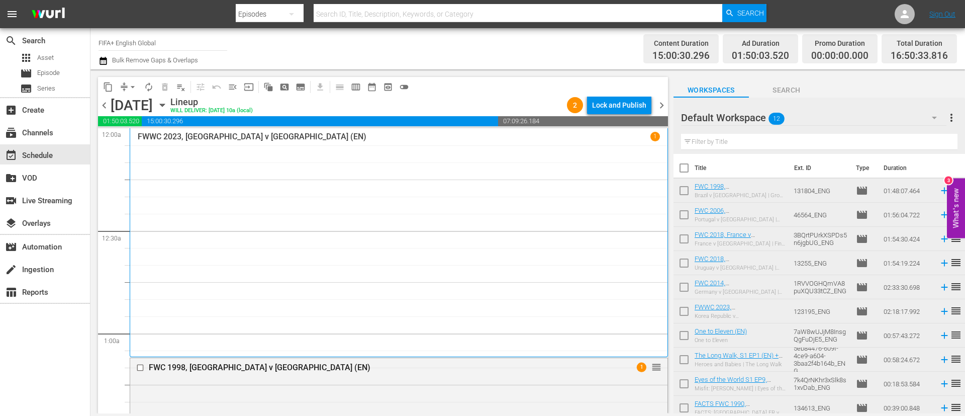
checkbox input "true"
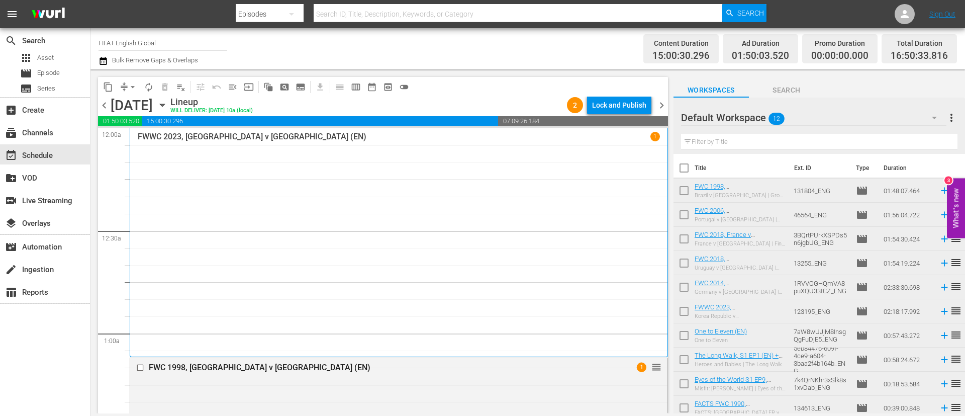
checkbox input "true"
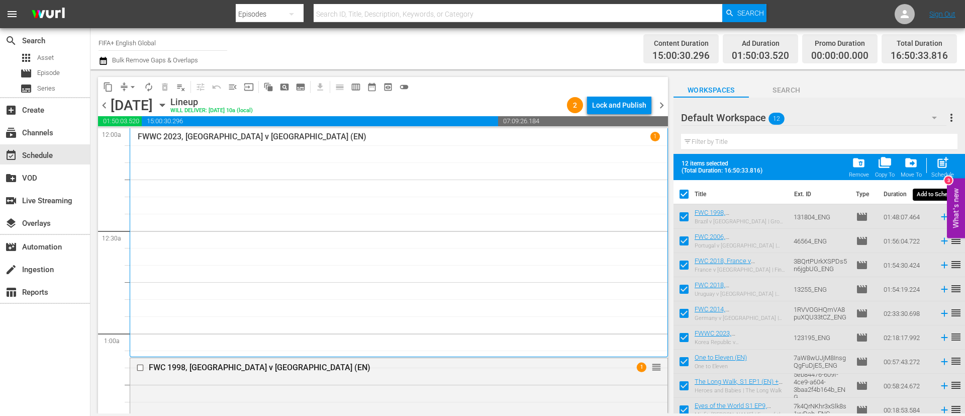
click at [948, 164] on span "post_add" at bounding box center [943, 163] width 14 height 14
checkbox input "false"
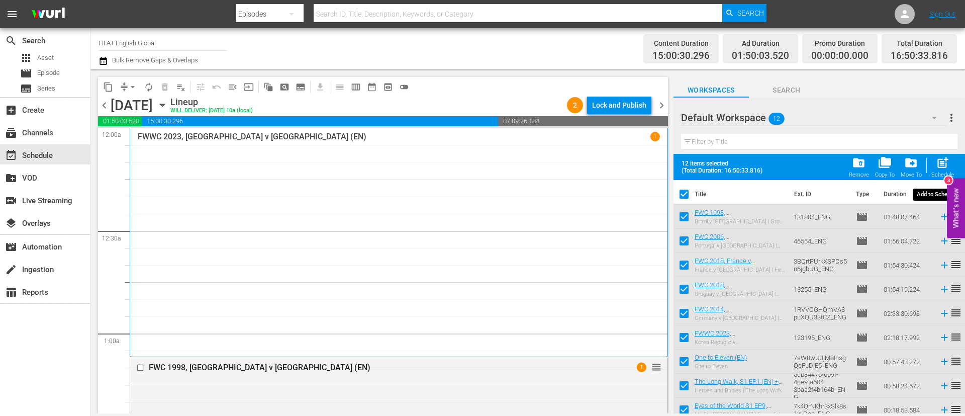
checkbox input "false"
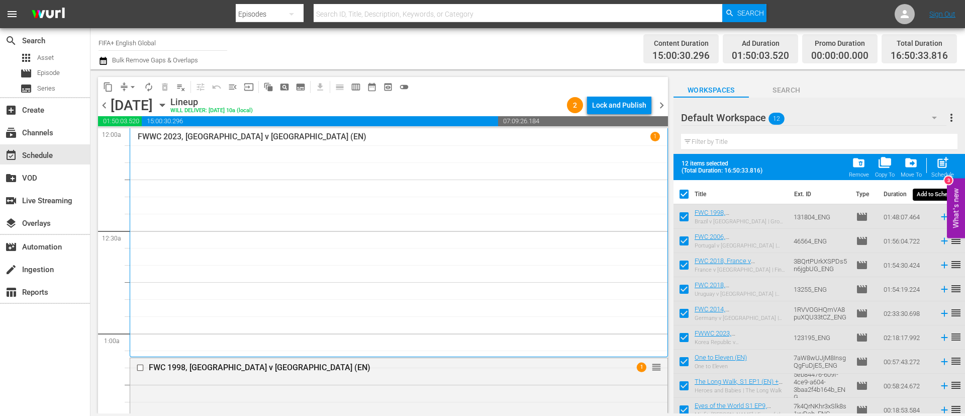
checkbox input "false"
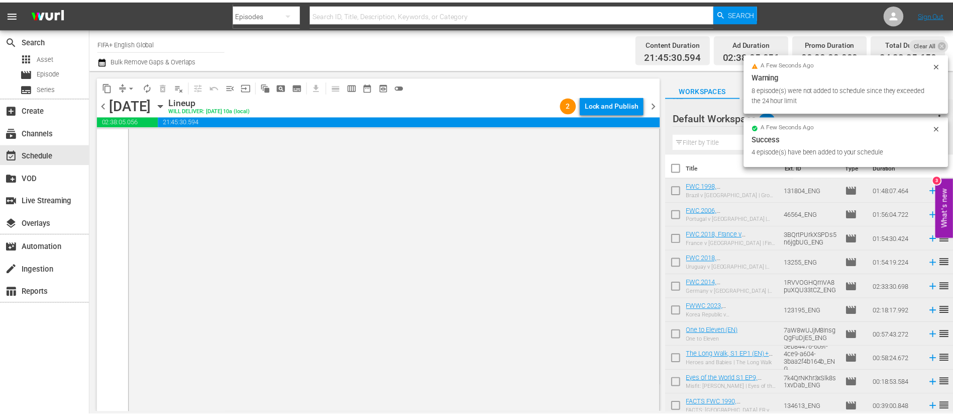
scroll to position [4945, 0]
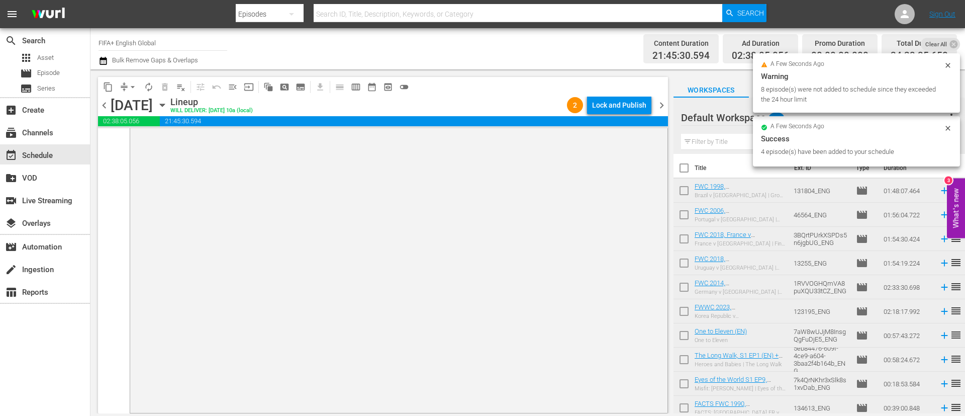
click at [604, 95] on div "content_copy compress arrow_drop_down autorenew_outlined delete_forever_outline…" at bounding box center [383, 87] width 570 height 20
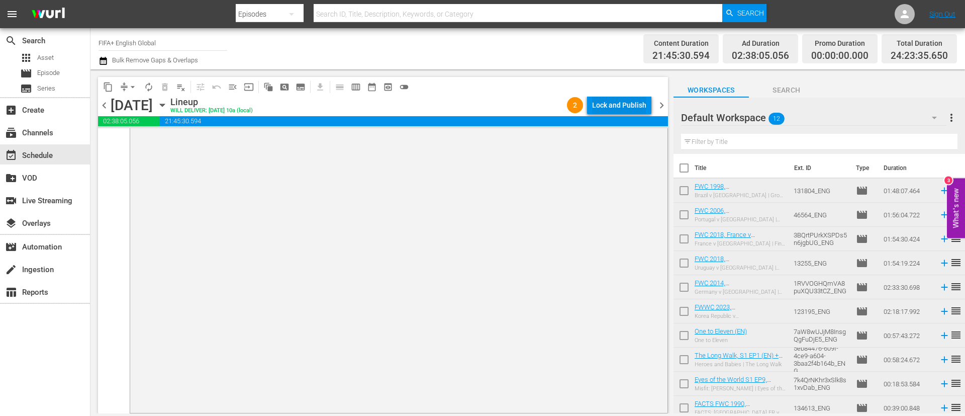
click at [606, 105] on div "Lock and Publish" at bounding box center [619, 105] width 54 height 18
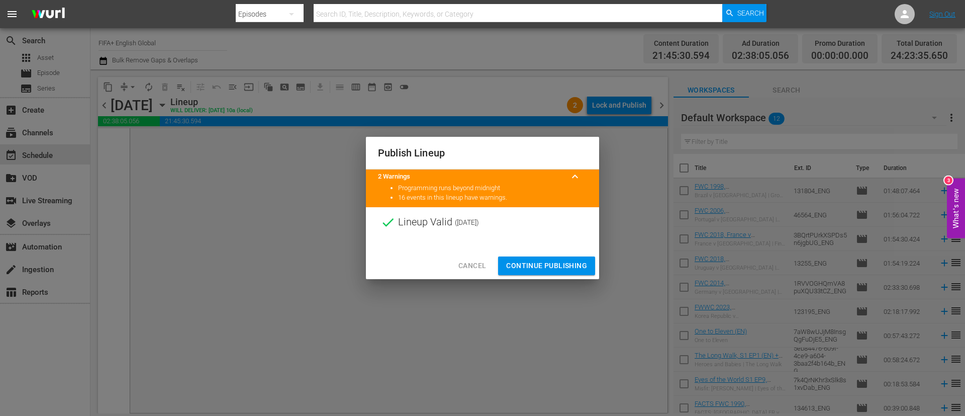
click at [534, 257] on button "Continue Publishing" at bounding box center [546, 265] width 97 height 19
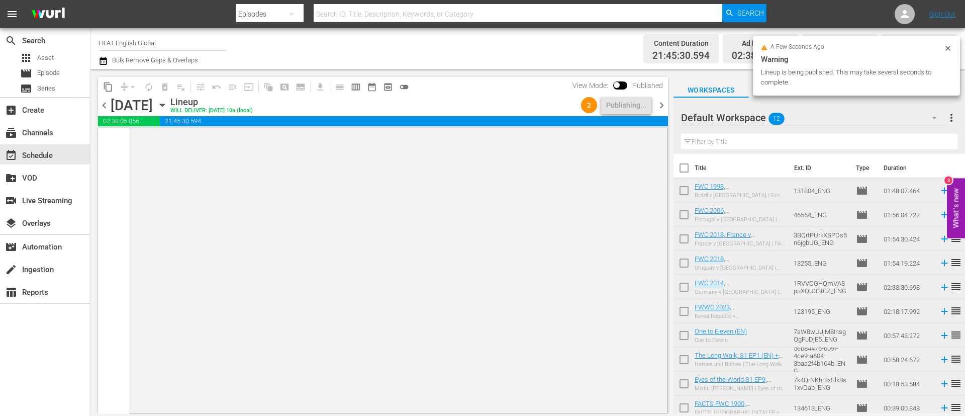
click at [951, 117] on span "more_vert" at bounding box center [951, 118] width 12 height 12
click at [885, 131] on div "Clear All Workspace Items" at bounding box center [886, 137] width 118 height 18
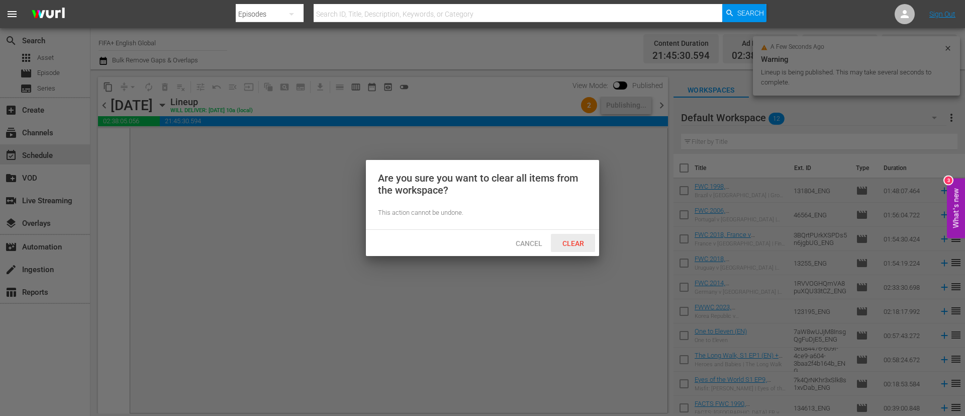
click at [572, 247] on div "Clear" at bounding box center [573, 243] width 44 height 19
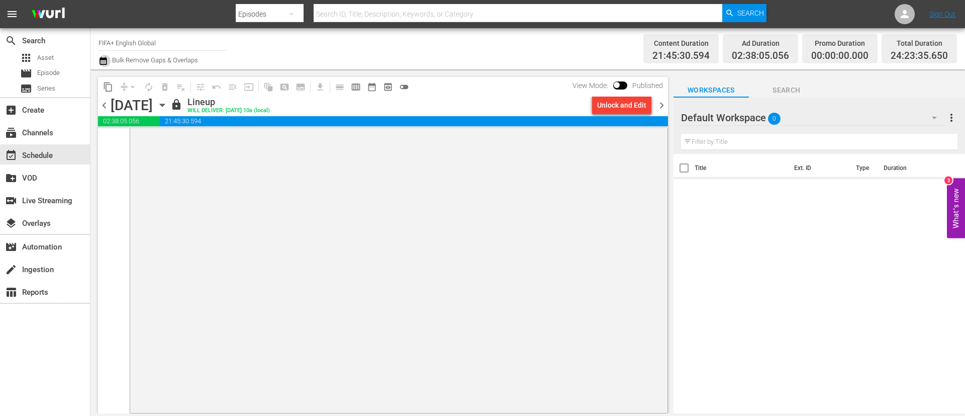
click at [102, 61] on icon "button" at bounding box center [103, 61] width 7 height 8
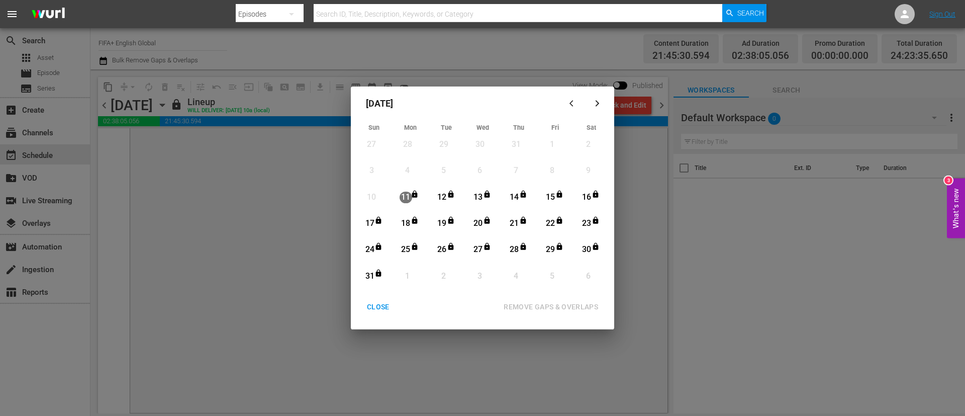
click at [232, 227] on div "August 2025 Sun Mon Tue Wed Thu Fri Sat 27 View Lineup 28 View Lineup 29 View L…" at bounding box center [482, 208] width 965 height 416
click at [395, 305] on div "CLOSE" at bounding box center [378, 307] width 39 height 13
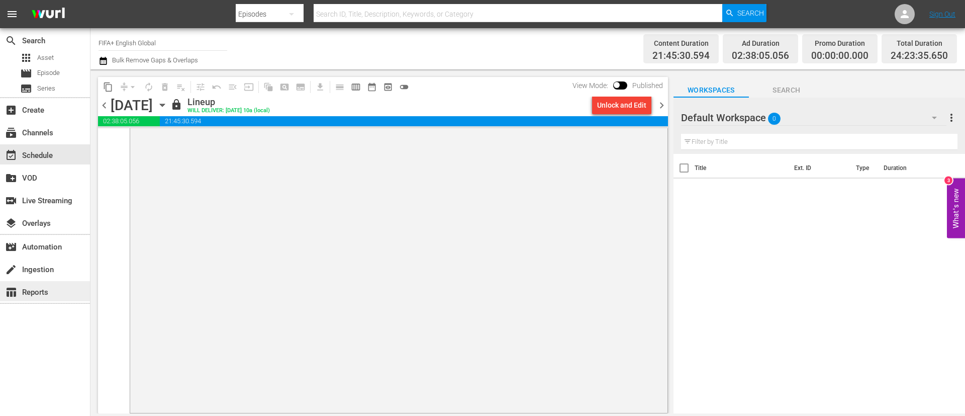
click at [21, 298] on div "table_chart Reports" at bounding box center [45, 291] width 90 height 20
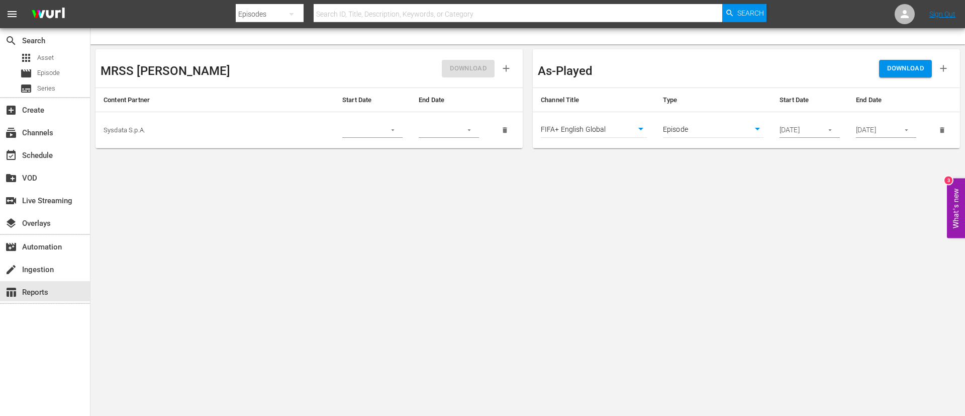
click at [835, 125] on button "button" at bounding box center [830, 130] width 20 height 20
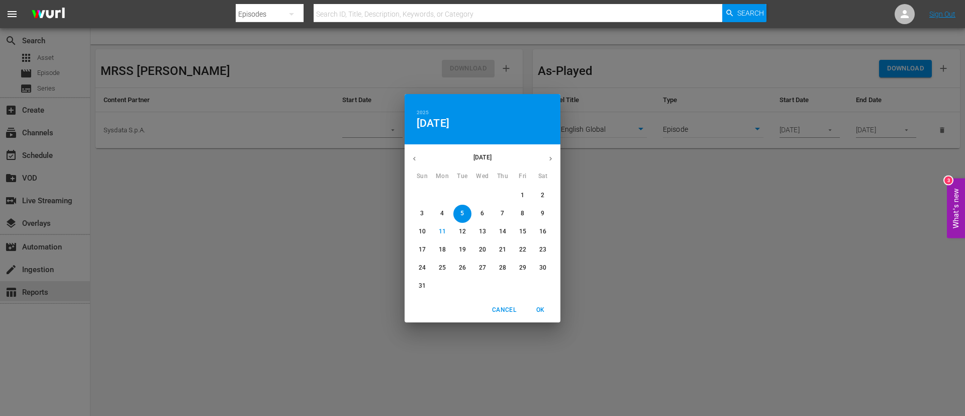
click at [433, 228] on span "11" at bounding box center [442, 231] width 18 height 9
click at [540, 312] on span "OK" at bounding box center [540, 310] width 24 height 11
type input "08/11/2025"
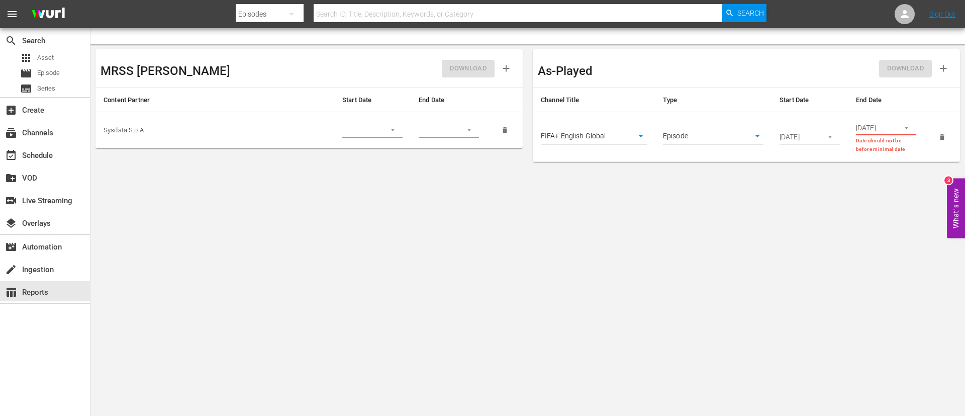
click at [905, 129] on icon "button" at bounding box center [907, 128] width 8 height 8
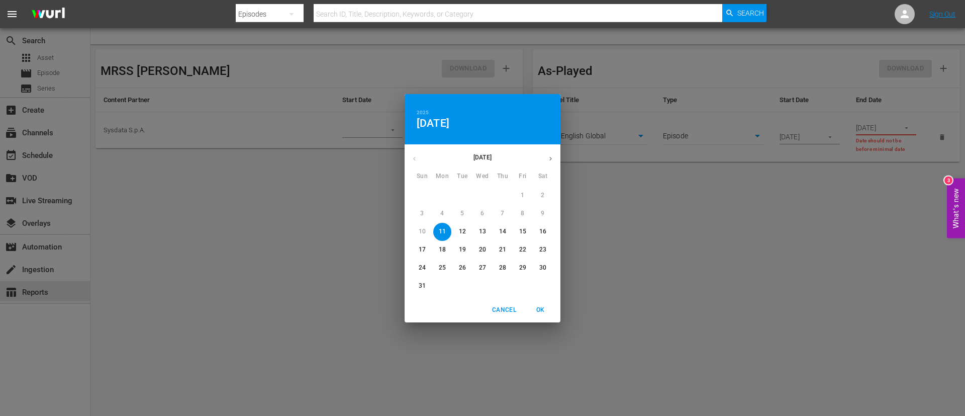
click at [424, 280] on button "31" at bounding box center [422, 286] width 18 height 18
click at [548, 309] on span "OK" at bounding box center [540, 310] width 24 height 11
type input "08/31/2025"
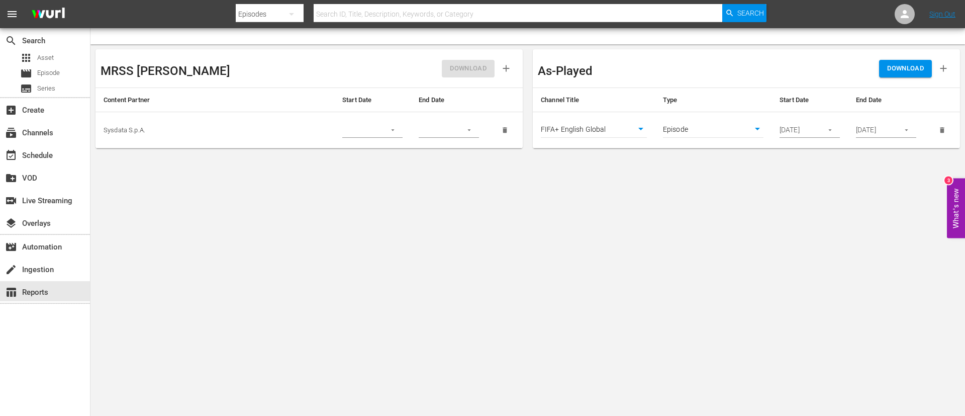
click at [915, 69] on span "DOWNLOAD" at bounding box center [905, 69] width 37 height 12
click at [49, 73] on span "Episode" at bounding box center [48, 73] width 23 height 10
